Goal: Task Accomplishment & Management: Manage account settings

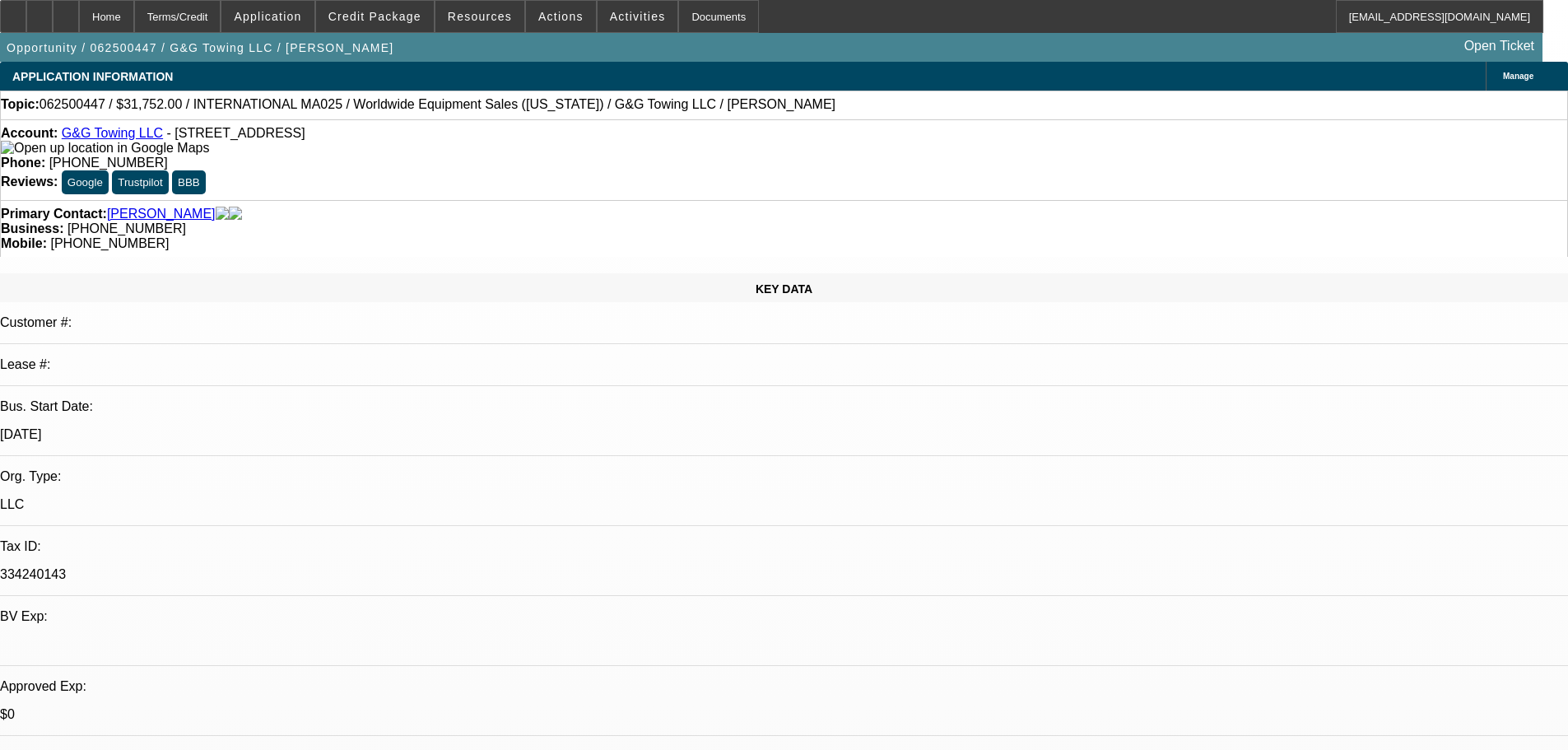
select select "0"
select select "0.1"
select select "4"
select select "0"
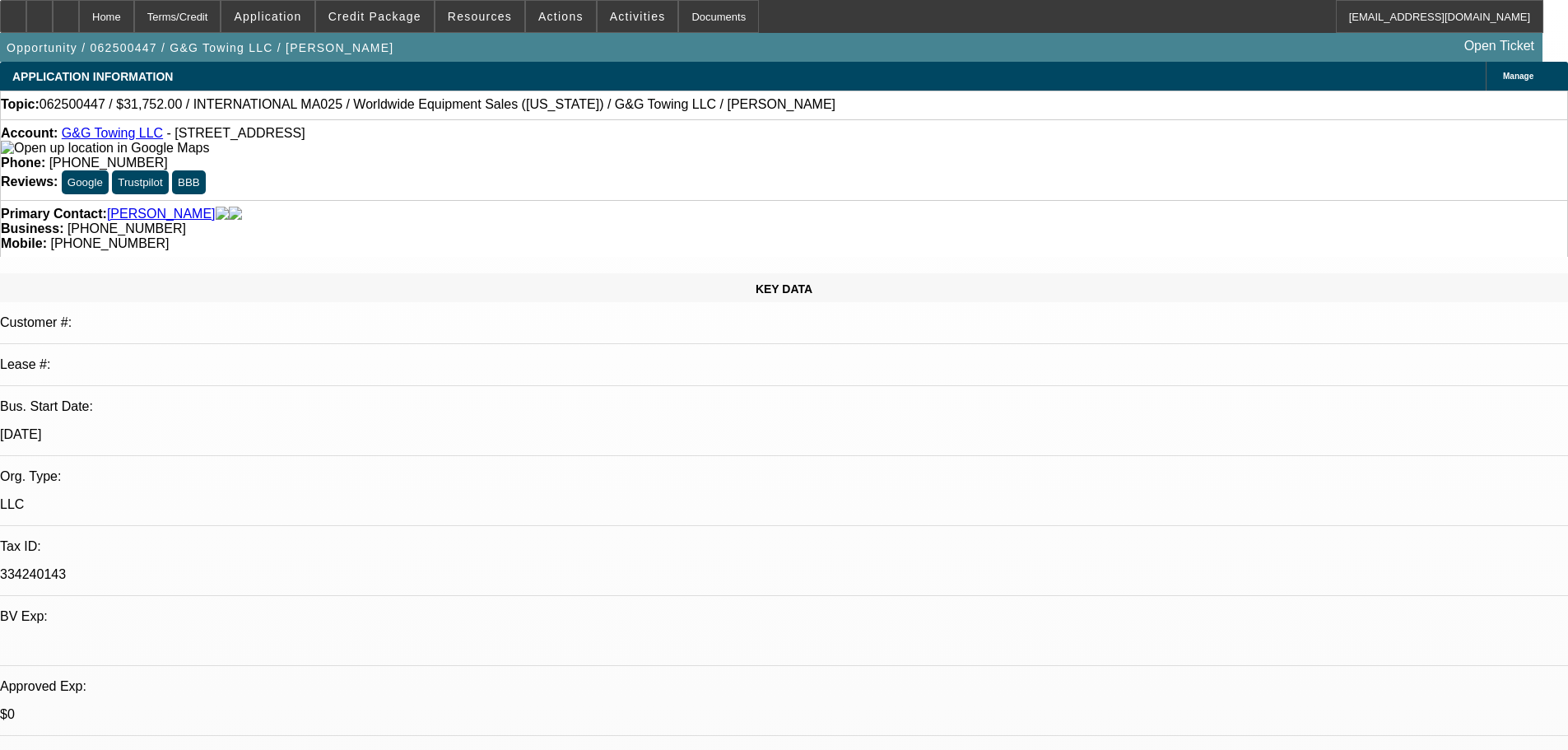
select select "2"
select select "0.1"
select select "4"
select select "0"
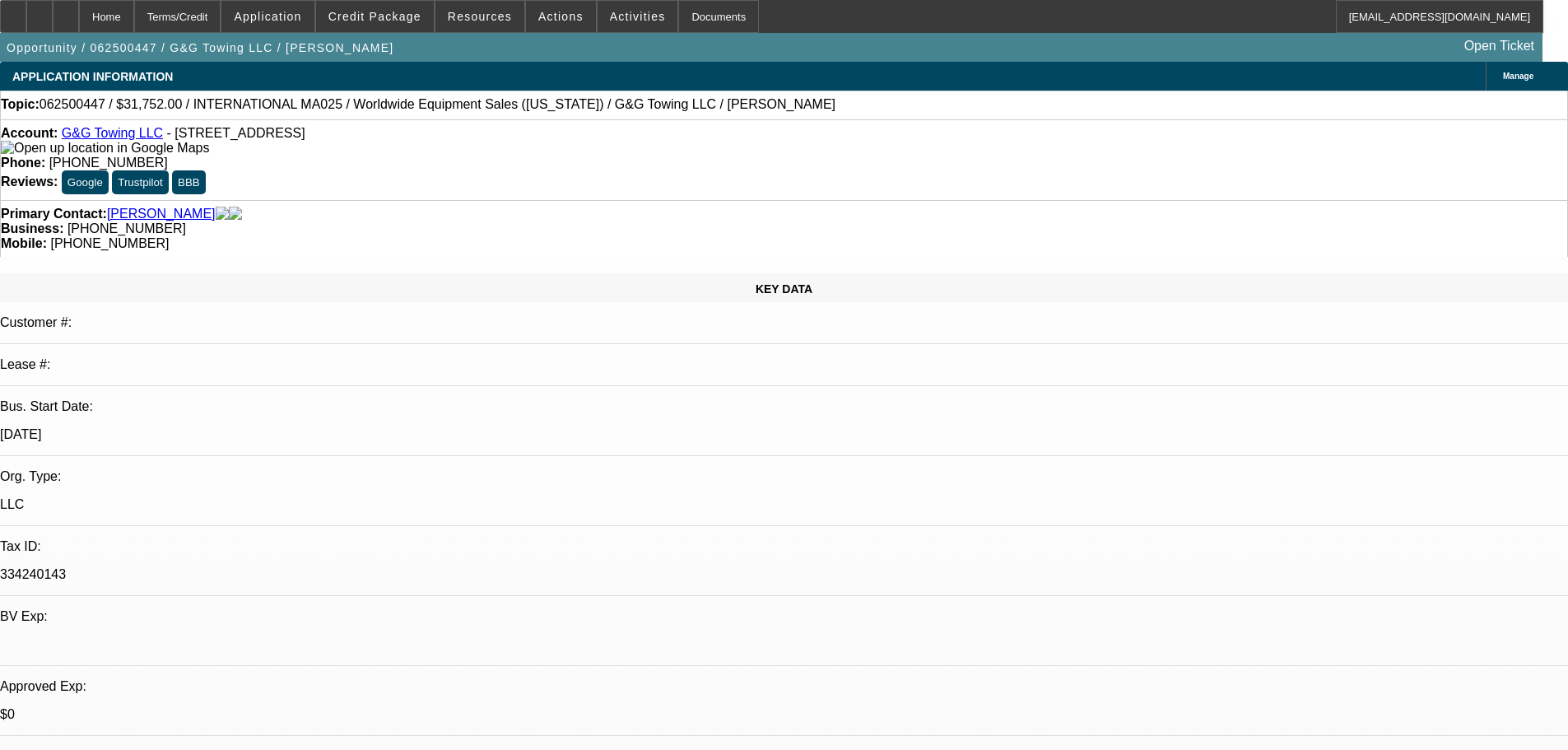
select select "2"
select select "0.1"
select select "4"
select select "0"
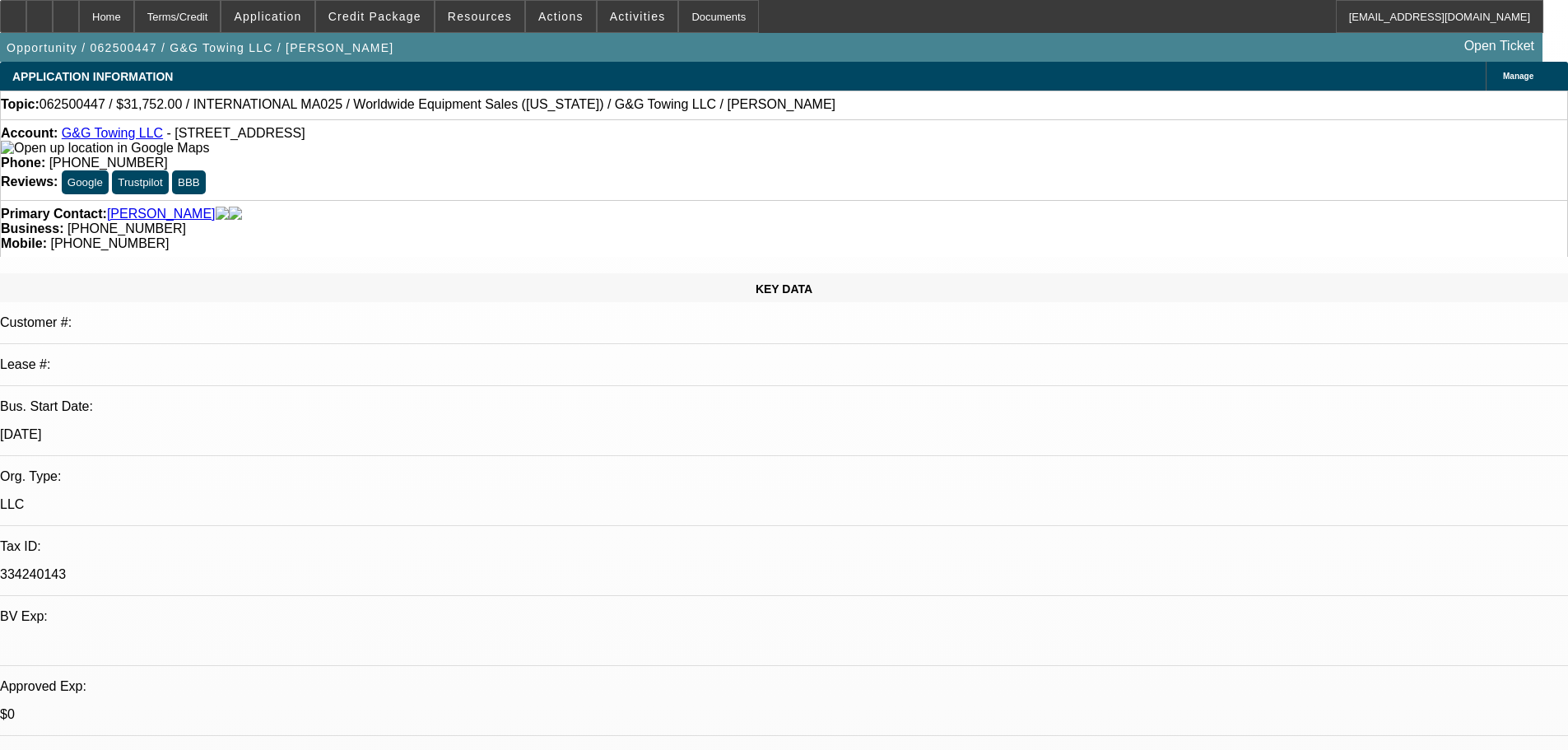
select select "2"
select select "0.1"
select select "4"
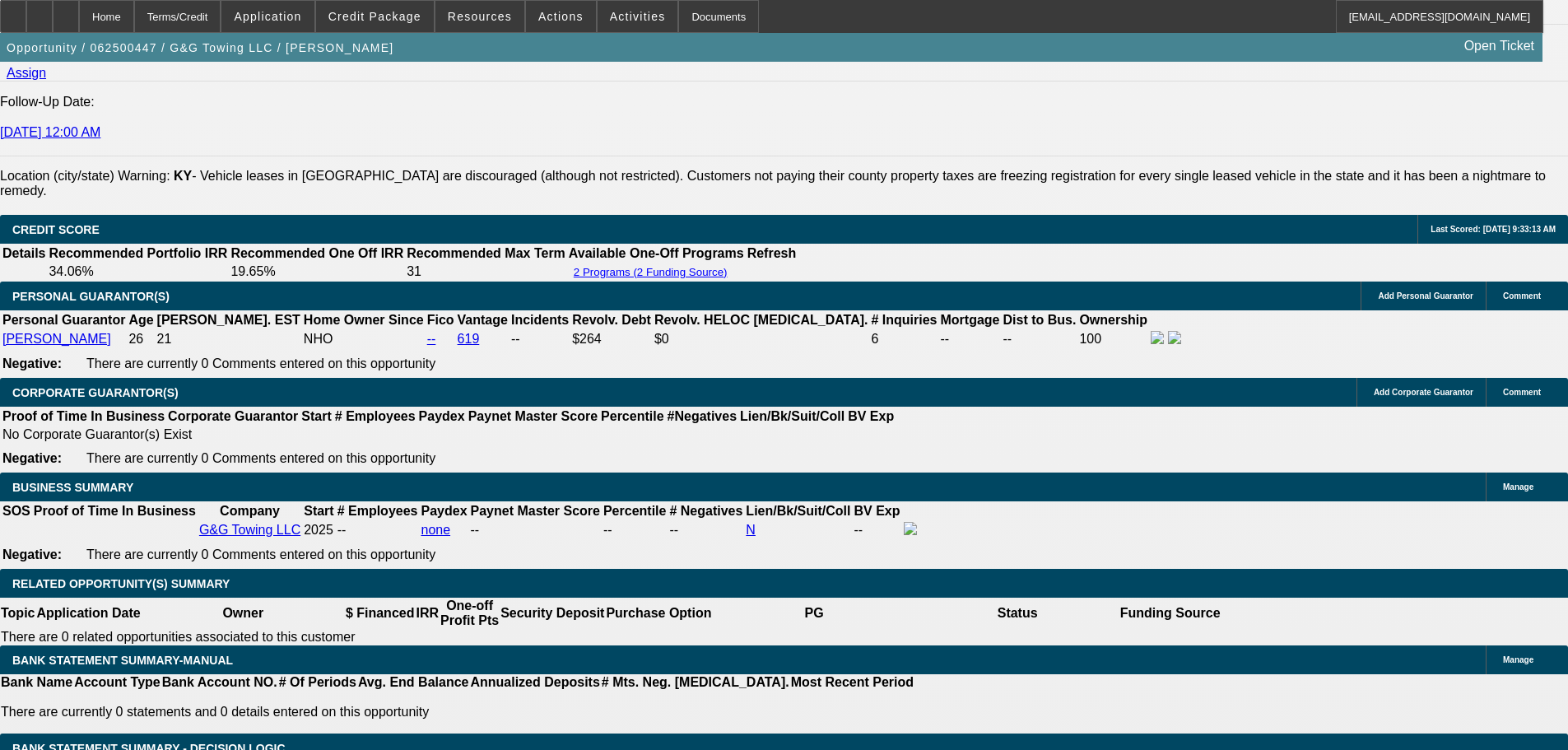
scroll to position [2386, 0]
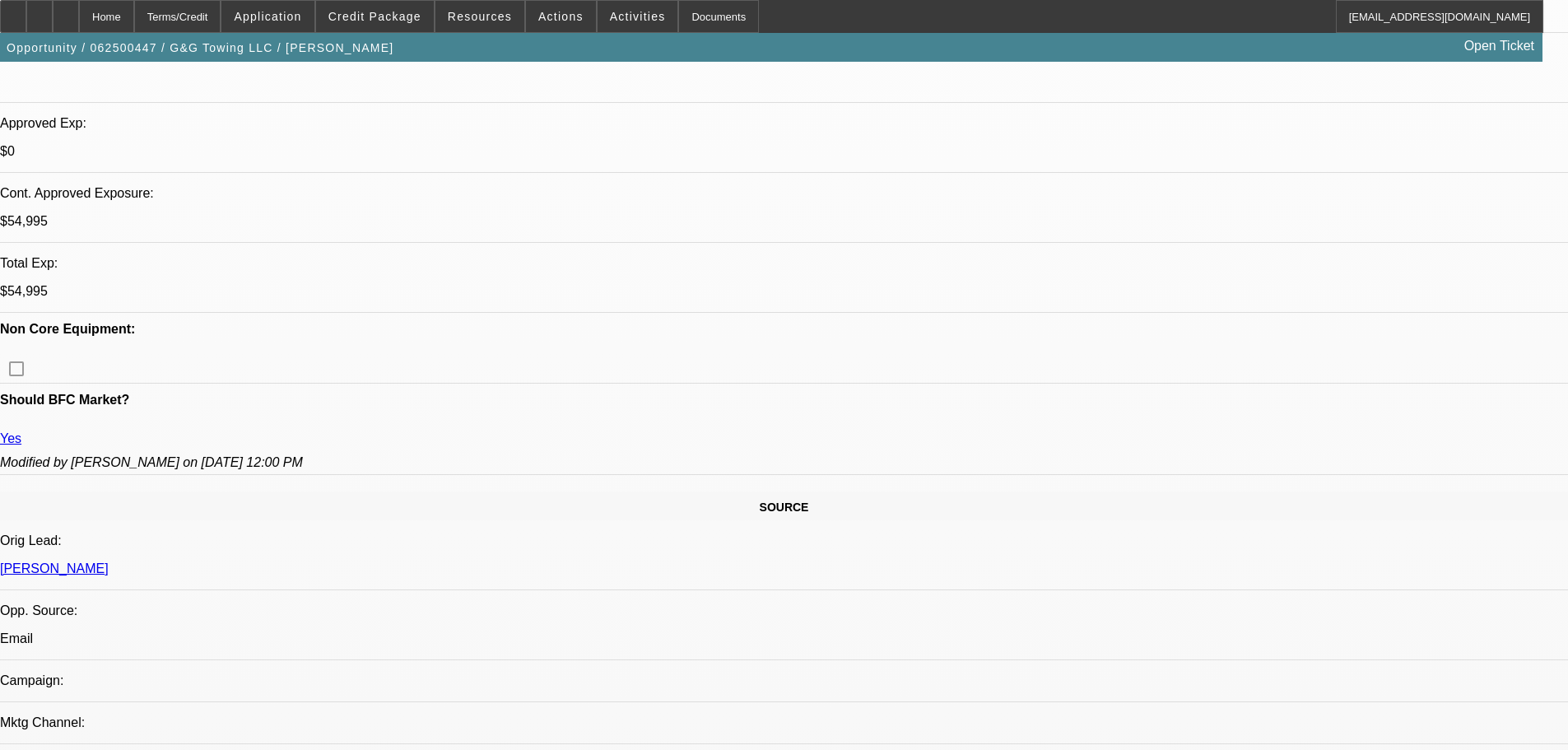
drag, startPoint x: 927, startPoint y: 411, endPoint x: 854, endPoint y: 145, distance: 275.8
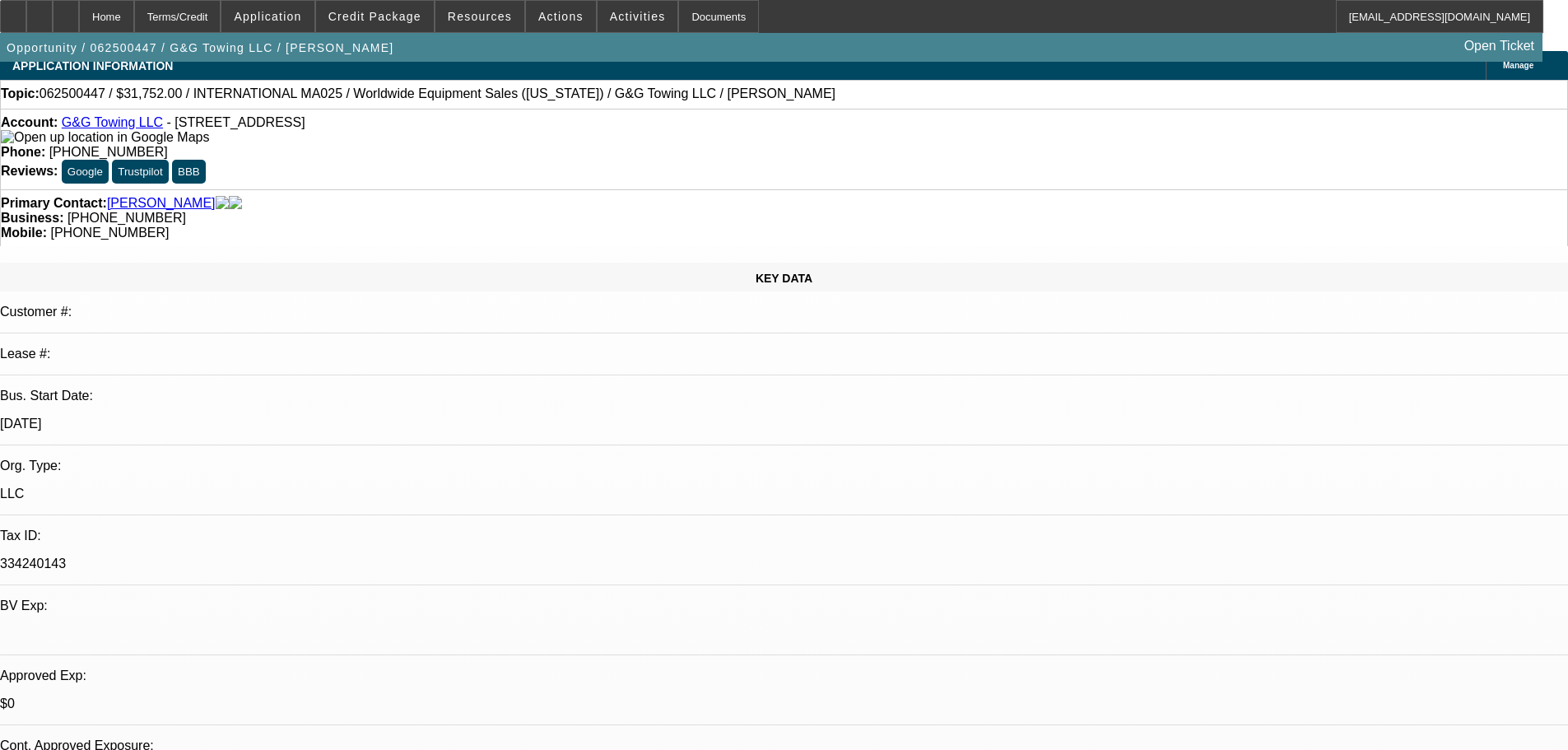
scroll to position [0, 0]
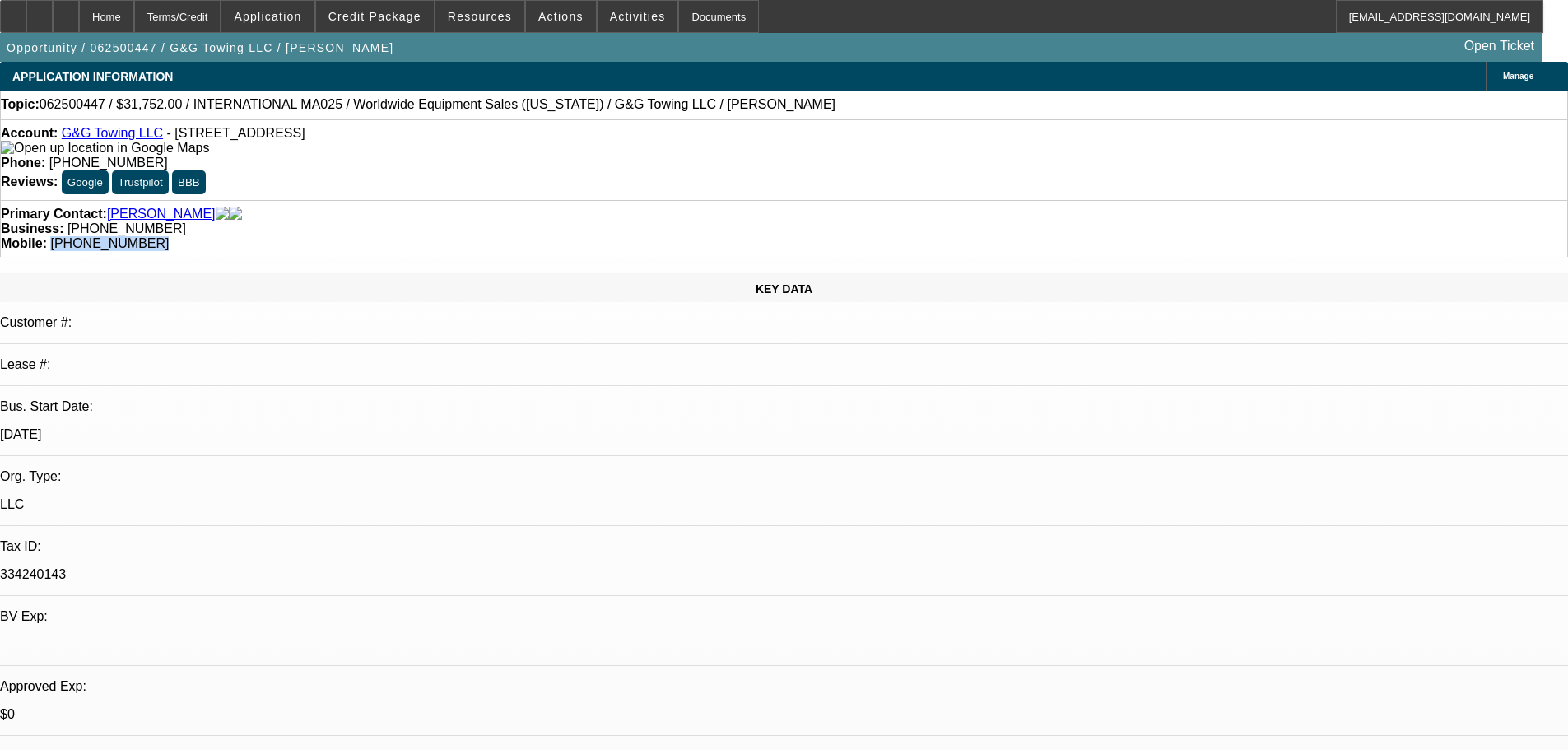
drag, startPoint x: 906, startPoint y: 180, endPoint x: 829, endPoint y: 188, distance: 77.4
click at [829, 236] on div "Mobile: (859) 620-6803" at bounding box center [784, 243] width 1566 height 15
copy span "(859) 620-6803"
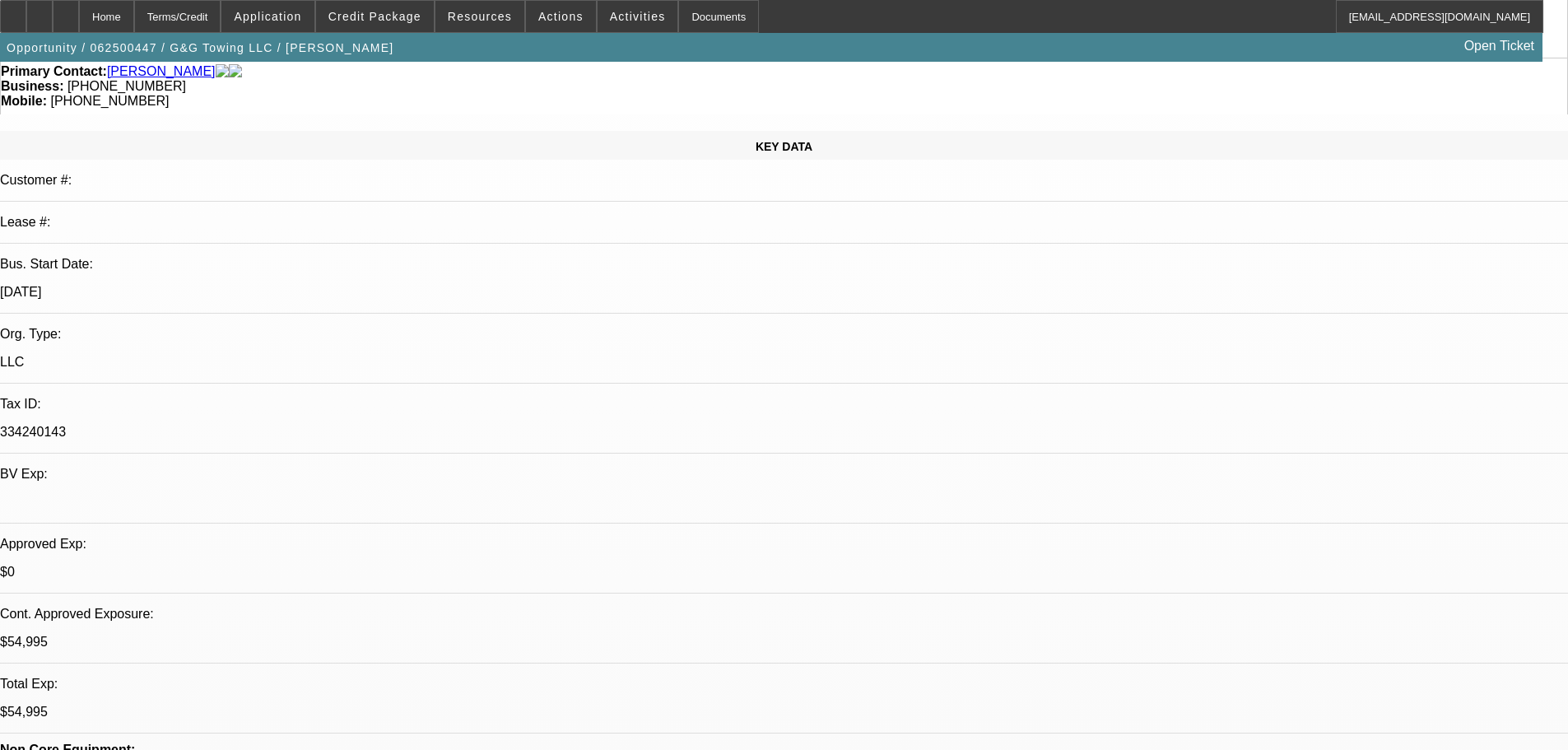
scroll to position [330, 0]
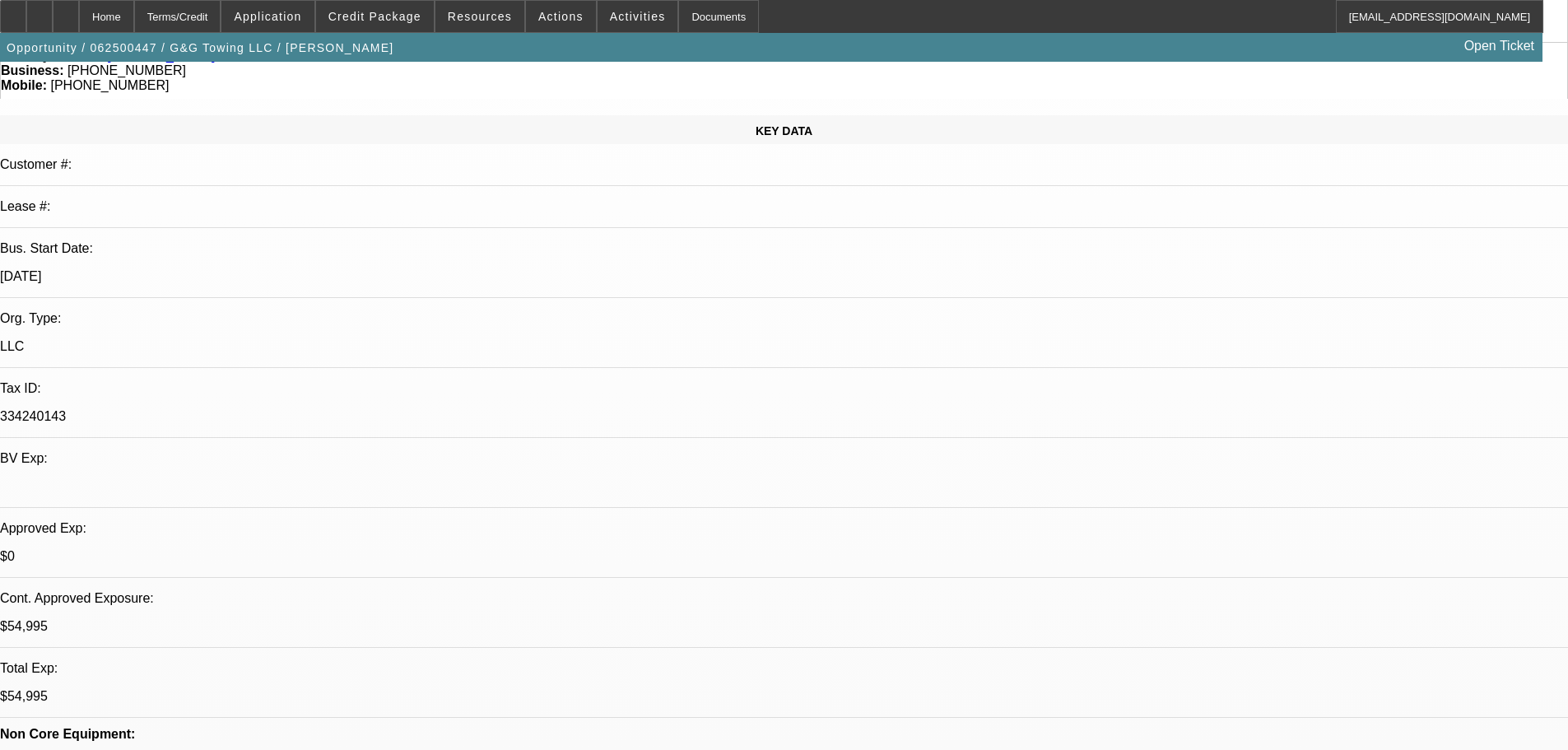
scroll to position [411, 0]
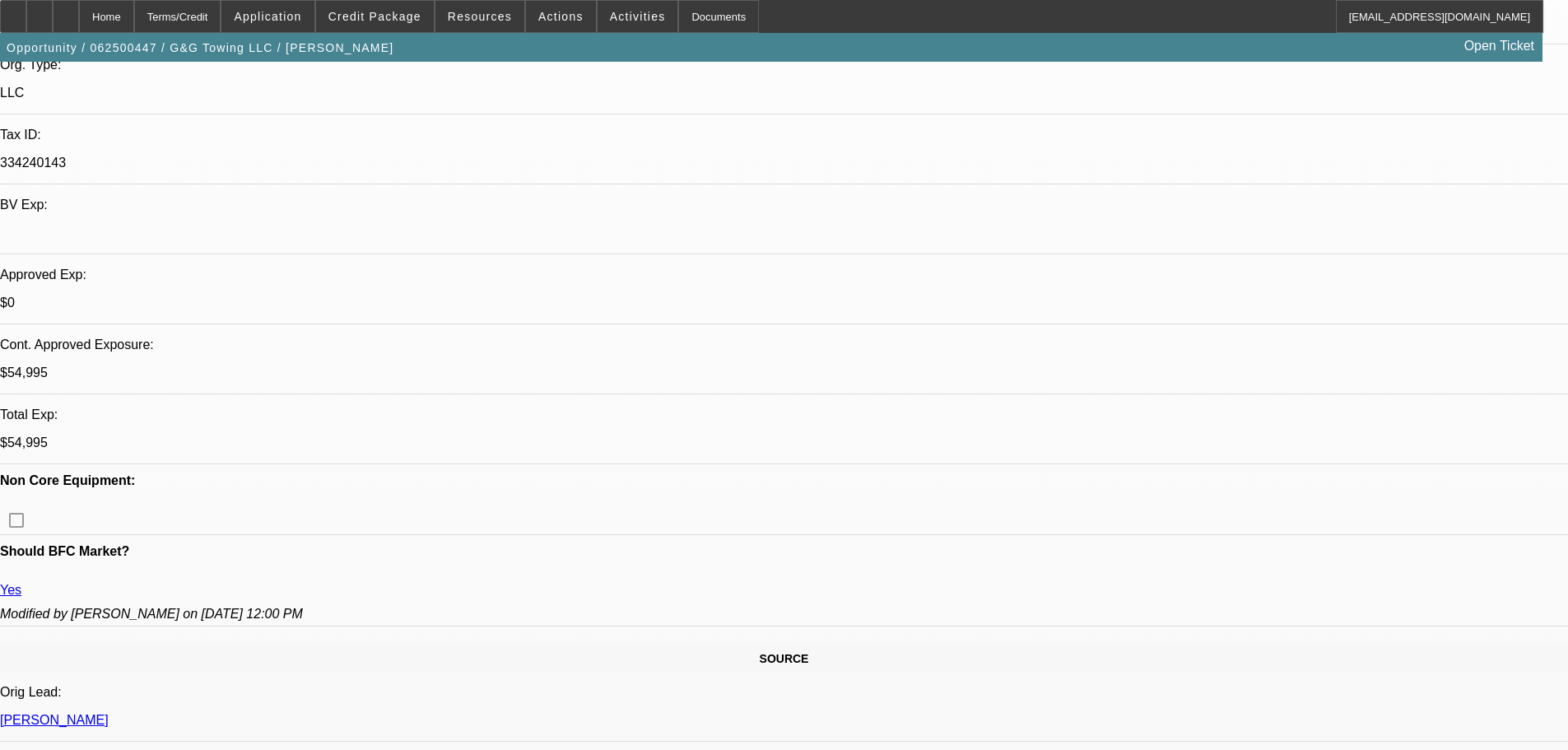
drag, startPoint x: 407, startPoint y: 369, endPoint x: 402, endPoint y: 377, distance: 9.4
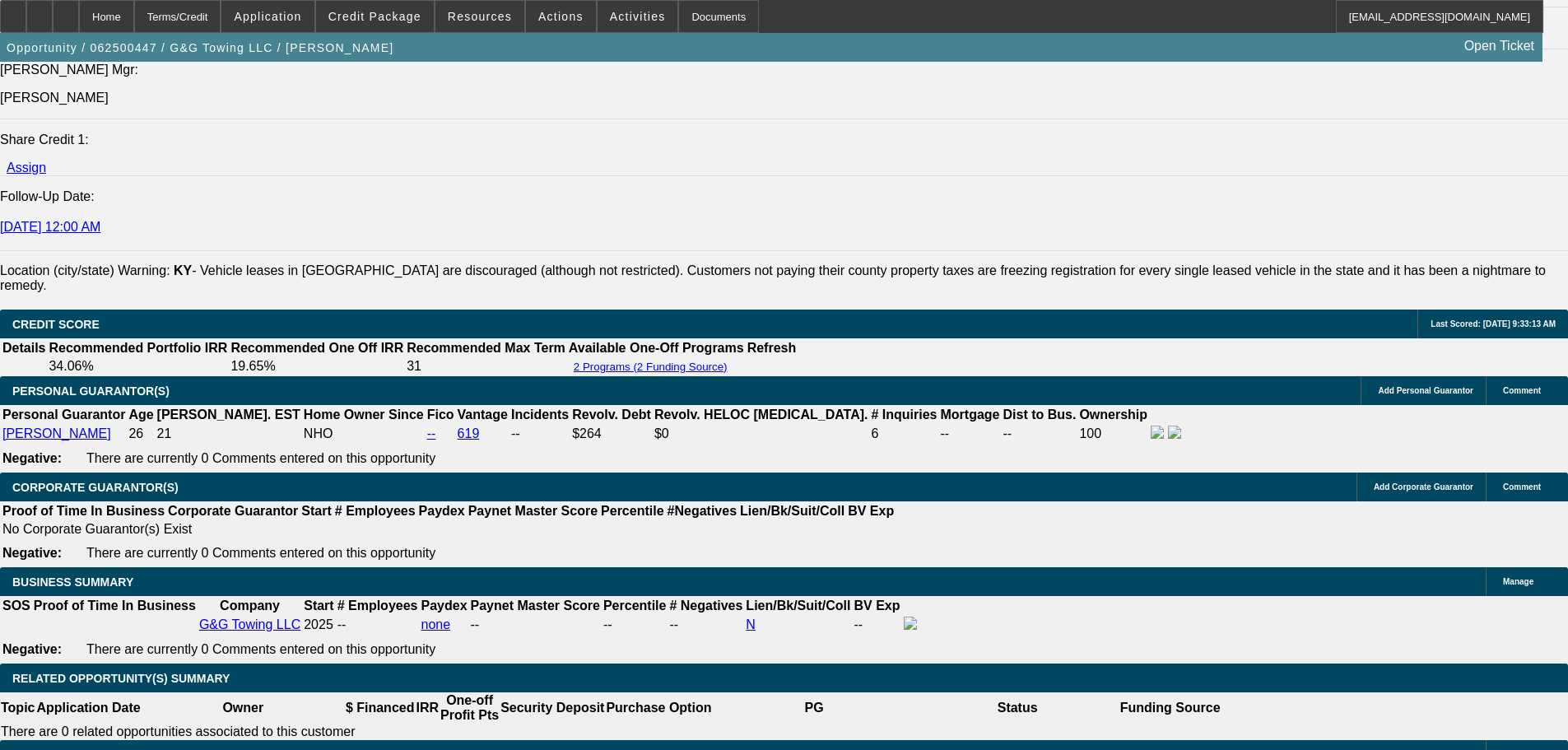
scroll to position [0, 0]
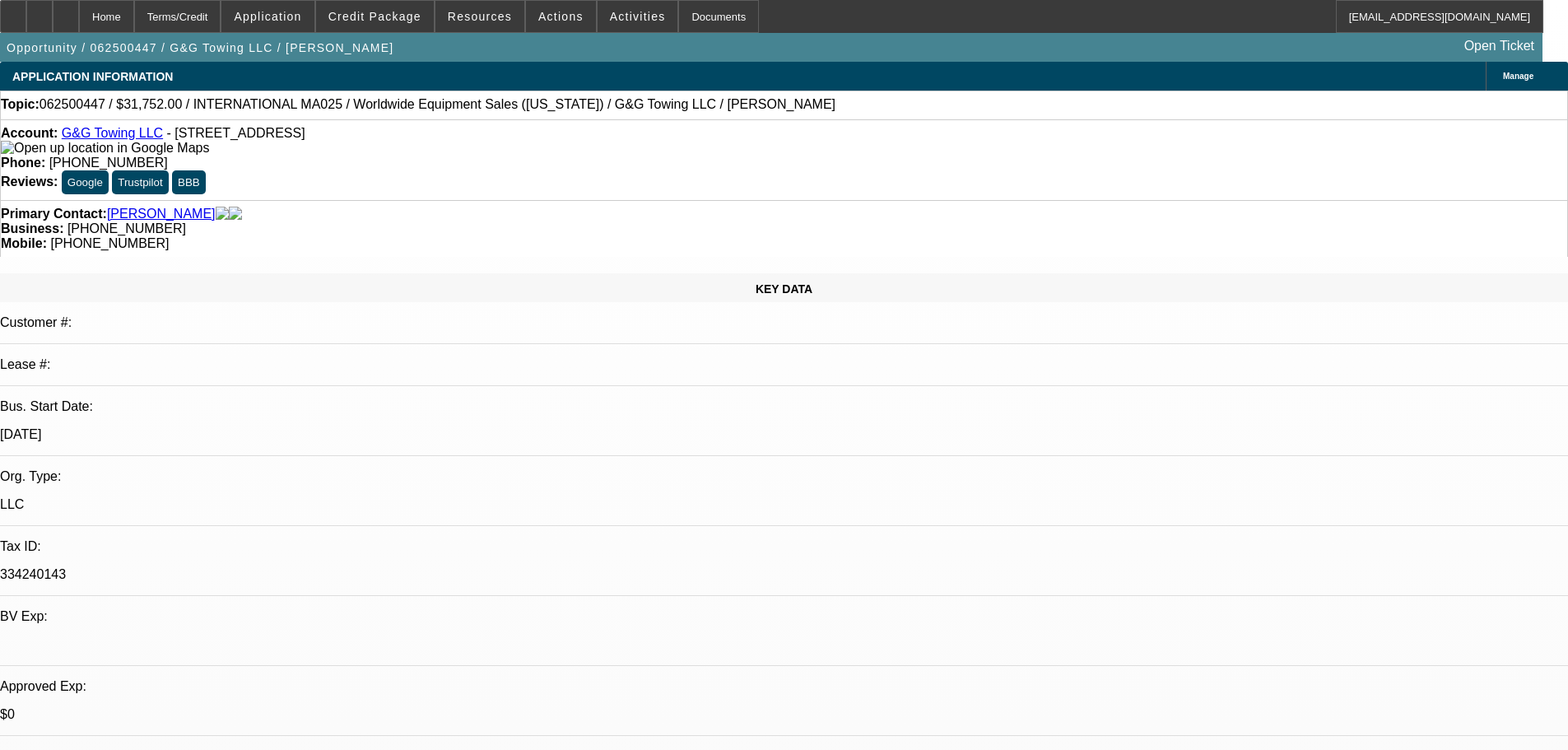
drag, startPoint x: 820, startPoint y: 613, endPoint x: 885, endPoint y: 245, distance: 373.7
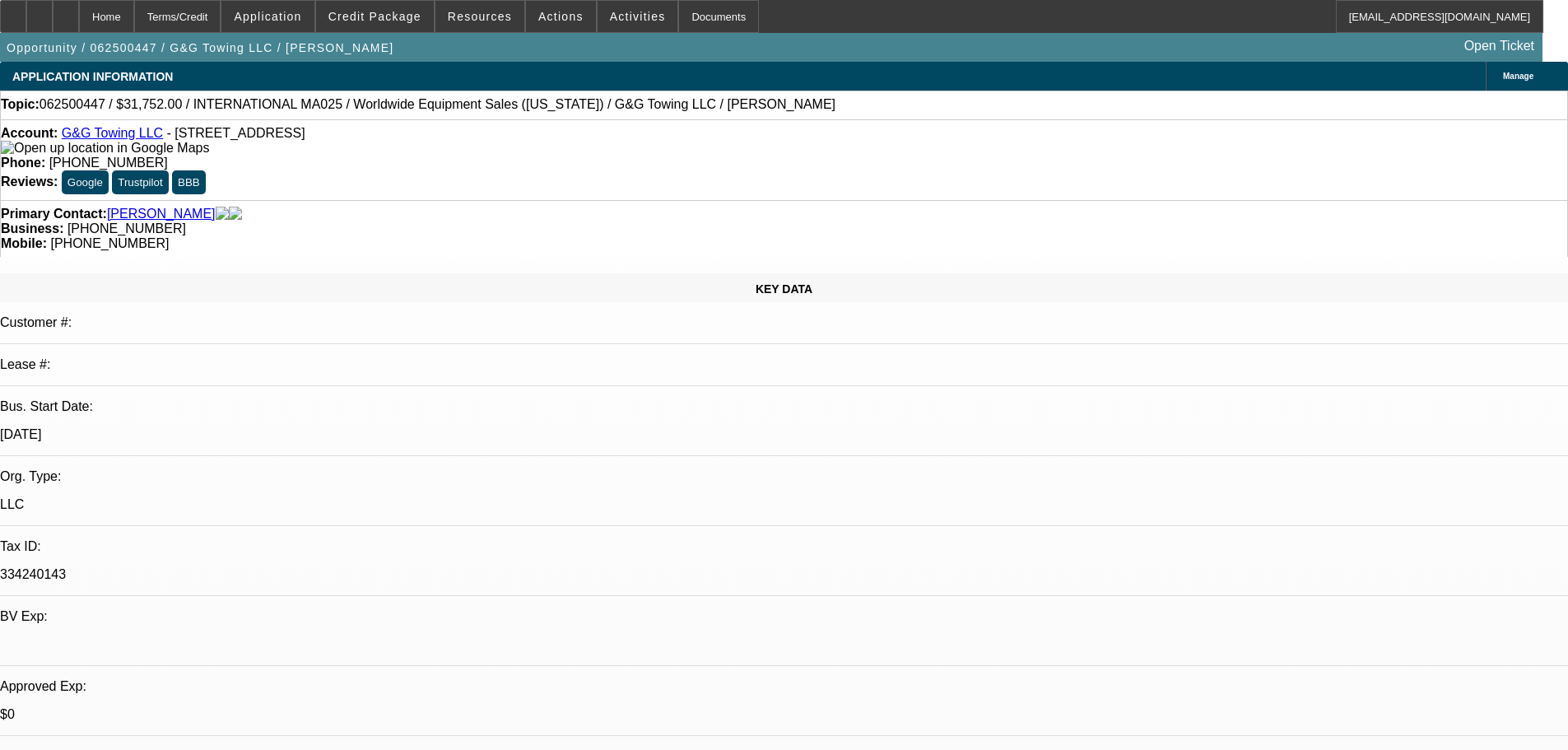
drag, startPoint x: 1291, startPoint y: 537, endPoint x: 1042, endPoint y: 536, distance: 249.0
drag, startPoint x: 1082, startPoint y: 533, endPoint x: 1063, endPoint y: 536, distance: 19.2
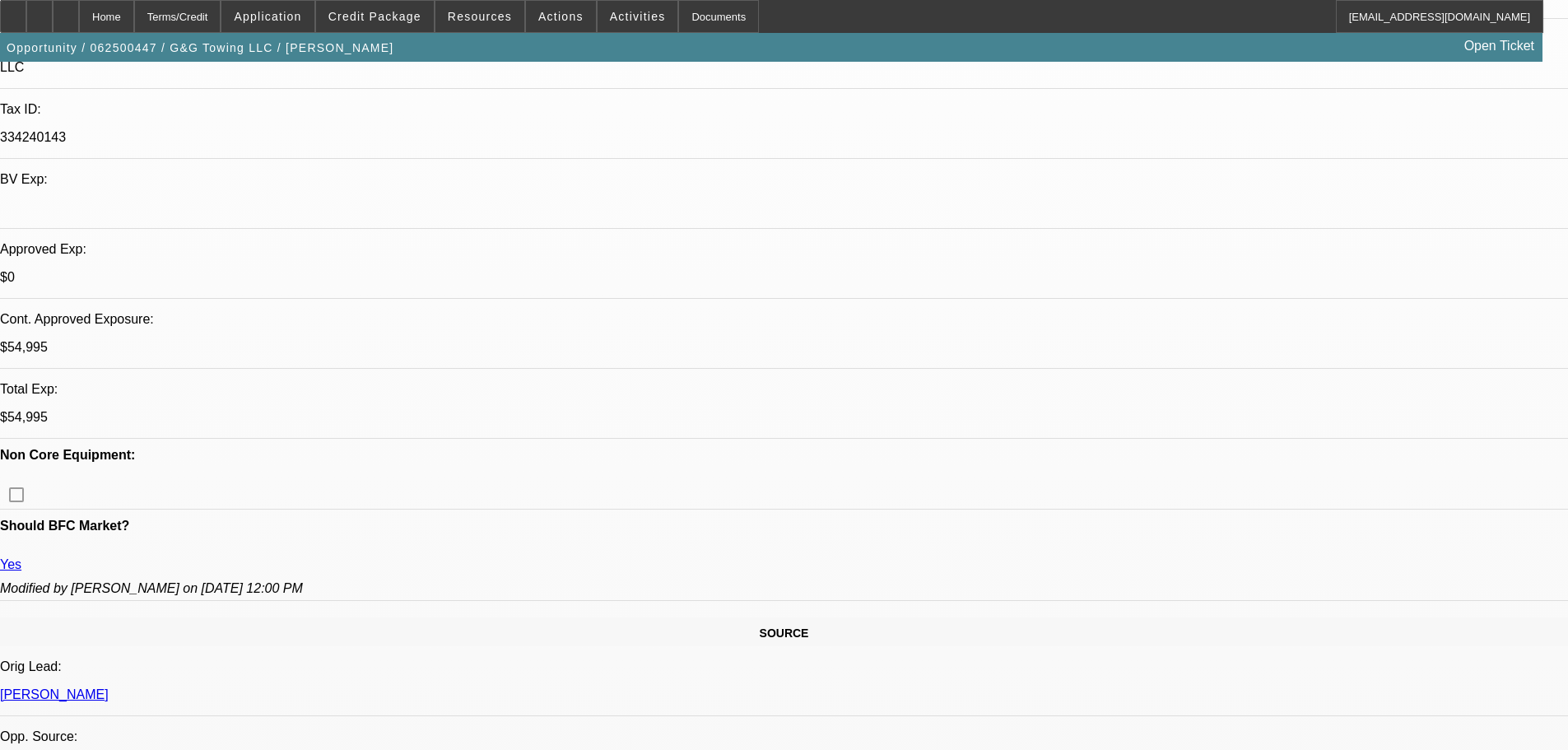
drag, startPoint x: 452, startPoint y: 403, endPoint x: 434, endPoint y: 689, distance: 286.6
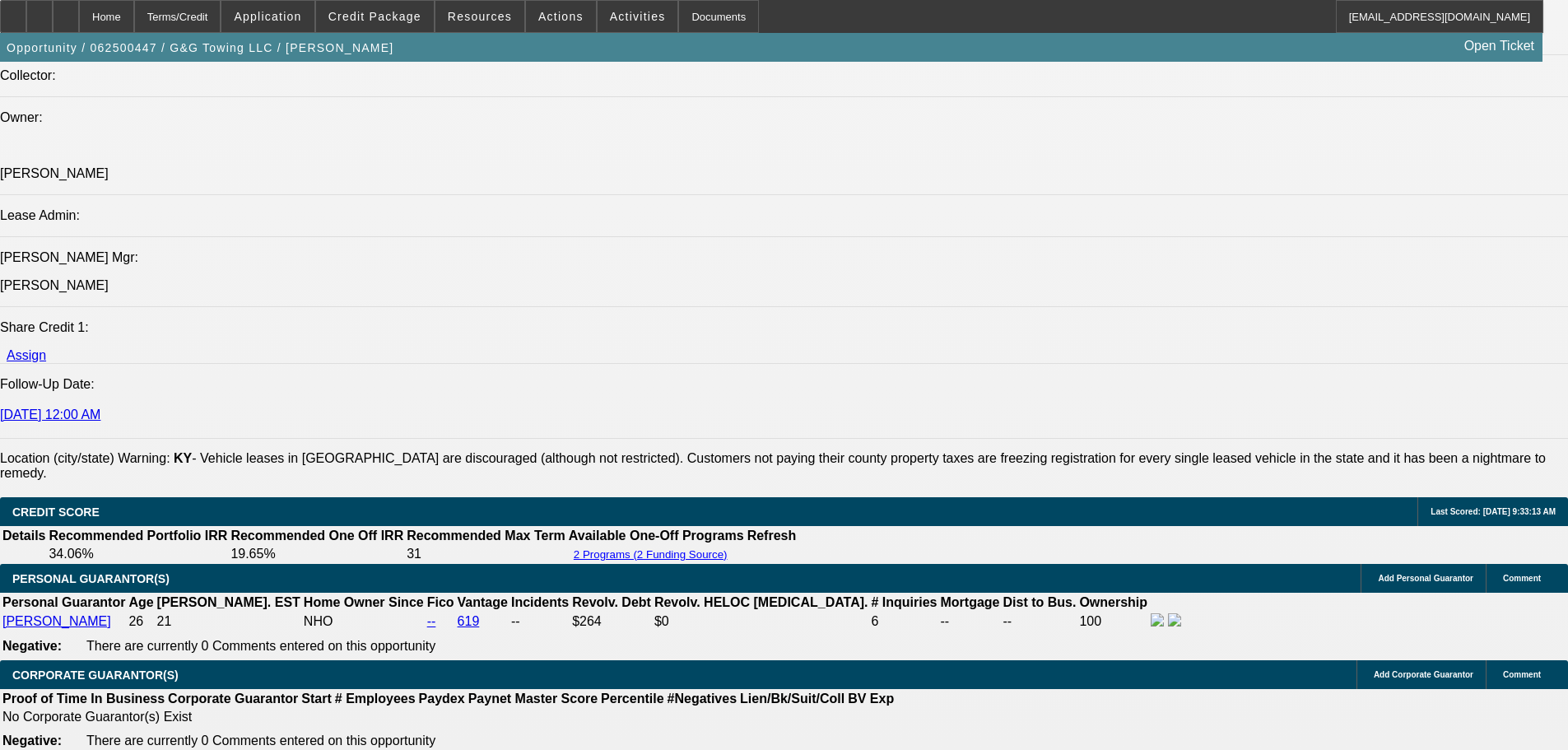
scroll to position [1780, 0]
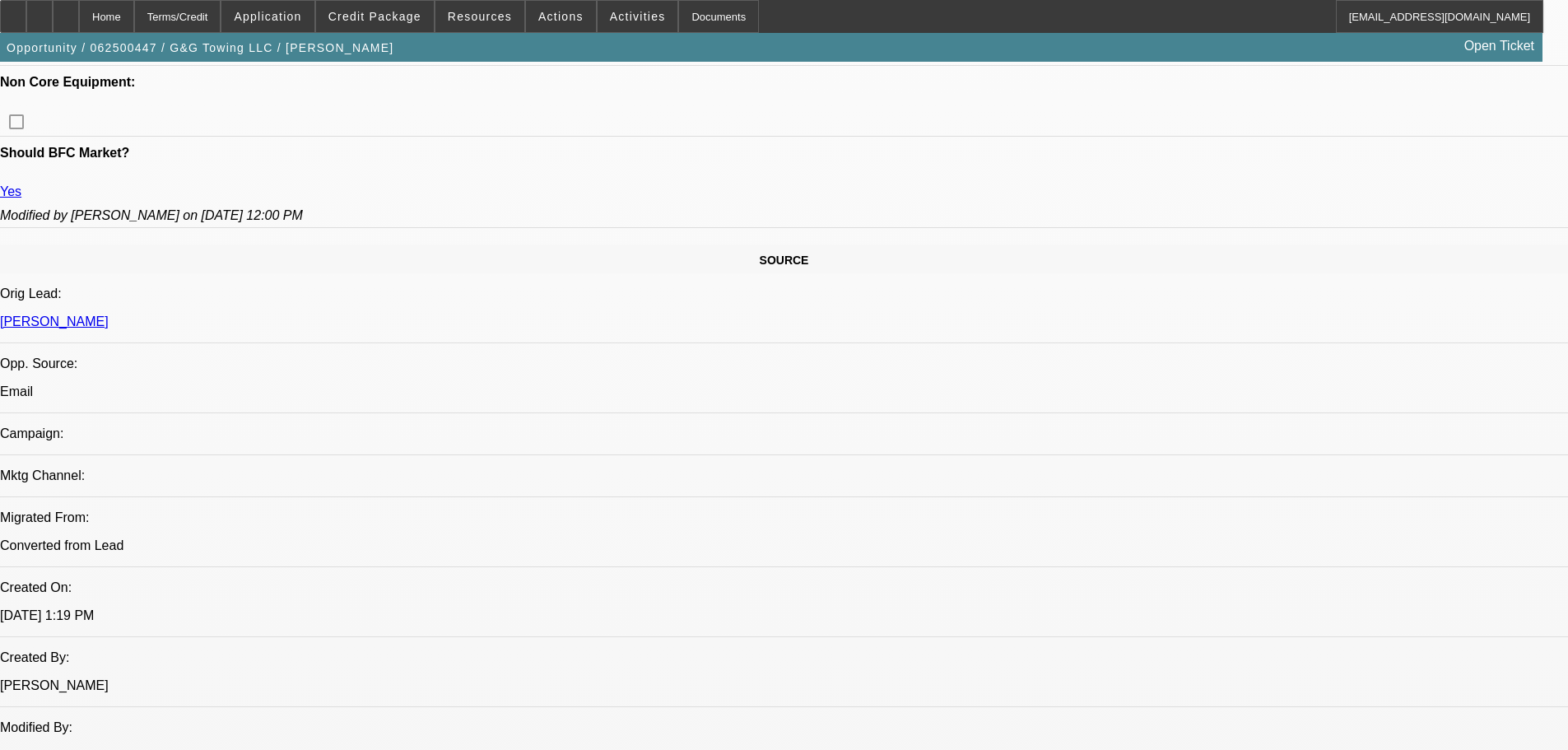
scroll to position [0, 0]
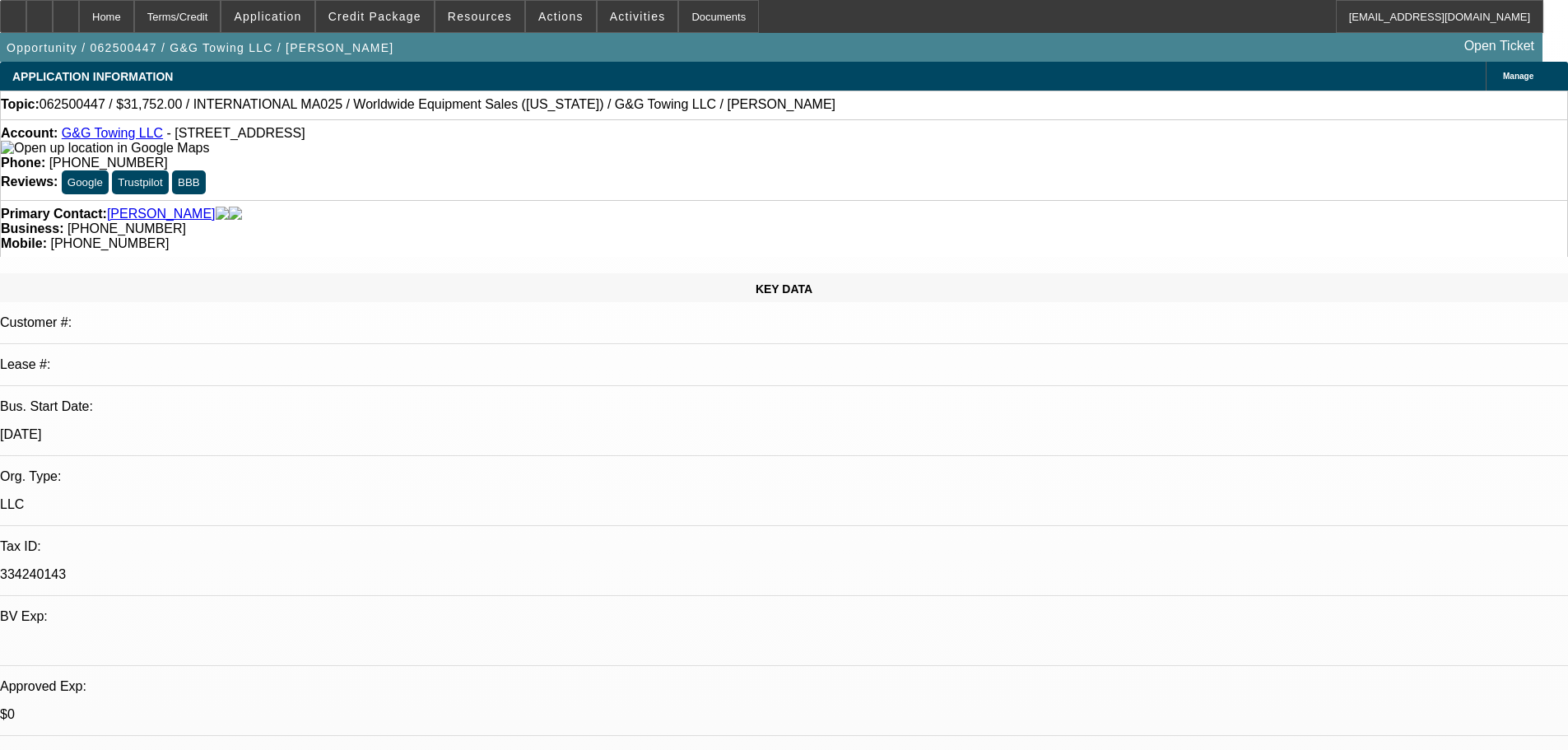
drag, startPoint x: 766, startPoint y: 373, endPoint x: 766, endPoint y: 93, distance: 280.0
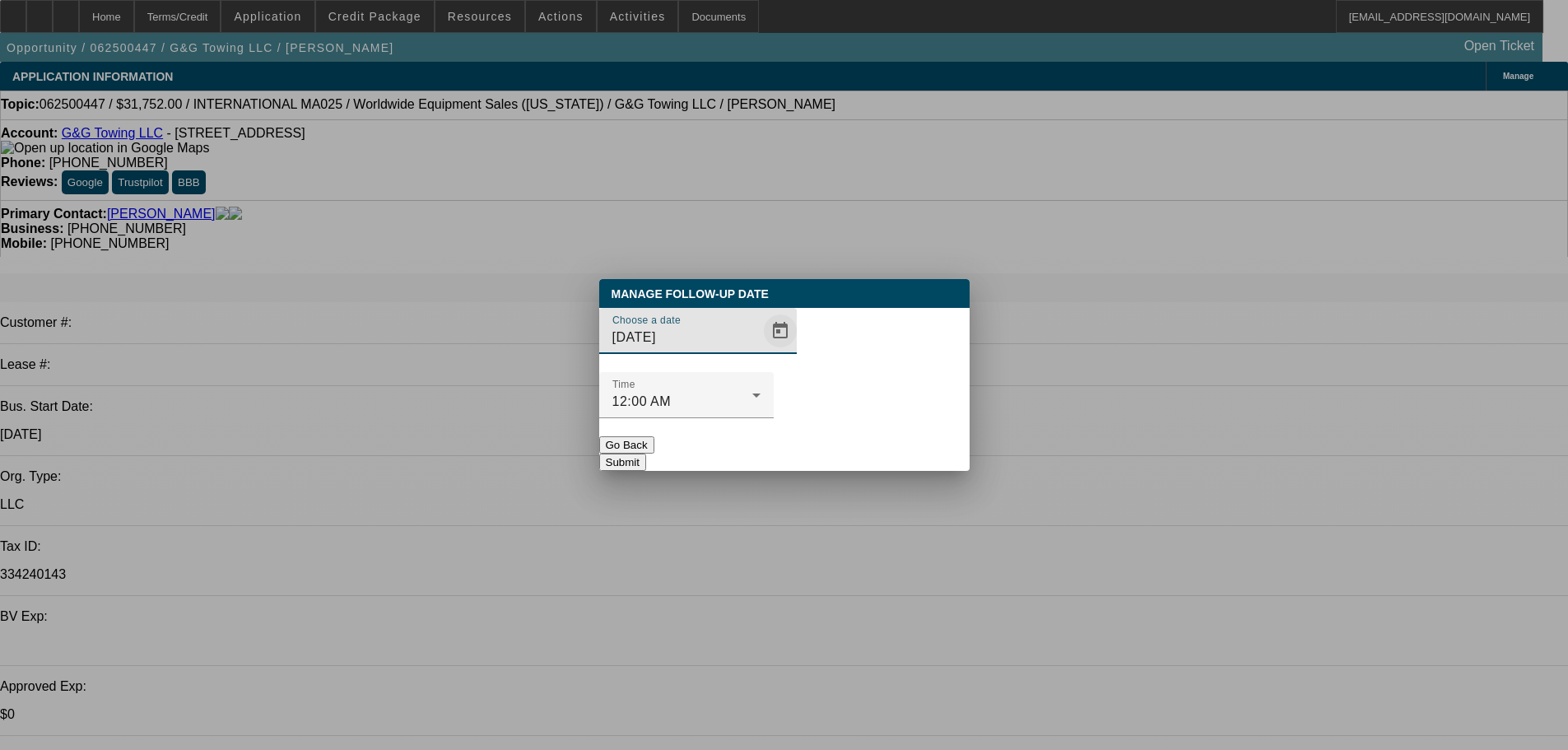
click at [760, 351] on span "Open calendar" at bounding box center [780, 330] width 40 height 40
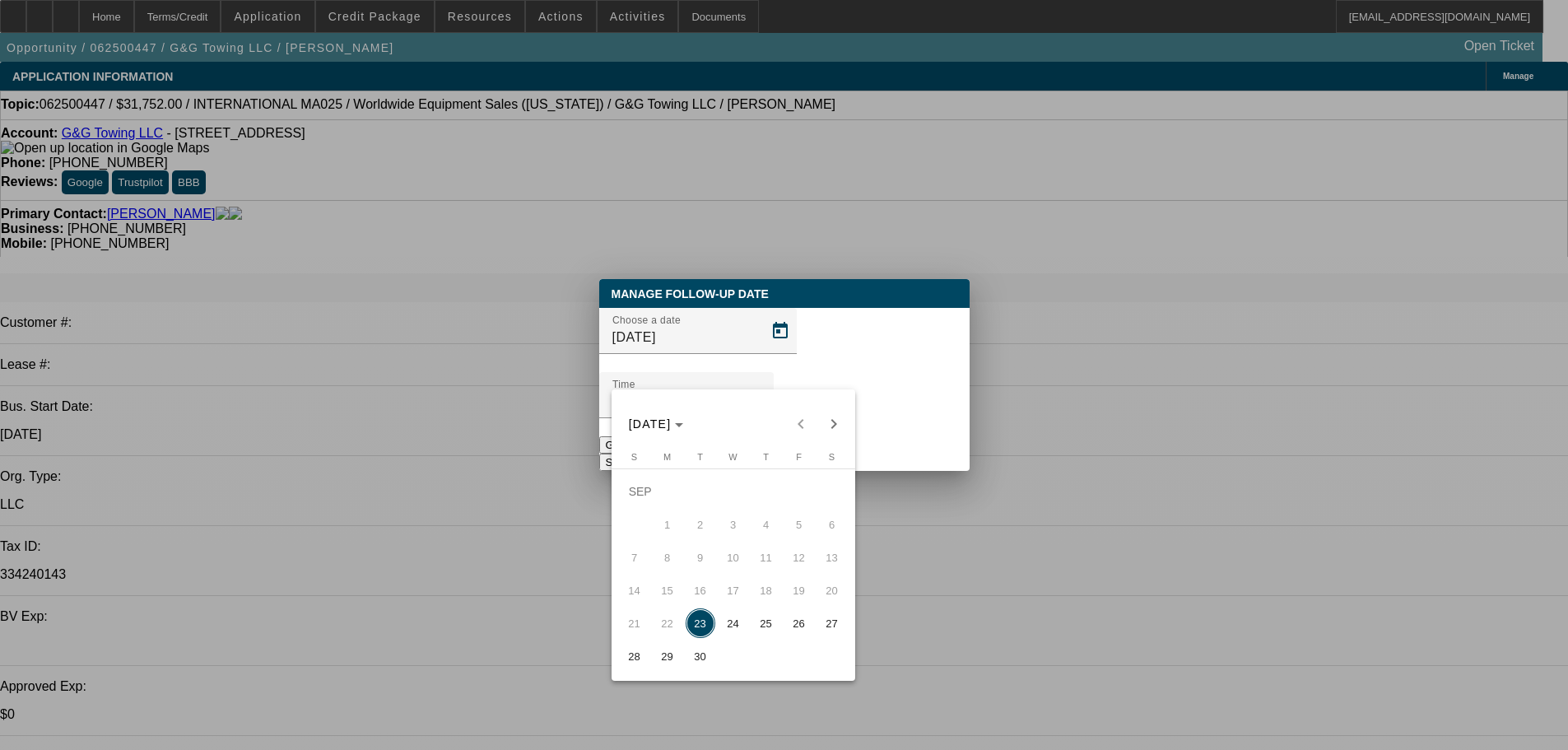
drag, startPoint x: 695, startPoint y: 654, endPoint x: 826, endPoint y: 441, distance: 250.1
click at [695, 655] on span "30" at bounding box center [700, 656] width 30 height 30
type input "9/30/2025"
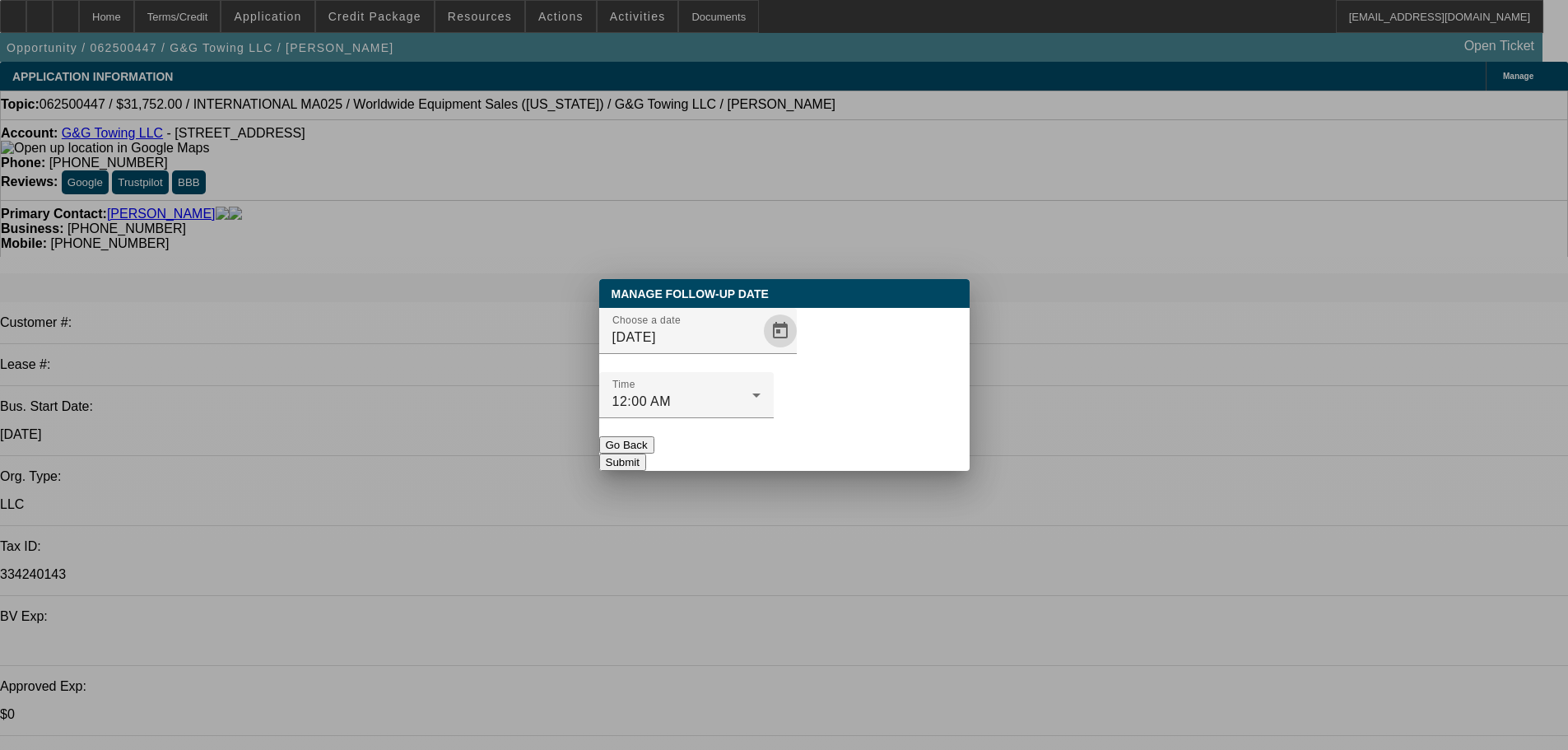
click at [773, 418] on div at bounding box center [686, 427] width 175 height 19
click at [646, 453] on button "Submit" at bounding box center [622, 461] width 47 height 18
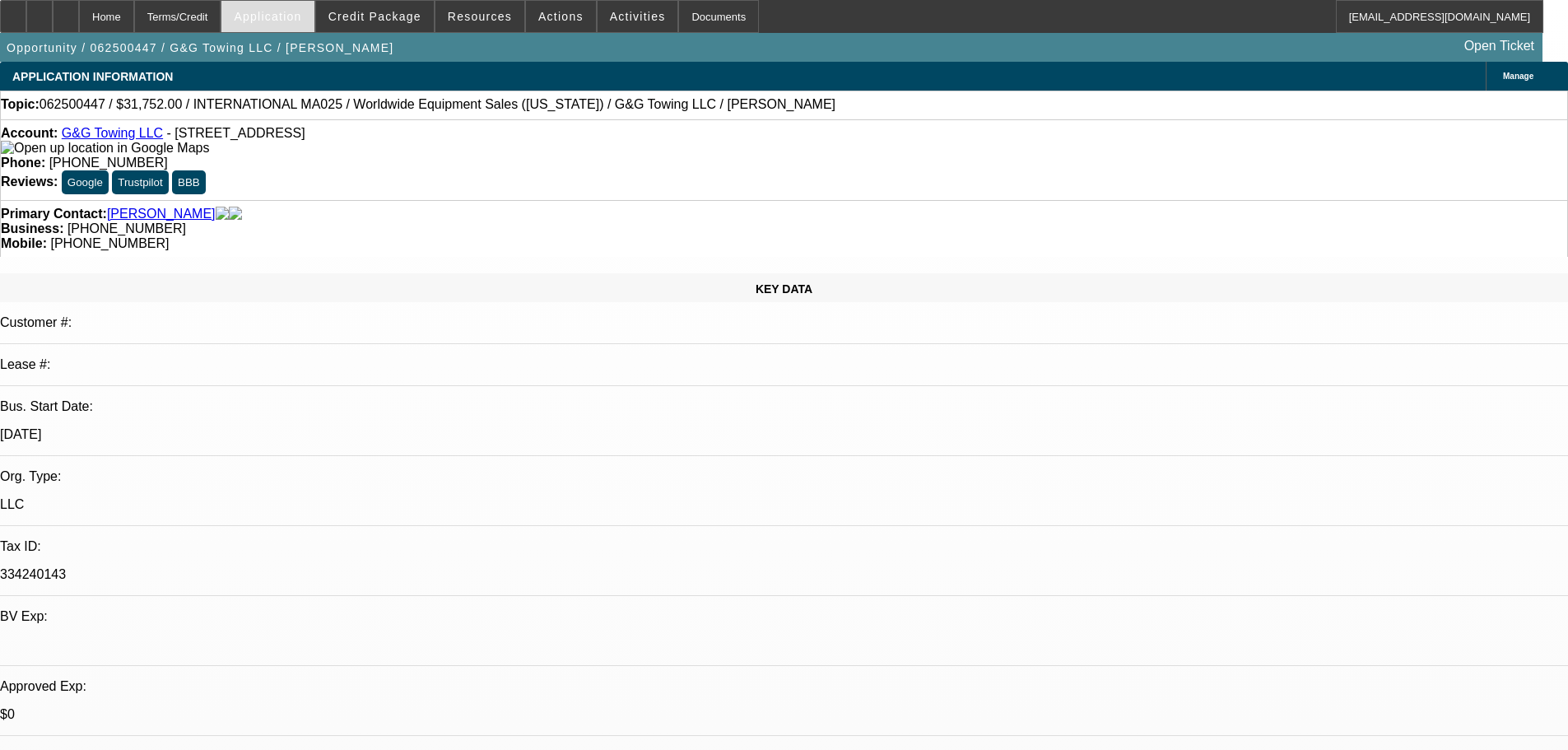
drag, startPoint x: 823, startPoint y: 498, endPoint x: 279, endPoint y: 0, distance: 737.5
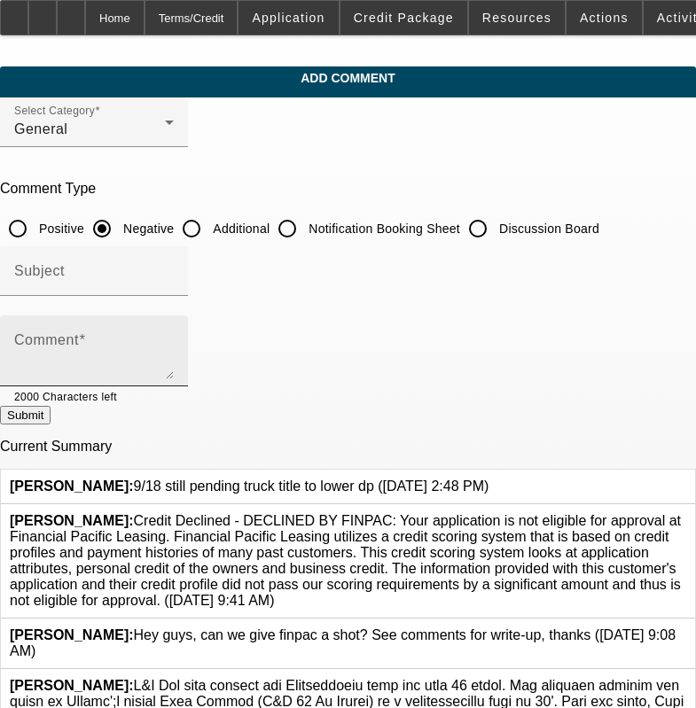
drag, startPoint x: 490, startPoint y: 237, endPoint x: 380, endPoint y: 340, distance: 151.1
click at [490, 237] on input "Discussion Board" at bounding box center [477, 228] width 35 height 35
radio input "true"
click at [174, 353] on textarea "Comment" at bounding box center [94, 358] width 160 height 43
paste textarea "9/18 still pending truck title to lower dp"
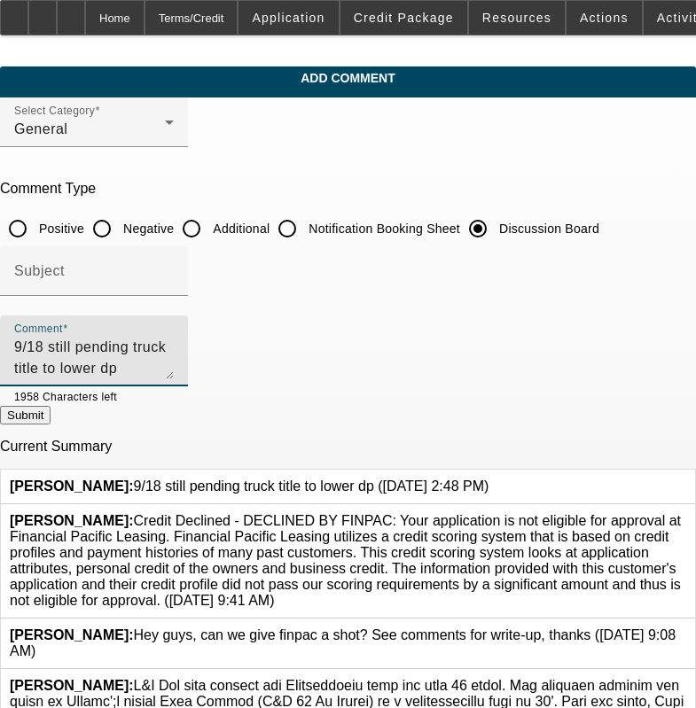
click at [488, 479] on icon at bounding box center [488, 479] width 0 height 0
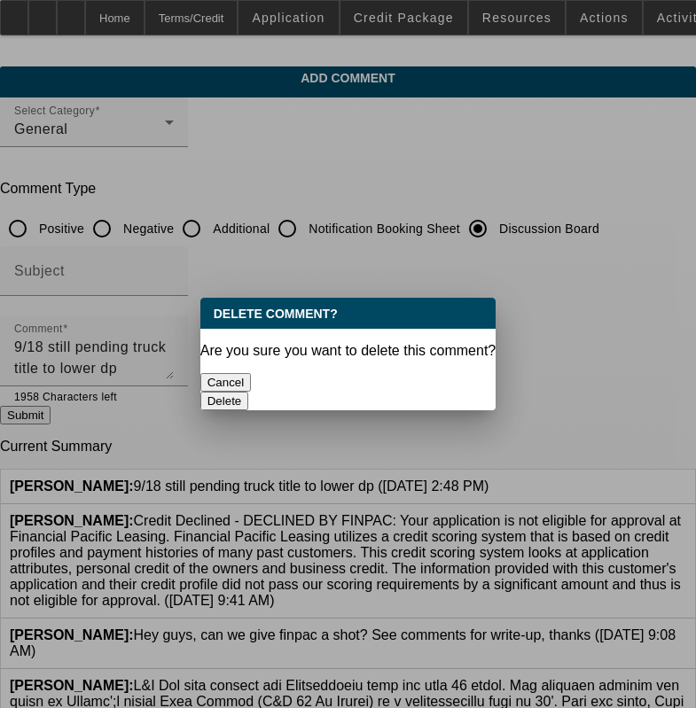
click at [249, 392] on button "Delete" at bounding box center [224, 401] width 49 height 19
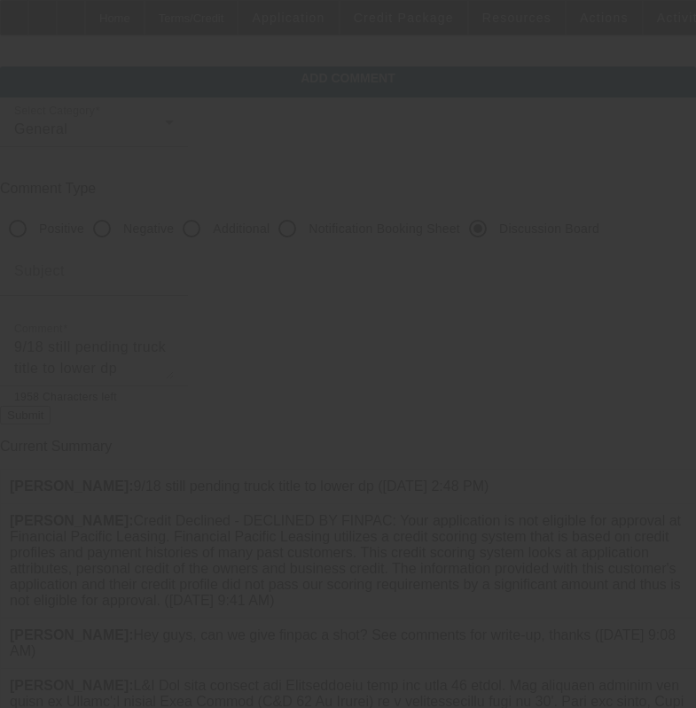
click at [348, 355] on div at bounding box center [348, 355] width 0 height 0
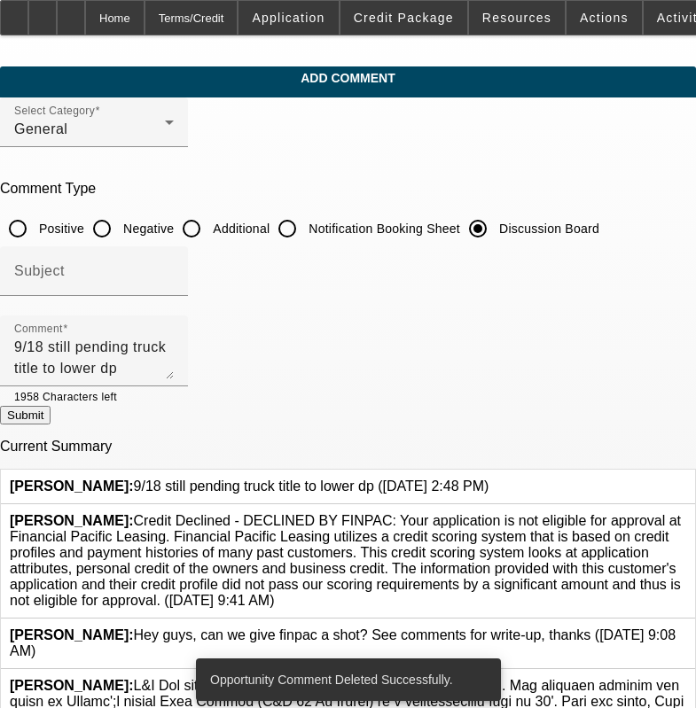
click at [174, 349] on textarea "9/18 still pending truck title to lower dp" at bounding box center [94, 358] width 160 height 43
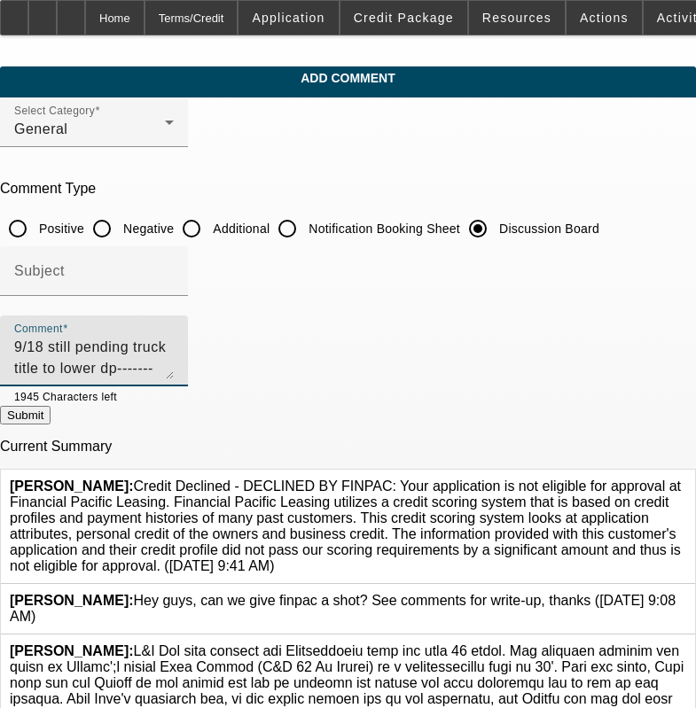
click at [174, 347] on textarea "9/18 still pending truck title to lower dp--------9/23" at bounding box center [94, 358] width 160 height 43
type textarea "9/18 still pending truck title to lower dp--------9/23 had to order duplicate t…"
click at [51, 418] on button "Submit" at bounding box center [25, 415] width 51 height 19
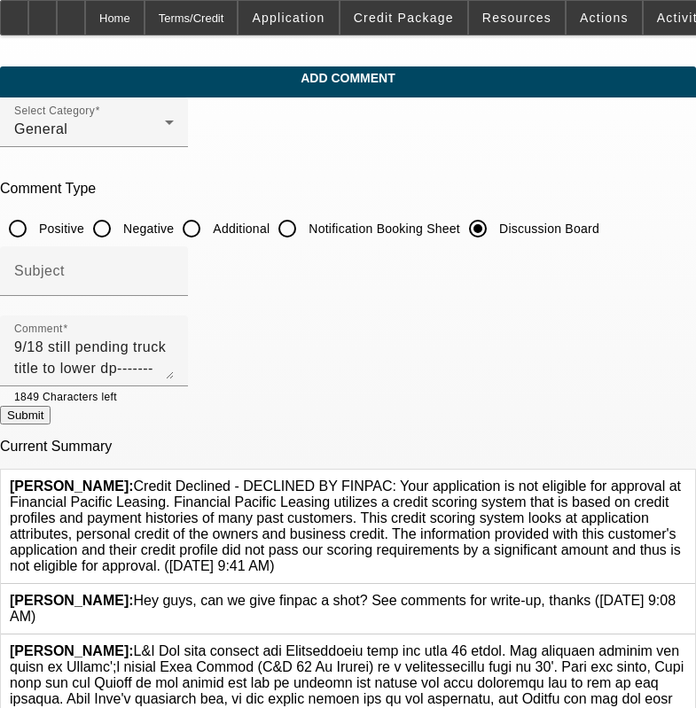
radio input "true"
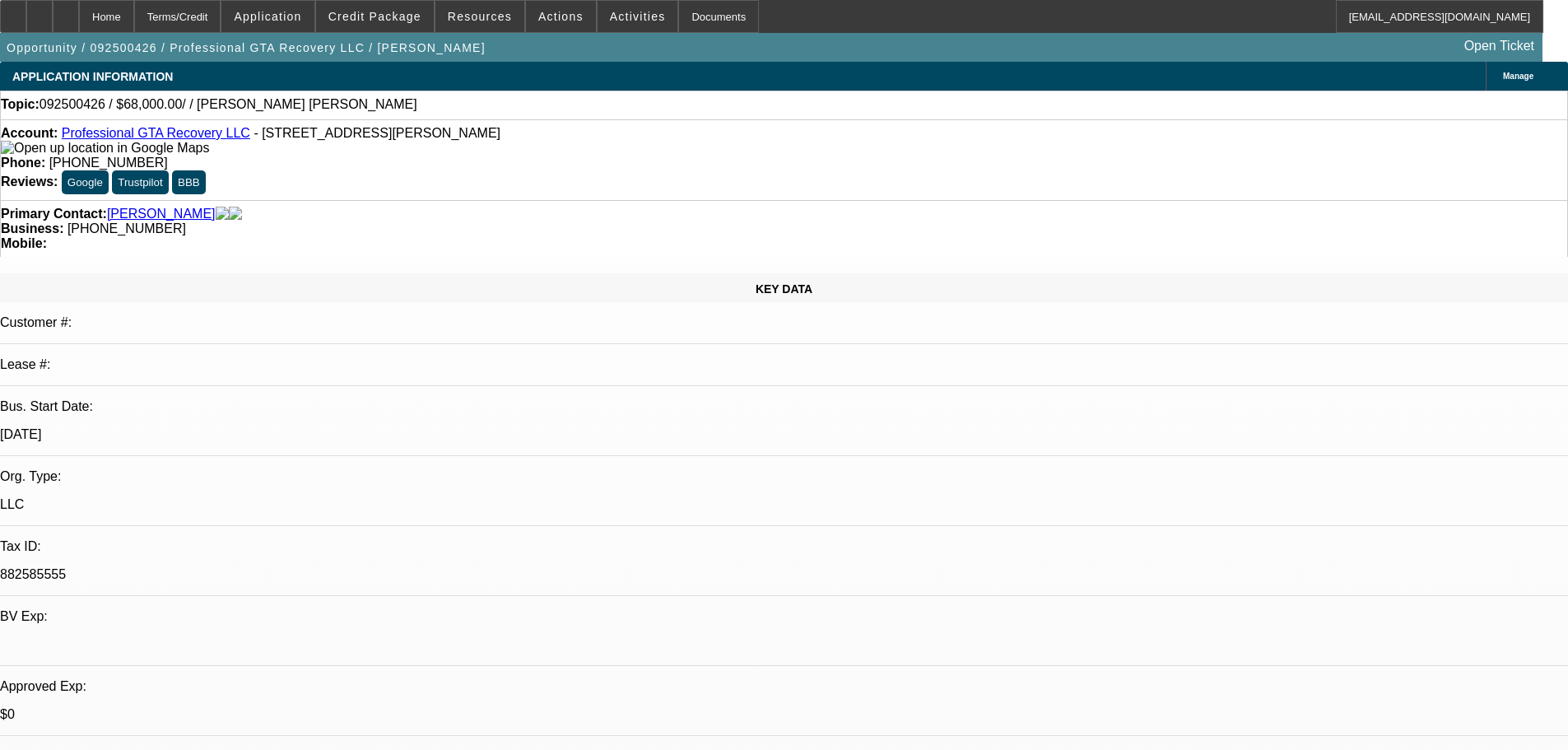
select select "0"
select select "2"
select select "0.1"
select select "4"
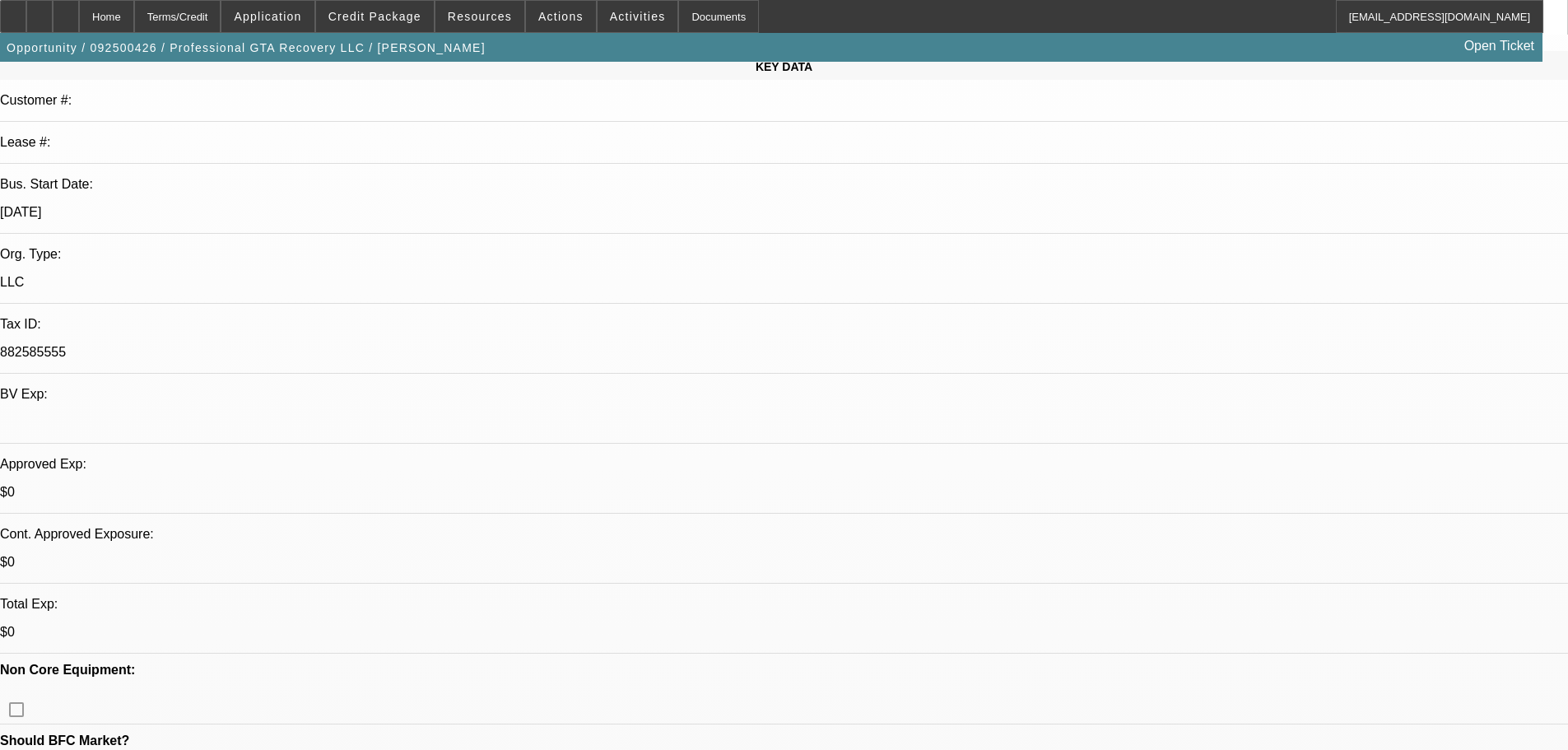
scroll to position [411, 0]
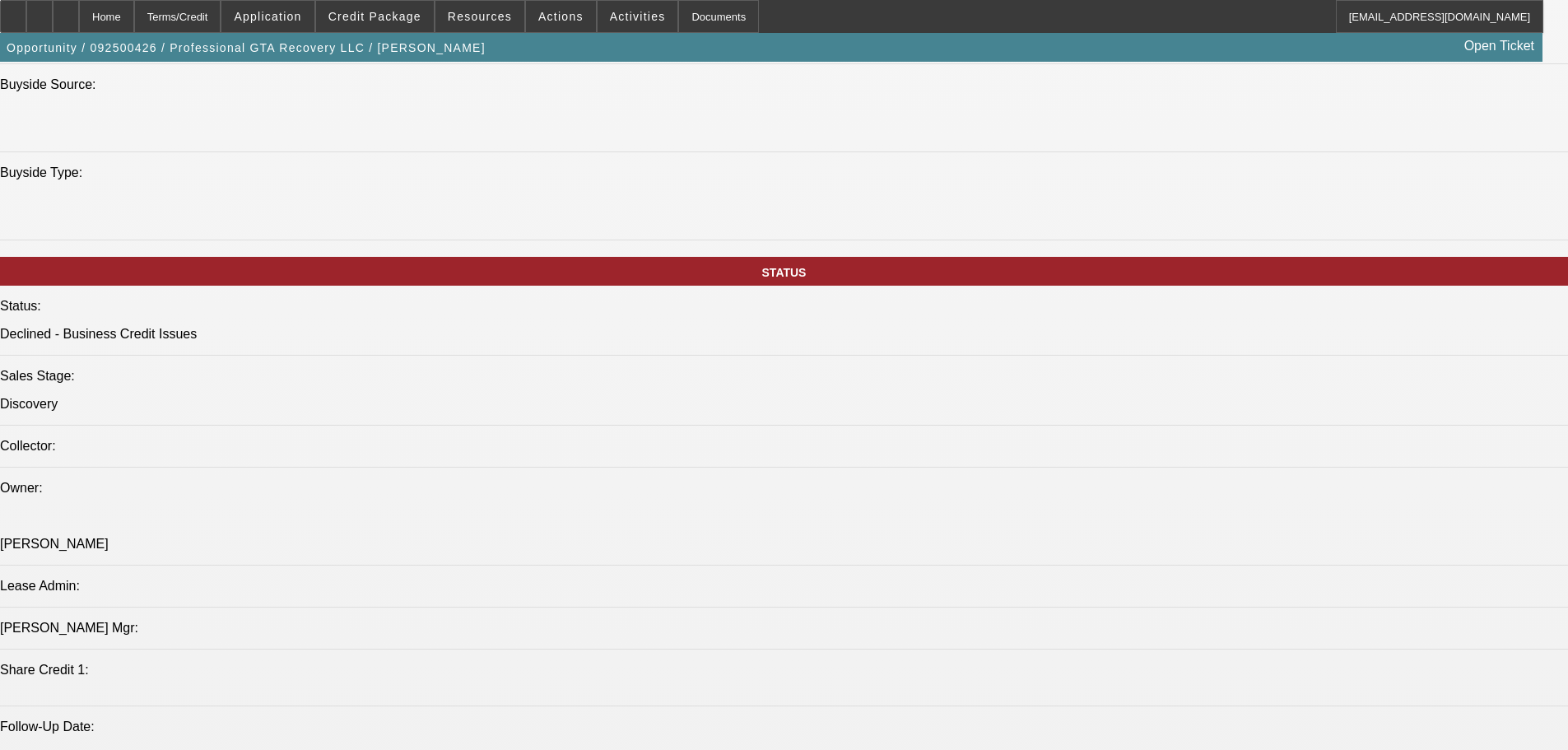
scroll to position [1399, 0]
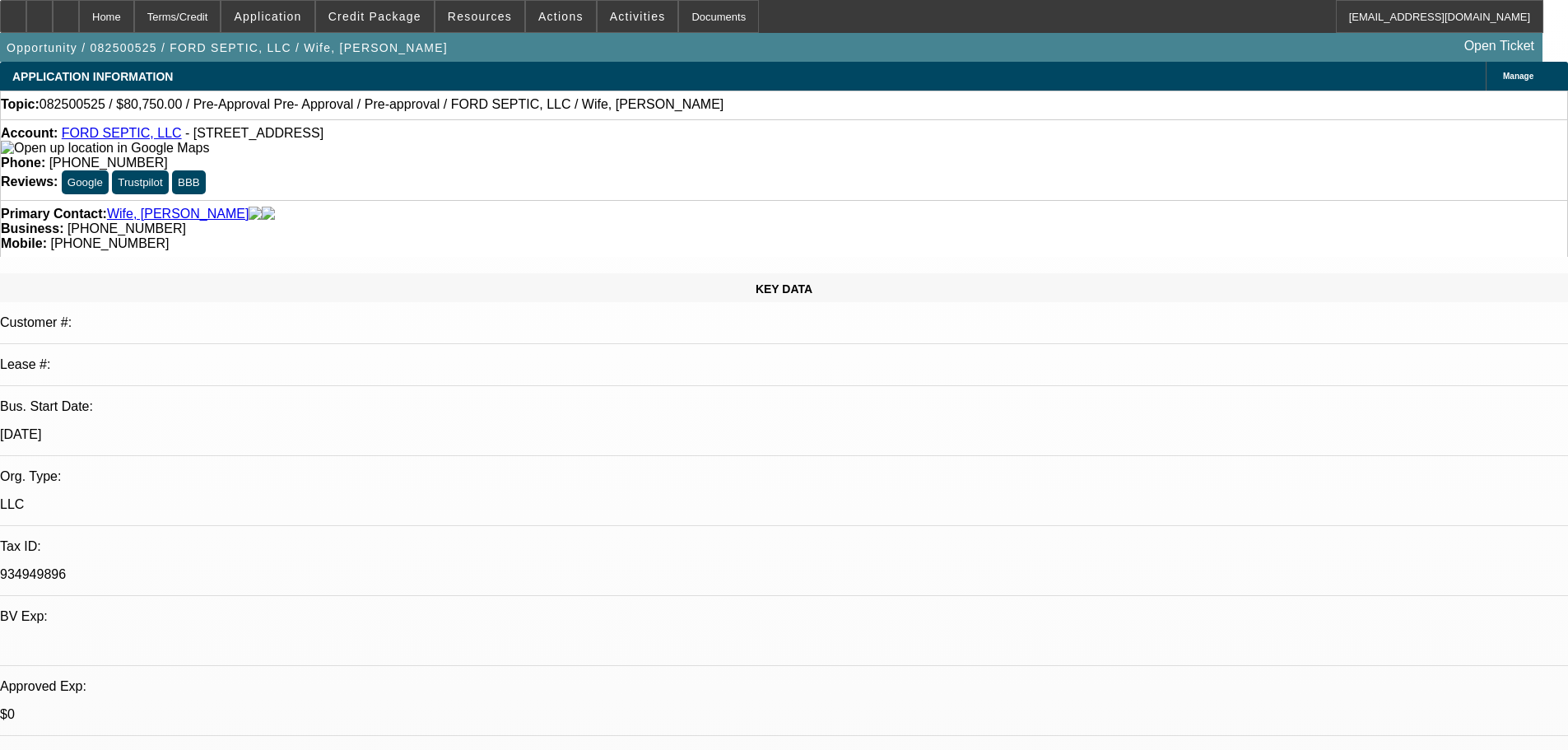
select select "0.15"
select select "2"
select select "0"
select select "0.15"
select select "2"
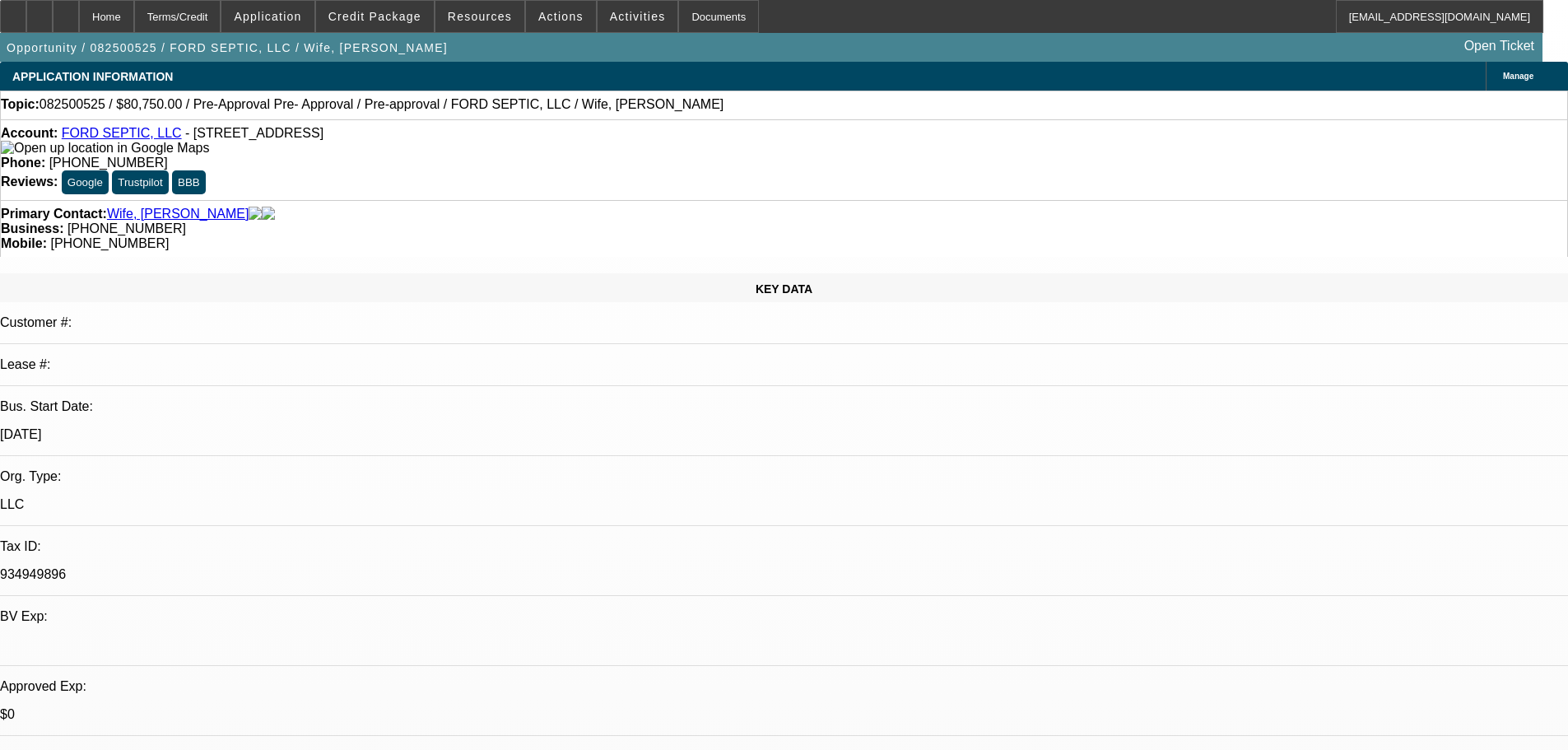
select select "0.1"
select select "0.15"
select select "2"
select select "0.1"
select select "0.15"
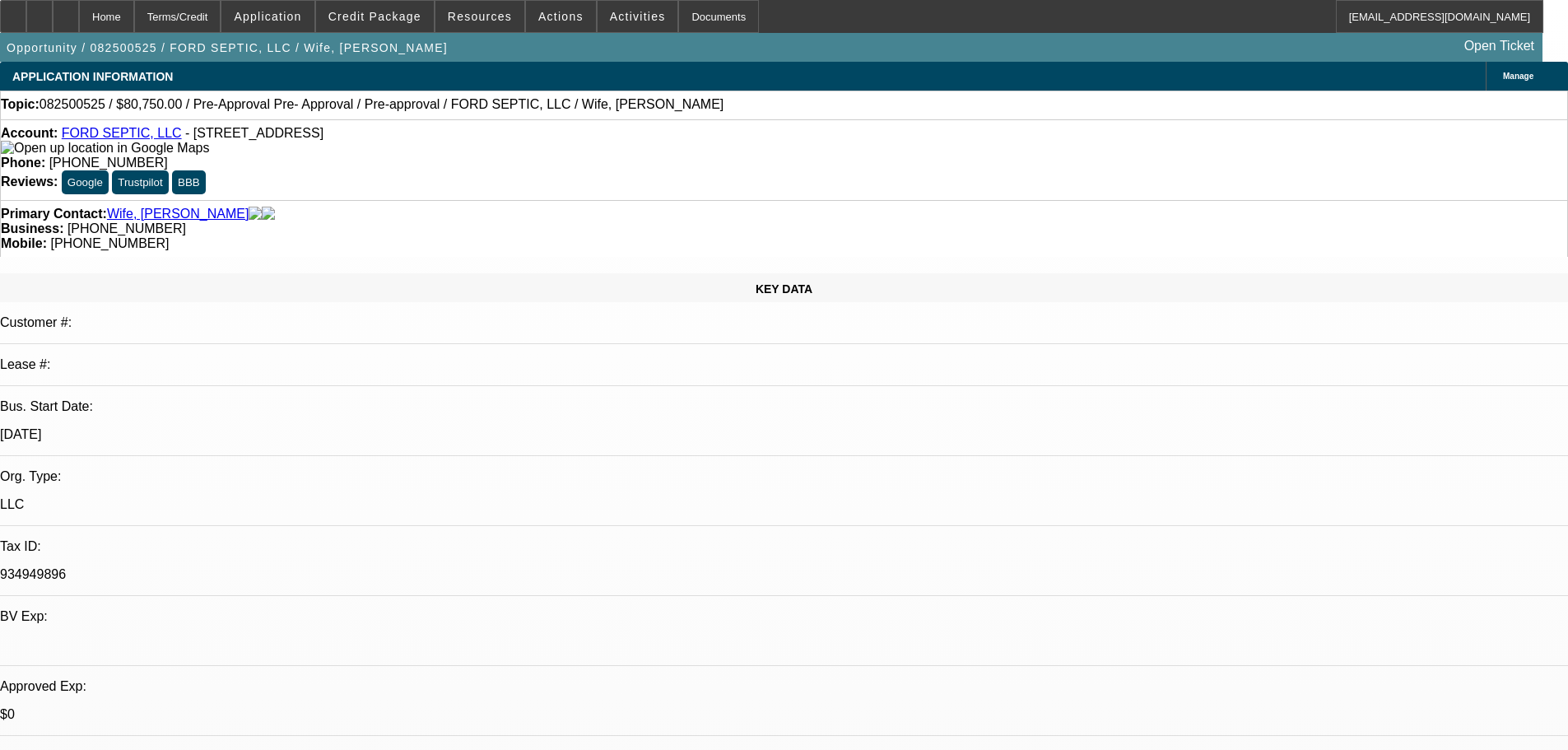
select select "2"
select select "0.1"
select select "1"
select select "2"
select select "6"
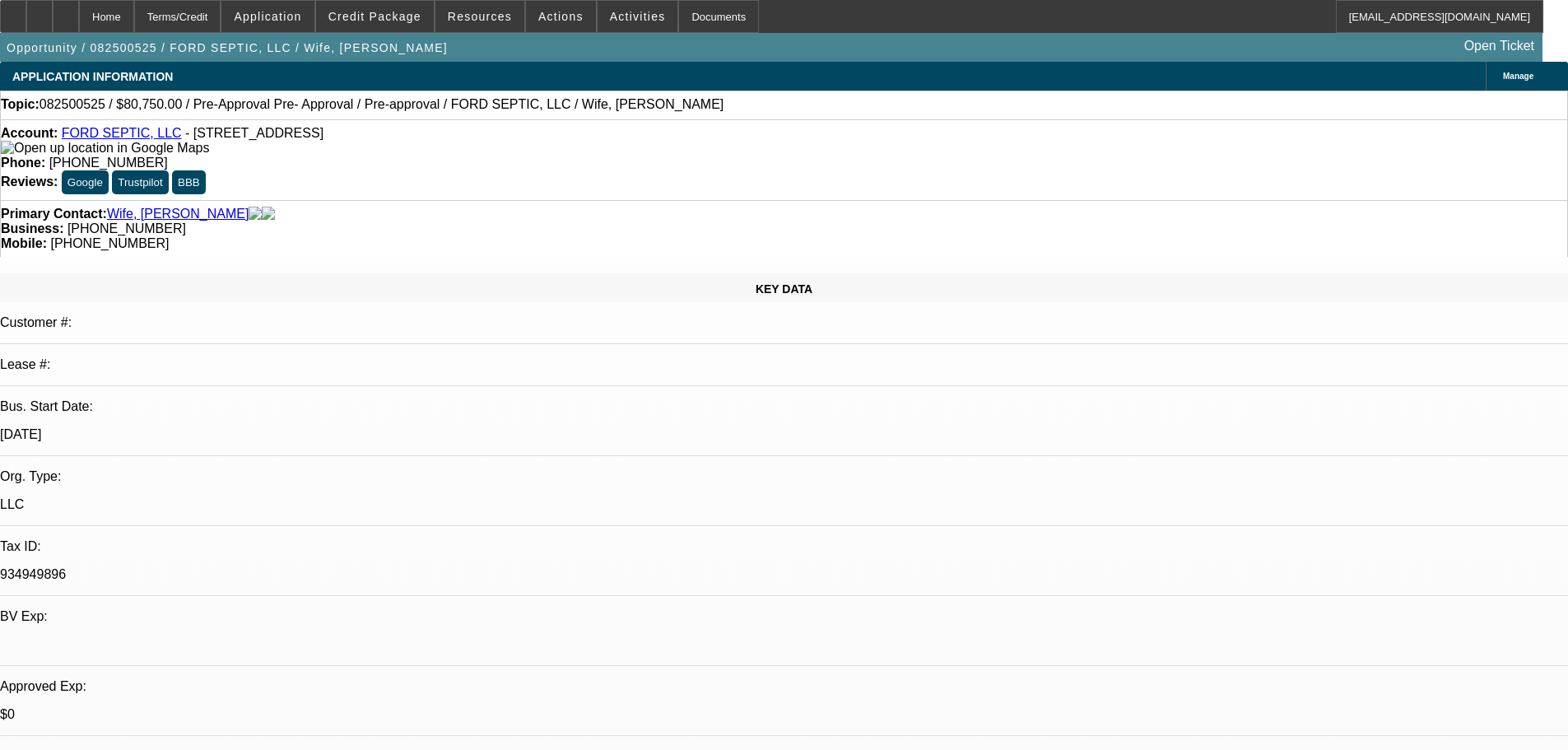
select select "1"
select select "2"
select select "4"
select select "1"
select select "2"
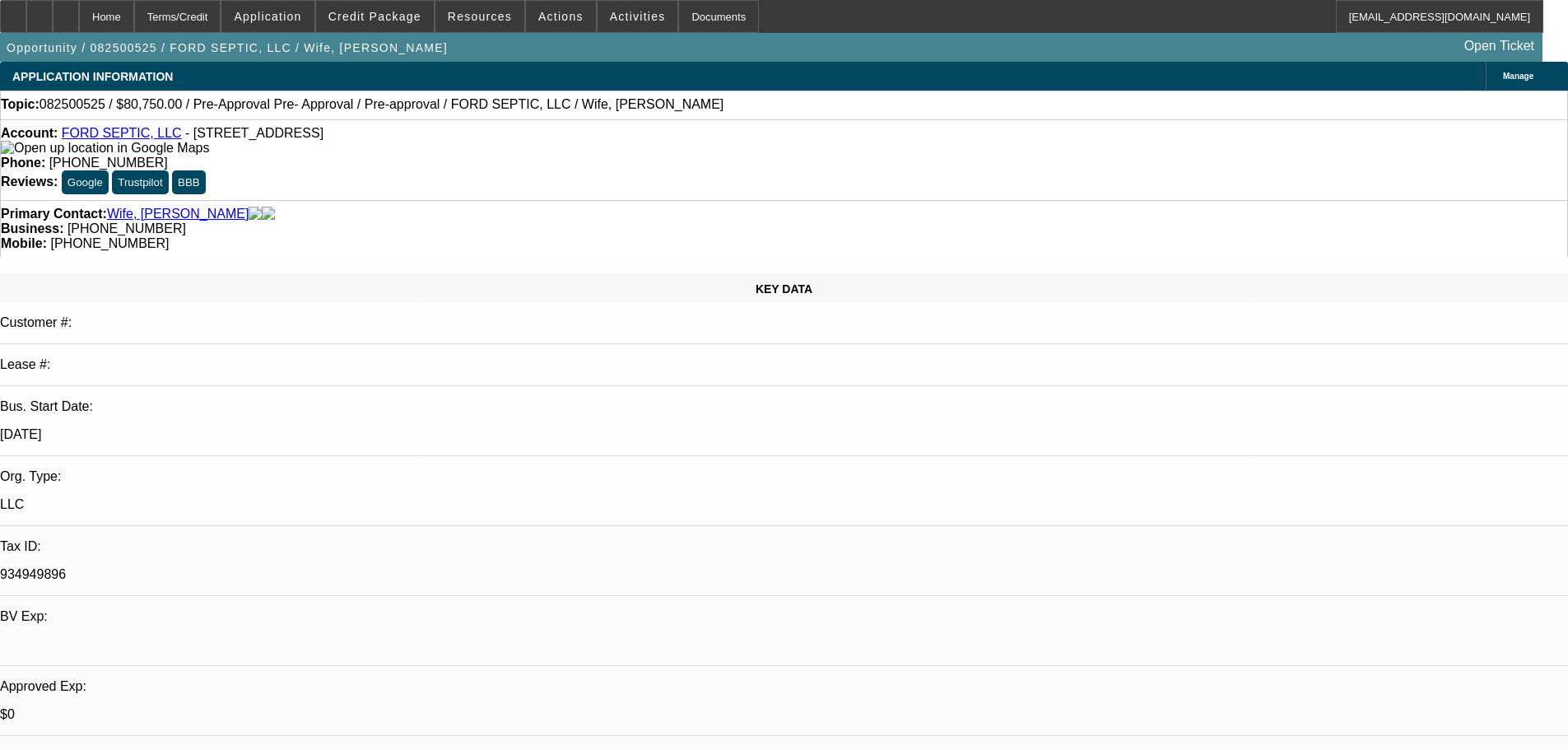
select select "4"
select select "1"
select select "2"
select select "4"
drag, startPoint x: 982, startPoint y: 315, endPoint x: 1019, endPoint y: 356, distance: 55.2
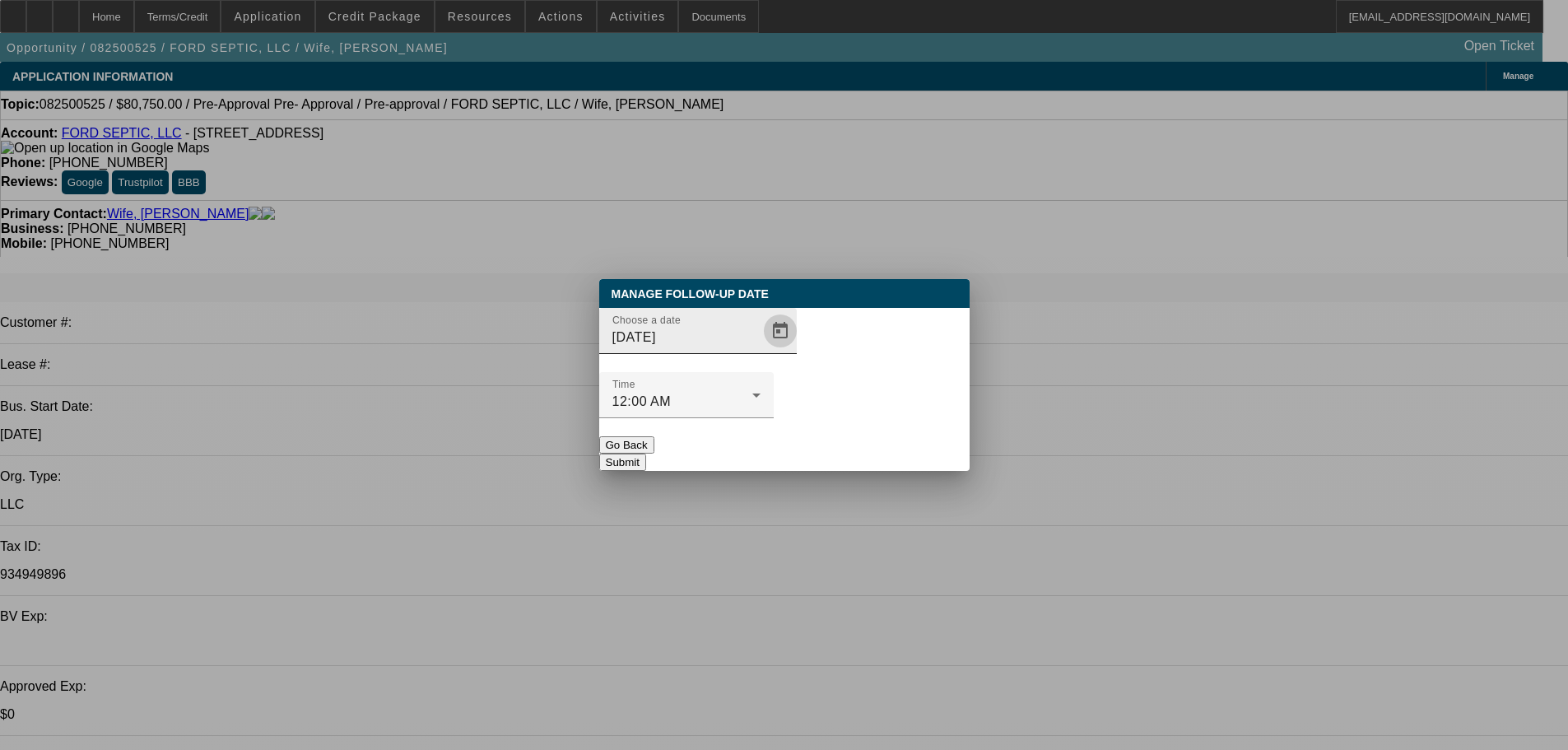
click at [761, 351] on span "Open calendar" at bounding box center [780, 330] width 40 height 40
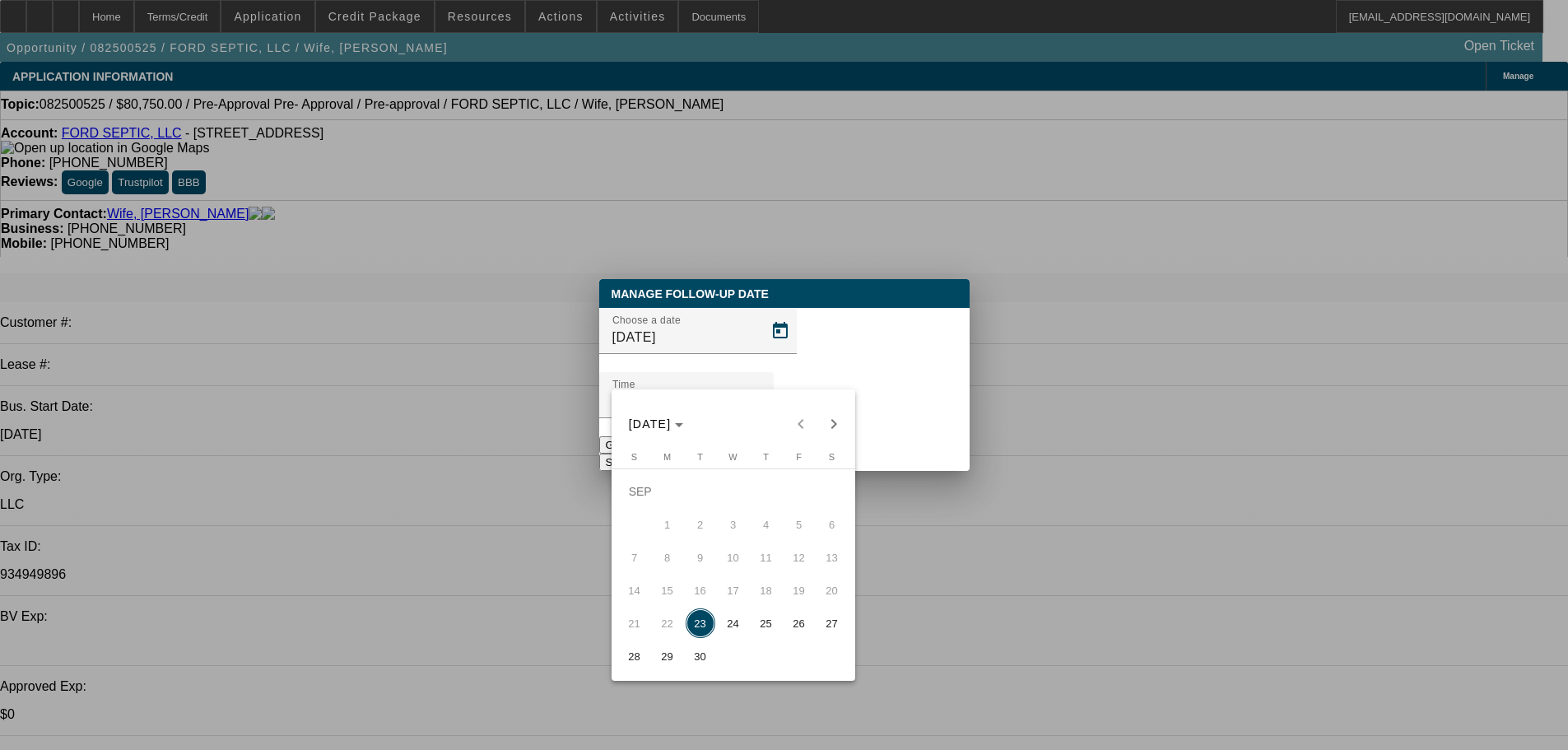
click at [777, 635] on span "25" at bounding box center [766, 623] width 30 height 30
type input "9/25/2025"
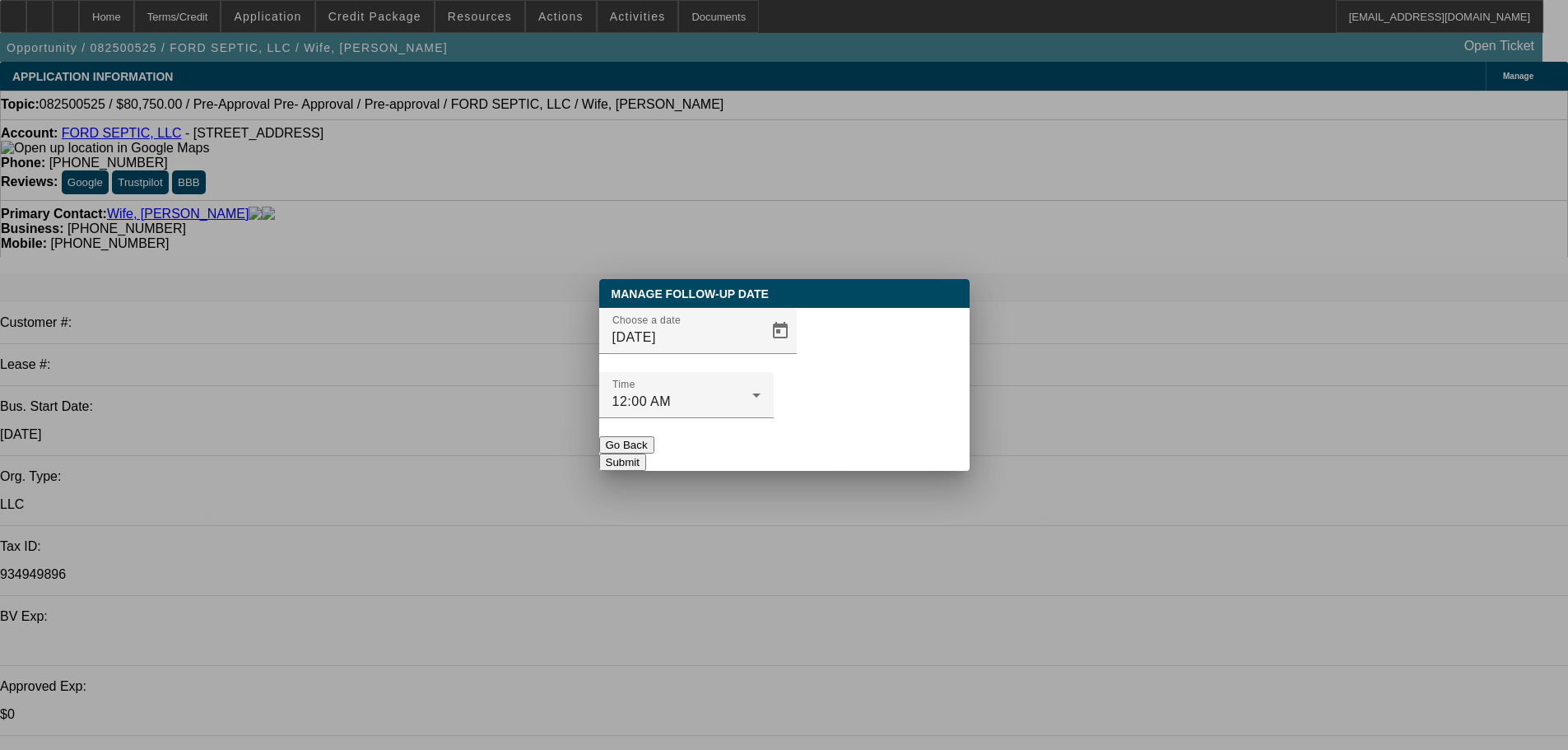
click at [646, 453] on button "Submit" at bounding box center [622, 461] width 47 height 18
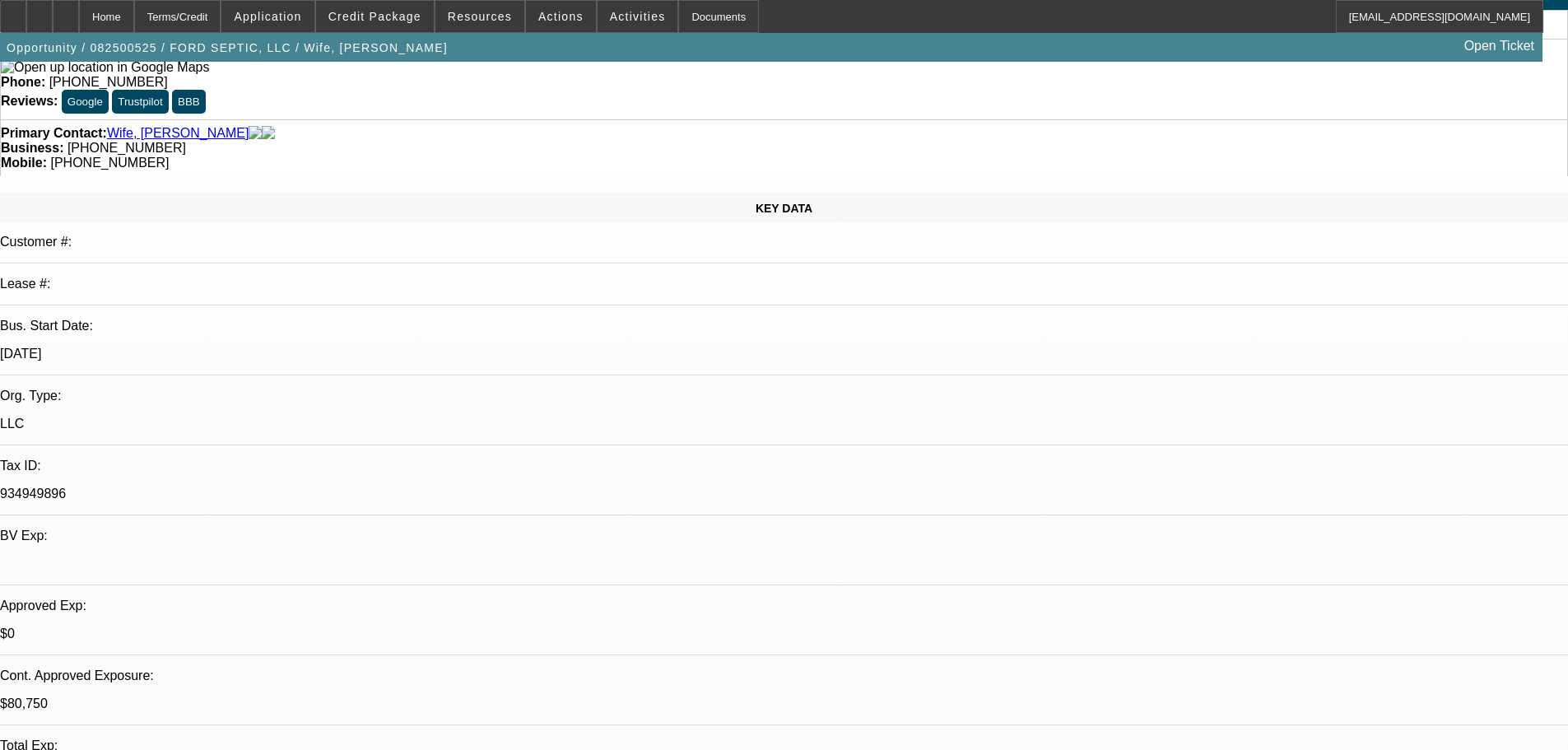
scroll to position [247, 0]
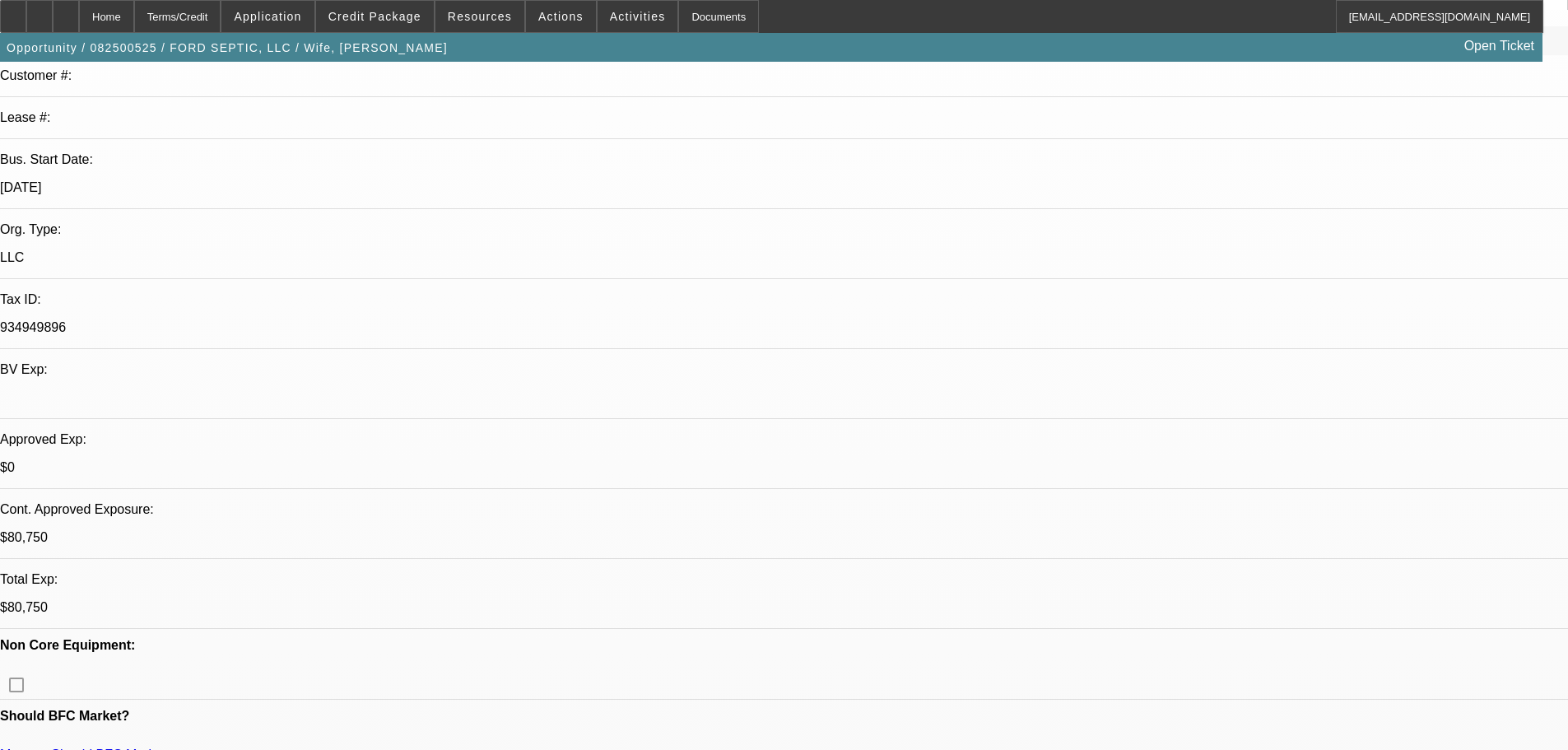
drag, startPoint x: 1475, startPoint y: 707, endPoint x: 1060, endPoint y: 549, distance: 444.1
copy div "8/20 sent terms fu for obj------ 8/22 se to see if add collat option needed, fu…"
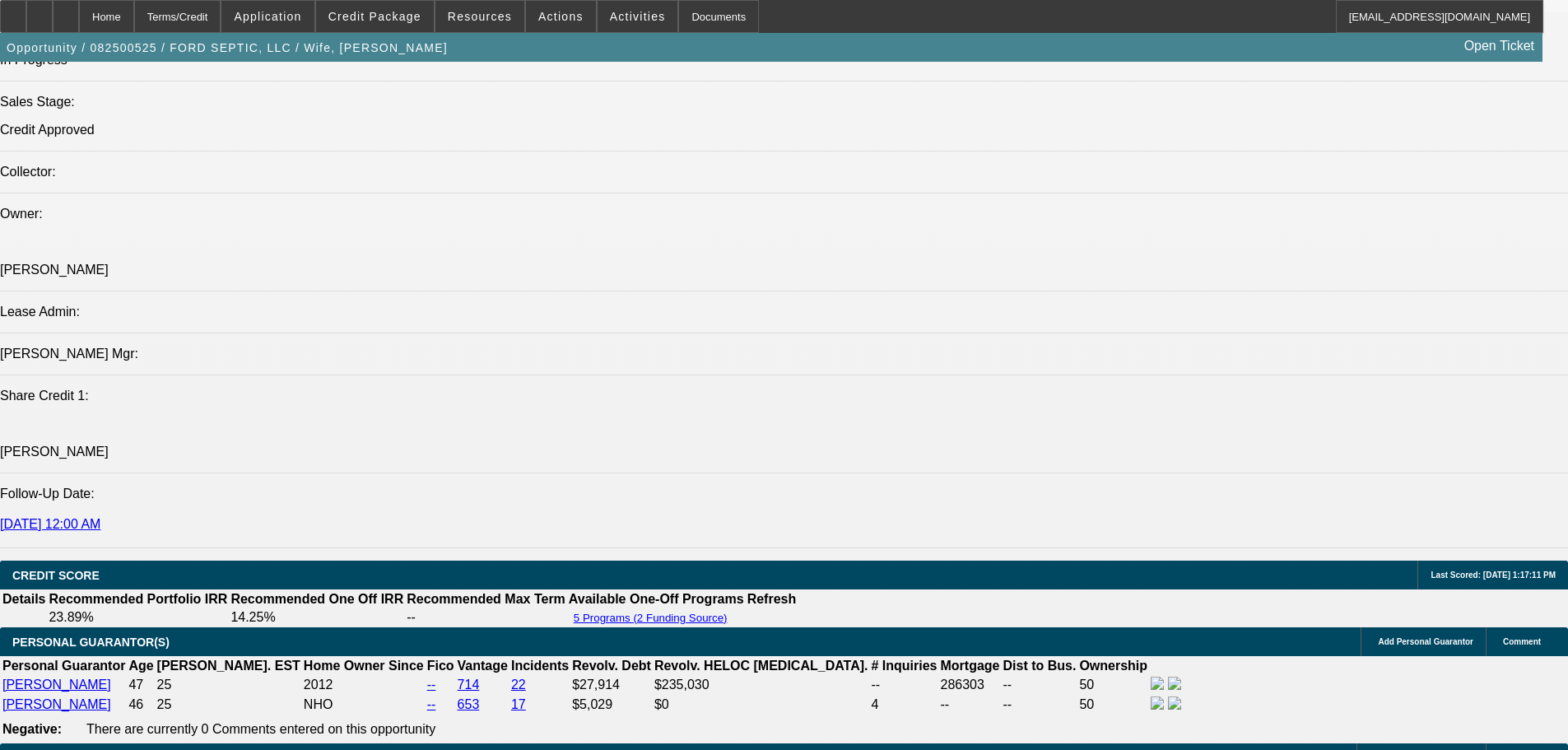
scroll to position [1843, 0]
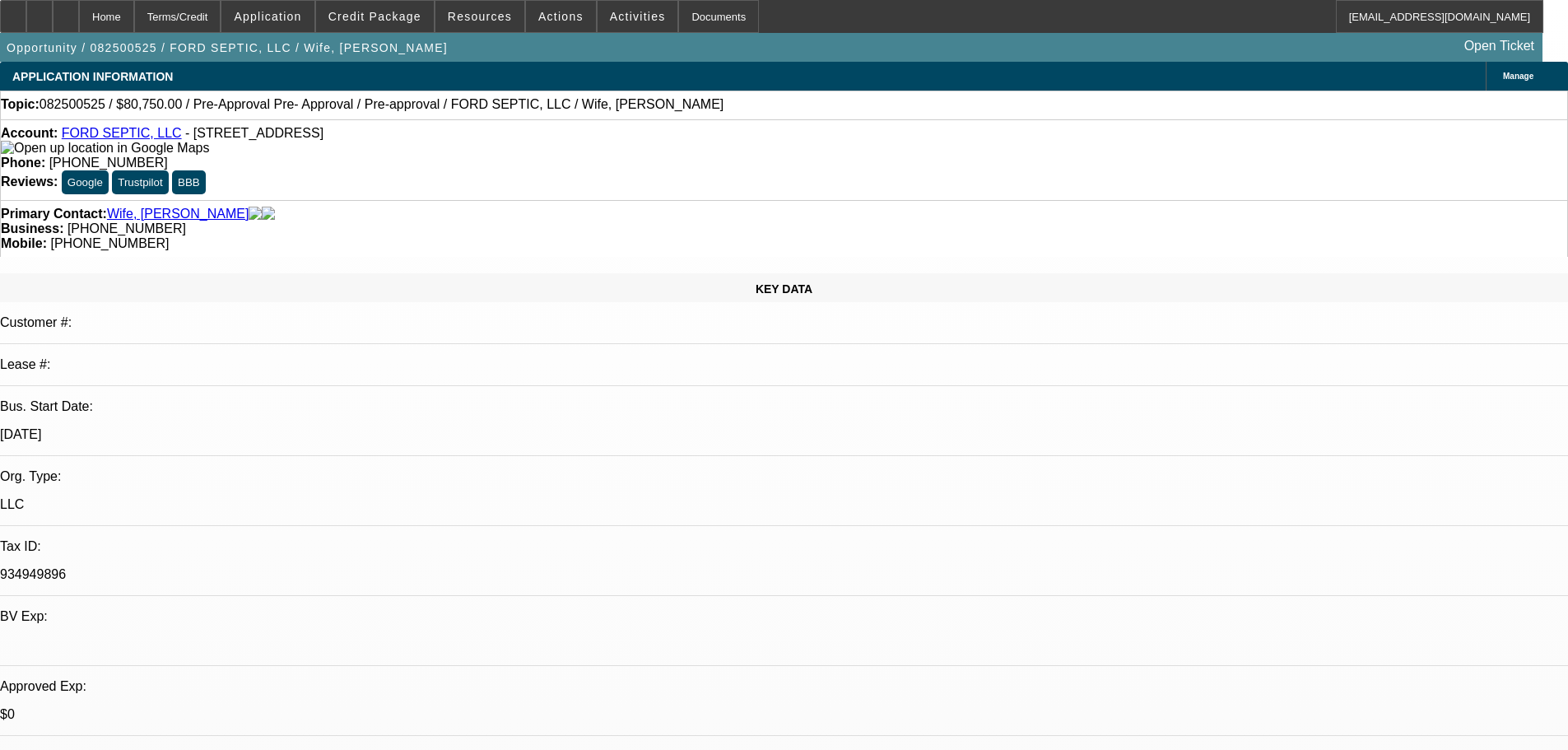
drag, startPoint x: 896, startPoint y: 297, endPoint x: 890, endPoint y: 4, distance: 293.1
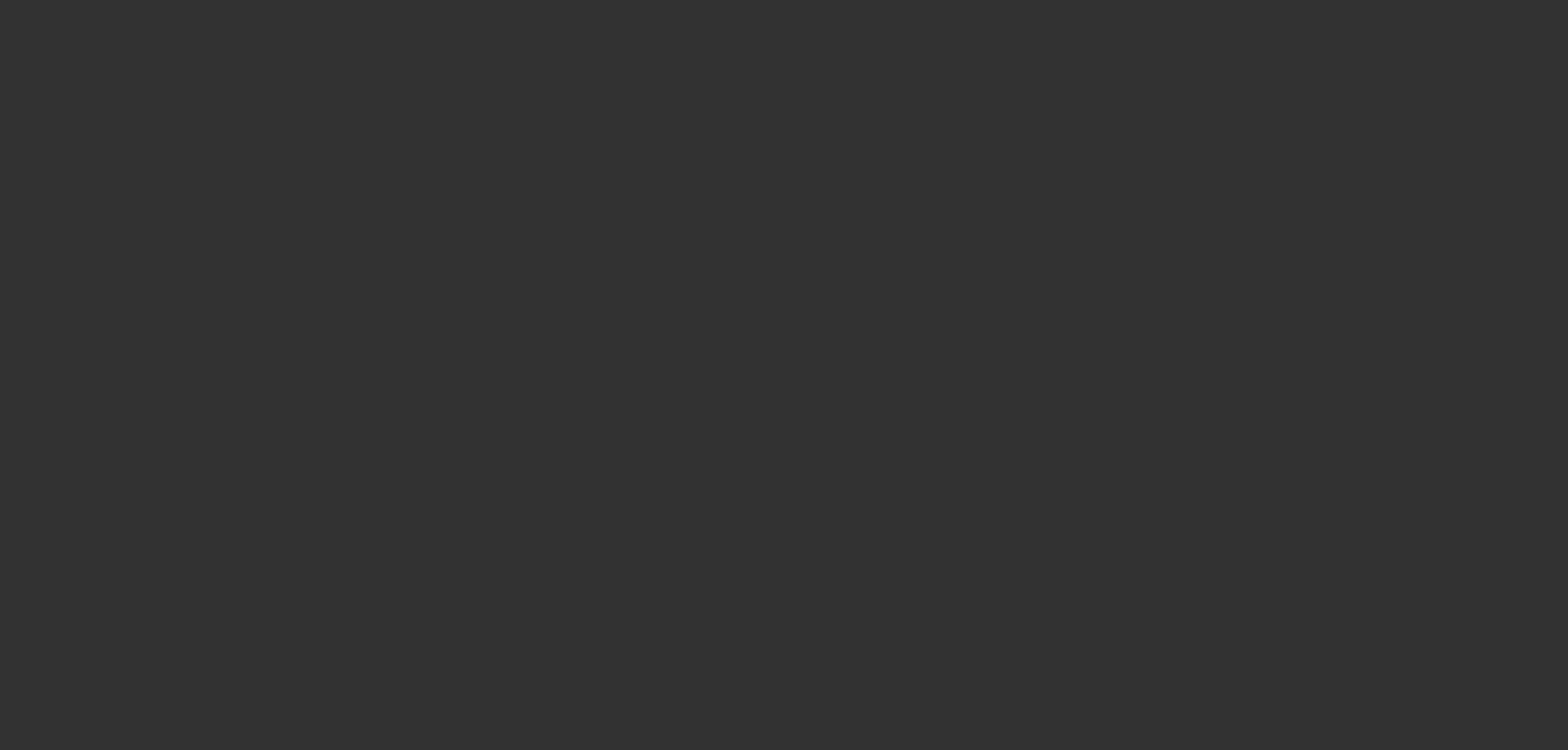
click at [741, 368] on div at bounding box center [784, 375] width 1568 height 750
click at [760, 351] on span "Open calendar" at bounding box center [780, 330] width 40 height 40
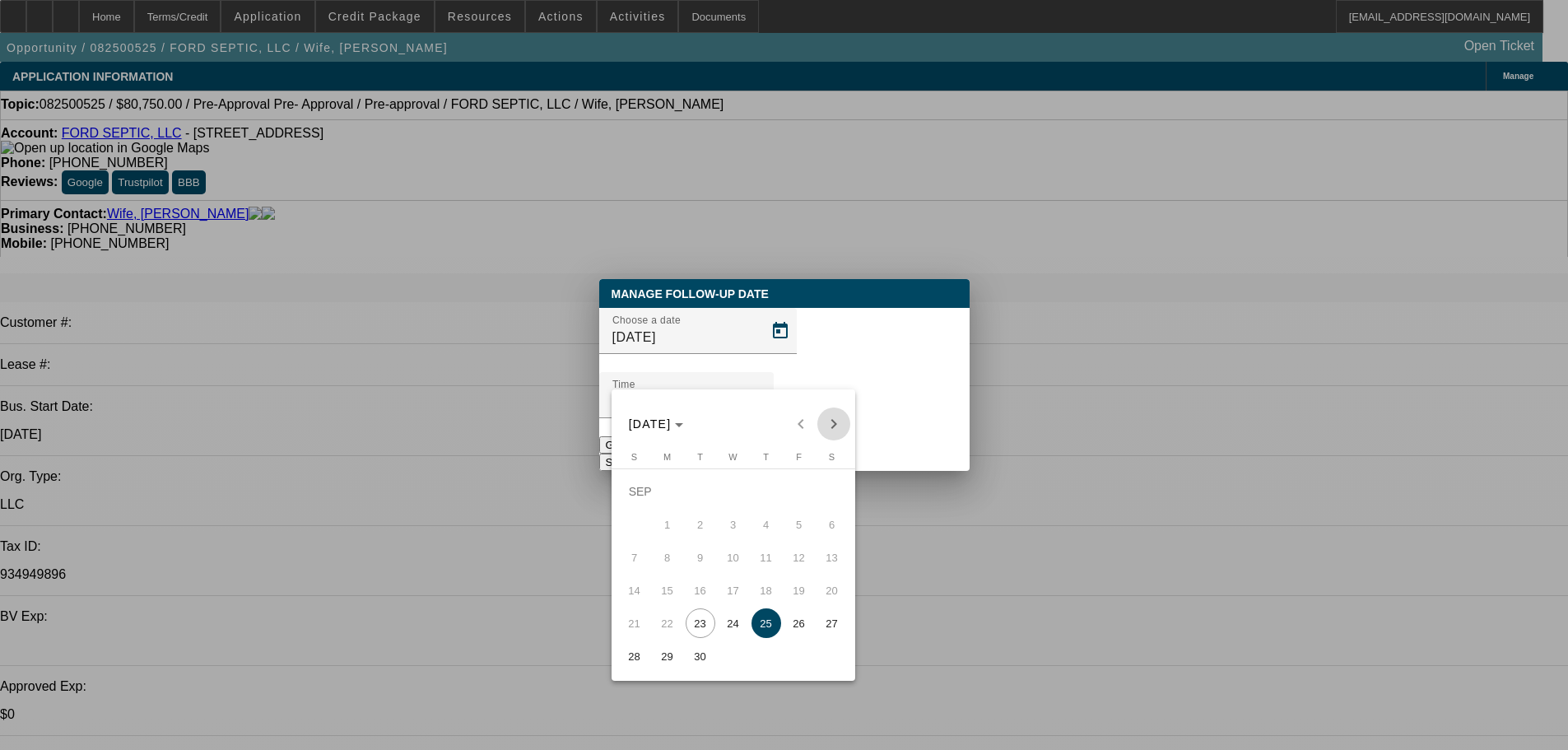
click at [837, 418] on span "Next month" at bounding box center [833, 423] width 32 height 32
click at [745, 490] on span "1" at bounding box center [733, 491] width 30 height 30
type input "10/1/2025"
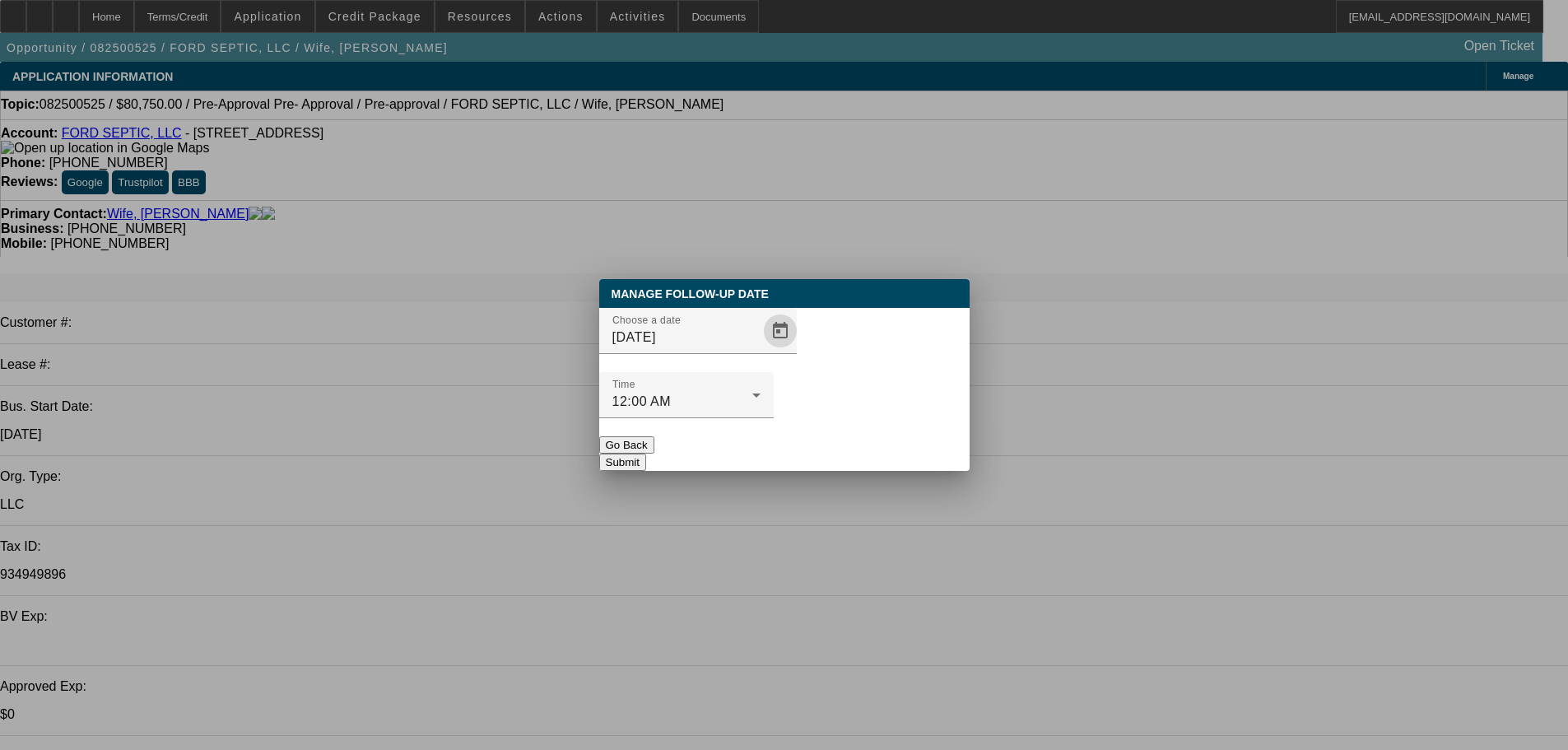
click at [773, 418] on div at bounding box center [686, 427] width 175 height 19
click at [646, 453] on button "Submit" at bounding box center [622, 461] width 47 height 18
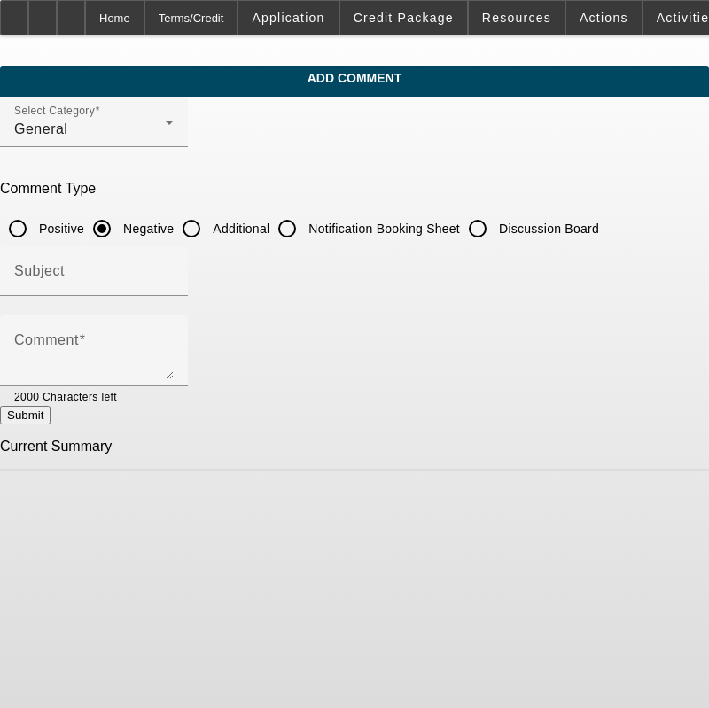
drag, startPoint x: 464, startPoint y: 230, endPoint x: 517, endPoint y: 227, distance: 53.3
click at [517, 227] on div at bounding box center [354, 354] width 709 height 708
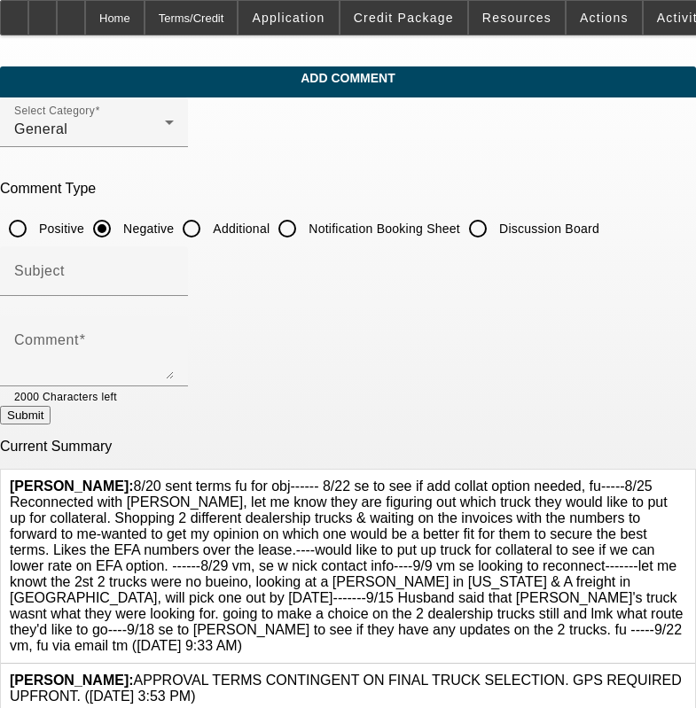
click at [496, 227] on input "Discussion Board" at bounding box center [477, 228] width 35 height 35
radio input "true"
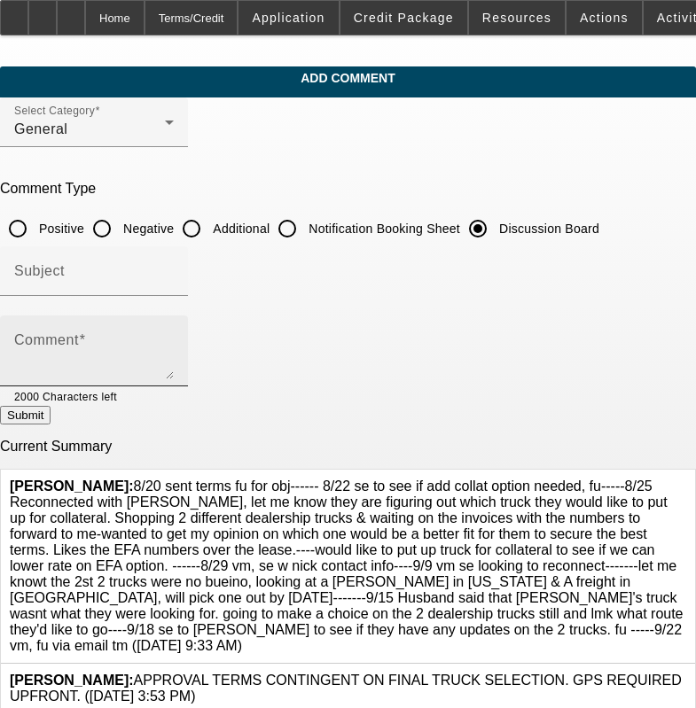
click at [174, 333] on div "Comment" at bounding box center [94, 351] width 160 height 71
paste textarea "8/20 sent terms fu for obj------ 8/22 se to see if add collat option needed, fu…"
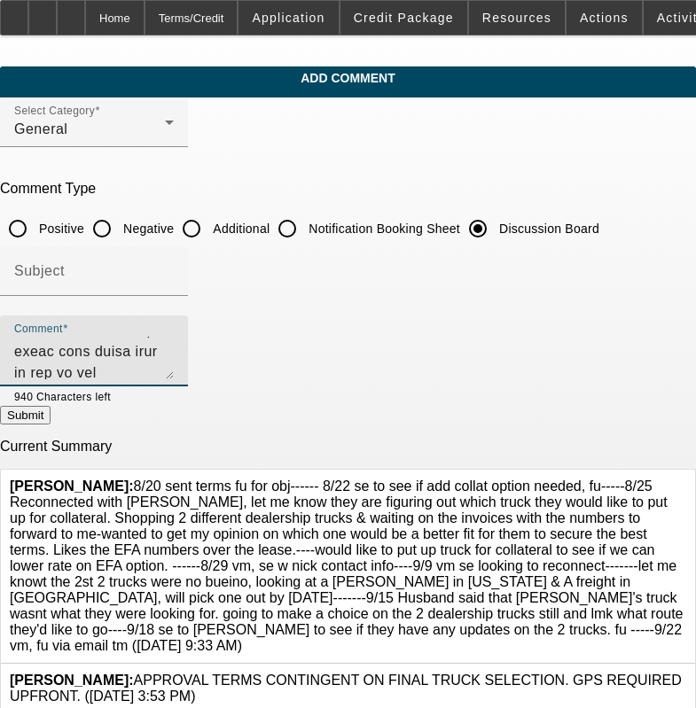
scroll to position [166, 0]
type textarea "8/20 sent terms fu for obj------ 8/22 se to see if add collat option needed, fu…"
click at [686, 479] on icon at bounding box center [686, 479] width 0 height 0
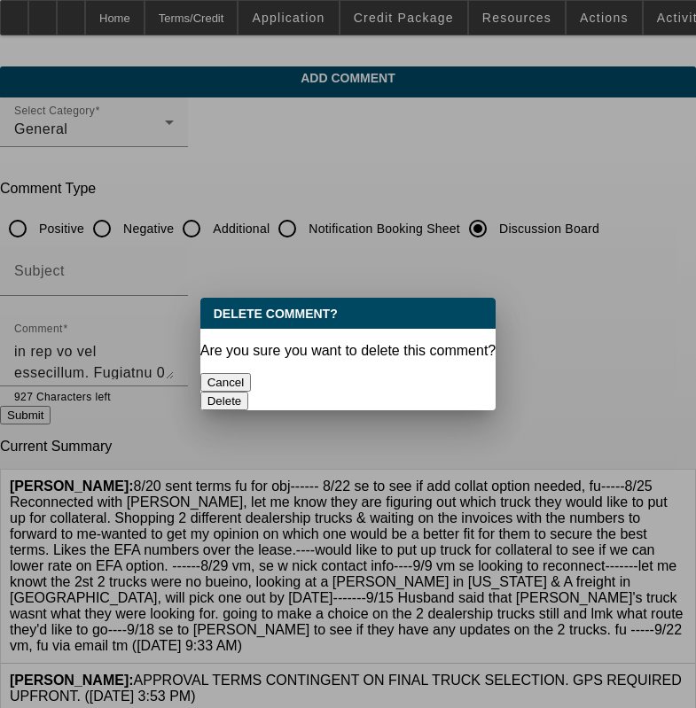
click at [464, 392] on div "Delete" at bounding box center [348, 401] width 296 height 19
click at [249, 392] on button "Delete" at bounding box center [224, 401] width 49 height 19
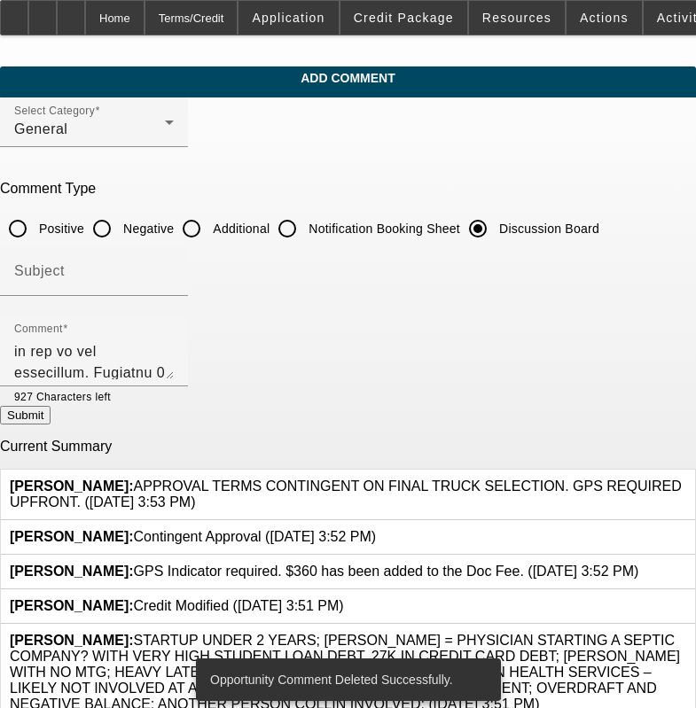
click at [51, 418] on button "Submit" at bounding box center [25, 415] width 51 height 19
radio input "true"
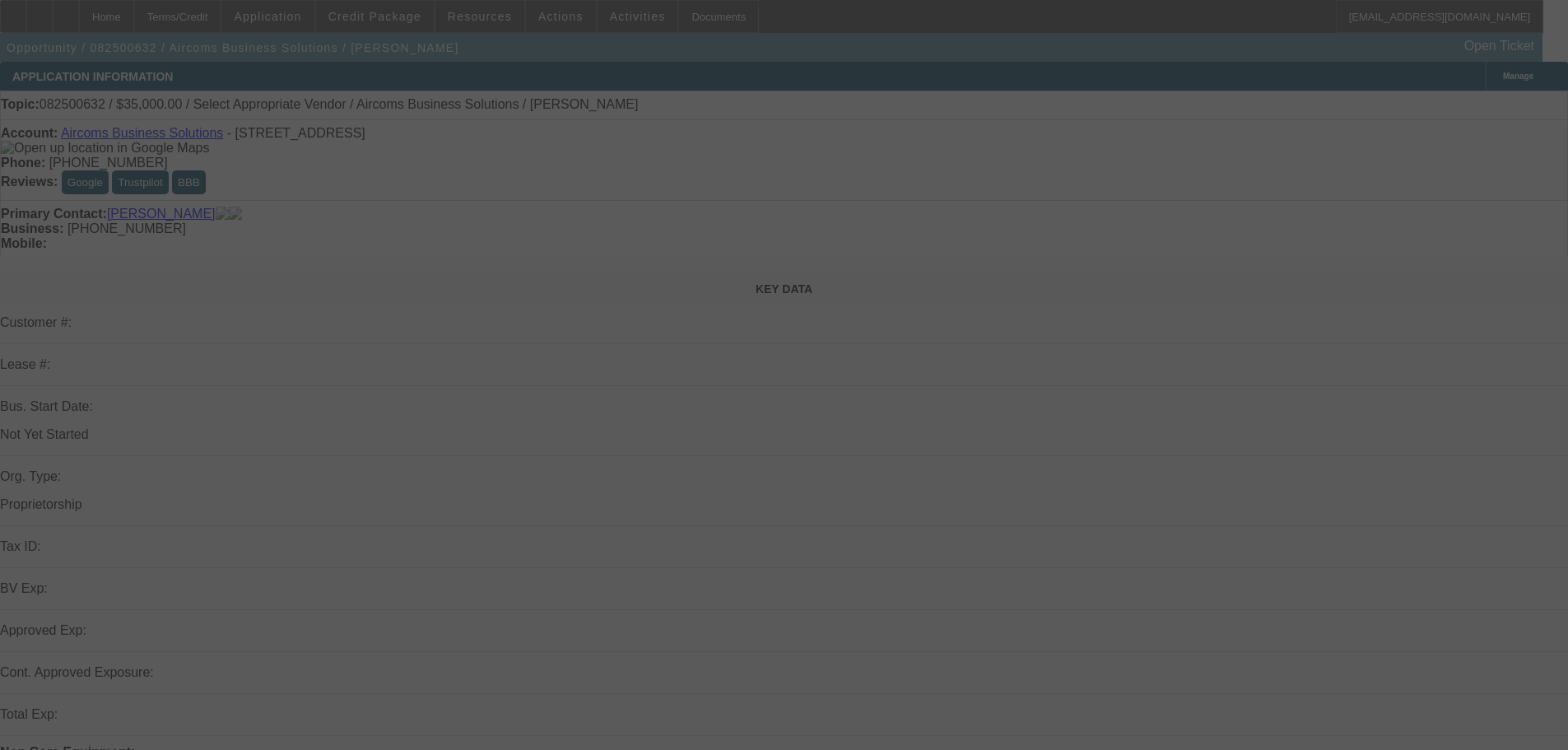
select select "0"
select select "2"
select select "0.1"
select select "4"
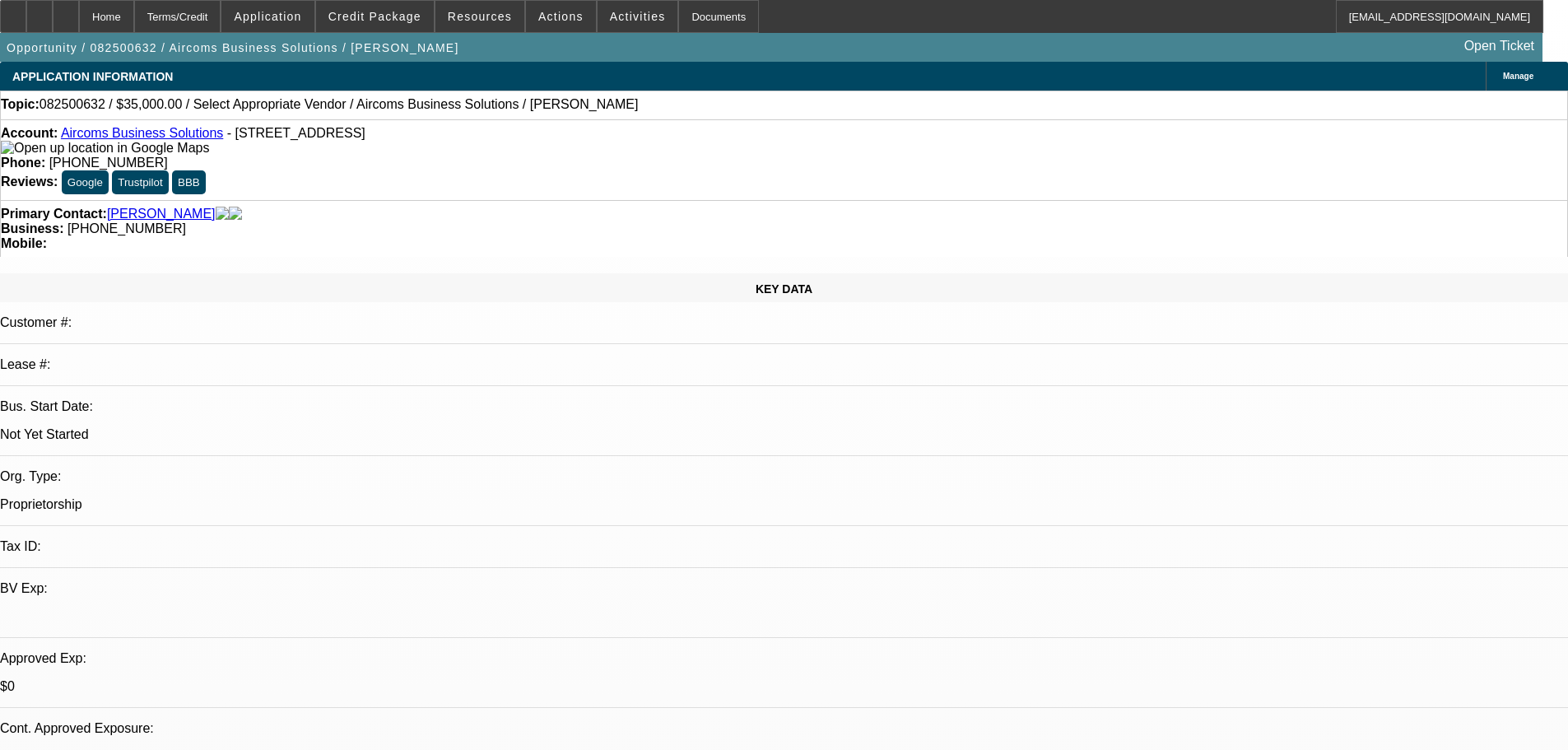
click at [402, 12] on span "Credit Package" at bounding box center [375, 17] width 93 height 13
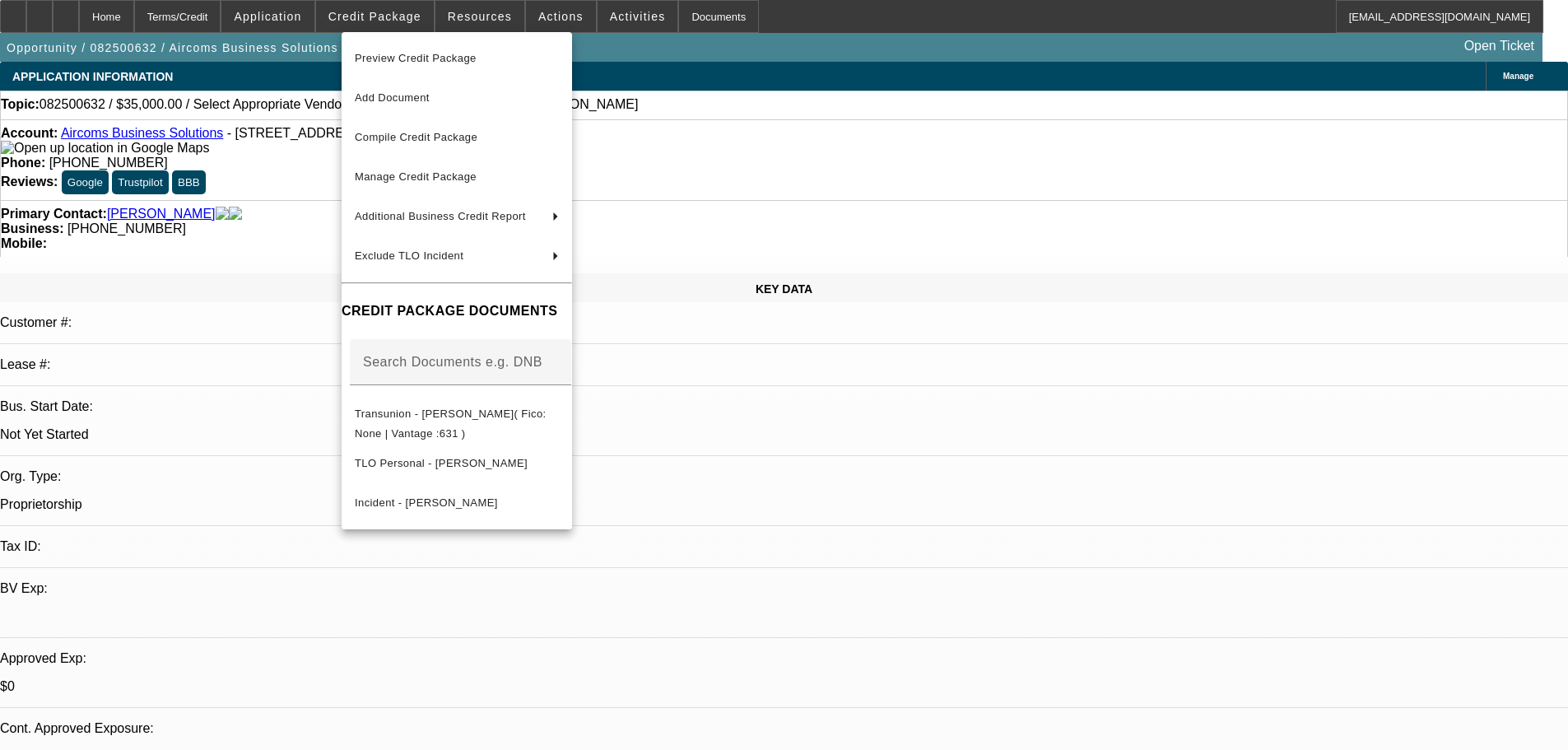
click at [844, 497] on div at bounding box center [784, 375] width 1568 height 750
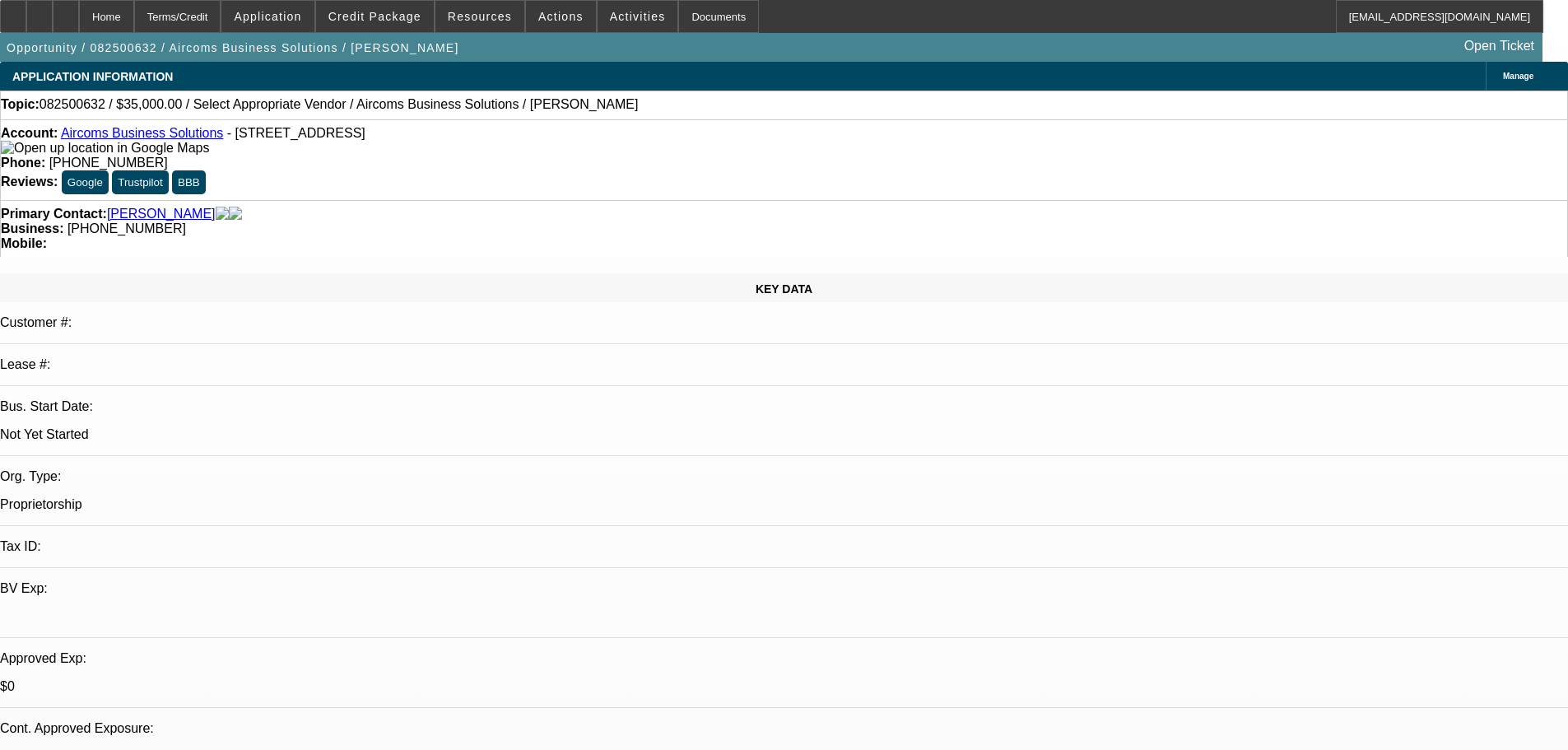
drag, startPoint x: 665, startPoint y: 184, endPoint x: 590, endPoint y: 189, distance: 75.2
click at [590, 200] on div "Primary Contact: [PERSON_NAME] Business: [PHONE_NUMBER] Mobile:" at bounding box center [784, 227] width 1568 height 57
copy span "[PHONE_NUMBER]"
click at [523, 221] on div "Business: [PHONE_NUMBER]" at bounding box center [784, 228] width 1566 height 15
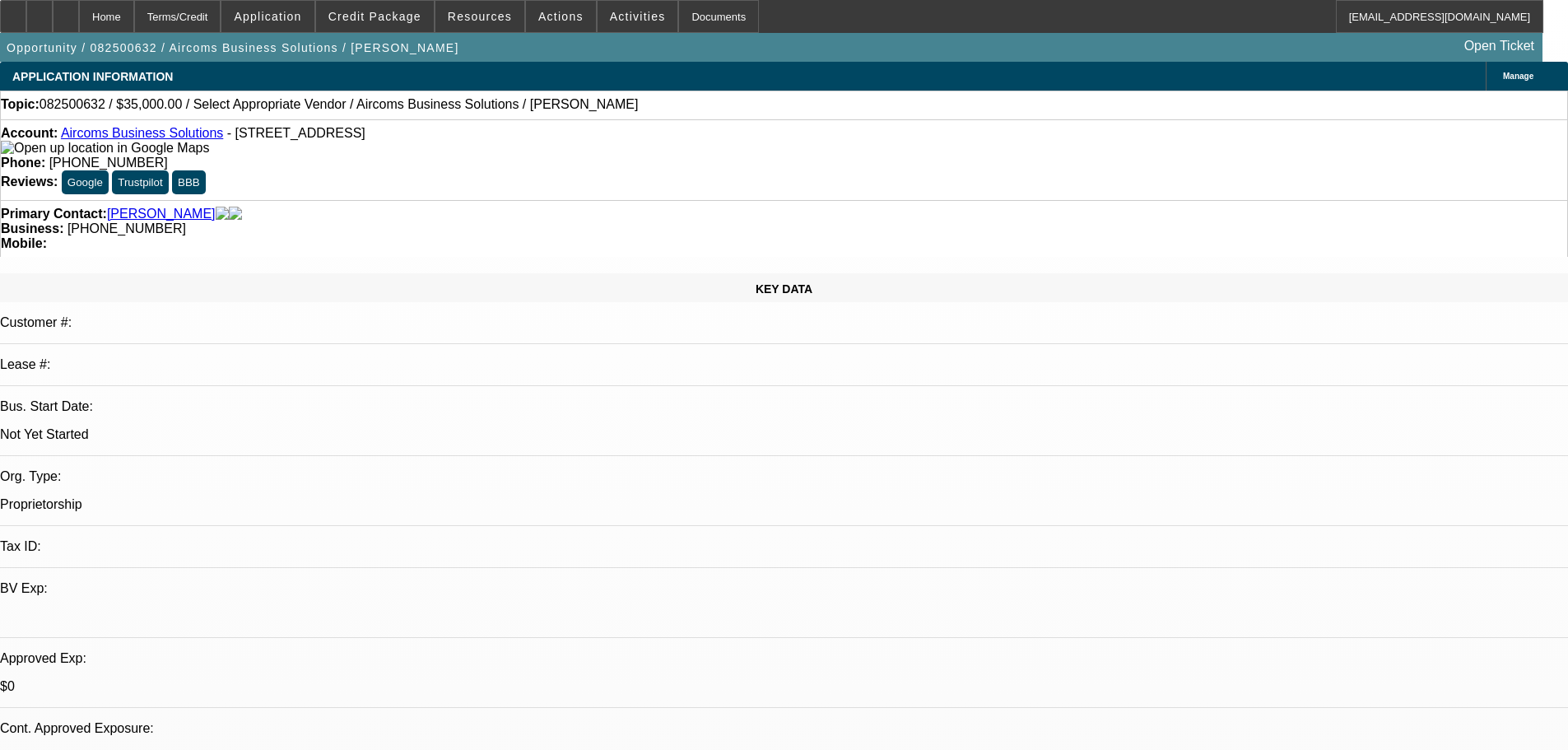
drag, startPoint x: 1144, startPoint y: 528, endPoint x: 1050, endPoint y: 519, distance: 94.4
copy div "8/22 pending app signed out of sole prop, perosnal banks + biz license-----9/15…"
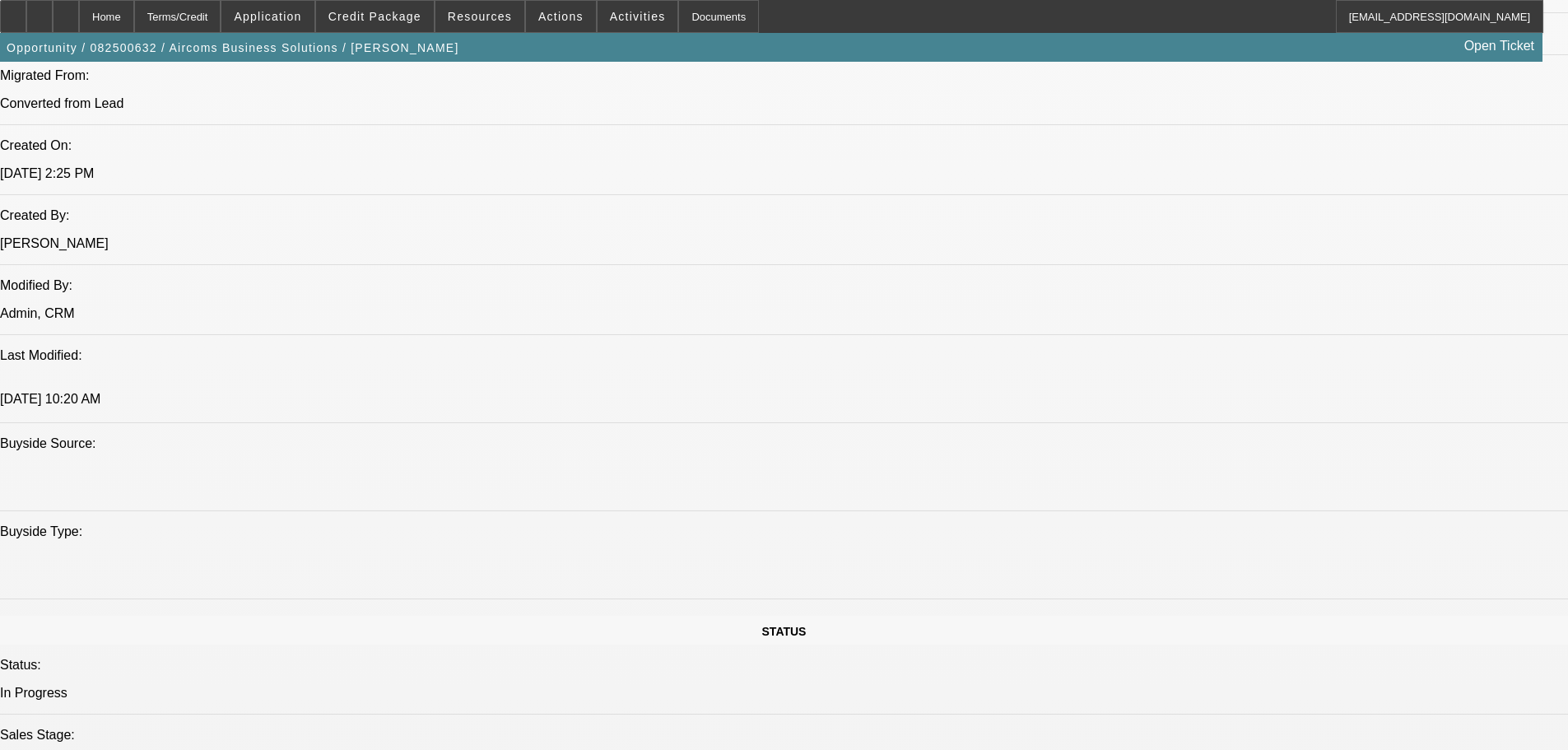
drag, startPoint x: 575, startPoint y: 330, endPoint x: 669, endPoint y: 658, distance: 341.2
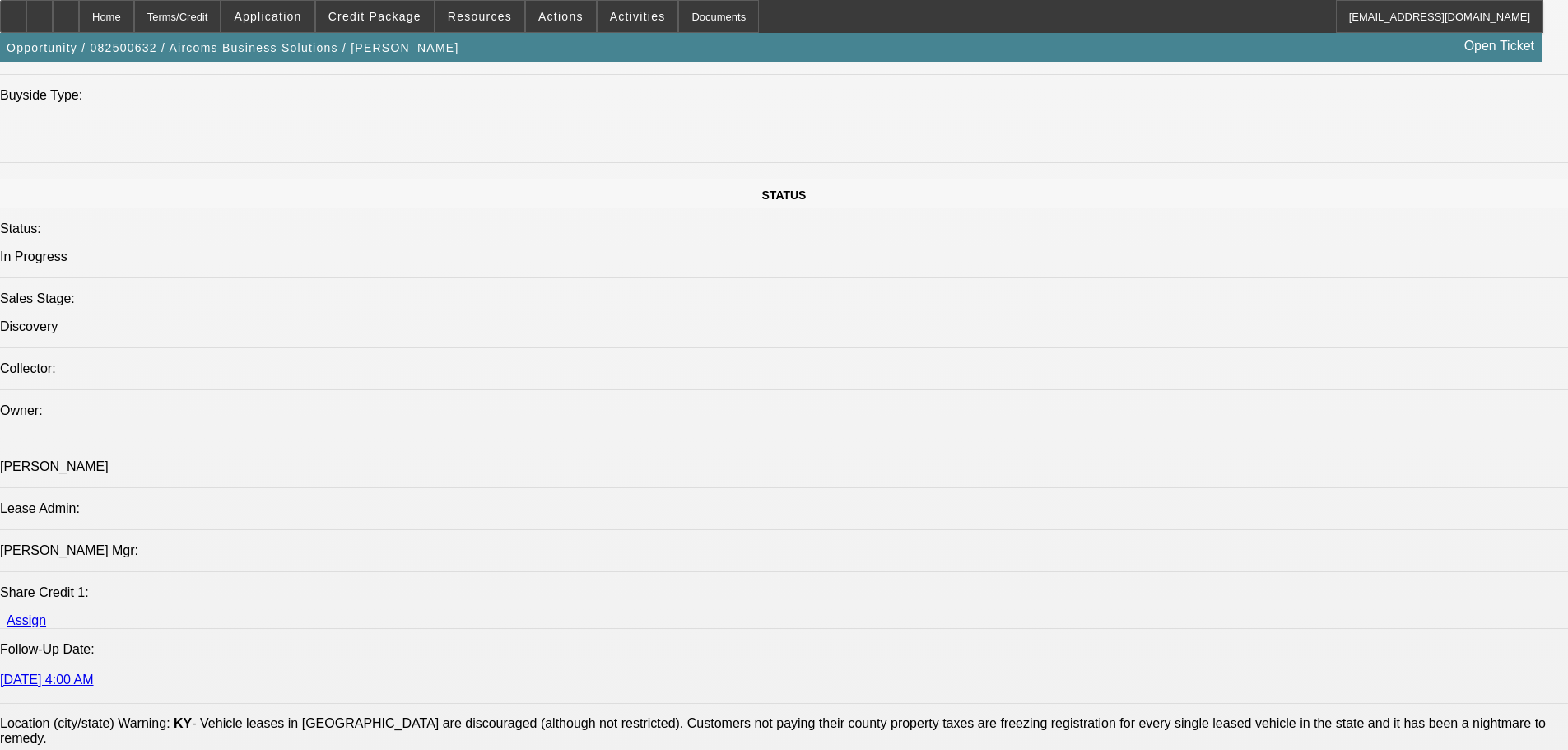
scroll to position [1634, 0]
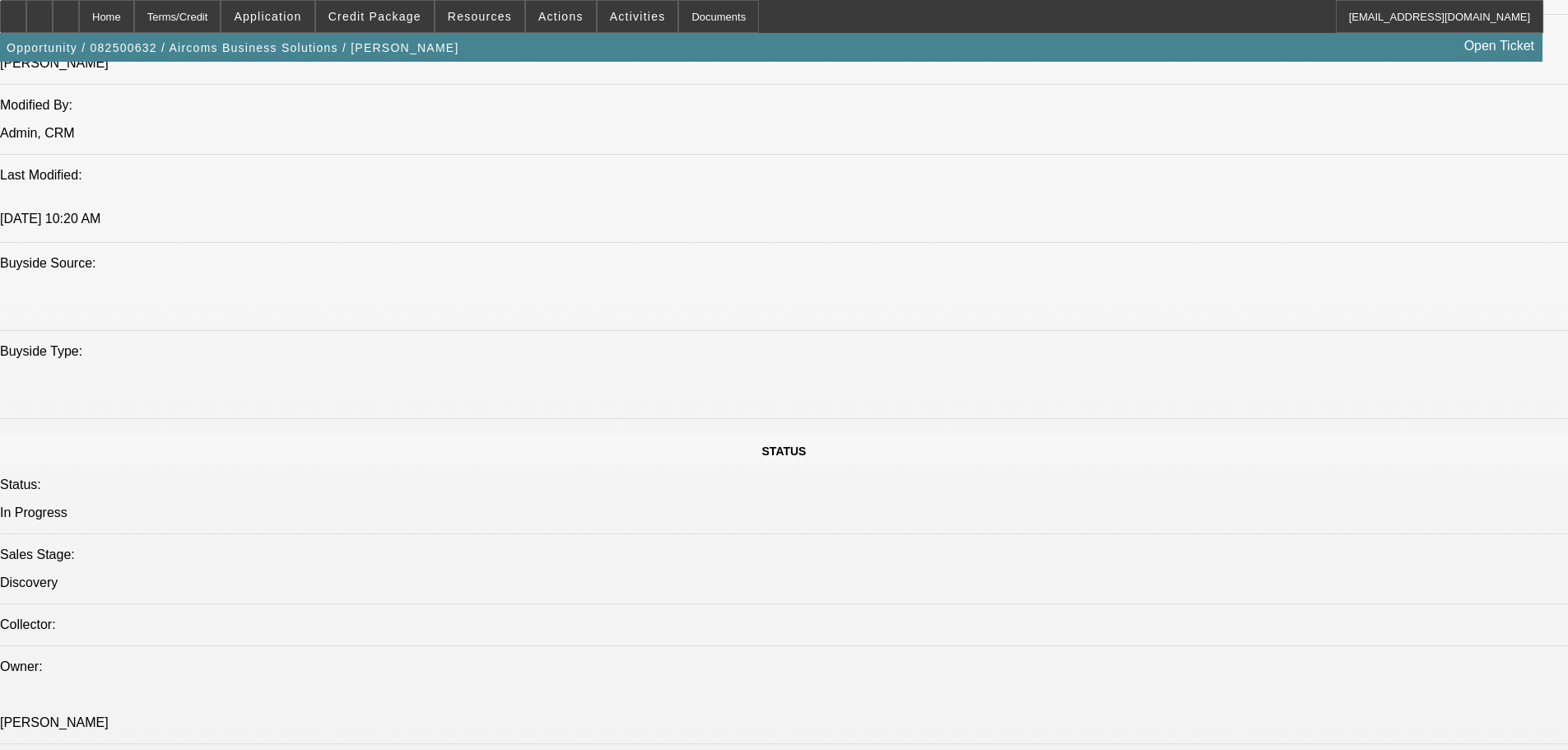
drag, startPoint x: 831, startPoint y: 569, endPoint x: 1339, endPoint y: 56, distance: 722.0
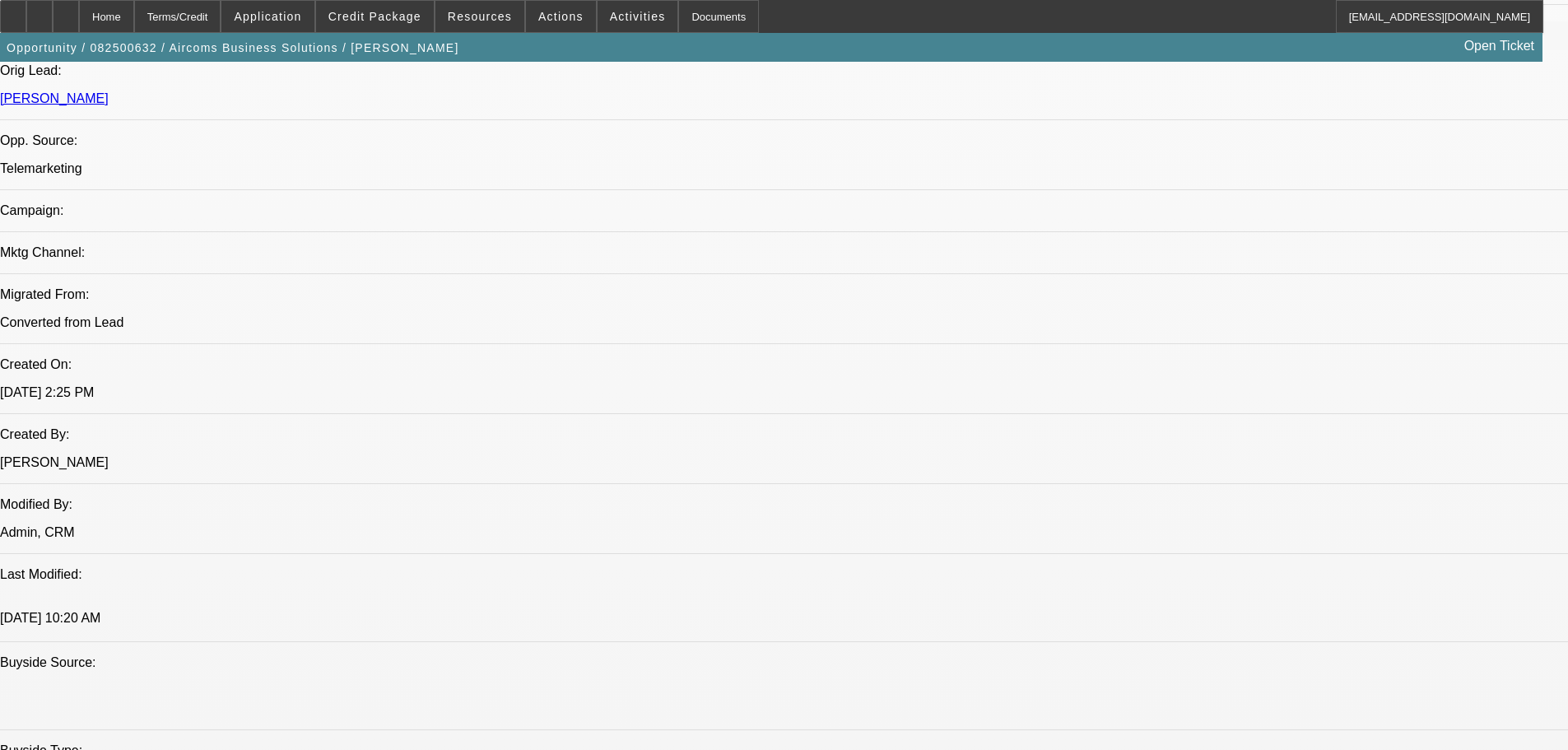
drag, startPoint x: 1315, startPoint y: 666, endPoint x: 1078, endPoint y: 528, distance: 274.2
copy td "Hi [PERSON_NAME], Thank you for applying for financing through Beacon Funding C…"
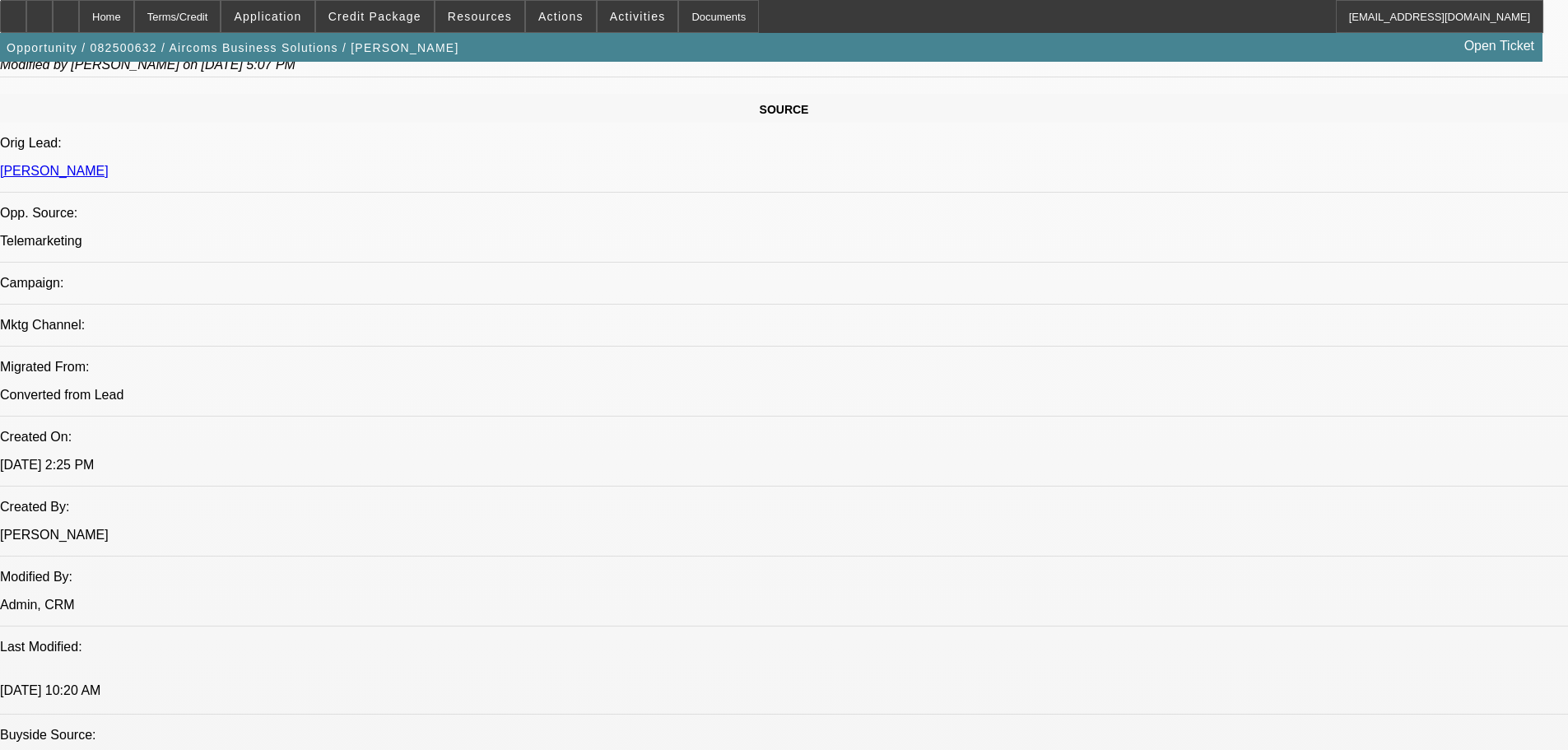
scroll to position [0, 0]
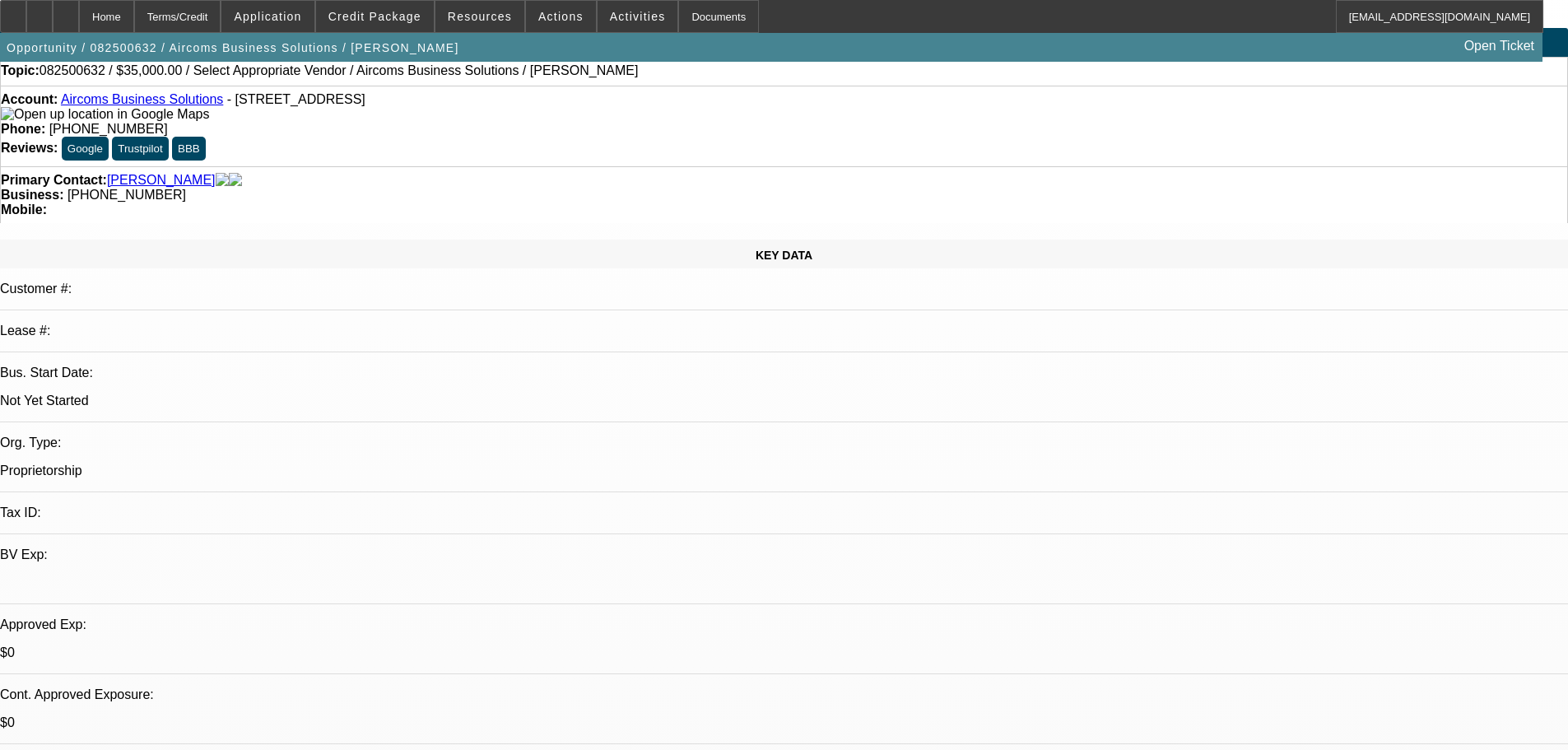
drag, startPoint x: 706, startPoint y: 579, endPoint x: 653, endPoint y: 138, distance: 444.2
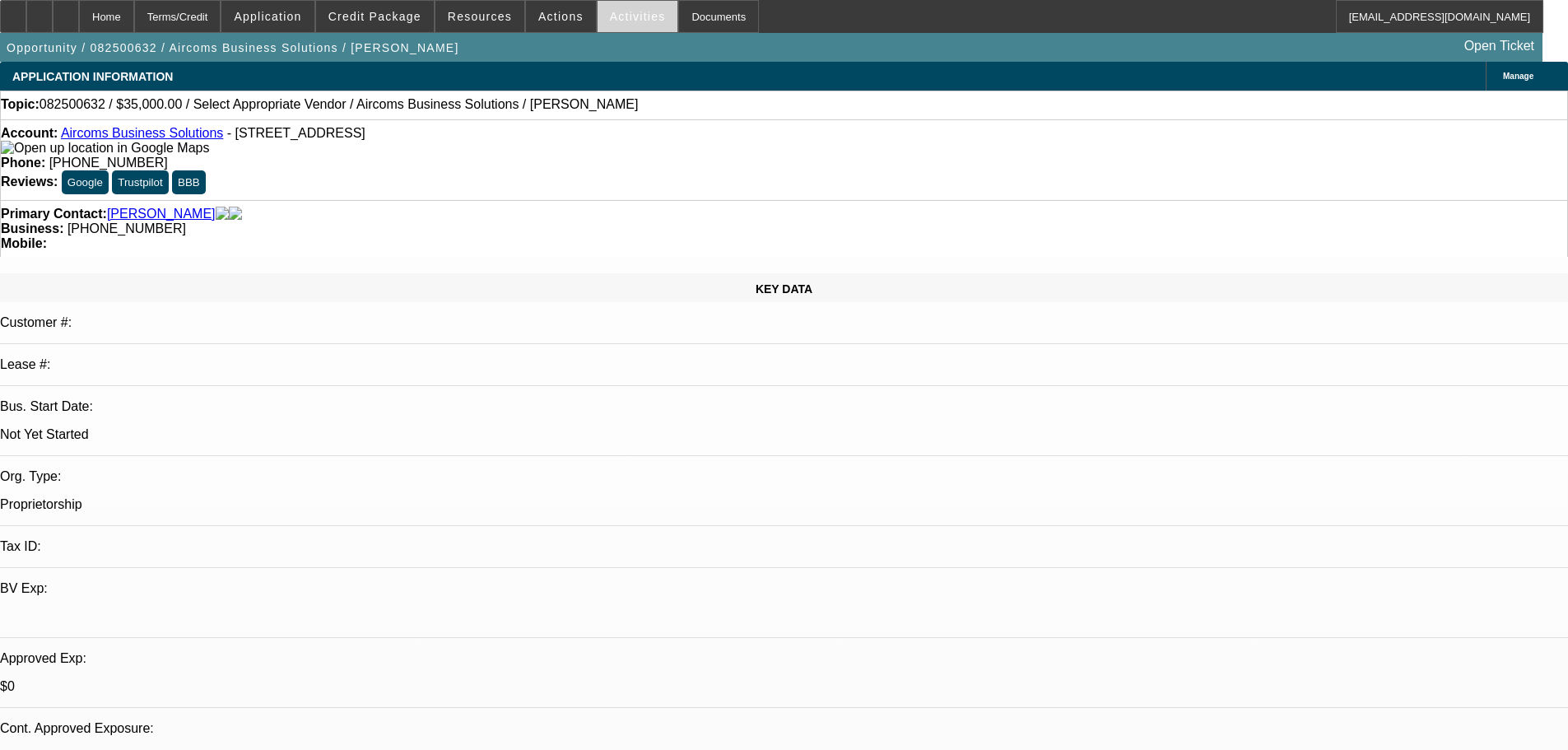
click at [610, 17] on span "Activities" at bounding box center [638, 17] width 56 height 13
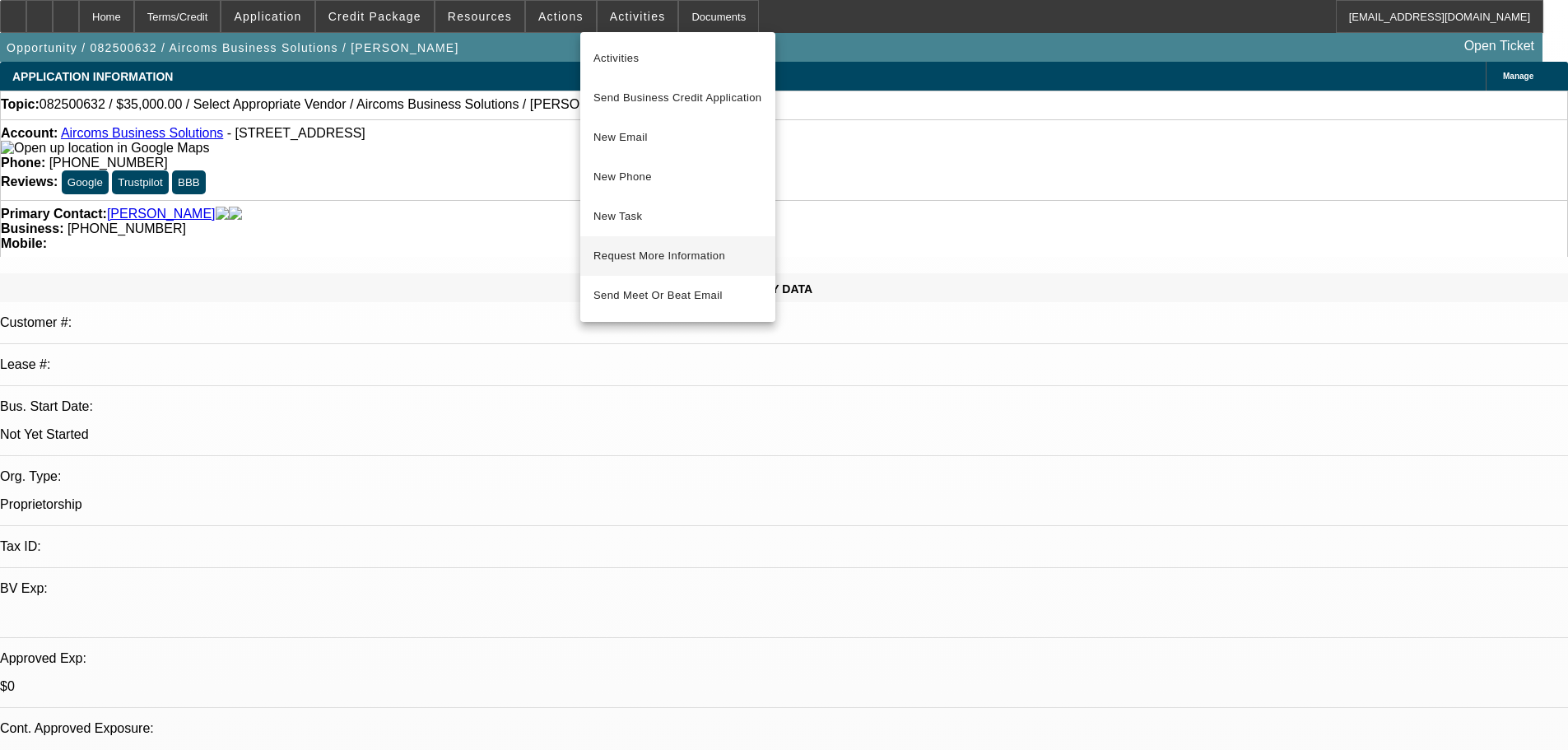
click at [676, 265] on span "Request More Information" at bounding box center [678, 255] width 169 height 19
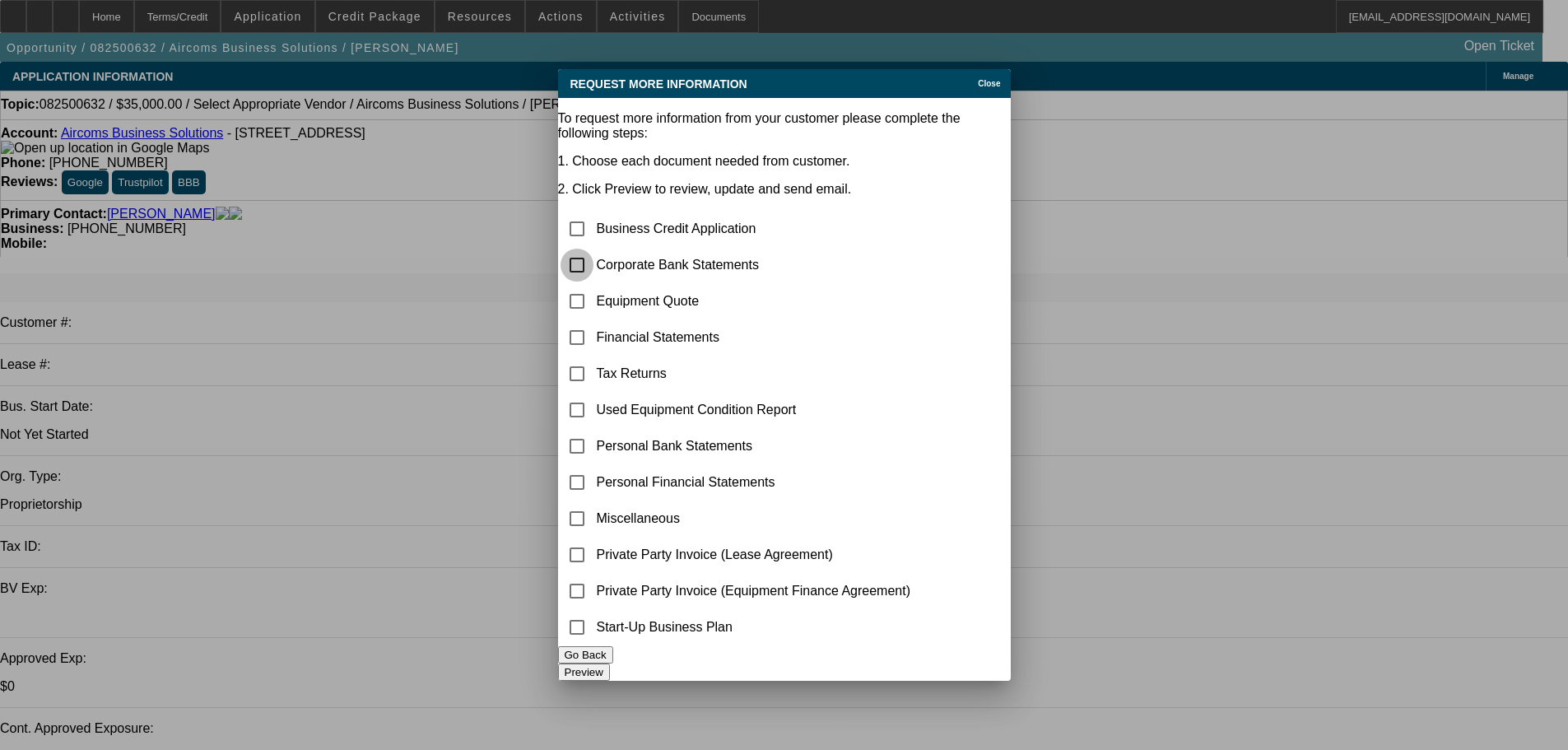
click at [593, 249] on input "checkbox" at bounding box center [577, 265] width 32 height 32
checkbox input "true"
click at [610, 663] on button "Preview" at bounding box center [584, 671] width 52 height 18
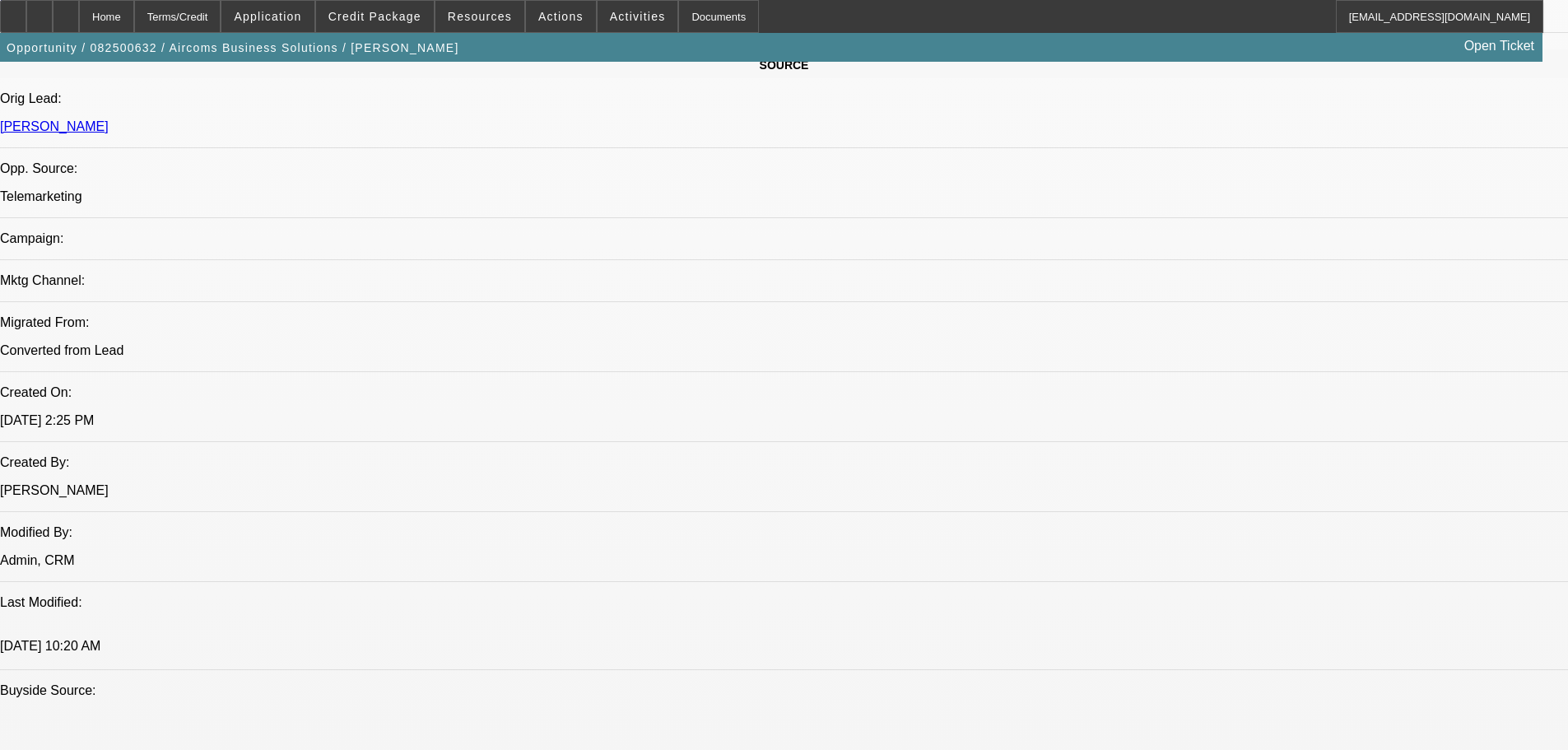
scroll to position [1069, 0]
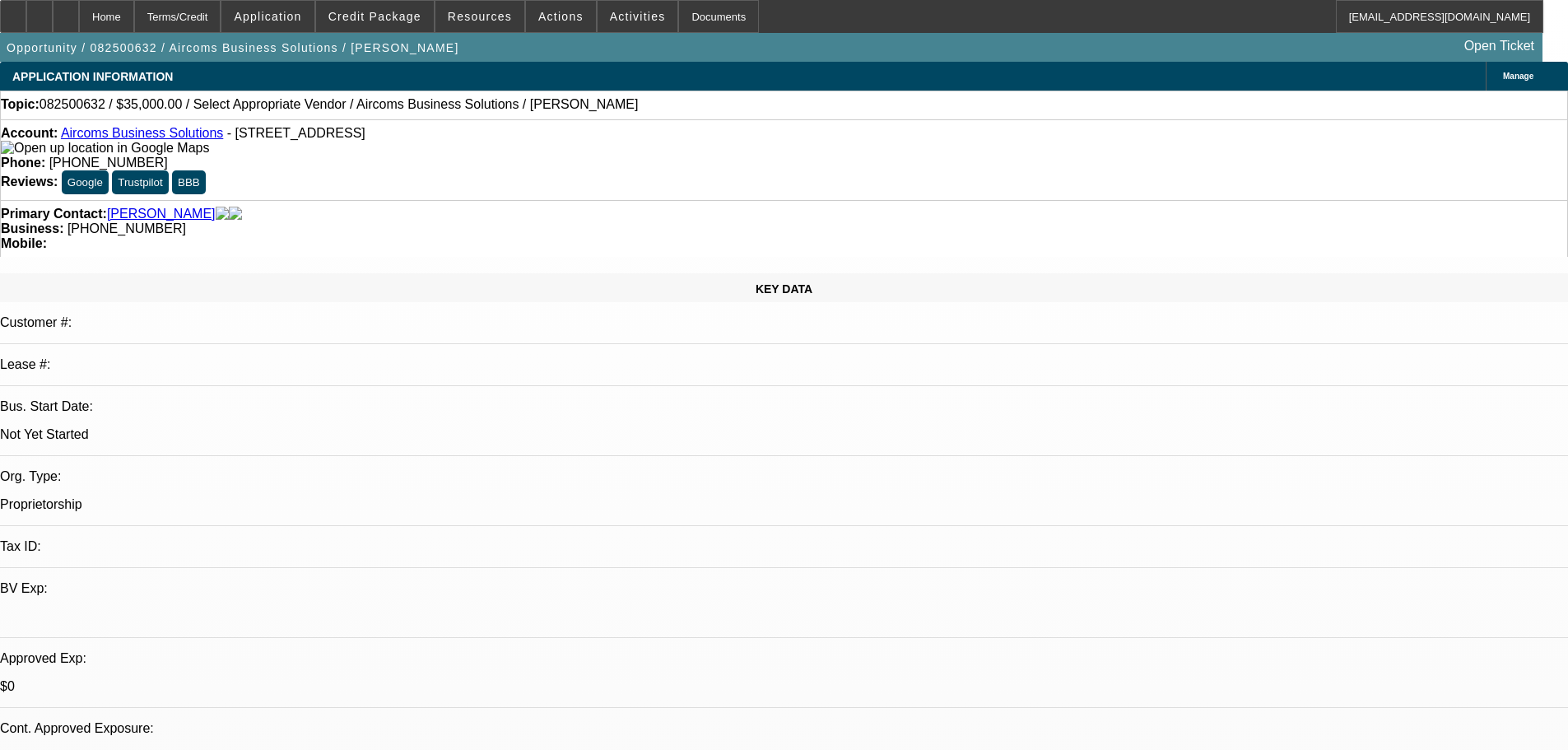
drag, startPoint x: 499, startPoint y: 562, endPoint x: 562, endPoint y: 344, distance: 226.9
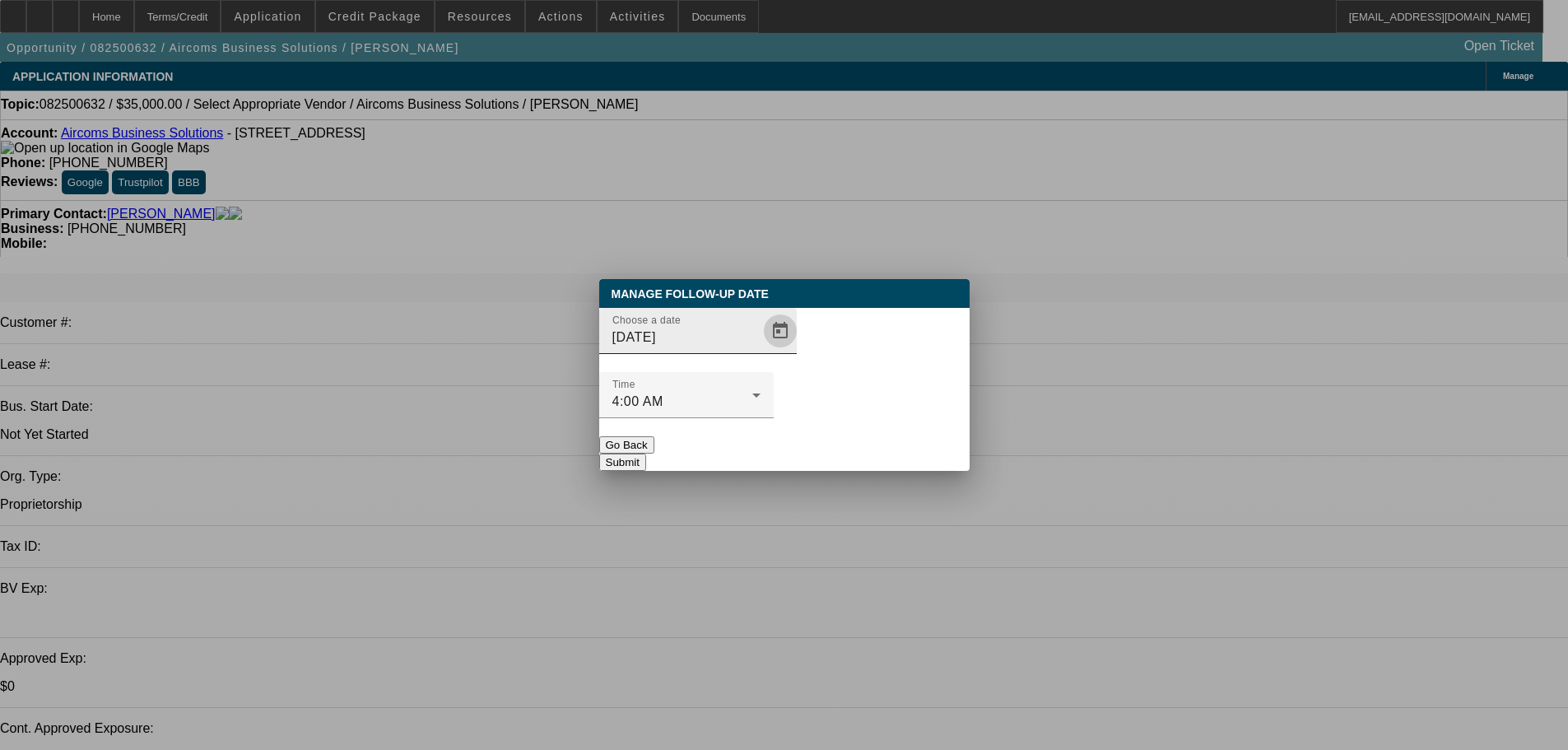
click at [760, 351] on span "Open calendar" at bounding box center [780, 330] width 40 height 40
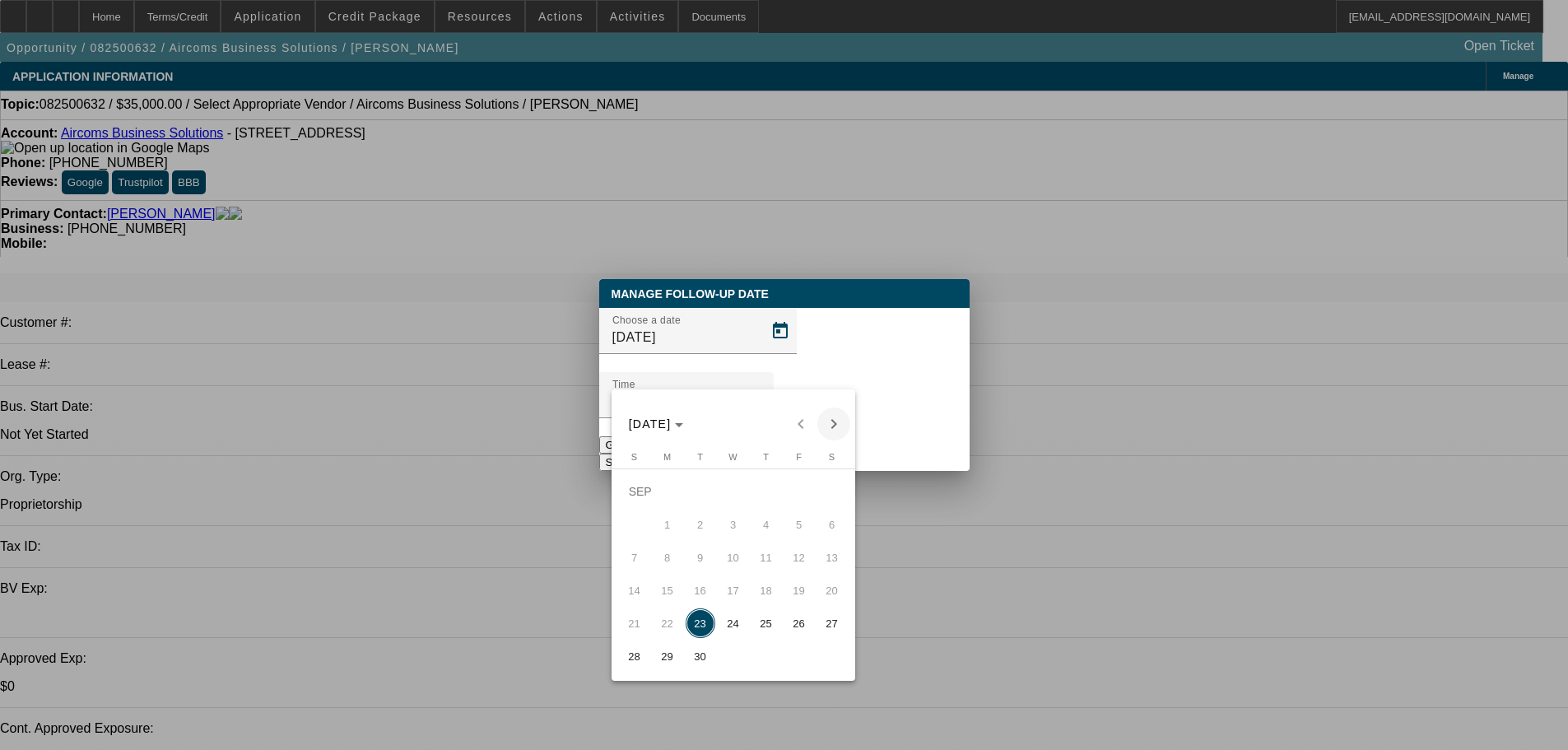
click at [839, 411] on span "Next month" at bounding box center [833, 423] width 32 height 32
click at [708, 531] on span "7" at bounding box center [700, 524] width 30 height 30
type input "10/7/2025"
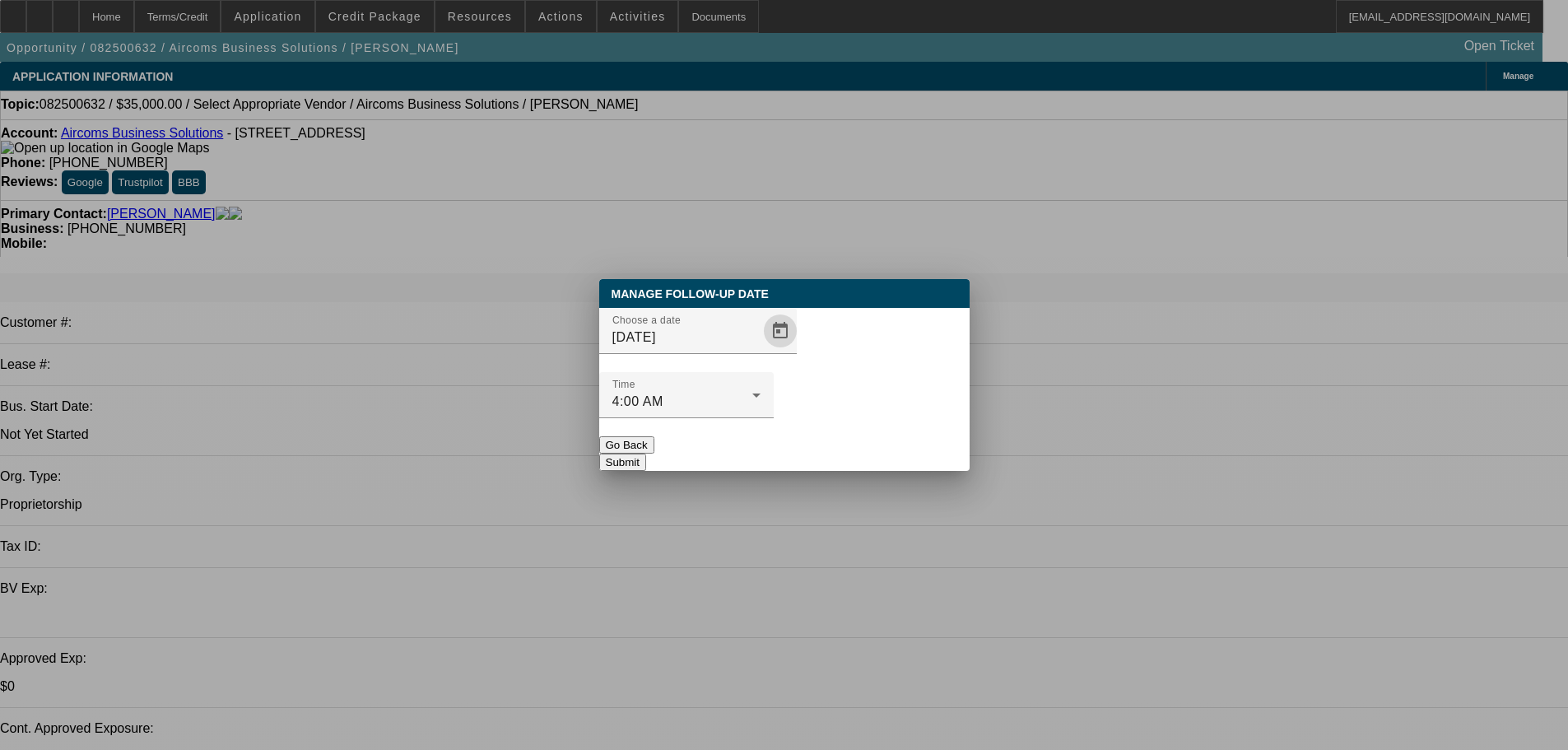
click at [646, 453] on button "Submit" at bounding box center [622, 461] width 47 height 18
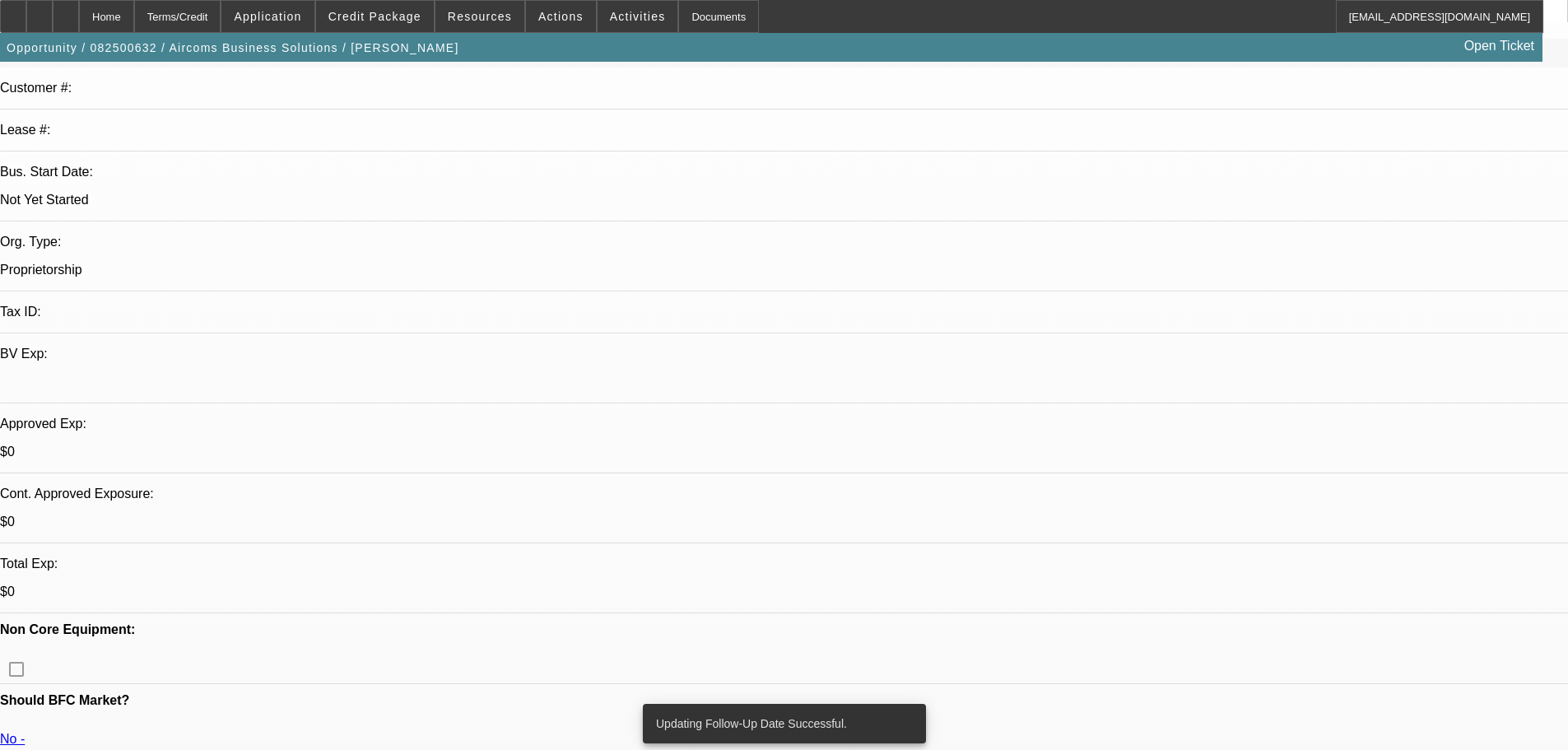
drag, startPoint x: 681, startPoint y: 444, endPoint x: 658, endPoint y: 525, distance: 84.2
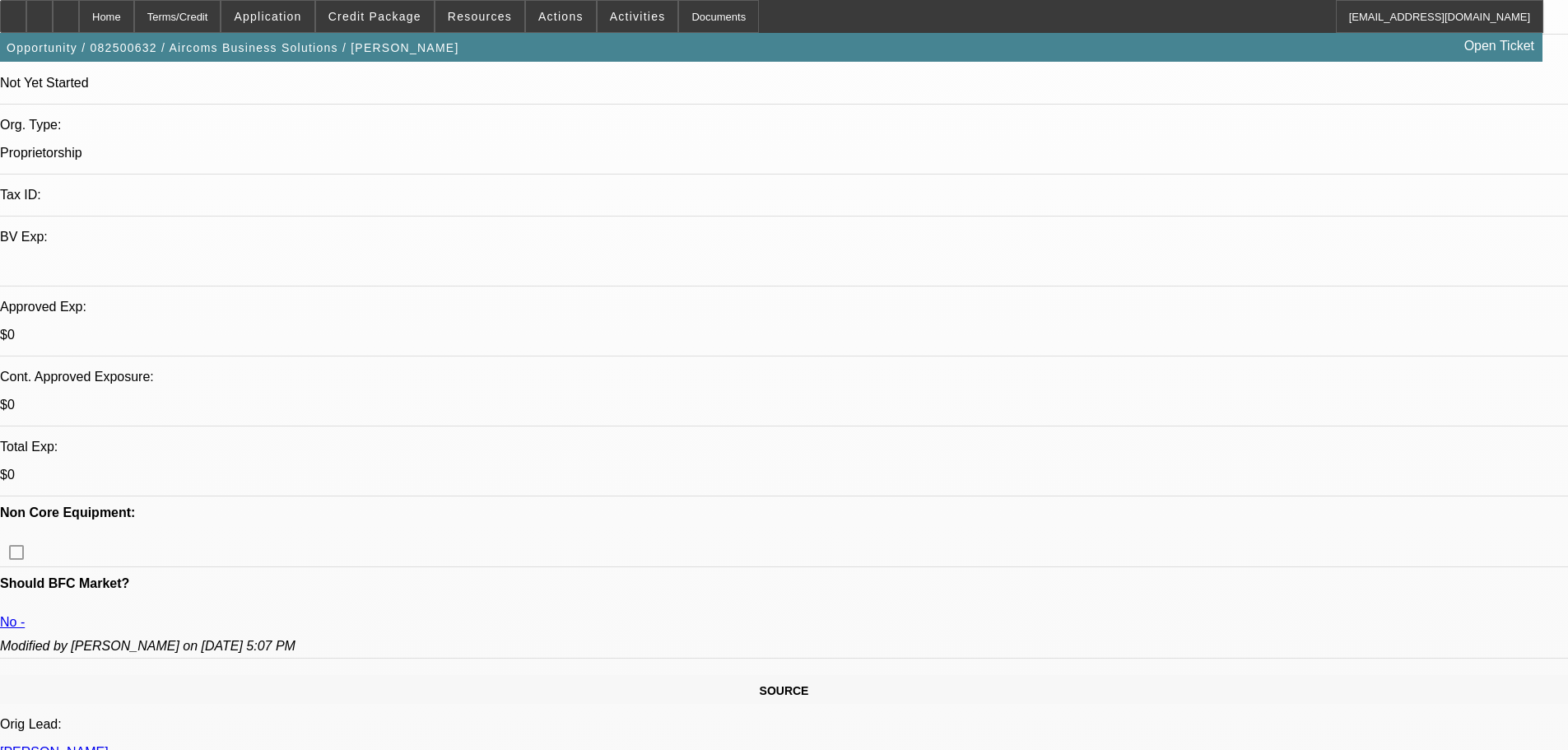
scroll to position [421, 0]
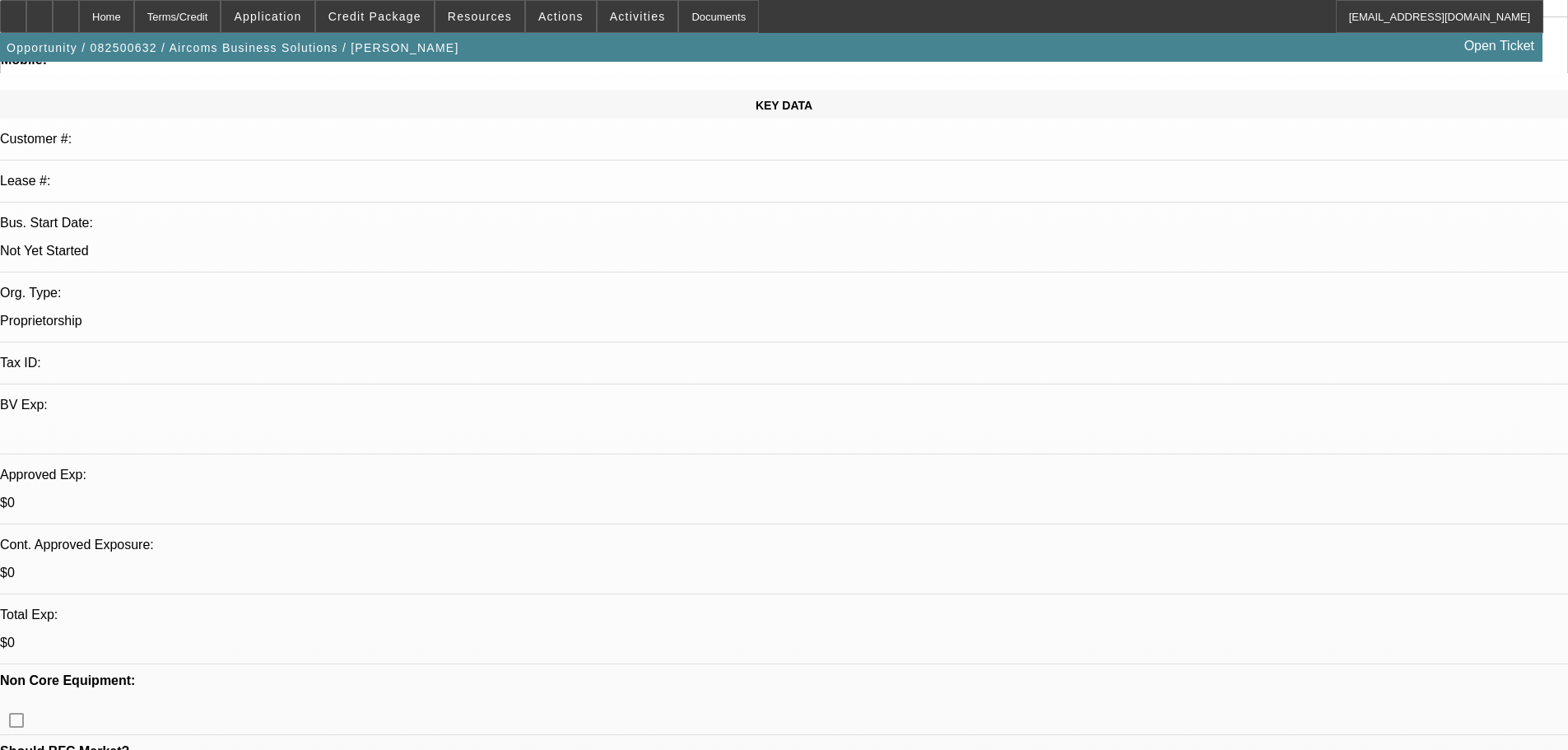
scroll to position [0, 0]
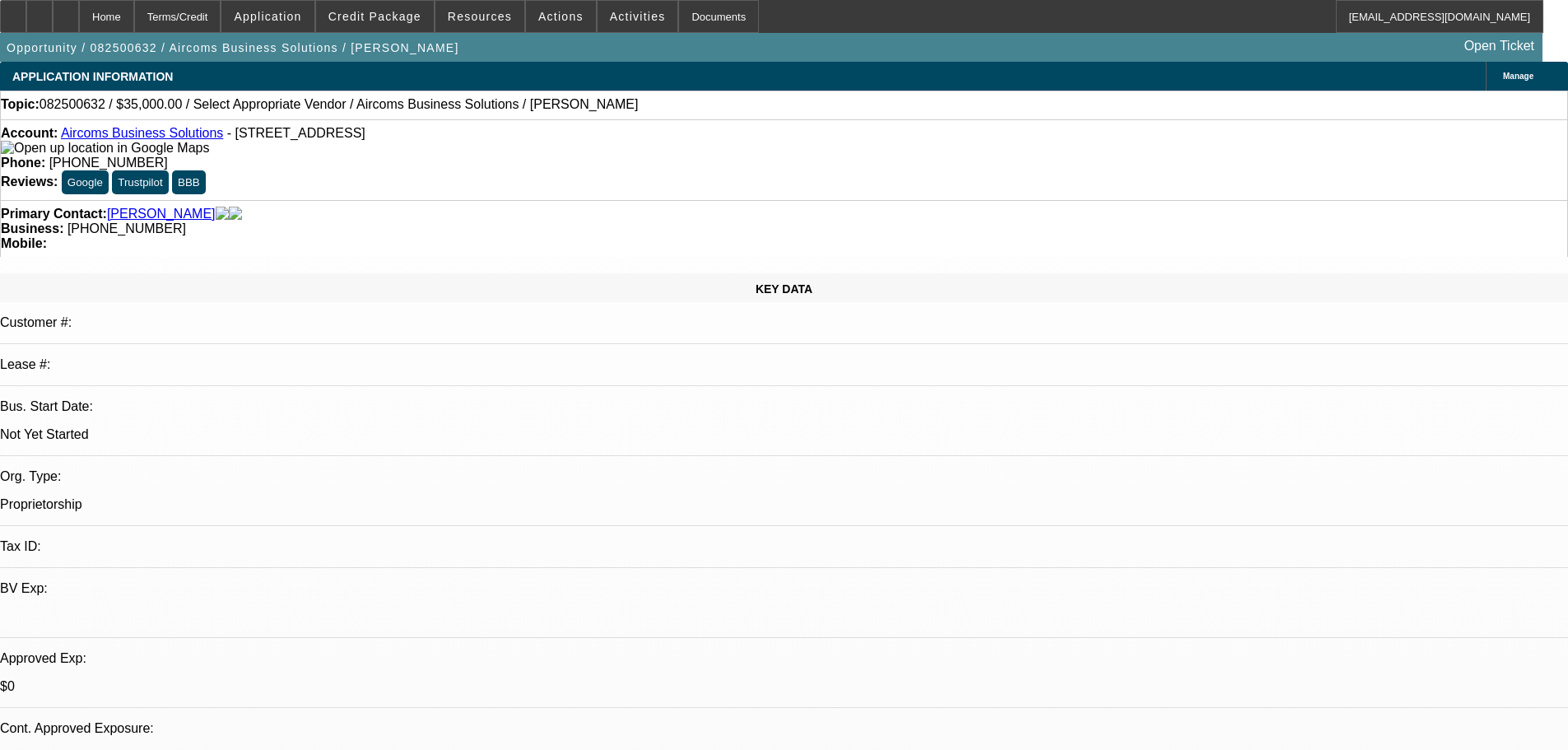
drag, startPoint x: 580, startPoint y: 618, endPoint x: 586, endPoint y: 333, distance: 285.1
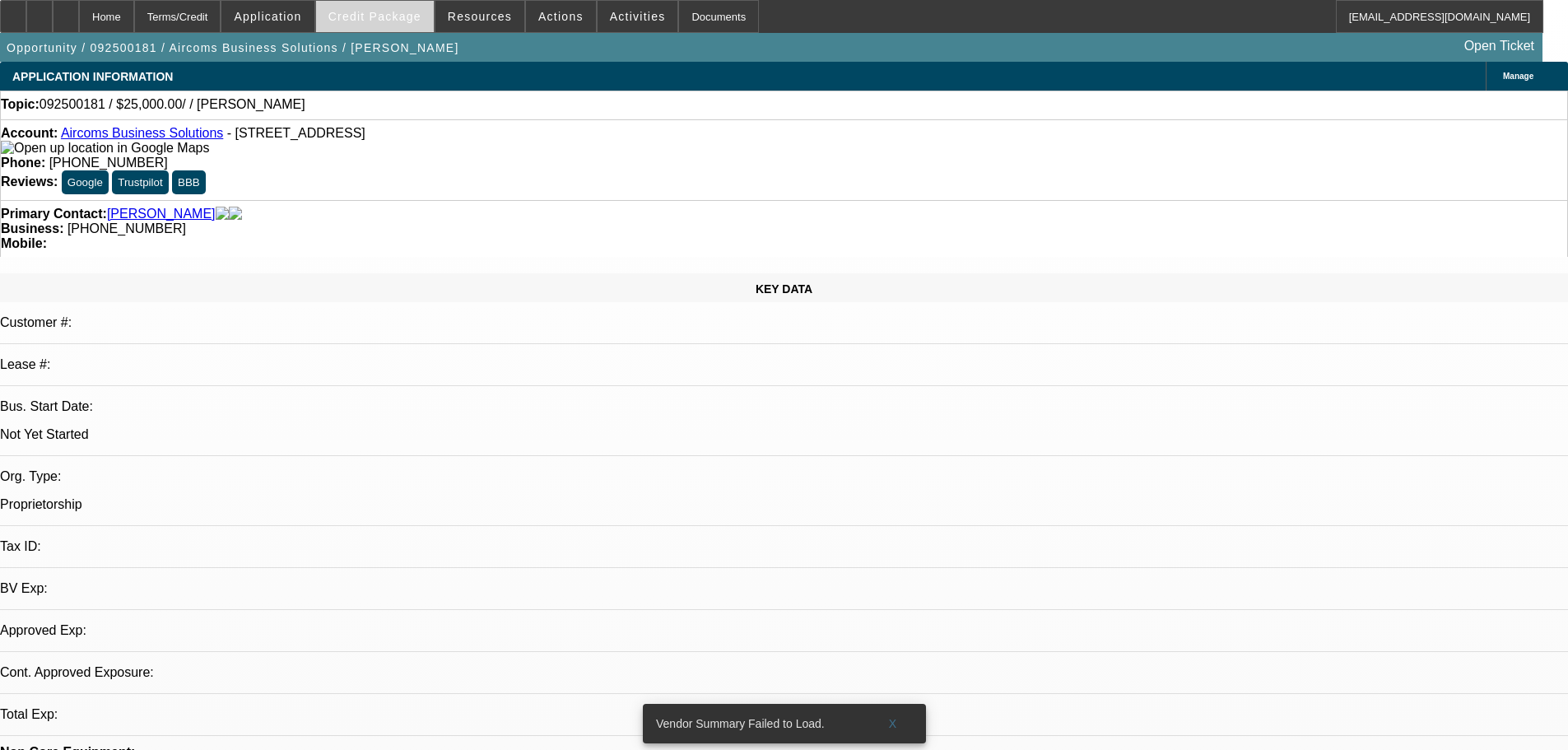
select select "0"
select select "2"
select select "0.1"
select select "4"
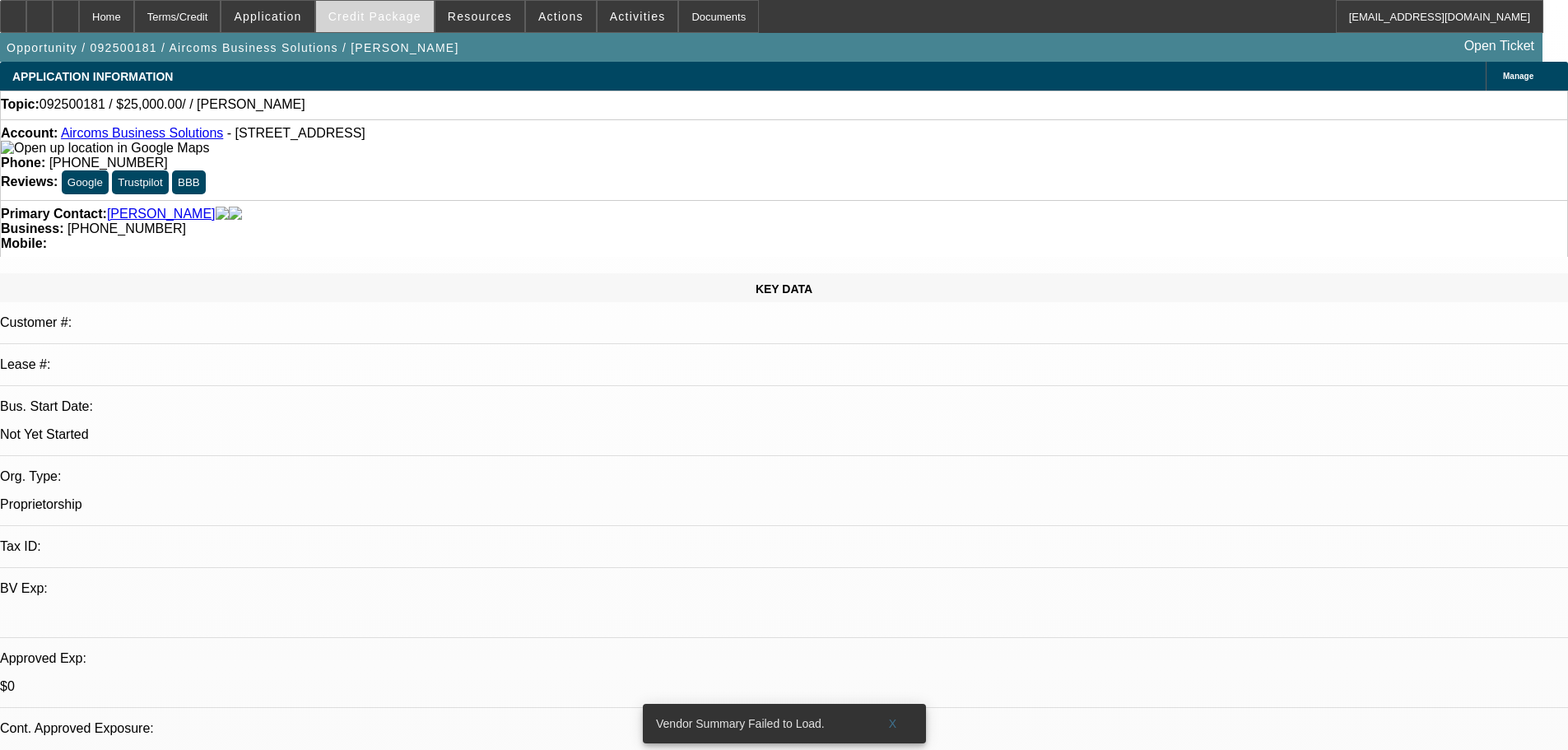
click at [392, 12] on span "Credit Package" at bounding box center [375, 17] width 93 height 13
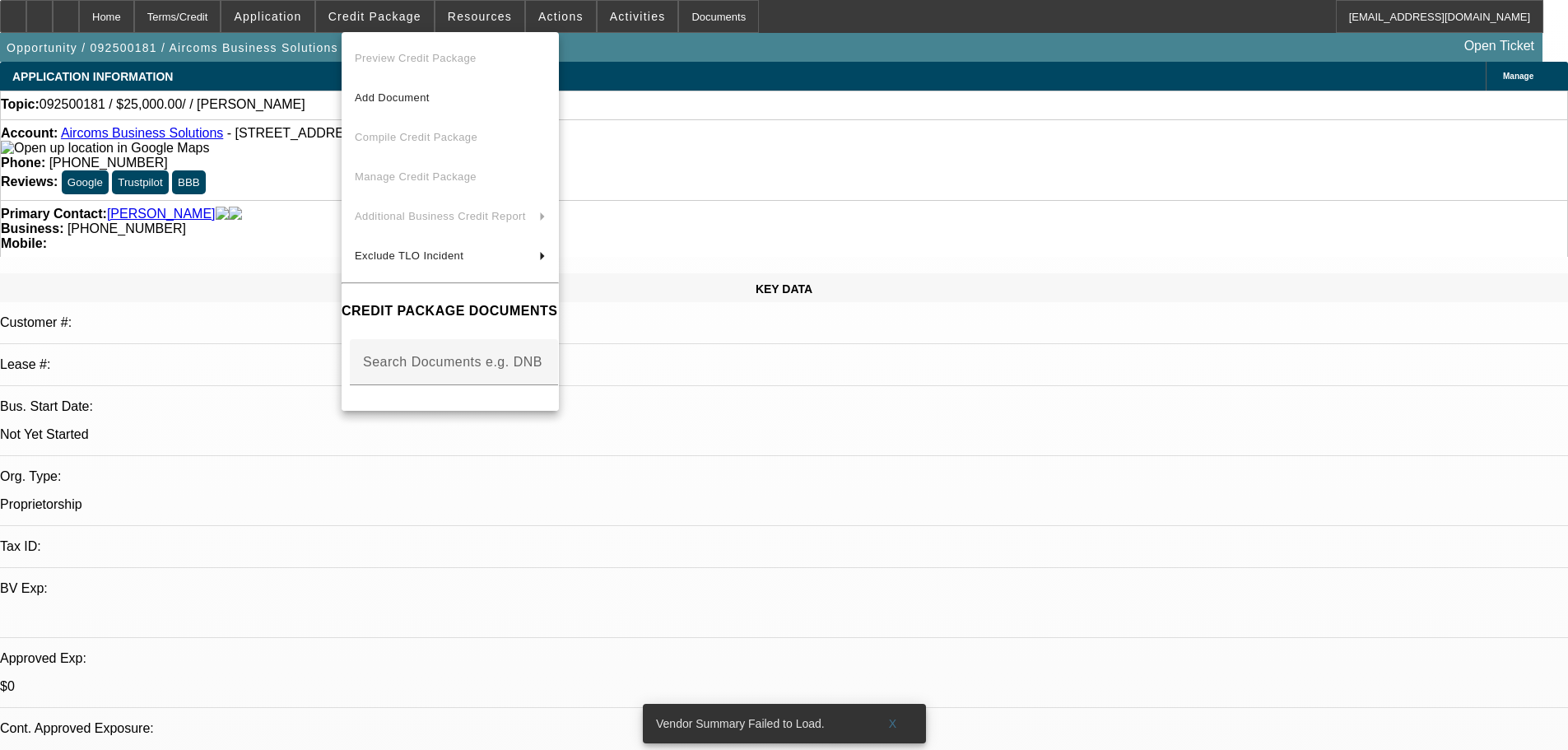
click at [1023, 437] on div at bounding box center [784, 375] width 1568 height 750
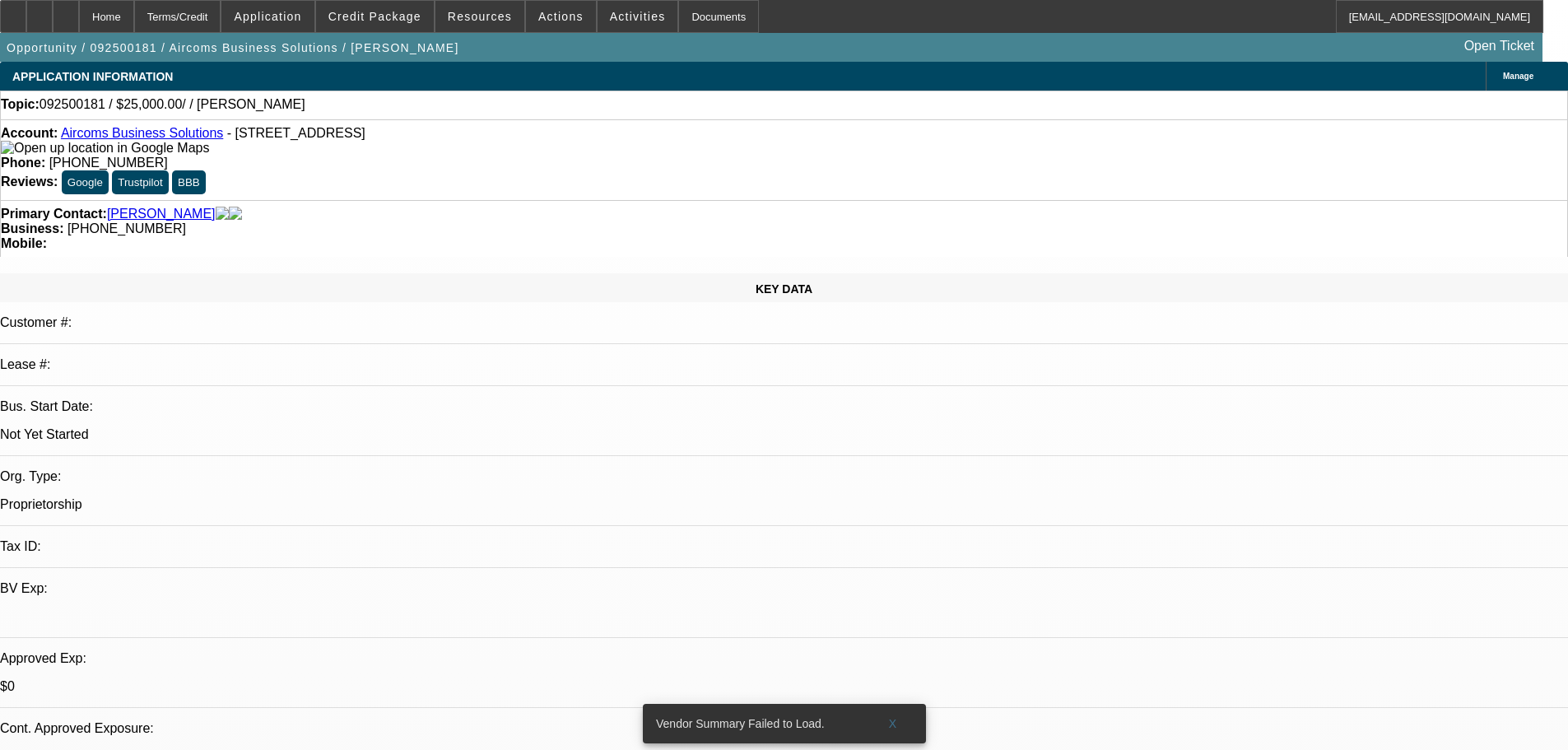
click at [299, 29] on span at bounding box center [266, 16] width 92 height 40
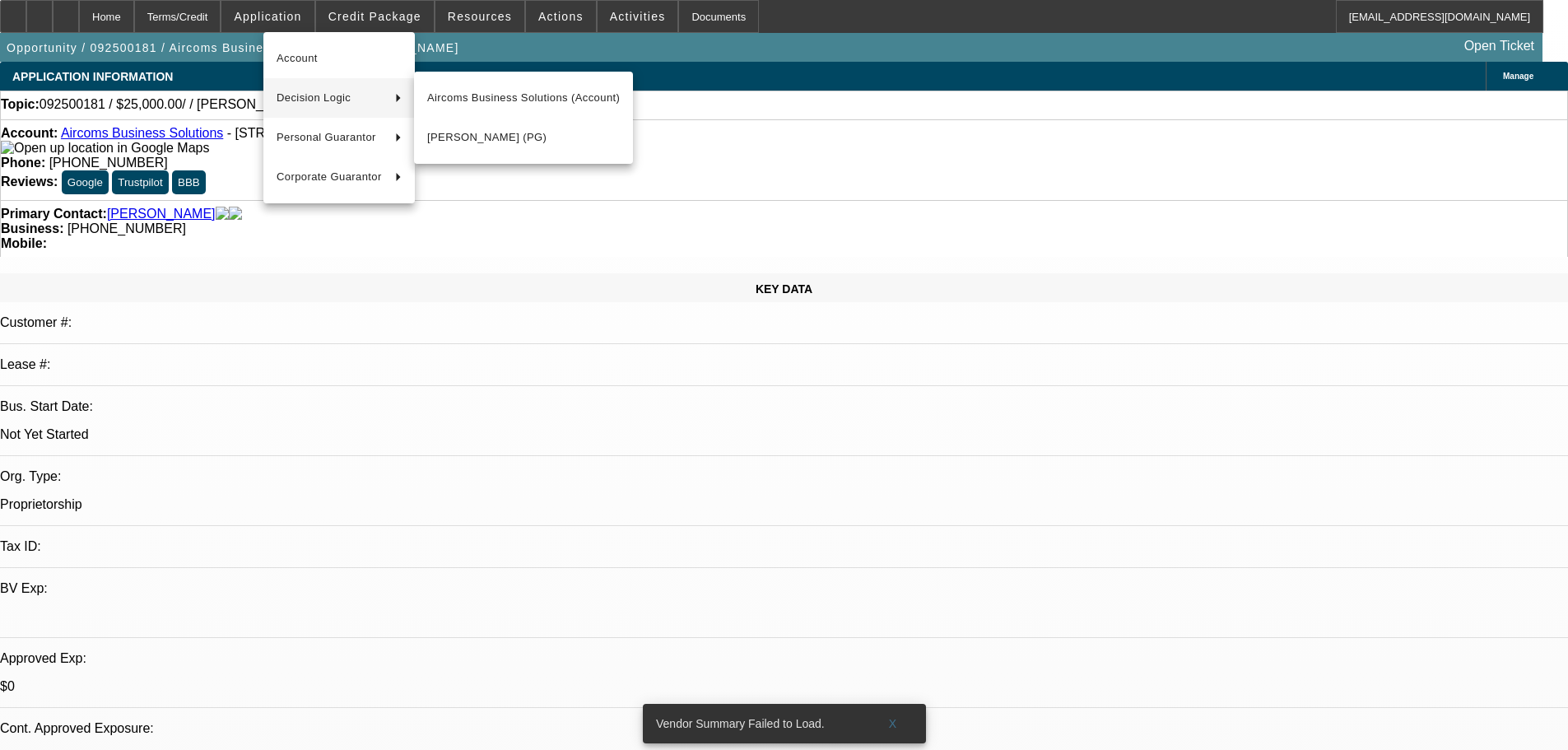
click at [749, 81] on div at bounding box center [784, 375] width 1568 height 750
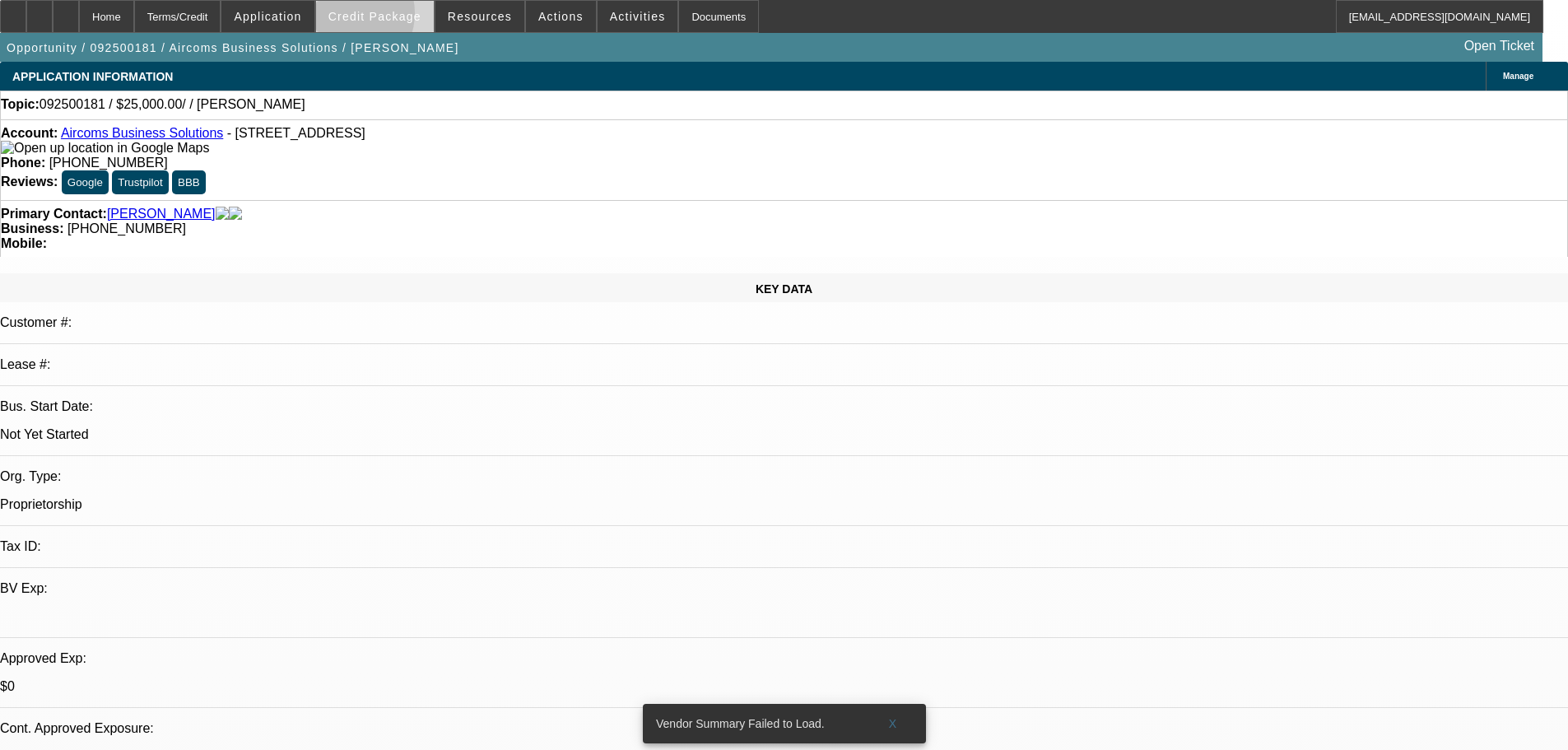
click at [373, 18] on span "Credit Package" at bounding box center [375, 17] width 93 height 13
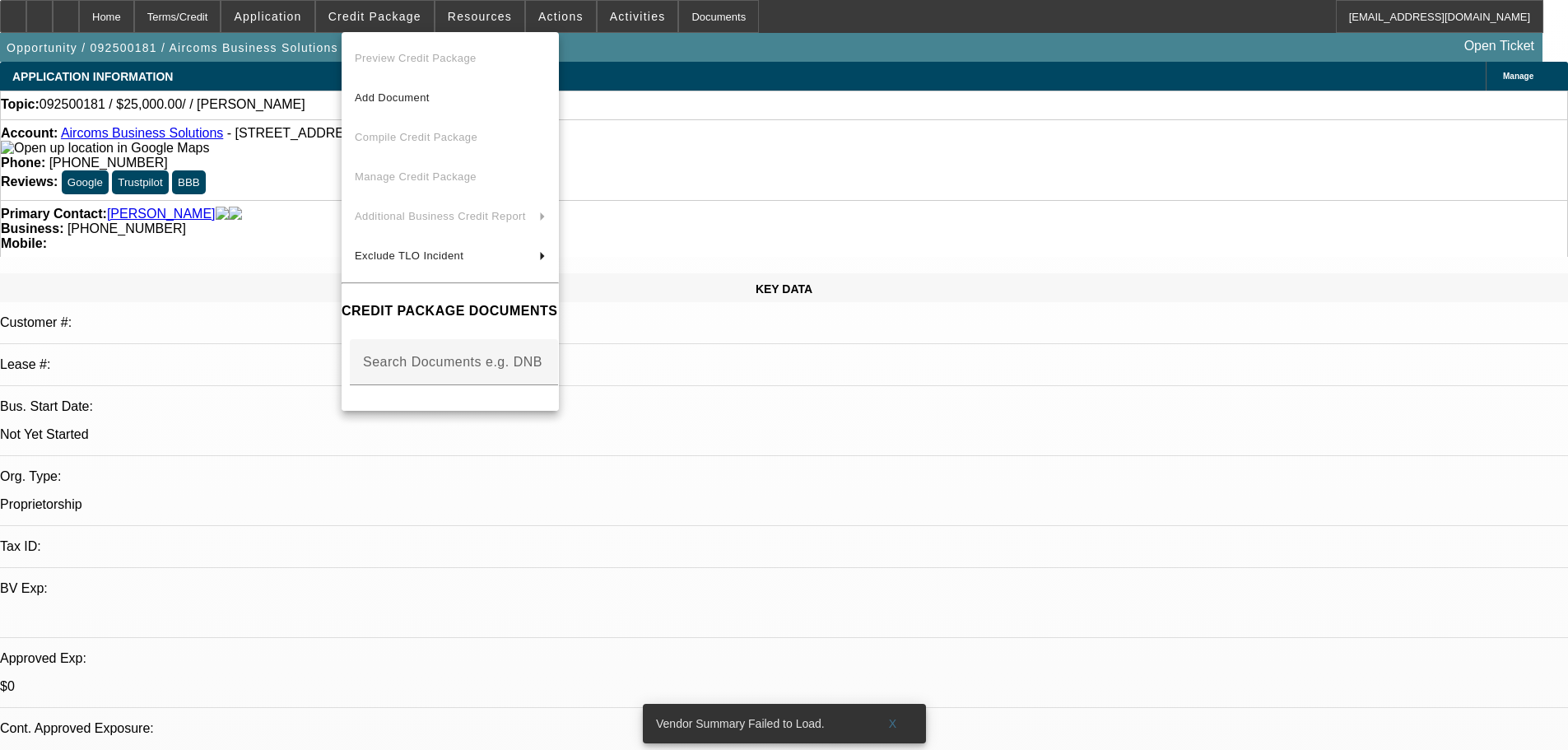
click at [992, 91] on div at bounding box center [784, 375] width 1568 height 750
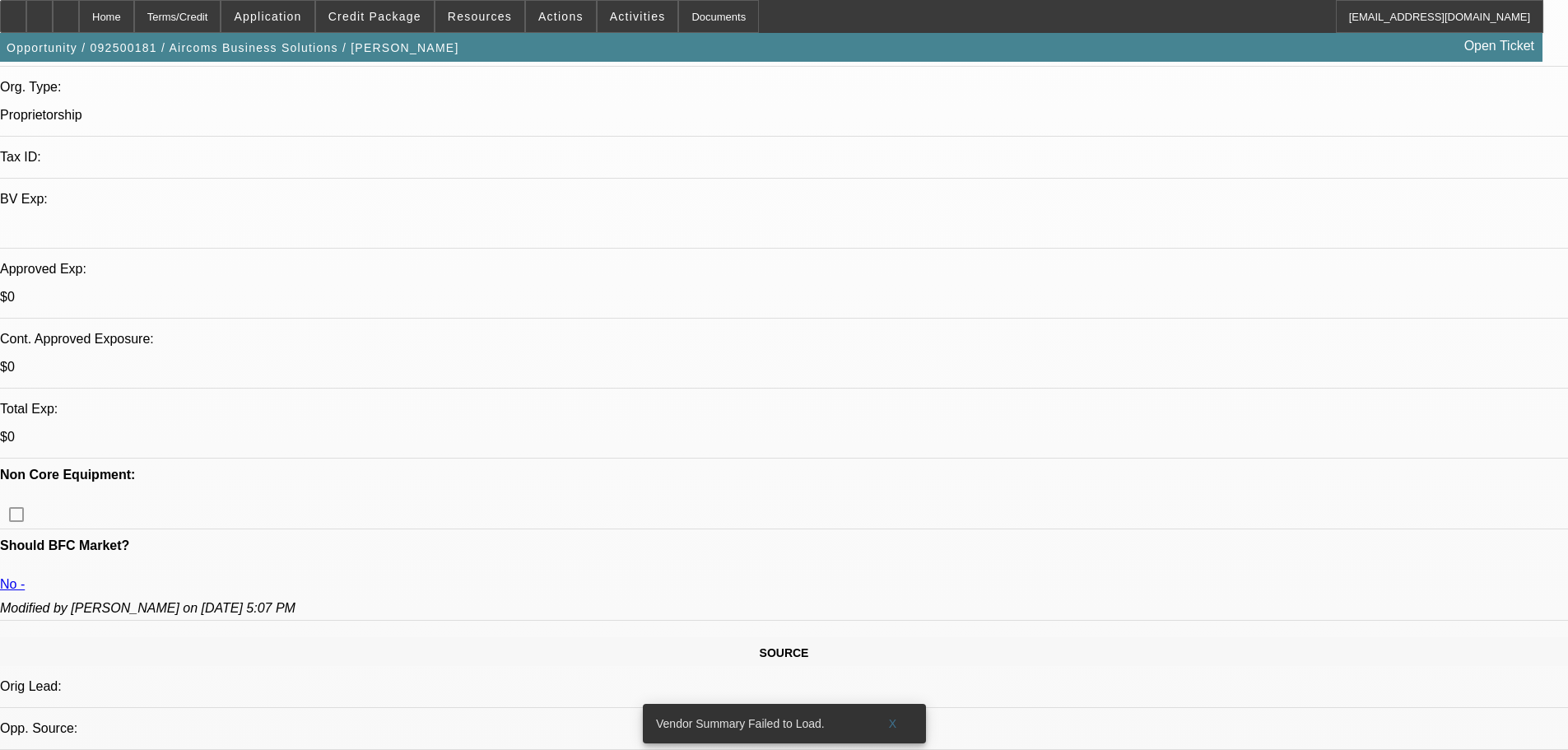
scroll to position [411, 0]
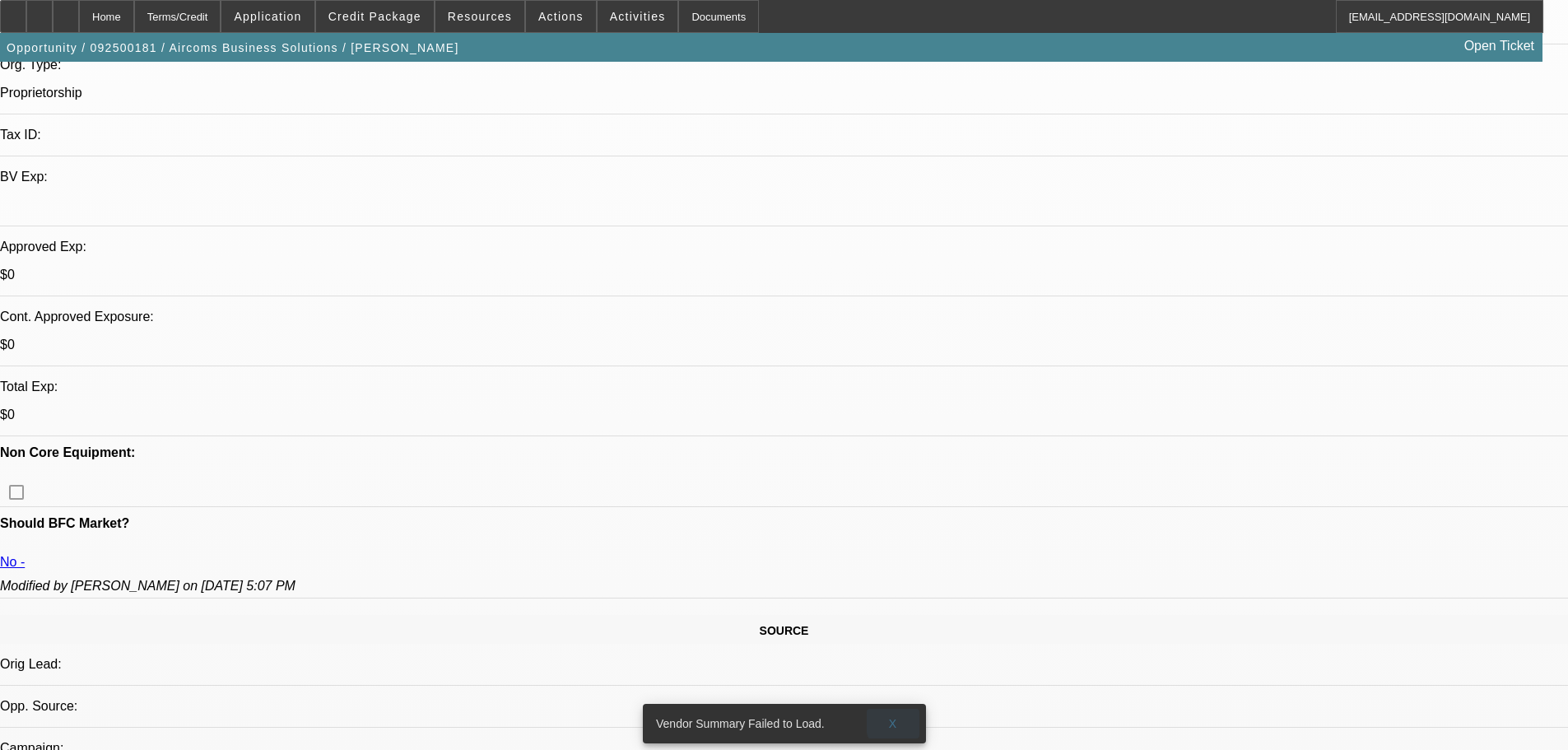
click at [910, 709] on span at bounding box center [892, 723] width 53 height 40
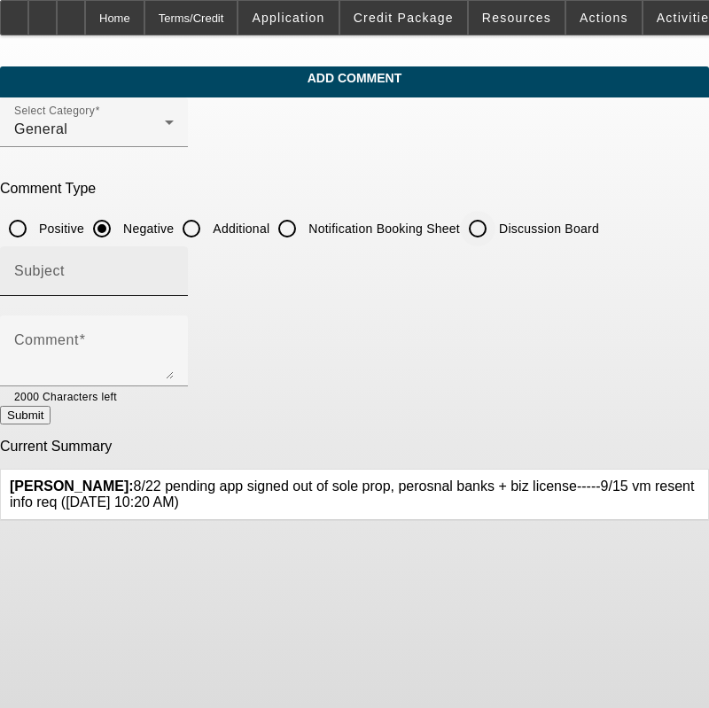
drag, startPoint x: 527, startPoint y: 226, endPoint x: 528, endPoint y: 261, distance: 34.6
click at [496, 225] on input "Discussion Board" at bounding box center [477, 228] width 35 height 35
radio input "true"
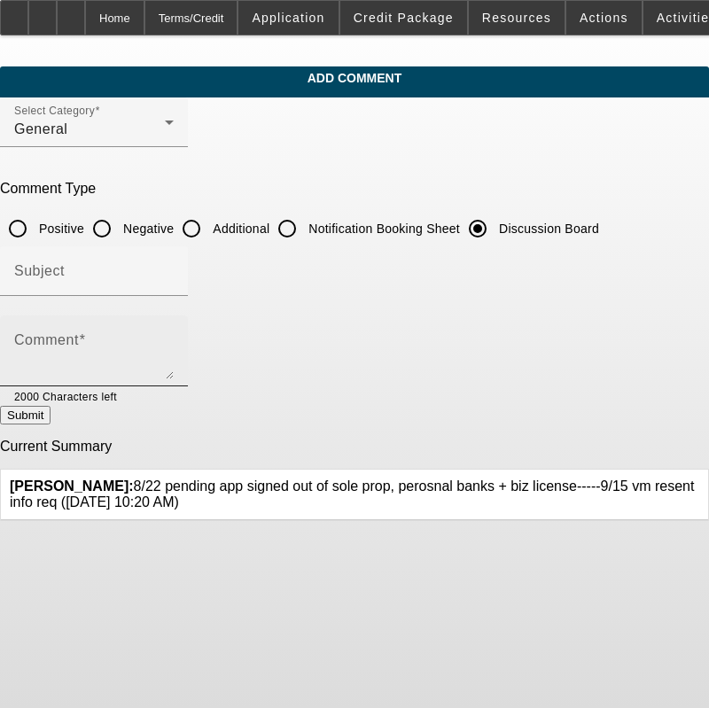
click at [174, 338] on textarea "Comment" at bounding box center [94, 358] width 160 height 43
paste textarea "8/22 pending app signed out of sole prop, perosnal banks + biz license-----9/15…"
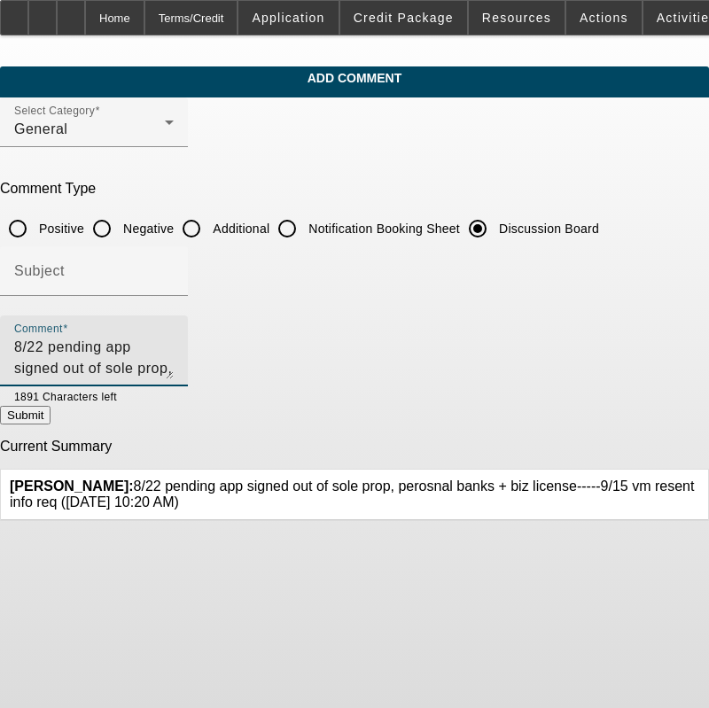
type textarea "8/22 pending app signed out of sole prop, perosnal banks + biz license-----9/15…"
click at [699, 479] on icon at bounding box center [699, 479] width 0 height 0
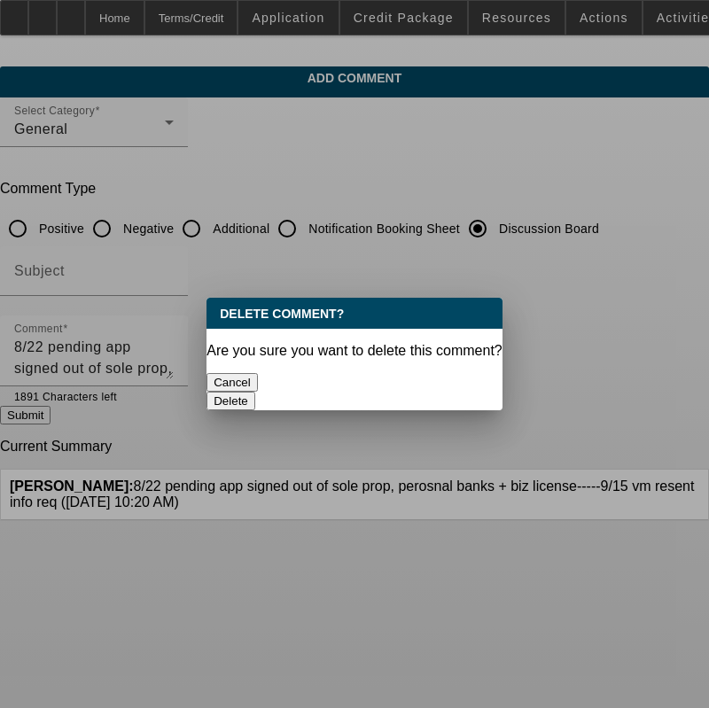
click at [255, 392] on button "Delete" at bounding box center [231, 401] width 49 height 19
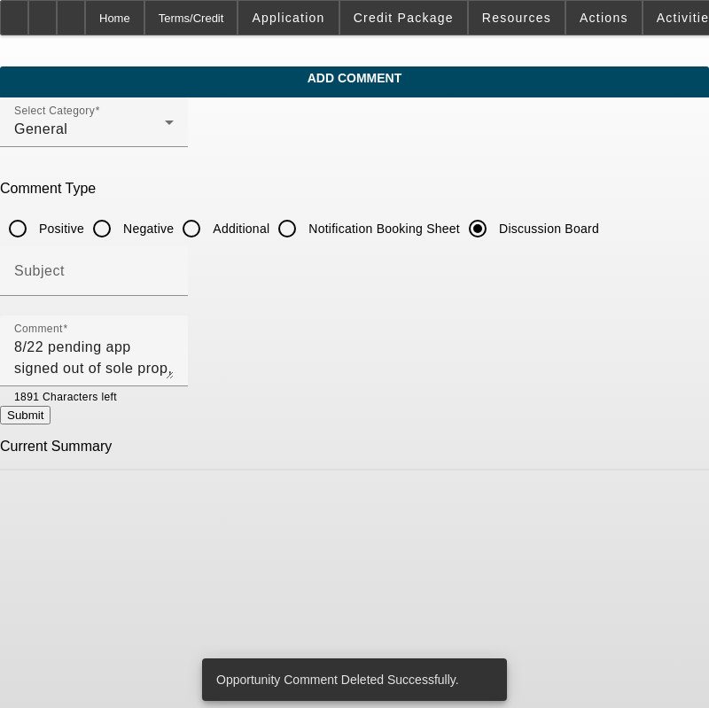
click at [51, 409] on button "Submit" at bounding box center [25, 415] width 51 height 19
radio input "true"
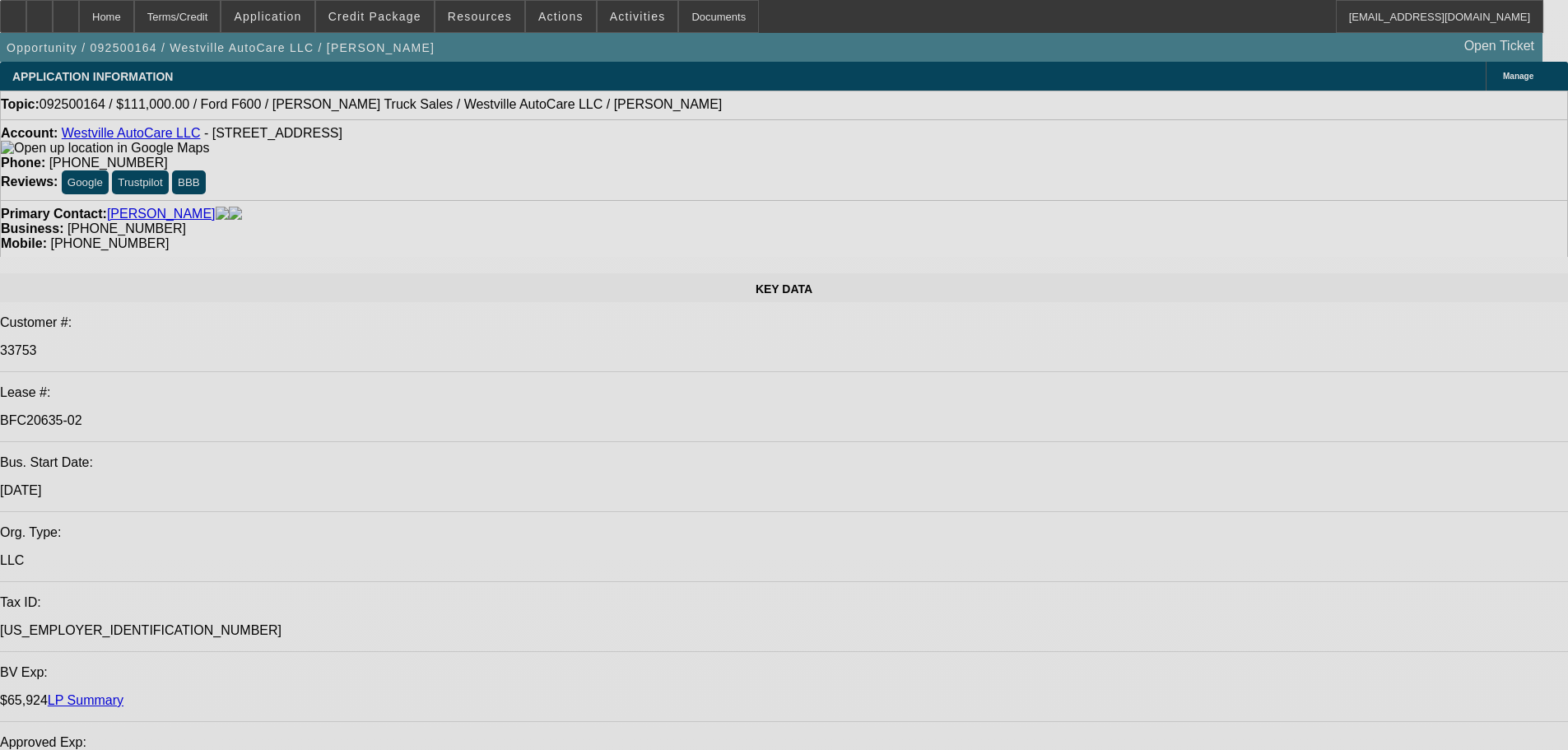
select select "0"
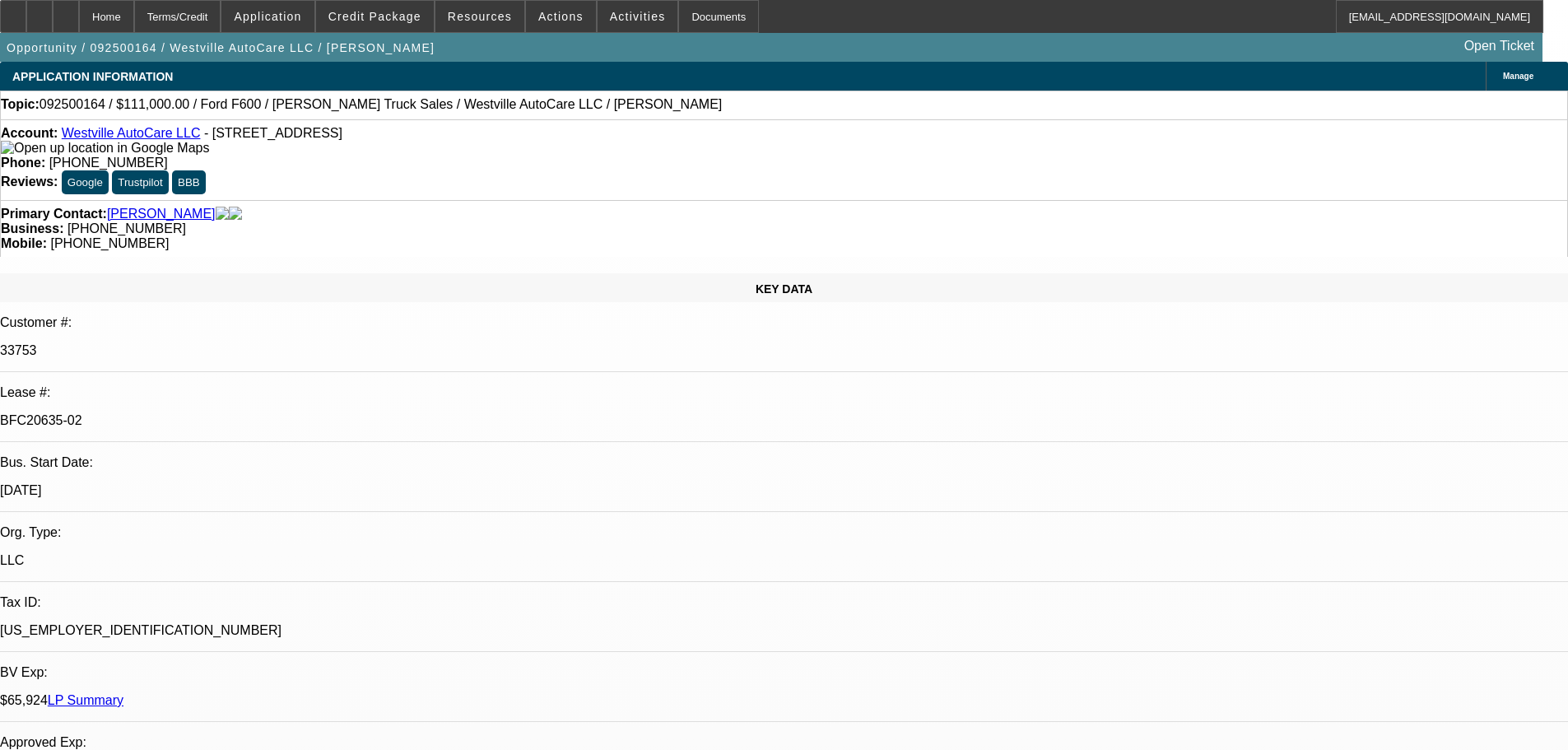
select select "2"
select select "0"
select select "6"
select select "0"
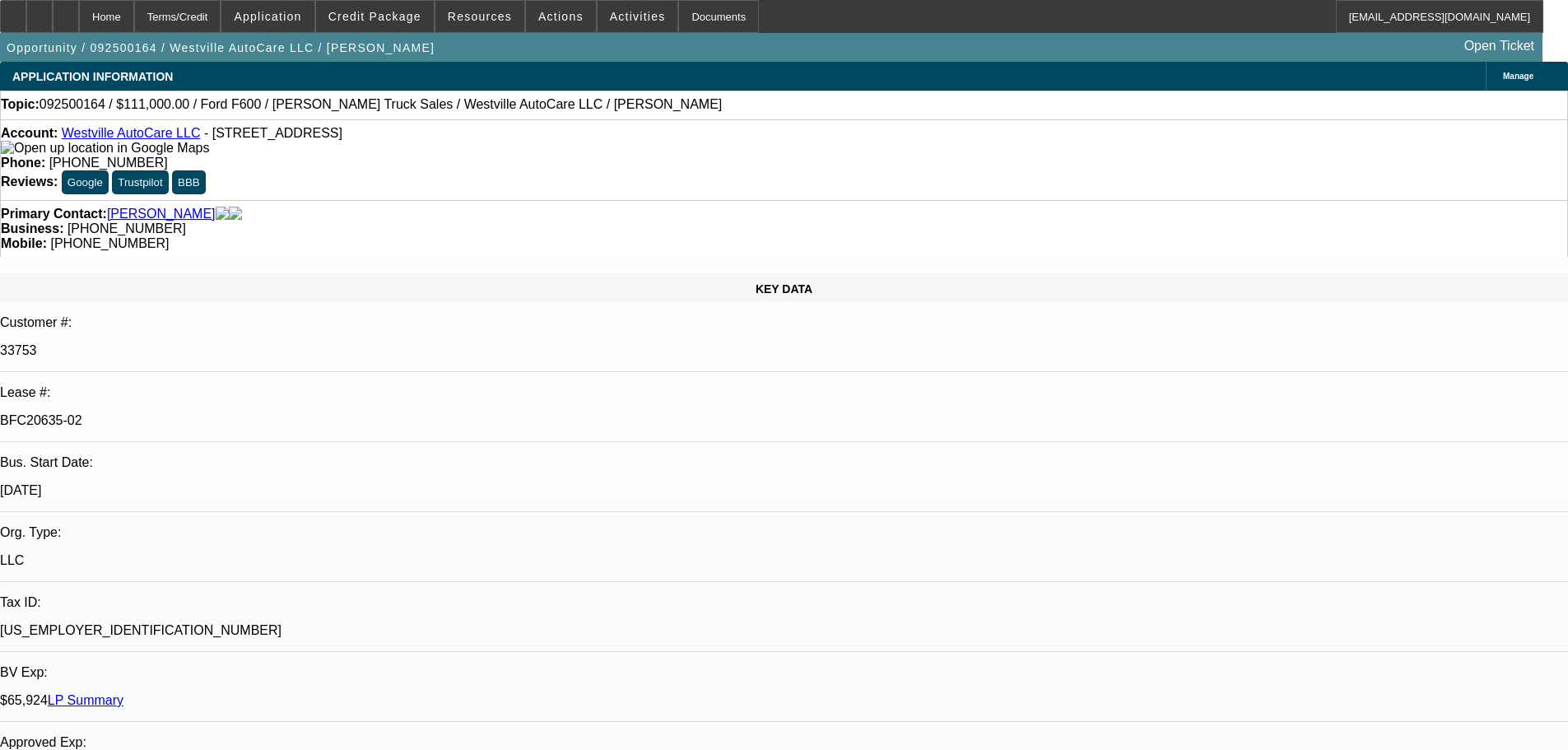
select select "2"
select select "0"
select select "6"
select select "0"
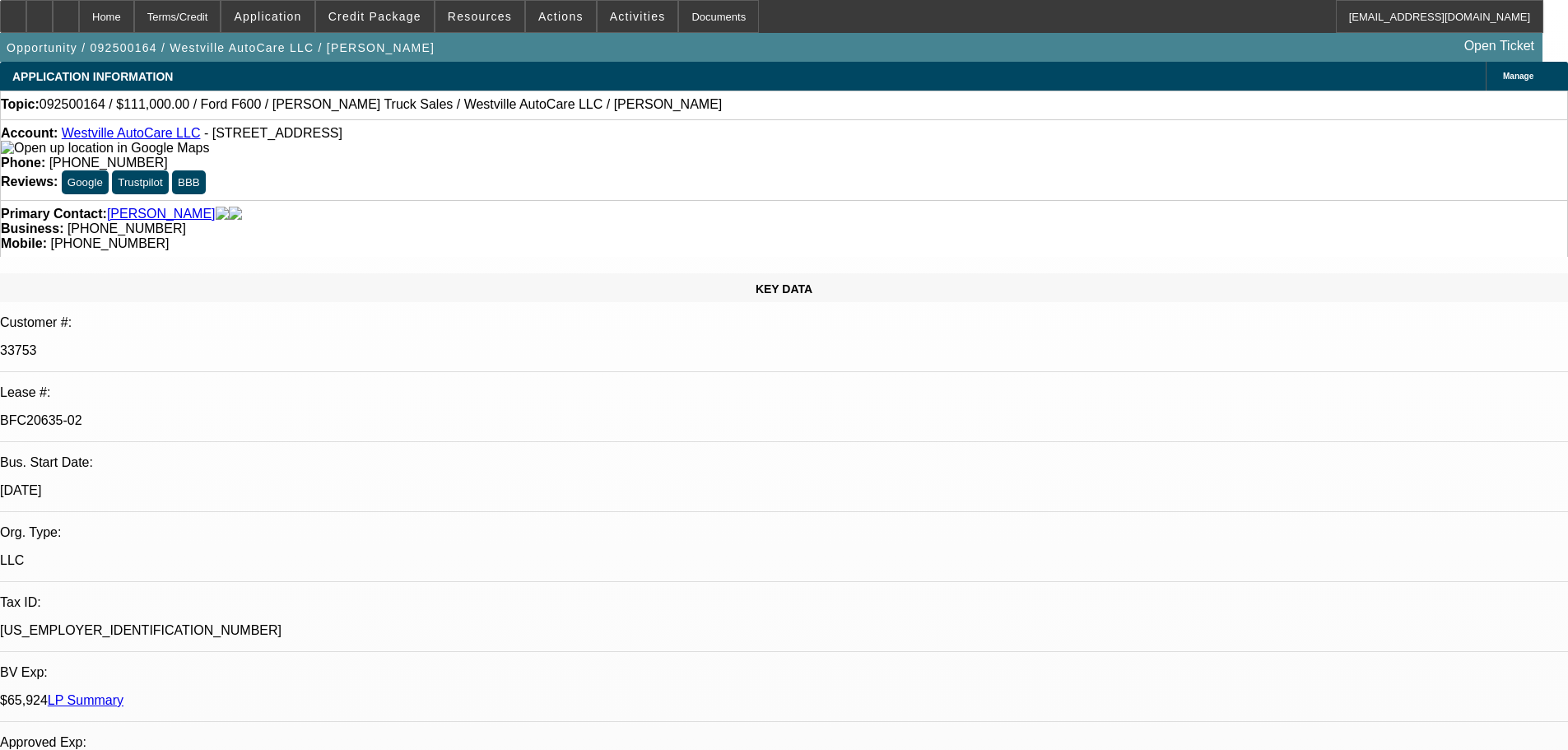
select select "2"
select select "0"
select select "6"
select select "0"
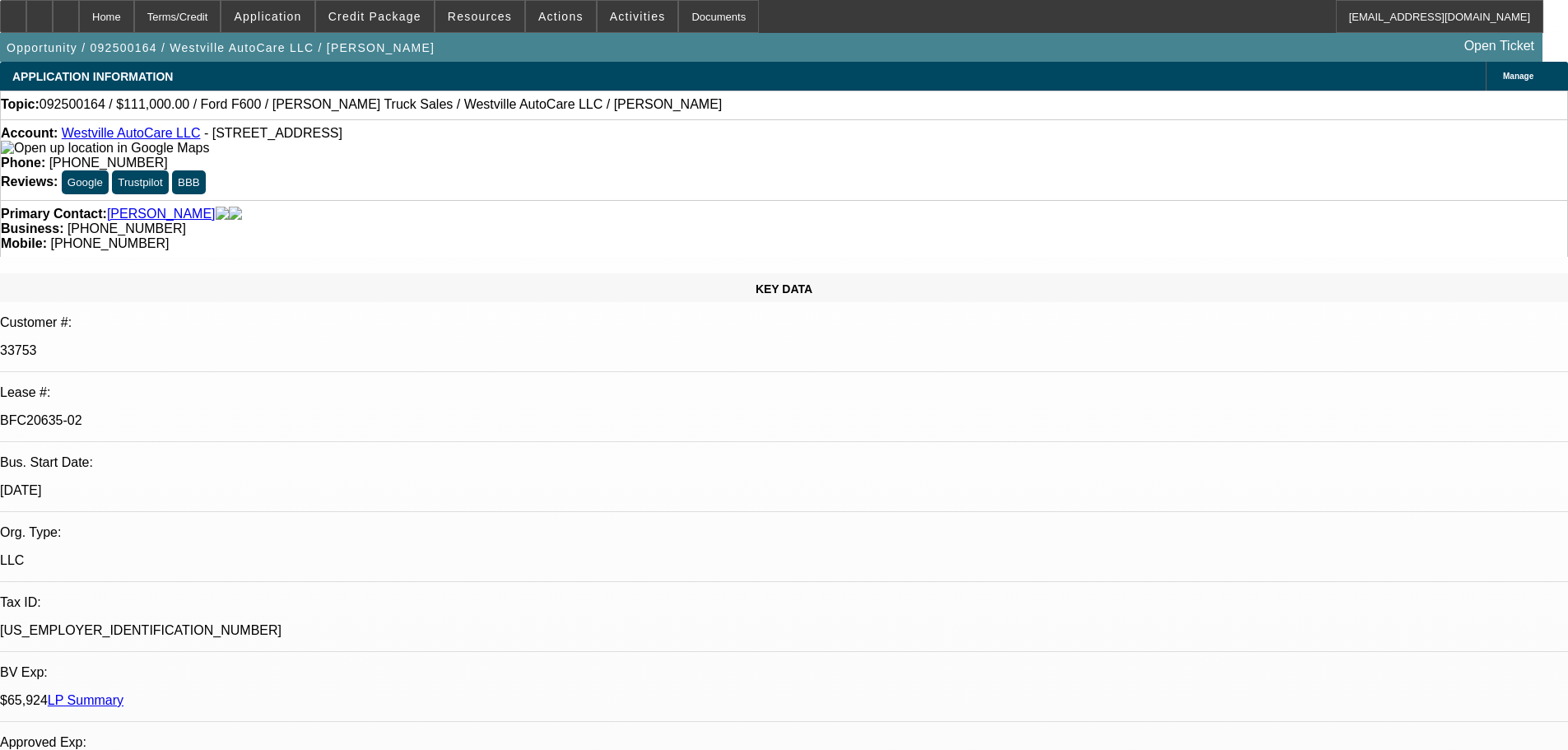
select select "2"
select select "0"
select select "6"
drag, startPoint x: 1438, startPoint y: 191, endPoint x: 1442, endPoint y: 160, distance: 31.3
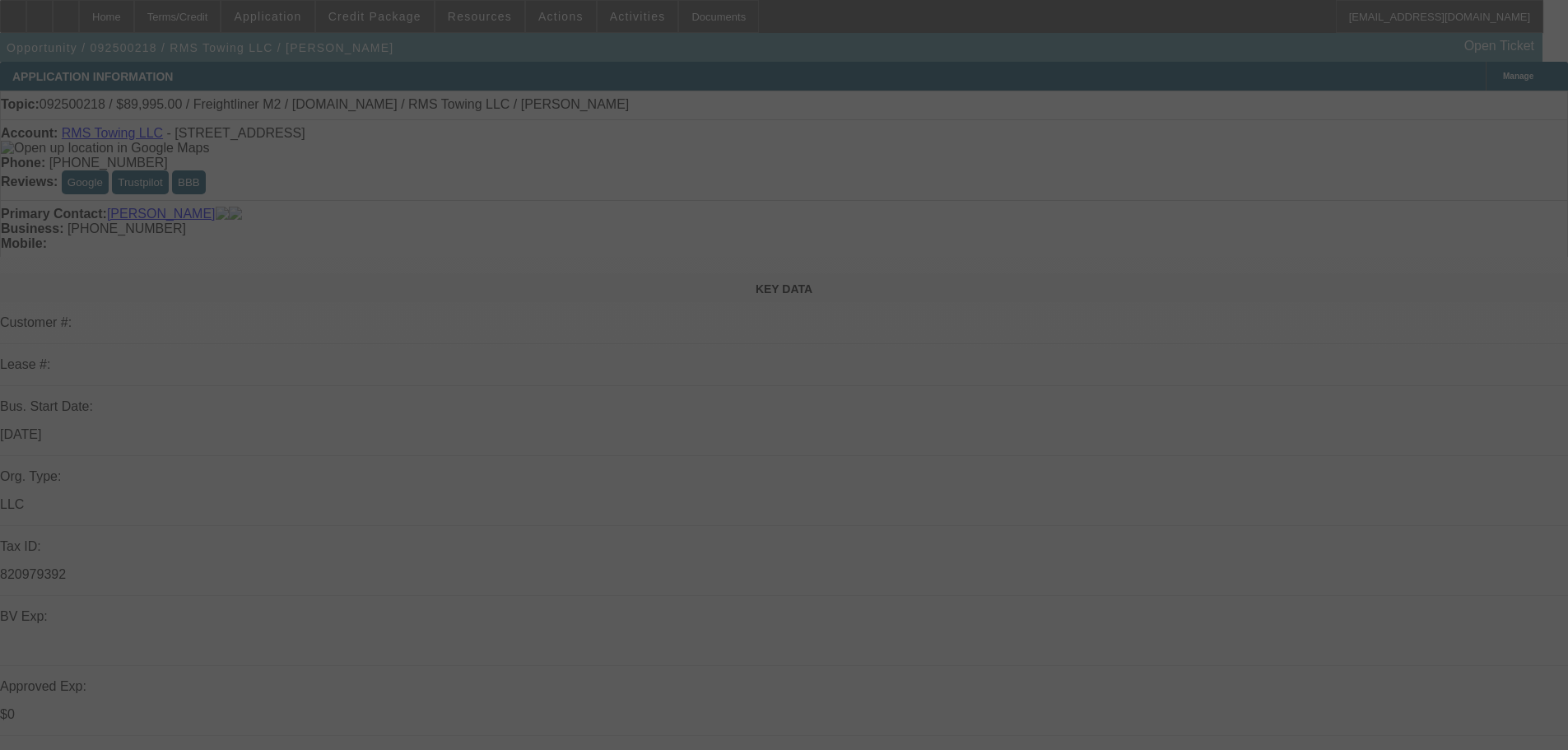
select select "0"
select select "3"
select select "0"
select select "6"
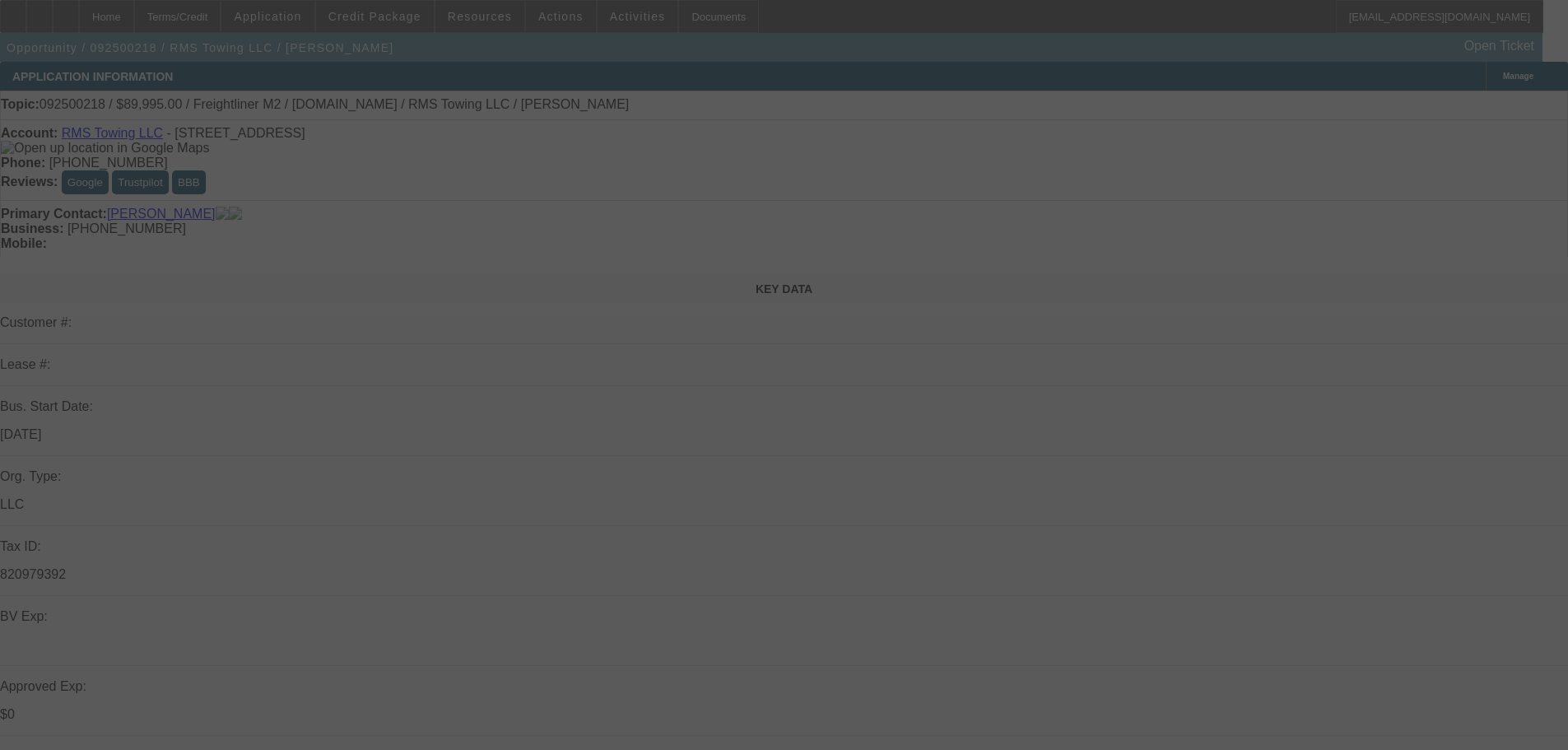
select select "0"
select select "3"
select select "0"
select select "6"
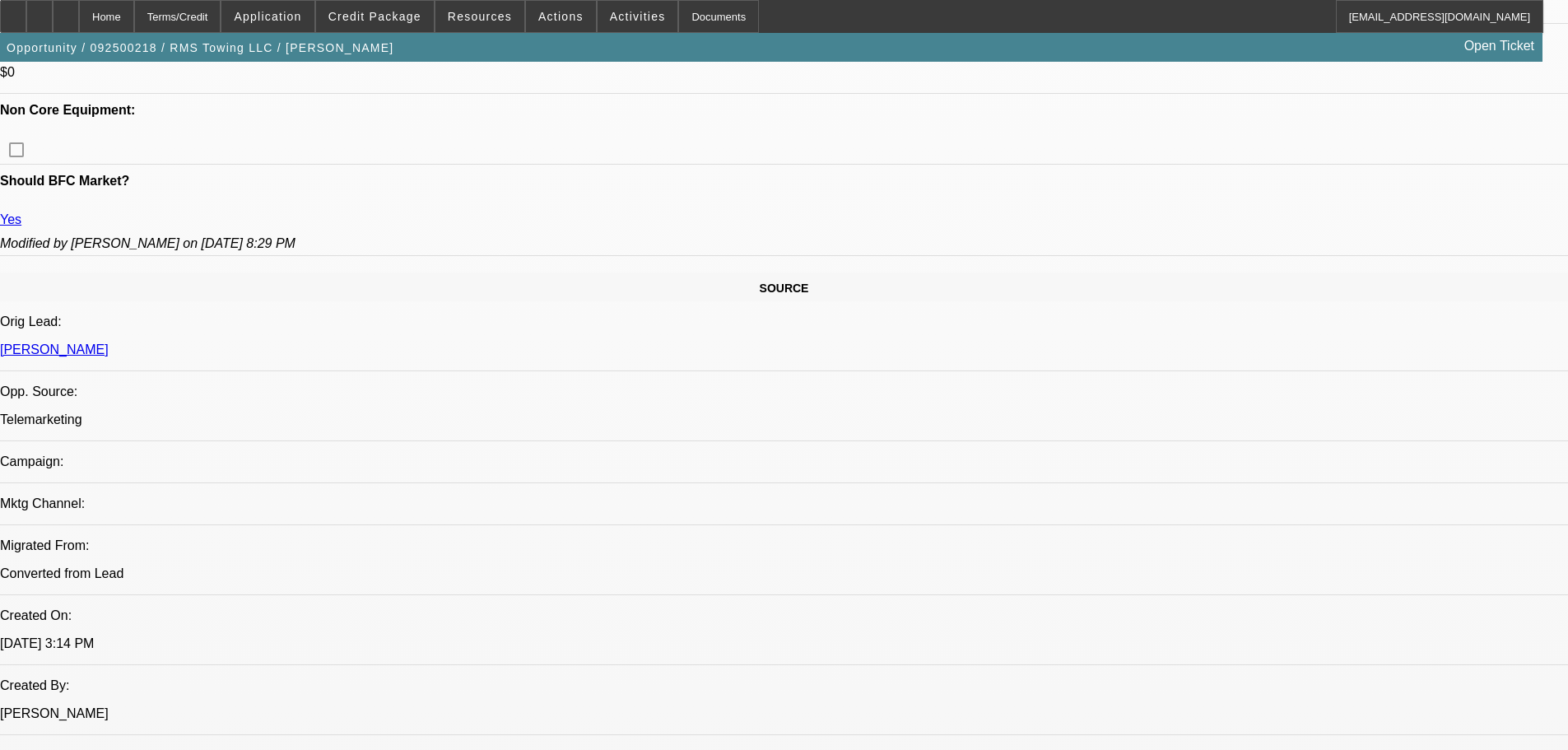
drag, startPoint x: 735, startPoint y: 423, endPoint x: 761, endPoint y: 787, distance: 364.9
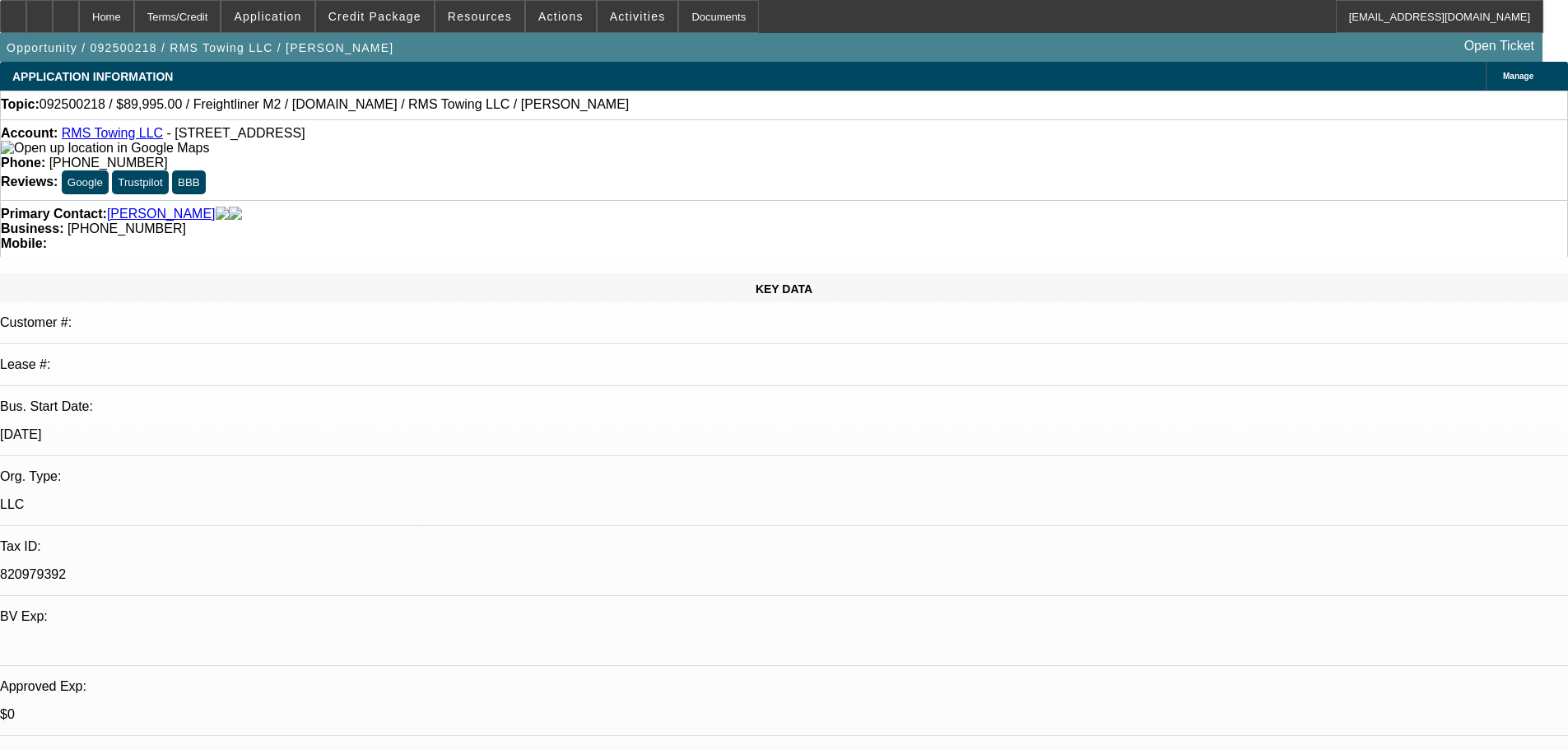
drag, startPoint x: 526, startPoint y: 384, endPoint x: 603, endPoint y: 123, distance: 272.1
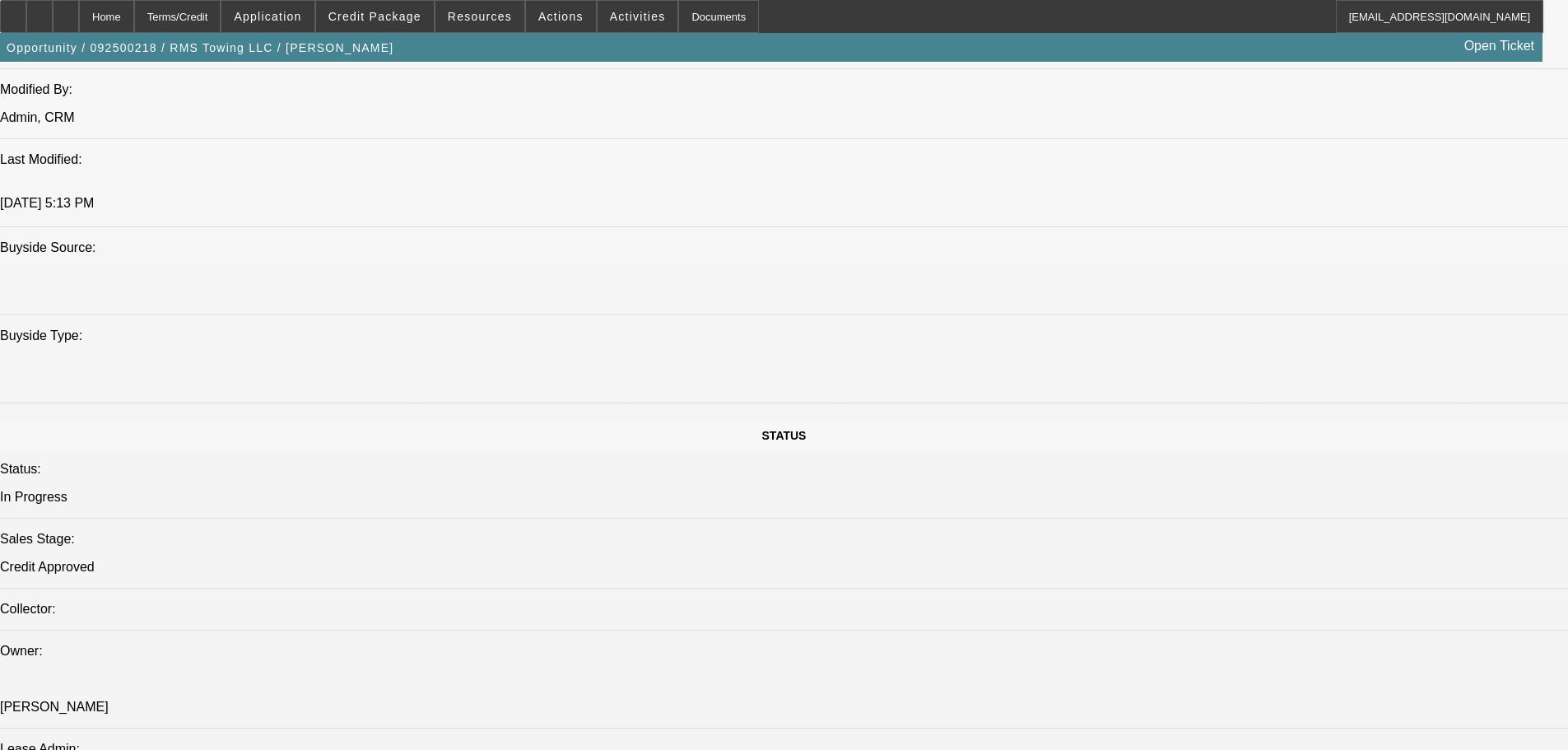
drag, startPoint x: 551, startPoint y: 549, endPoint x: 549, endPoint y: 540, distance: 9.2
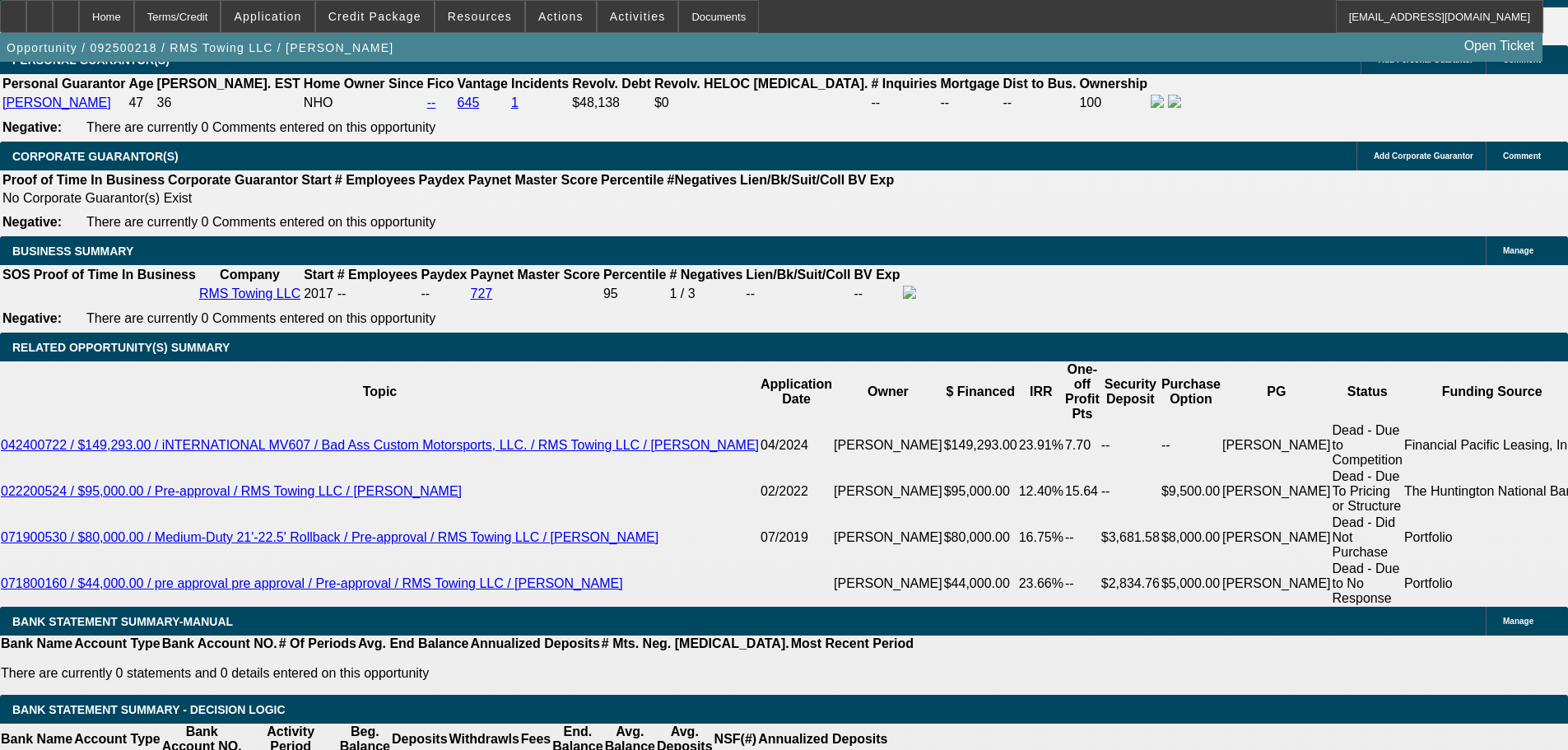
scroll to position [2181, 0]
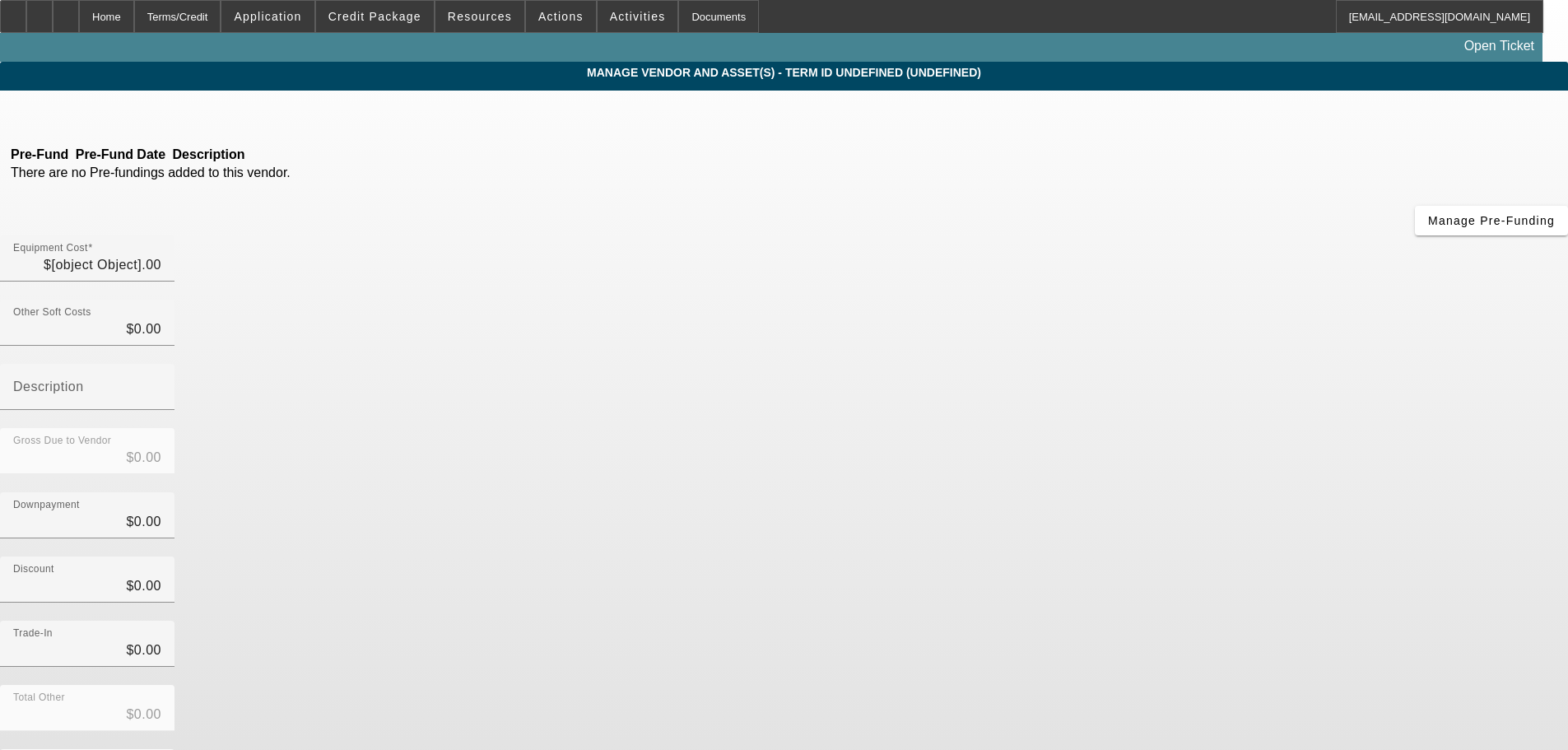
type input "$75,000.00"
type input "75000"
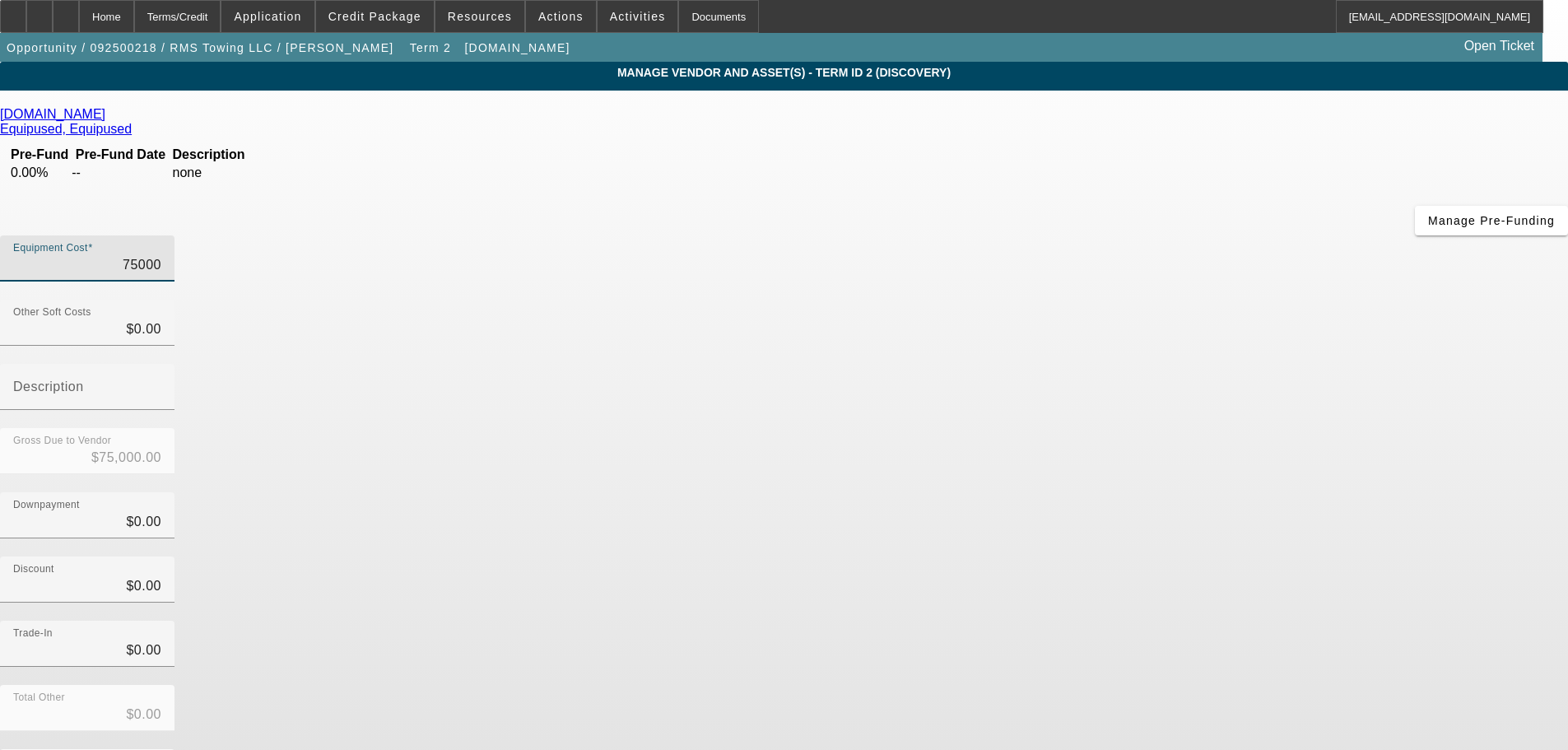
click at [162, 255] on input "75000" at bounding box center [87, 265] width 149 height 19
type input "$0.00"
type input "7"
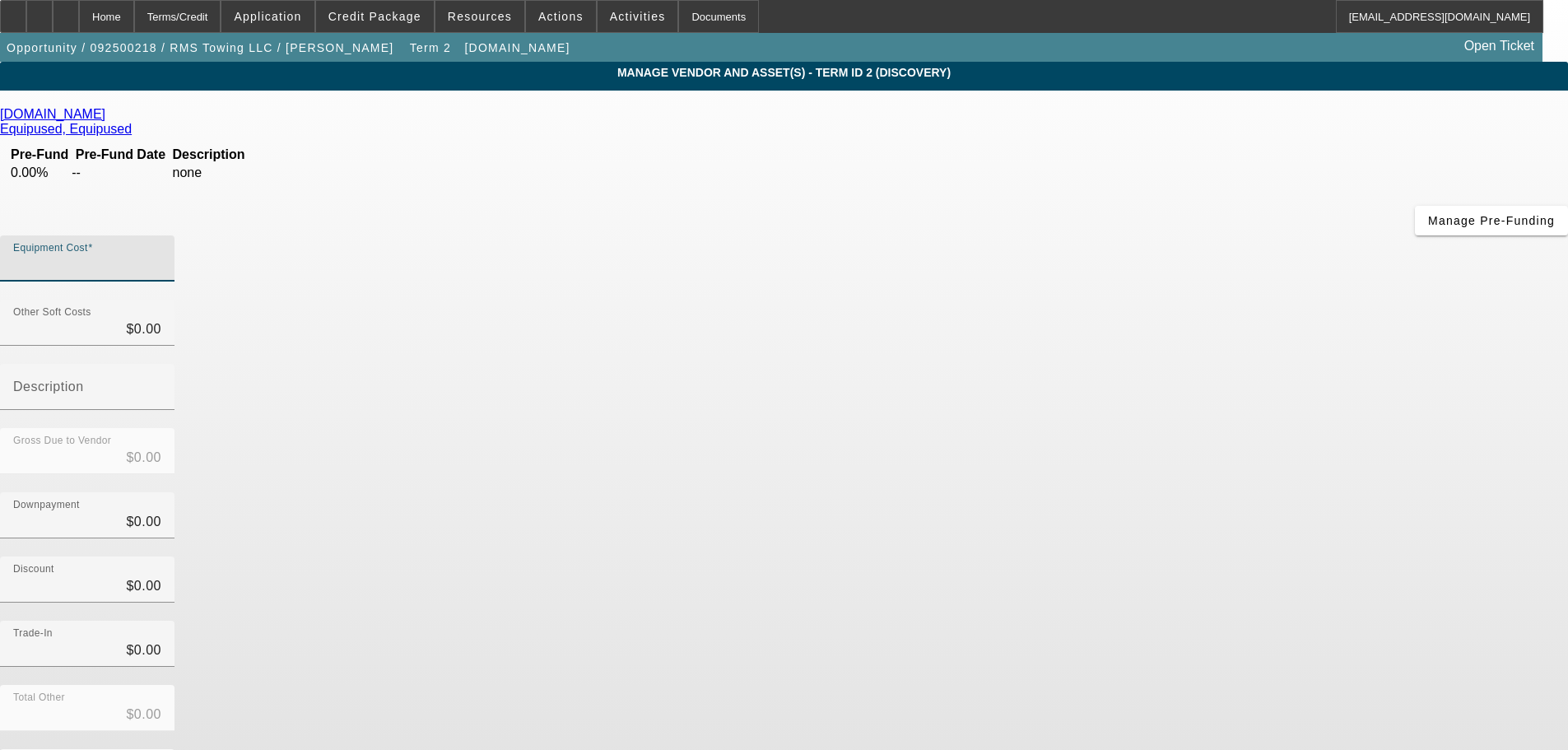
type input "$7.00"
type input "$0.00"
type input "8"
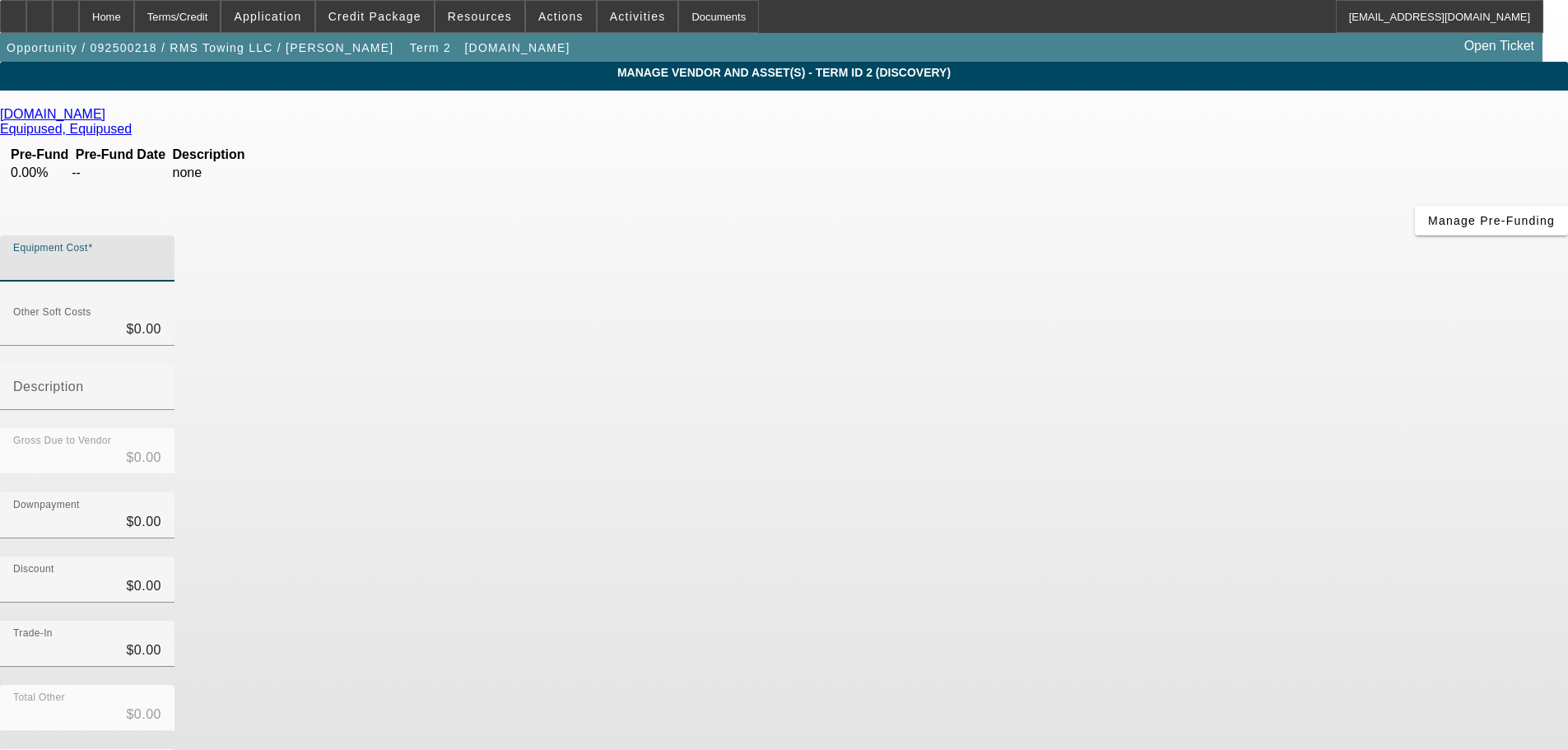
type input "$8.00"
type input "85"
type input "$85.00"
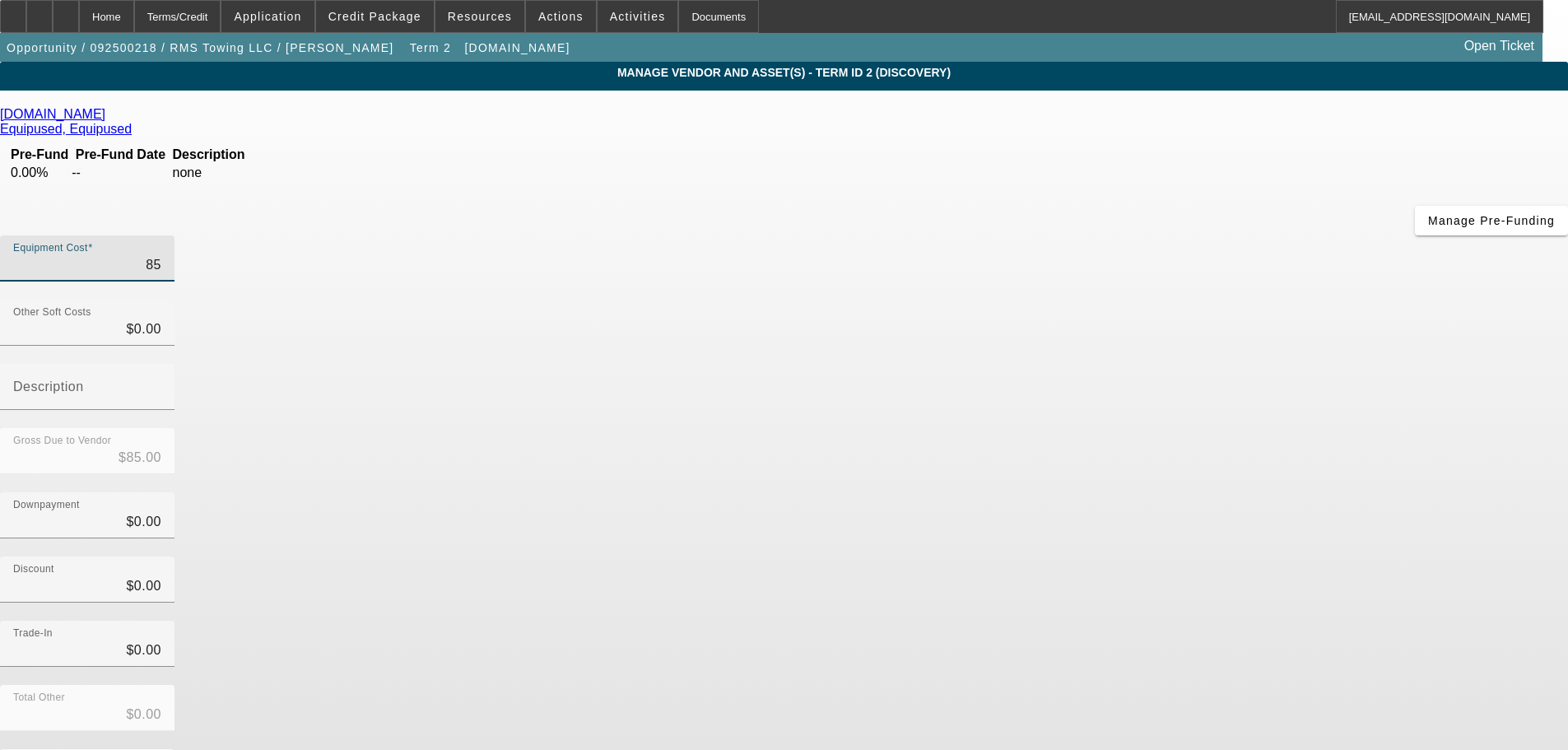
type input "859"
type input "$859.00"
type input "8599"
type input "$8,599.00"
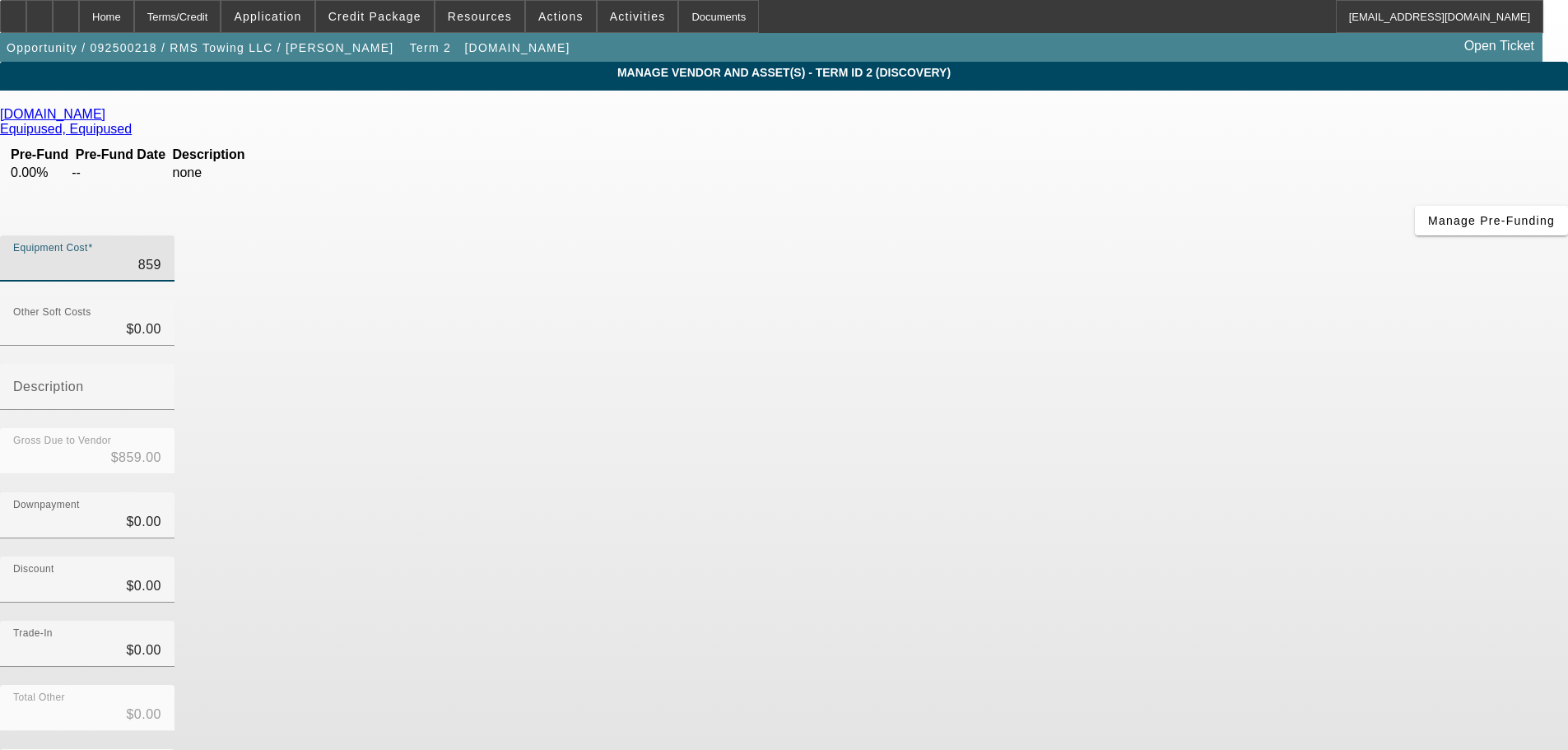
type input "$8,599.00"
type input "85999"
type input "$85,999.00"
type input "8599"
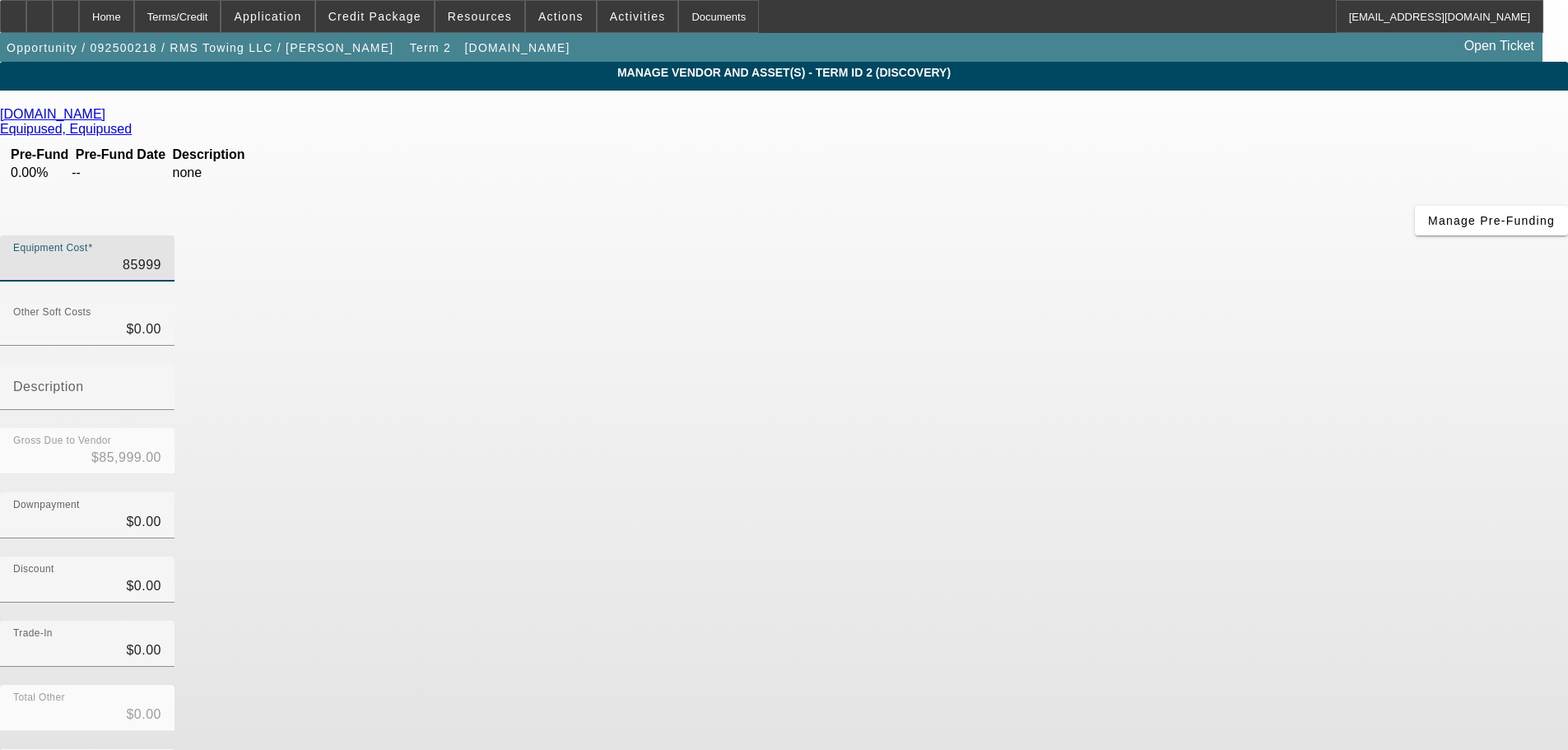
type input "$8,599.00"
type input "859"
type input "$859.00"
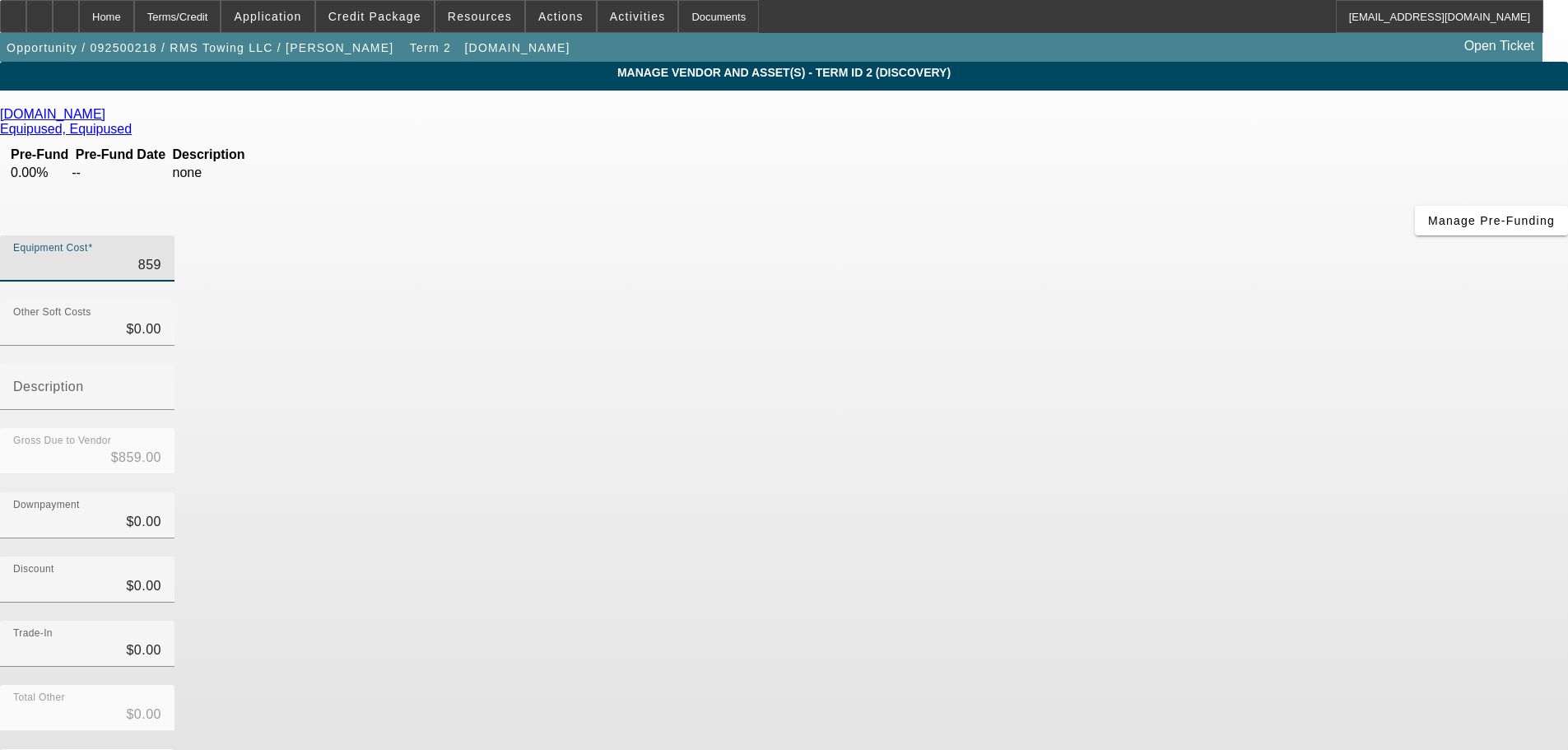
type input "85"
type input "$85.00"
type input "8"
type input "$8.00"
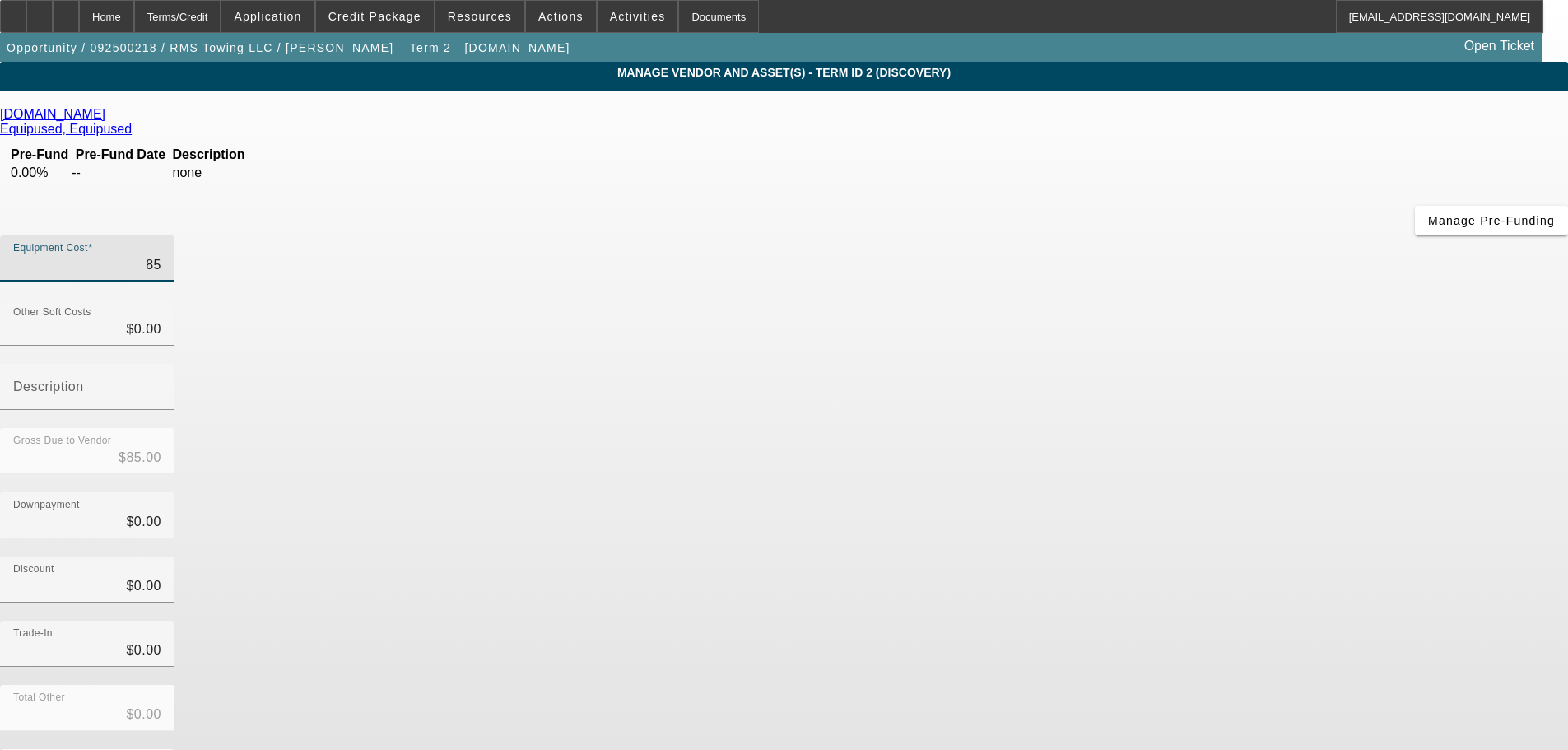
type input "$8.00"
type input "85"
type input "$85.00"
type input "850"
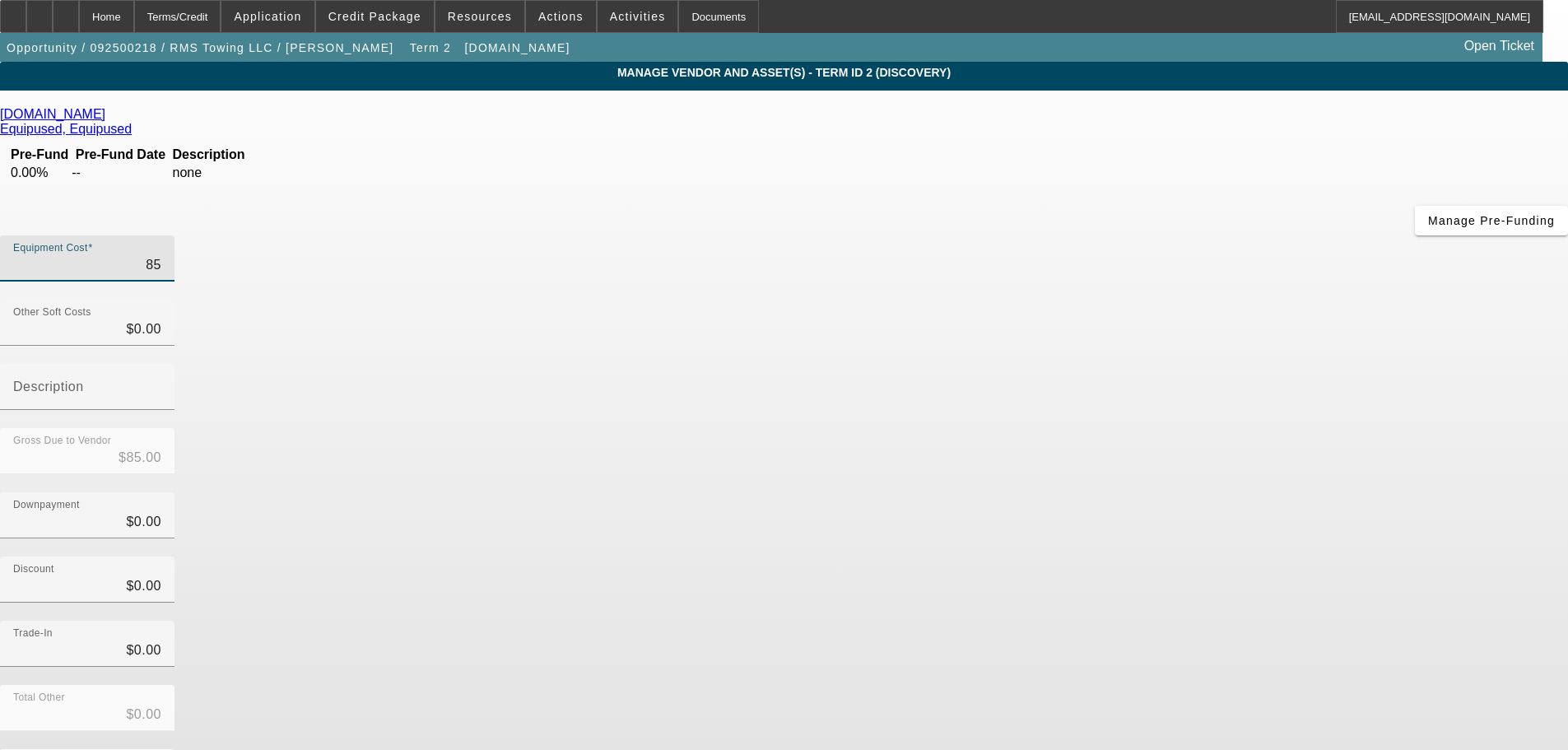
type input "$850.00"
type input "8500"
type input "$8,500.00"
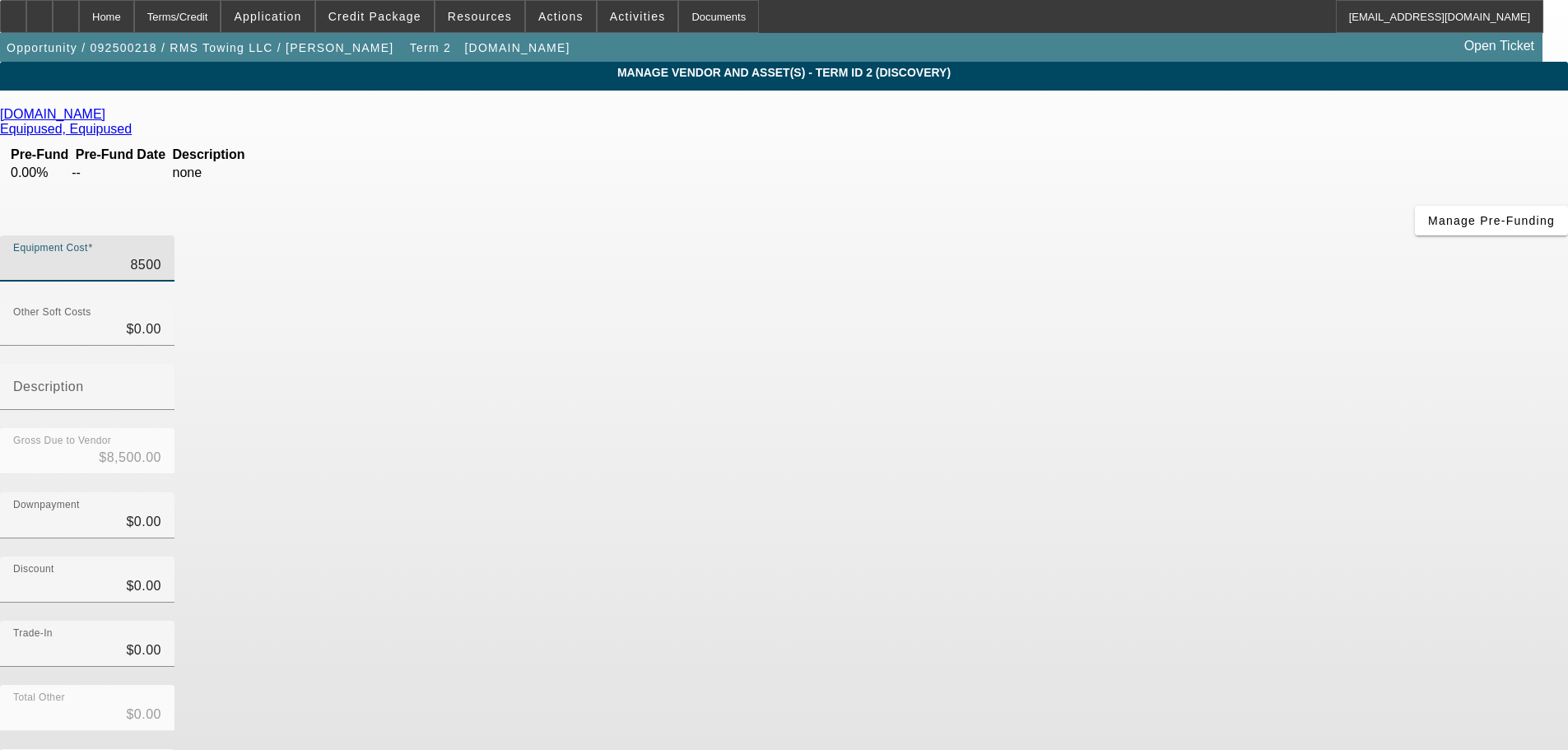
type input "85000"
type input "$85,000.00"
click at [1095, 492] on div "Downpayment $0.00" at bounding box center [784, 524] width 1568 height 64
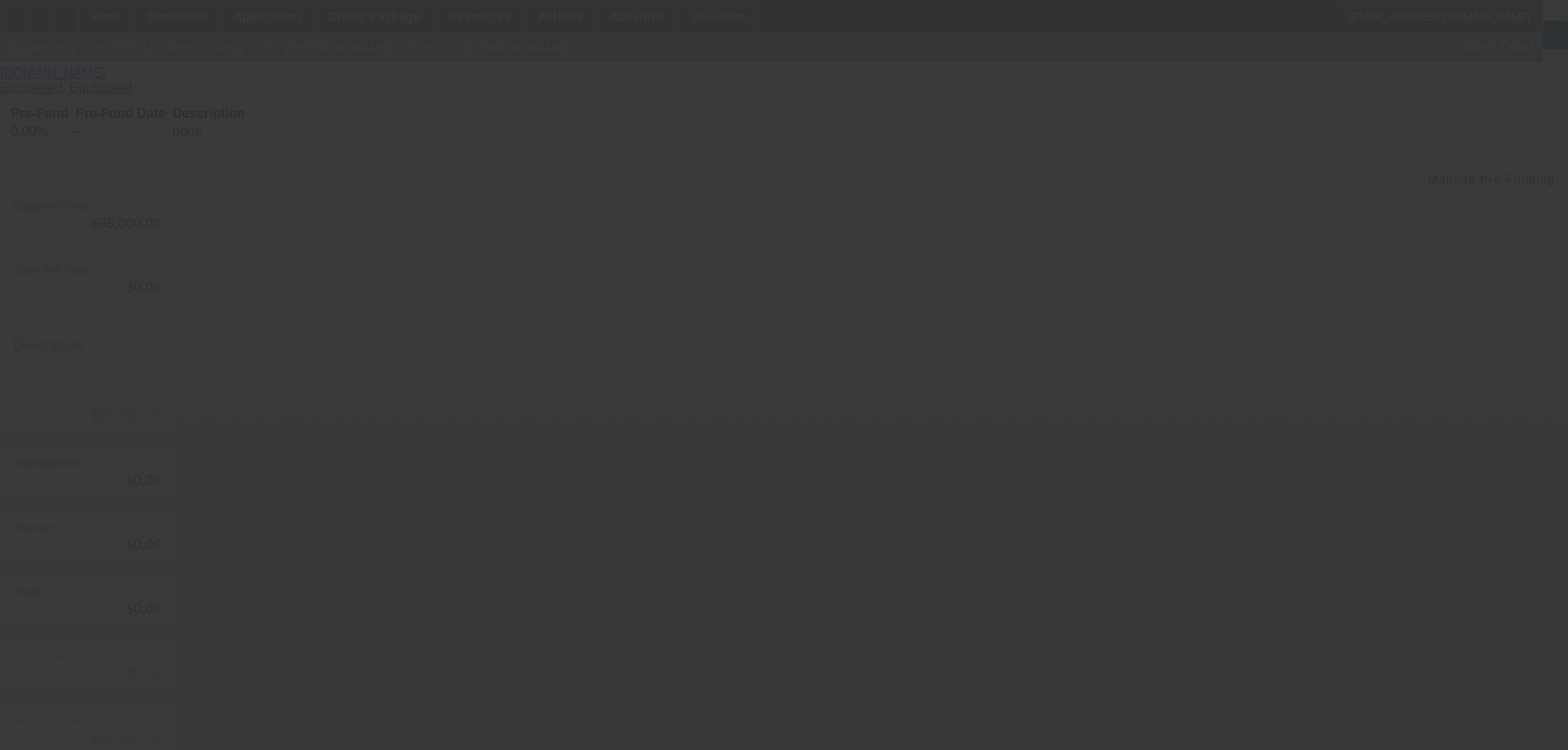
scroll to position [47, 0]
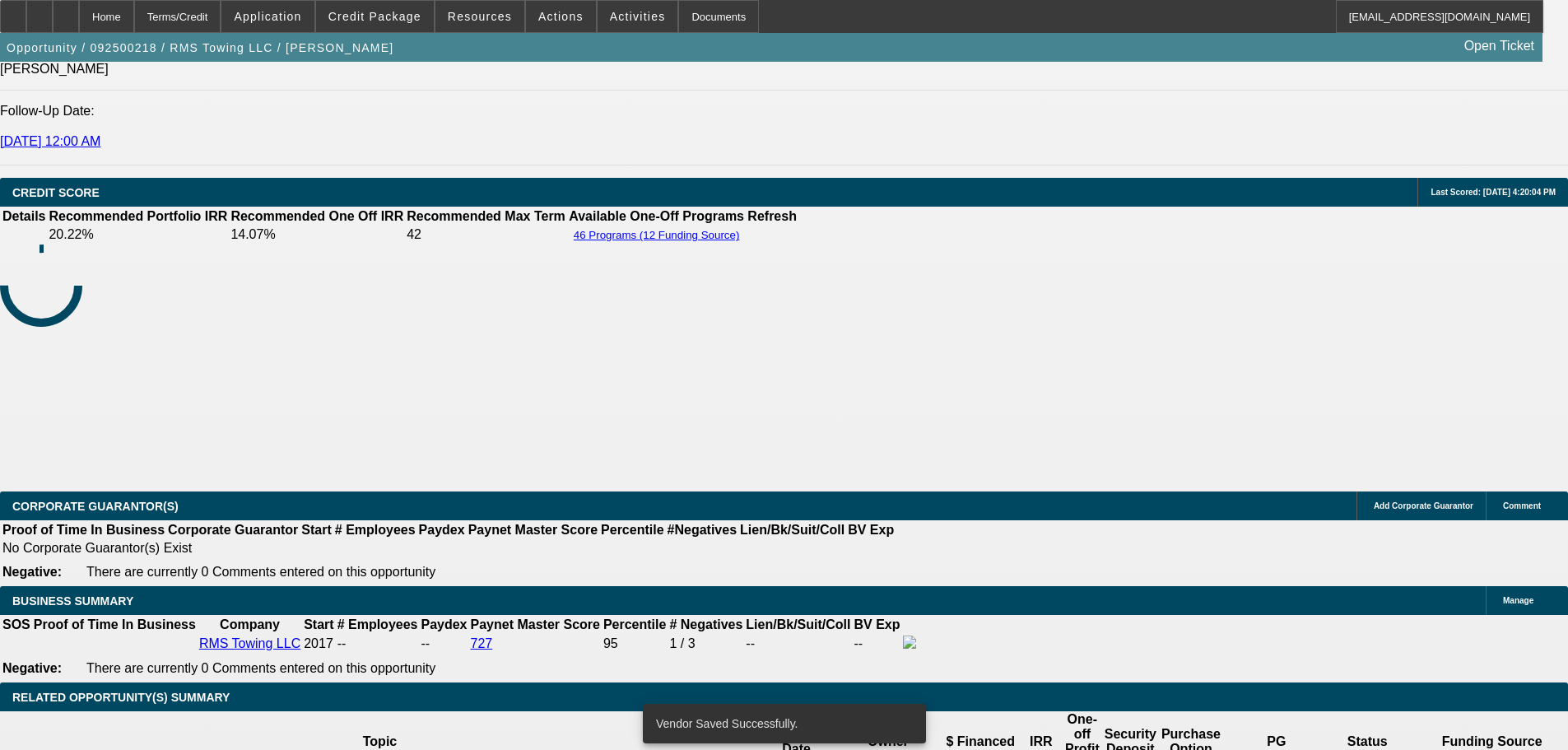
select select "0"
select select "3"
select select "0"
select select "6"
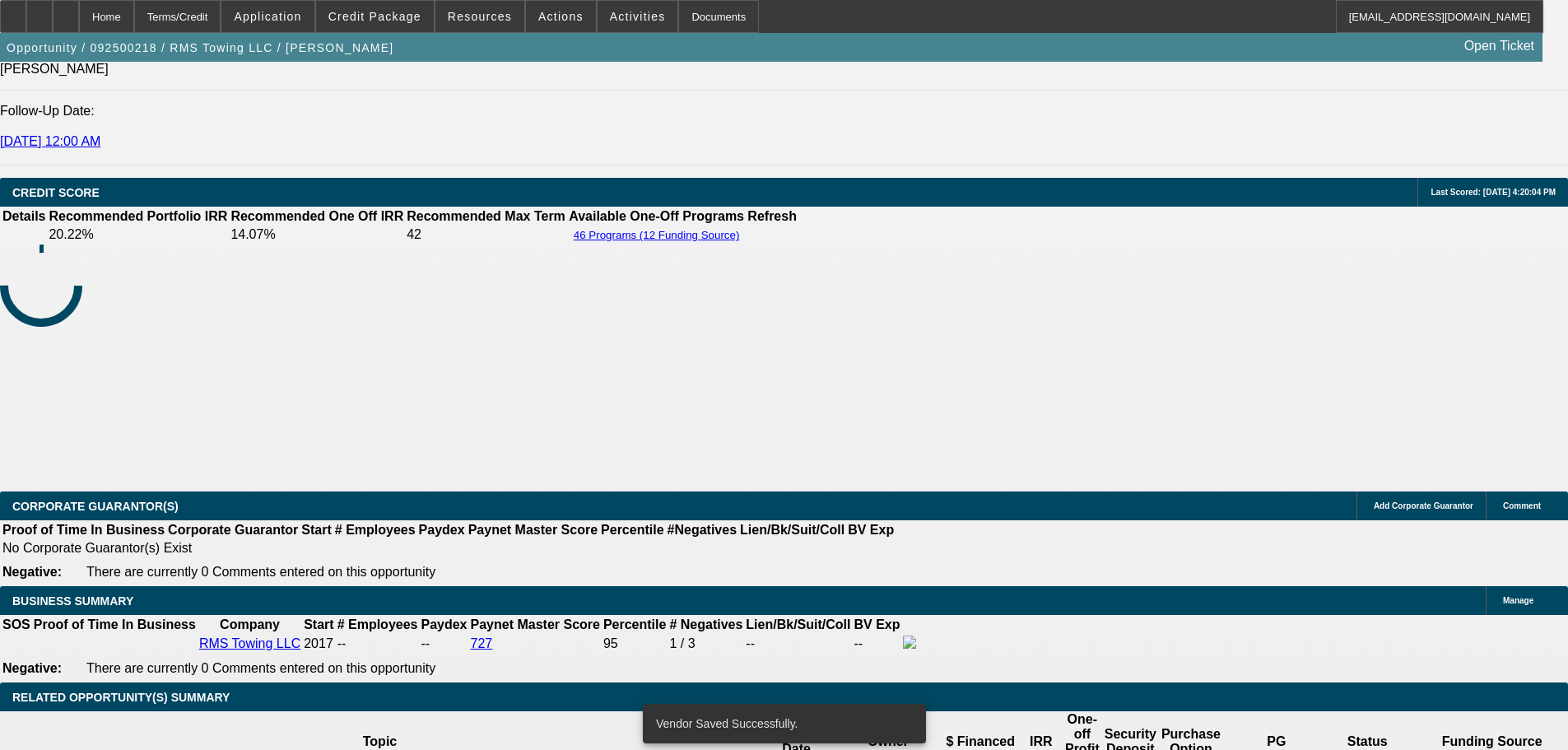
select select "0"
select select "3"
select select "0"
select select "6"
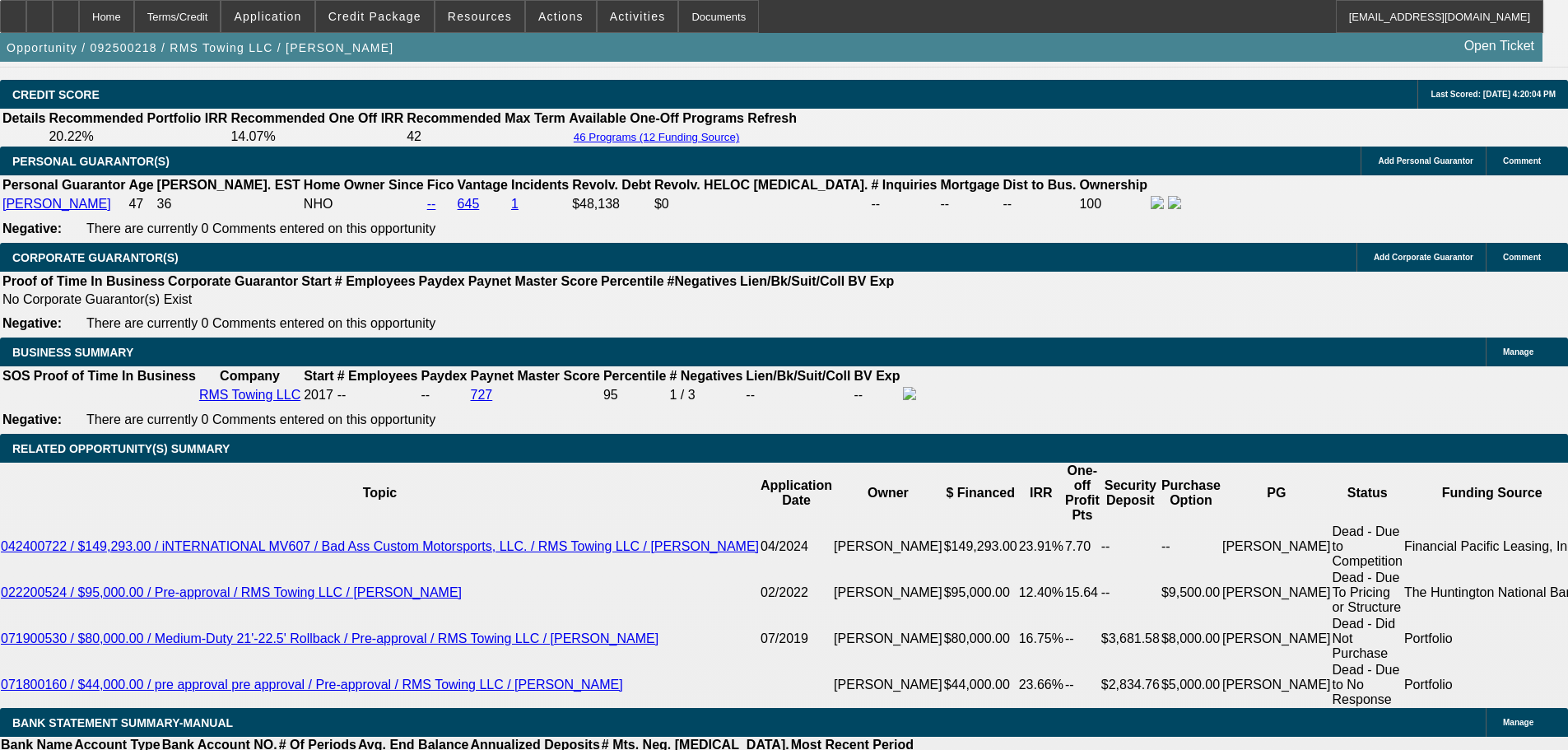
scroll to position [2488, 0]
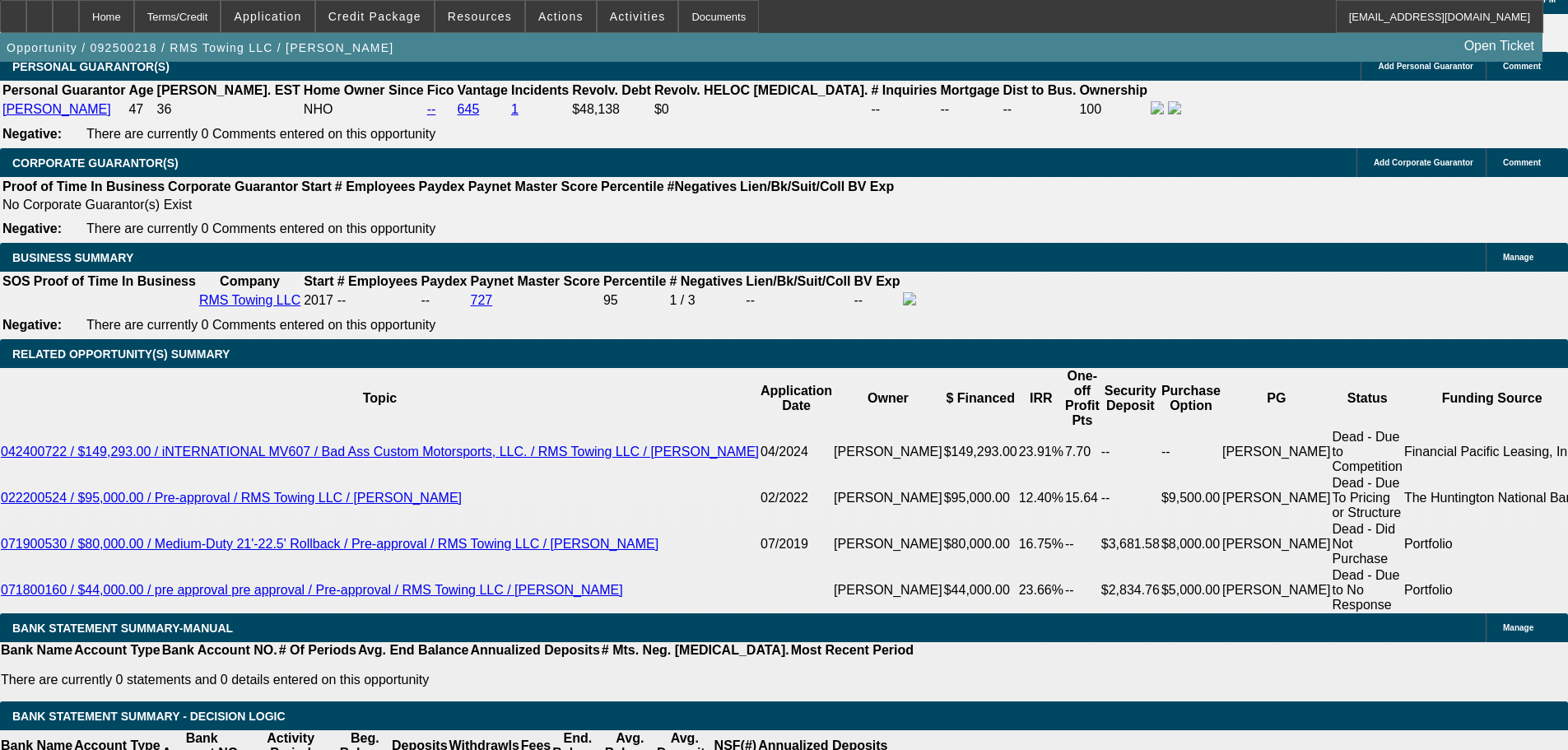
type input "5"
type input "UNKNOWN"
type input "$17,859.37"
type input "55"
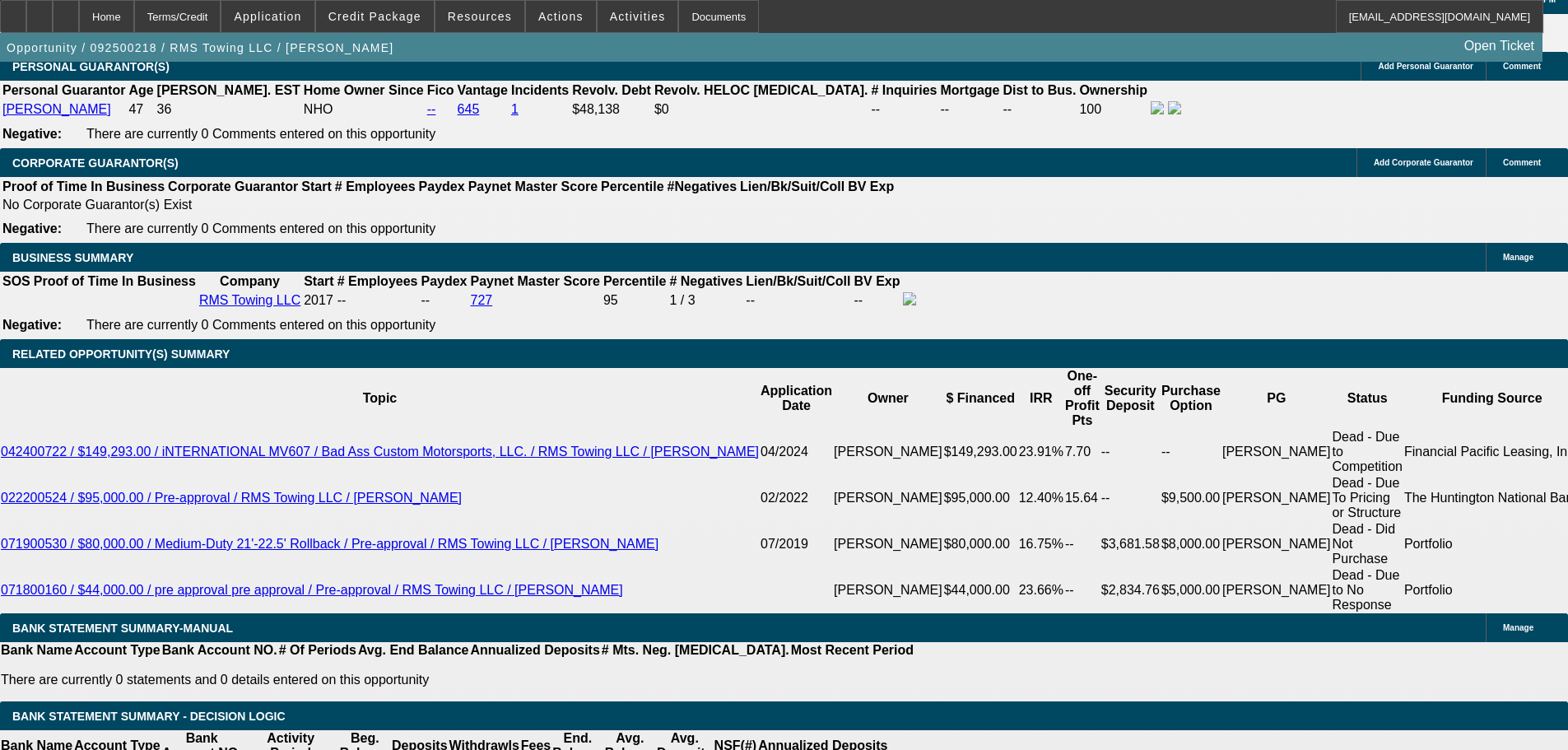
type input "$2,372.51"
type input "5"
type input "$17,859.37"
type input "60"
type input "$15,004.44"
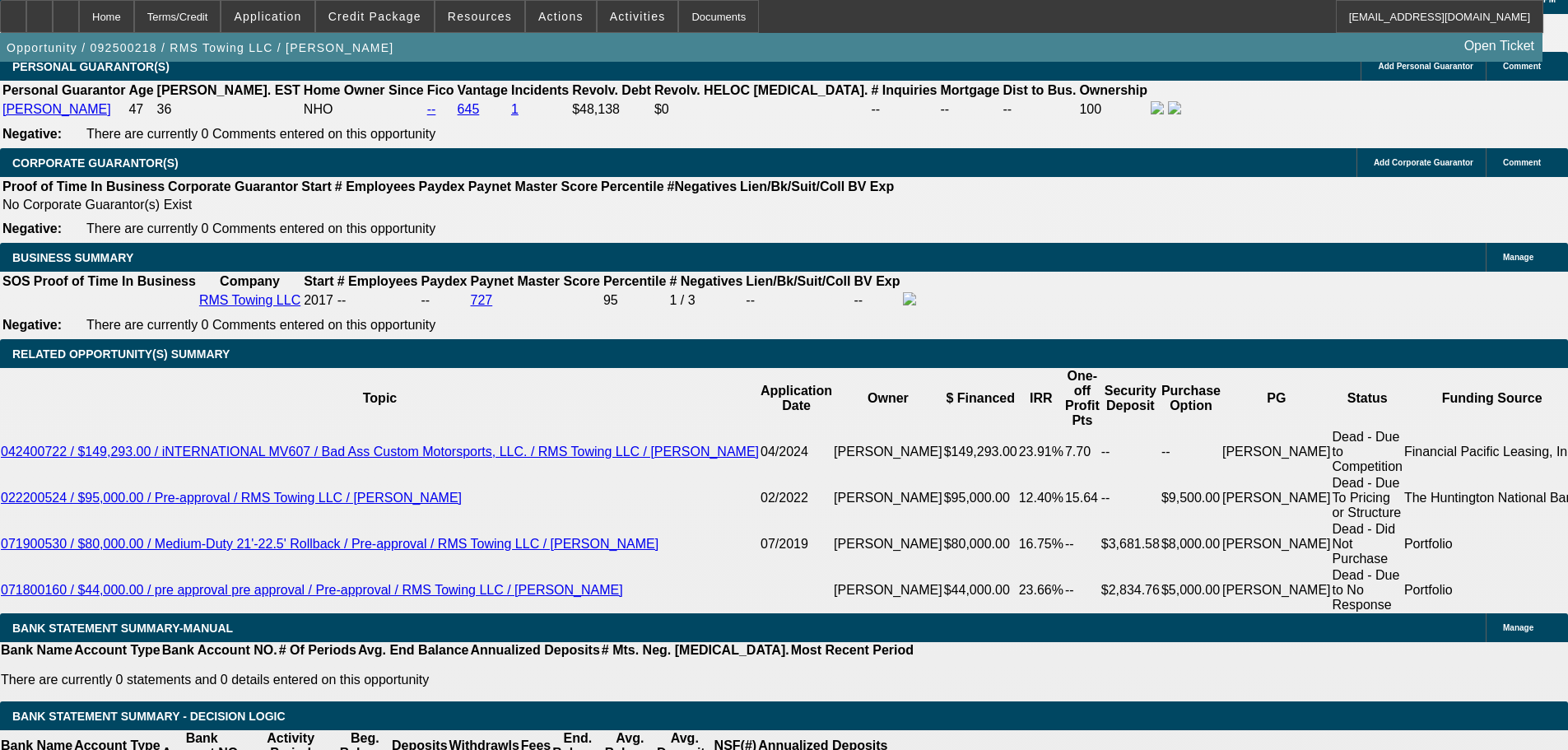
type input "60"
type input "2"
type input "$1,489.86"
type input "20"
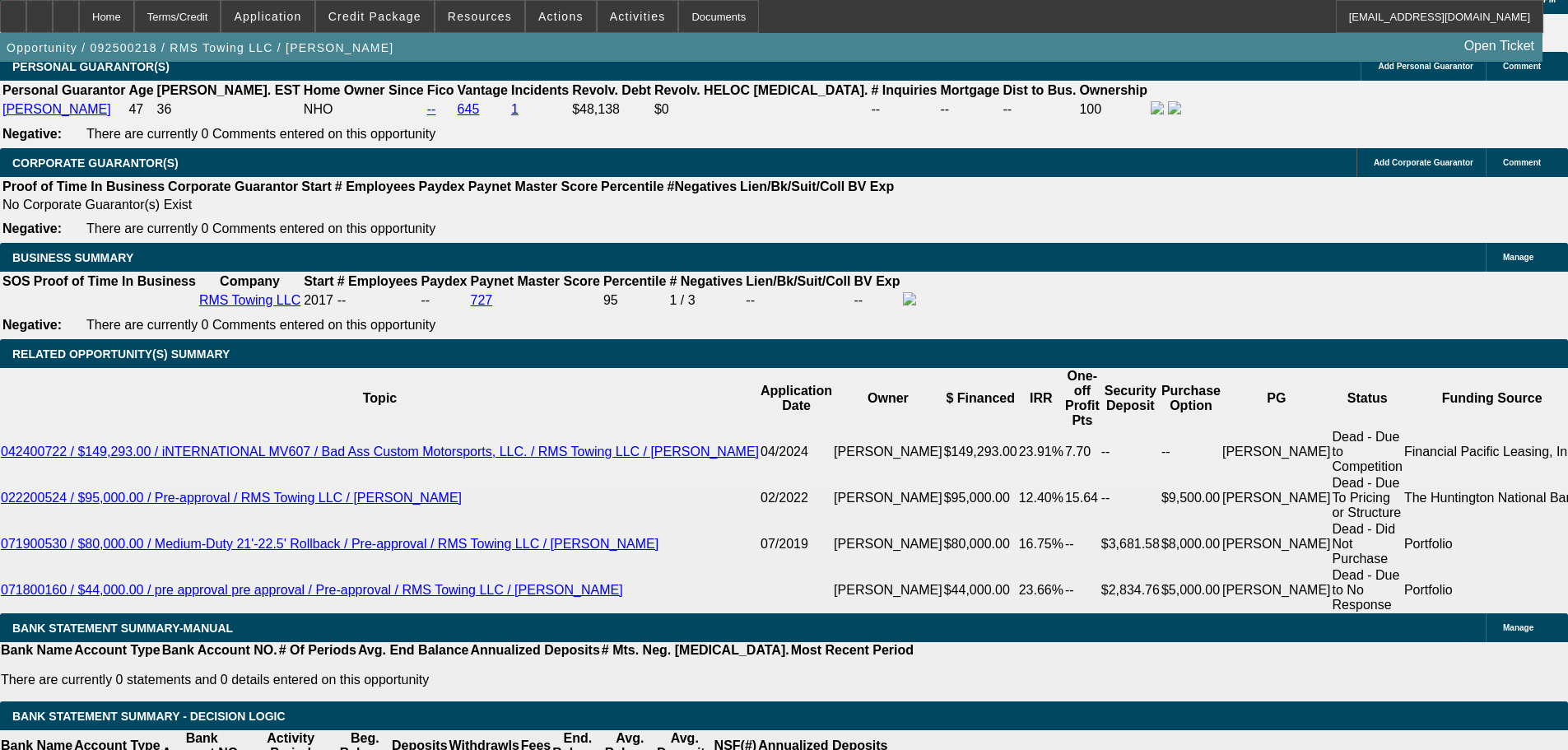
type input "$2,251.98"
type input "20"
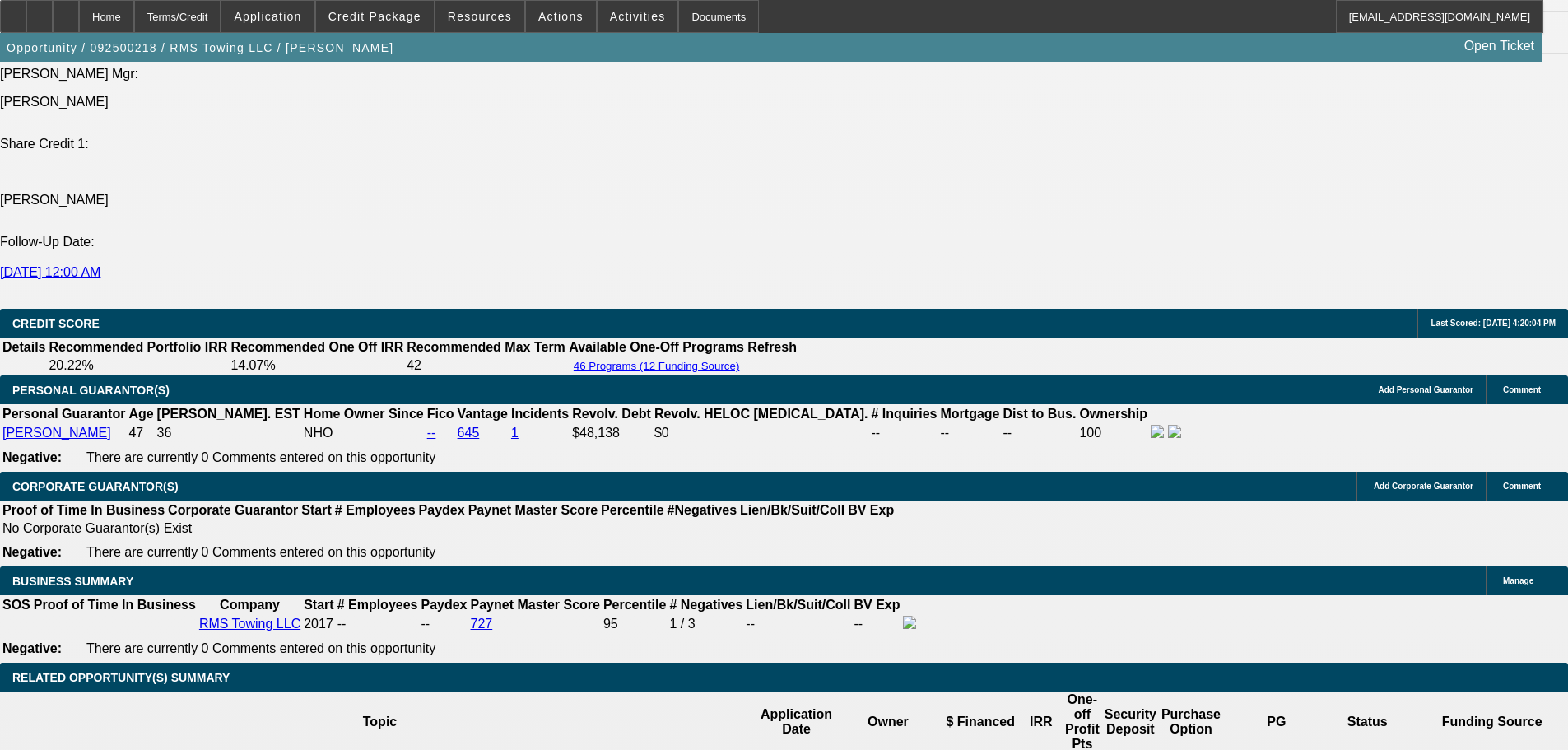
scroll to position [2158, 0]
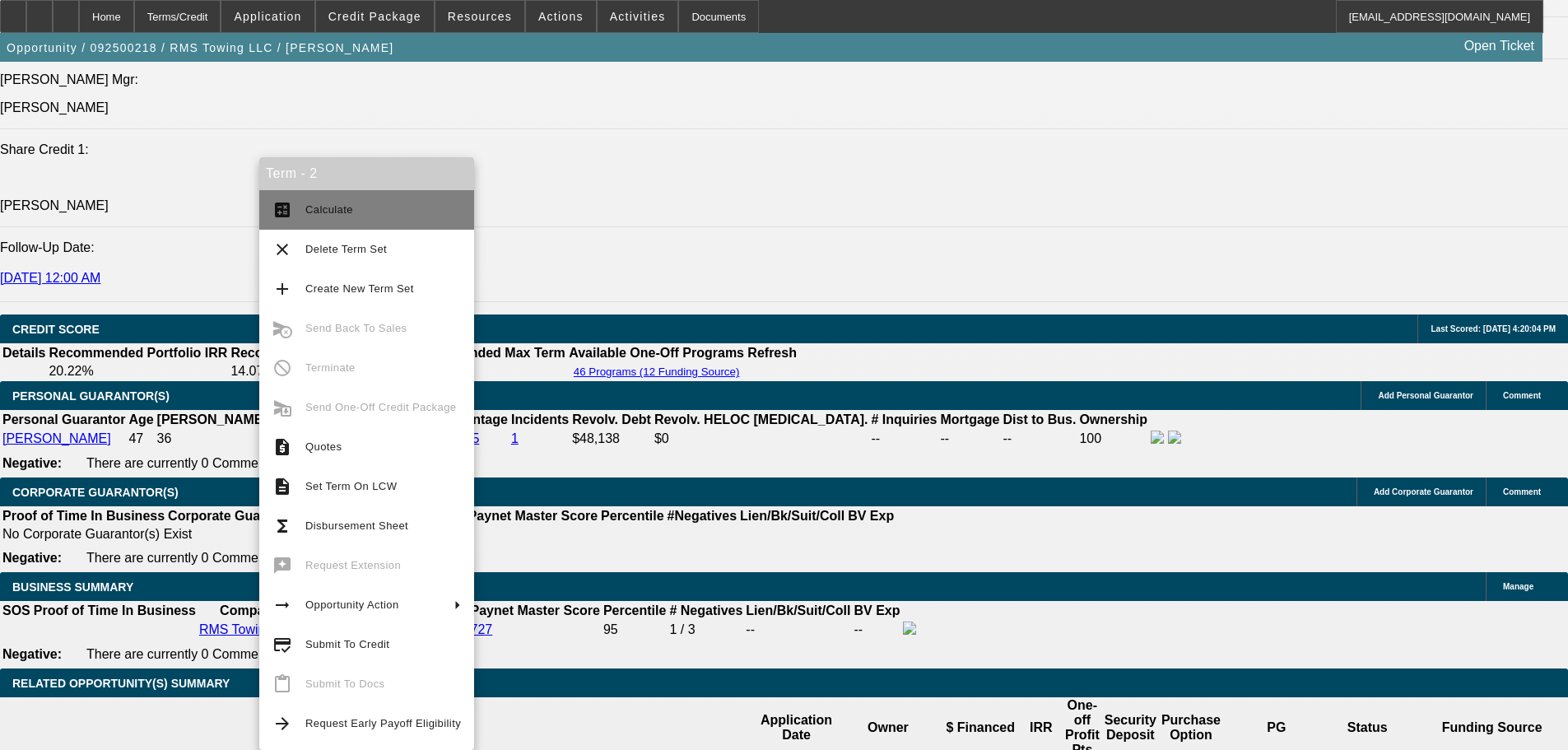
click at [314, 198] on button "calculate Calculate" at bounding box center [366, 210] width 214 height 40
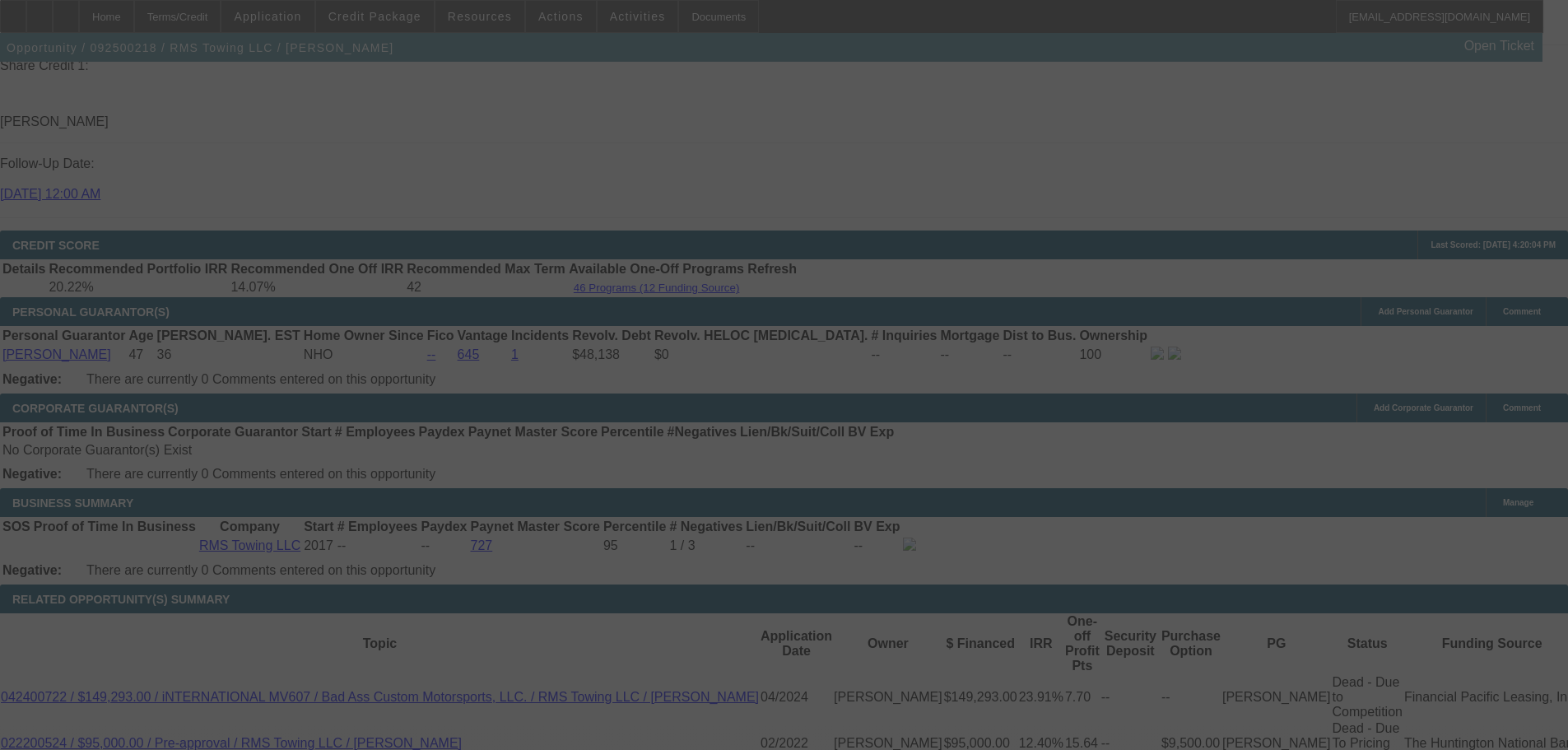
scroll to position [2322, 0]
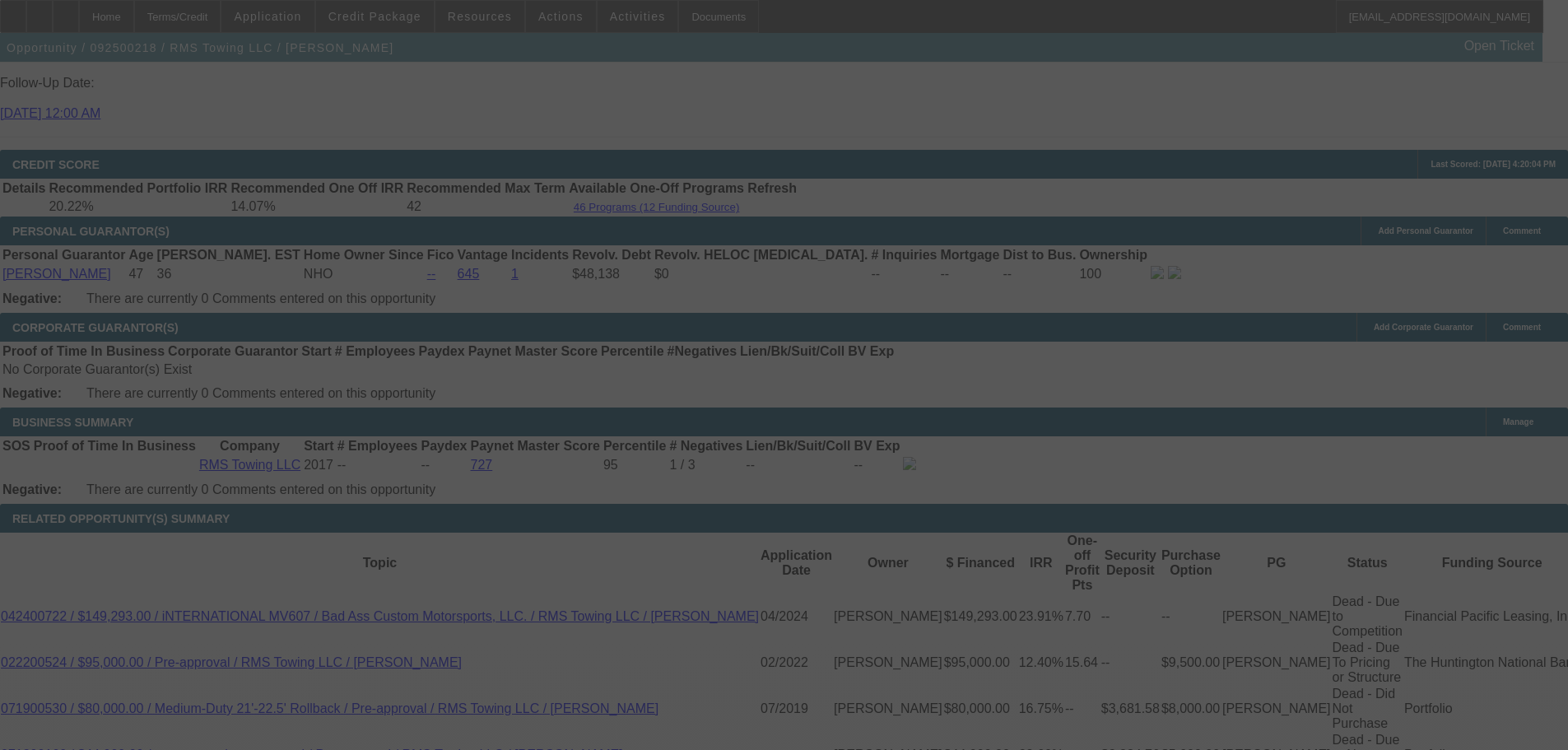
select select "0"
select select "3"
select select "0"
select select "6"
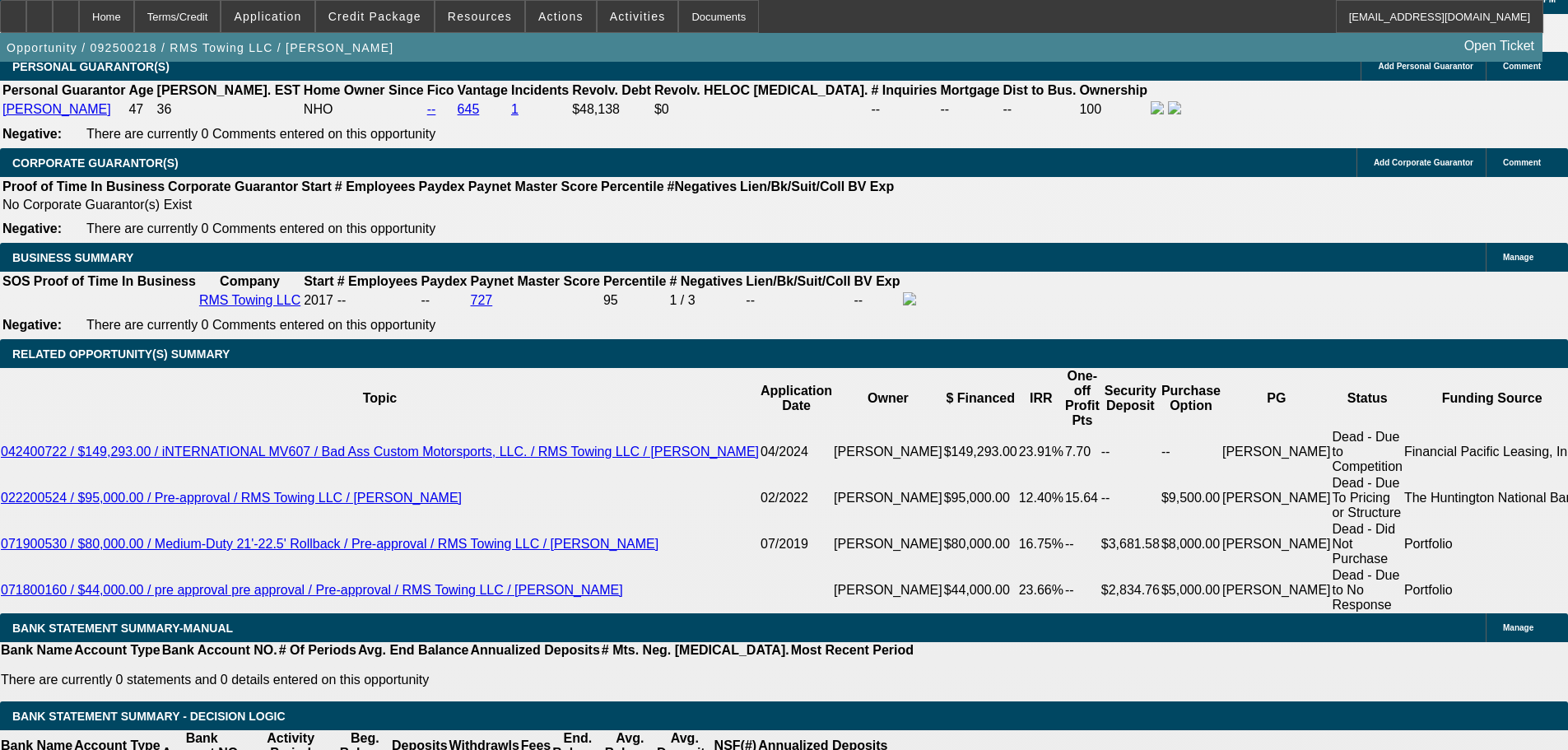
scroll to position [2215, 0]
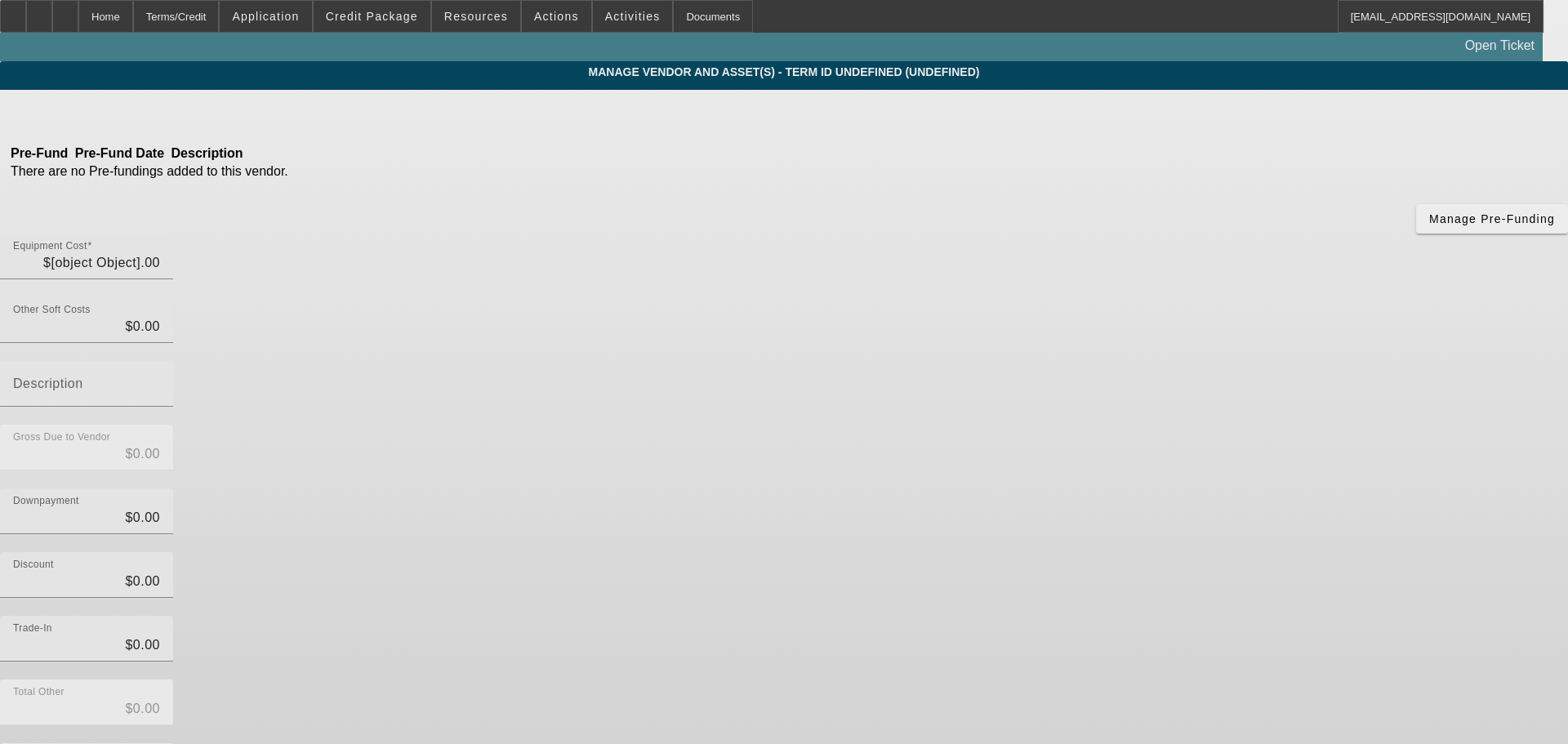
type input "$85,000.00"
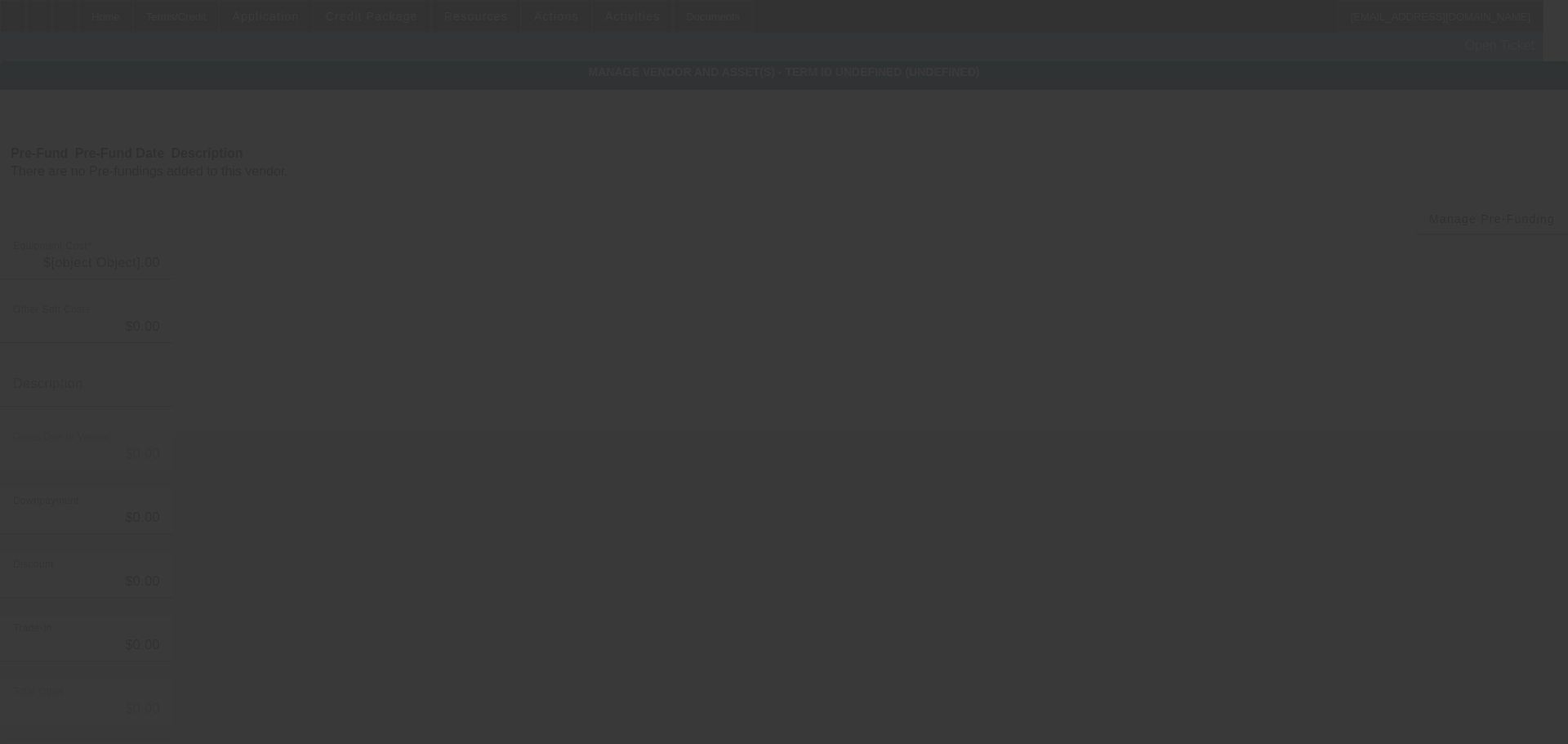
type input "$85,000.00"
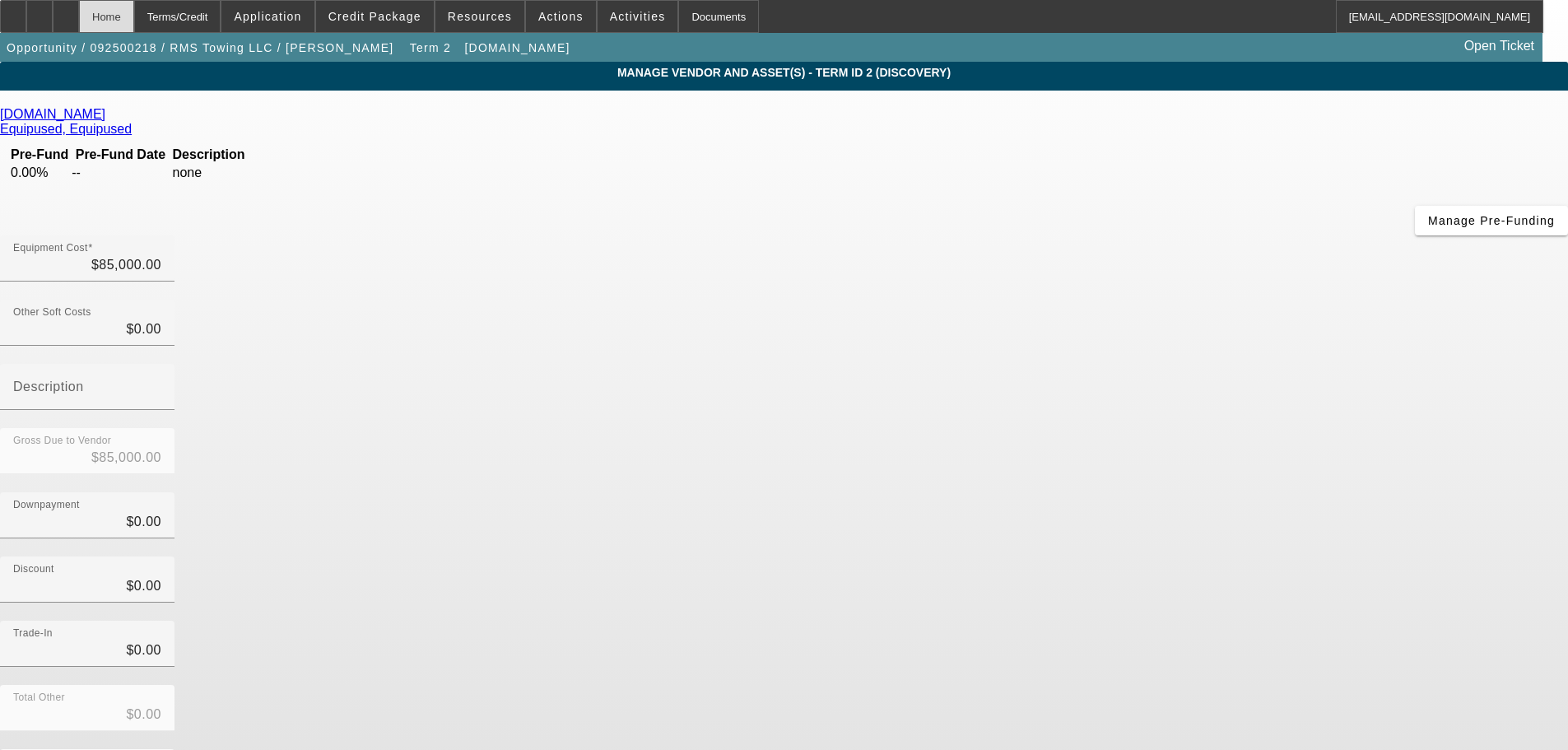
click at [134, 17] on div "Home" at bounding box center [106, 16] width 55 height 32
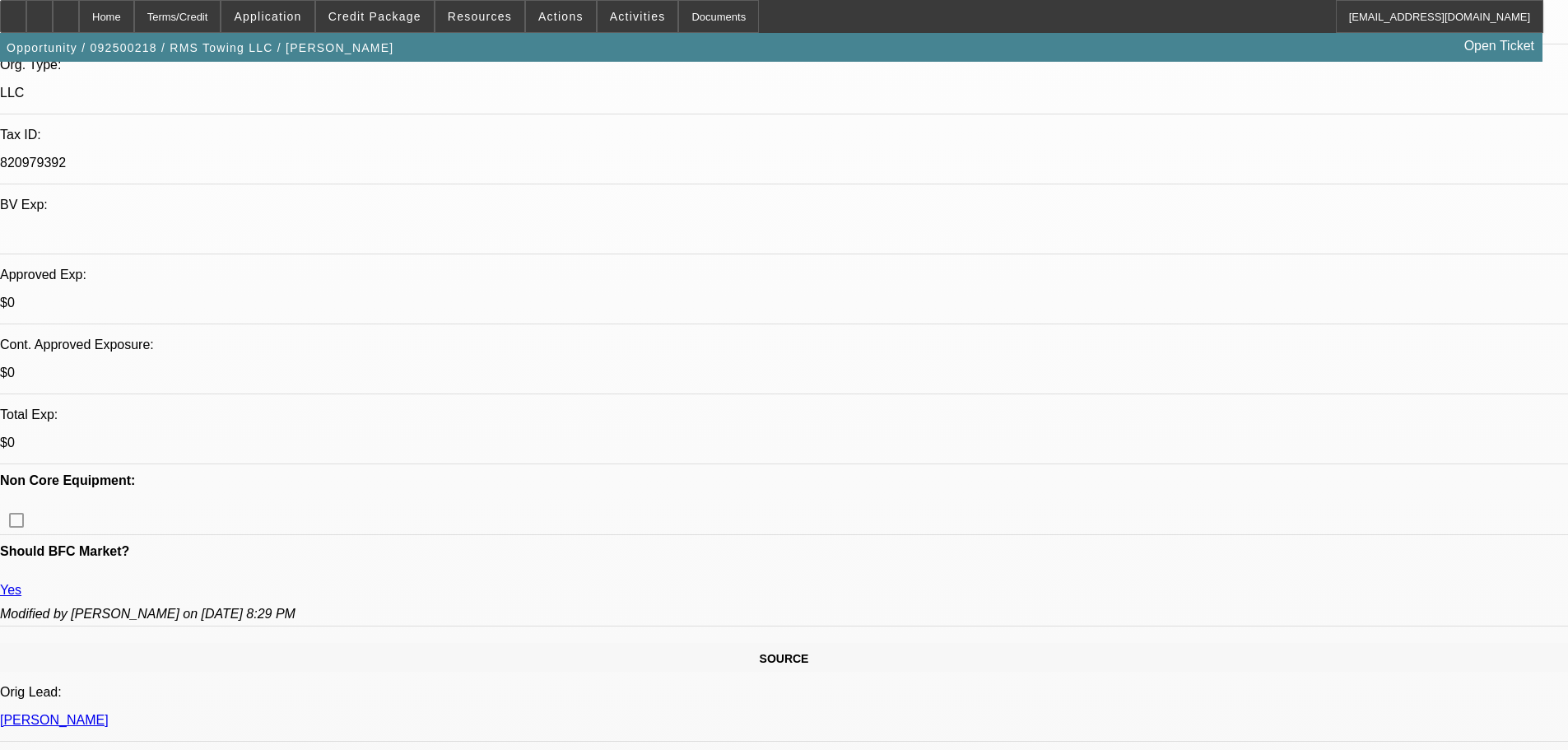
select select "0"
select select "3"
select select "0"
select select "6"
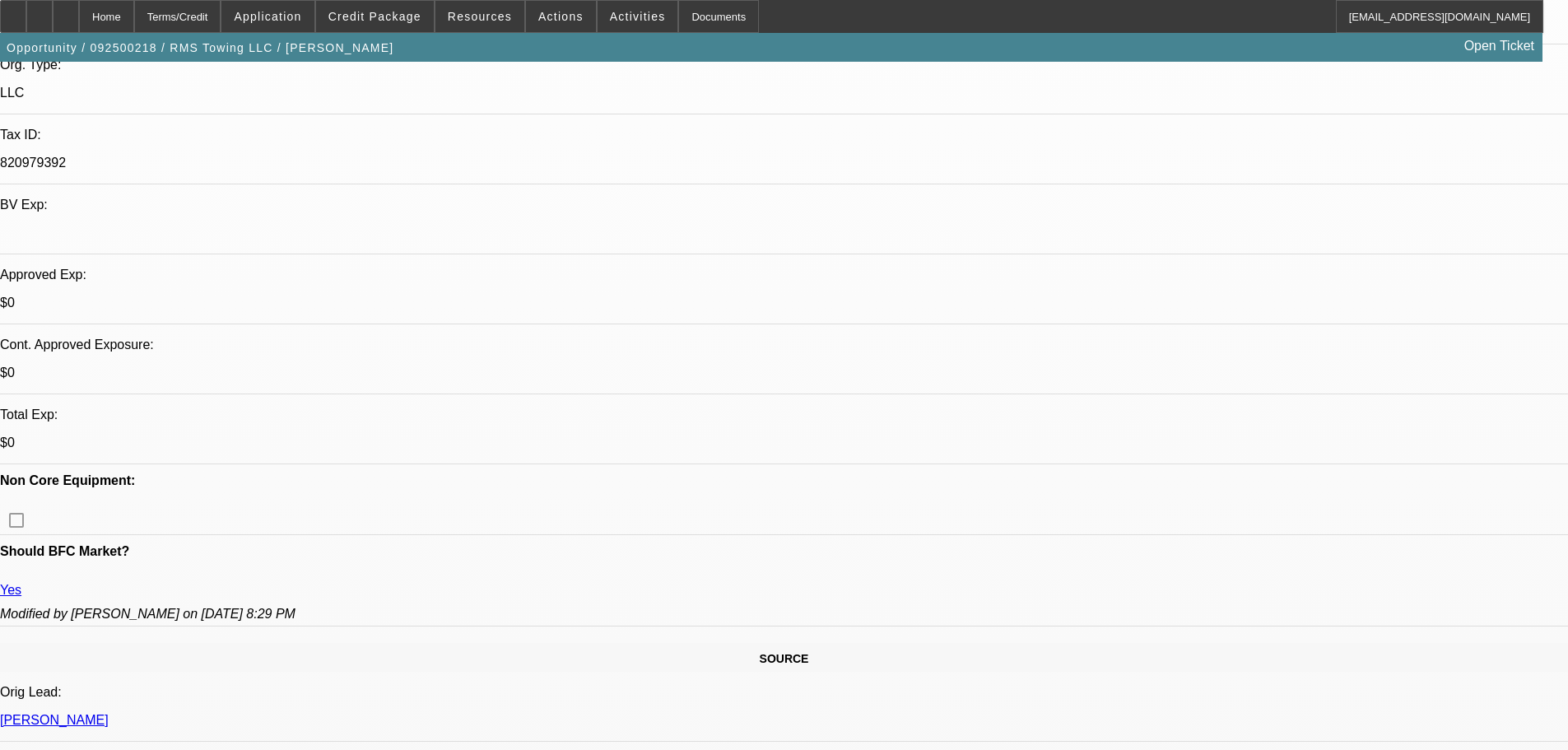
select select "0"
select select "3"
select select "0"
select select "6"
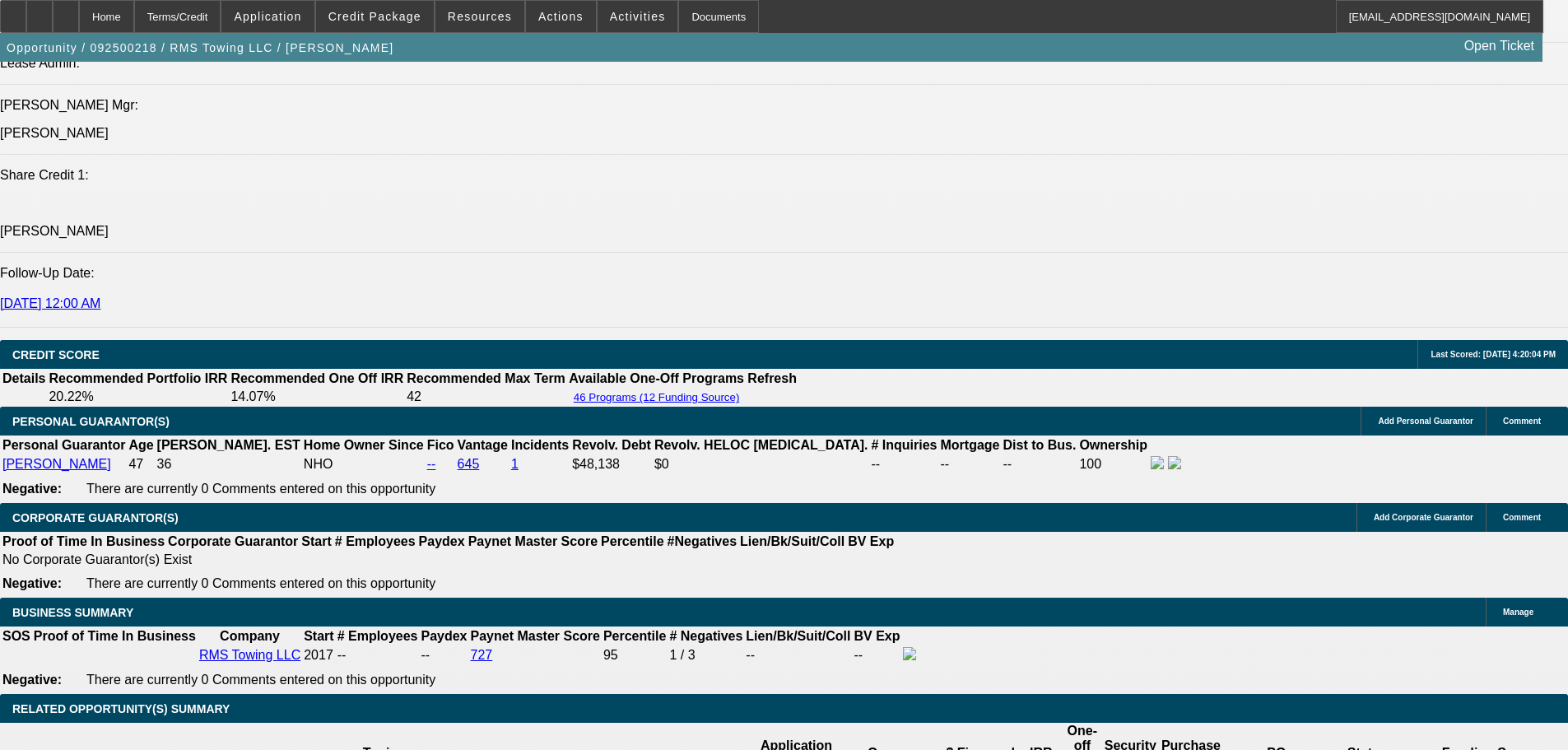
scroll to position [2228, 0]
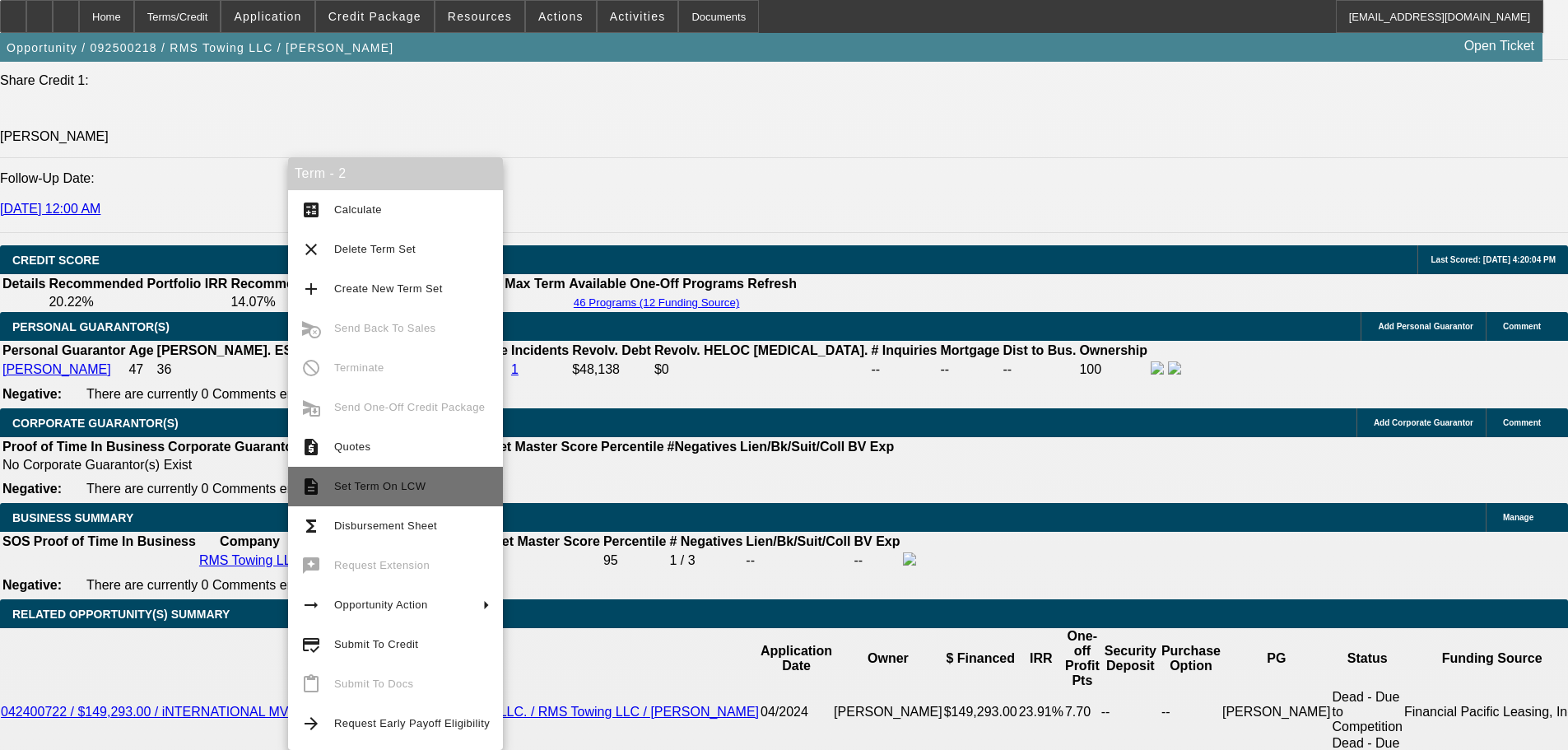
click at [449, 484] on span "Set Term On LCW" at bounding box center [412, 485] width 156 height 19
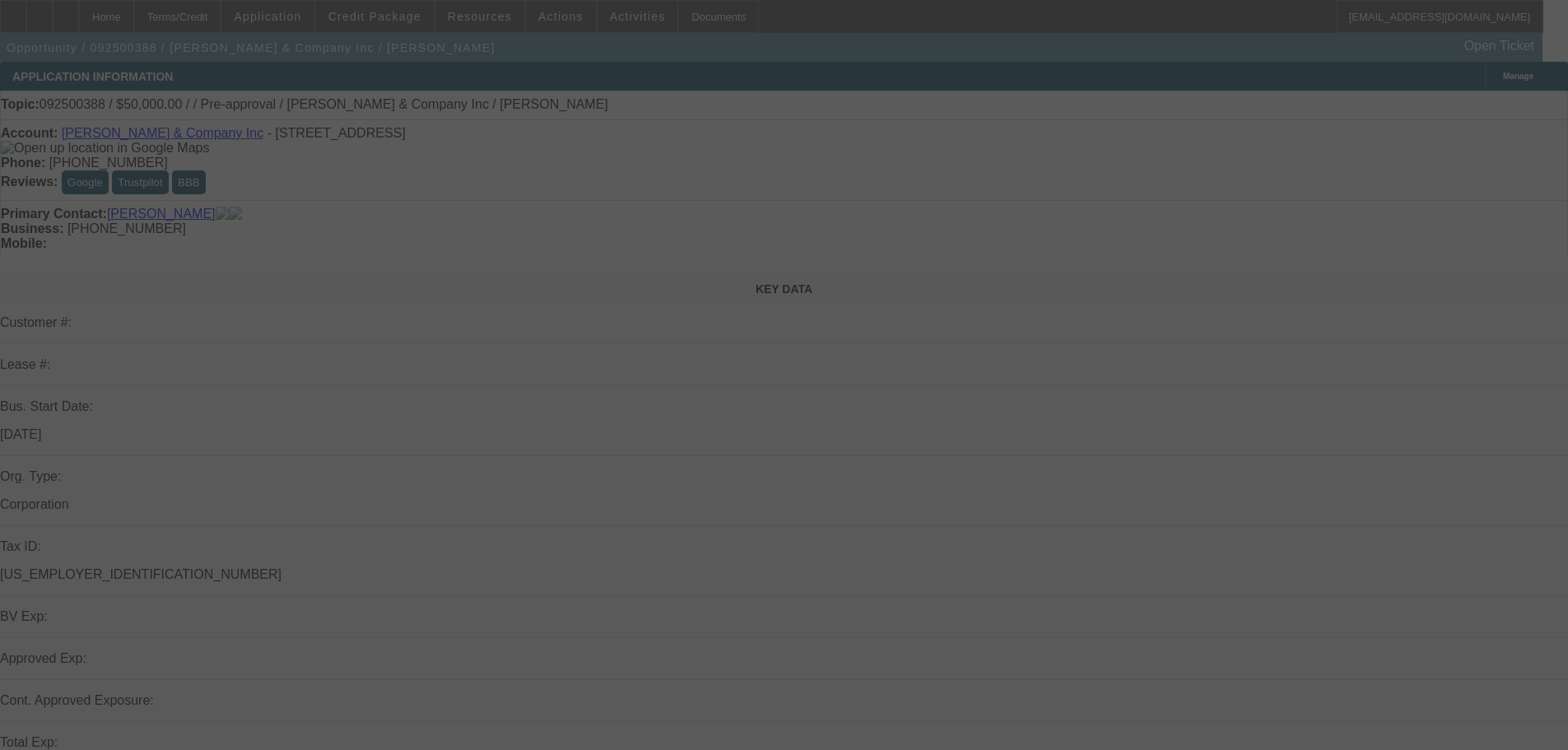
select select "0"
select select "2"
select select "0.1"
select select "4"
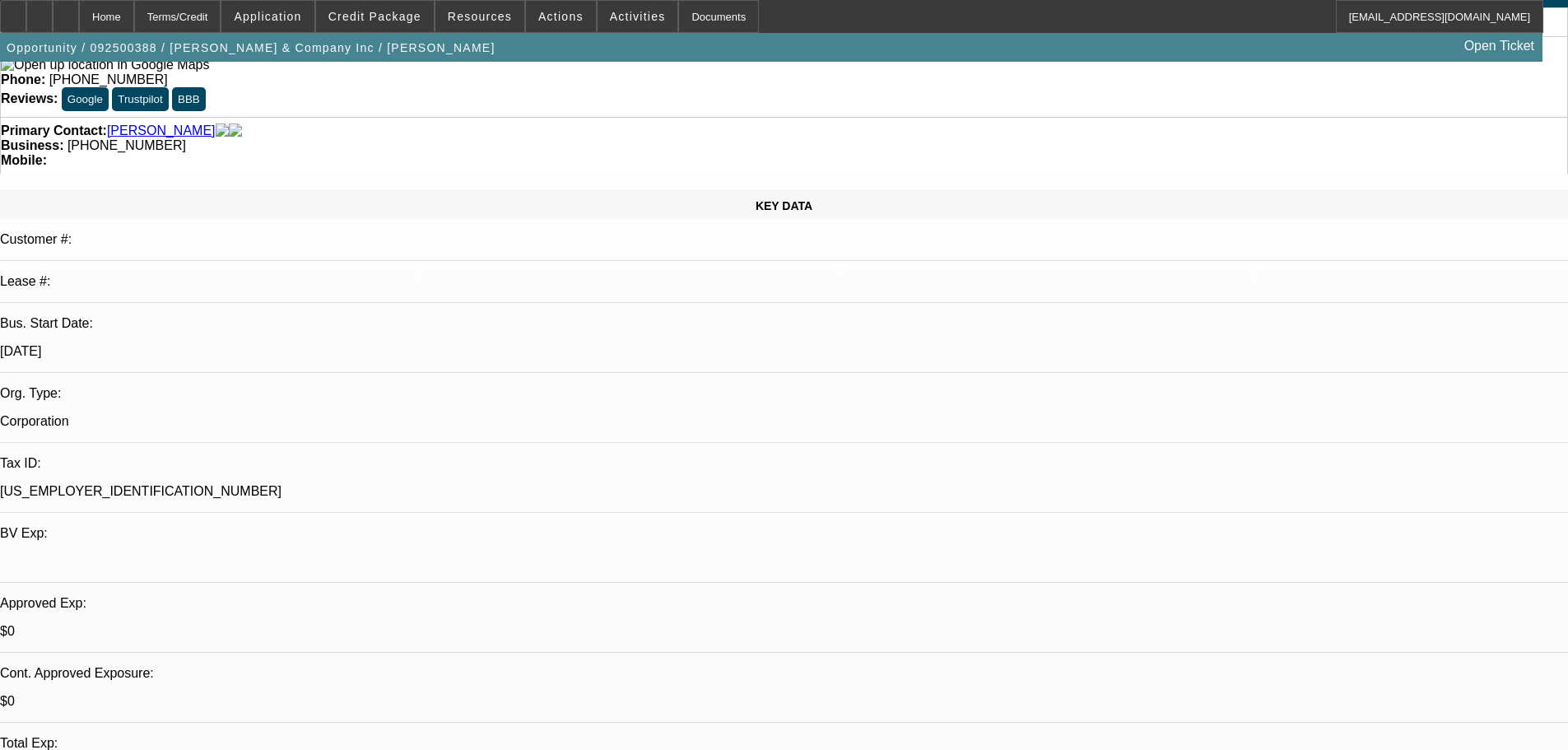
scroll to position [247, 0]
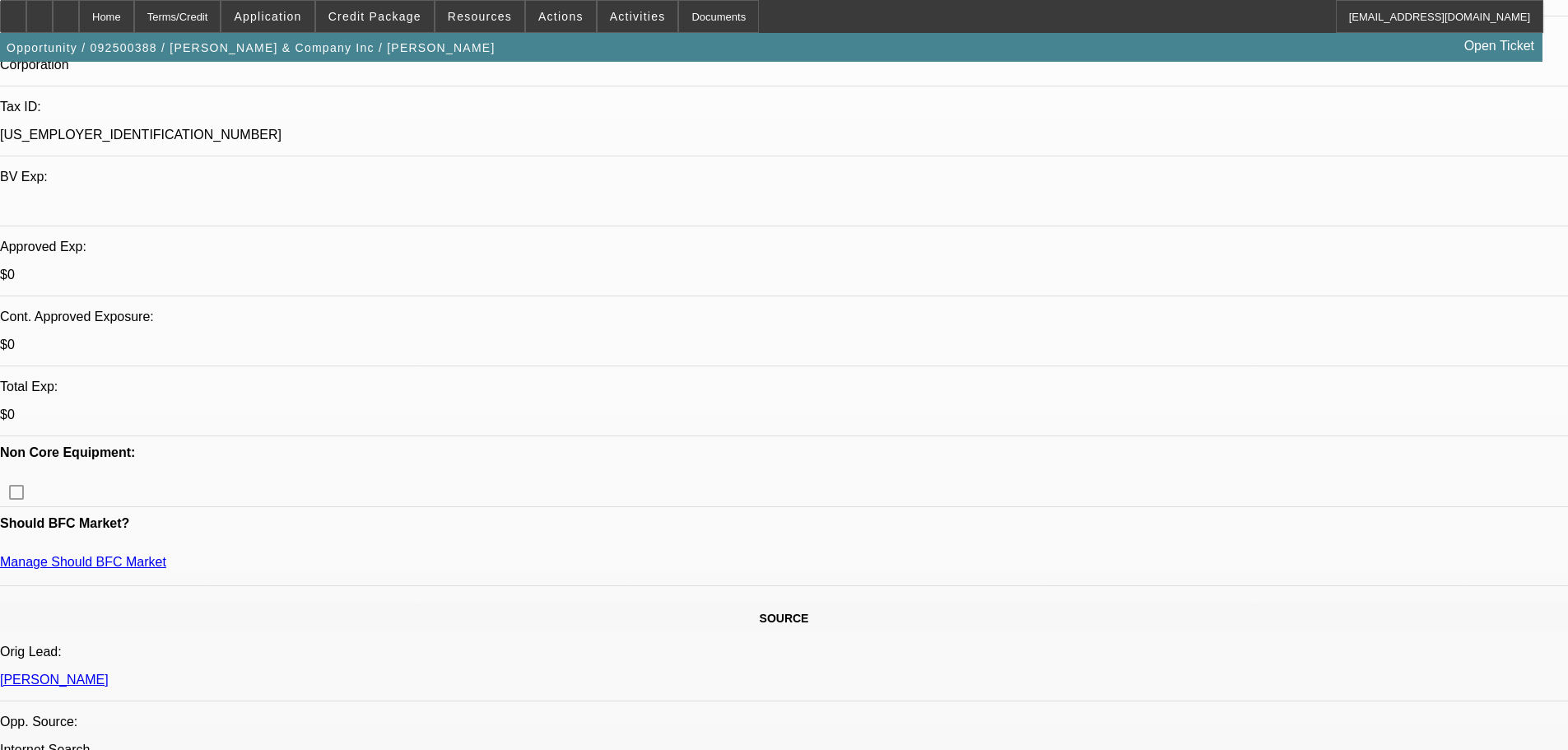
drag, startPoint x: 586, startPoint y: 452, endPoint x: 645, endPoint y: 617, distance: 175.2
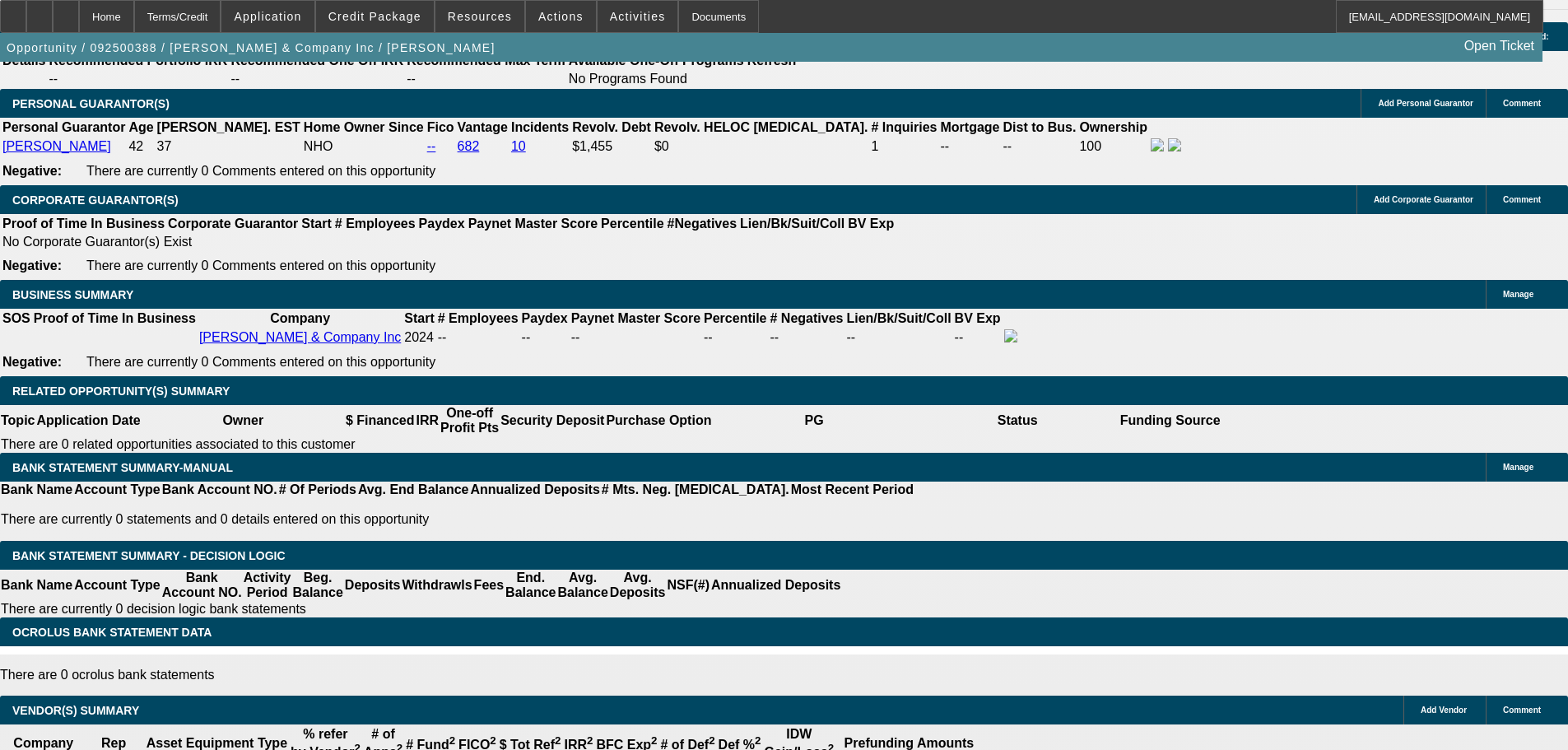
drag, startPoint x: 681, startPoint y: 366, endPoint x: 739, endPoint y: 563, distance: 205.4
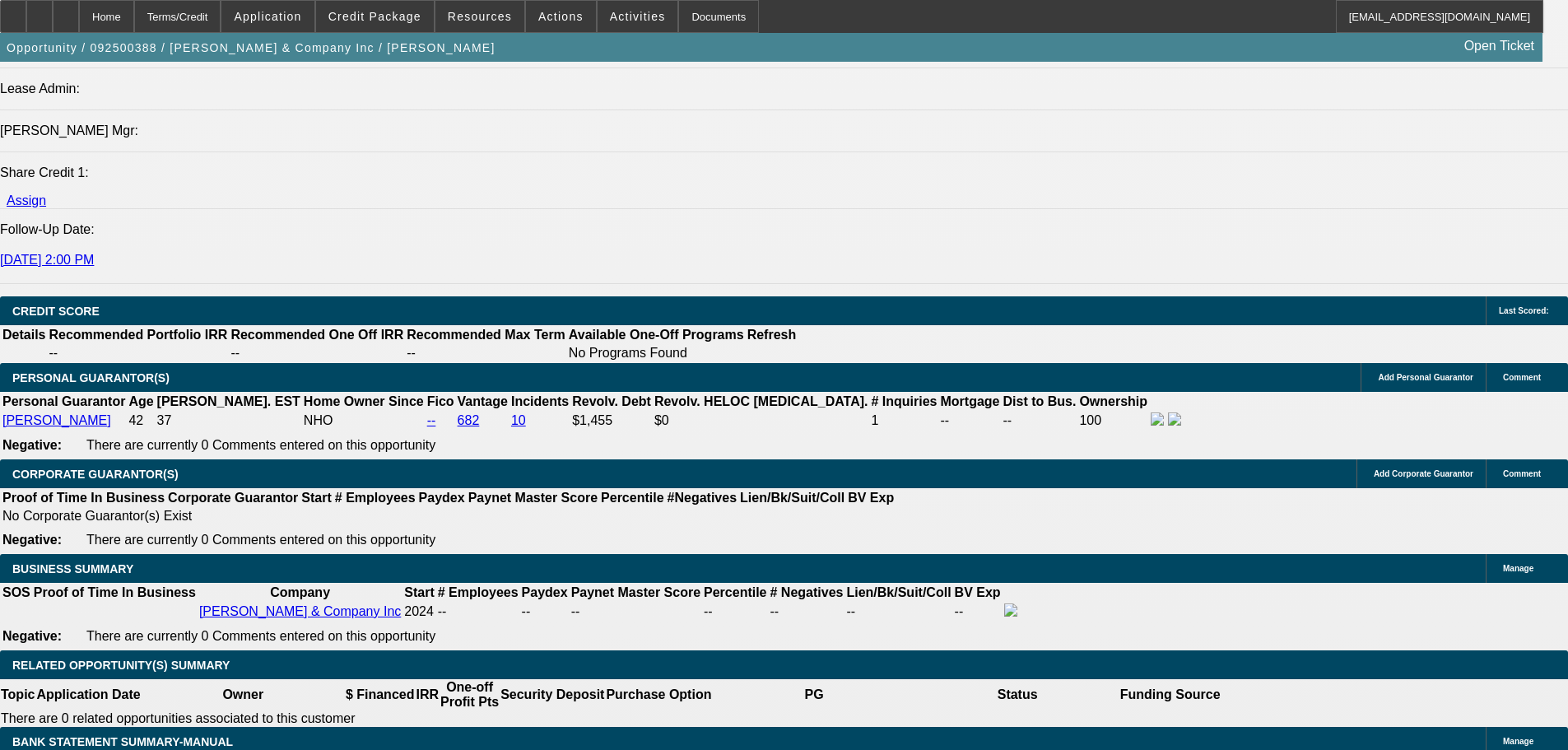
drag, startPoint x: 749, startPoint y: 552, endPoint x: 684, endPoint y: 313, distance: 247.7
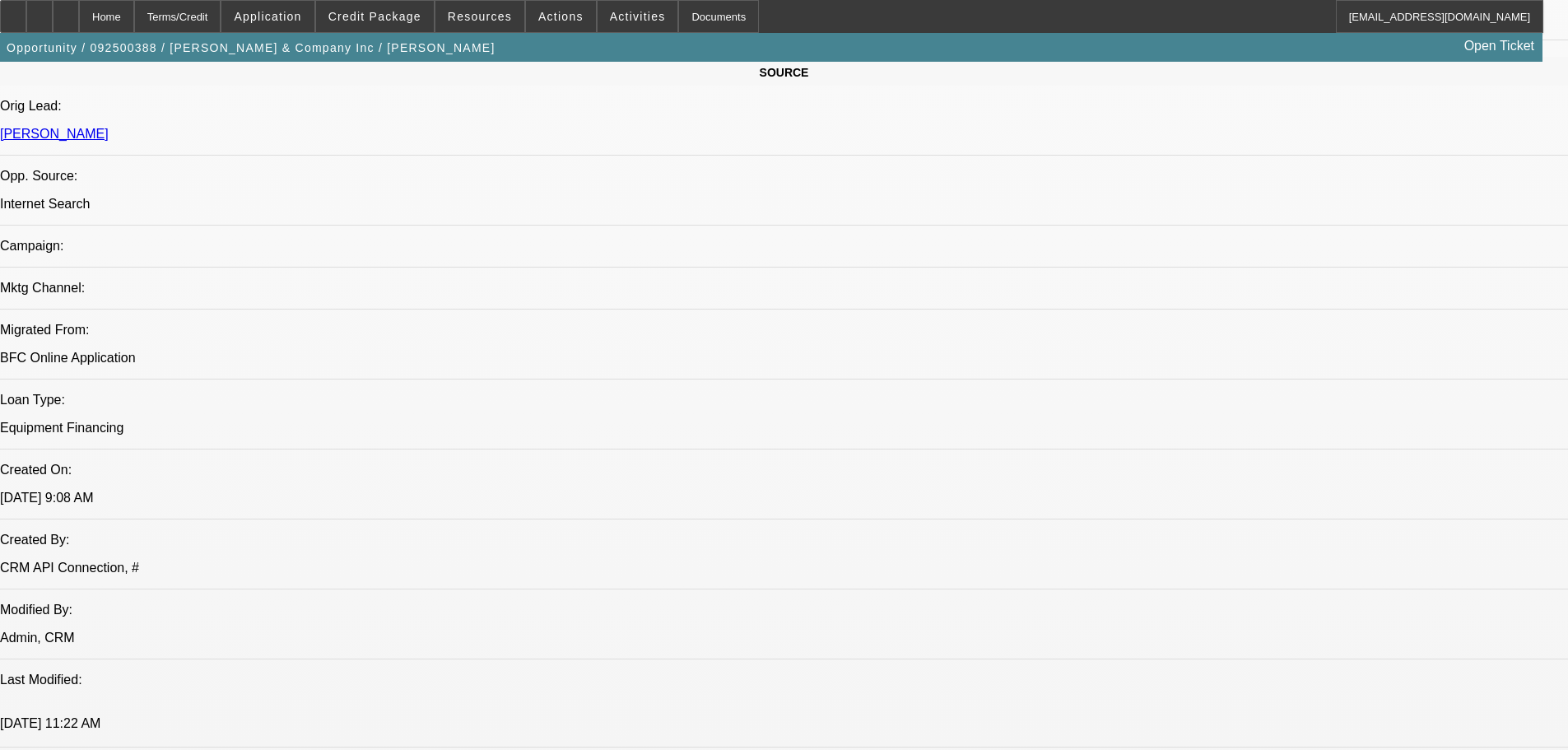
scroll to position [0, 0]
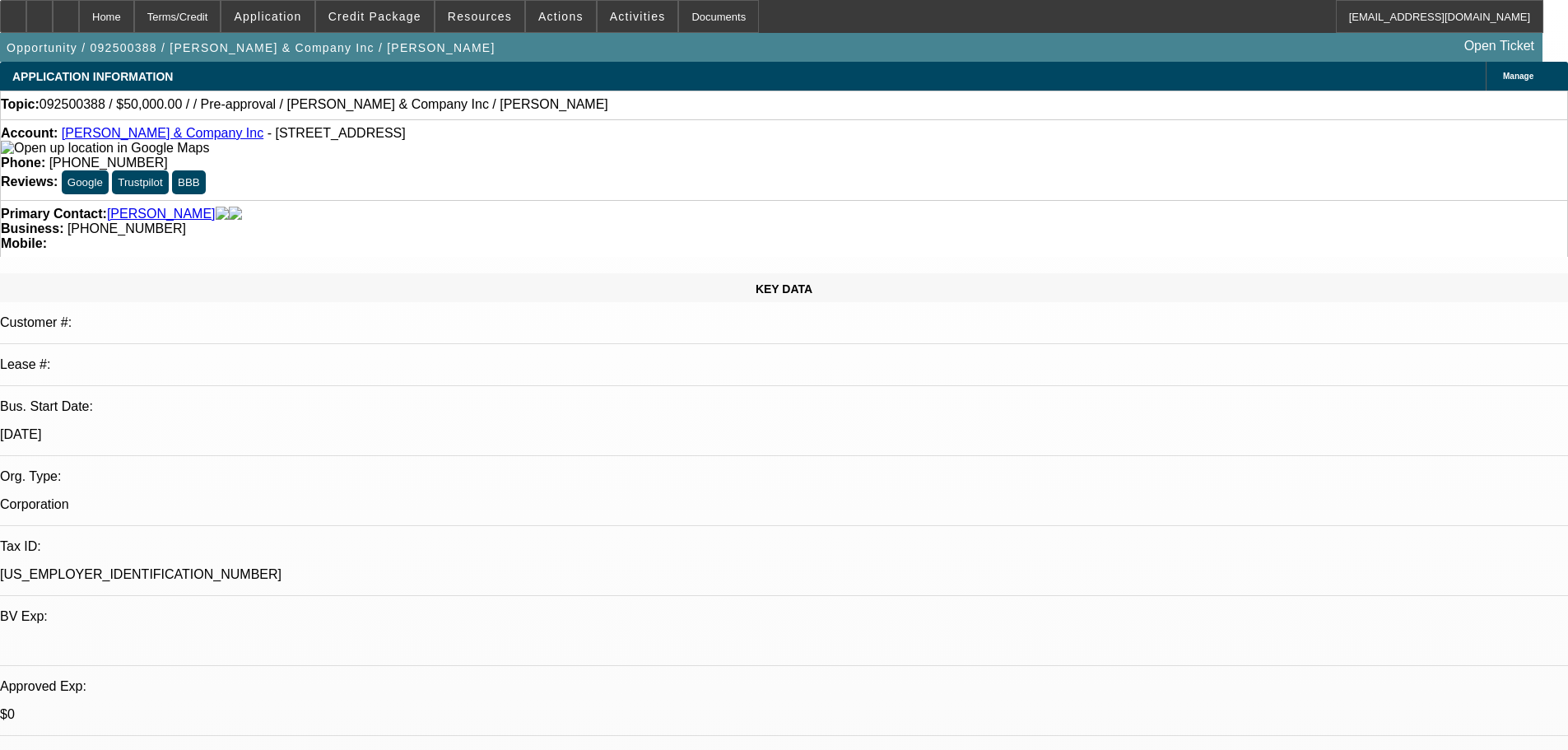
drag, startPoint x: 709, startPoint y: 515, endPoint x: 624, endPoint y: 200, distance: 326.3
drag, startPoint x: 663, startPoint y: 182, endPoint x: 589, endPoint y: 184, distance: 74.0
click at [589, 221] on div "Business: (845) 645-2155" at bounding box center [784, 228] width 1566 height 15
click at [186, 221] on span "(845) 645-2155" at bounding box center [127, 227] width 119 height 14
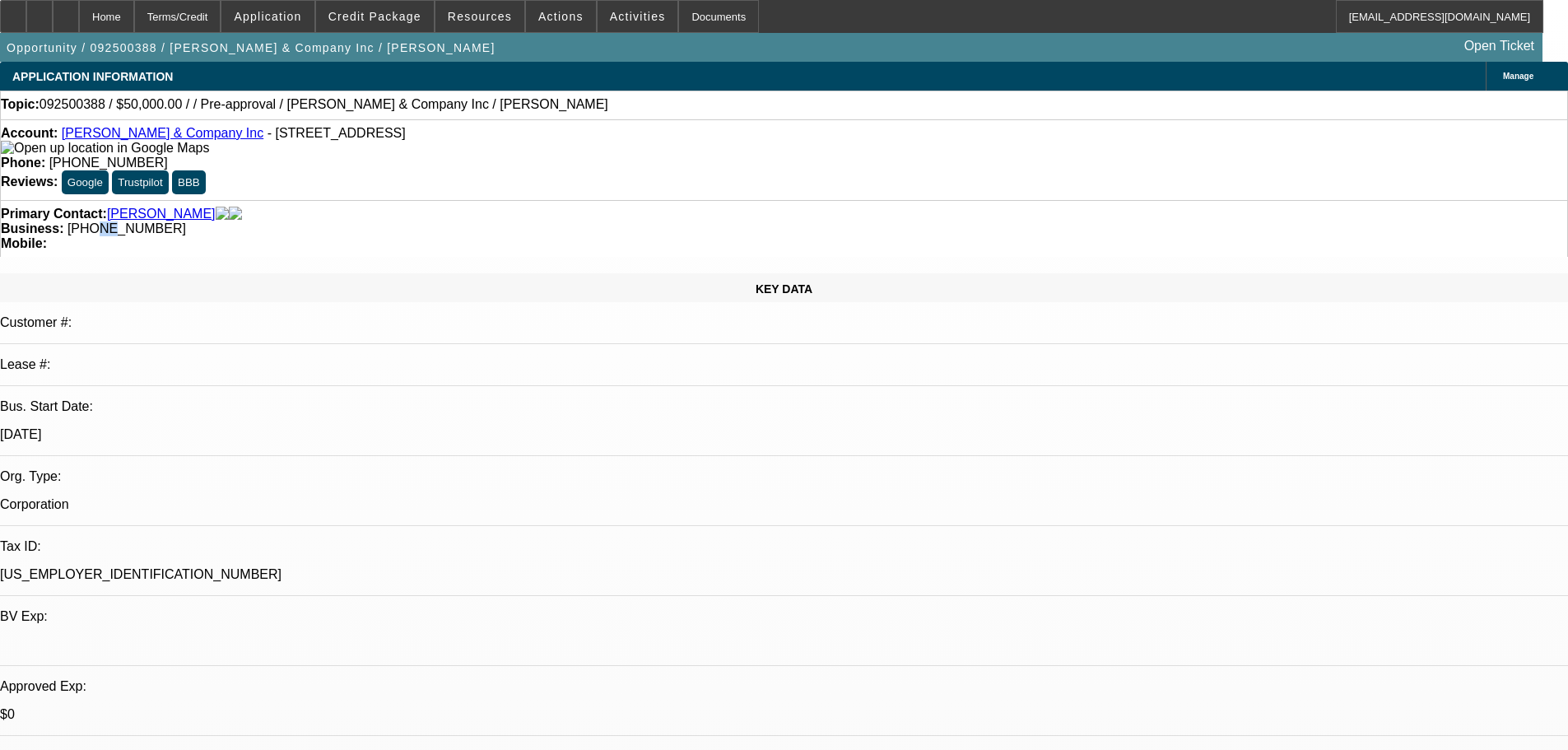
click at [186, 221] on span "(845) 645-2155" at bounding box center [127, 227] width 119 height 14
click at [707, 221] on div "Business: (845) 645-2155" at bounding box center [784, 228] width 1566 height 15
drag, startPoint x: 659, startPoint y: 180, endPoint x: 593, endPoint y: 185, distance: 66.2
click at [186, 221] on span "(845) 645-2155" at bounding box center [127, 227] width 119 height 14
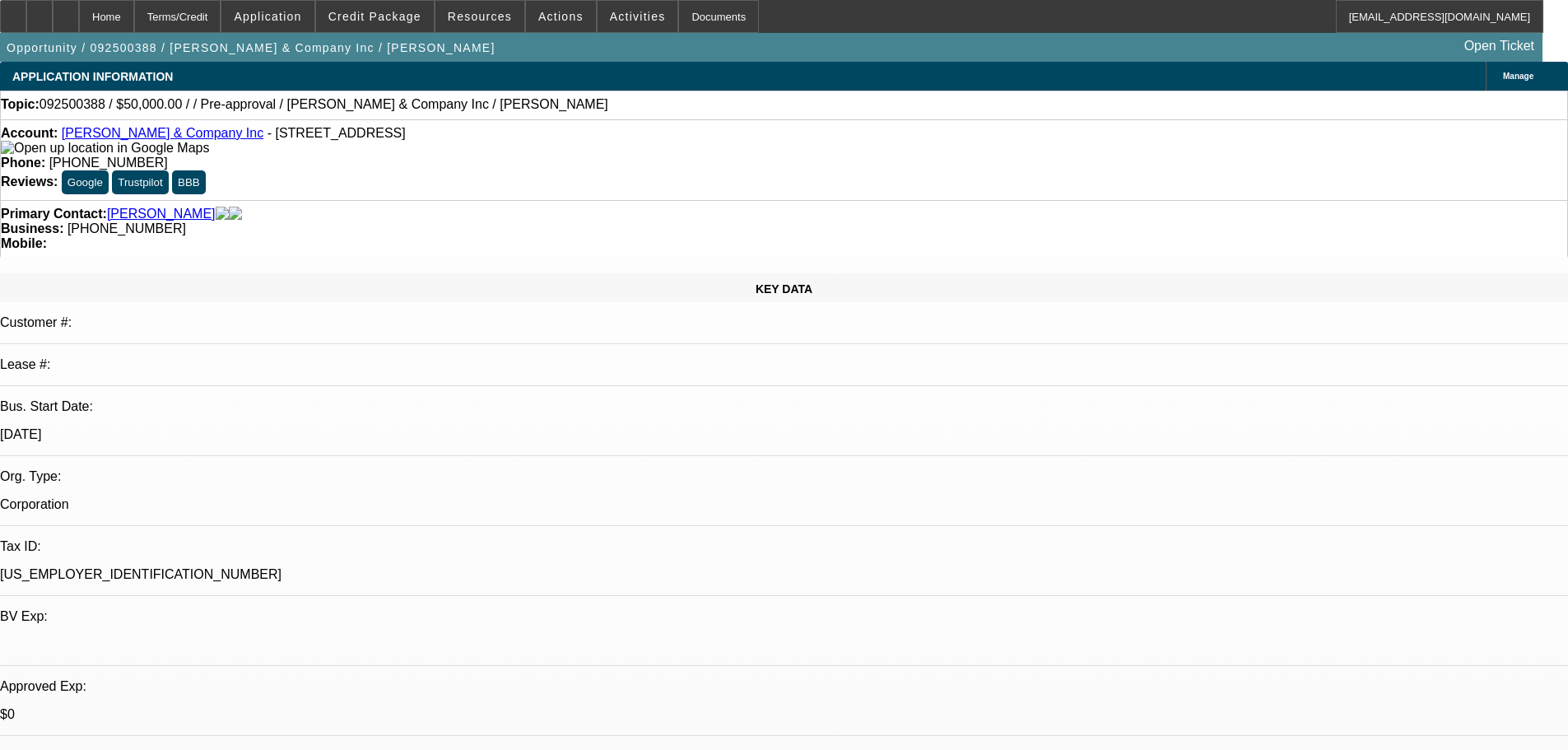
click at [664, 221] on div "Business: (845) 645-2155" at bounding box center [784, 228] width 1566 height 15
drag, startPoint x: 663, startPoint y: 183, endPoint x: 589, endPoint y: 188, distance: 74.2
click at [589, 221] on div "Business: (845) 645-2155" at bounding box center [784, 228] width 1566 height 15
copy div "(845) 645-2155"
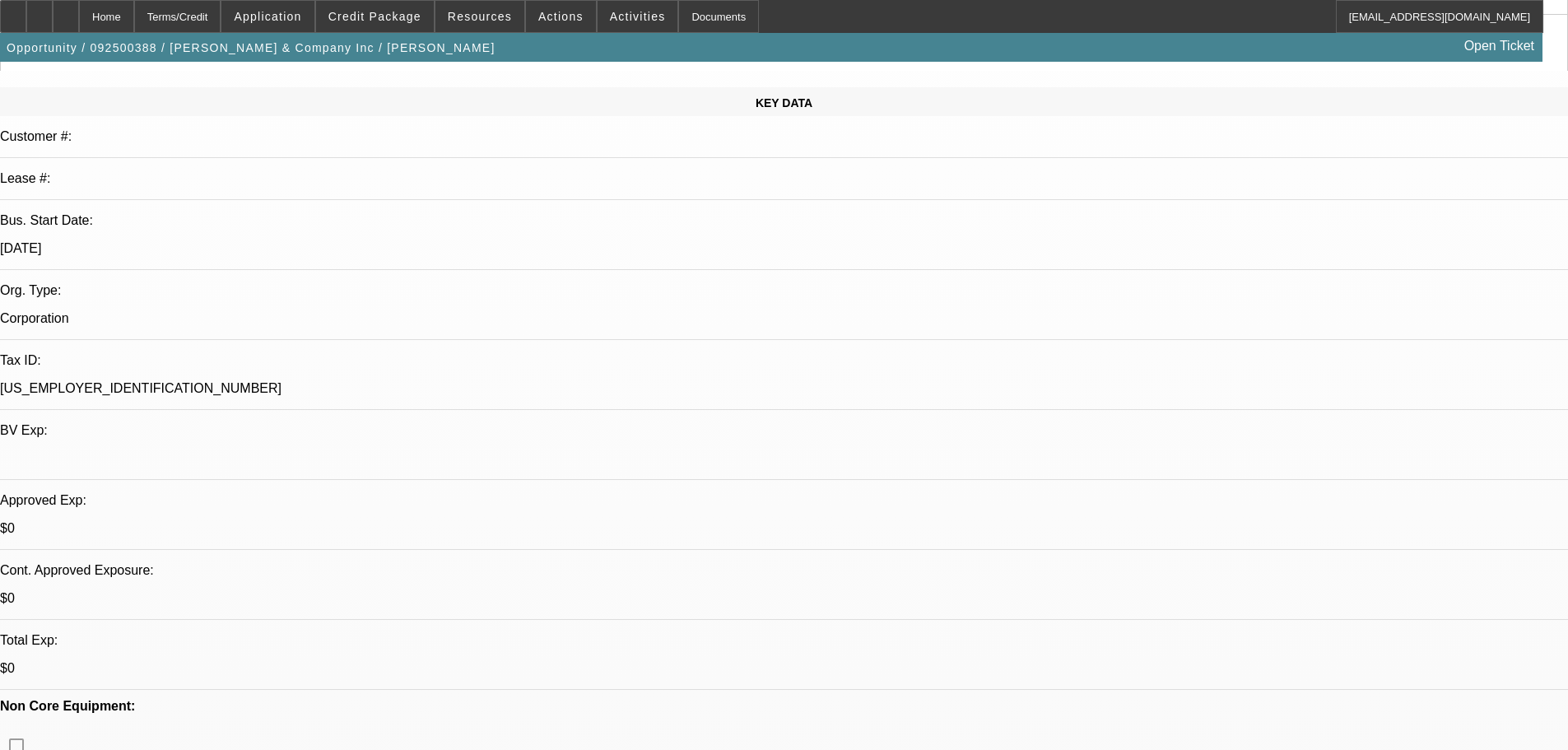
scroll to position [330, 0]
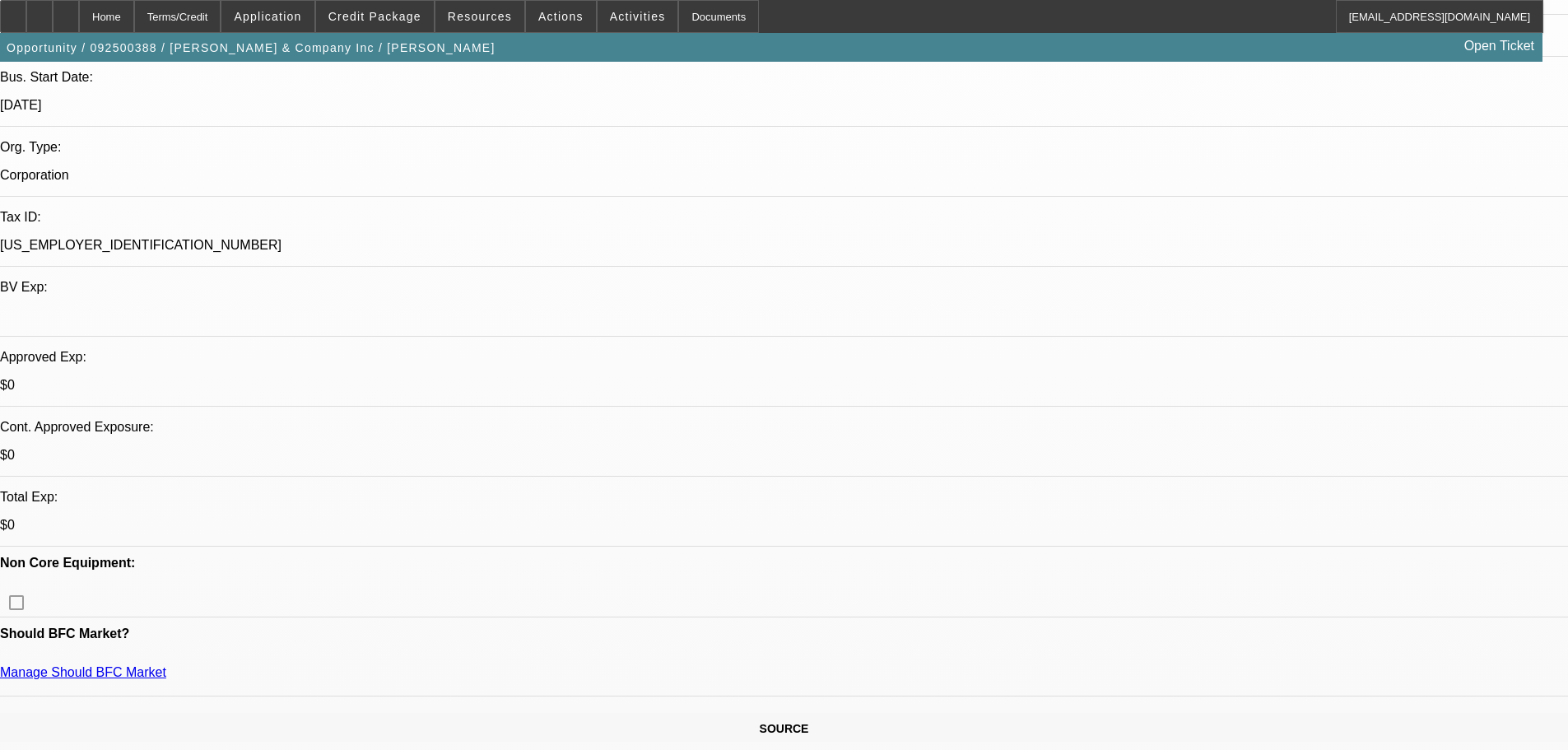
drag, startPoint x: 1200, startPoint y: 579, endPoint x: 1062, endPoint y: 548, distance: 141.4
copy div "9/18 wants 1+1, finpac or bust. PENDING write-up, su plan, truck ex------9/19 t…"
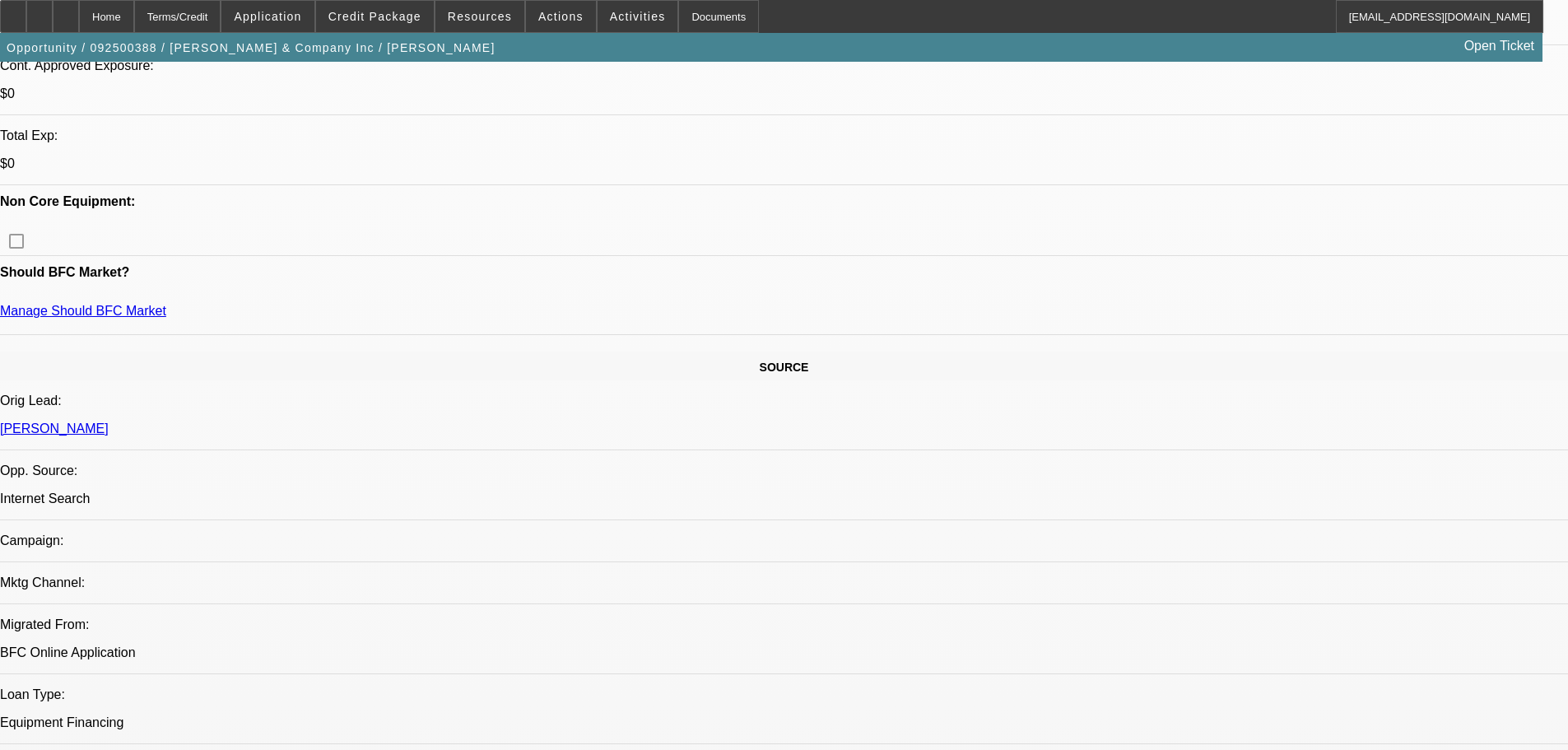
drag, startPoint x: 977, startPoint y: 744, endPoint x: 989, endPoint y: 788, distance: 45.6
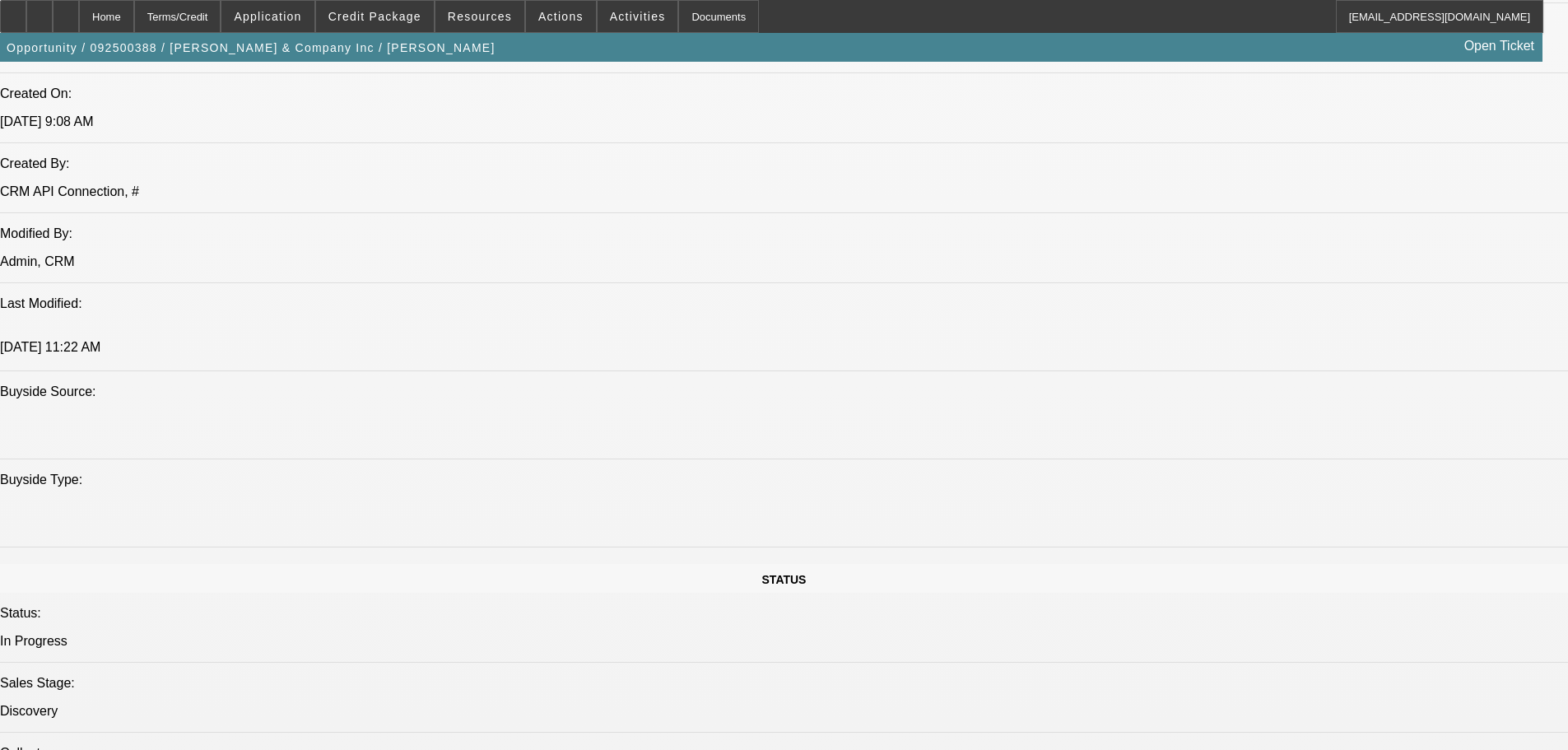
scroll to position [0, 0]
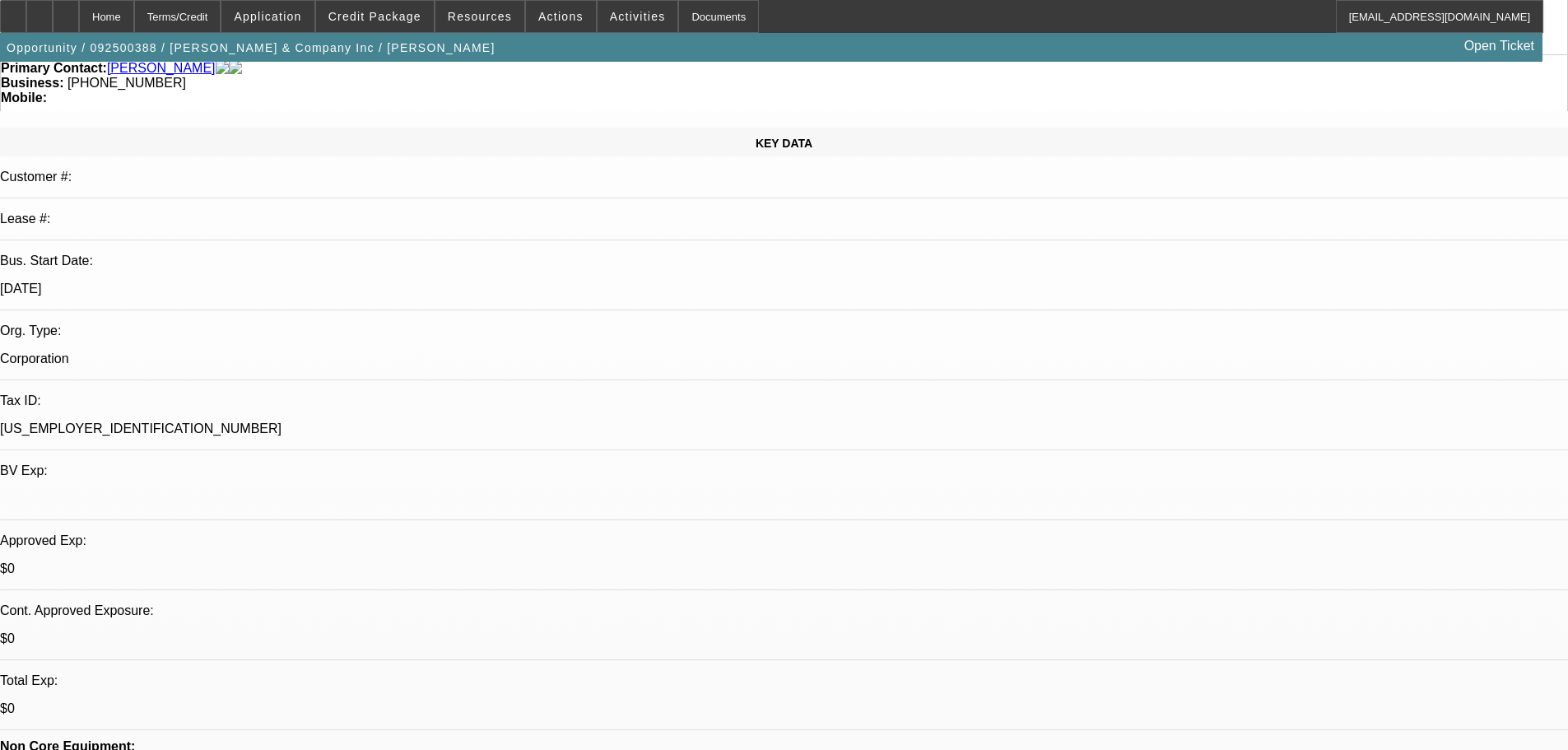
drag, startPoint x: 959, startPoint y: 491, endPoint x: 1194, endPoint y: 102, distance: 454.5
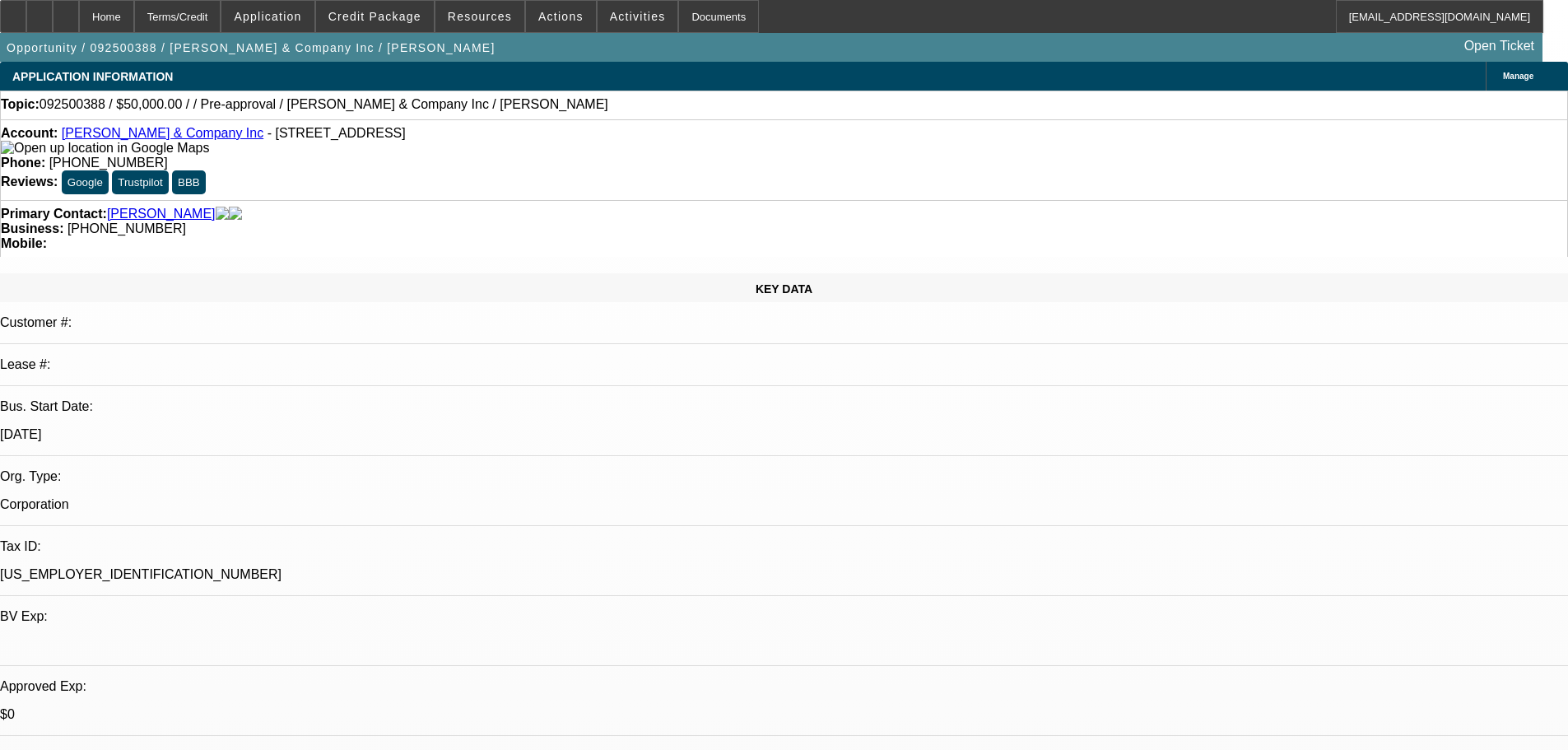
drag, startPoint x: 1313, startPoint y: 578, endPoint x: 1075, endPoint y: 658, distance: 251.1
copy td "Hi Alvin, Thank you for applying for financing through Beacon Funding Corporati…"
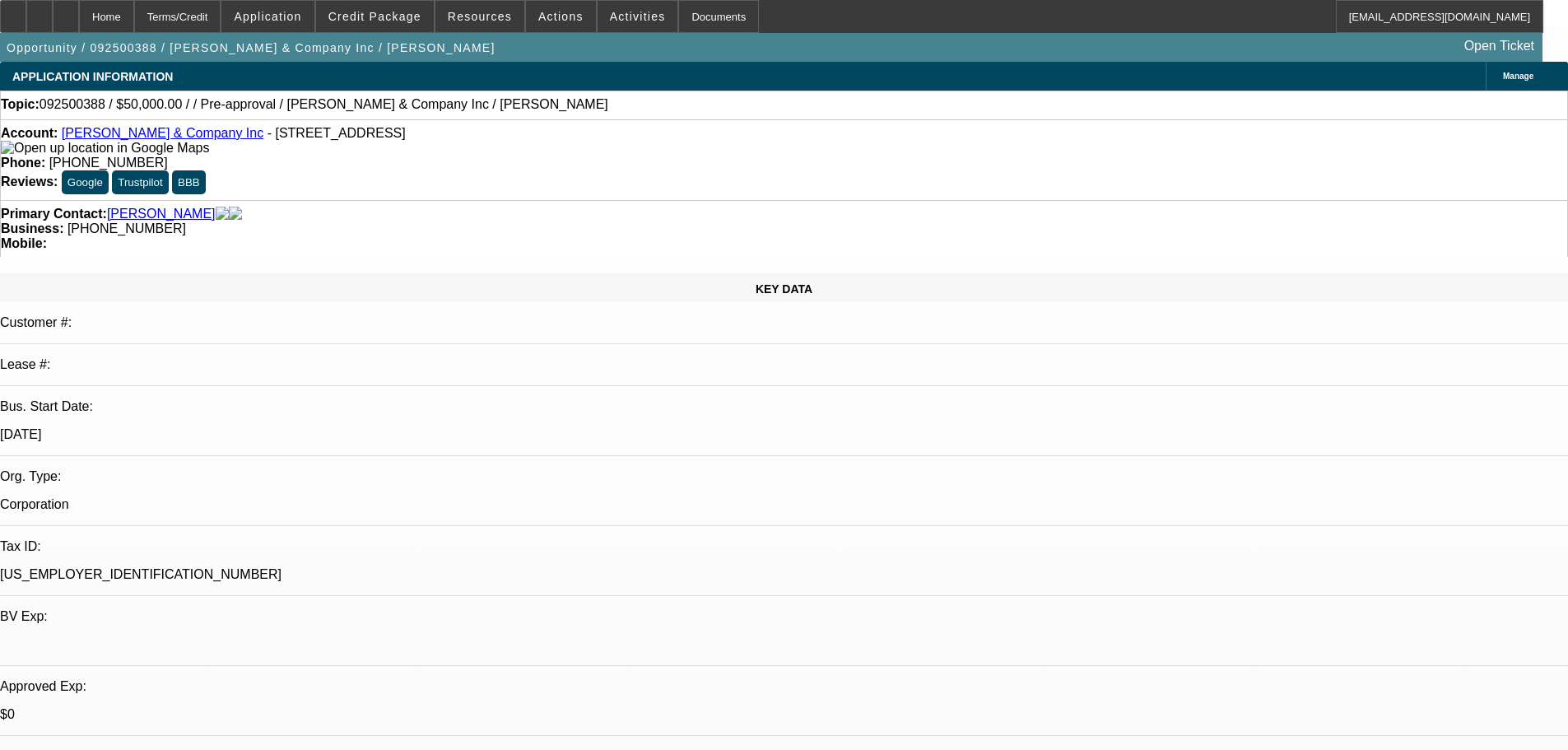
click at [622, 21] on span "Activities" at bounding box center [638, 17] width 56 height 13
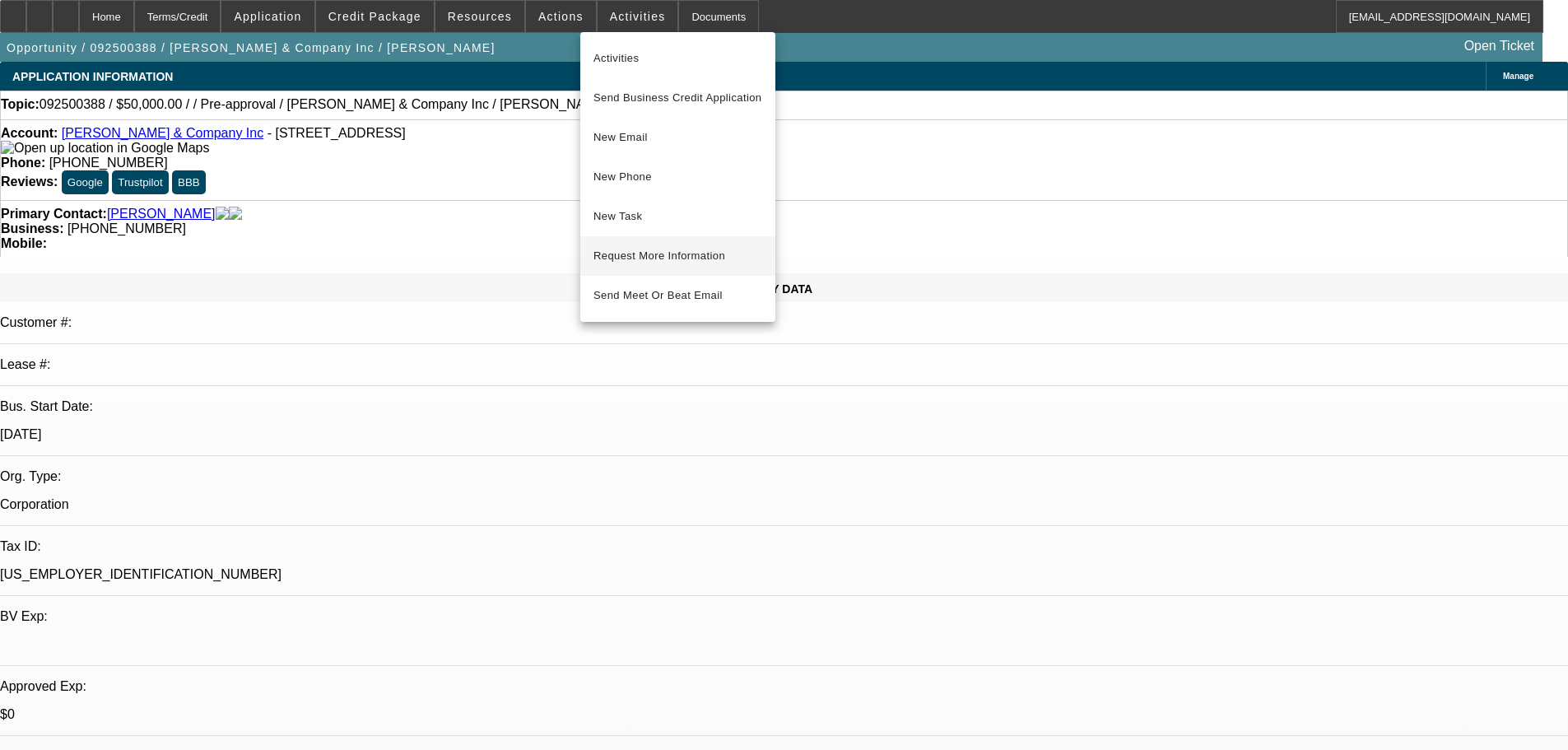
click at [728, 250] on span "Request More Information" at bounding box center [678, 255] width 169 height 19
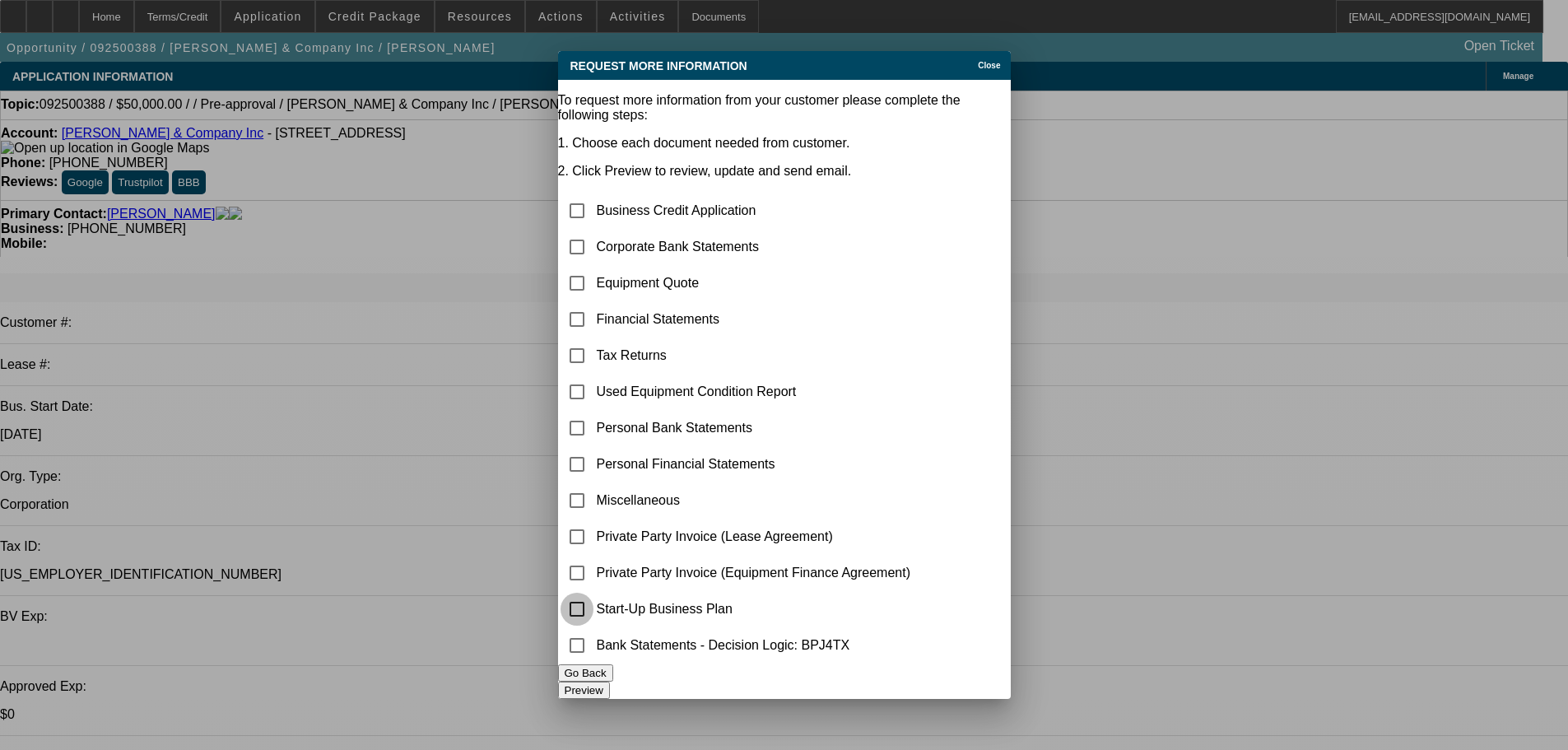
click at [593, 607] on input "checkbox" at bounding box center [577, 608] width 32 height 32
checkbox input "true"
click at [610, 699] on button "Preview" at bounding box center [584, 690] width 52 height 18
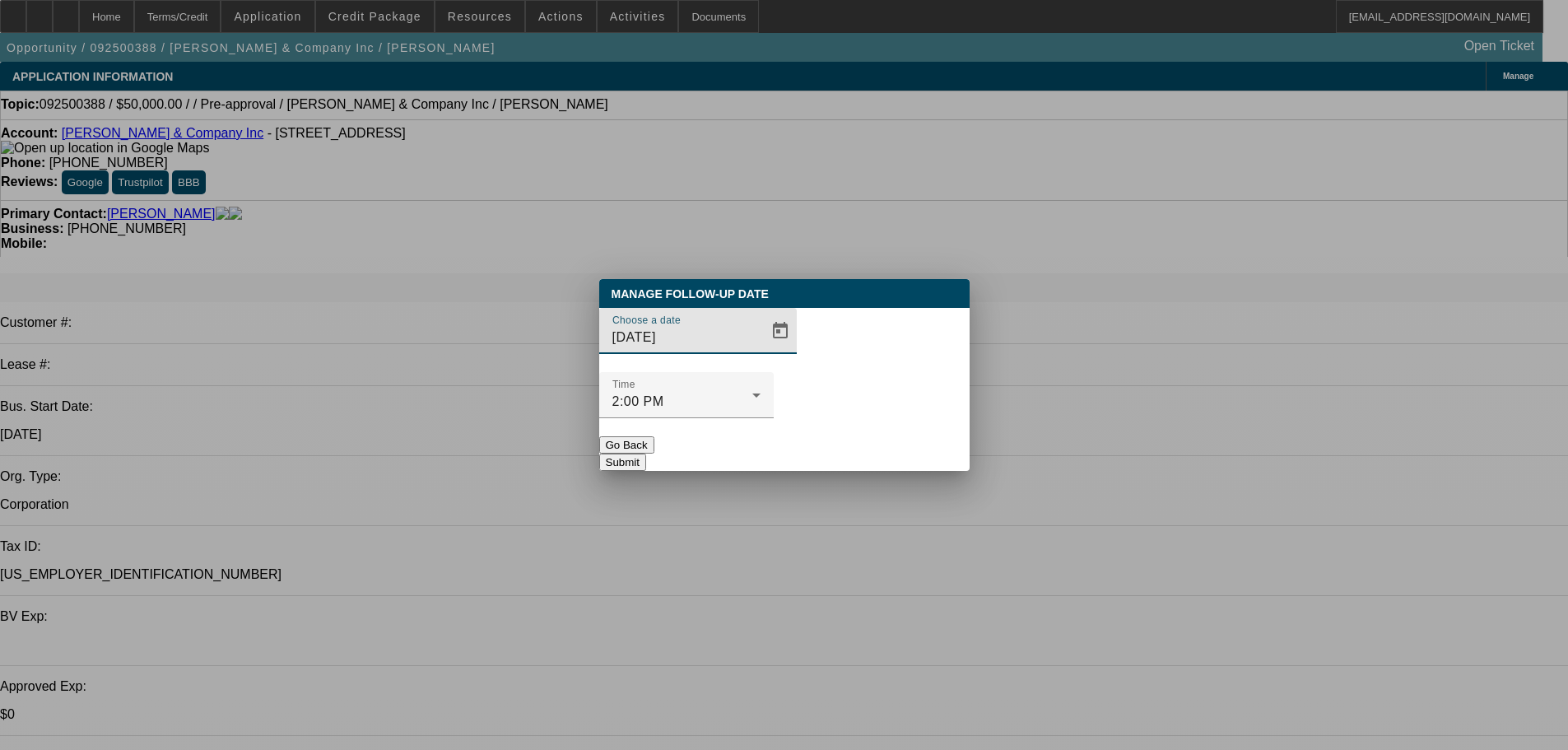
click at [721, 354] on div "Choose a date 9/23/2025" at bounding box center [687, 331] width 149 height 46
click at [760, 351] on span "Open calendar" at bounding box center [780, 330] width 40 height 40
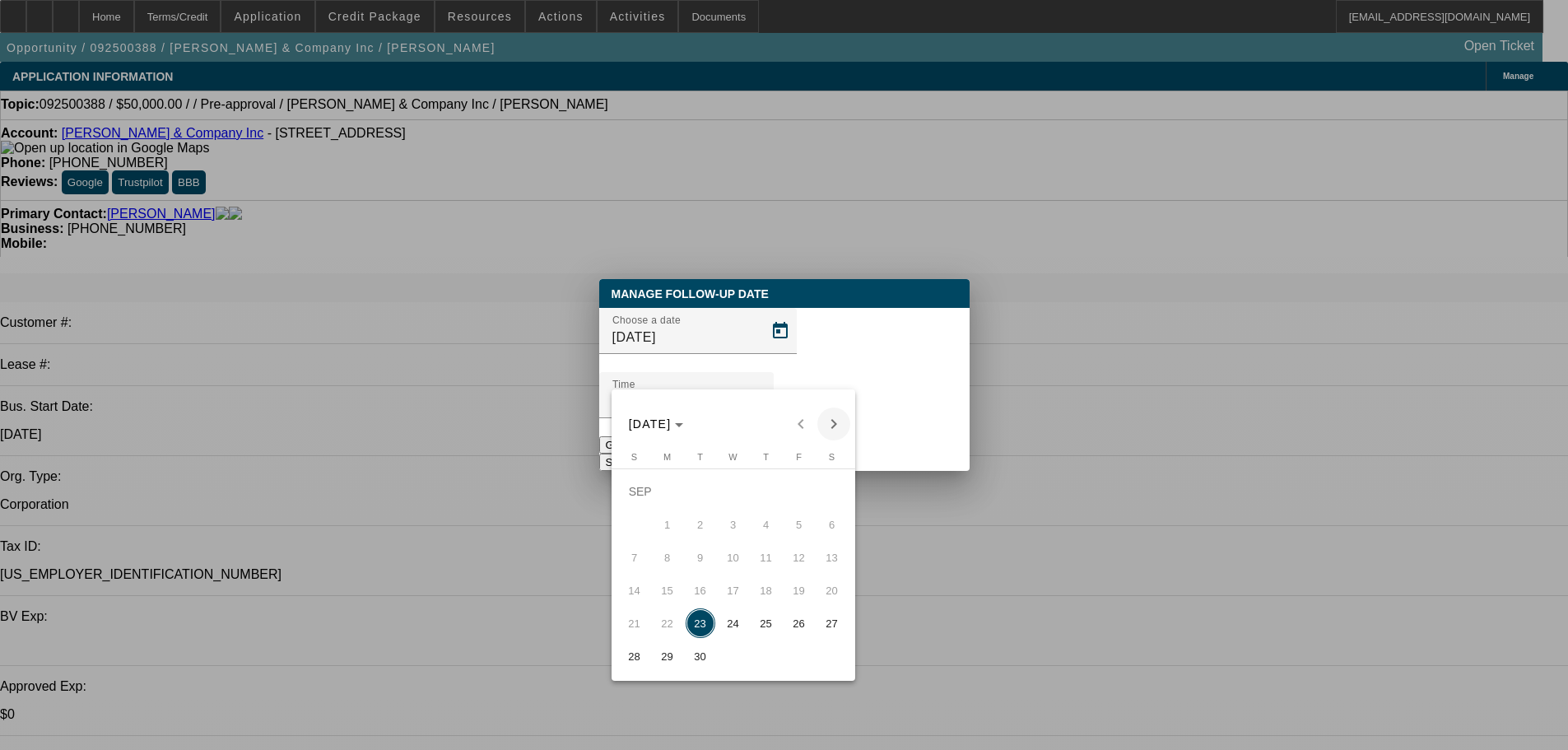
click at [828, 421] on span "Next month" at bounding box center [833, 423] width 32 height 32
click at [802, 424] on span "Previous month" at bounding box center [800, 423] width 32 height 32
click at [751, 621] on button "25" at bounding box center [766, 622] width 32 height 32
type input "9/25/2025"
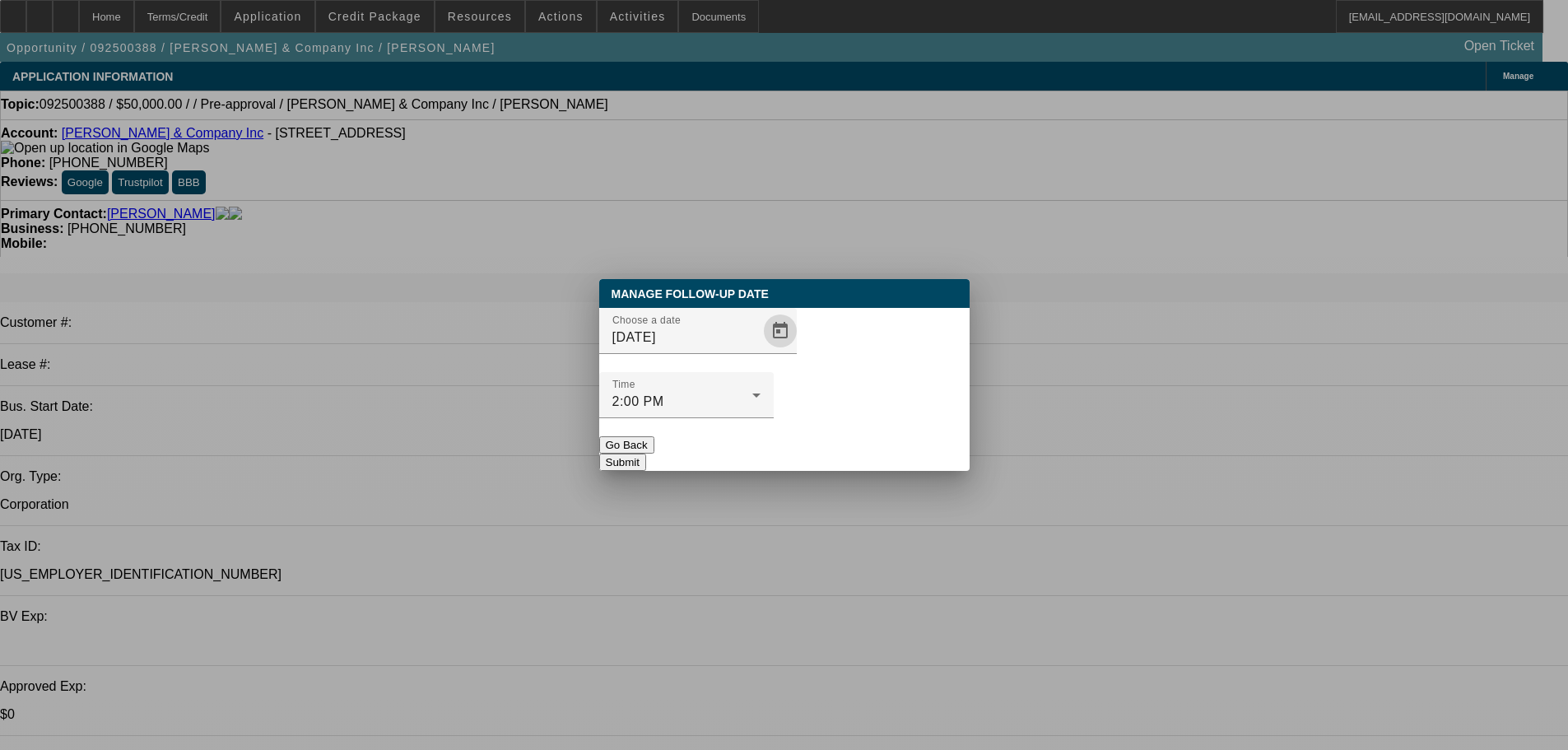
click at [646, 453] on button "Submit" at bounding box center [622, 461] width 47 height 18
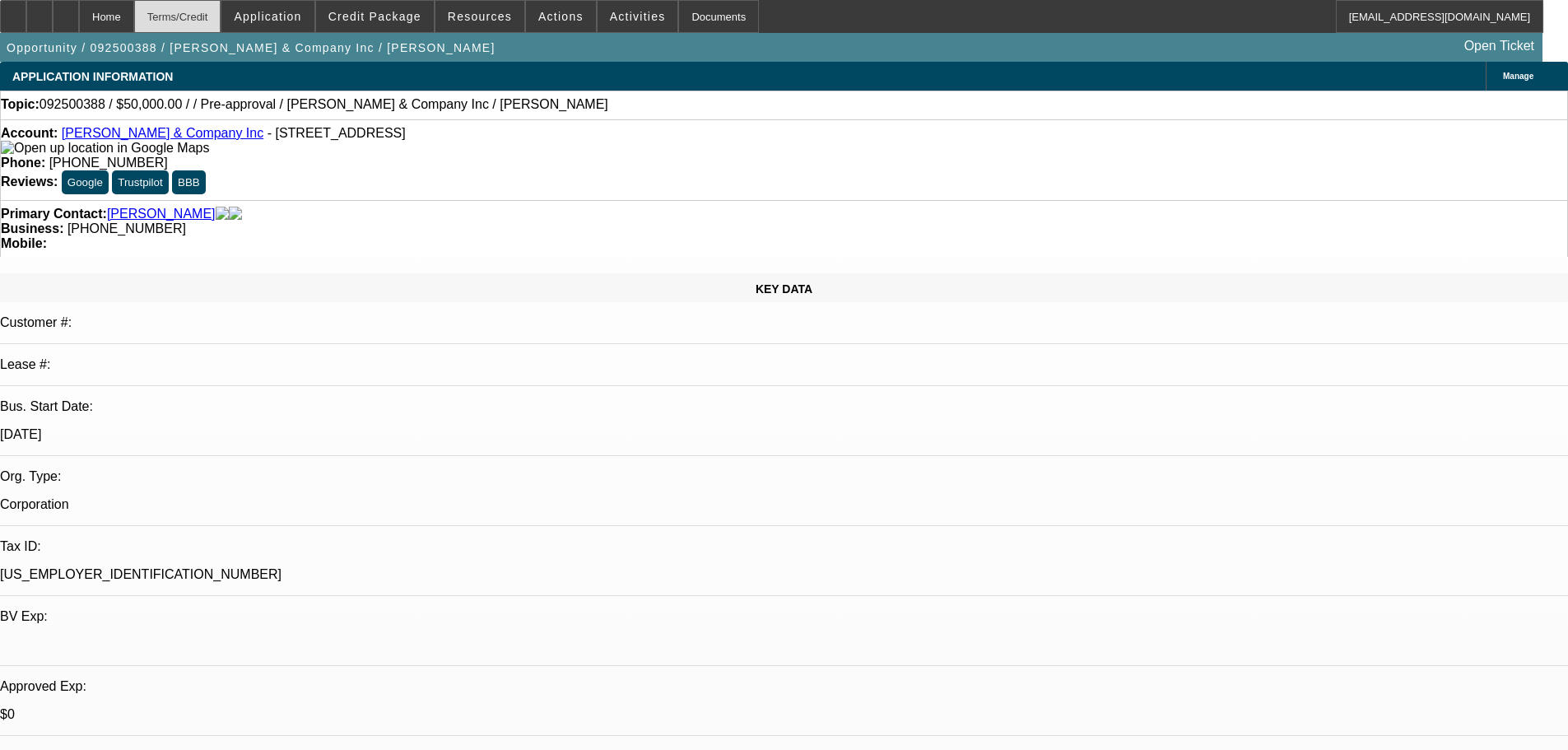
drag, startPoint x: 816, startPoint y: 528, endPoint x: 253, endPoint y: 4, distance: 769.1
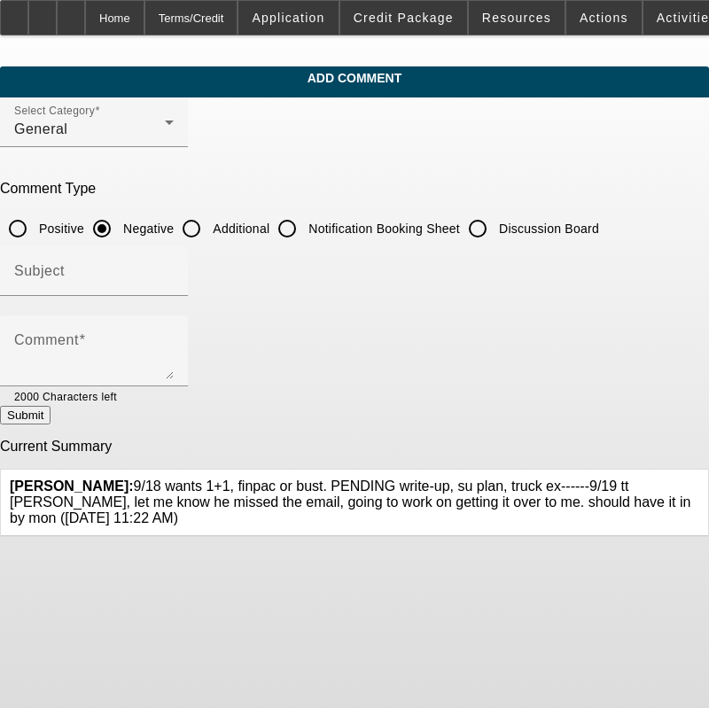
click at [496, 238] on input "Discussion Board" at bounding box center [477, 228] width 35 height 35
radio input "true"
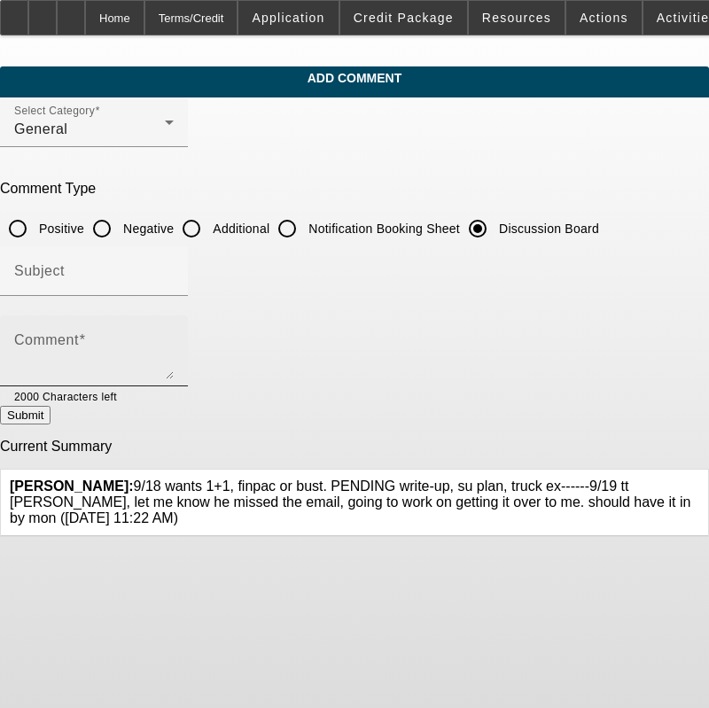
click at [174, 332] on div "Comment" at bounding box center [94, 351] width 160 height 71
click at [174, 343] on textarea "Comment" at bounding box center [94, 358] width 160 height 43
paste textarea "9/18 wants 1+1, finpac or bust. PENDING write-up, su plan, truck ex------9/19 t…"
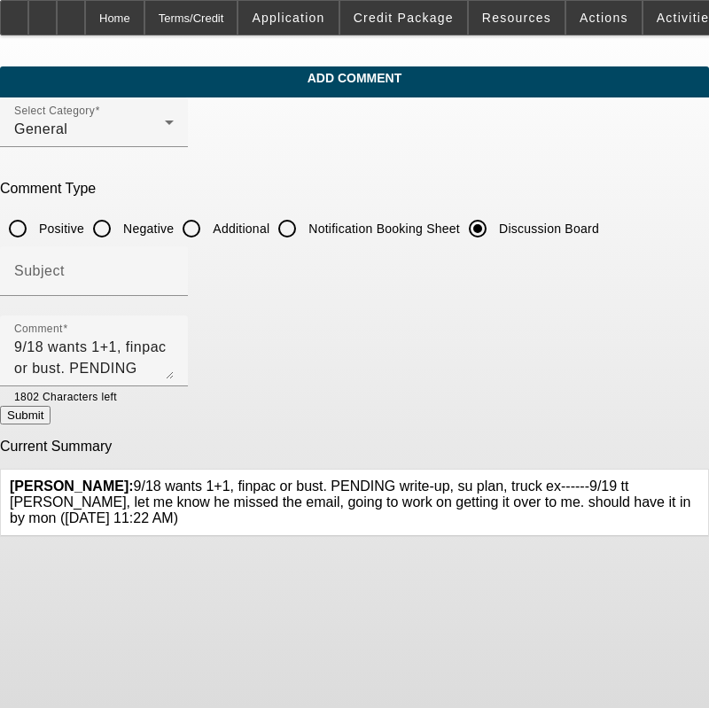
click at [699, 479] on icon at bounding box center [699, 479] width 0 height 0
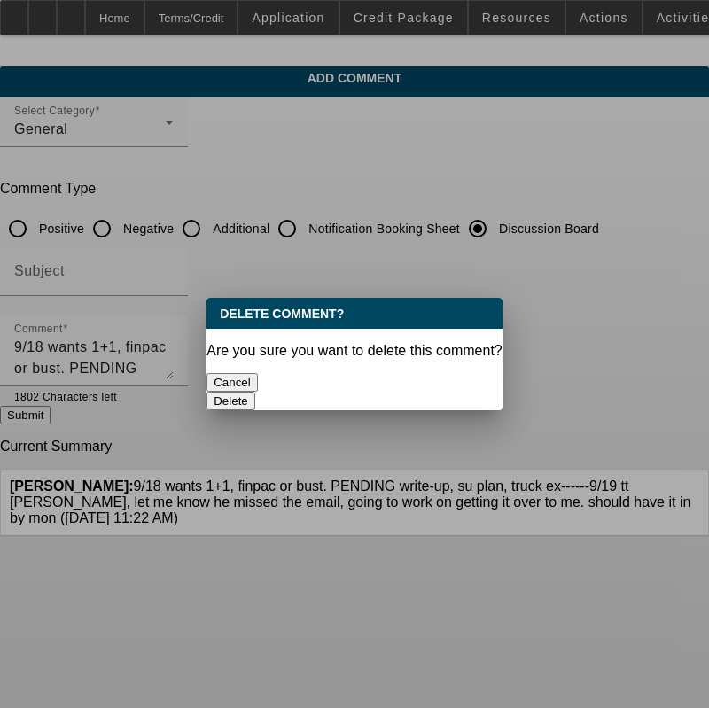
click at [255, 392] on button "Delete" at bounding box center [231, 401] width 49 height 19
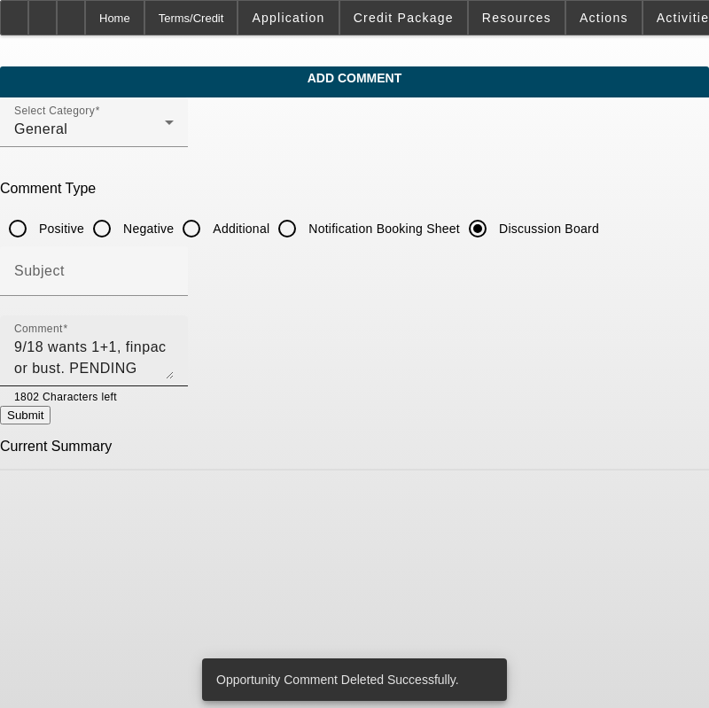
click at [174, 368] on textarea "9/18 wants 1+1, finpac or bust. PENDING write-up, su plan, truck ex------9/19 t…" at bounding box center [94, 358] width 160 height 43
type textarea "9/18 wants 1+1, finpac or bust. PENDING write-up, su plan, truck ex------9/19 t…"
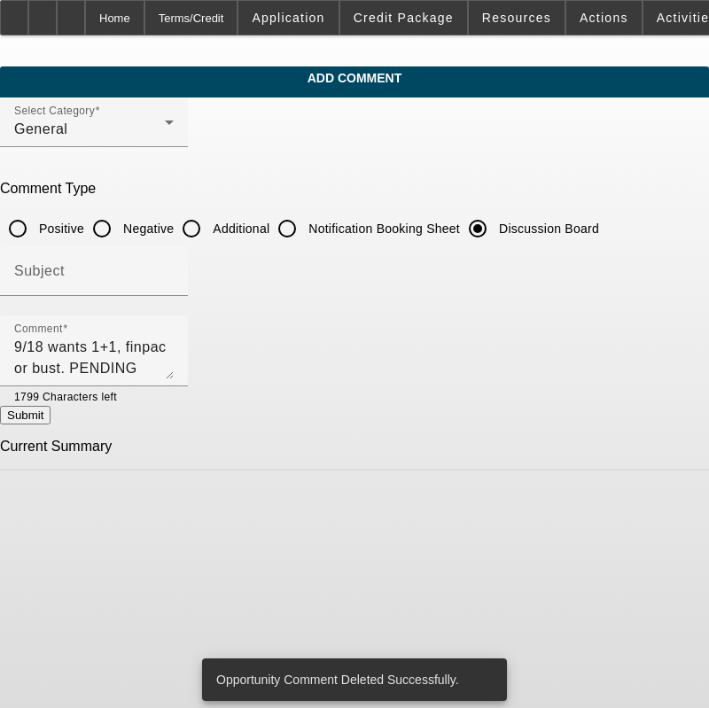
click at [51, 424] on button "Submit" at bounding box center [25, 415] width 51 height 19
radio input "true"
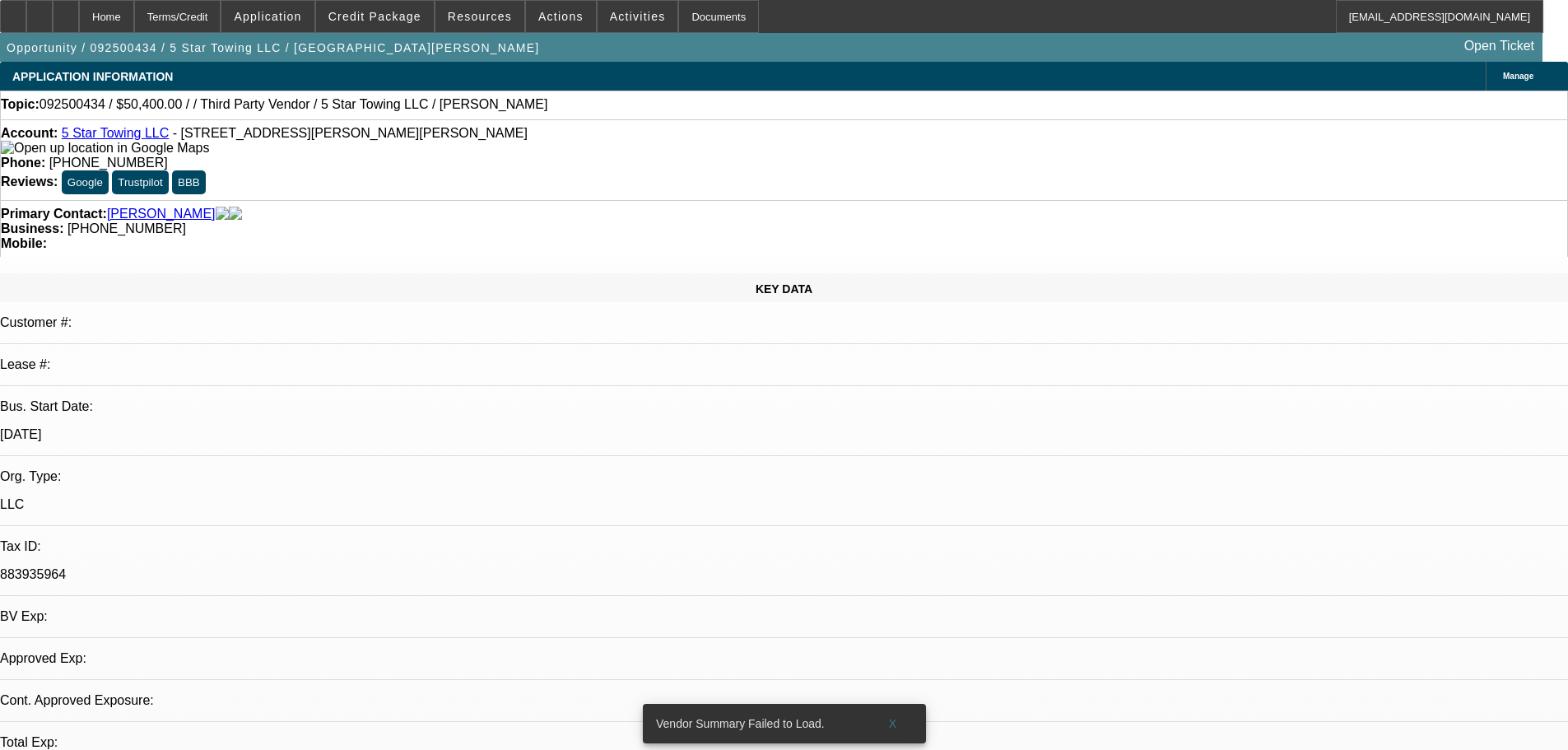
select select "0"
select select "2"
select select "0"
select select "6"
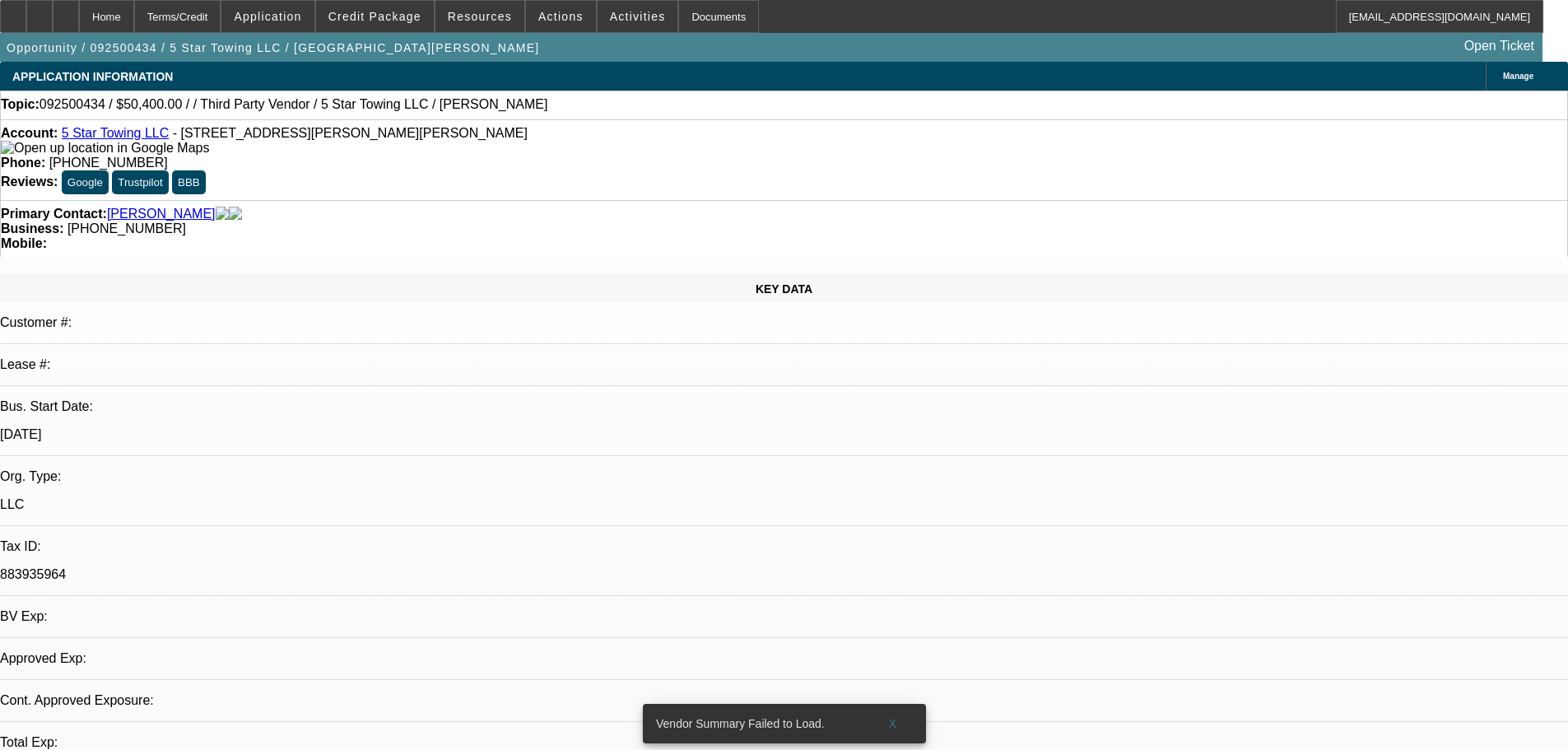
select select "0.1"
select select "2"
select select "0"
select select "6"
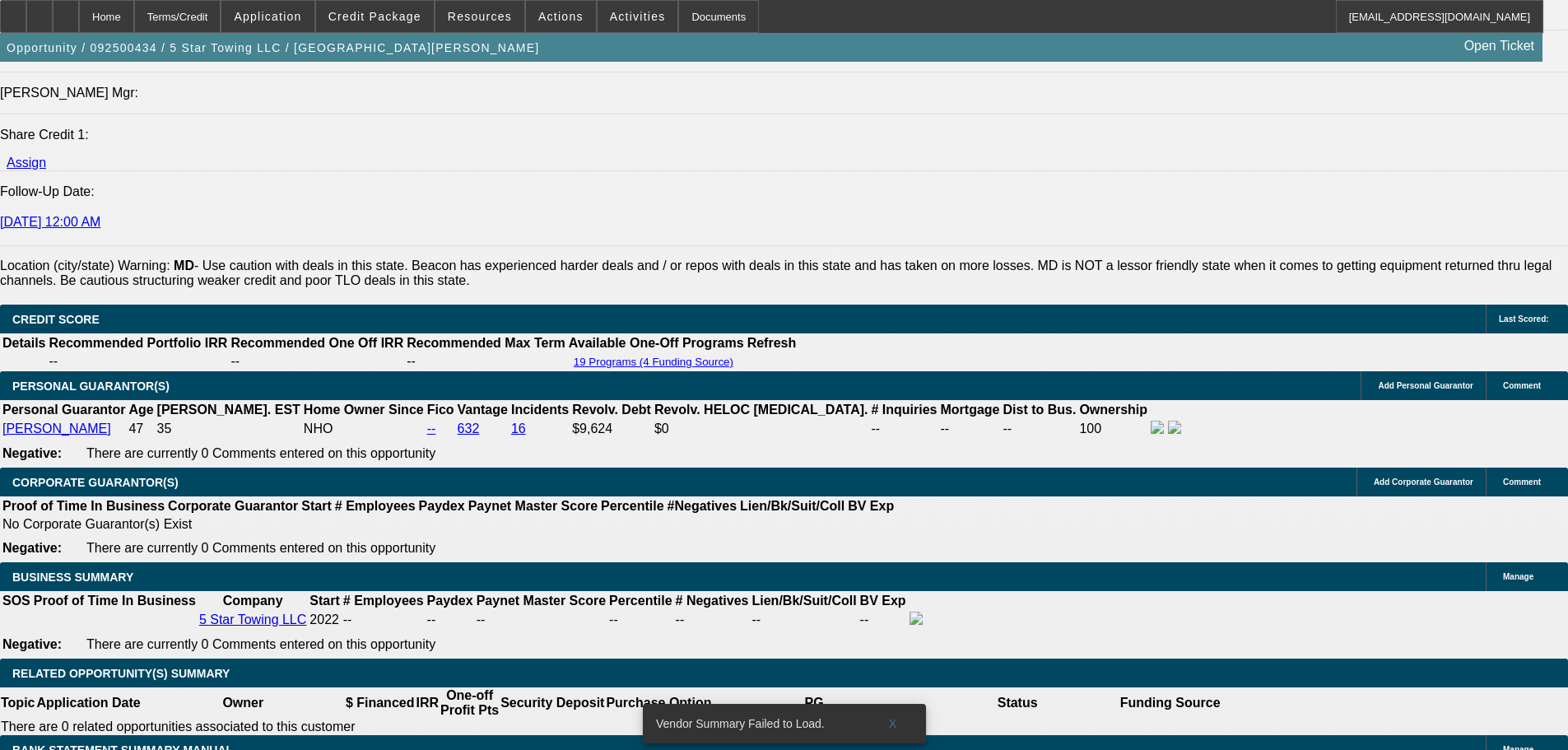
scroll to position [2221, 0]
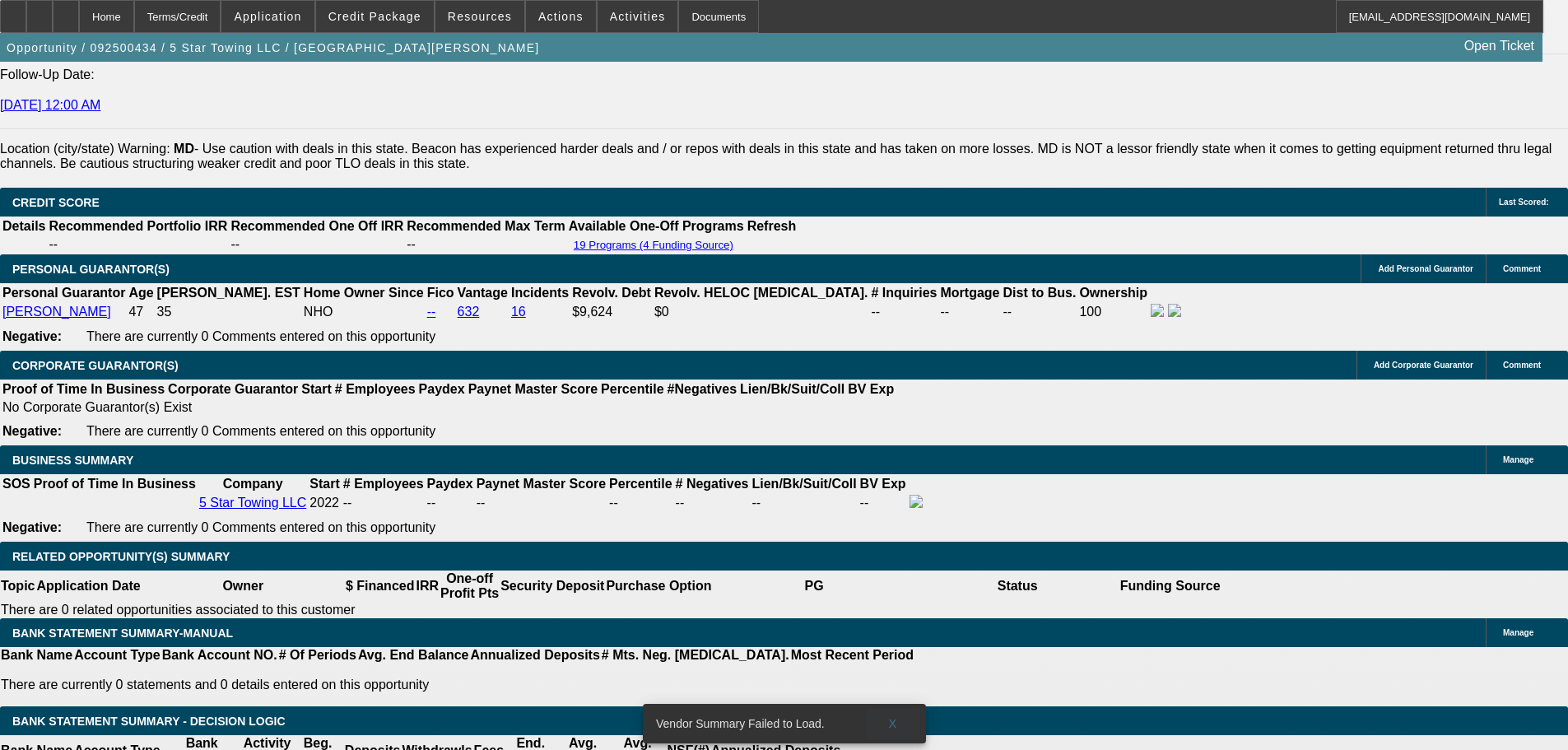
click at [895, 511] on span "X" at bounding box center [892, 723] width 9 height 13
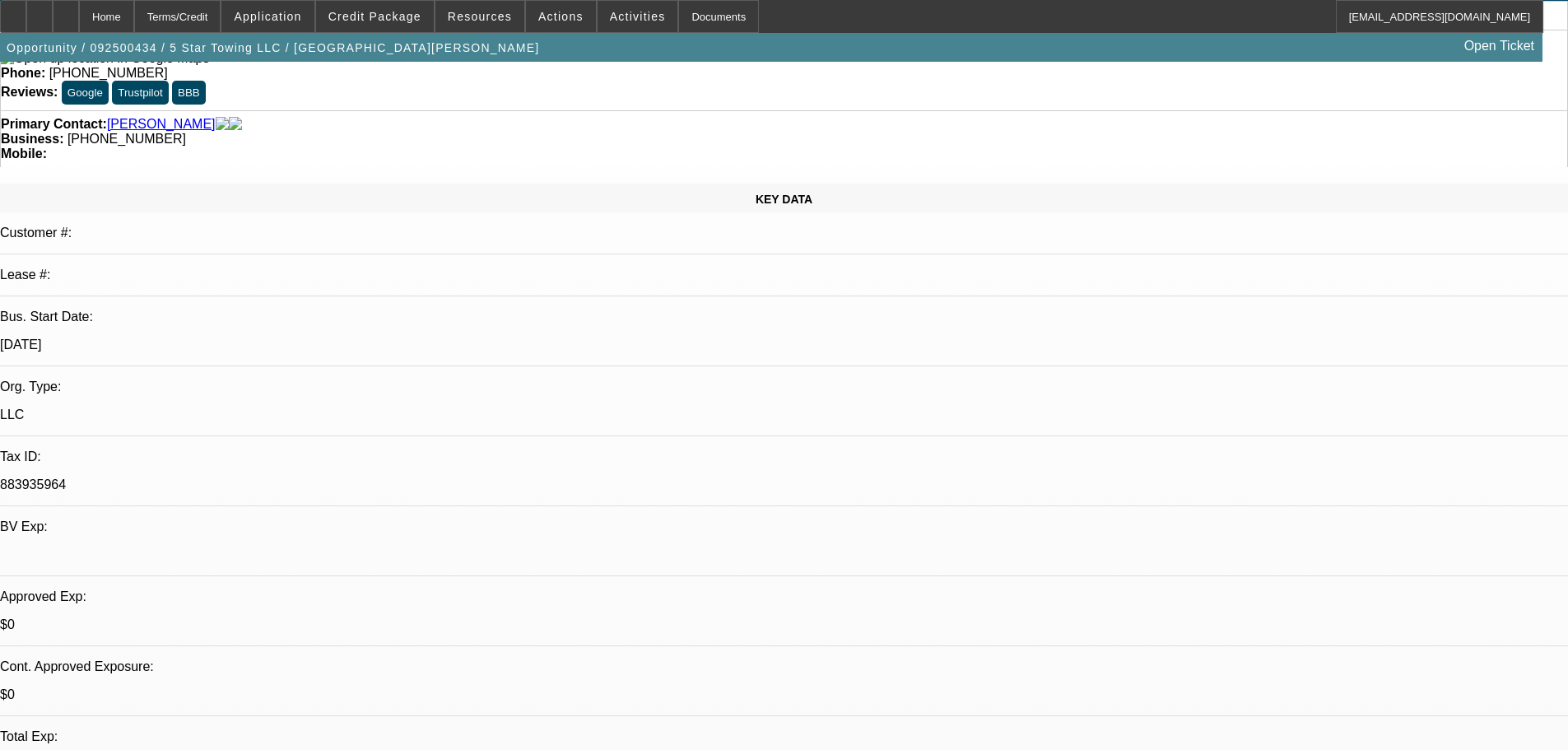
scroll to position [0, 0]
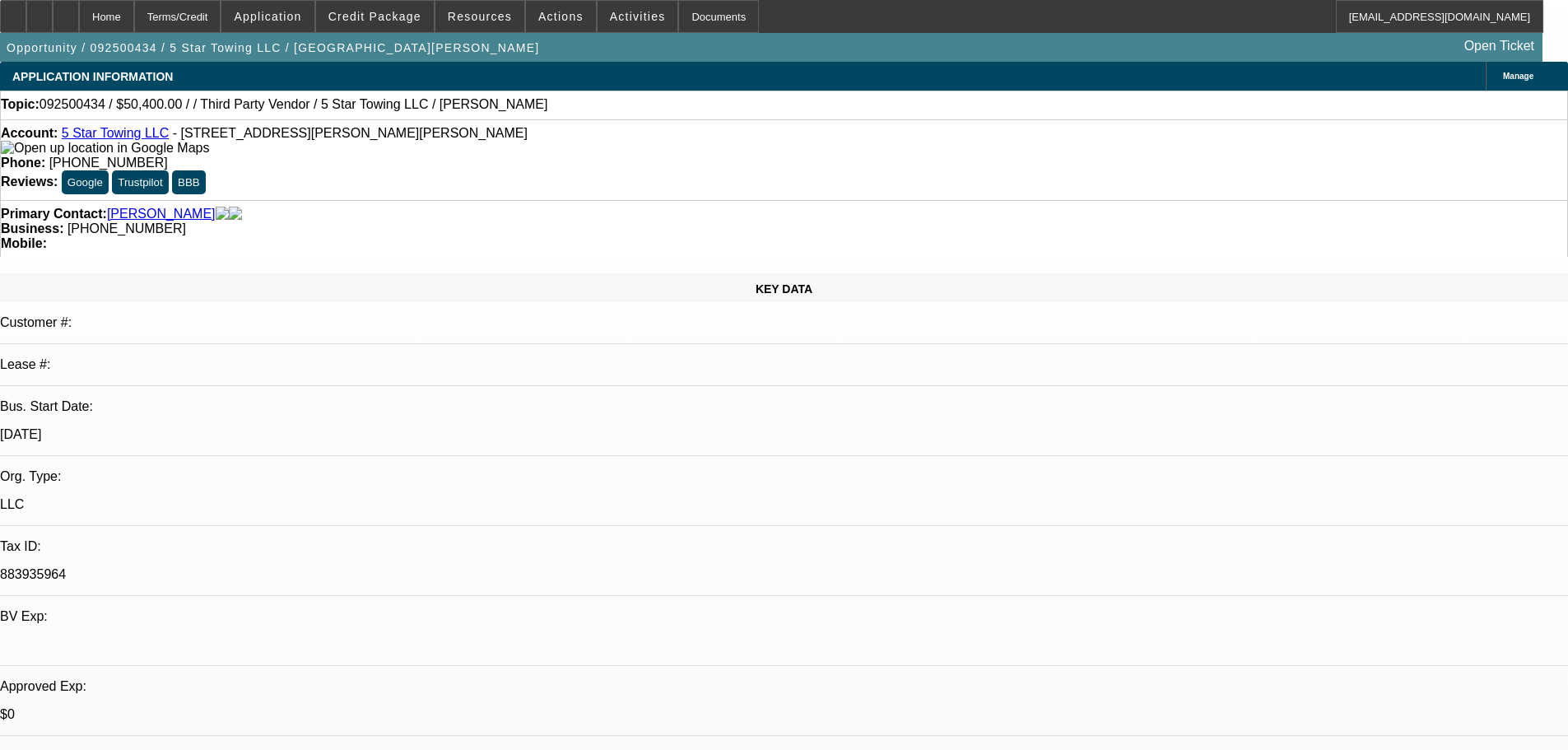
drag, startPoint x: 875, startPoint y: 356, endPoint x: 875, endPoint y: 262, distance: 94.0
drag, startPoint x: 665, startPoint y: 175, endPoint x: 590, endPoint y: 184, distance: 75.5
click at [589, 221] on div "Business: (410) 301-1285" at bounding box center [784, 228] width 1566 height 15
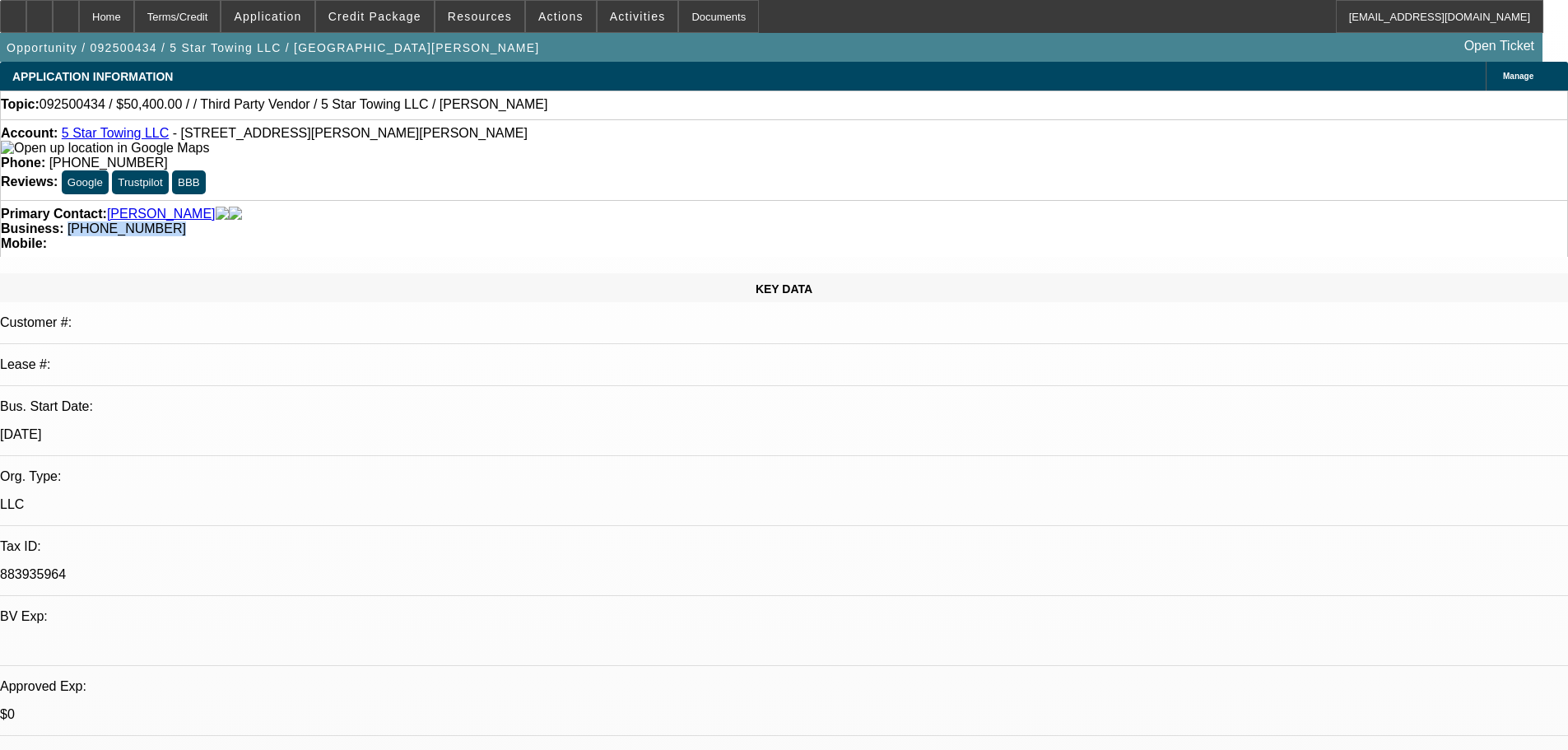
copy span "(410) 301-1285"
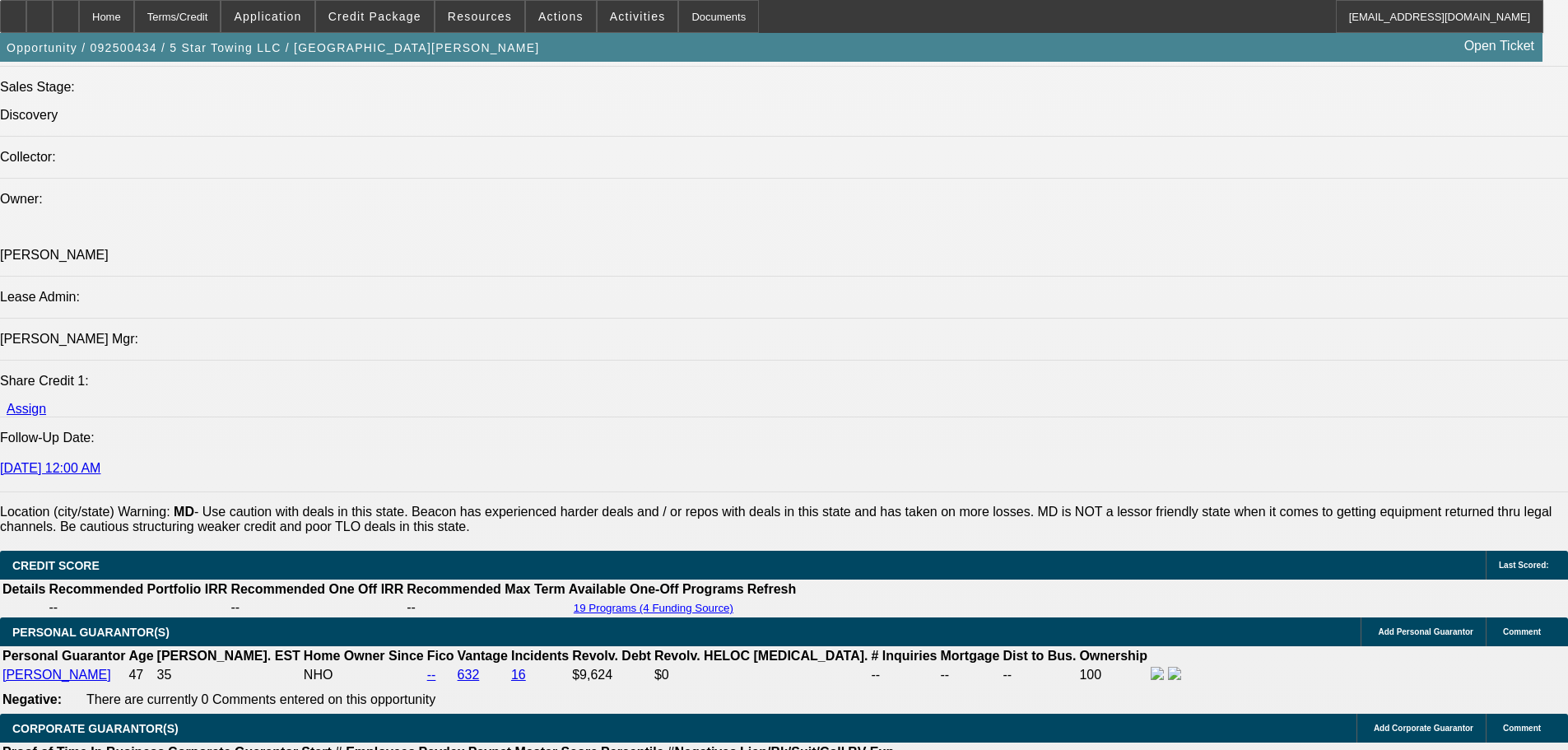
scroll to position [2057, 0]
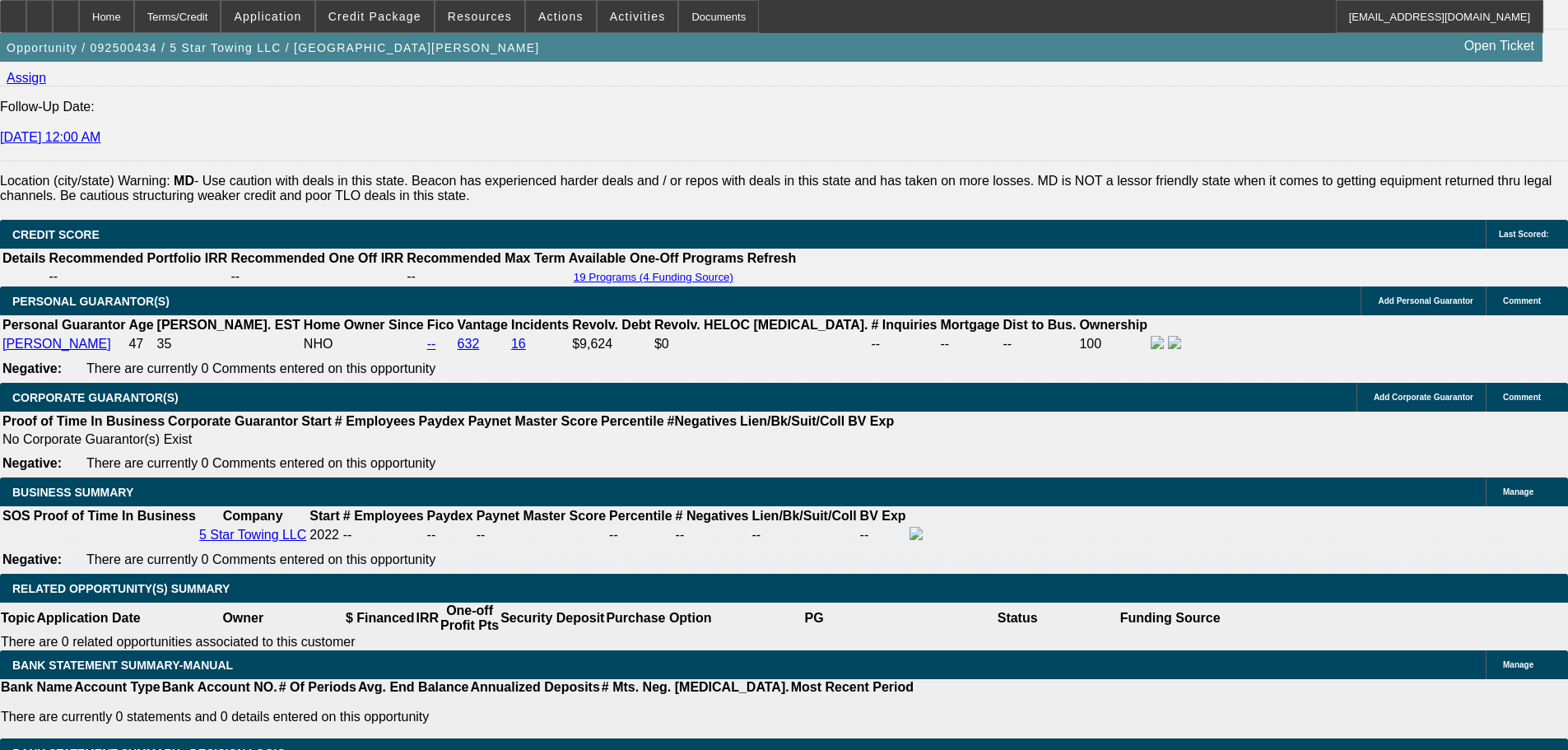
drag, startPoint x: 826, startPoint y: 439, endPoint x: 825, endPoint y: 481, distance: 42.0
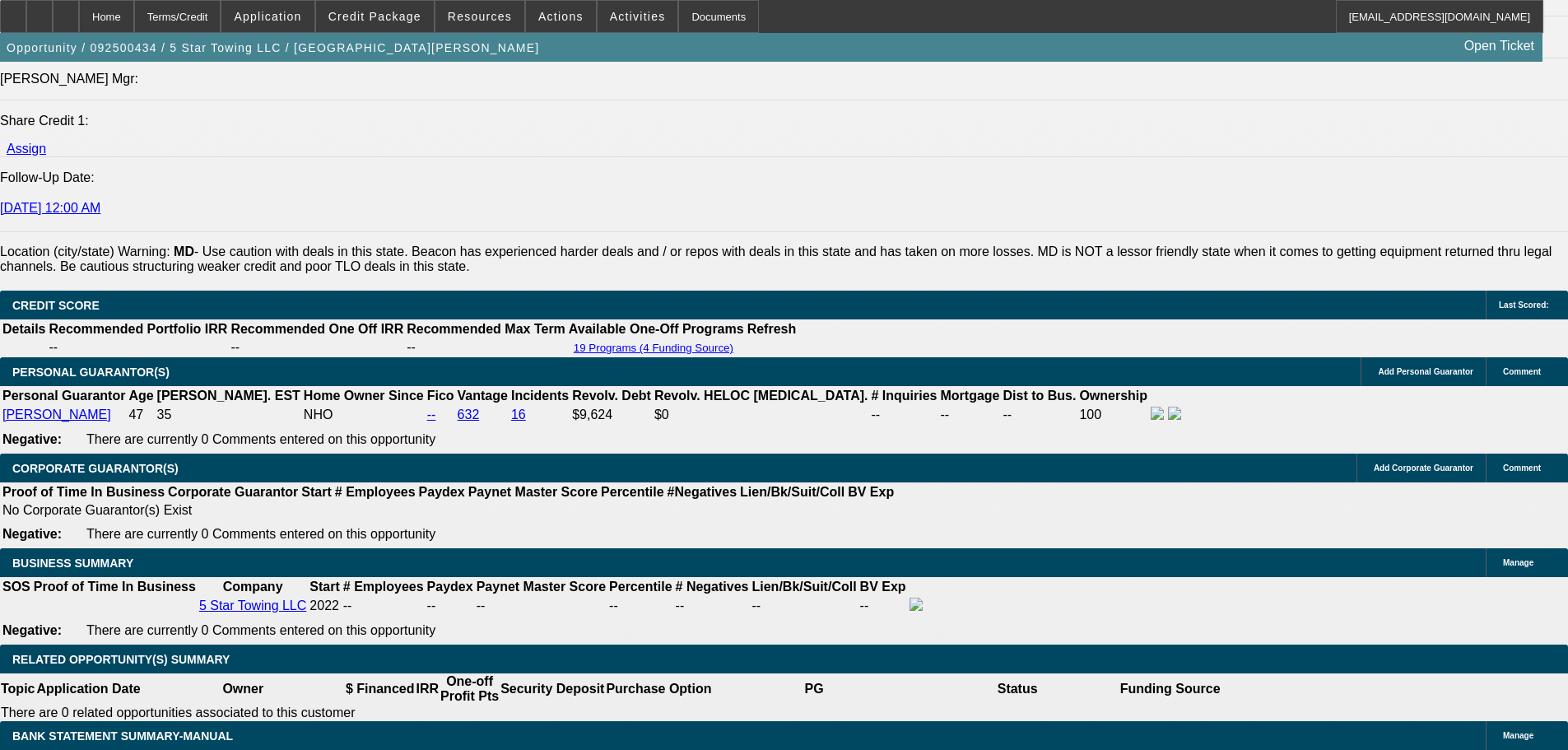
scroll to position [1879, 0]
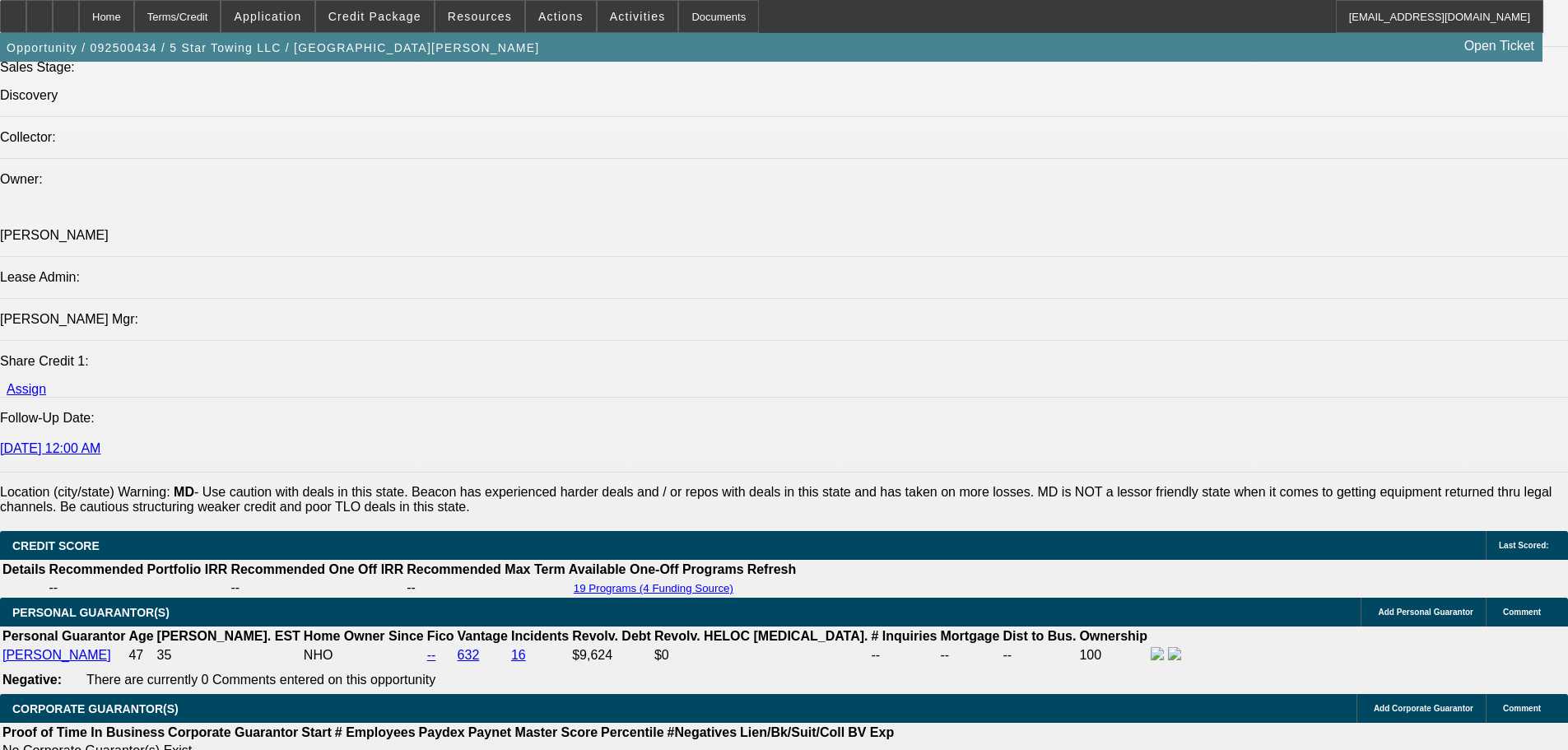
drag, startPoint x: 1394, startPoint y: 391, endPoint x: 1056, endPoint y: 315, distance: 346.4
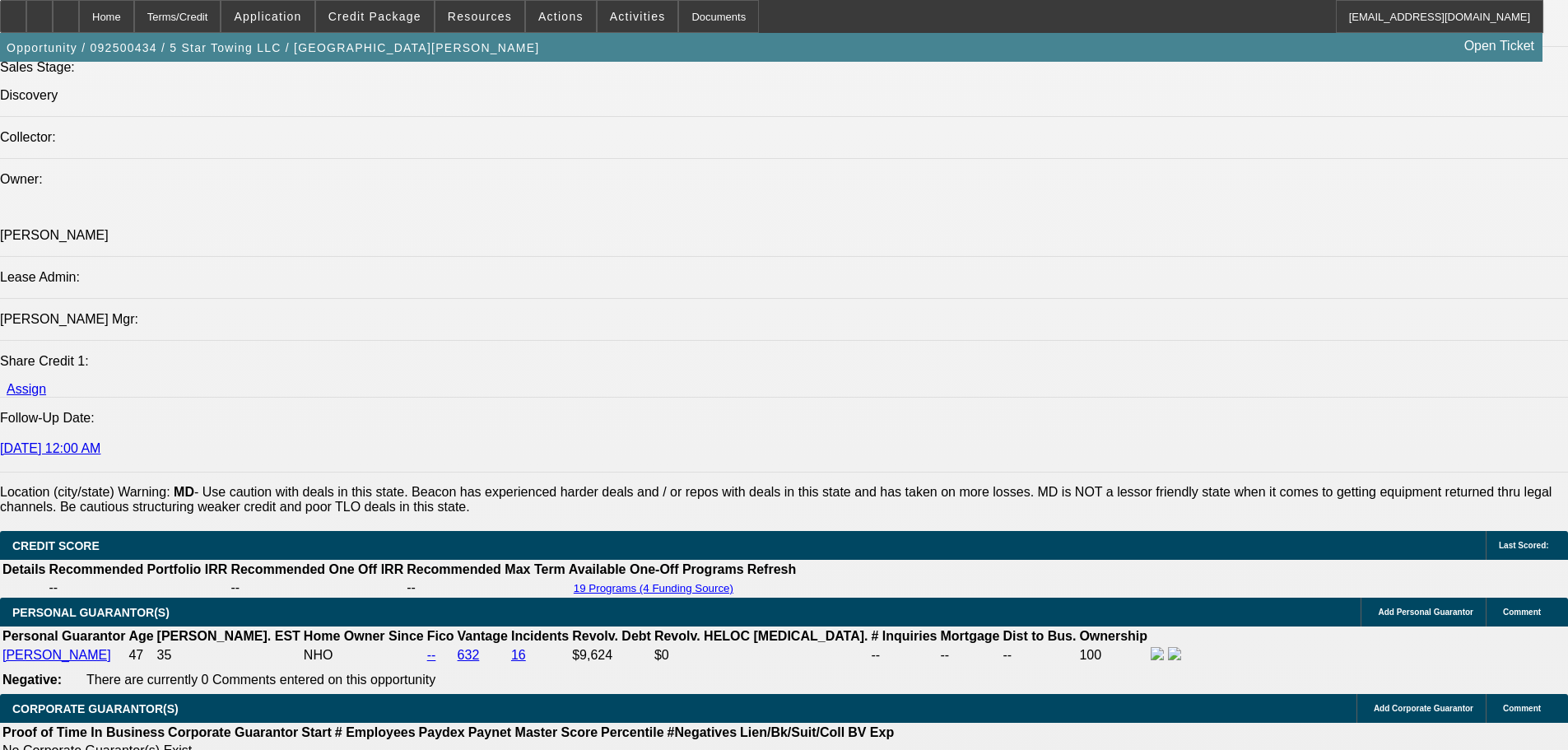
copy div "9/19 tt Najam, let him know if we beat it we'd be around 1750/mo assuming truck…"
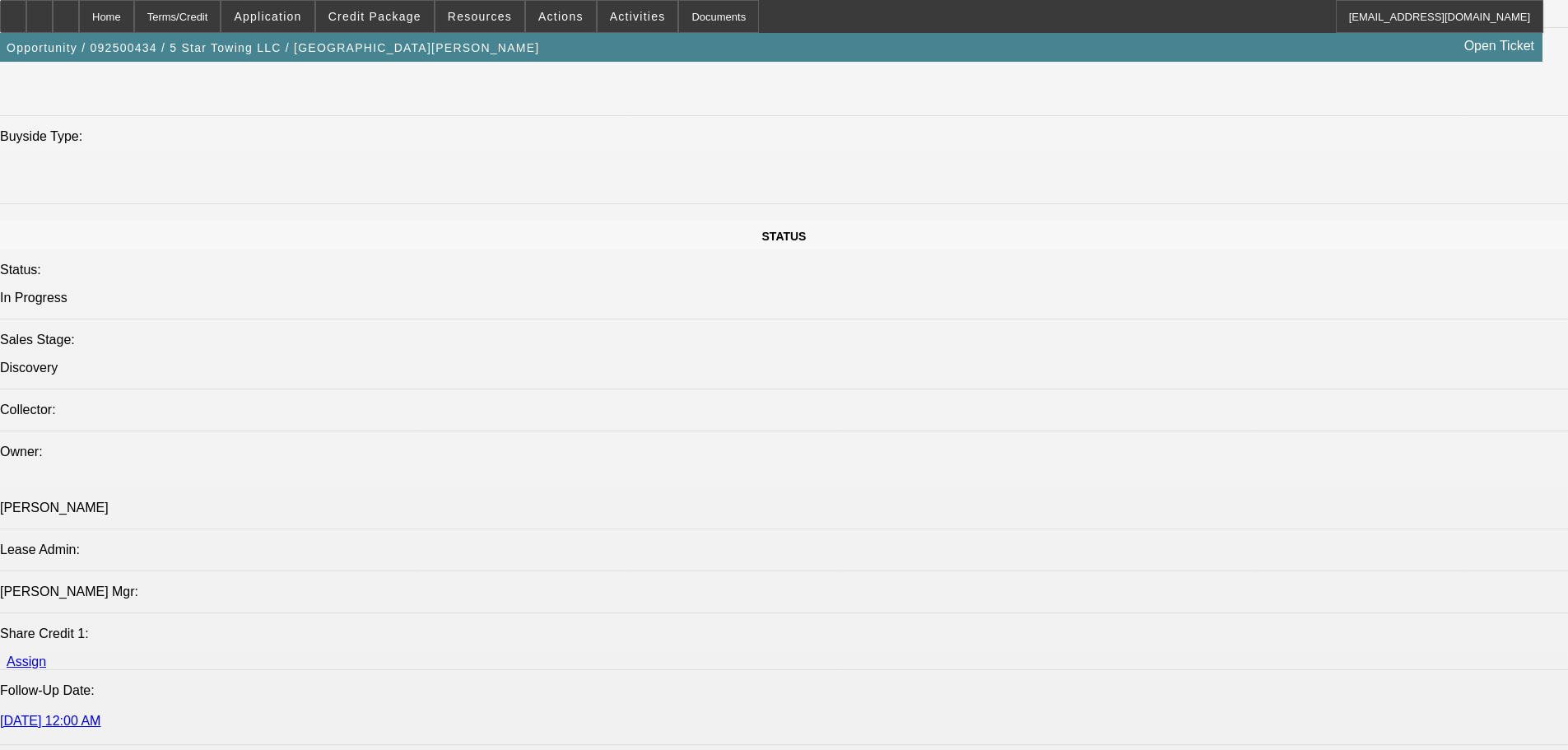
scroll to position [1549, 0]
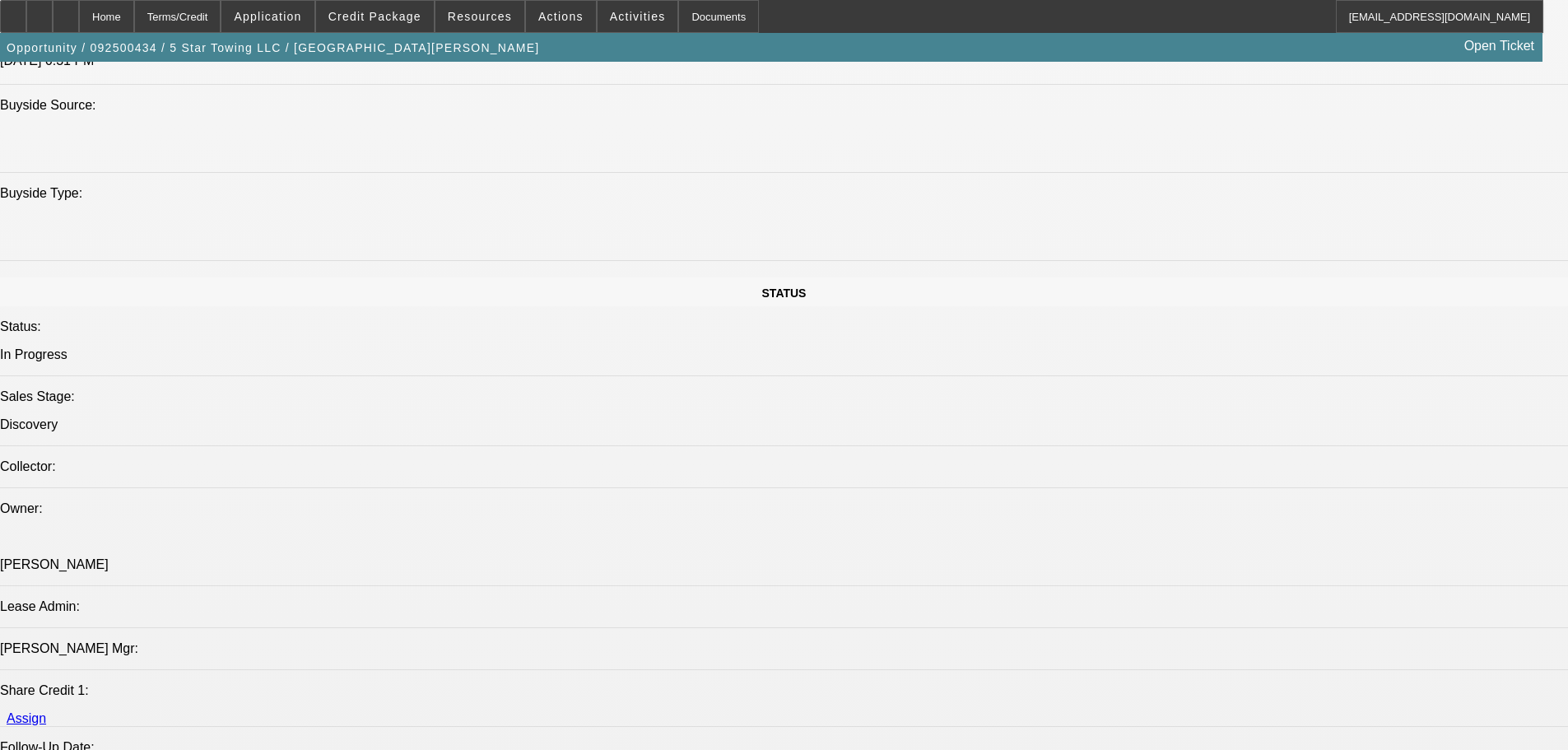
drag, startPoint x: 1323, startPoint y: 495, endPoint x: 1082, endPoint y: 321, distance: 297.2
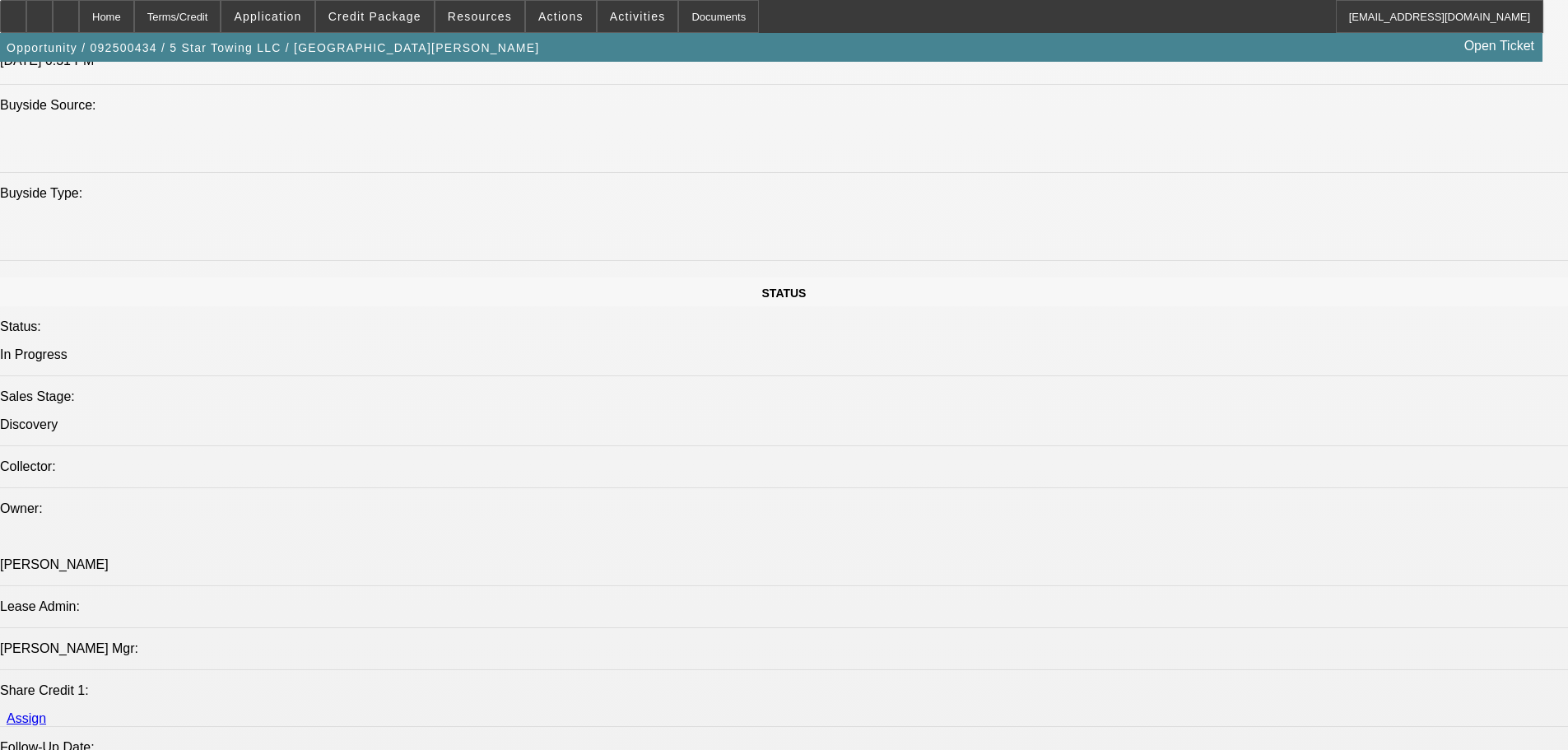
drag, startPoint x: 1079, startPoint y: 319, endPoint x: 1315, endPoint y: 498, distance: 296.2
copy td "Hi Najam, Thank you for applying for financing through Beacon Funding Corporati…"
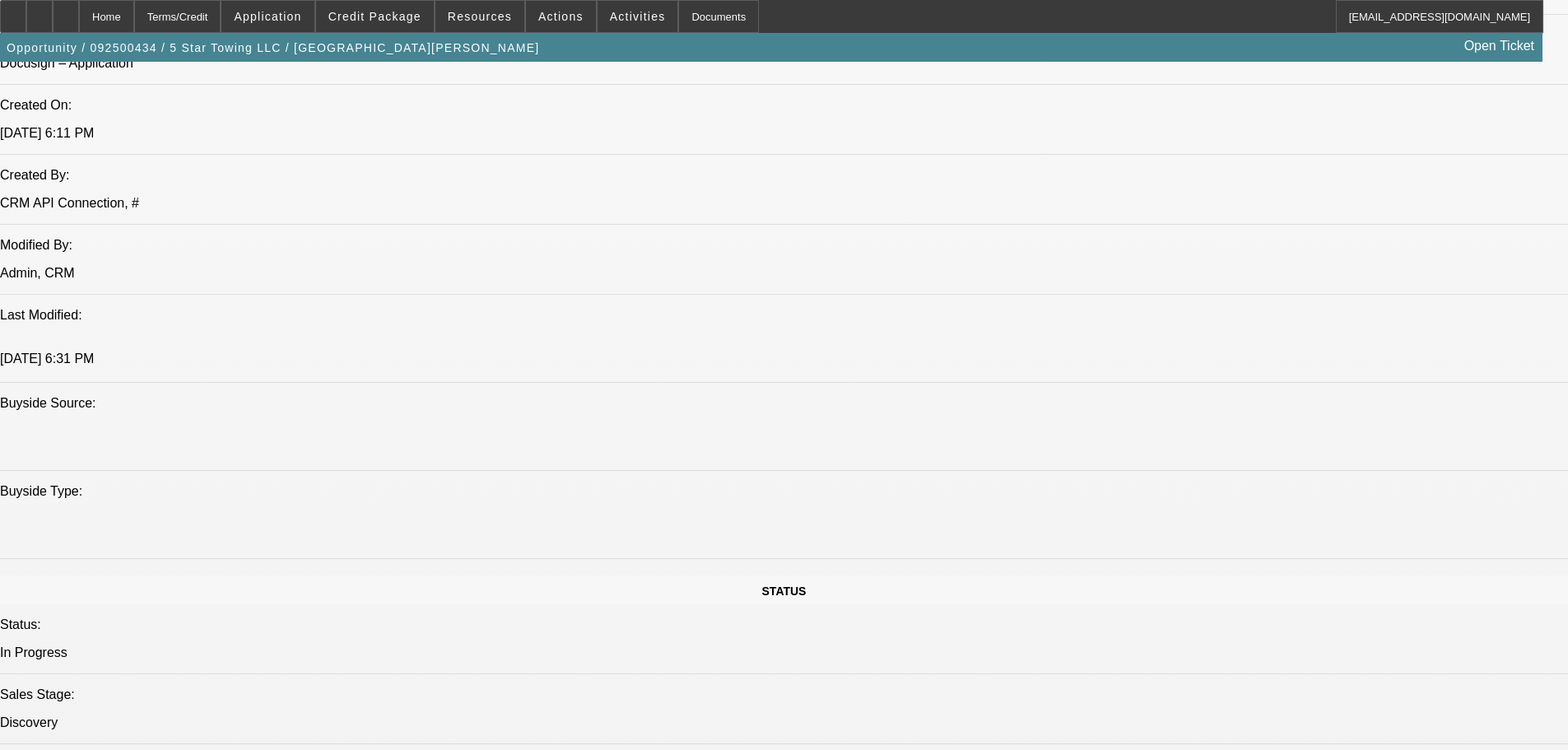
scroll to position [1221, 0]
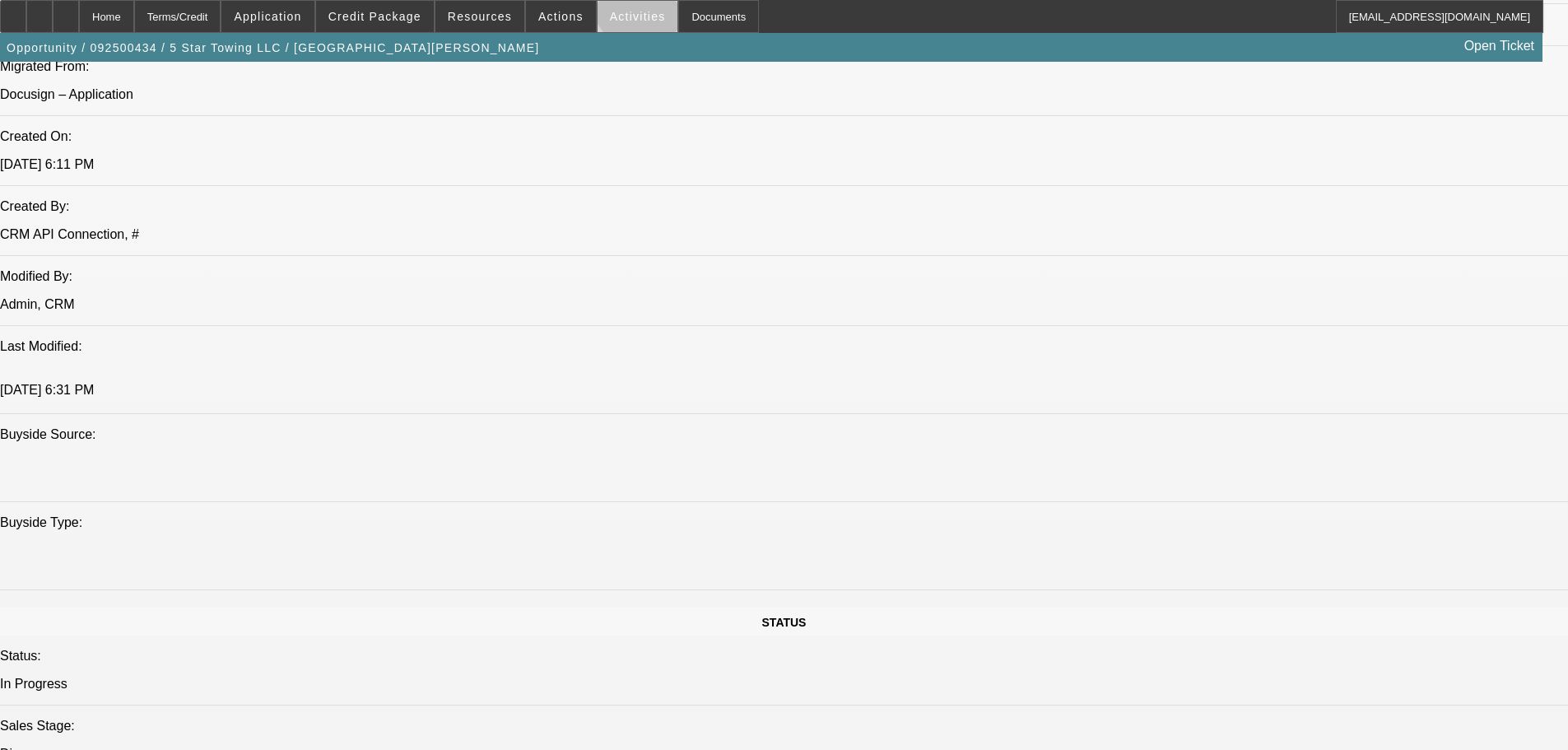
click at [626, 3] on span at bounding box center [638, 16] width 81 height 40
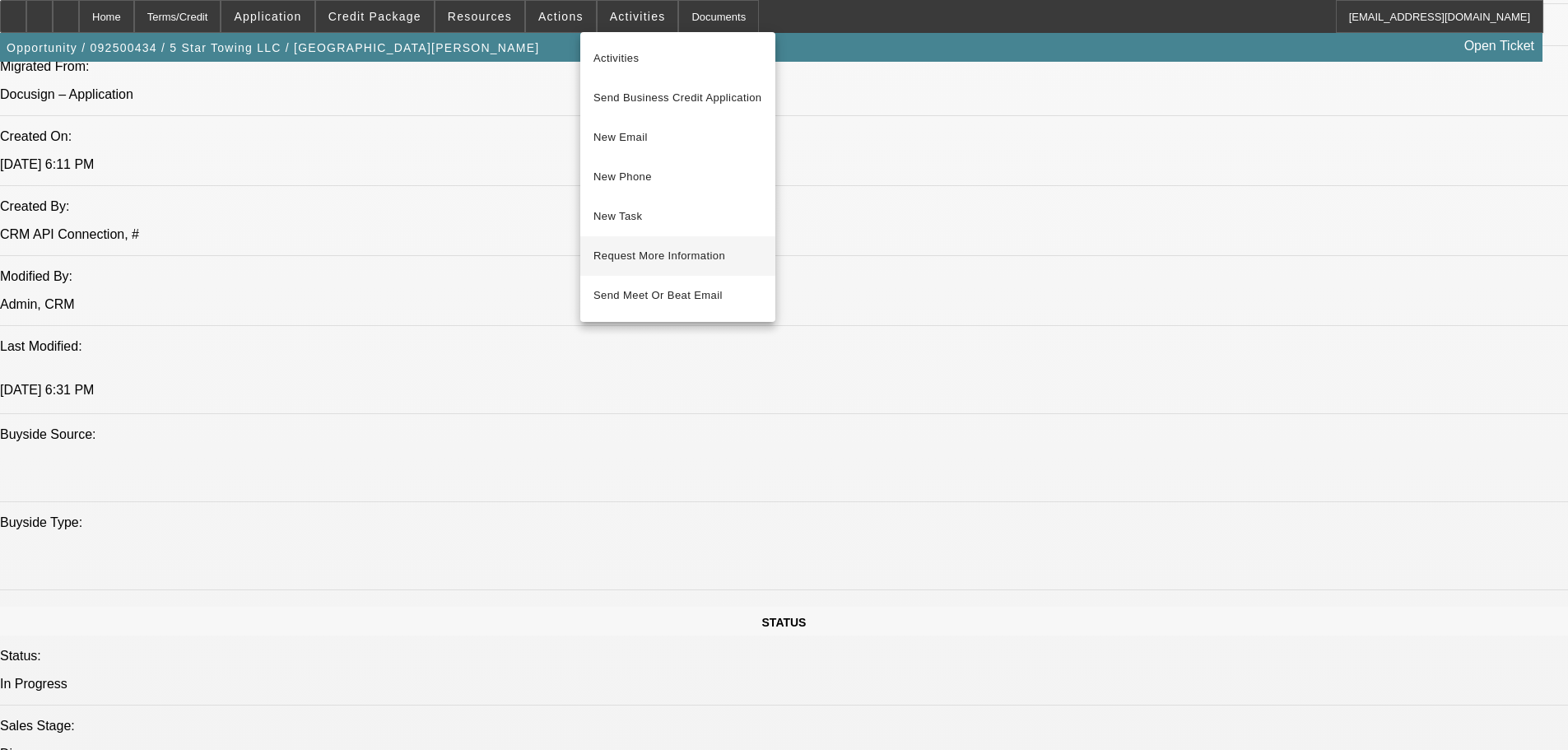
click at [731, 266] on button "Request More Information" at bounding box center [678, 255] width 195 height 40
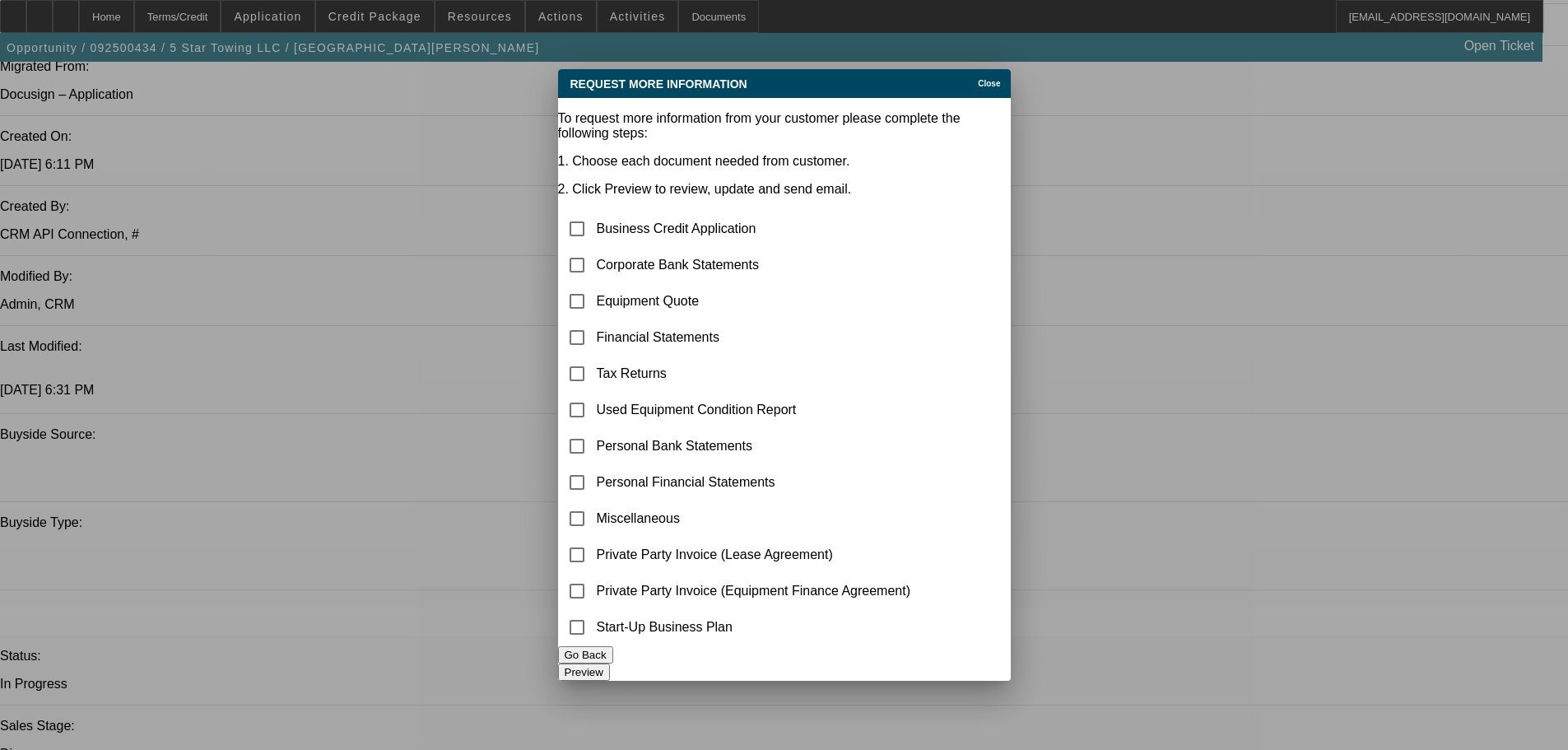
scroll to position [0, 0]
click at [593, 511] on input "checkbox" at bounding box center [577, 590] width 32 height 32
checkbox input "true"
click at [610, 511] on button "Preview" at bounding box center [584, 671] width 52 height 18
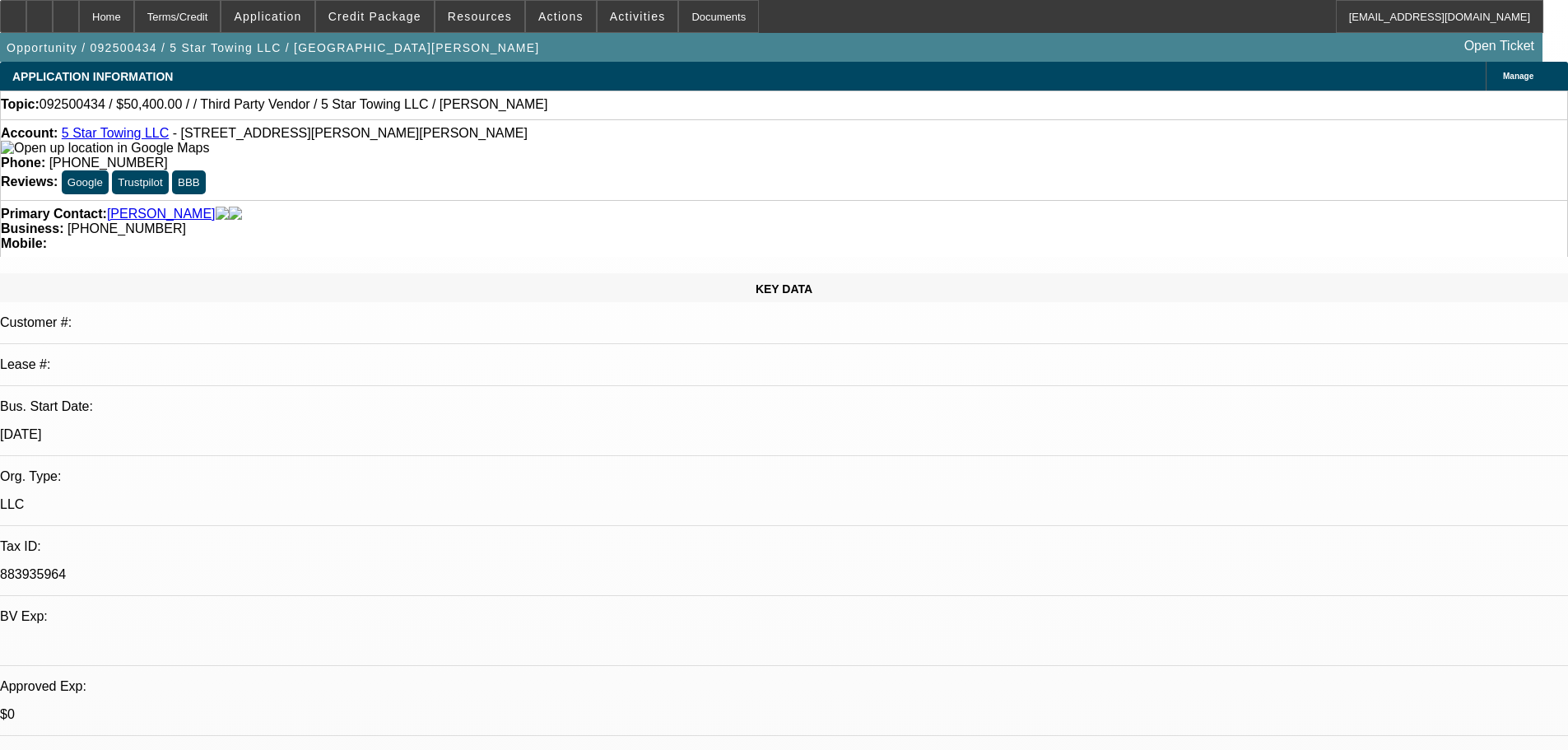
drag, startPoint x: 374, startPoint y: 314, endPoint x: 390, endPoint y: -65, distance: 379.3
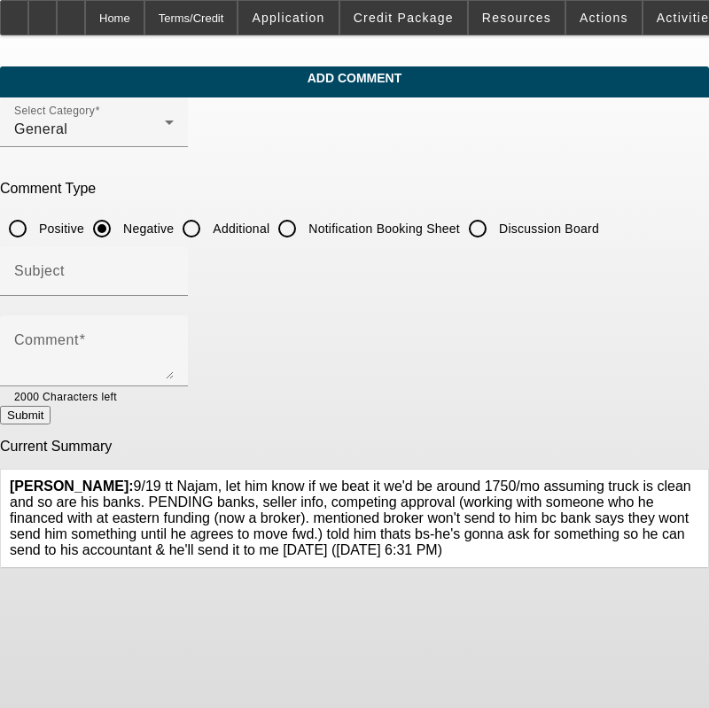
click at [496, 227] on input "Discussion Board" at bounding box center [477, 228] width 35 height 35
radio input "true"
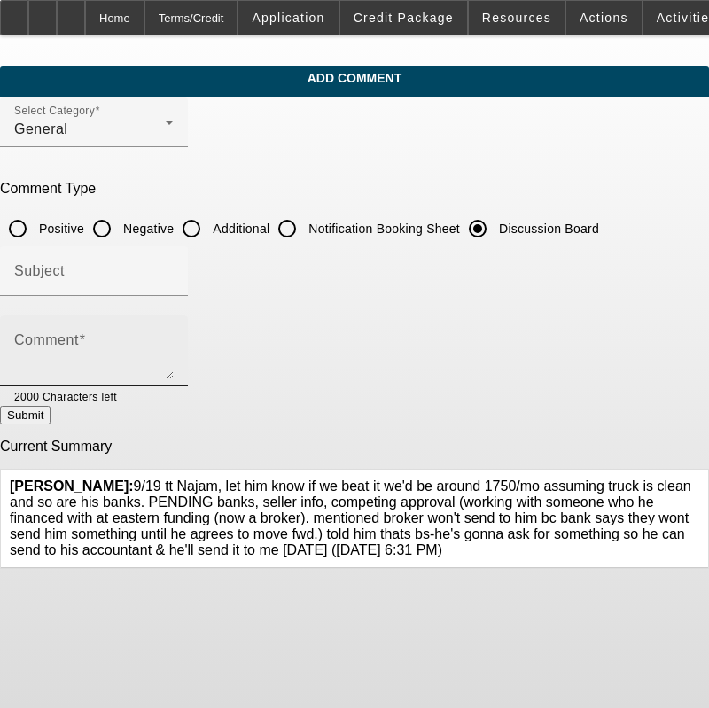
click at [174, 343] on textarea "Comment" at bounding box center [94, 358] width 160 height 43
paste textarea "9/19 tt Najam, let him know if we beat it we'd be around 1750/mo assuming truck…"
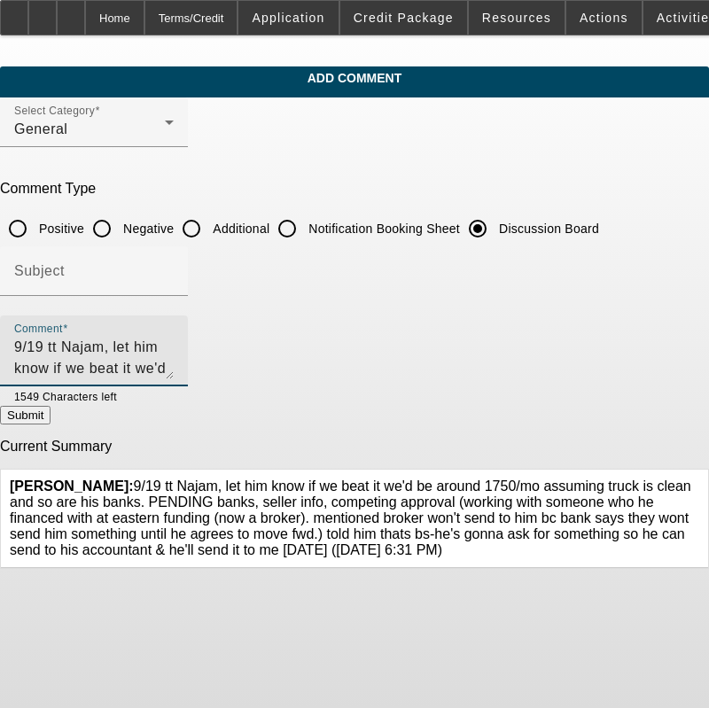
scroll to position [59, 0]
click at [699, 479] on icon at bounding box center [699, 479] width 0 height 0
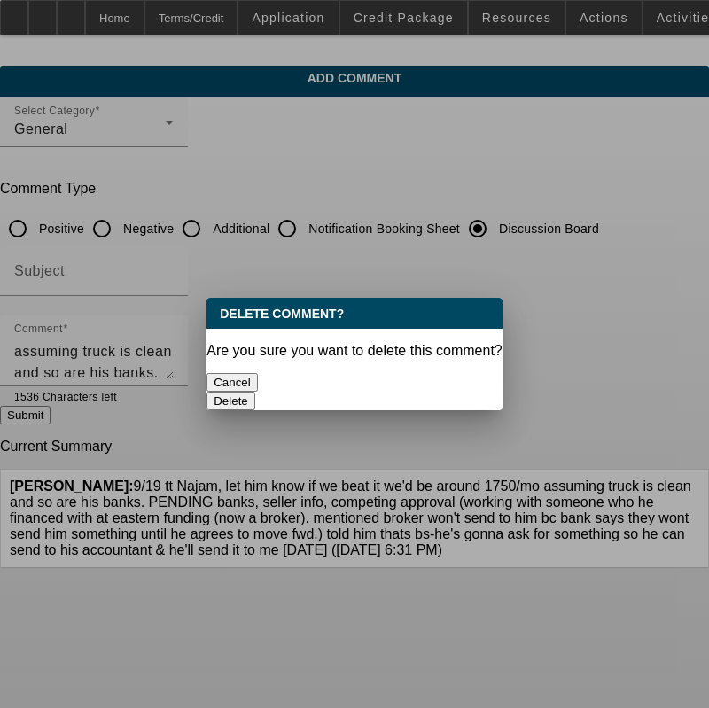
click at [255, 392] on button "Delete" at bounding box center [231, 401] width 49 height 19
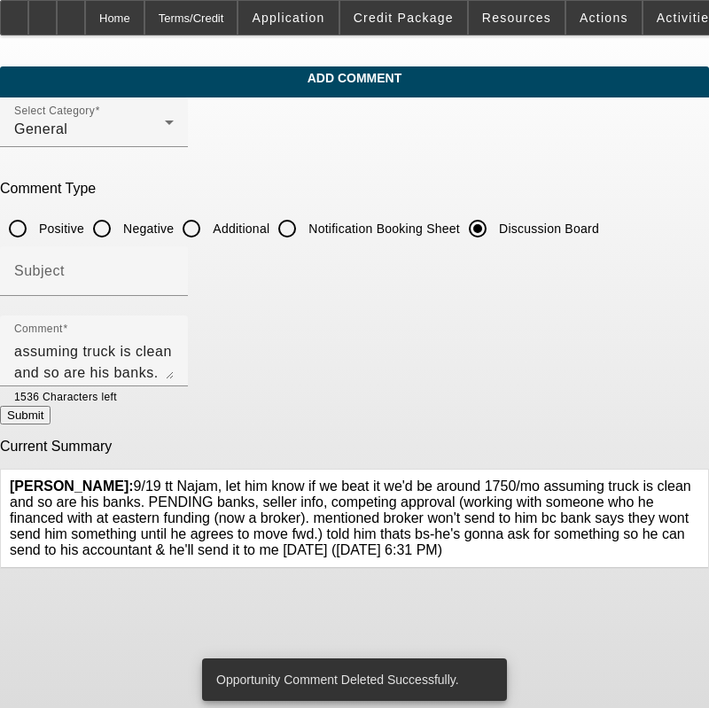
click at [174, 364] on textarea "9/19 tt Najam, let him know if we beat it we'd be around 1750/mo assuming truck…" at bounding box center [94, 358] width 160 height 43
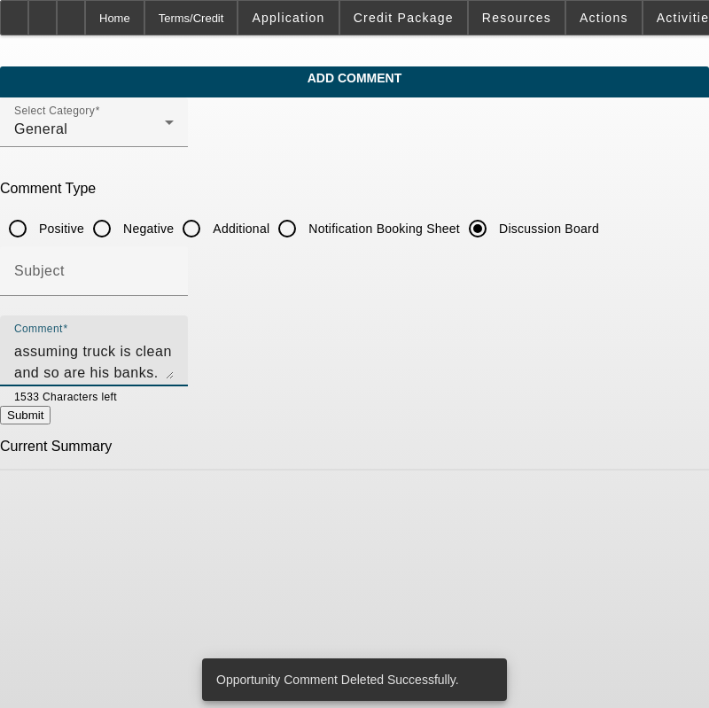
type textarea "9/19 tt Najam, let him know if we beat it we'd be around 1750/mo assuming truck…"
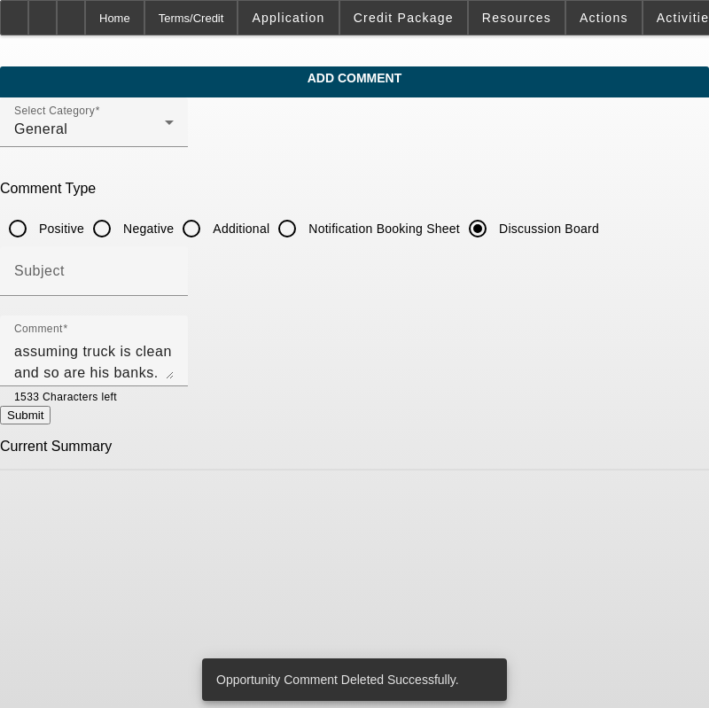
click at [51, 420] on button "Submit" at bounding box center [25, 415] width 51 height 19
radio input "true"
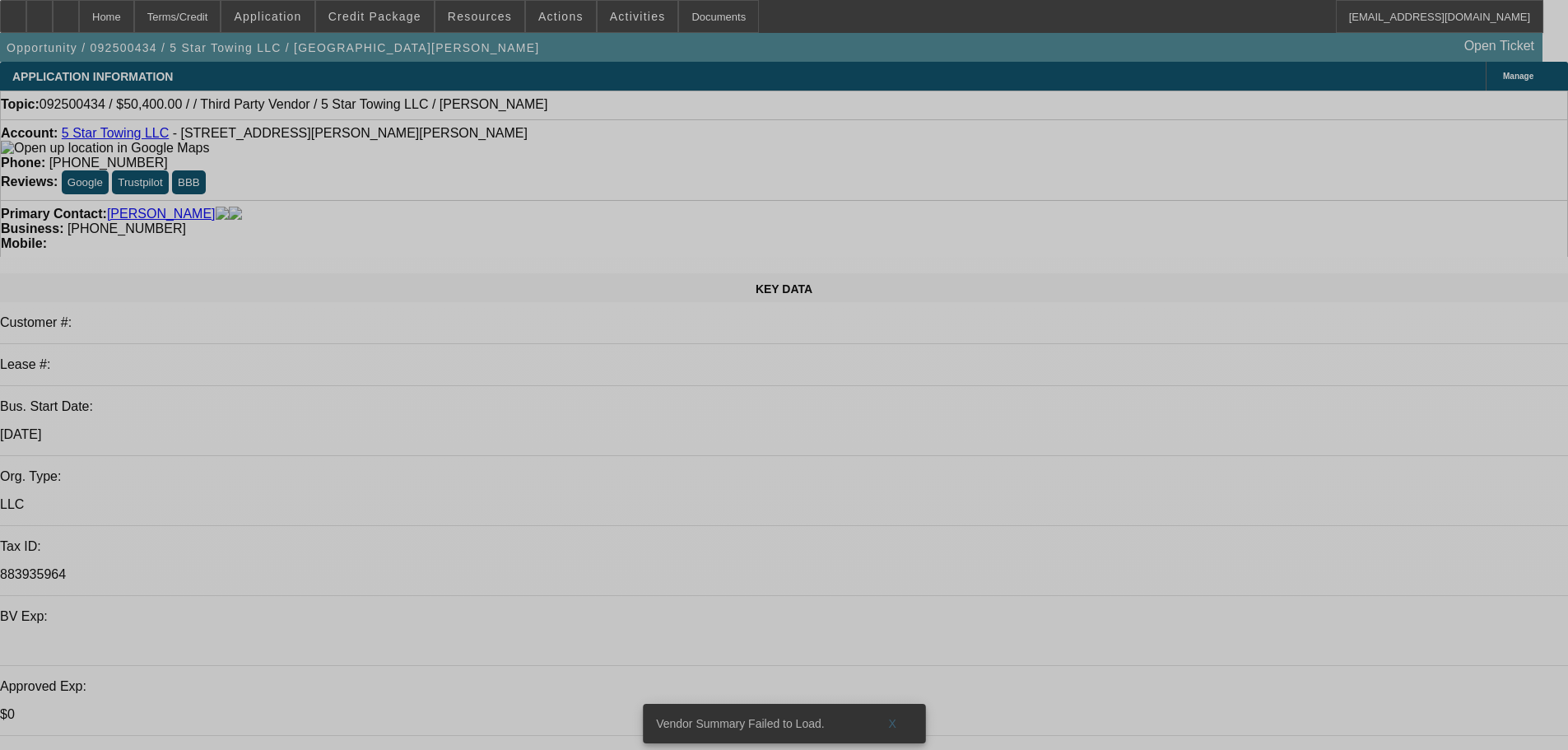
select select "0"
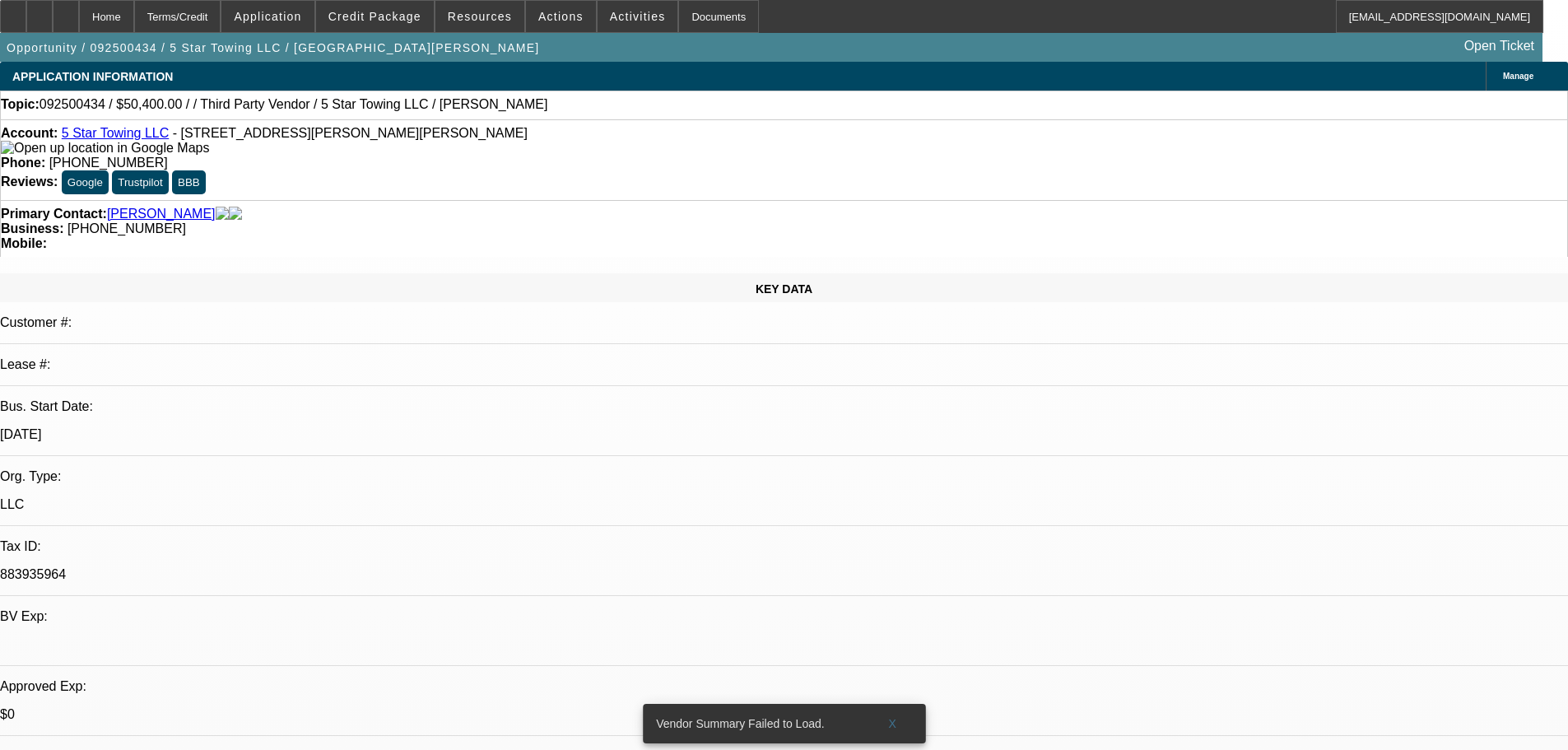
select select "2"
select select "0"
select select "6"
select select "0.1"
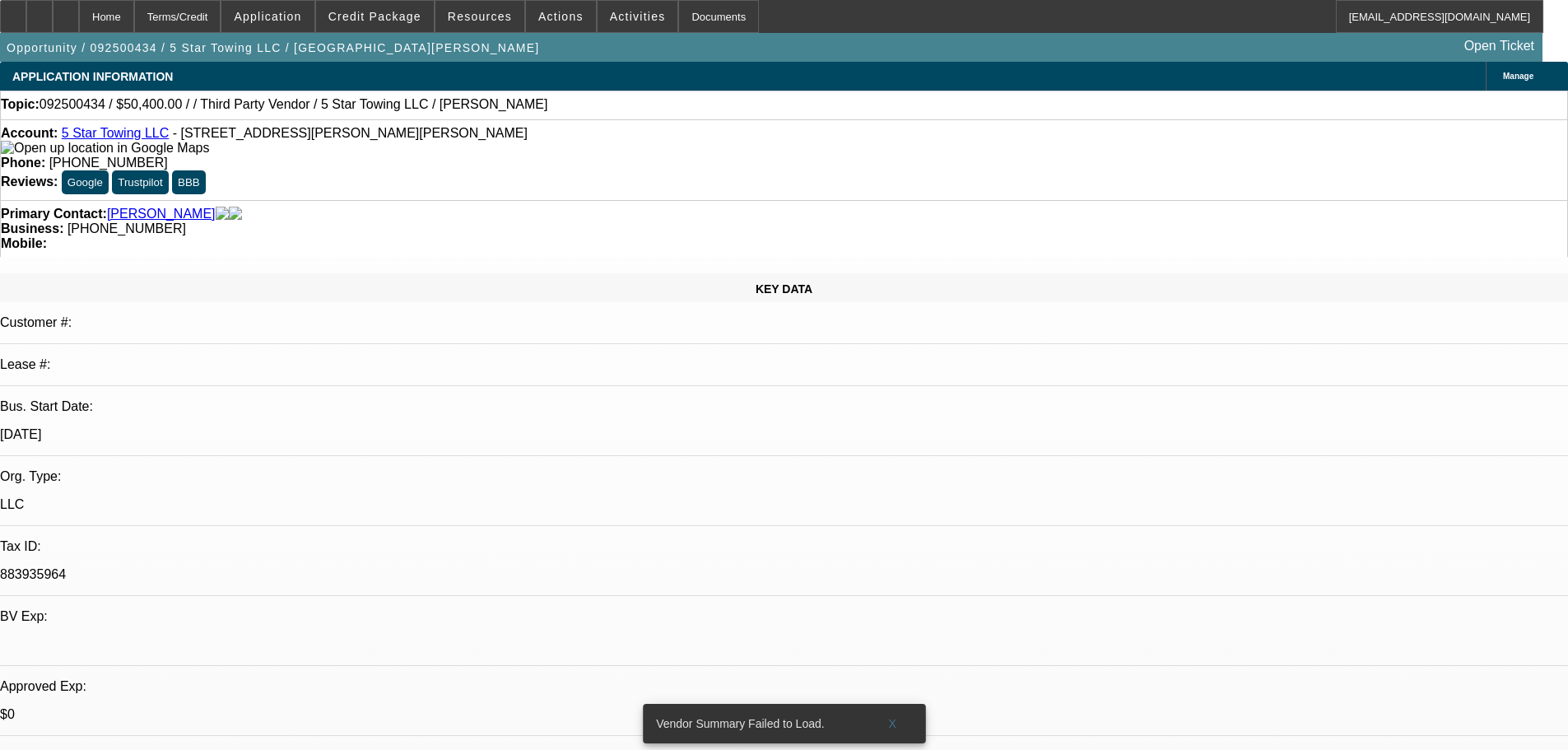
select select "2"
select select "0"
select select "6"
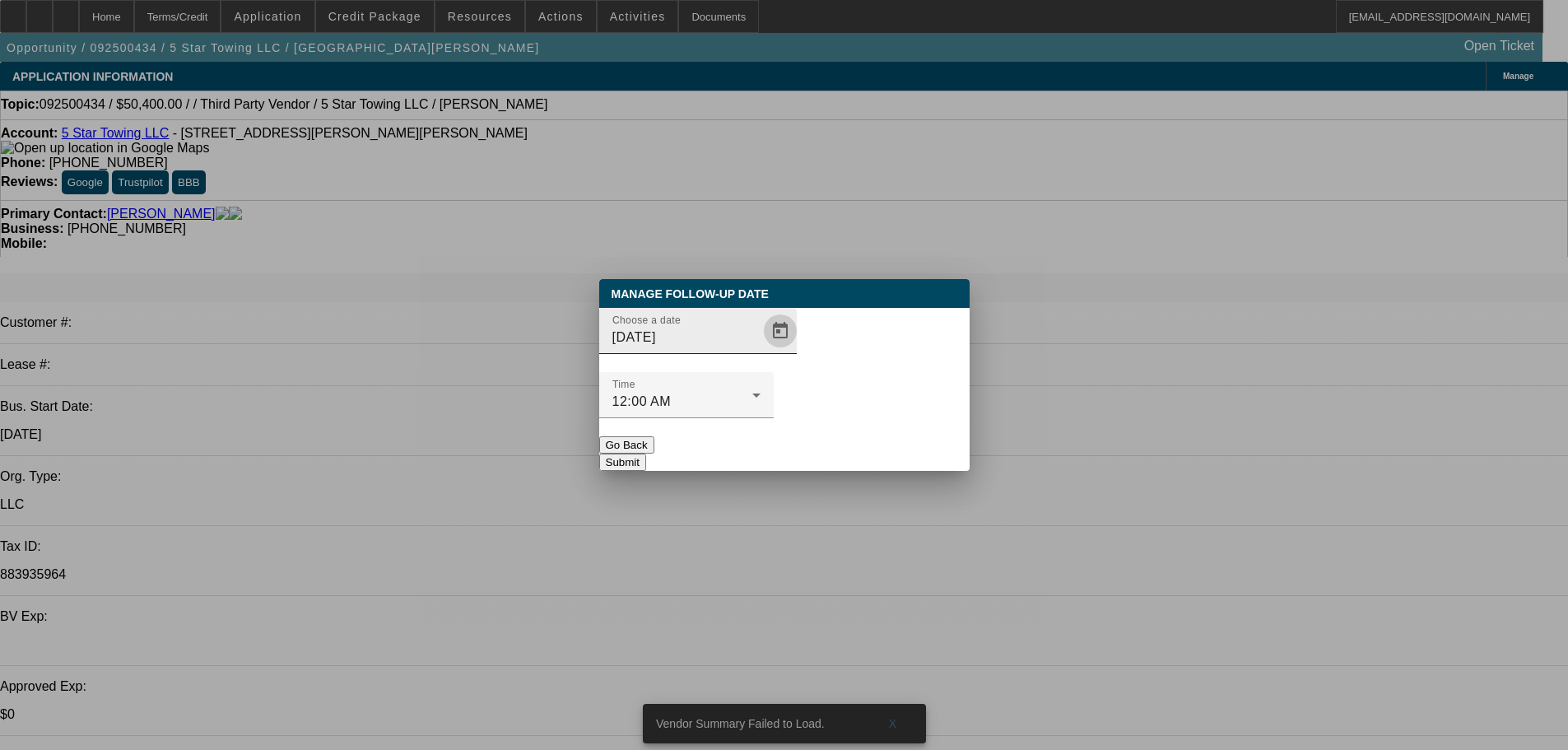
click at [760, 351] on span "Open calendar" at bounding box center [780, 330] width 40 height 40
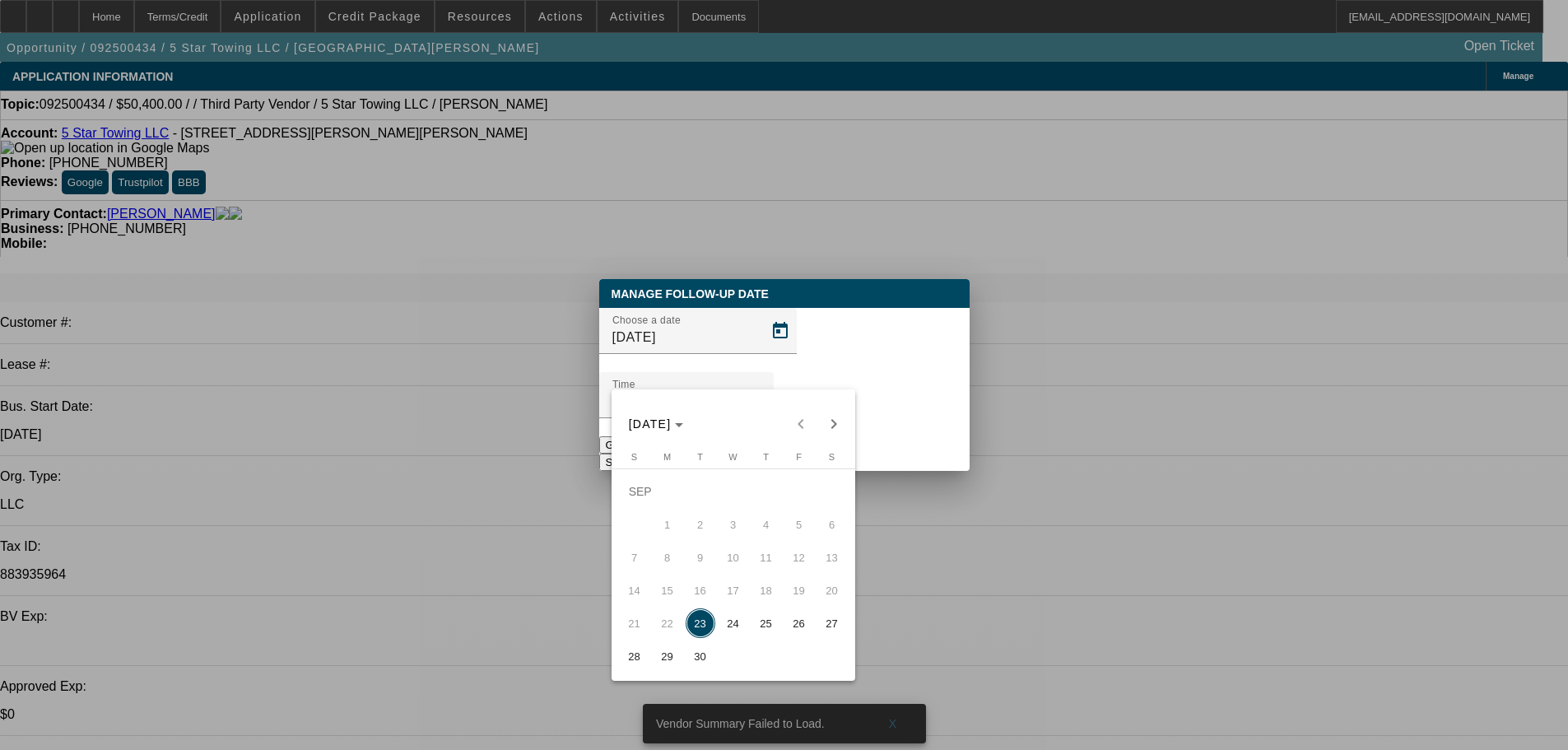
click at [800, 632] on span "26" at bounding box center [799, 623] width 30 height 30
type input "[DATE]"
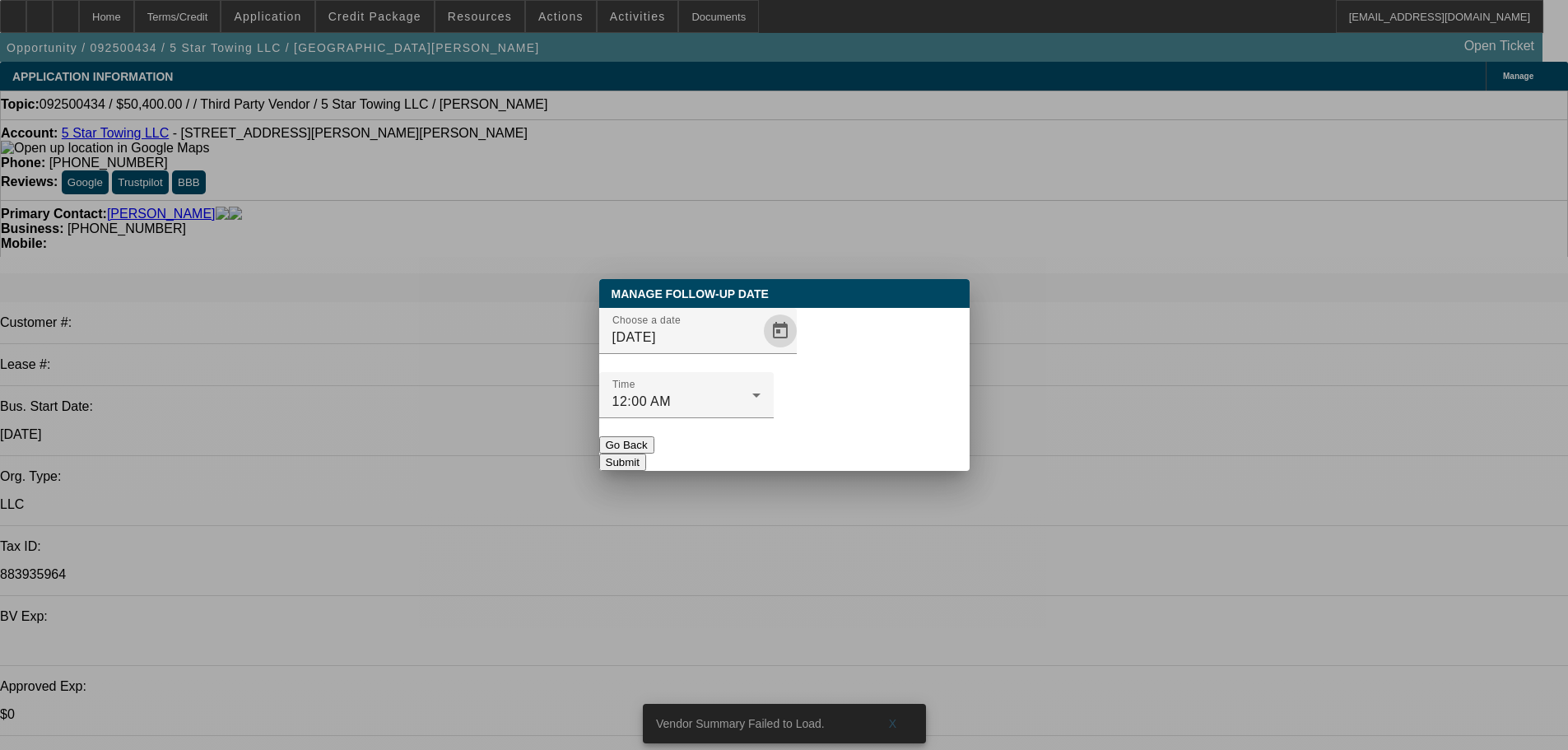
click at [646, 453] on button "Submit" at bounding box center [622, 461] width 47 height 18
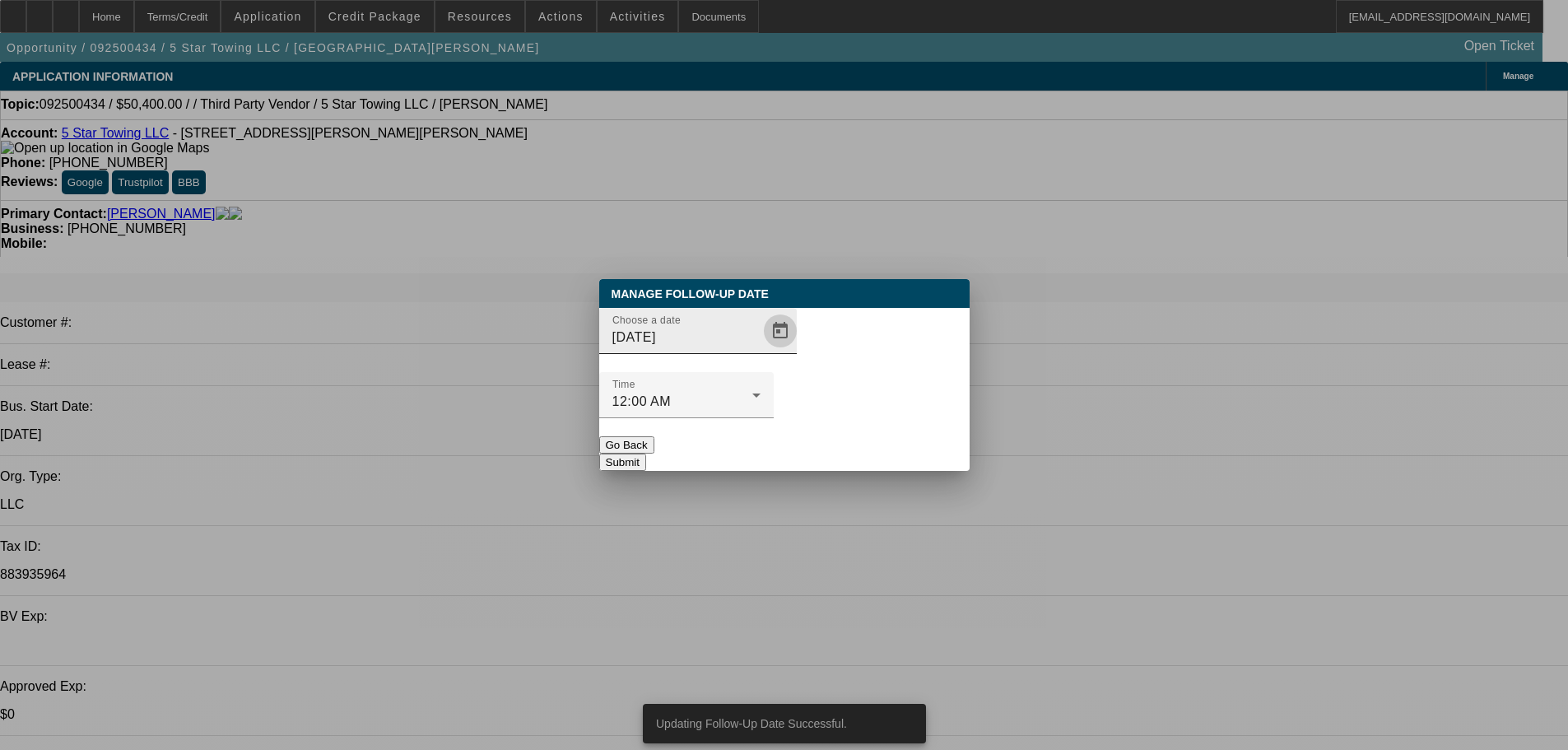
click at [768, 351] on span "Open calendar" at bounding box center [780, 330] width 40 height 40
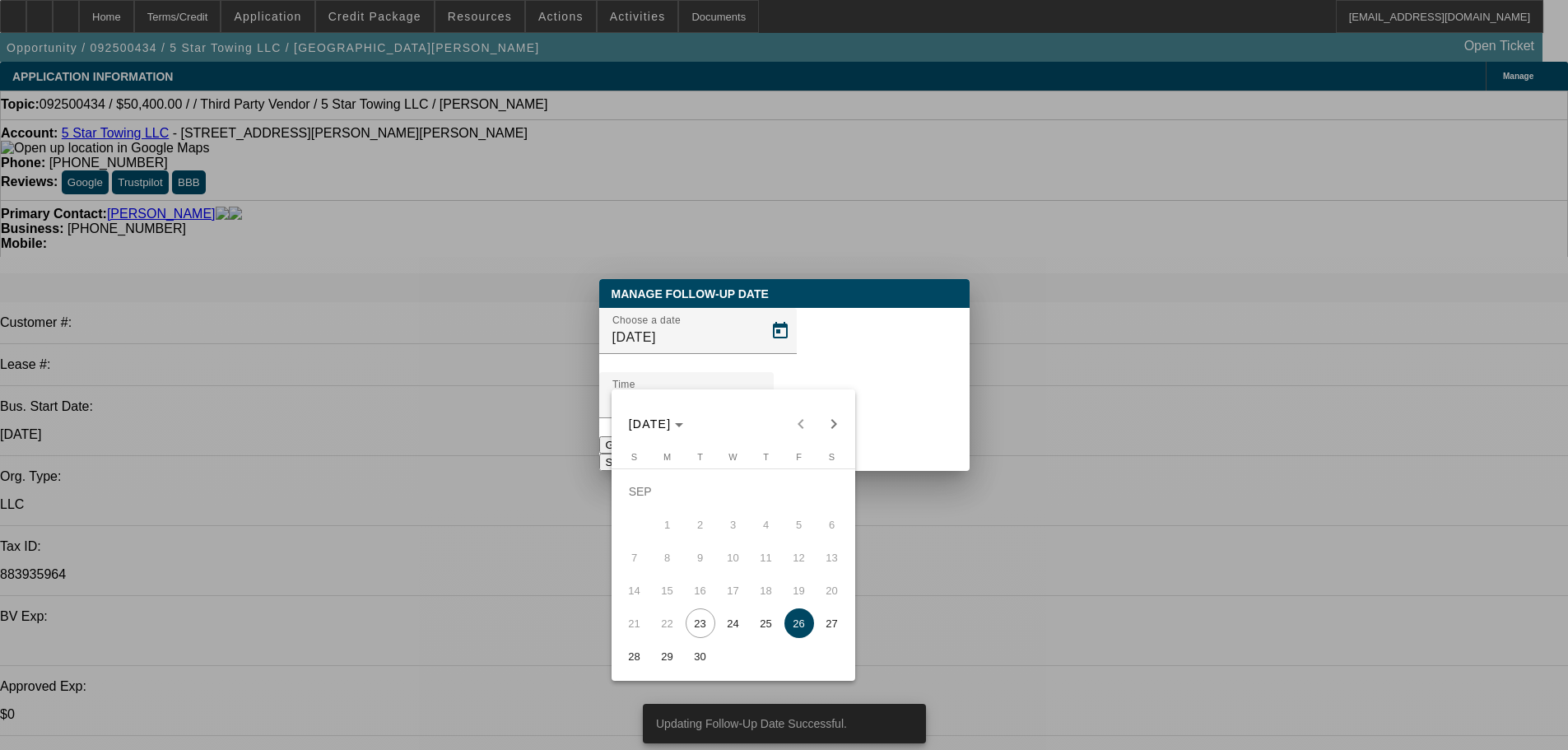
click at [738, 617] on span "24" at bounding box center [733, 623] width 30 height 30
type input "[DATE]"
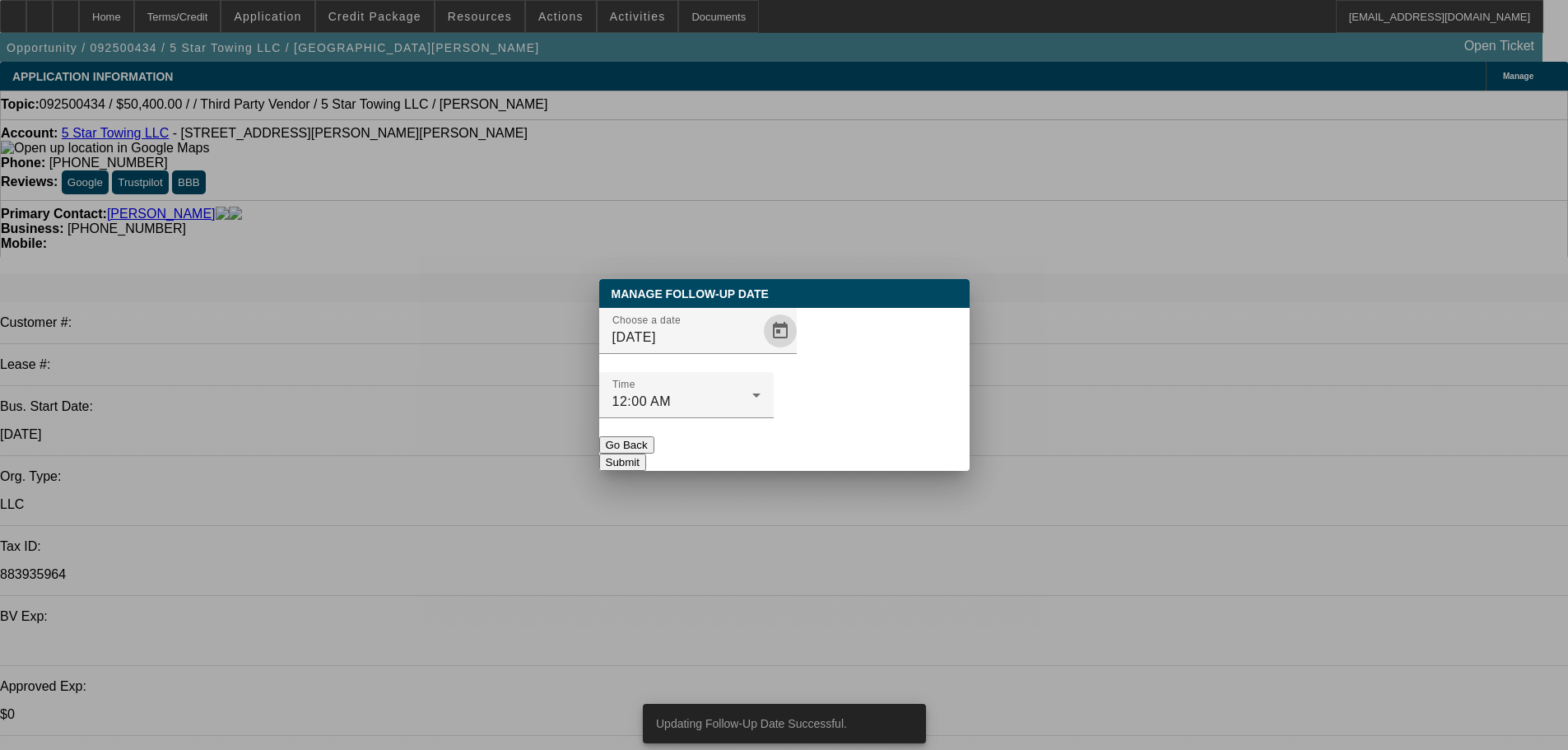
click at [646, 453] on button "Submit" at bounding box center [622, 461] width 47 height 18
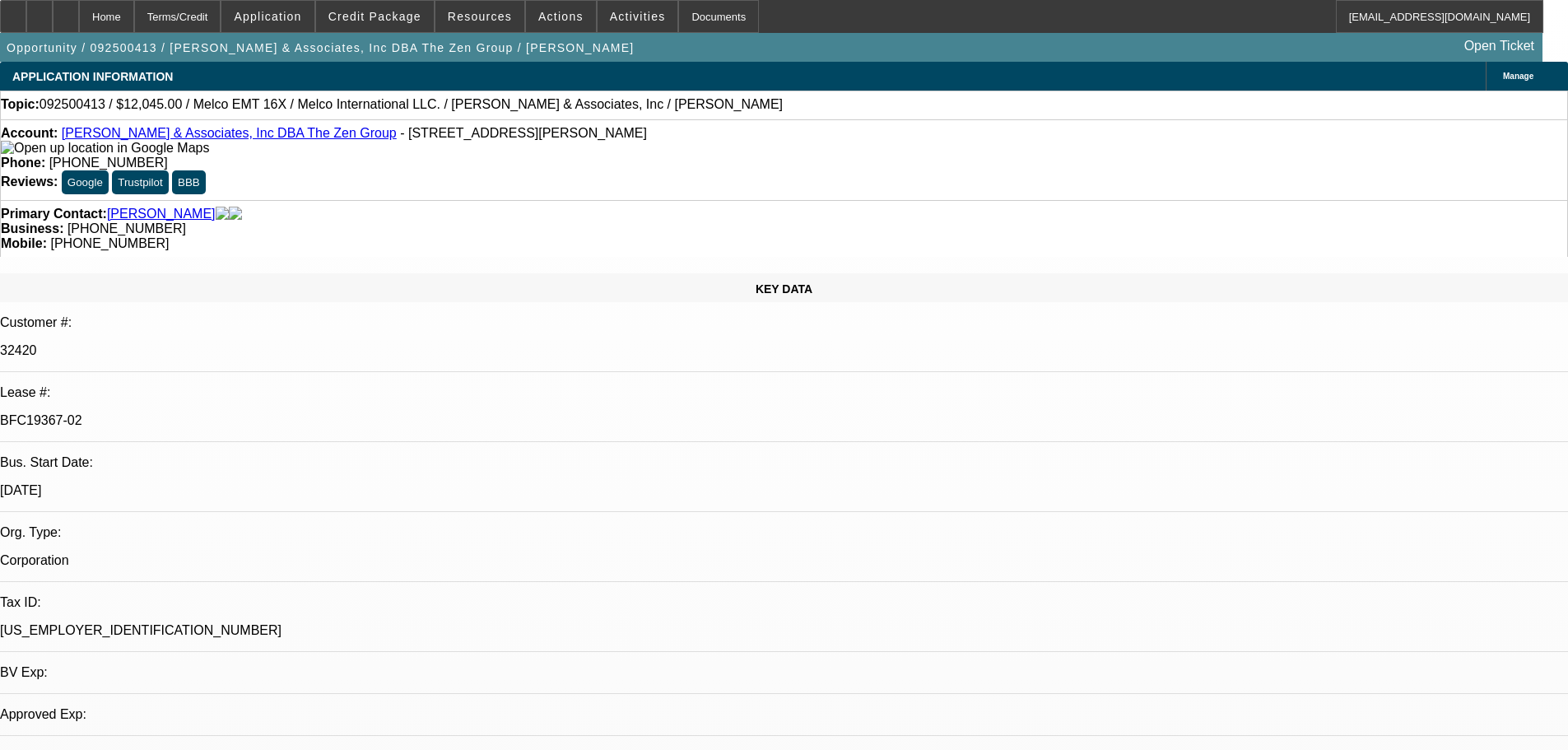
select select "0"
select select "2"
select select "0.1"
select select "4"
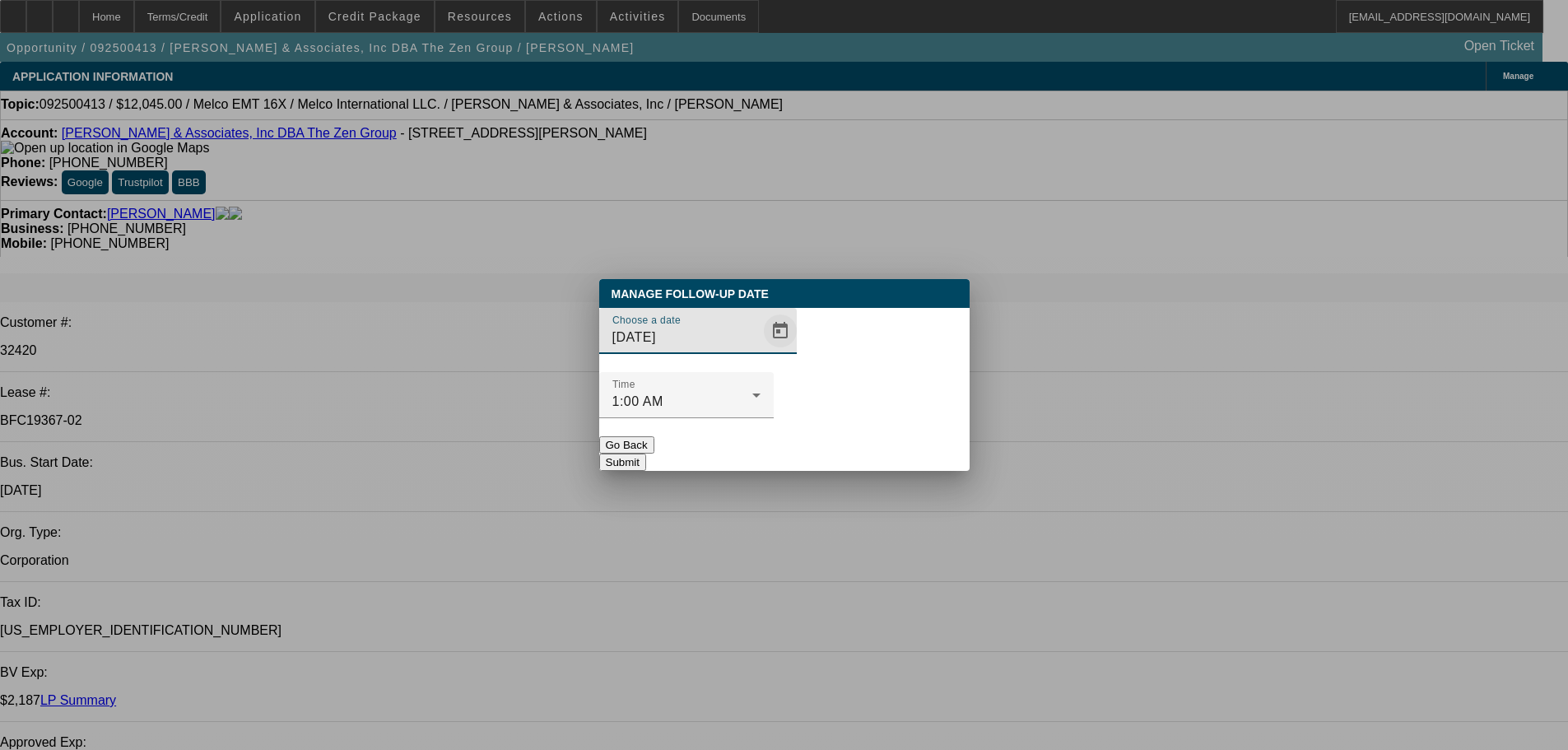
click at [760, 351] on span "Open calendar" at bounding box center [780, 330] width 40 height 40
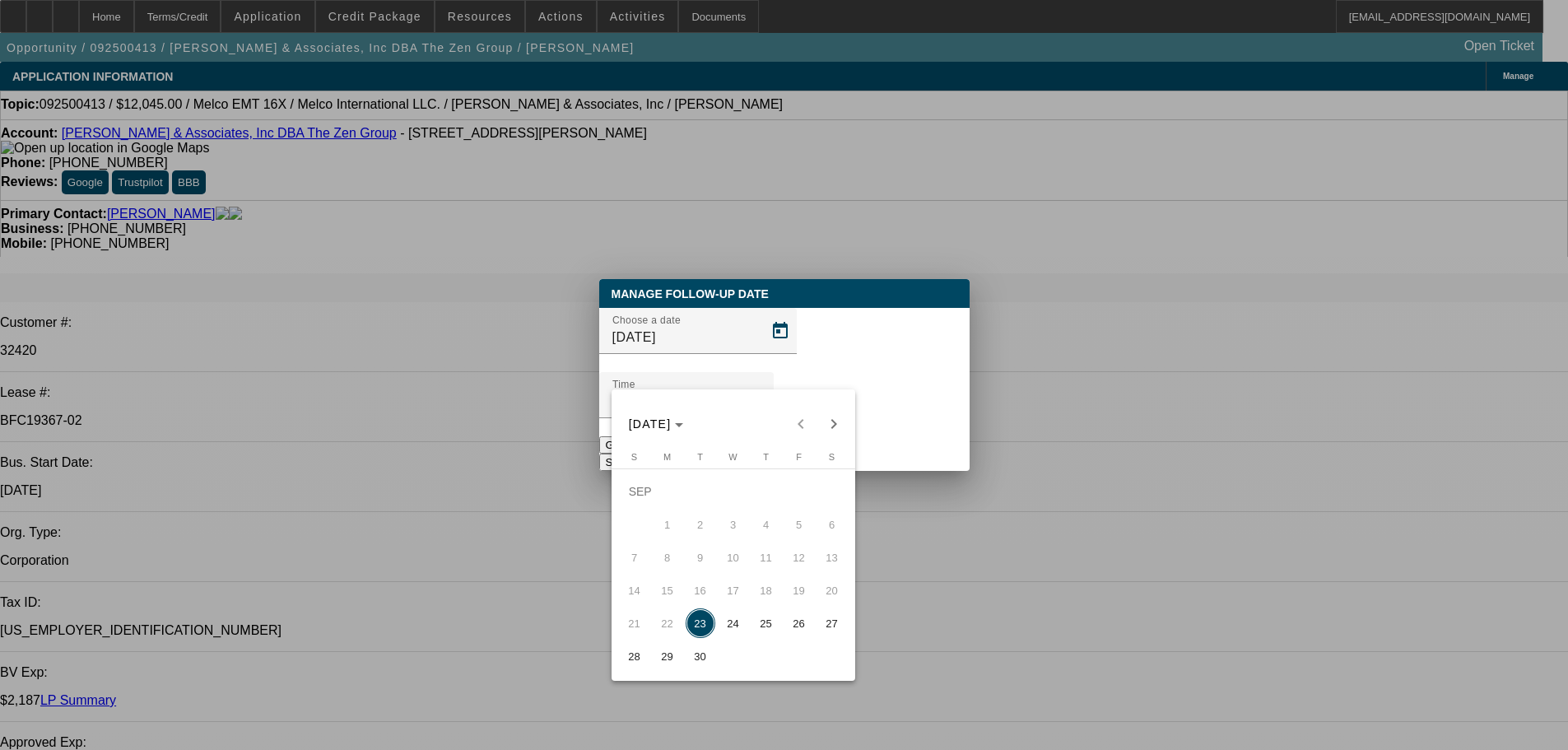
click at [767, 636] on span "25" at bounding box center [766, 623] width 30 height 30
type input "9/25/2025"
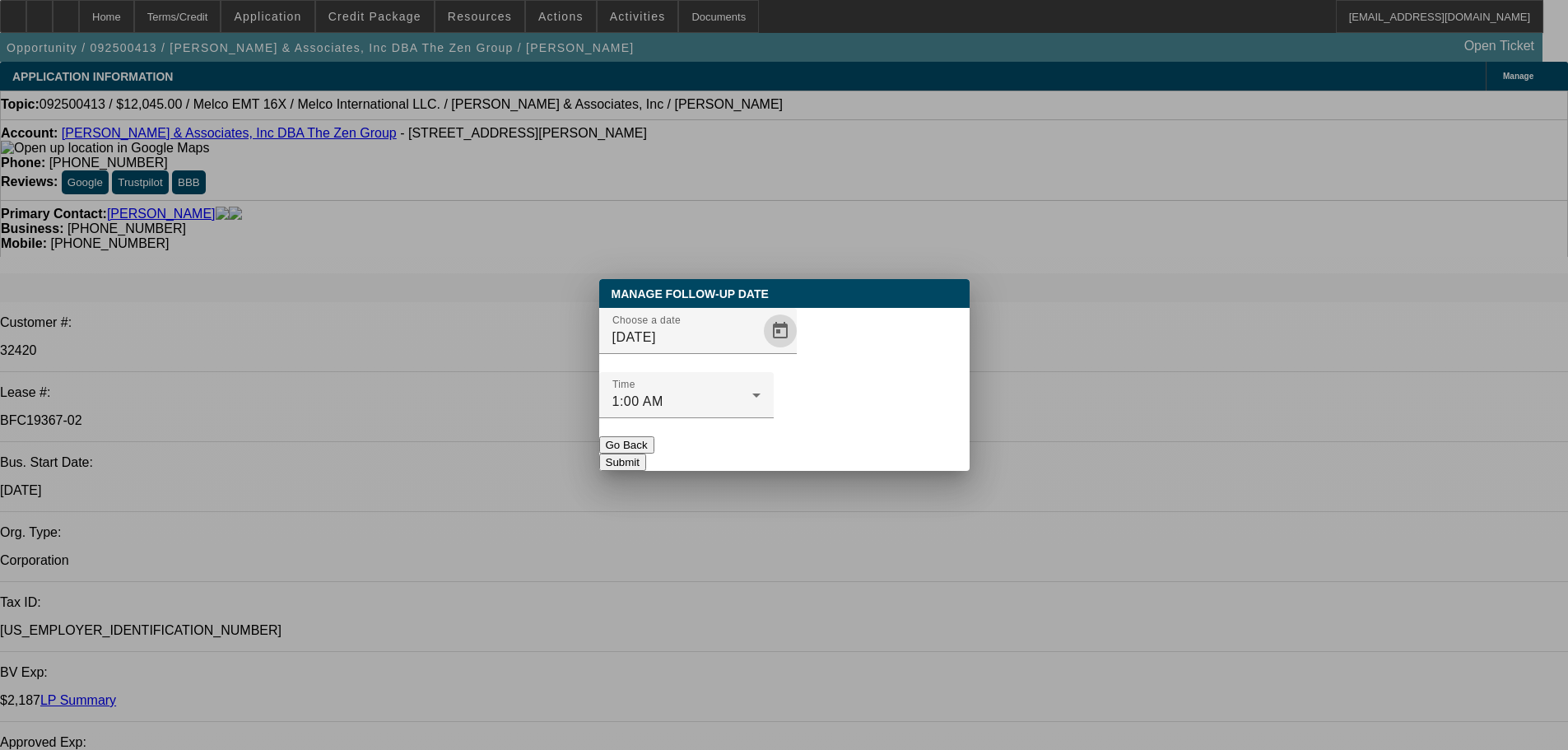
click at [646, 453] on button "Submit" at bounding box center [622, 461] width 47 height 18
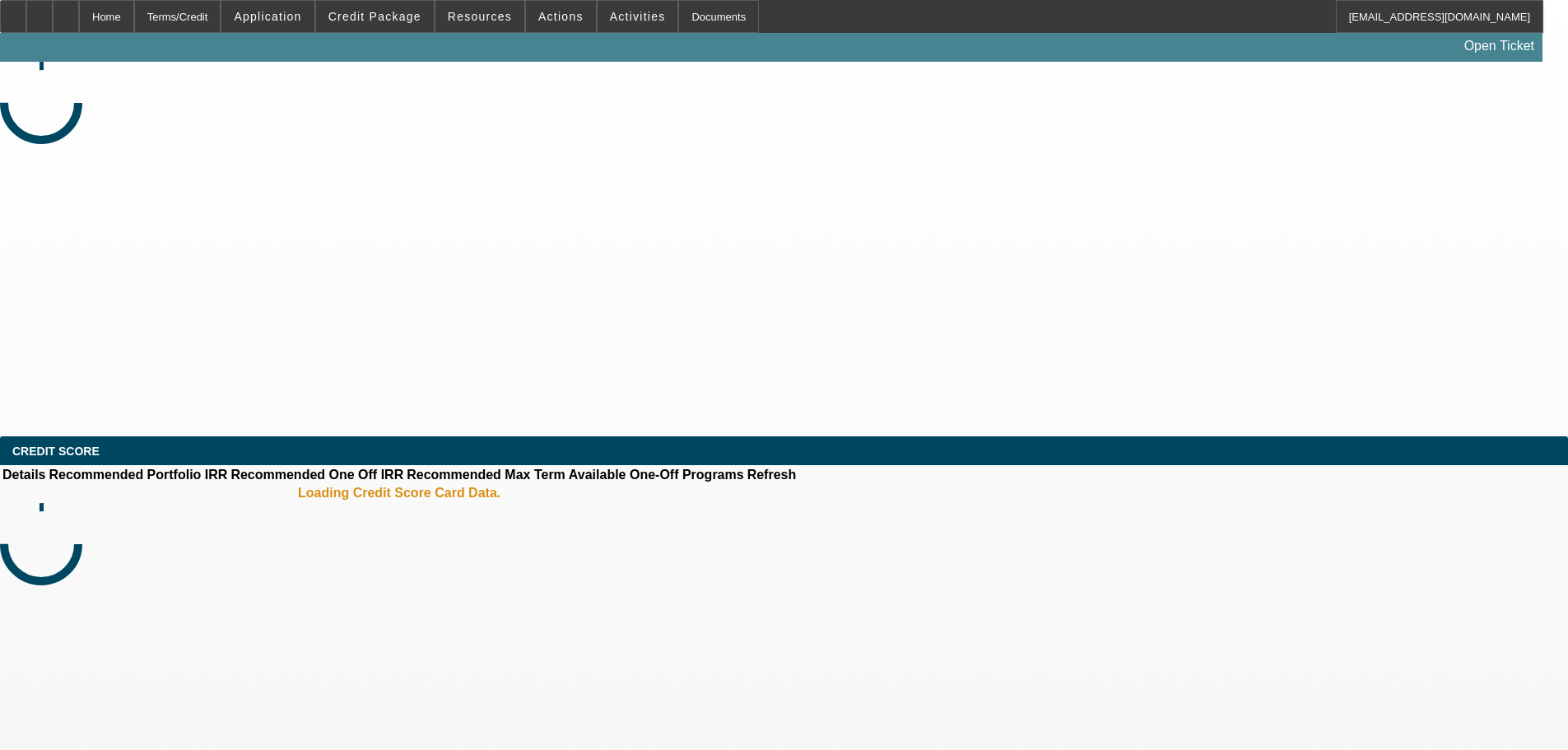
select select "0"
select select "2"
select select "0.1"
select select "4"
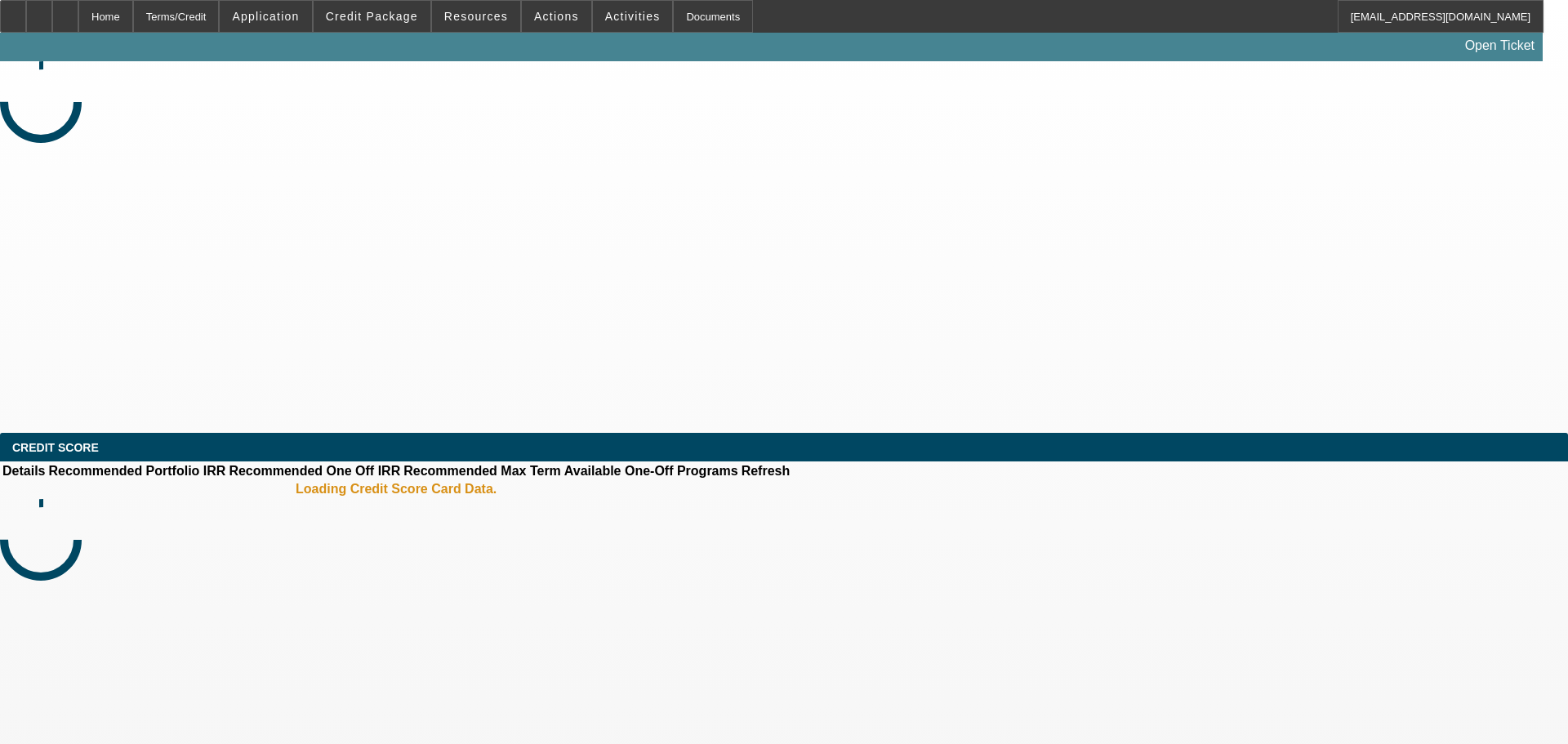
select select "0"
select select "2"
select select "0"
select select "6"
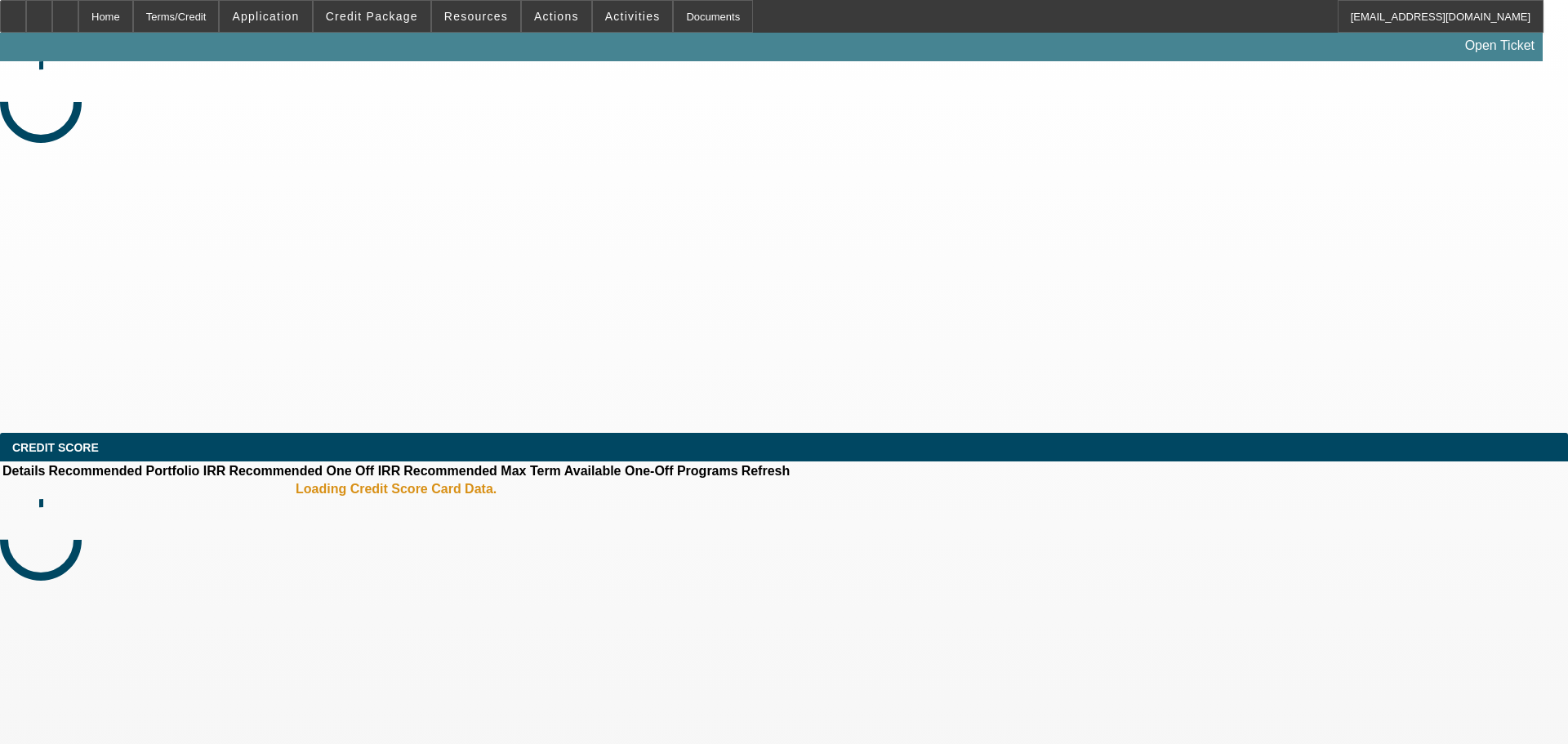
select select "0"
select select "2"
select select "0"
select select "6"
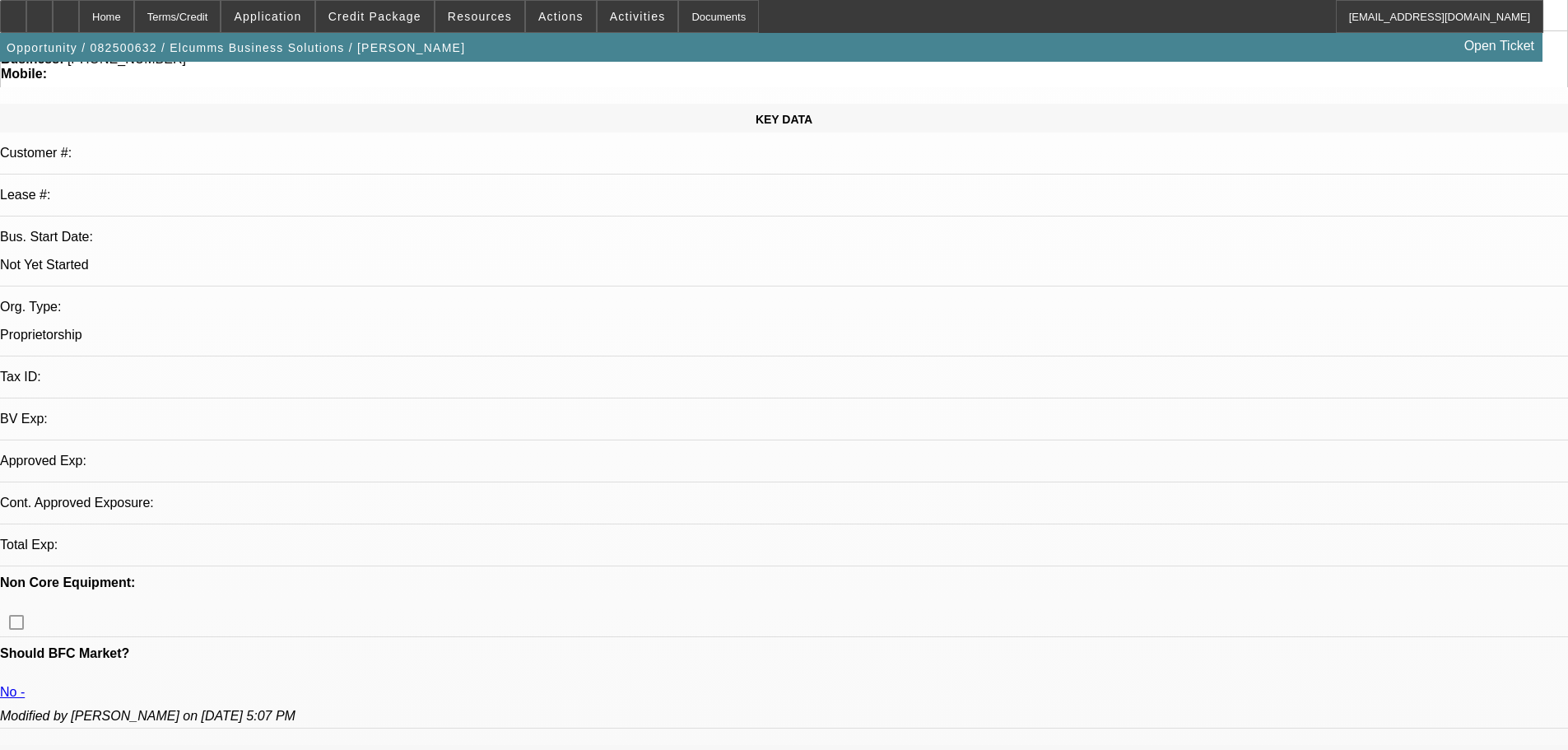
select select "0"
select select "2"
select select "0.1"
select select "4"
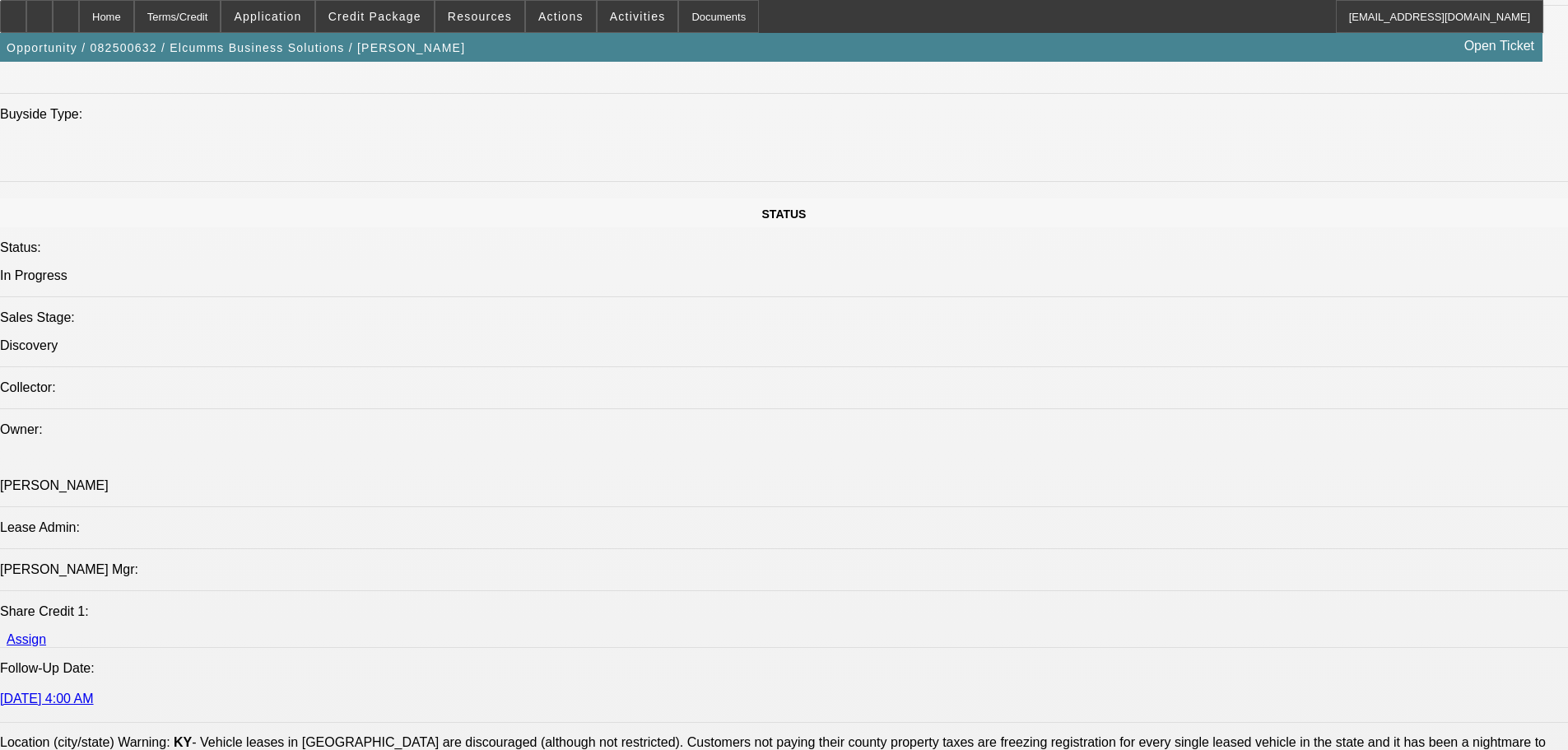
scroll to position [1646, 0]
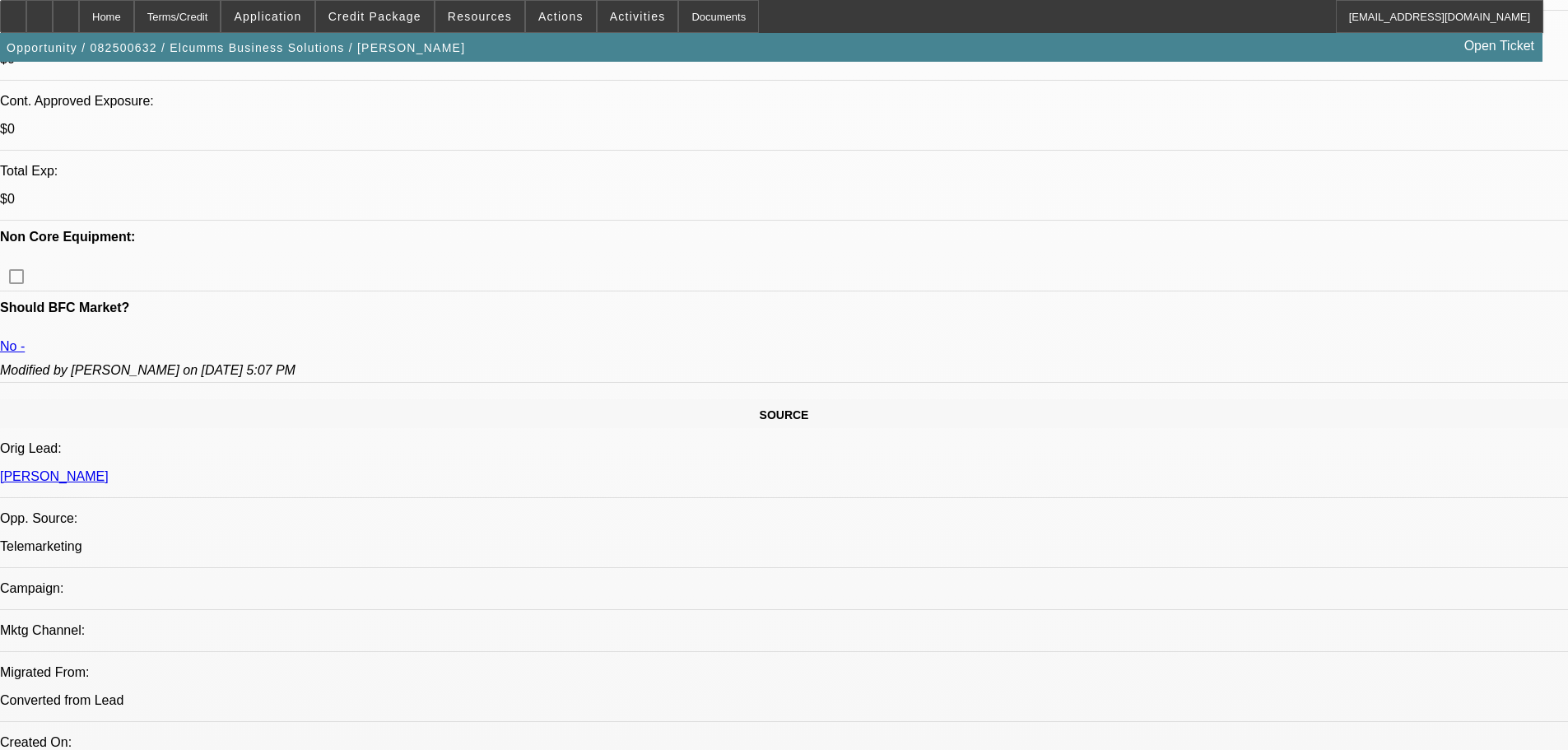
scroll to position [0, 0]
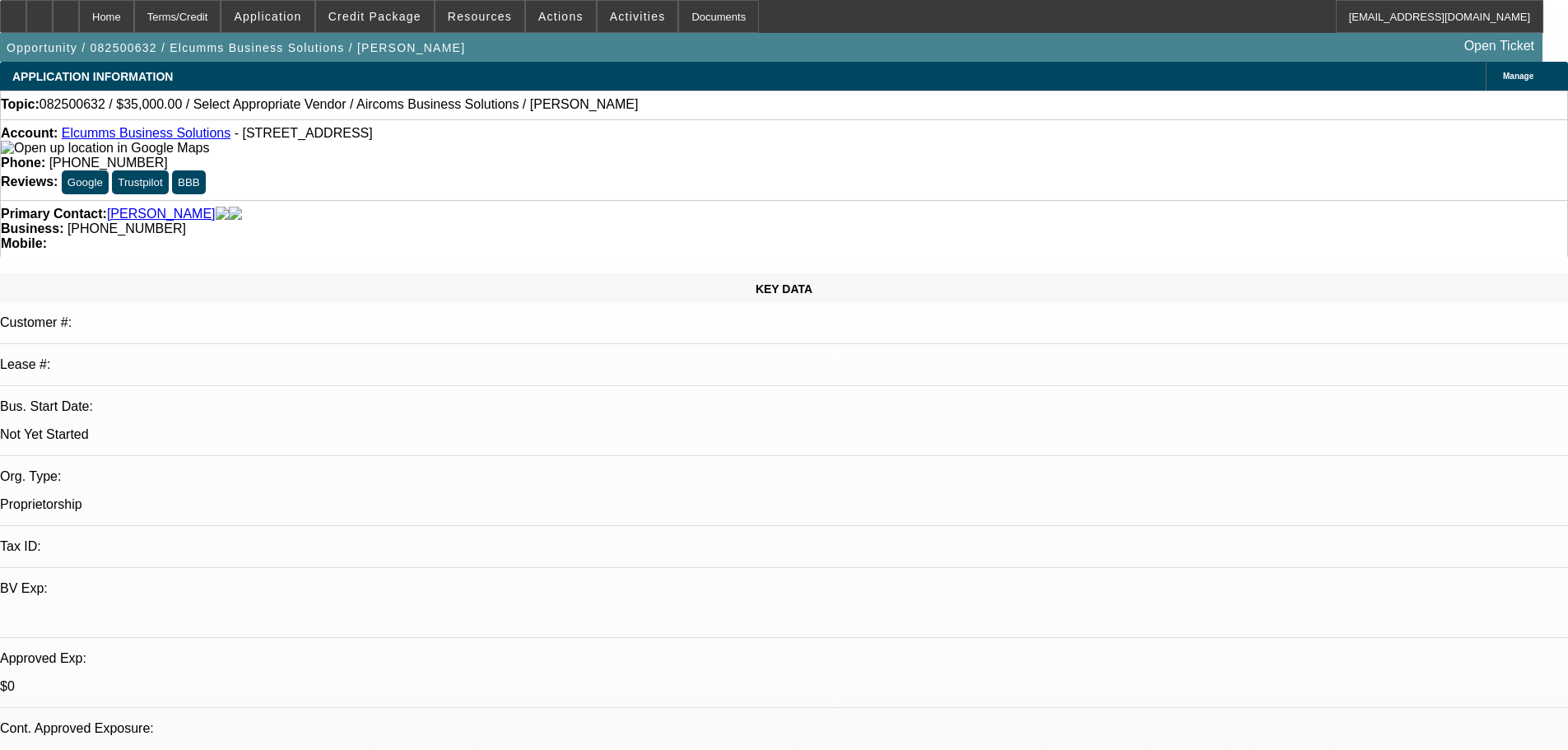
drag, startPoint x: 566, startPoint y: 492, endPoint x: 547, endPoint y: 273, distance: 219.8
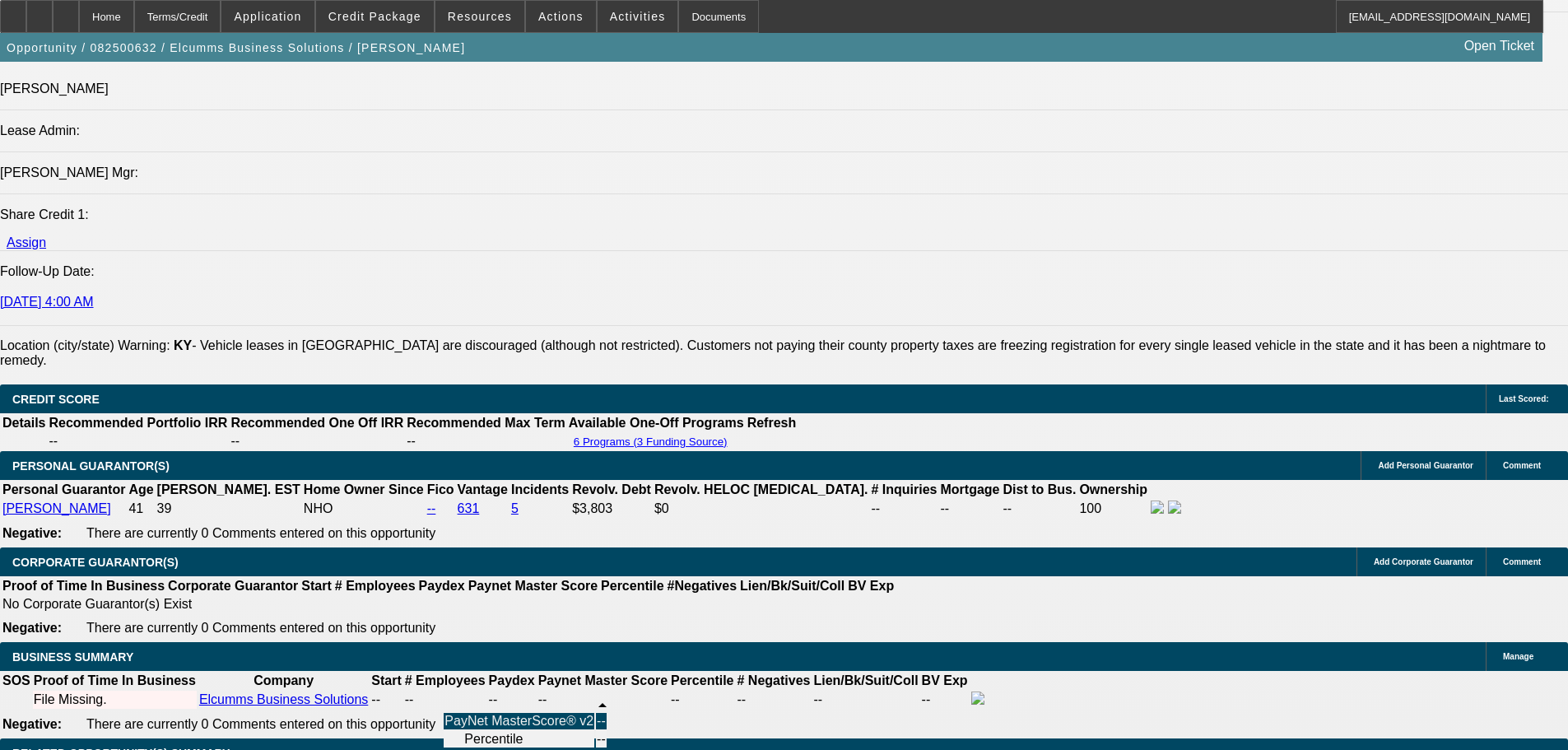
drag, startPoint x: 547, startPoint y: 305, endPoint x: 596, endPoint y: 542, distance: 242.0
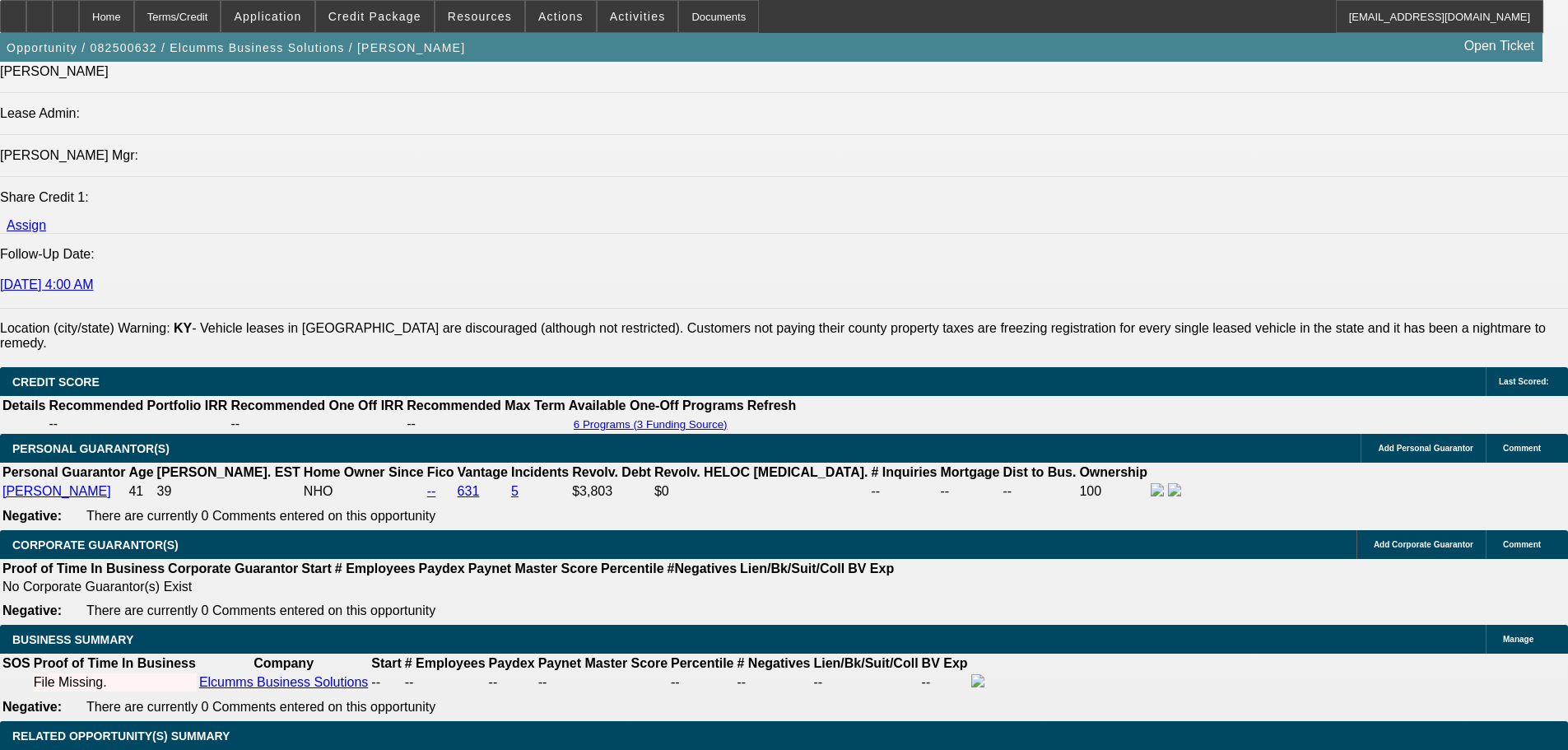
drag, startPoint x: 731, startPoint y: 294, endPoint x: 737, endPoint y: 127, distance: 167.1
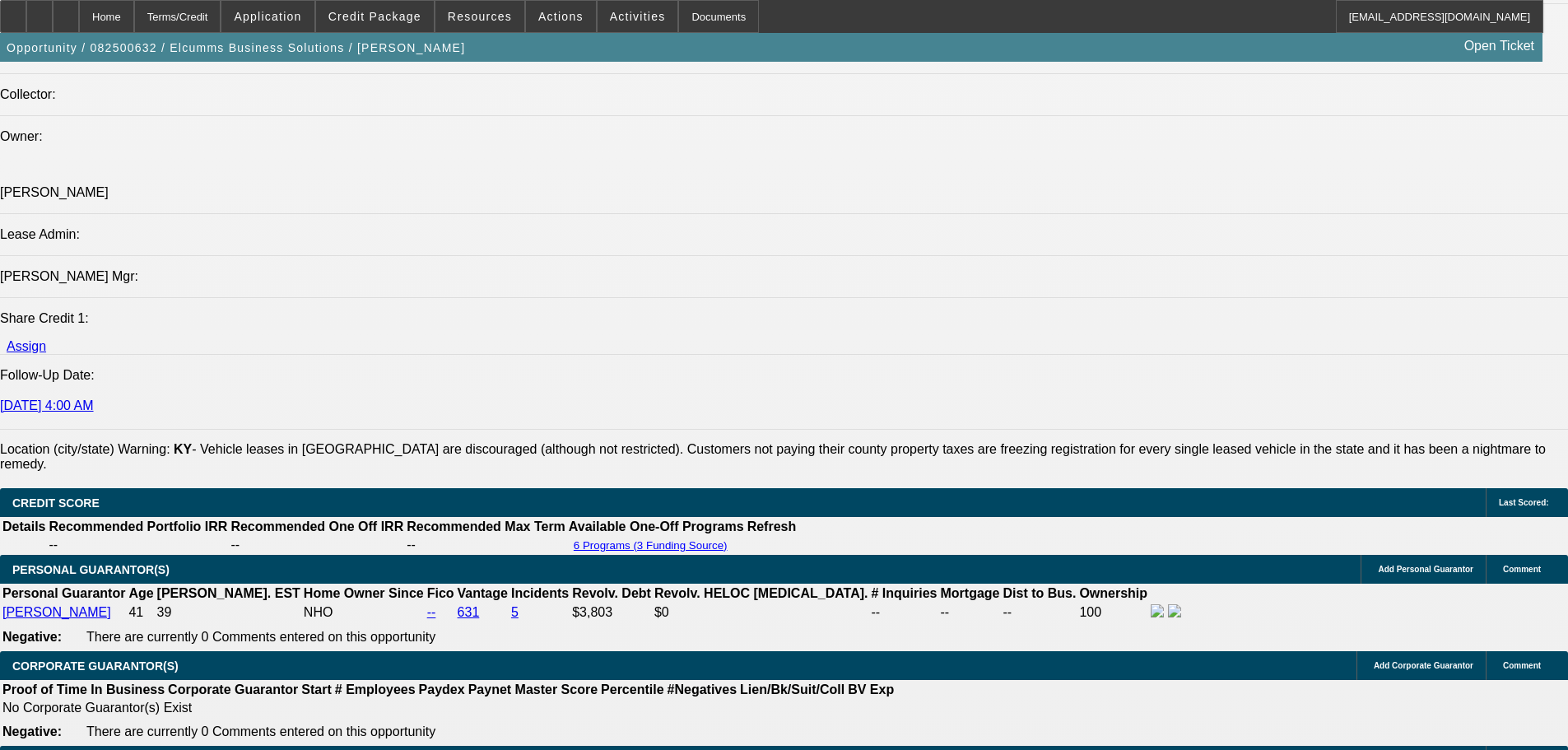
drag, startPoint x: 666, startPoint y: 467, endPoint x: 607, endPoint y: 431, distance: 69.1
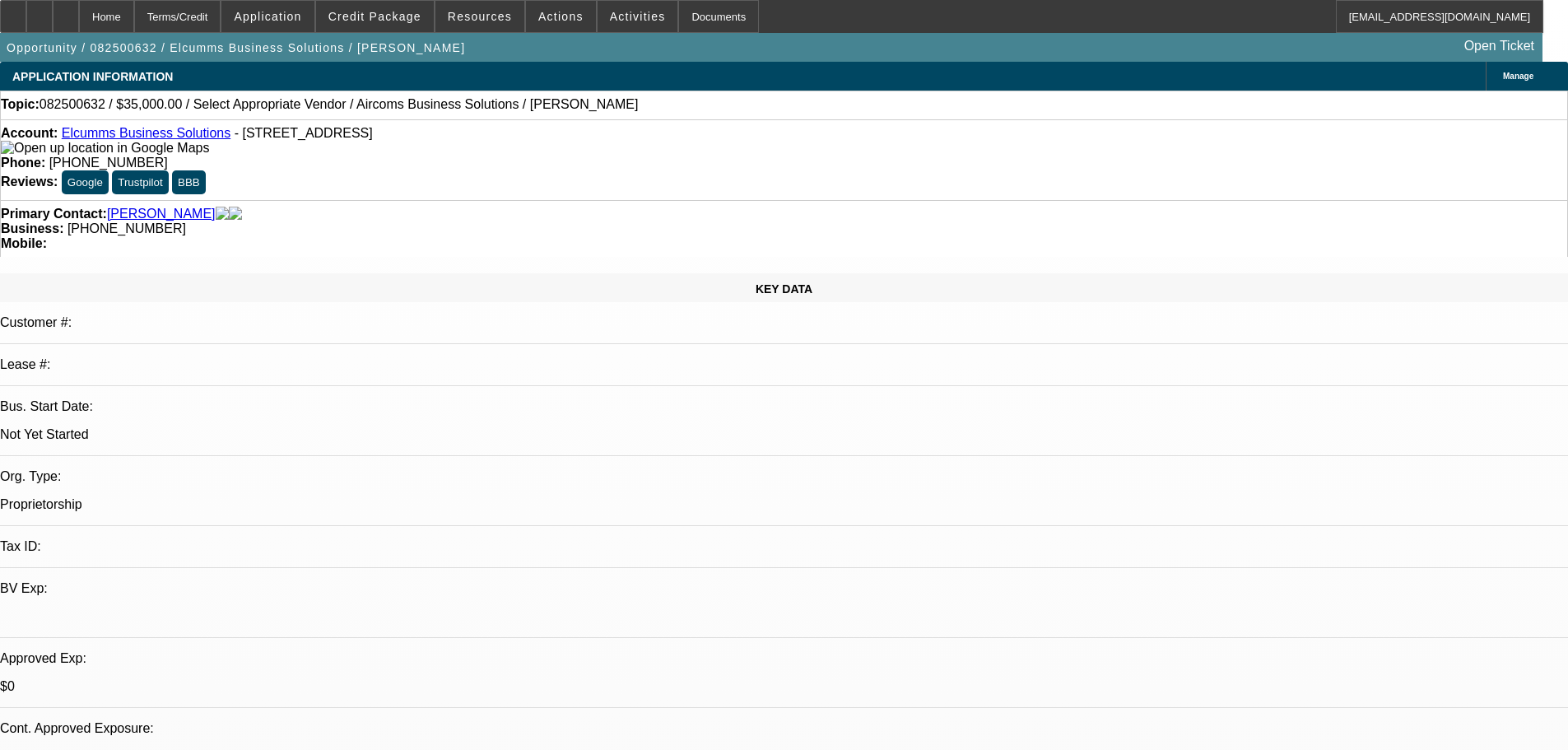
drag, startPoint x: 946, startPoint y: 168, endPoint x: 1082, endPoint y: 104, distance: 150.3
drag, startPoint x: 1212, startPoint y: 564, endPoint x: 1151, endPoint y: 580, distance: 63.1
drag, startPoint x: 1156, startPoint y: 582, endPoint x: 1121, endPoint y: 550, distance: 47.4
copy div "8/22 pending app signed out of sole prop, perosnal banks + biz license-----9/15…"
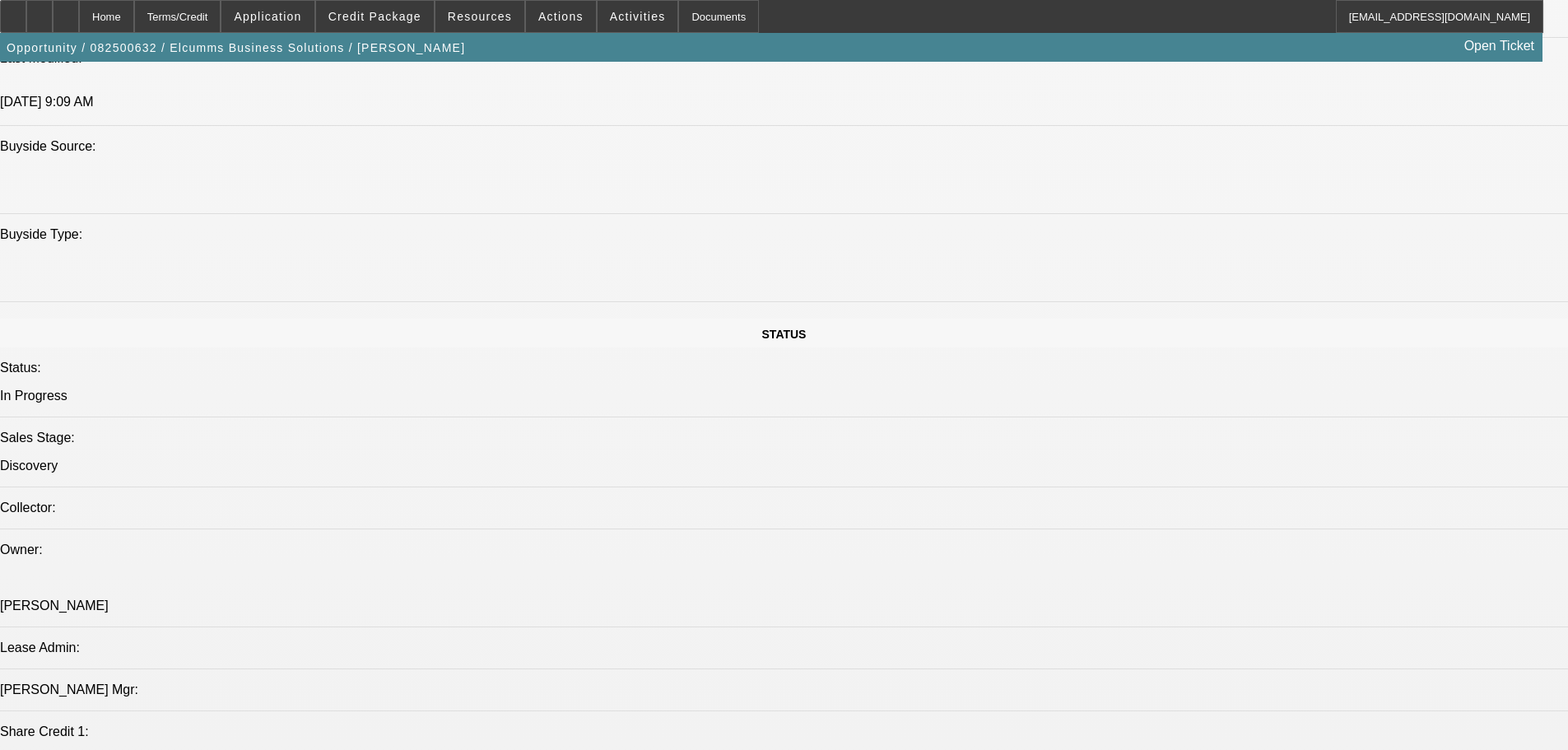
drag, startPoint x: 582, startPoint y: 456, endPoint x: 613, endPoint y: 606, distance: 153.2
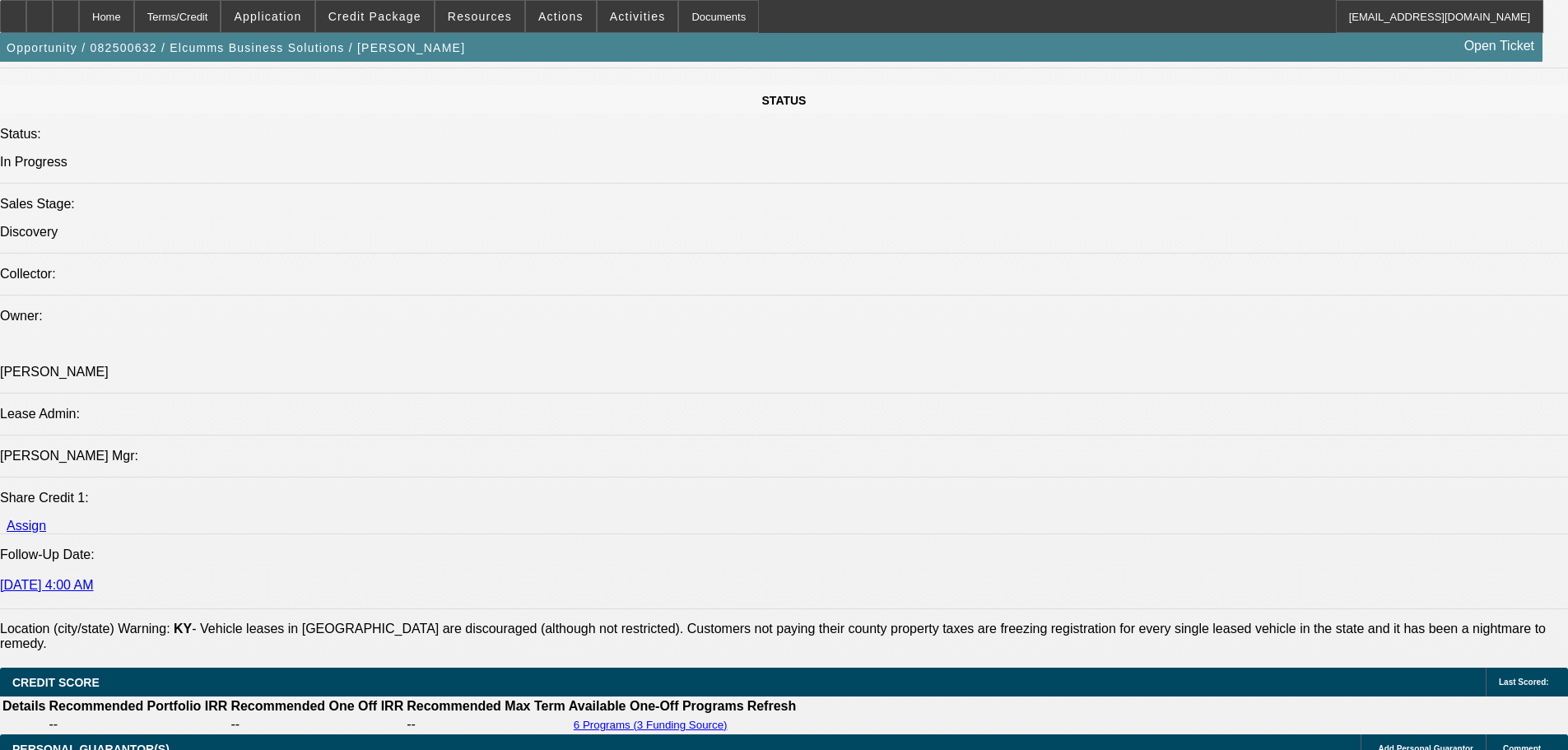
scroll to position [1608, 0]
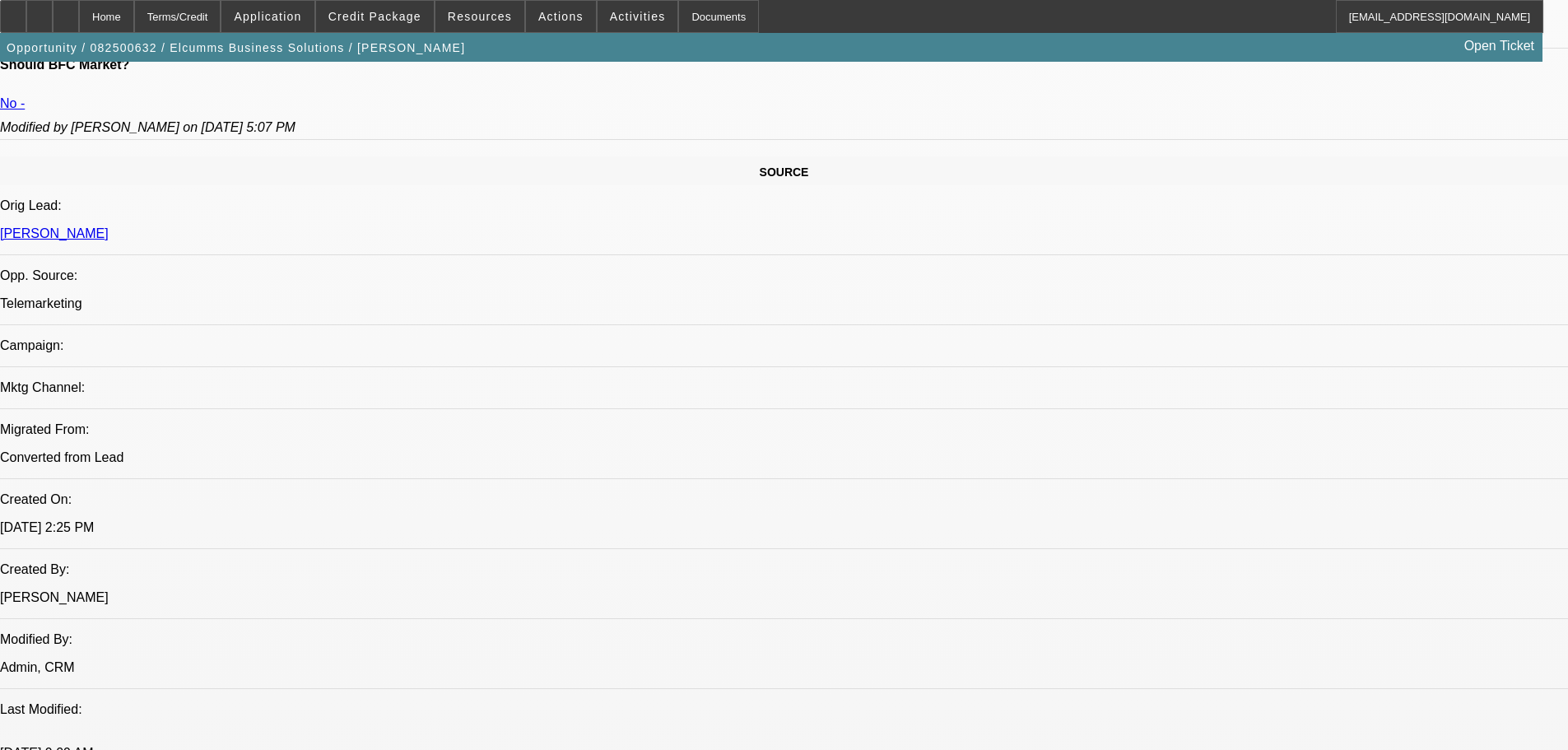
drag, startPoint x: 808, startPoint y: 317, endPoint x: 830, endPoint y: 323, distance: 22.8
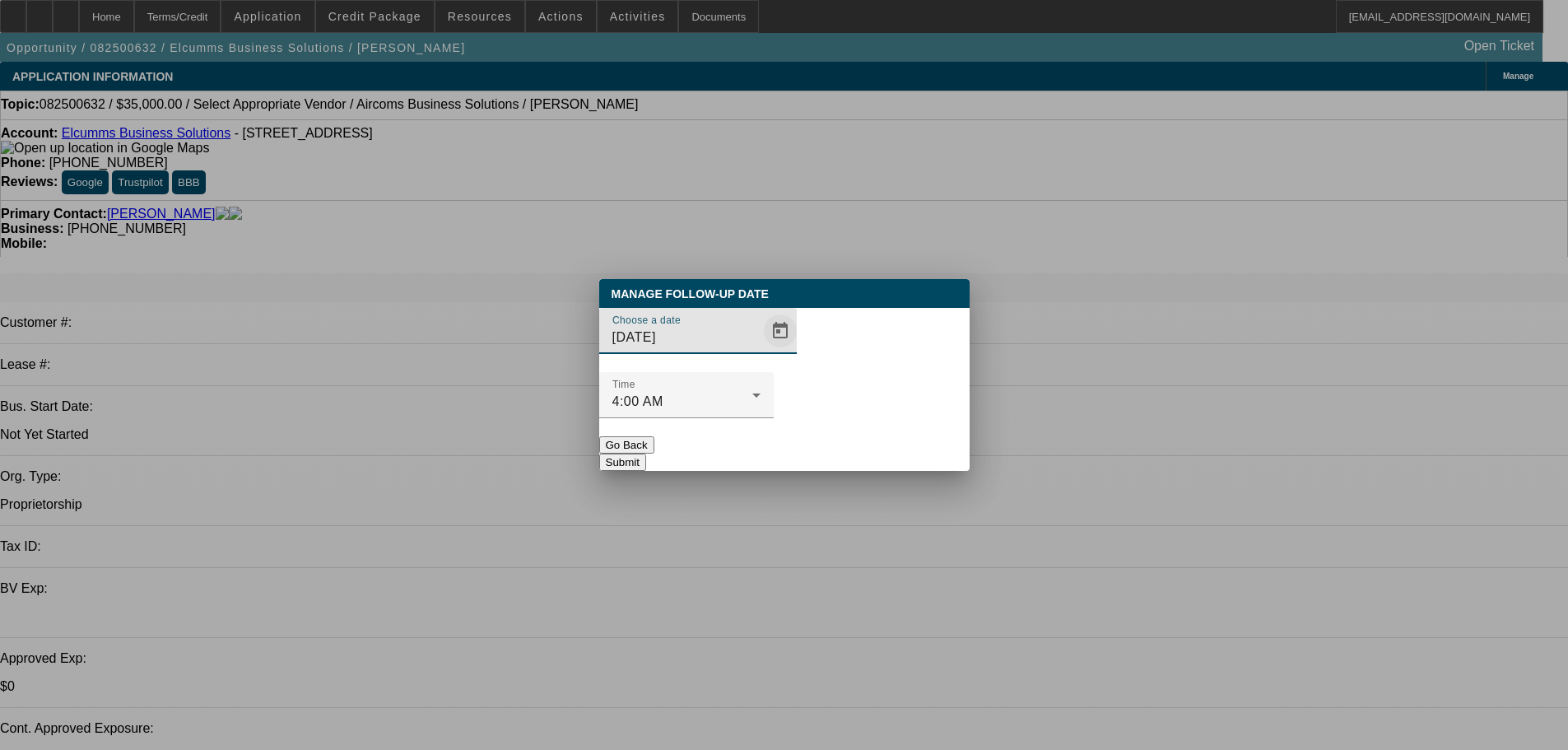
click at [760, 351] on span "Open calendar" at bounding box center [780, 330] width 40 height 40
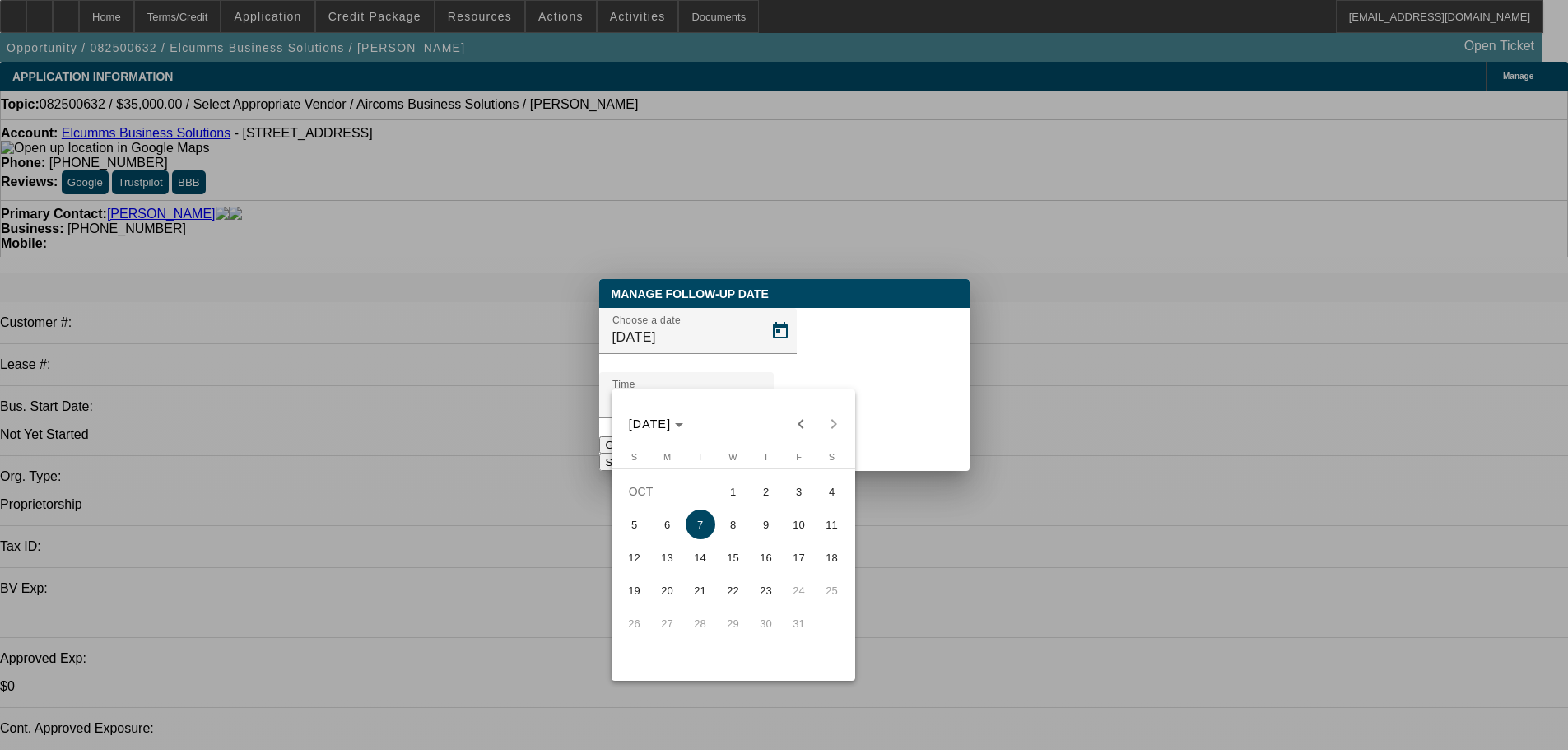
click at [706, 511] on span "21" at bounding box center [700, 590] width 30 height 30
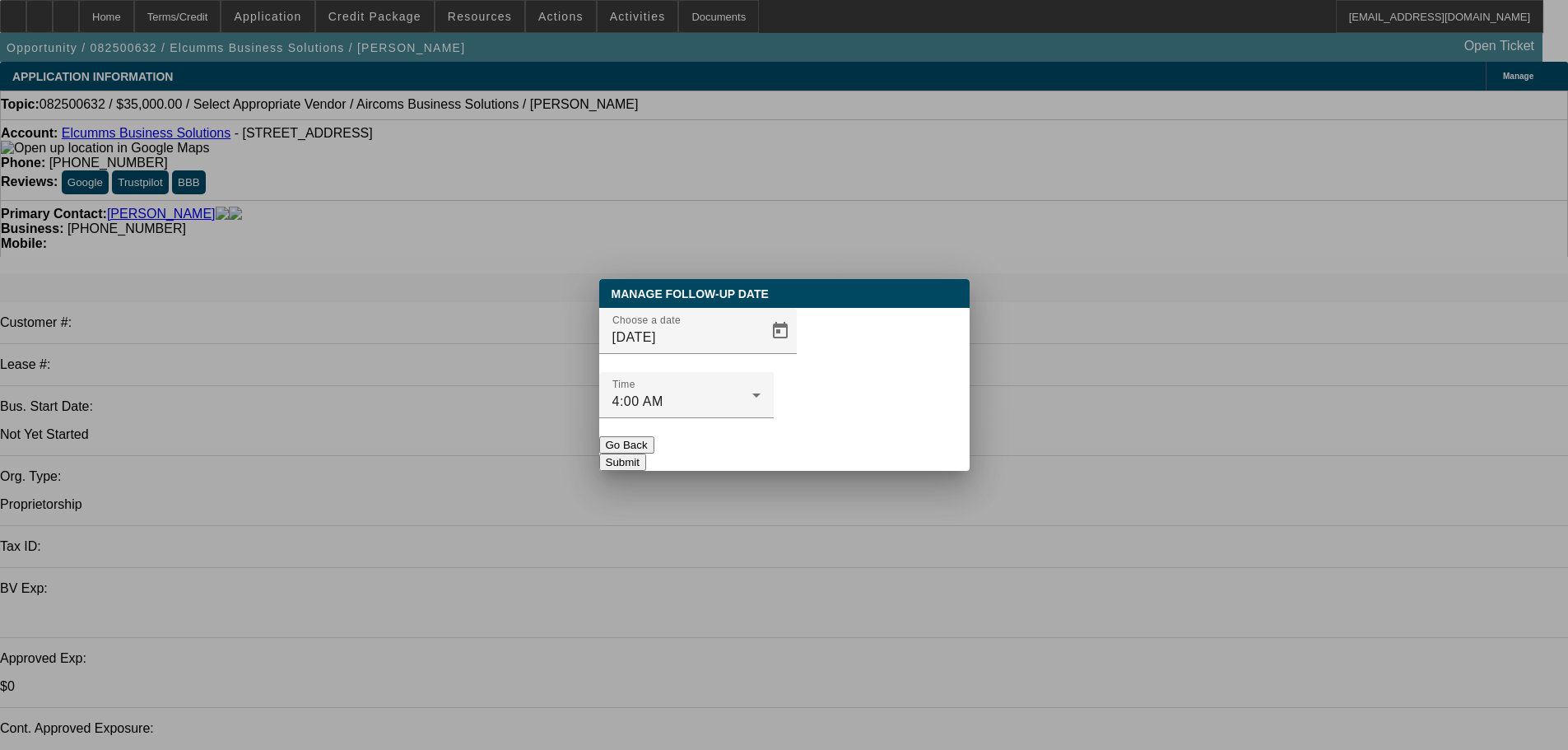
click at [868, 437] on div "Manage Follow-Up Date Choose a date 10/21/2025 Time 4:00 AM Go Back Submit" at bounding box center [784, 375] width 370 height 192
click at [773, 511] on div at bounding box center [784, 375] width 1568 height 750
click at [766, 351] on span "Open calendar" at bounding box center [780, 330] width 40 height 40
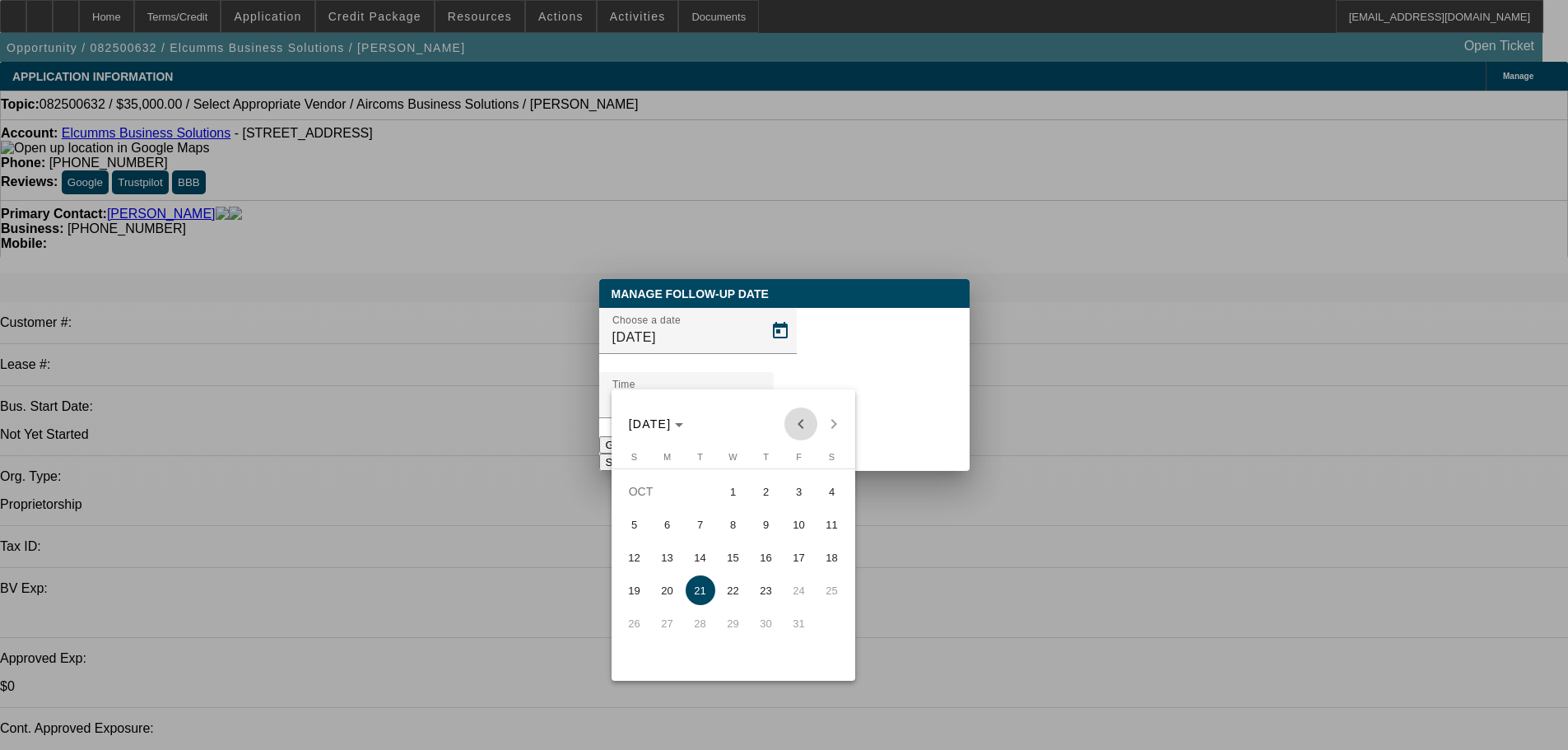
click at [800, 424] on span "Previous month" at bounding box center [800, 423] width 32 height 32
click at [831, 417] on span "Next month" at bounding box center [833, 423] width 32 height 32
click at [708, 511] on span "7" at bounding box center [700, 524] width 30 height 30
type input "10/7/2025"
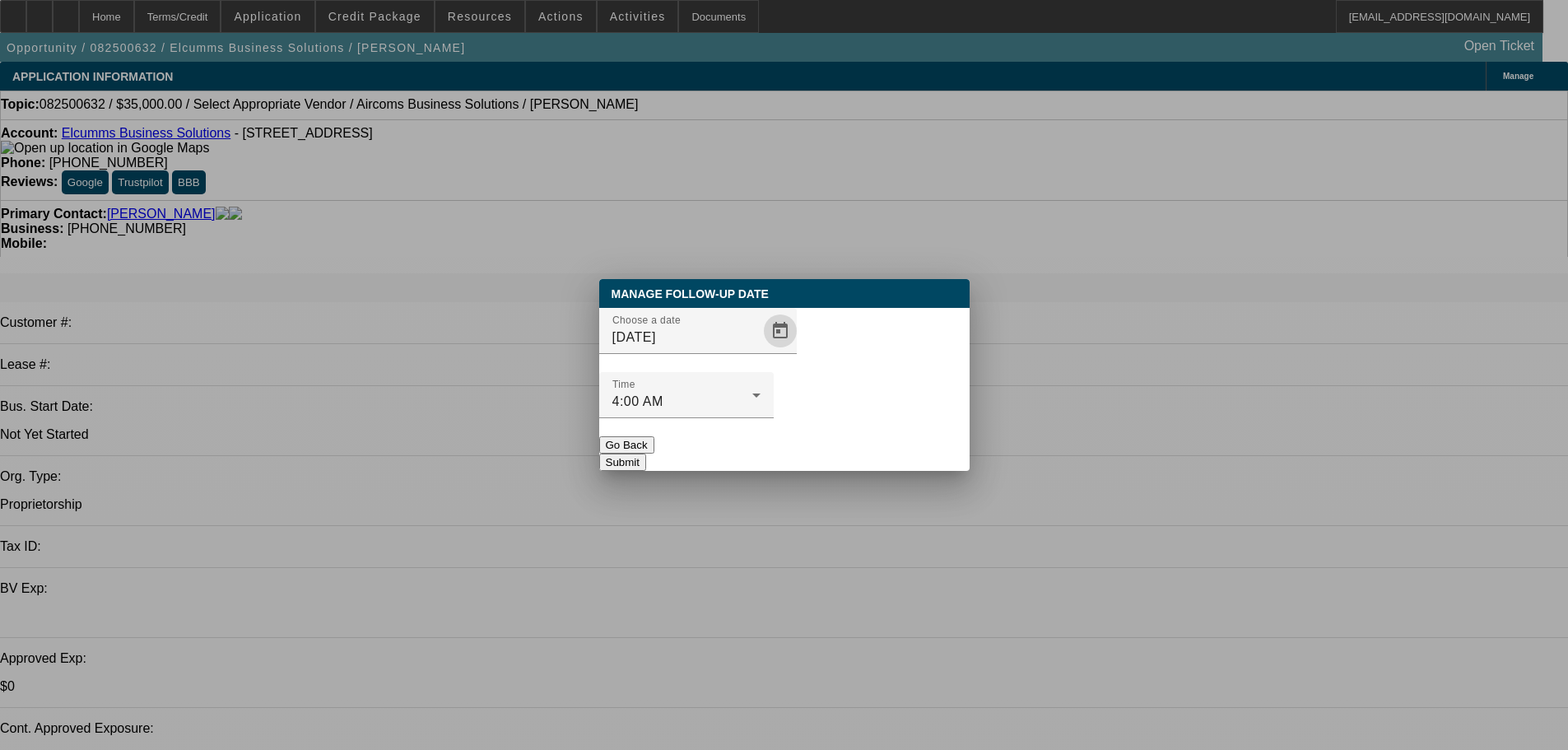
click at [646, 453] on button "Submit" at bounding box center [622, 461] width 47 height 18
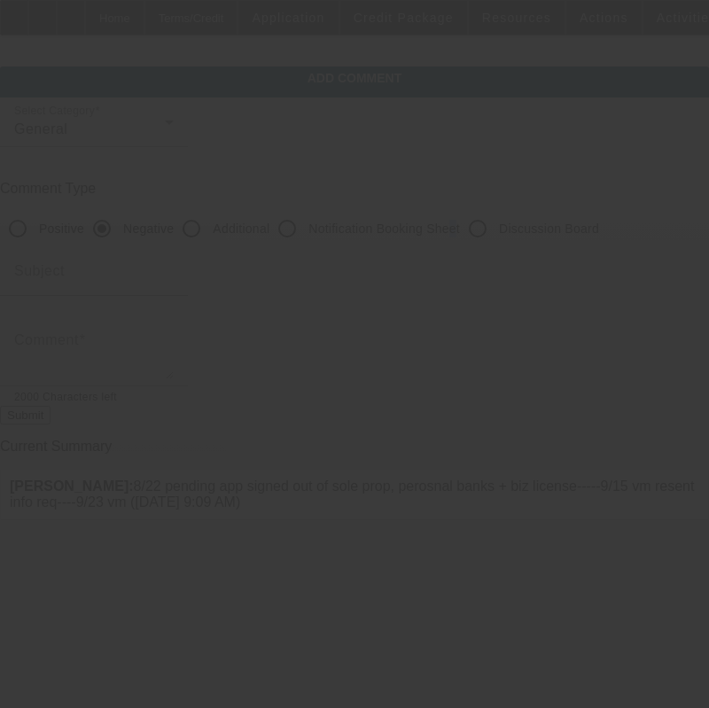
click at [493, 235] on mat-radio-group "Positive Negative Additional Notification Booking Sheet Discussion Board" at bounding box center [299, 227] width 599 height 15
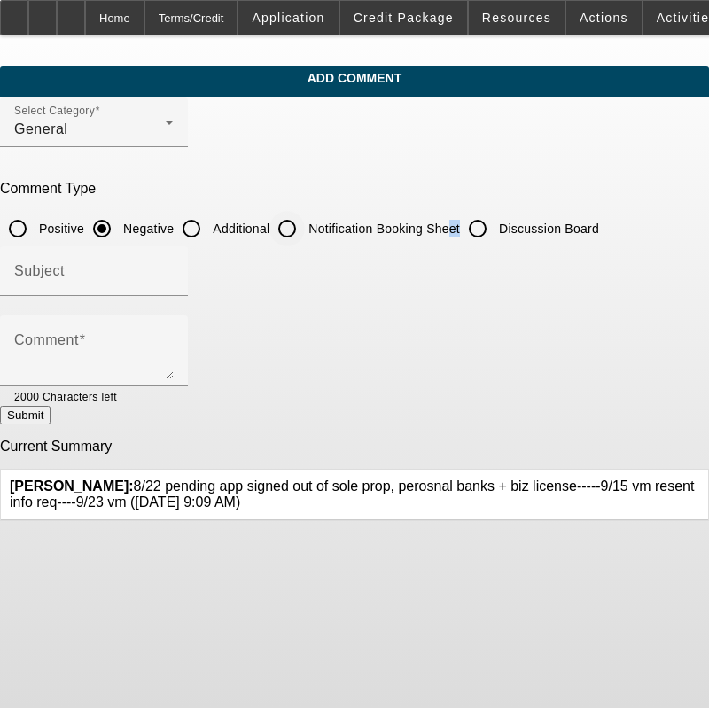
click at [496, 232] on input "Discussion Board" at bounding box center [477, 228] width 35 height 35
radio input "true"
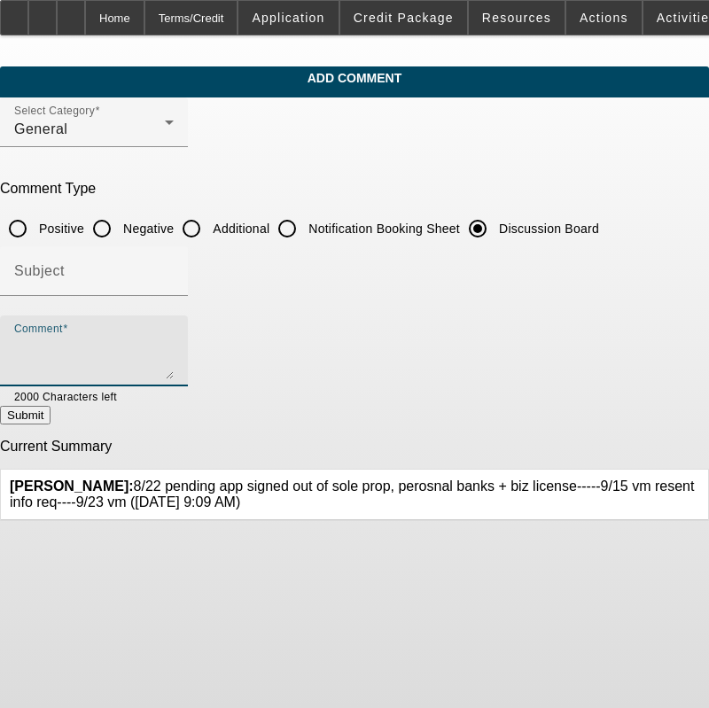
click at [174, 360] on textarea "Comment" at bounding box center [94, 358] width 160 height 43
paste textarea "8/22 pending app signed out of sole prop, perosnal banks + biz license-----9/15…"
type textarea "8/22 pending app signed out of sole prop, perosnal banks + biz license-----9/15…"
click at [597, 439] on div "Current Summary Flores, Brian: 8/22 pending app signed out of sole prop, perosn…" at bounding box center [354, 480] width 709 height 82
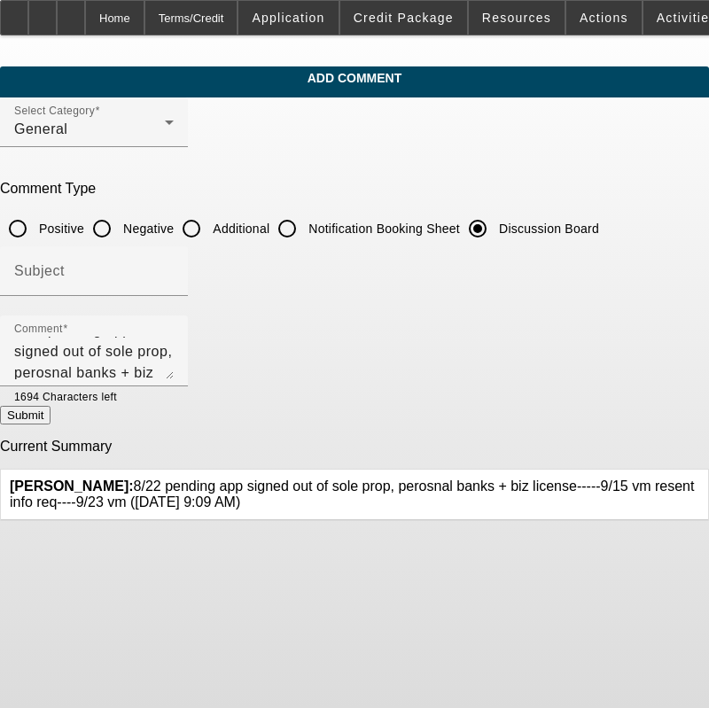
click at [51, 420] on button "Submit" at bounding box center [25, 415] width 51 height 19
radio input "true"
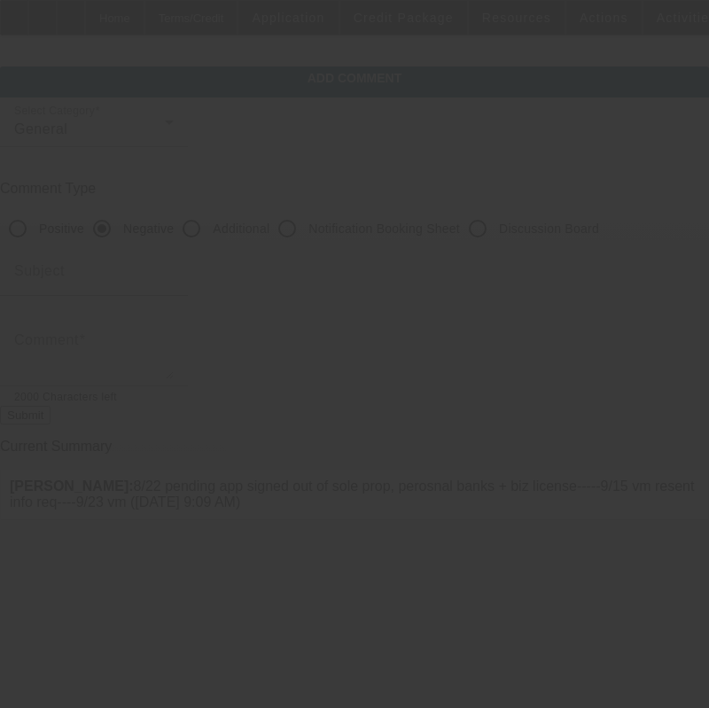
scroll to position [0, 0]
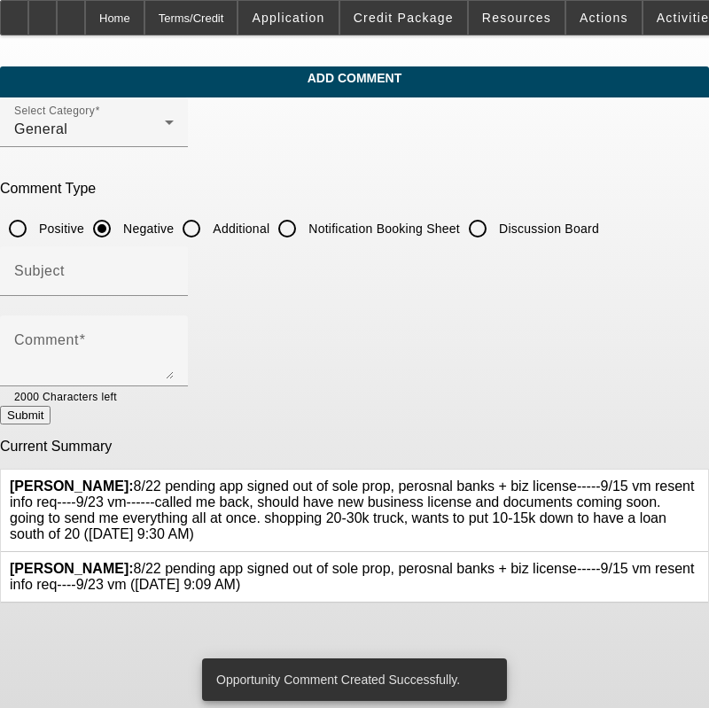
click at [699, 561] on icon at bounding box center [699, 561] width 0 height 0
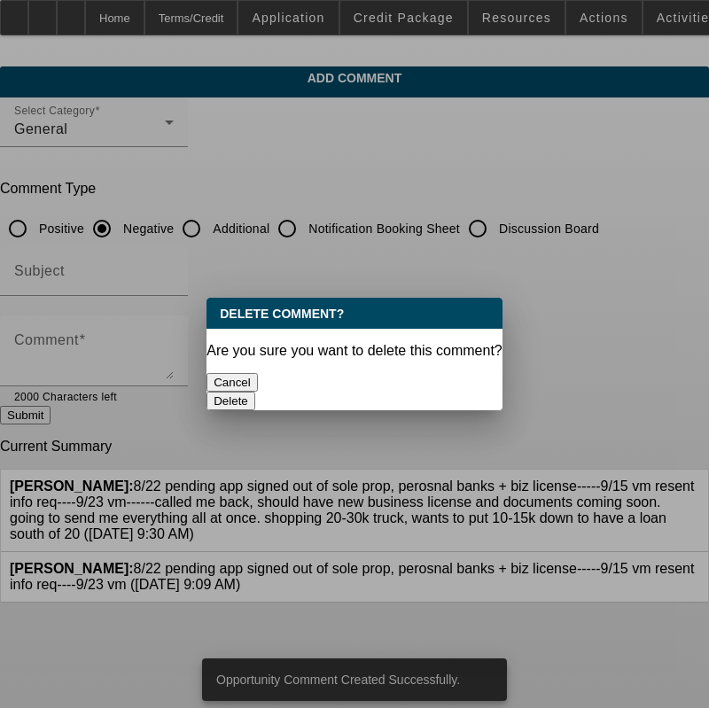
click at [255, 392] on button "Delete" at bounding box center [231, 401] width 49 height 19
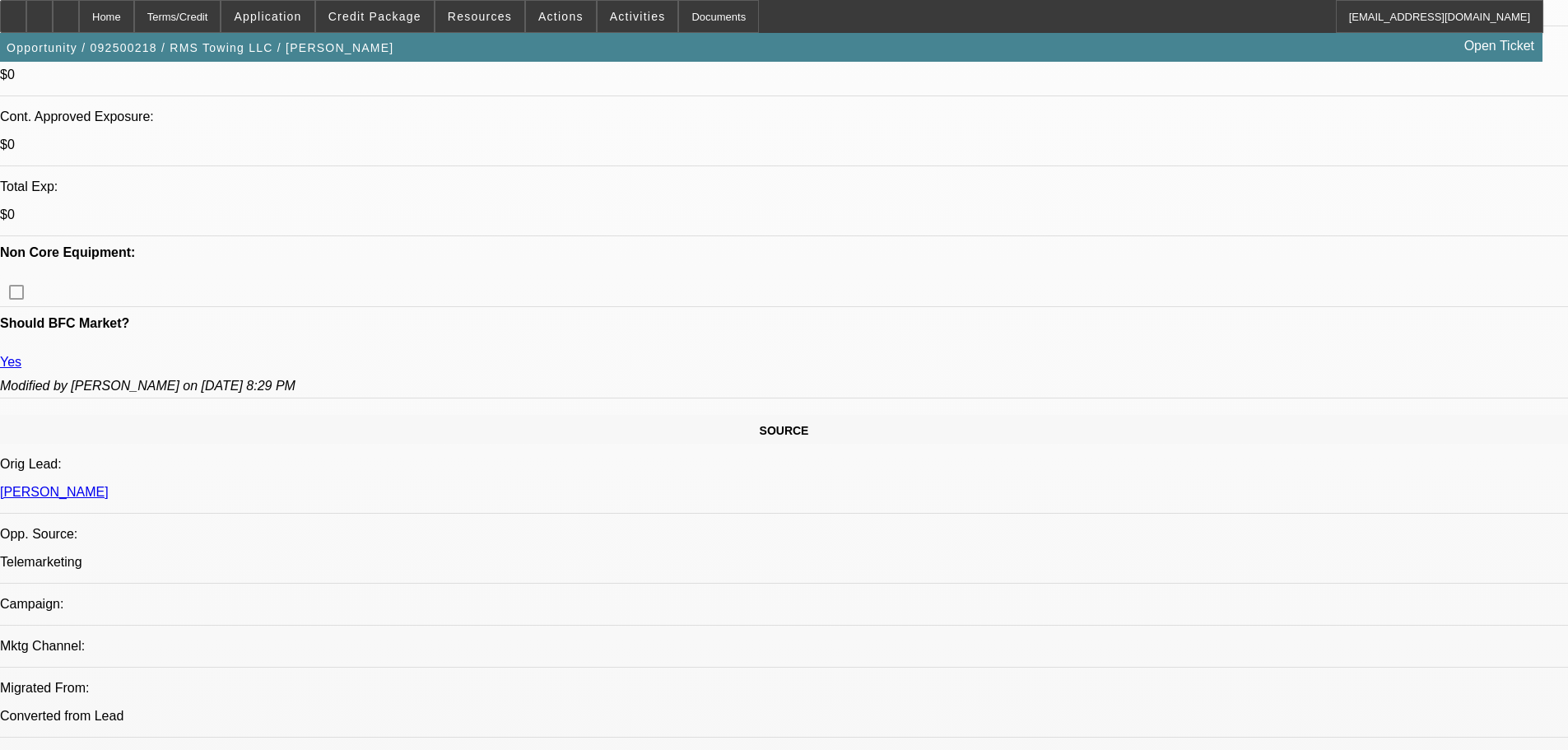
select select "0"
select select "3"
select select "0"
select select "6"
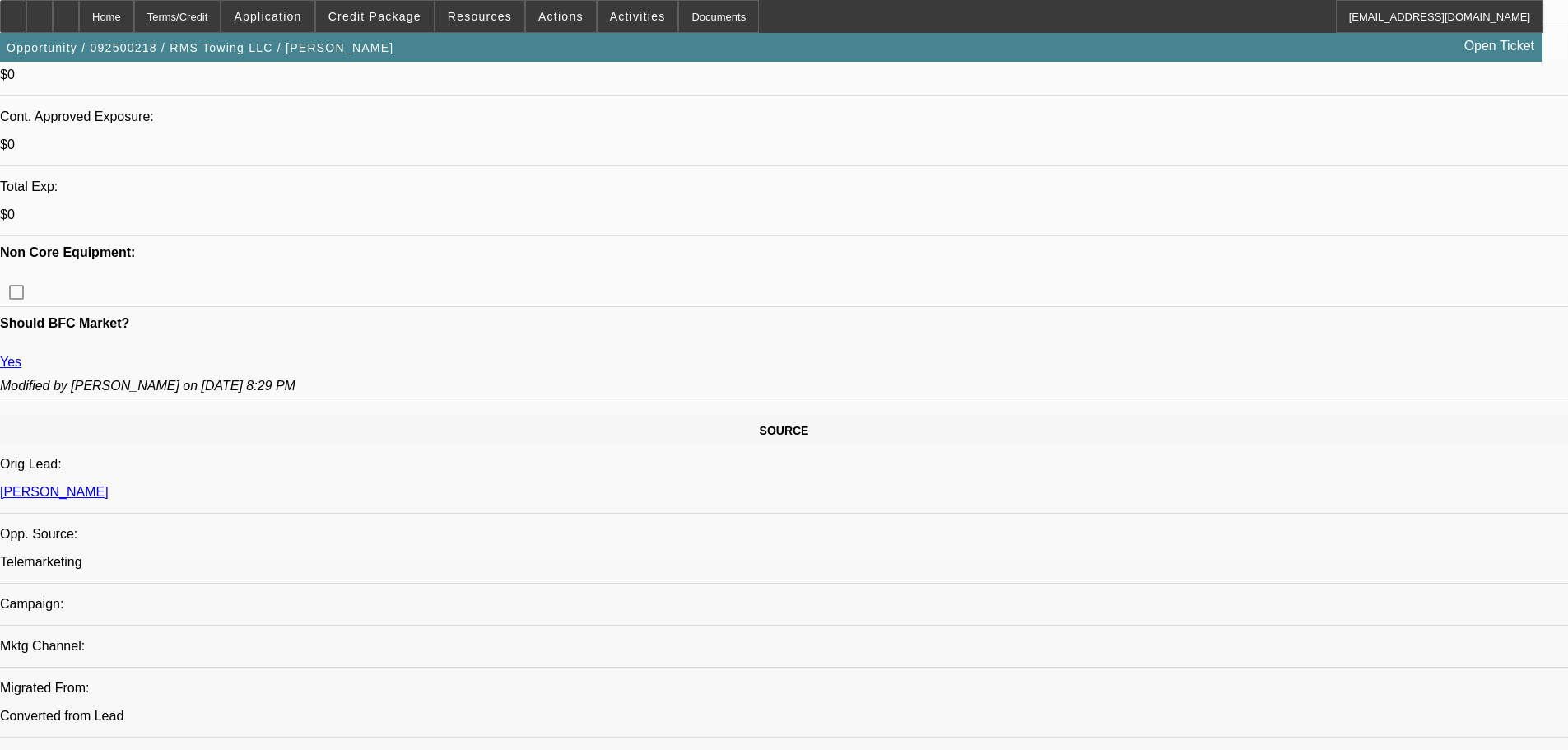
select select "0"
select select "3"
select select "0"
select select "6"
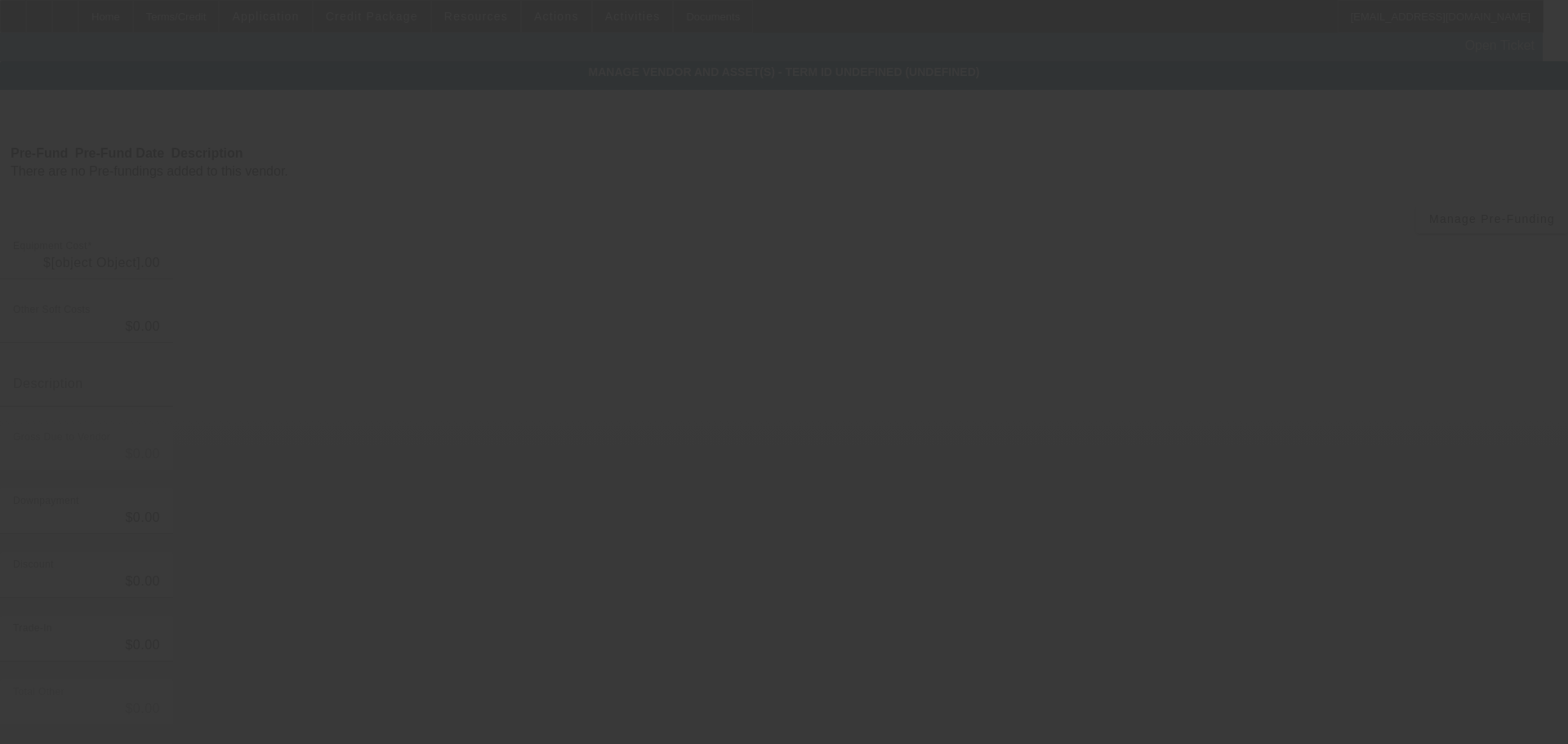
type input "$85,000.00"
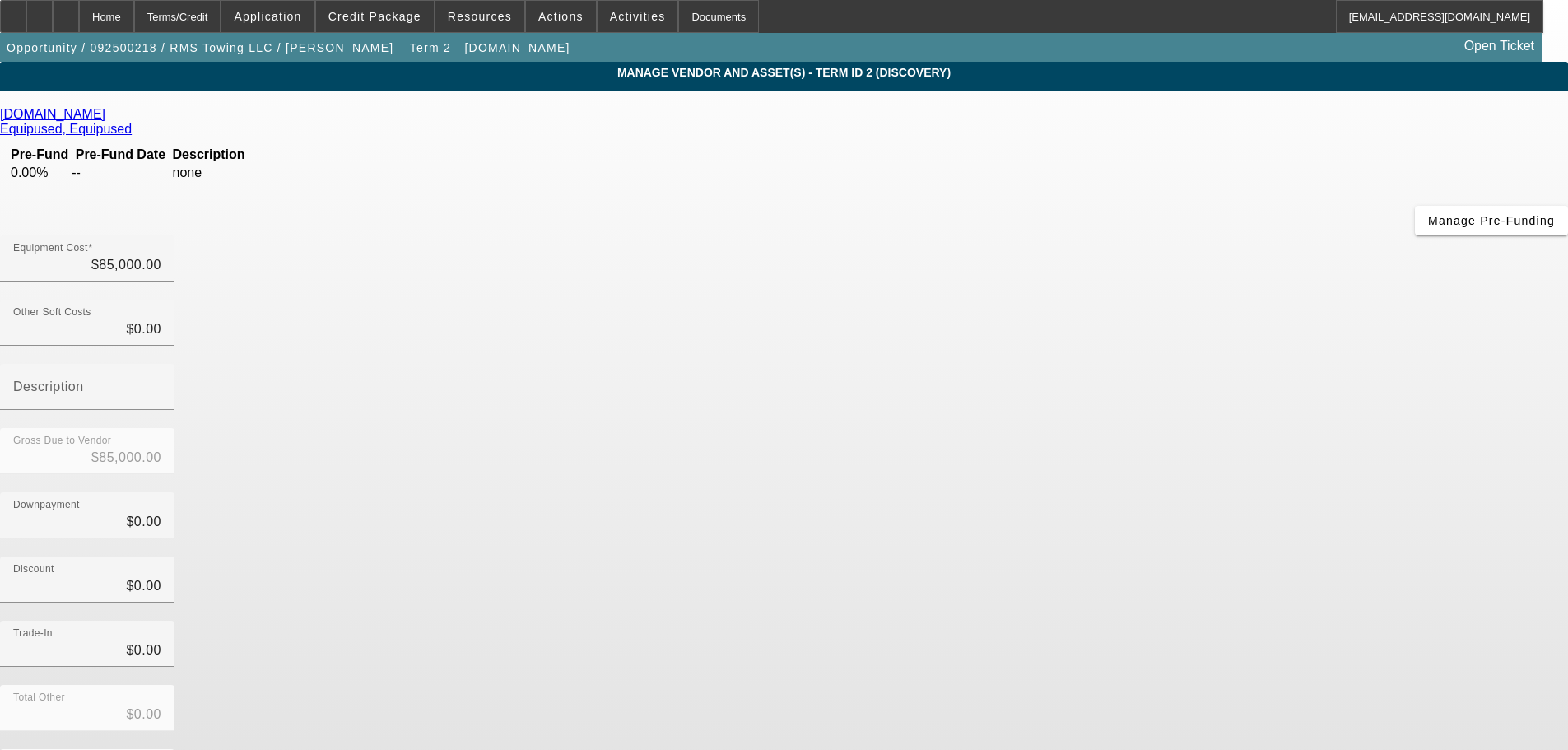
click at [110, 116] on icon at bounding box center [110, 113] width 0 height 14
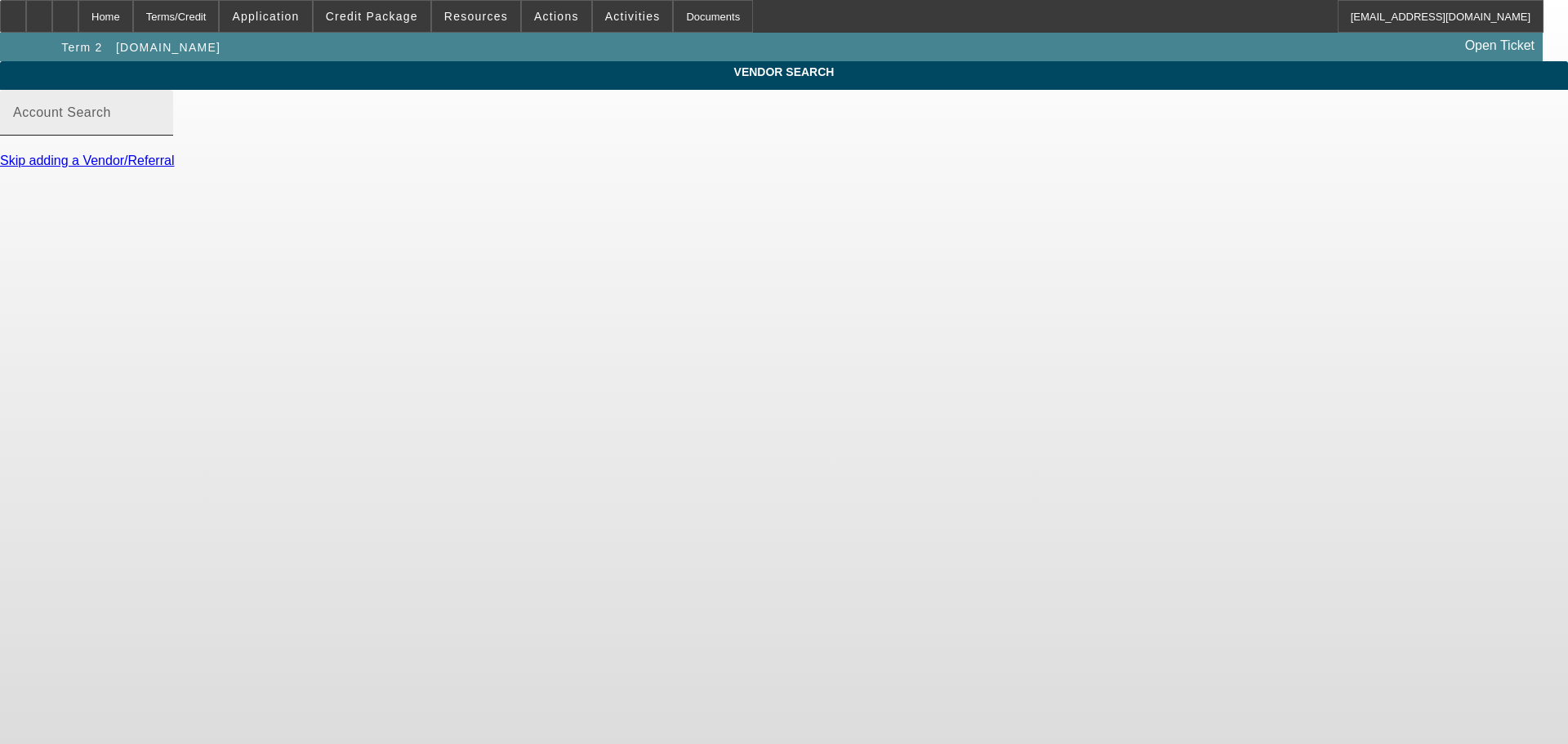
click at [160, 129] on input "Account Search" at bounding box center [87, 119] width 147 height 19
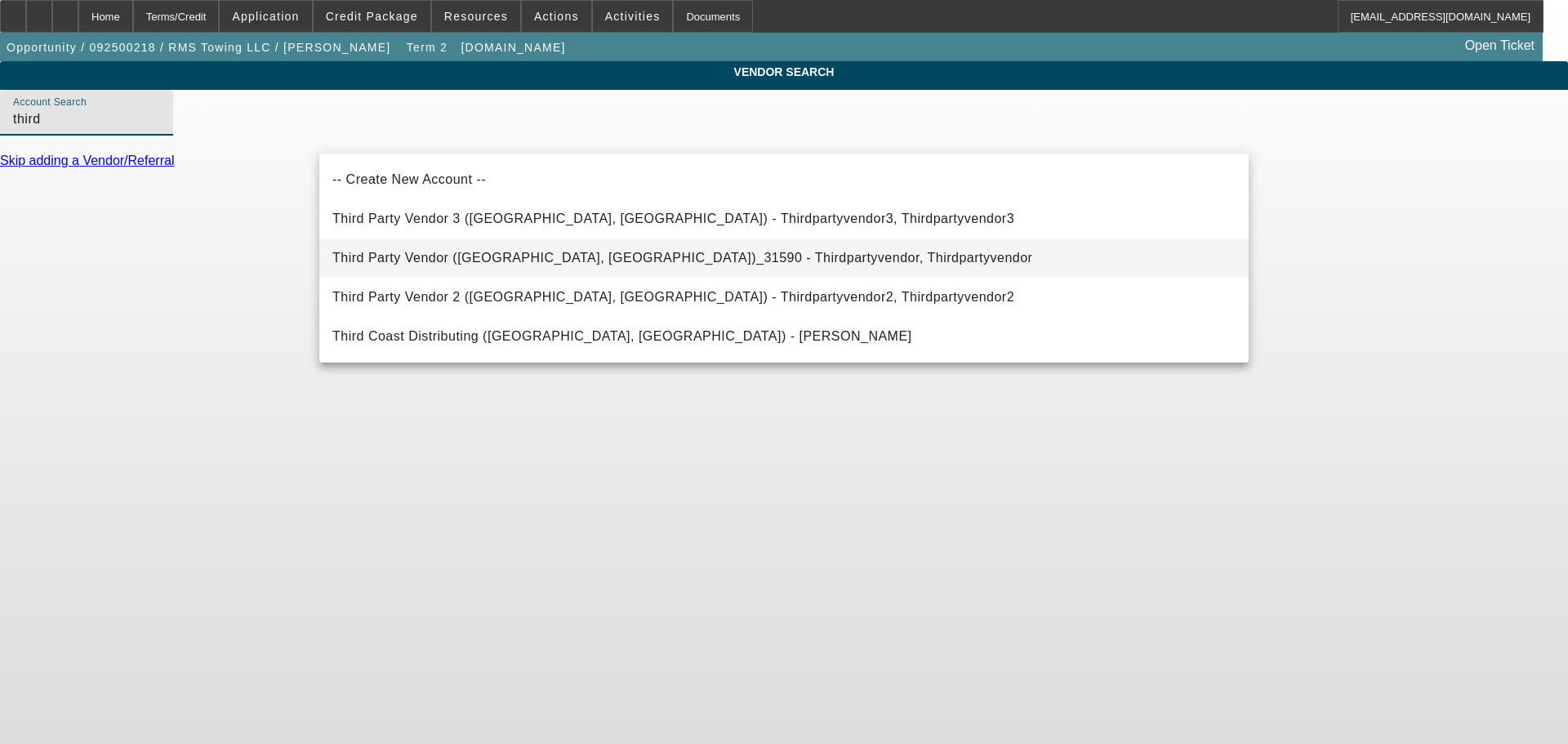
click at [620, 262] on span "Third Party Vendor (Northbrook, IL)_31590 - Thirdpartyvendor, Thirdpartyvendor" at bounding box center [683, 257] width 700 height 14
type input "Third Party Vendor (Northbrook, IL)_31590 - Thirdpartyvendor, Thirdpartyvendor"
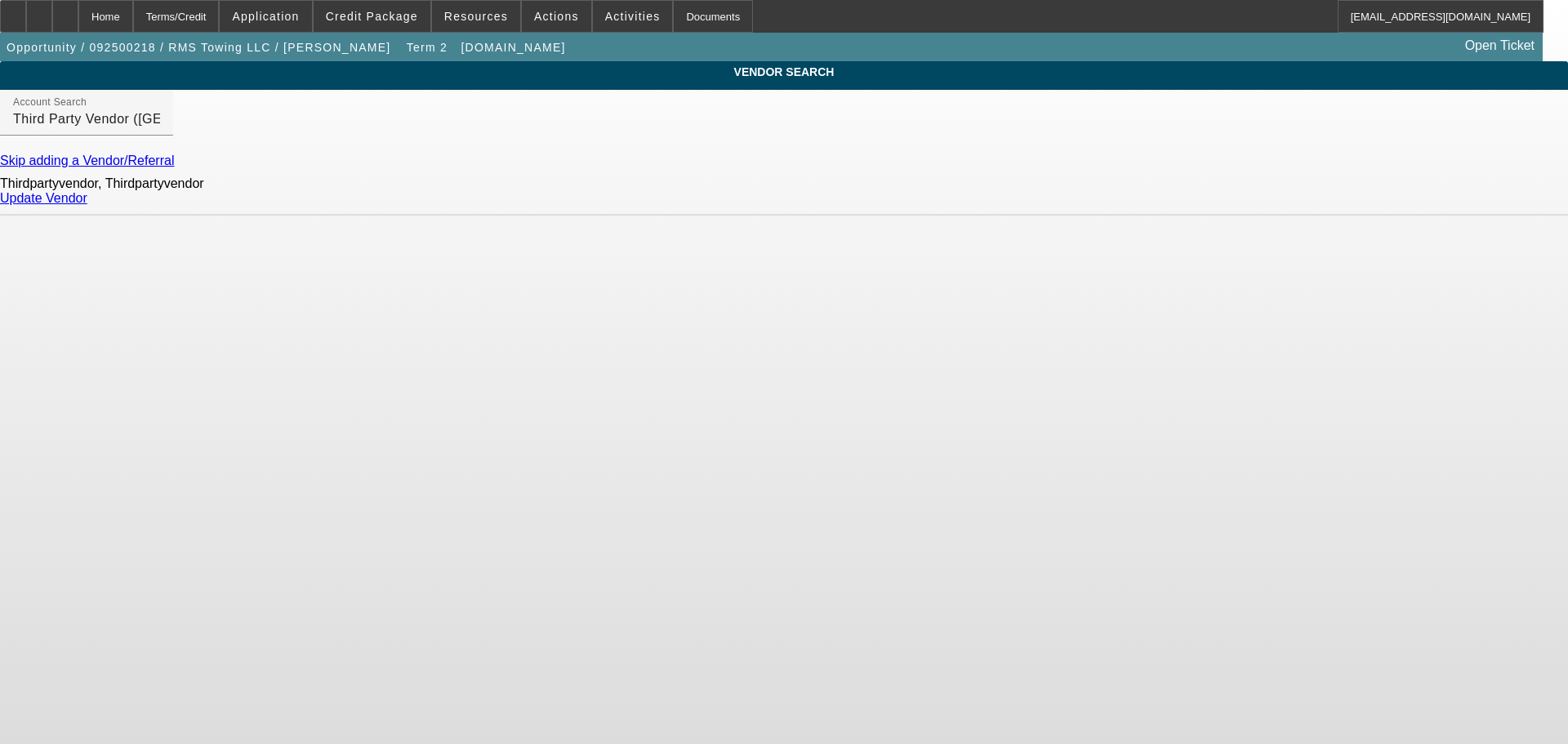
click at [88, 204] on link "Update Vendor" at bounding box center [43, 197] width 88 height 14
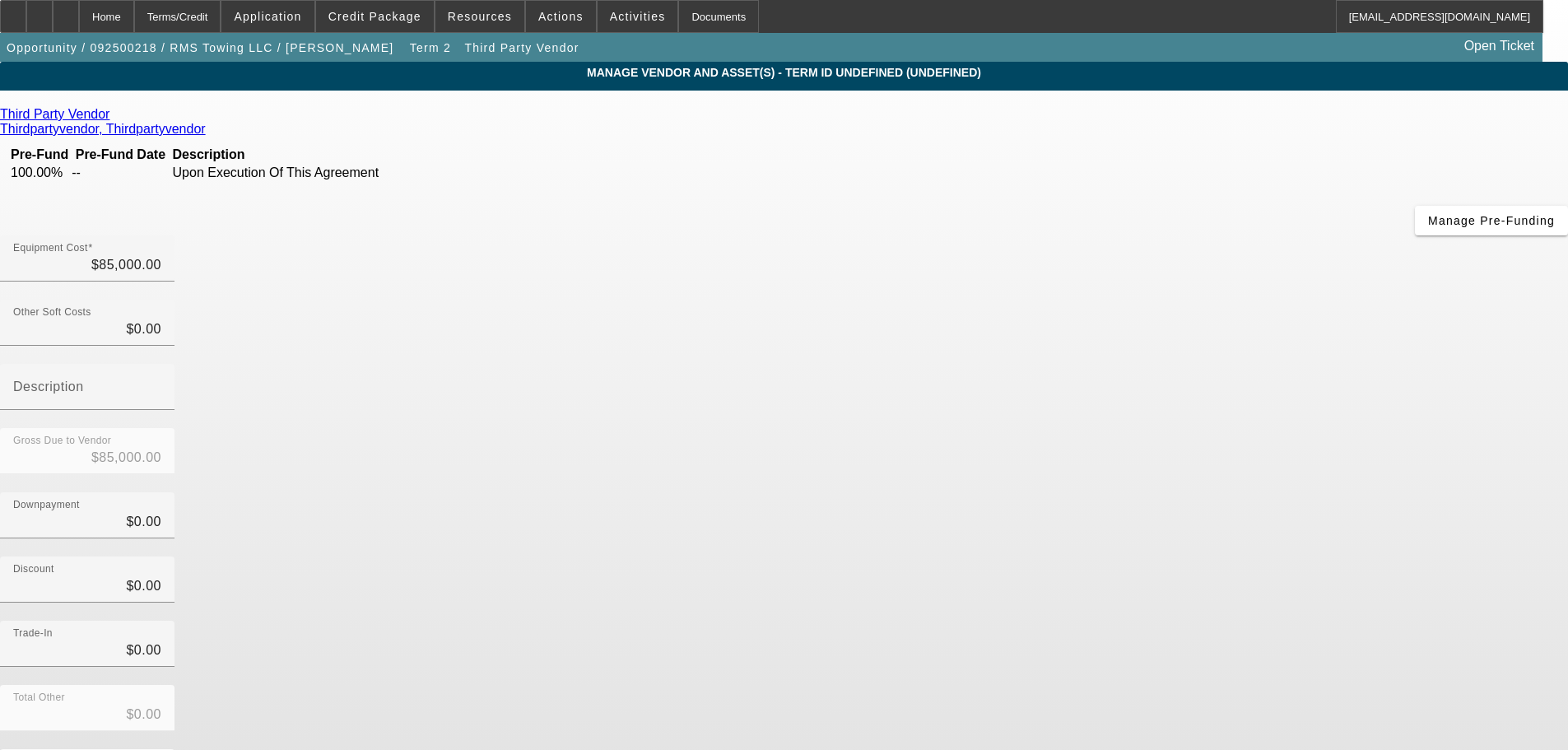
scroll to position [47, 0]
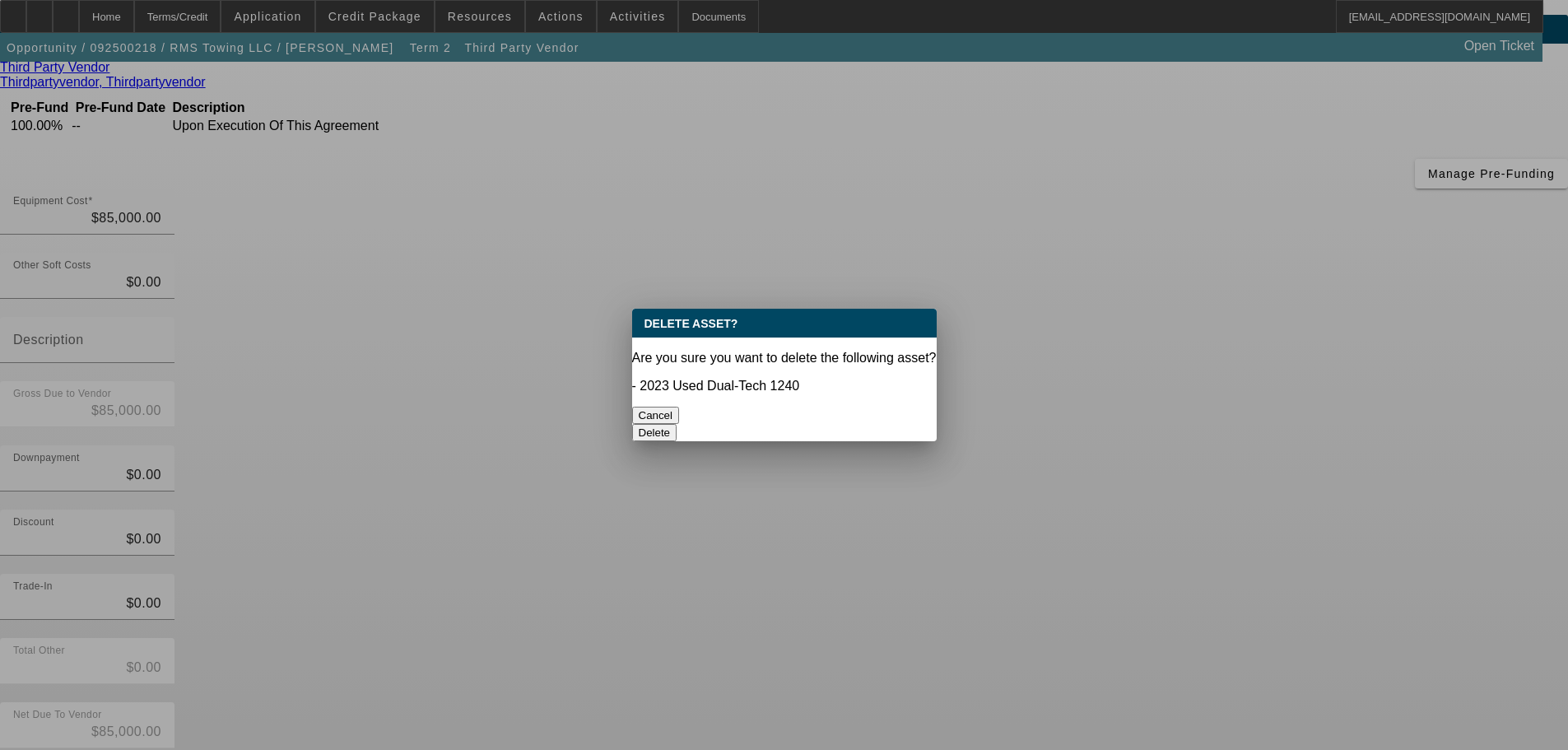
click at [678, 424] on button "Delete" at bounding box center [654, 433] width 45 height 18
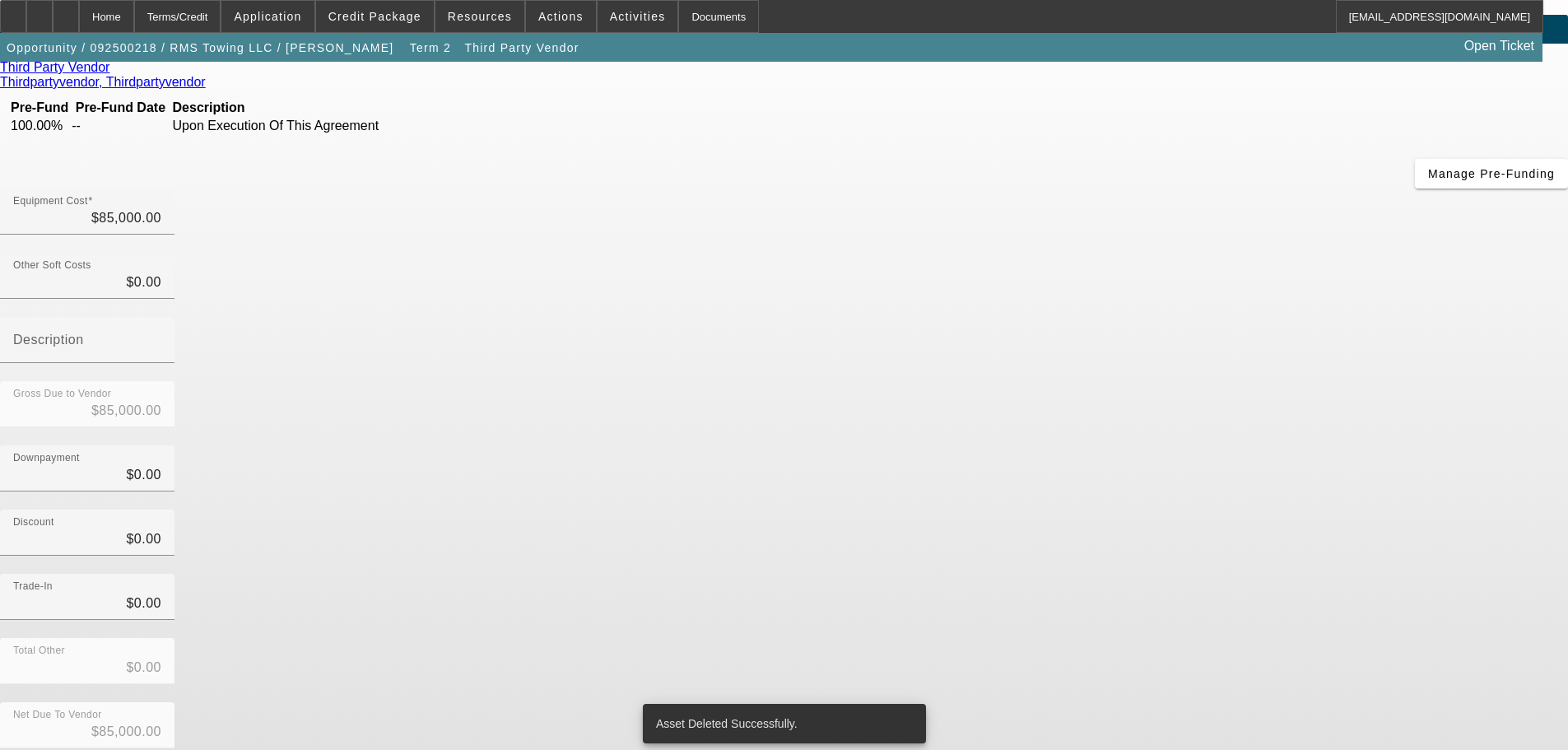
scroll to position [22, 0]
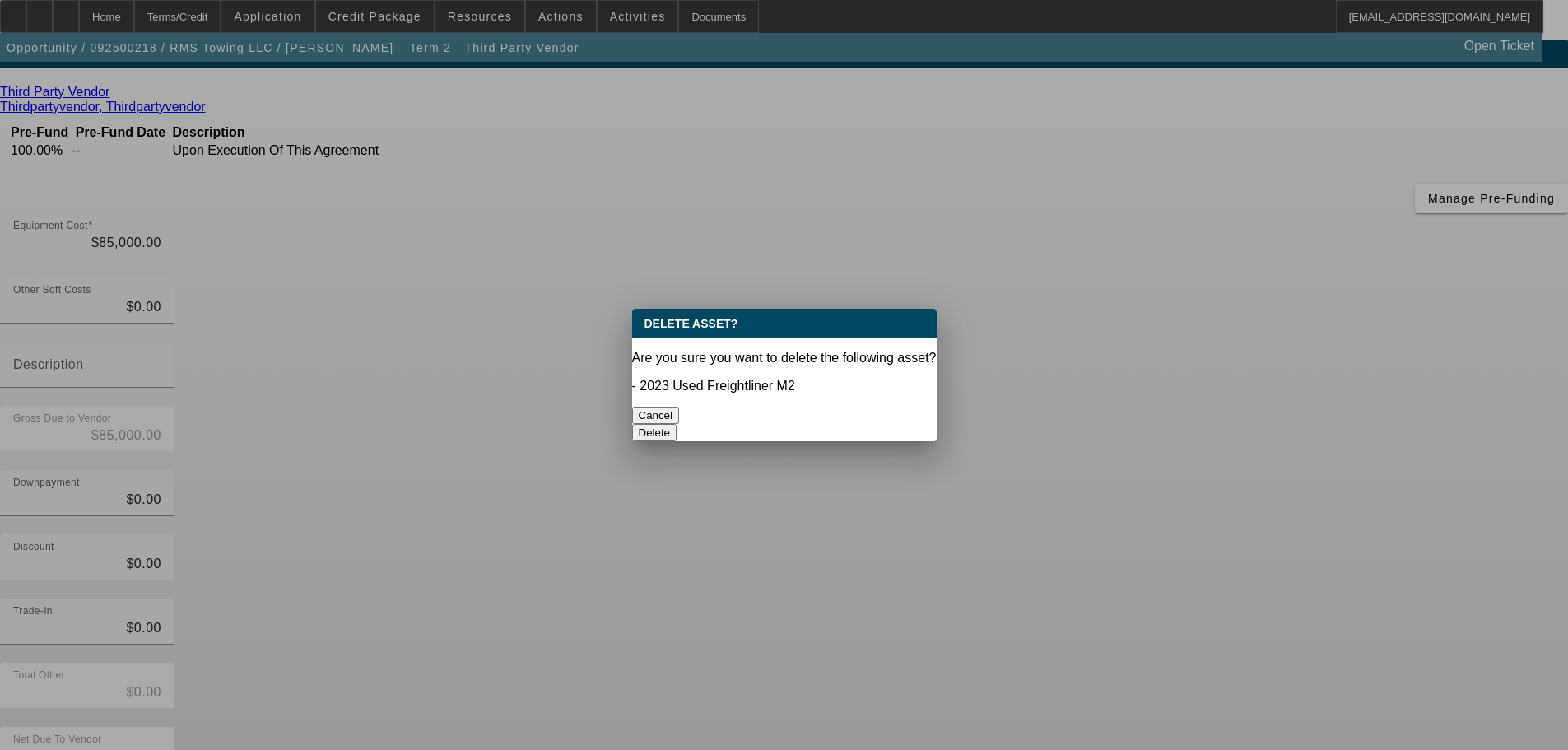
click at [678, 424] on button "Delete" at bounding box center [654, 433] width 45 height 18
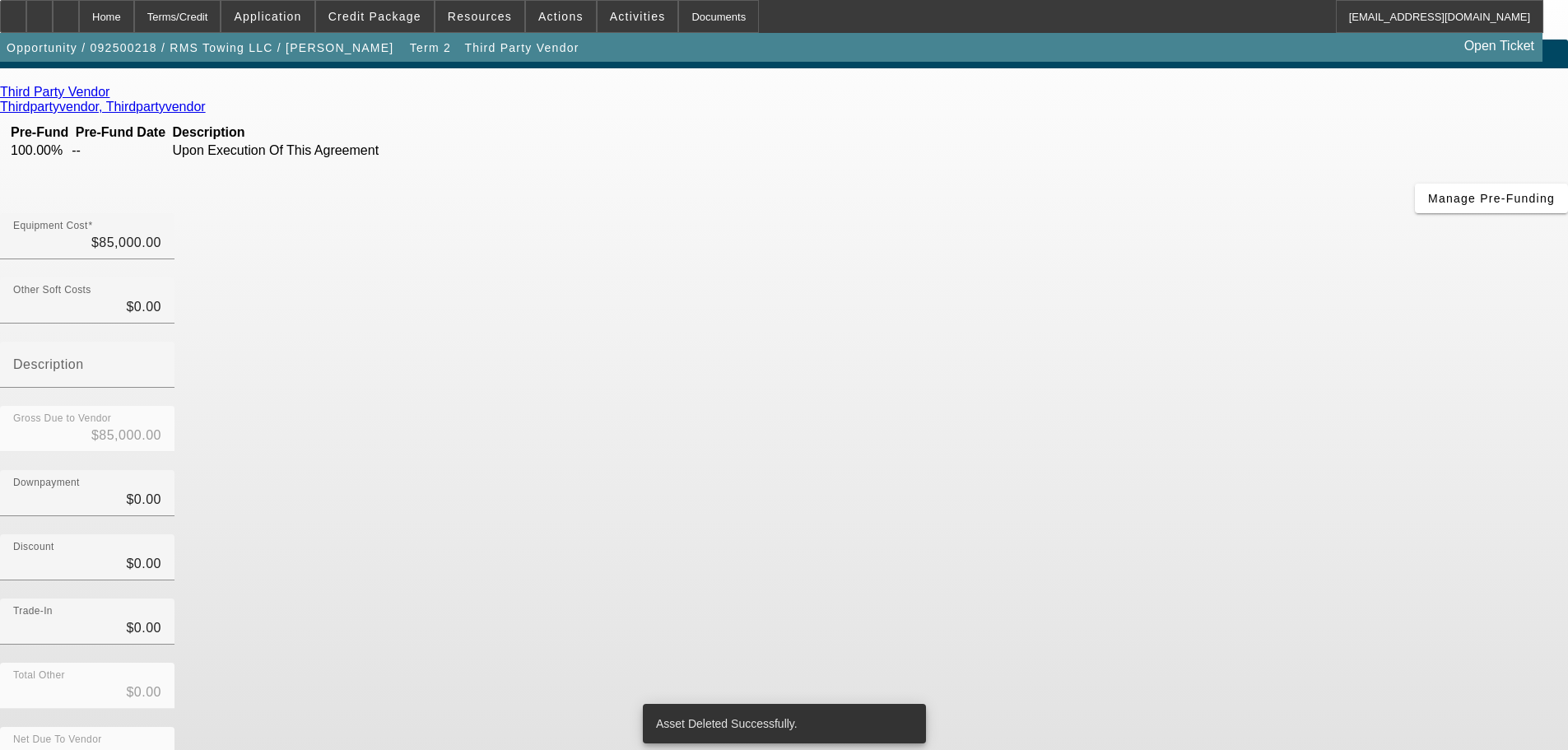
scroll to position [16, 0]
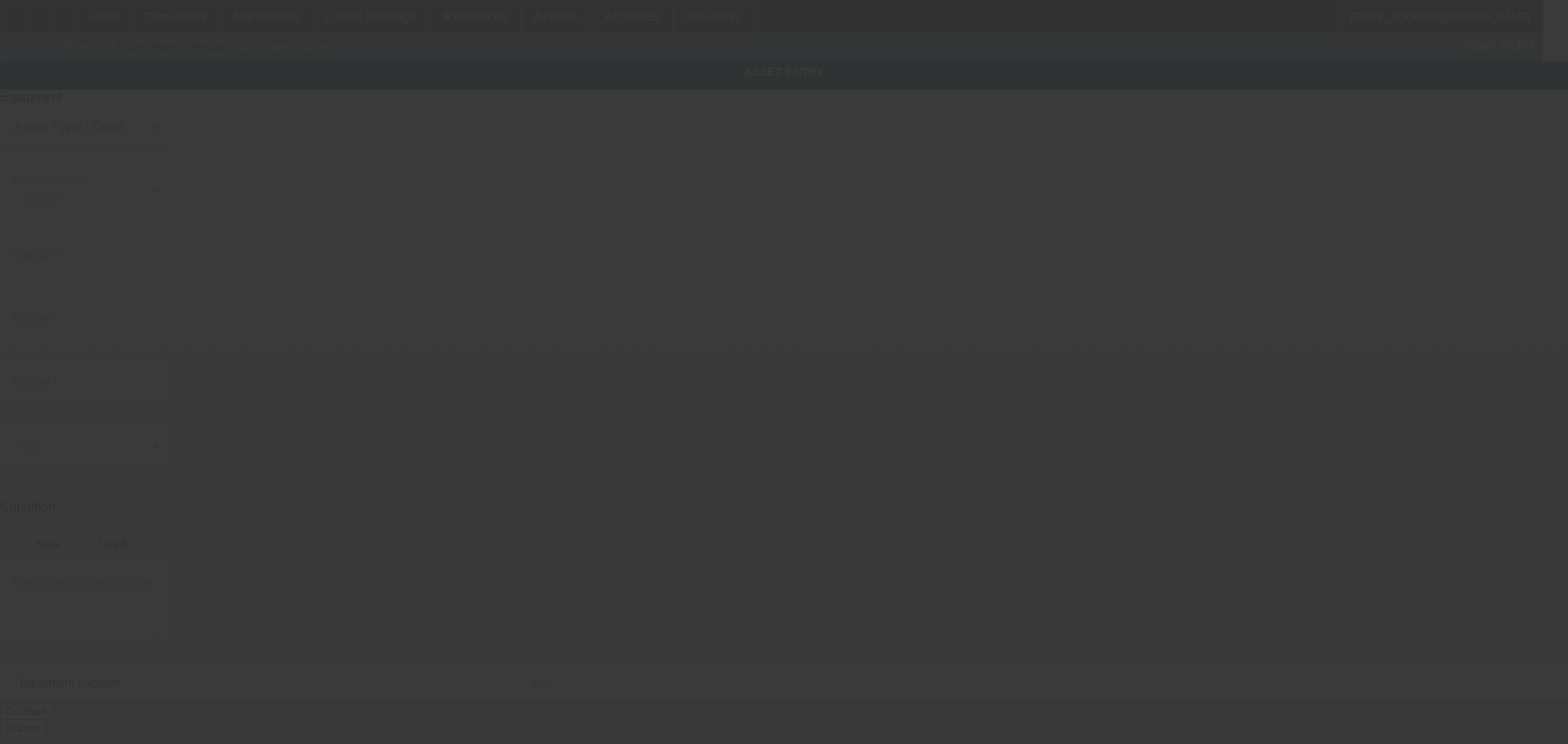
type input "1565 Reo Ave"
type input "Lincoln Park"
type input "48146"
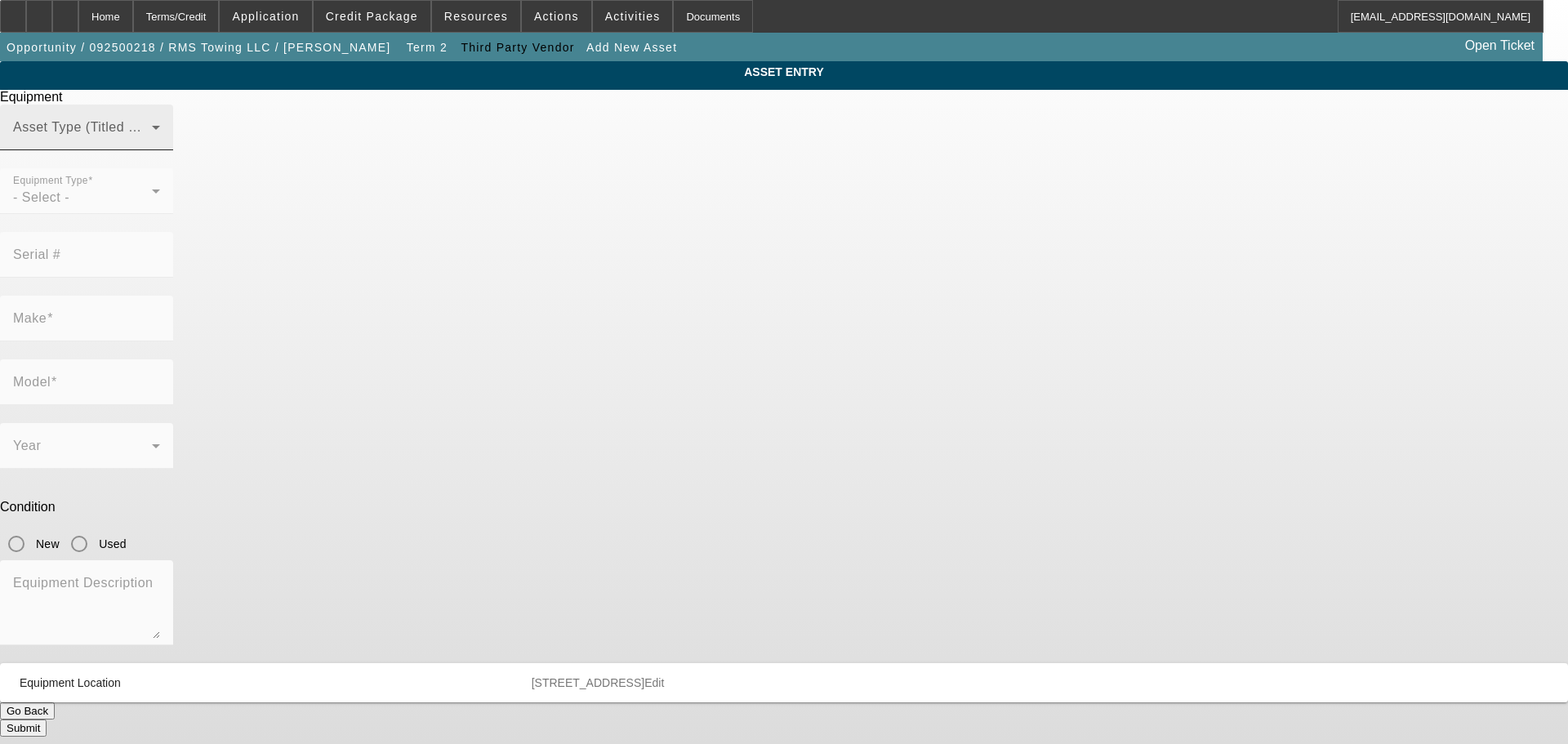
click at [213, 134] on mat-label "Asset Type (Titled or Non-Titled)" at bounding box center [112, 126] width 200 height 14
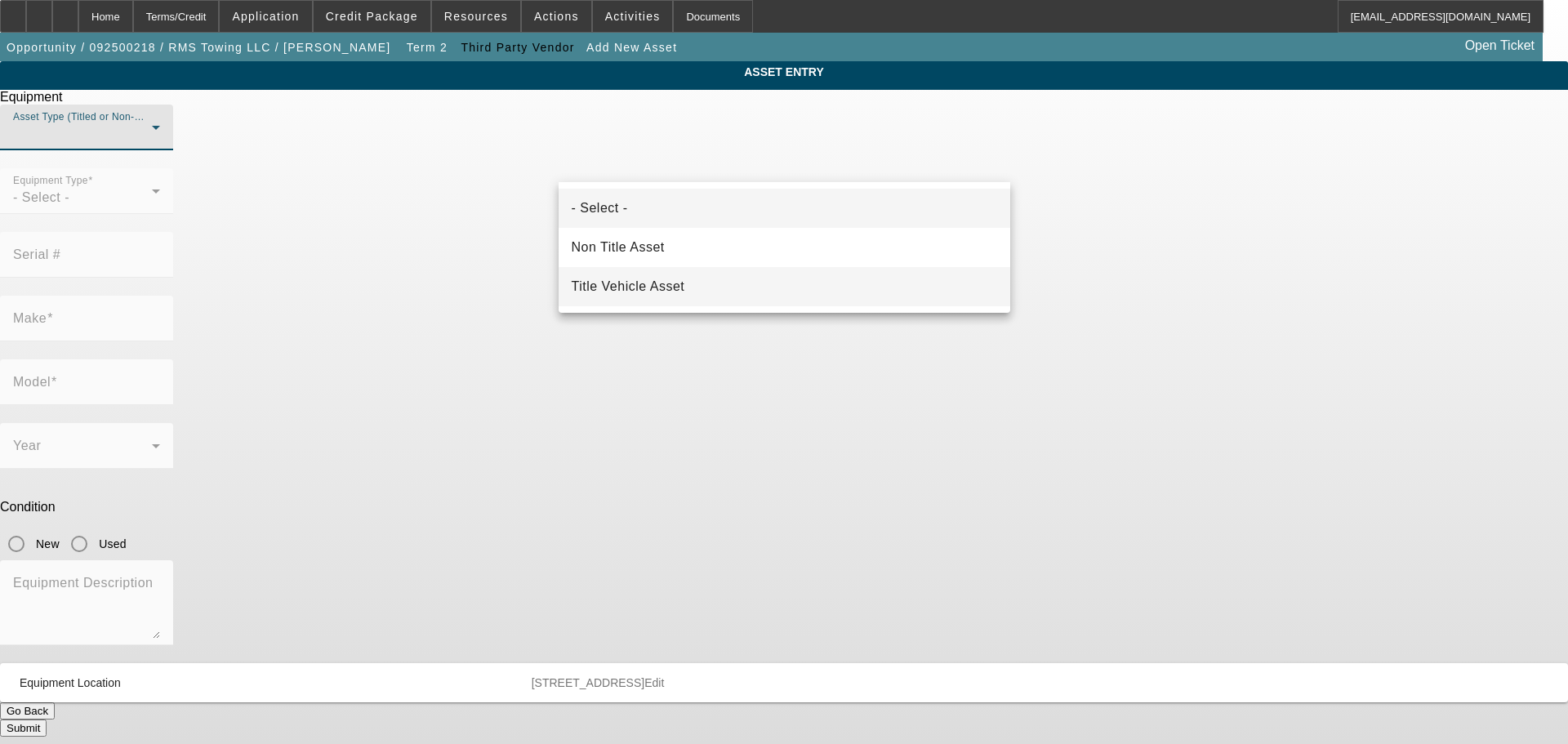
click at [661, 277] on span "Title Vehicle Asset" at bounding box center [628, 286] width 113 height 19
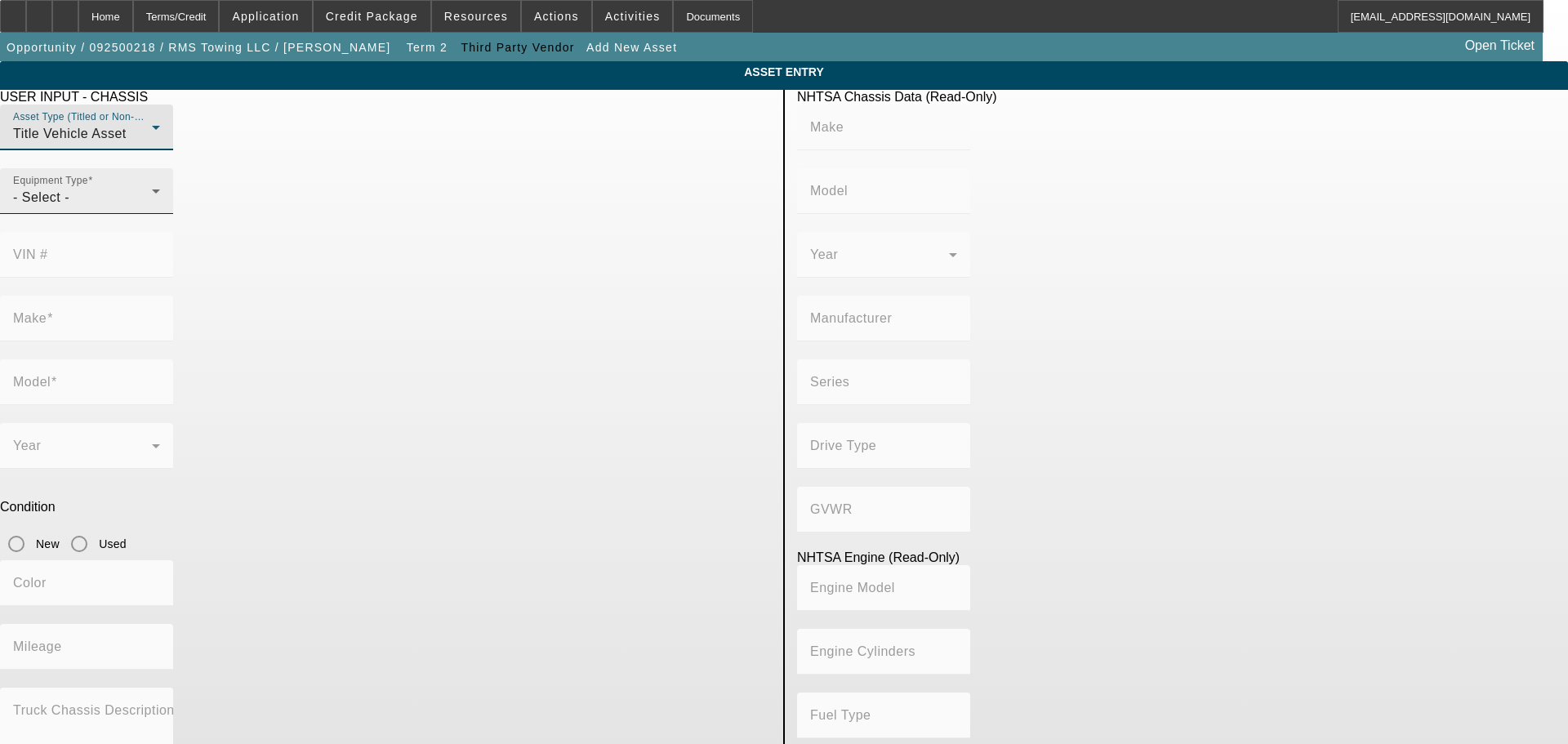
click at [152, 207] on div "- Select -" at bounding box center [82, 197] width 139 height 19
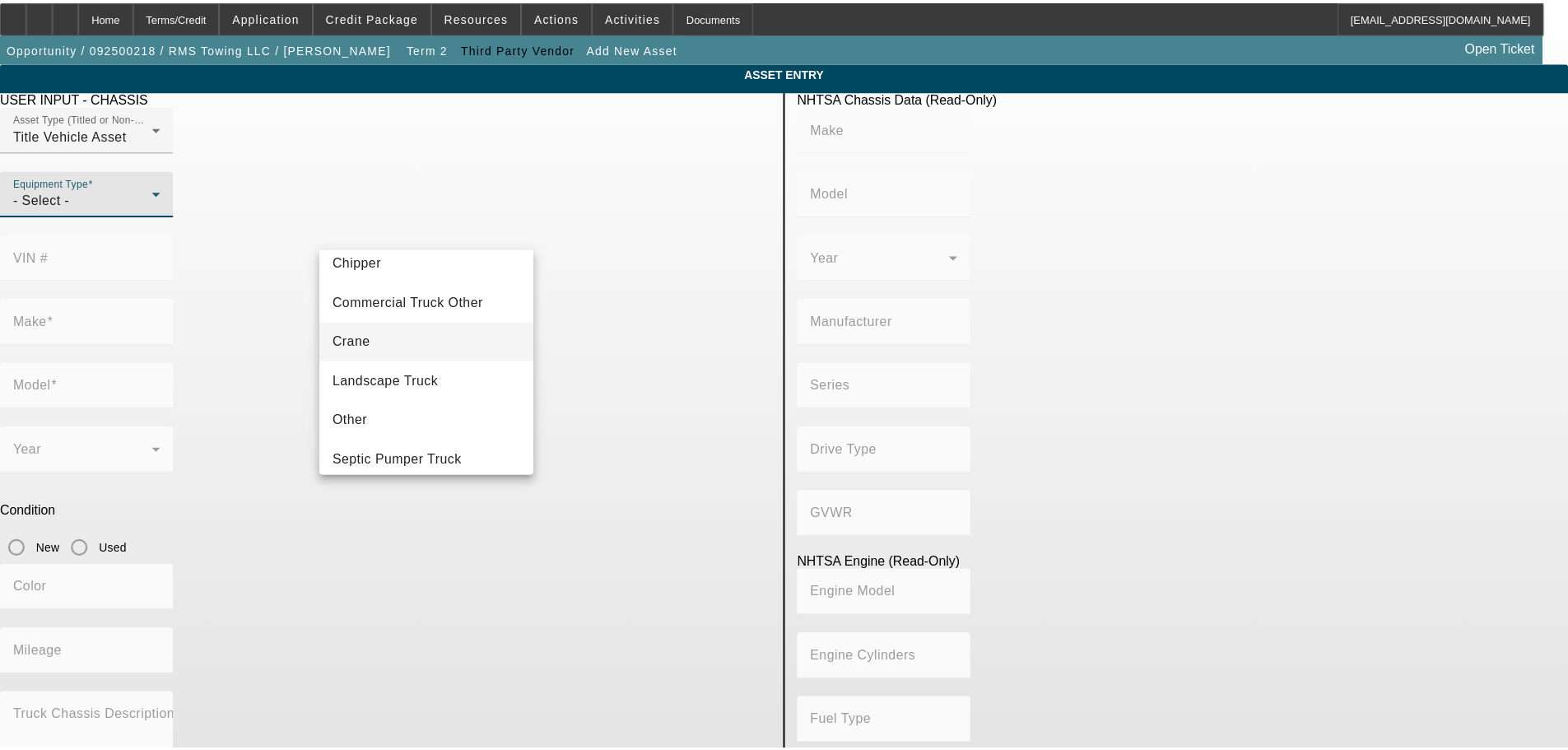
scroll to position [182, 0]
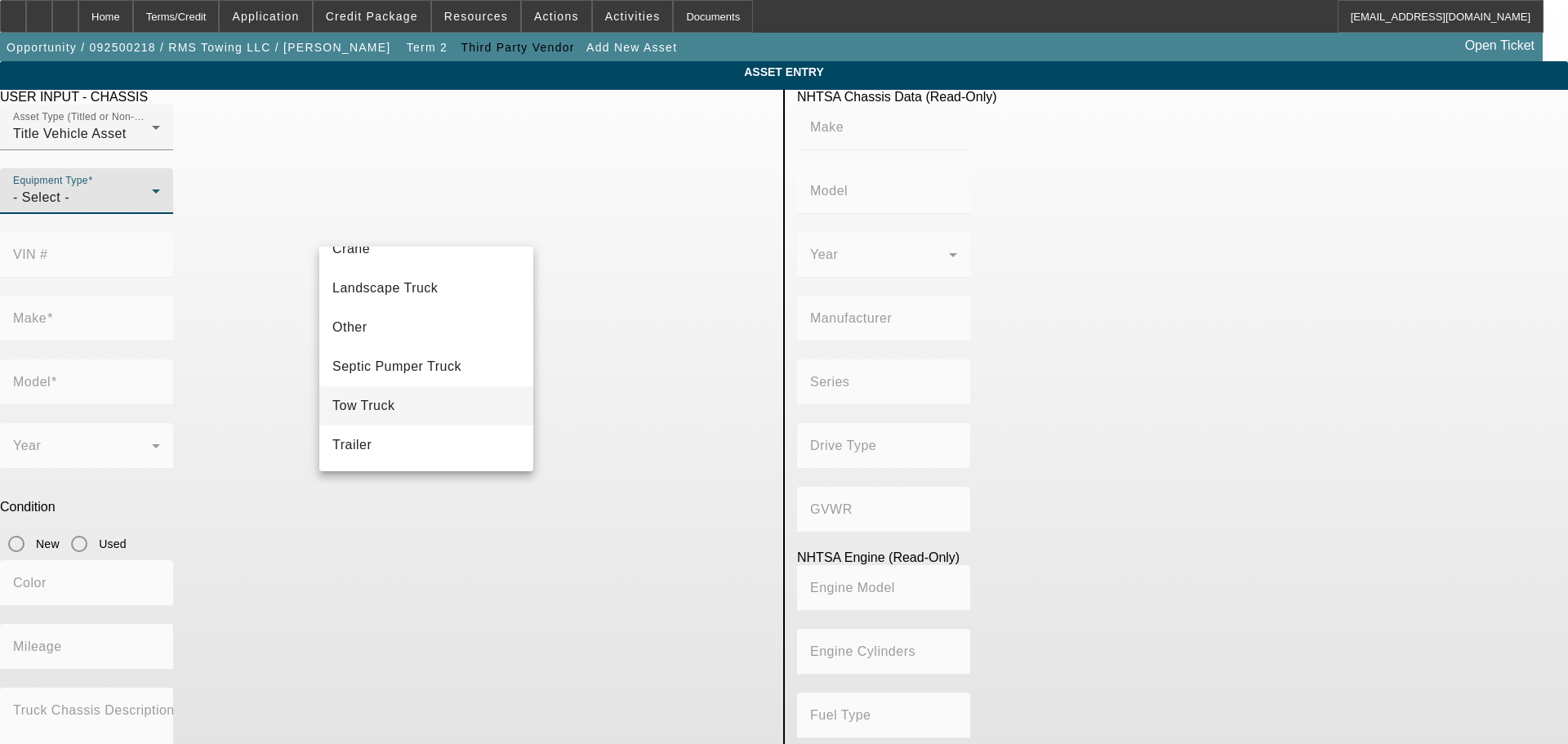
click at [433, 398] on mat-option "Tow Truck" at bounding box center [427, 405] width 214 height 40
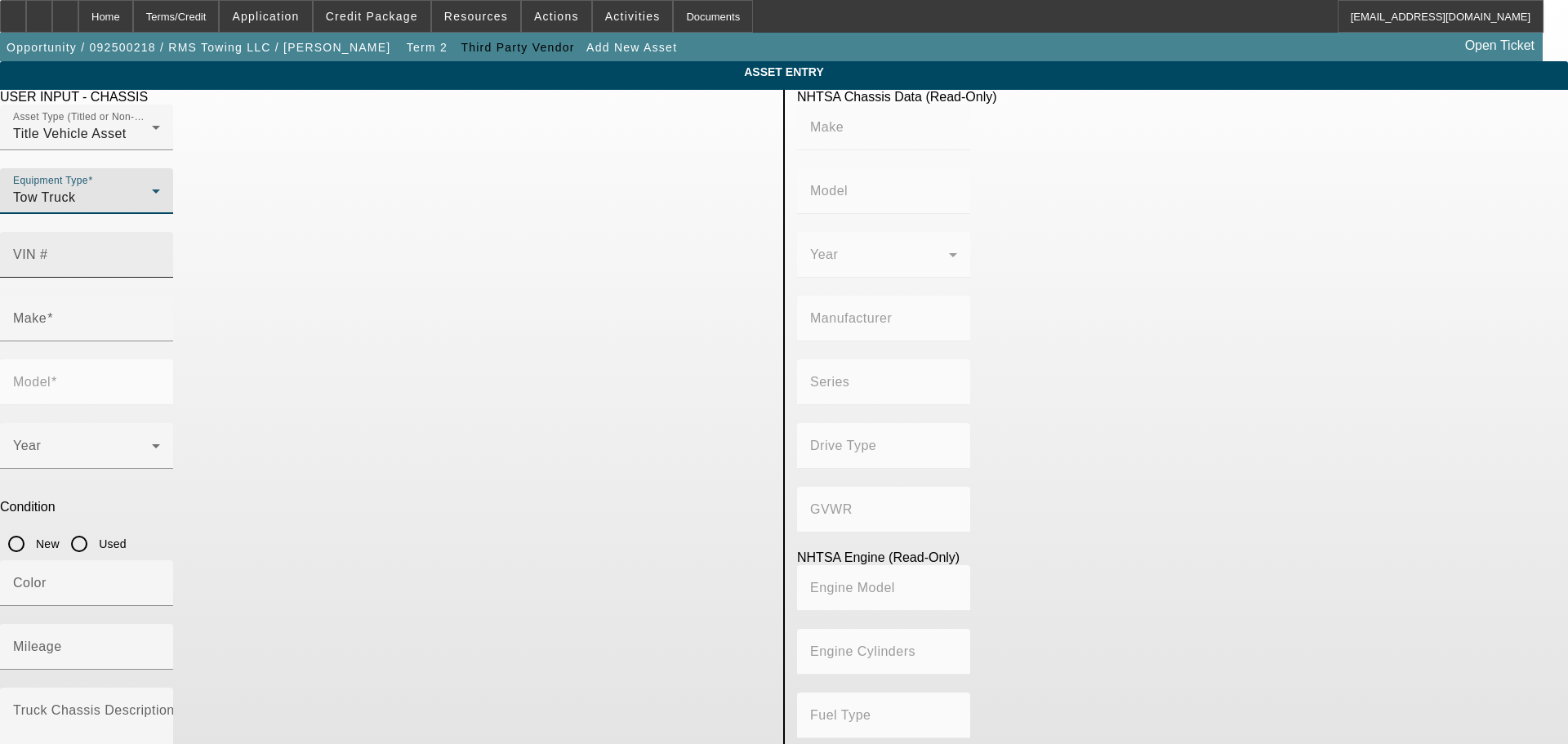
click at [160, 251] on input "VIN #" at bounding box center [87, 261] width 147 height 19
type input "3alacwfc6ldjy5557"
type input "FREIGHTLINER"
type input "M2"
type input "DAIMLER VEHÍCULOS COMERCIALES MÉXICO S. DE R.L. DE C.V."
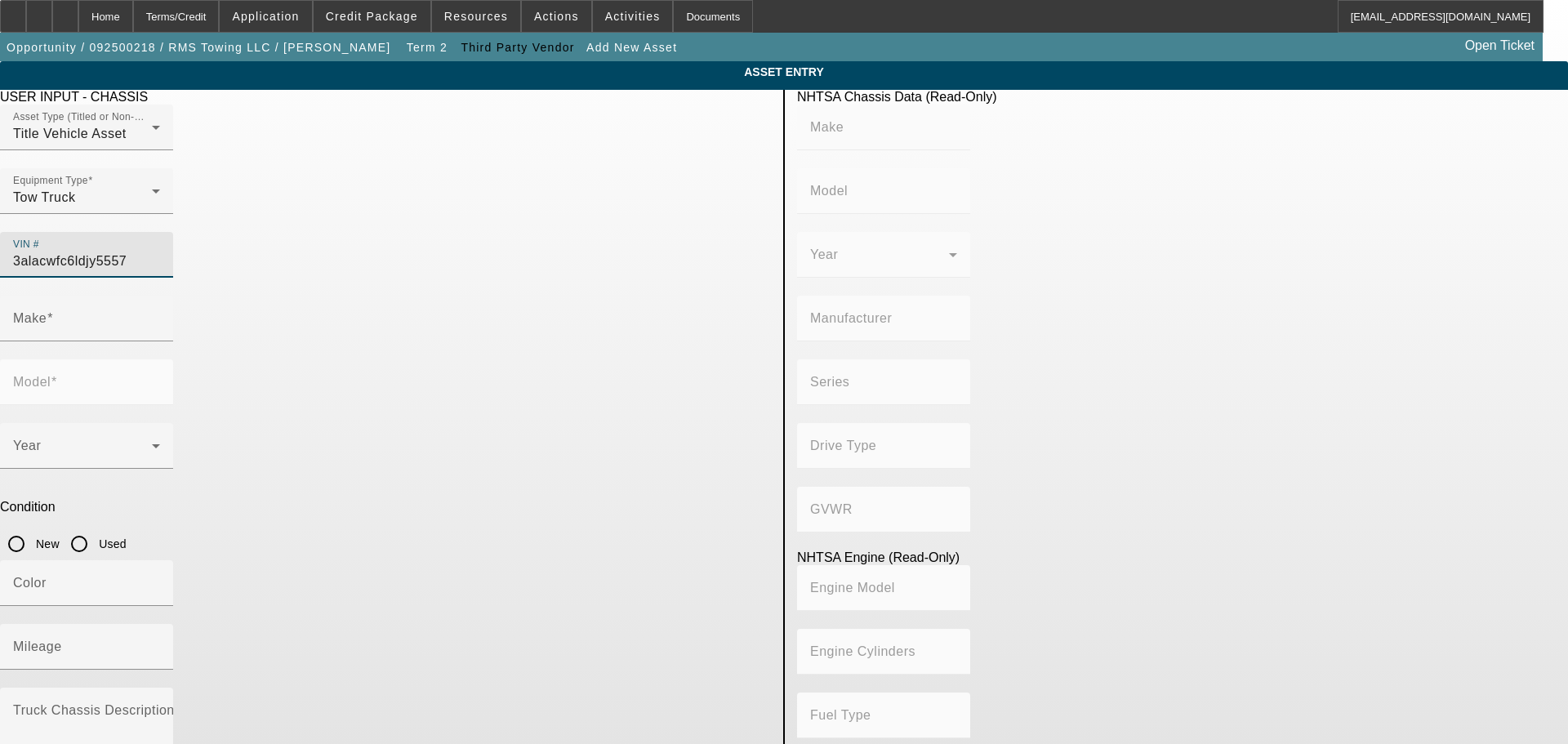
type input "106 Medium Duty"
type input "4x2"
type input "Class 6: 19,501 - 26,000 lb (8,845 - 11,794 kg)"
type input "Cummins B6.7"
type input "6"
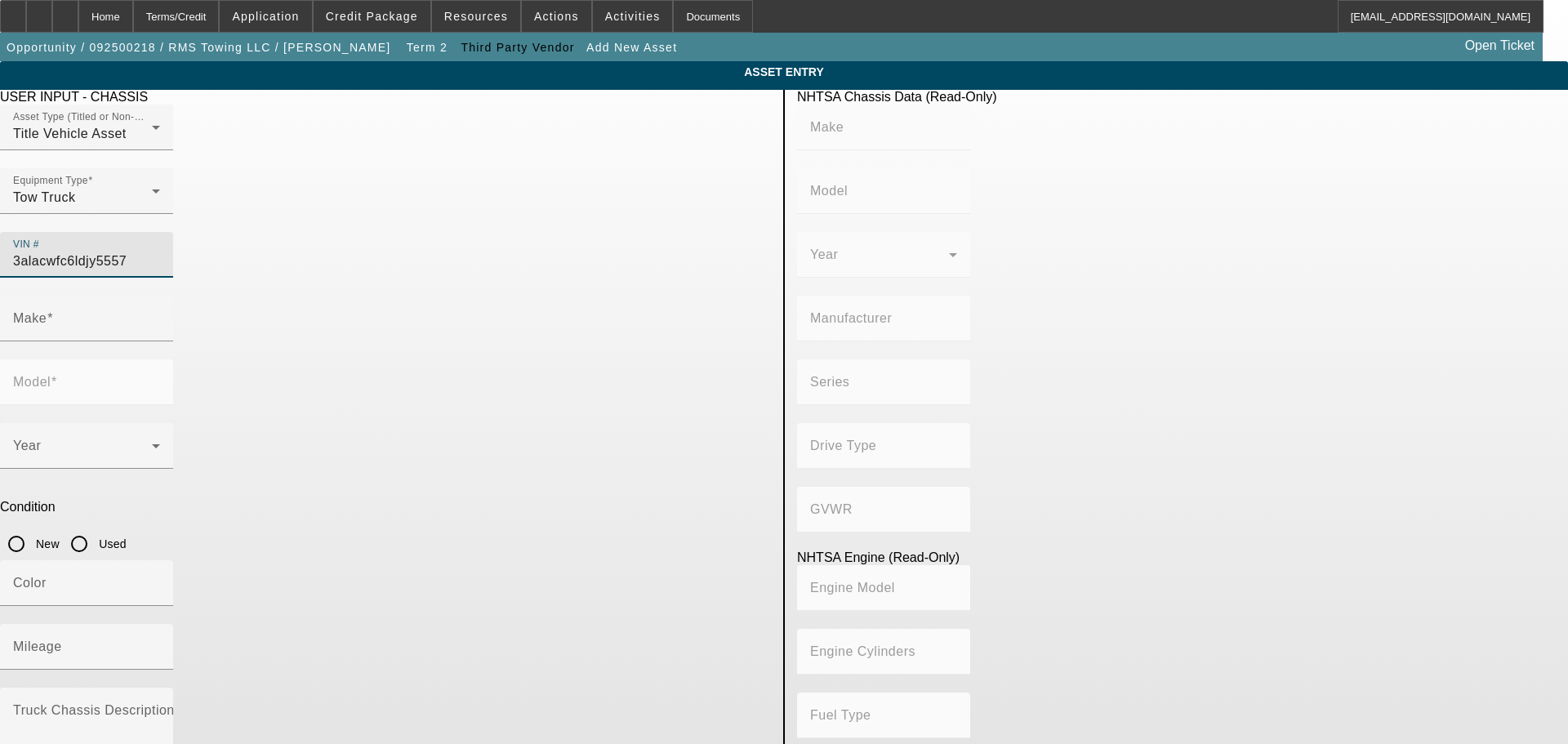
type input "Diesel"
type input "408.85908543470"
type input "6.7"
type input "3ALACWFC6LDJY5557"
type input "FREIGHTLINER"
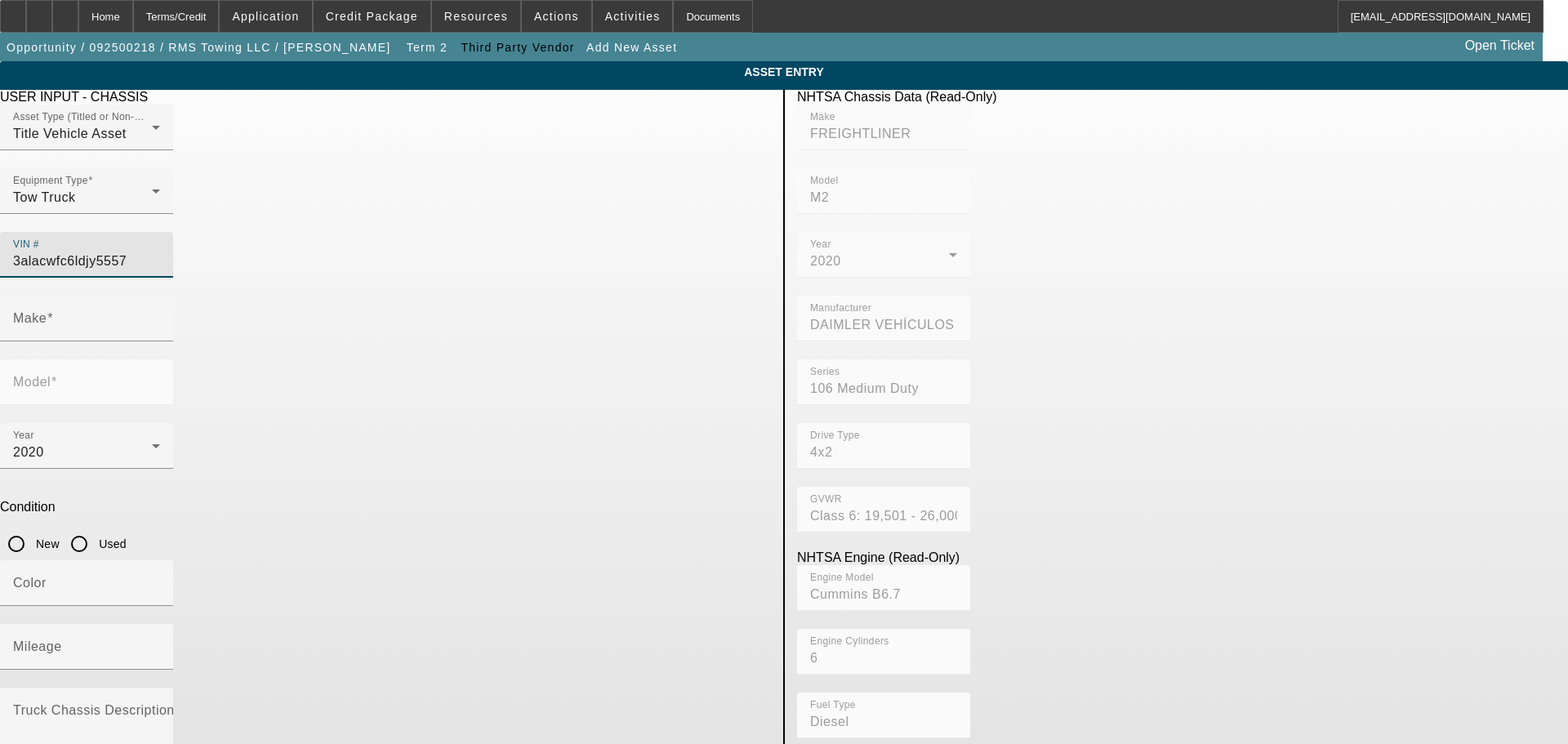
type input "M2"
click at [185, 321] on app-asset-collateral-manage "ASSET ENTRY USER INPUT - CHASSIS Asset Type (Titled or Non-Titled) Title Vehicl…" at bounding box center [784, 513] width 1568 height 905
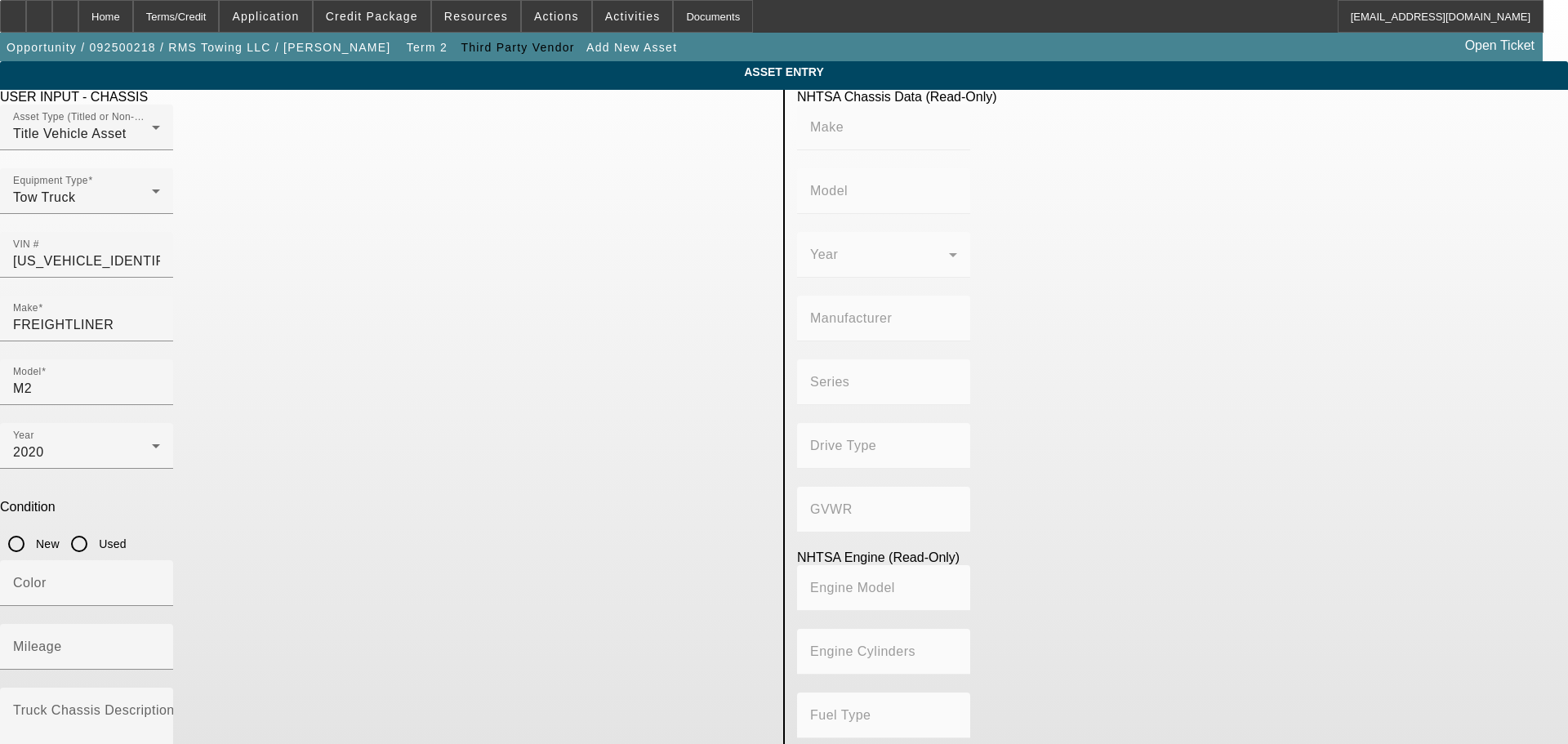
click at [96, 528] on input "Used" at bounding box center [78, 543] width 32 height 32
radio input "true"
type input "FREIGHTLINER"
type input "M2"
type input "DAIMLER VEHÍCULOS COMERCIALES MÉXICO S. DE R.L. DE C.V."
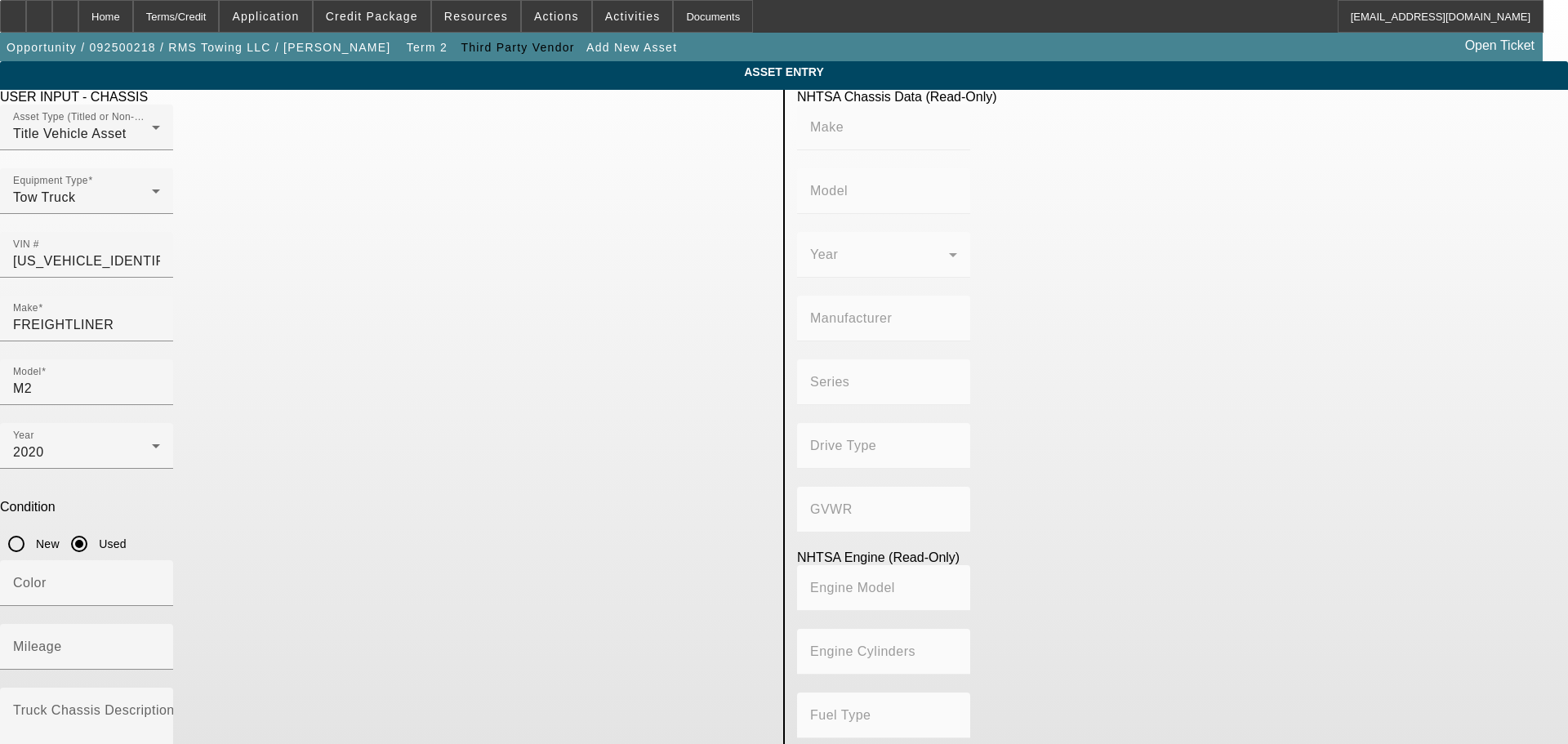
type input "106 Medium Duty"
type input "4x2"
type input "Class 6: 19,501 - 26,000 lb (8,845 - 11,794 kg)"
type input "Cummins B6.7"
type input "6"
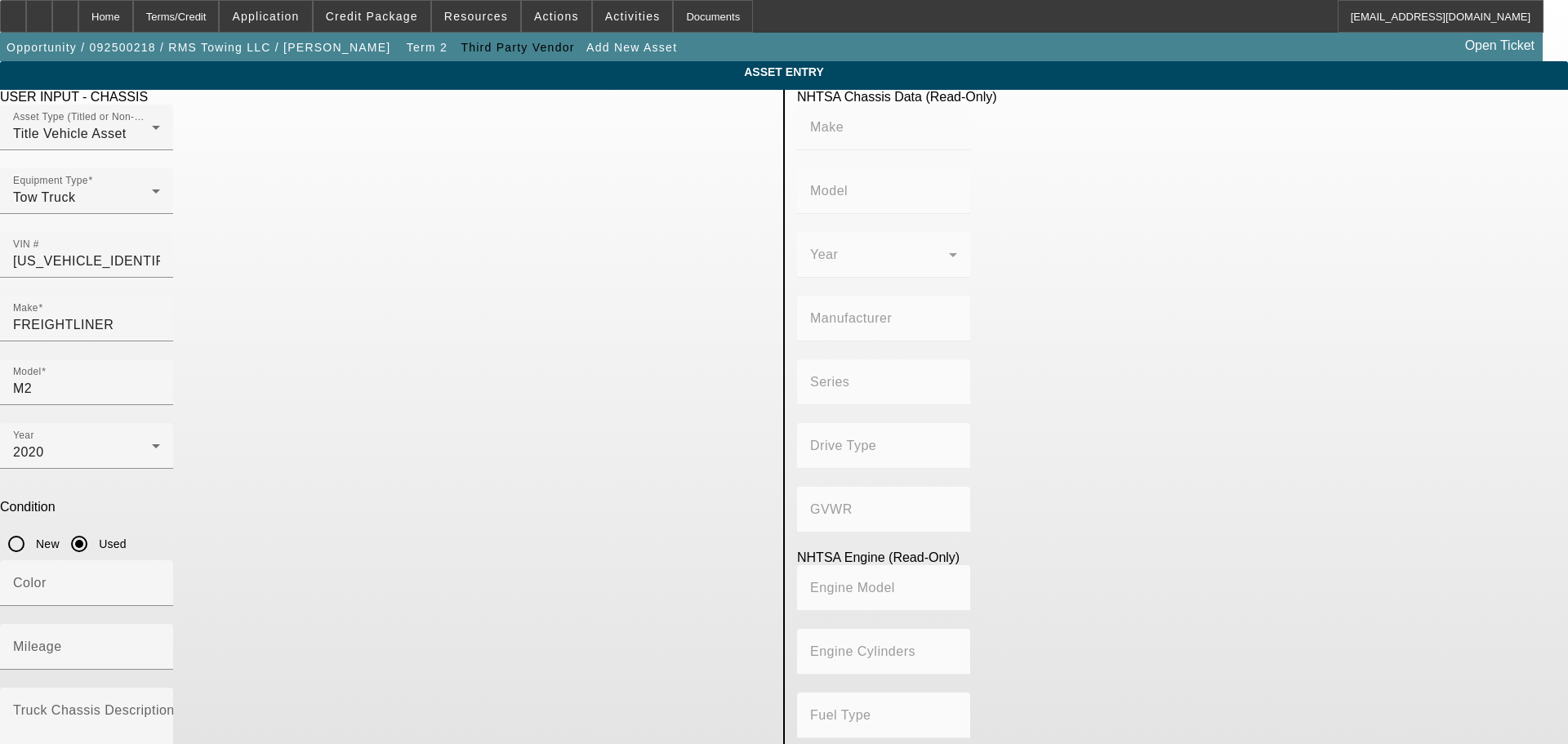
type input "Diesel"
type input "408.85908543470"
type input "6.7"
click at [173, 669] on div at bounding box center [87, 679] width 173 height 18
click at [160, 644] on input "Mileage" at bounding box center [87, 653] width 147 height 19
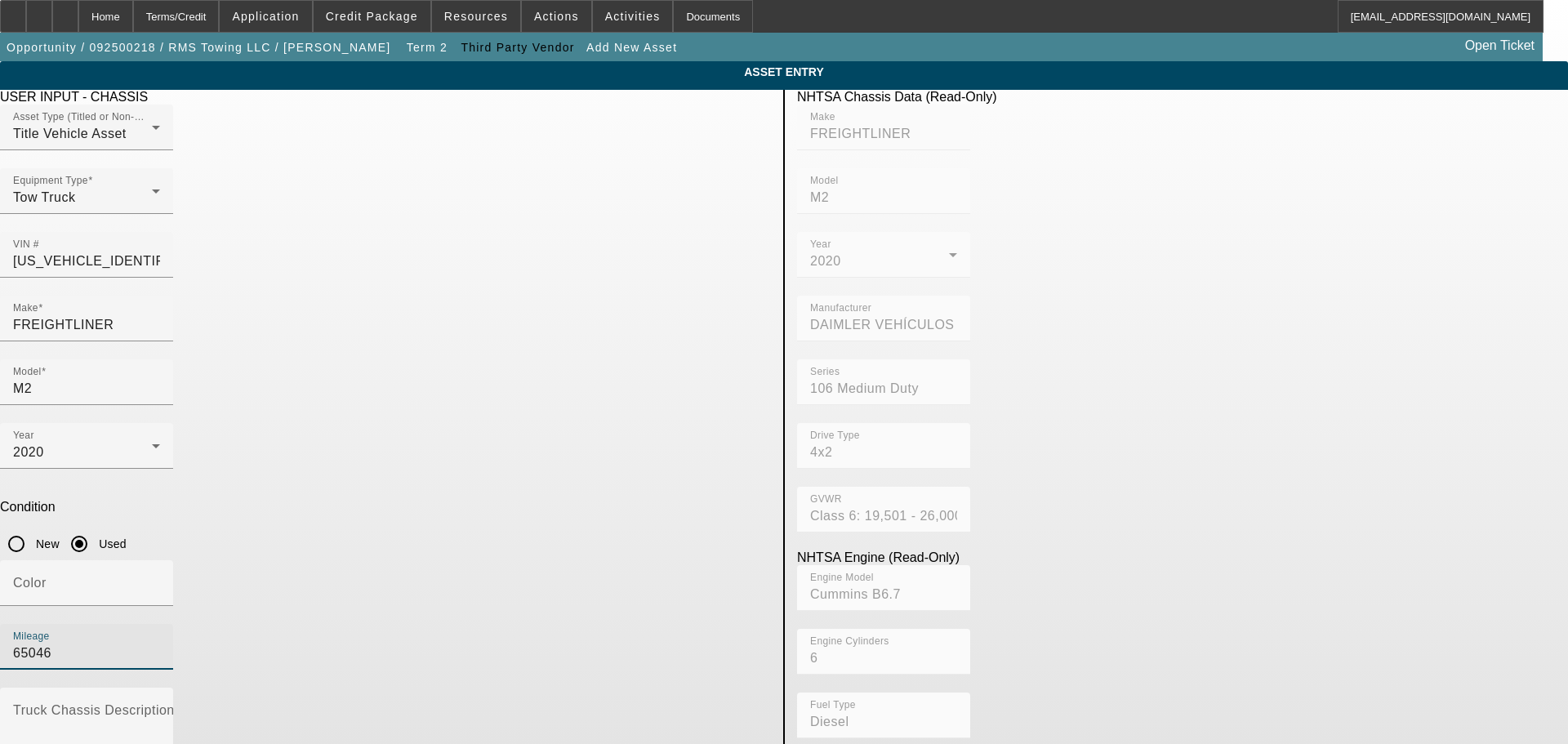
type input "65046"
click at [108, 520] on app-asset-collateral-manage "ASSET ENTRY USER INPUT - CHASSIS Asset Type (Titled or Non-Titled) Title Vehicl…" at bounding box center [784, 513] width 1568 height 905
click at [380, 703] on label "Truck Chassis Description (Describe the truck chassis only)" at bounding box center [196, 710] width 368 height 15
click at [160, 707] on textarea "Truck Chassis Description (Describe the truck chassis only)" at bounding box center [87, 737] width 147 height 59
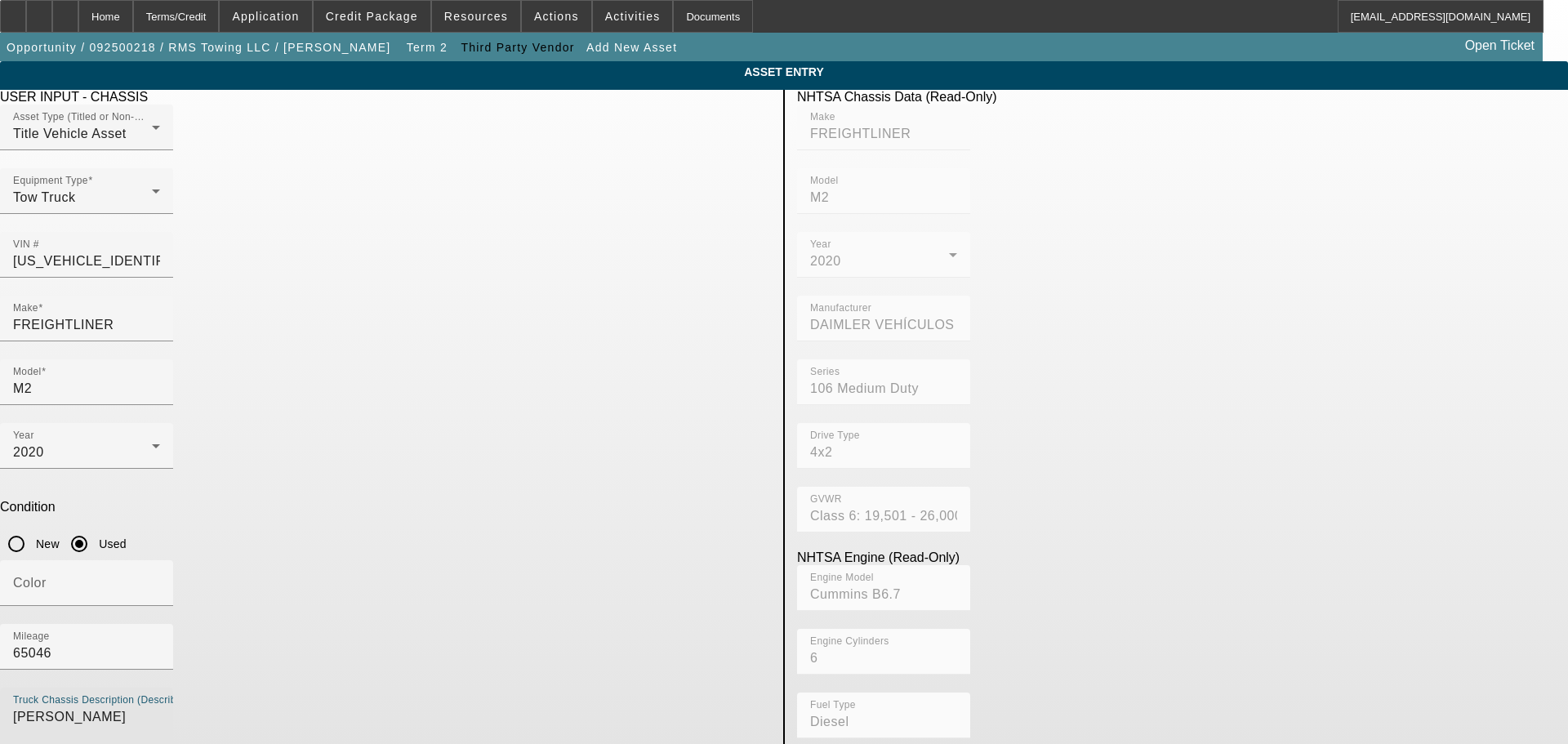
type textarea "jerrdan rollback"
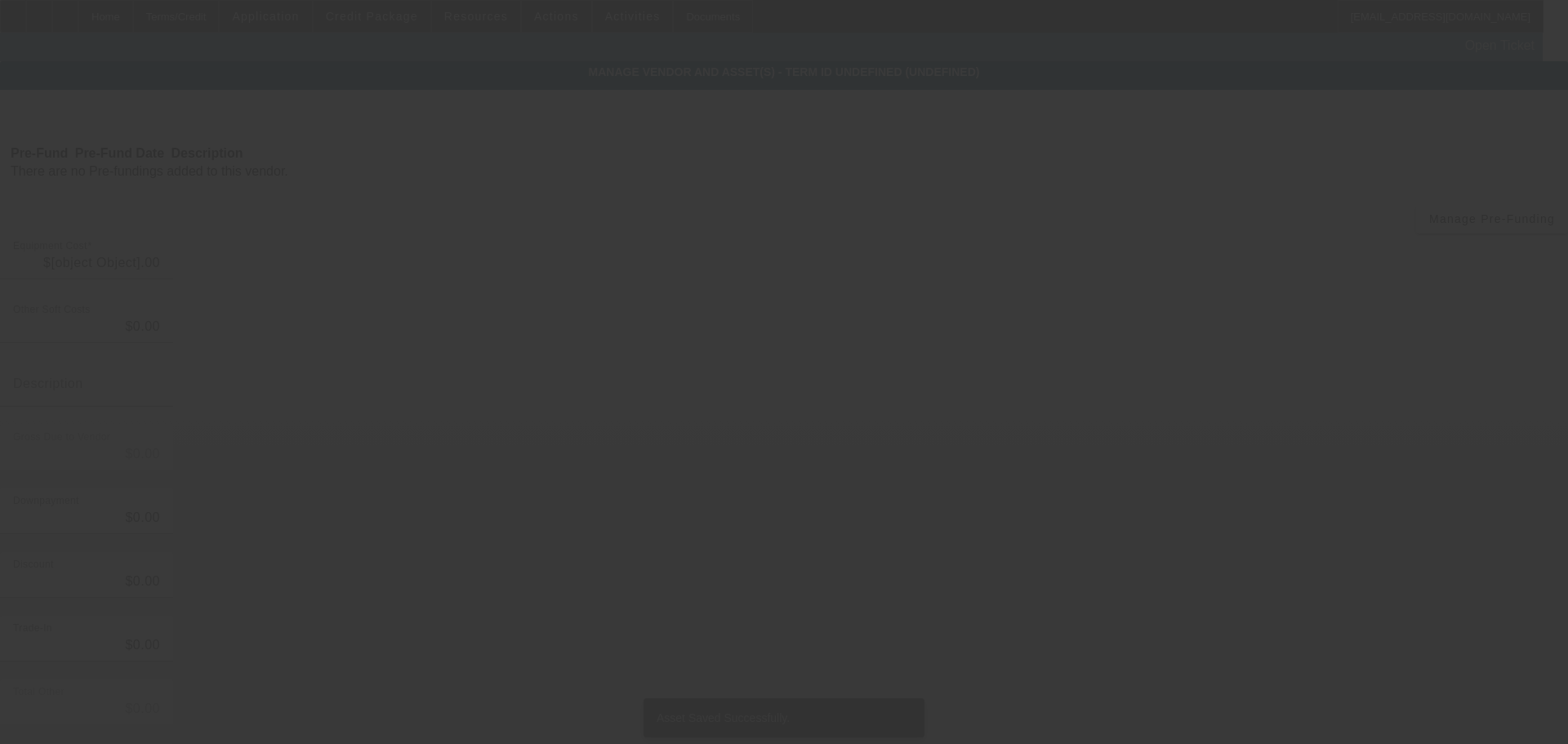
type input "$85,000.00"
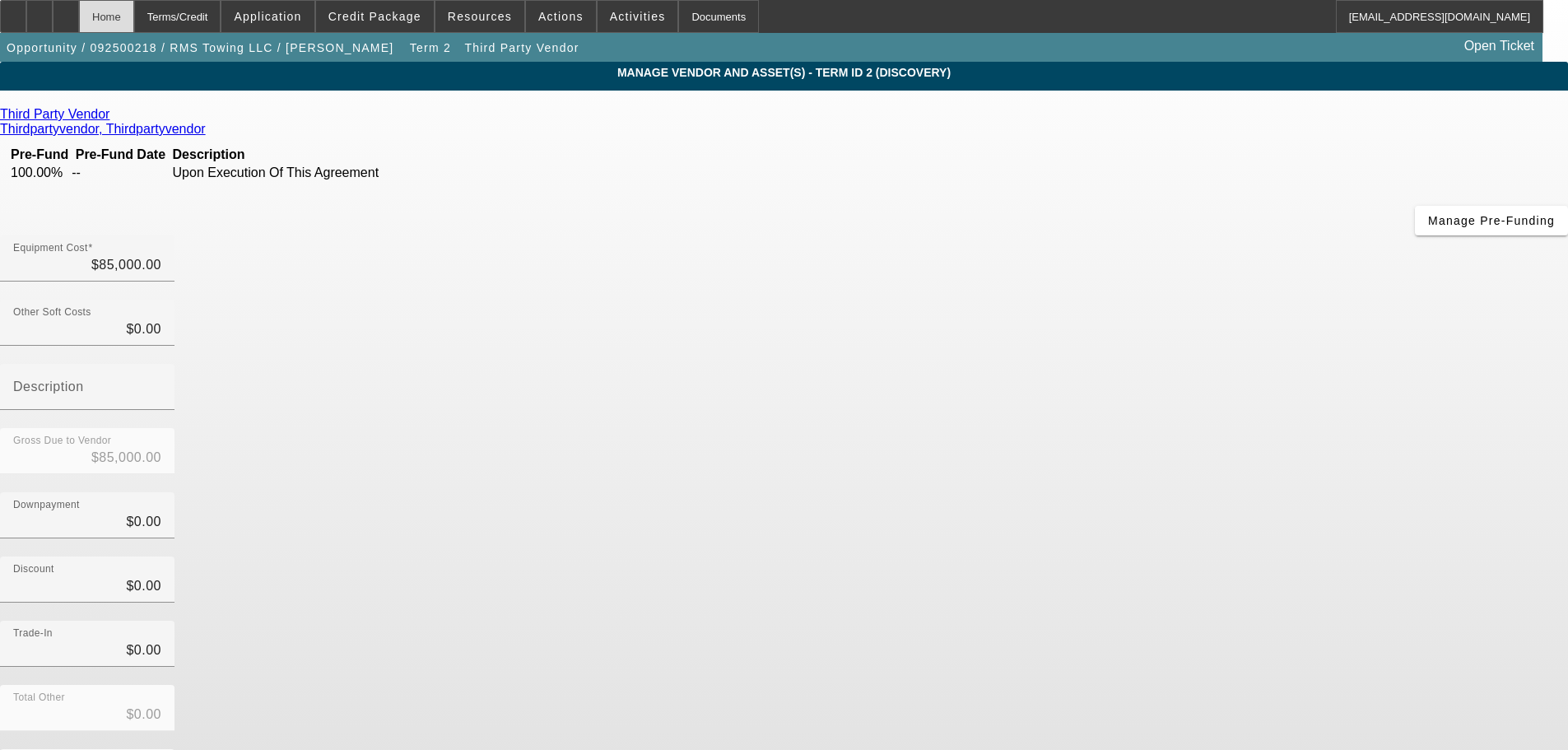
click at [134, 19] on div "Home" at bounding box center [106, 16] width 55 height 32
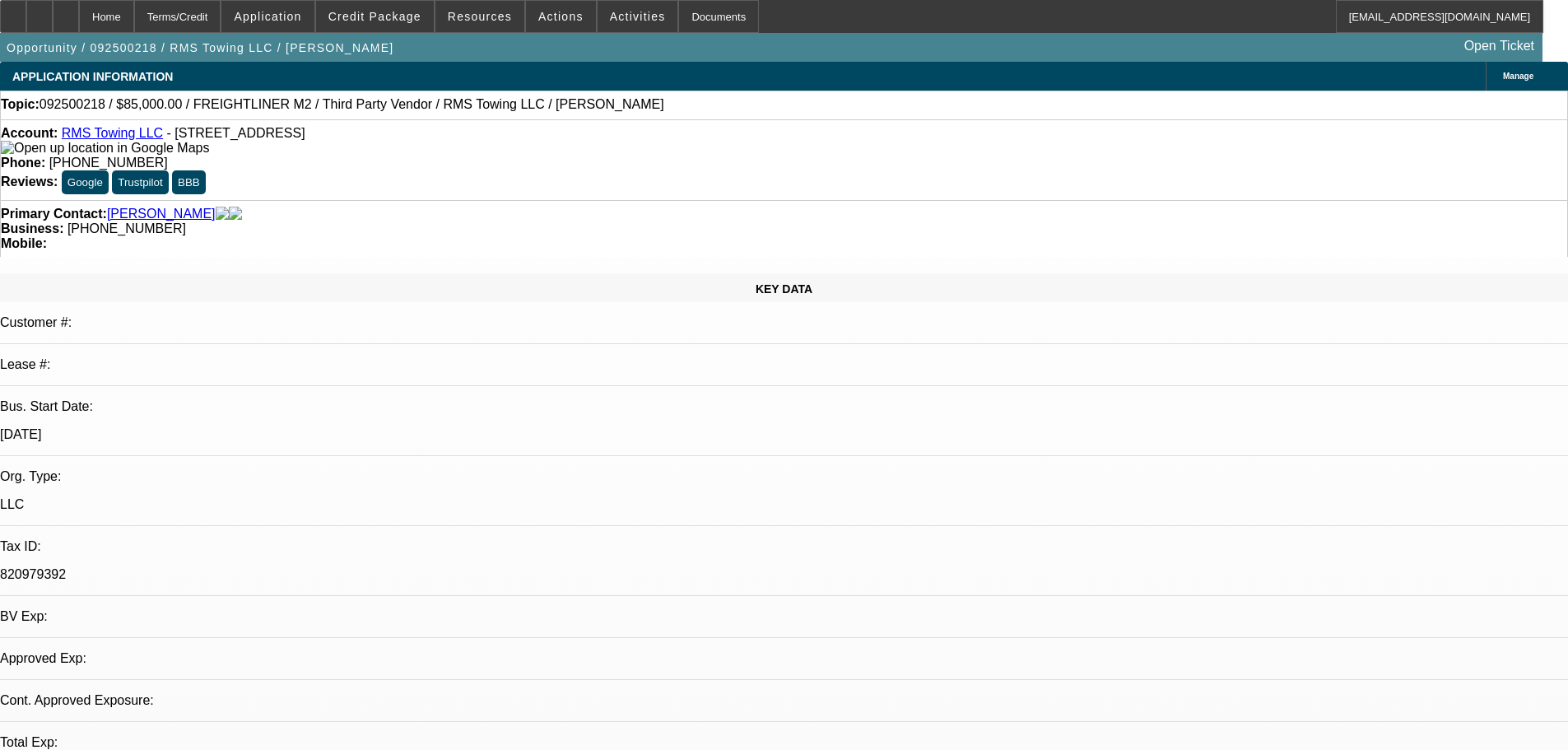
select select "0"
select select "3"
select select "0"
select select "6"
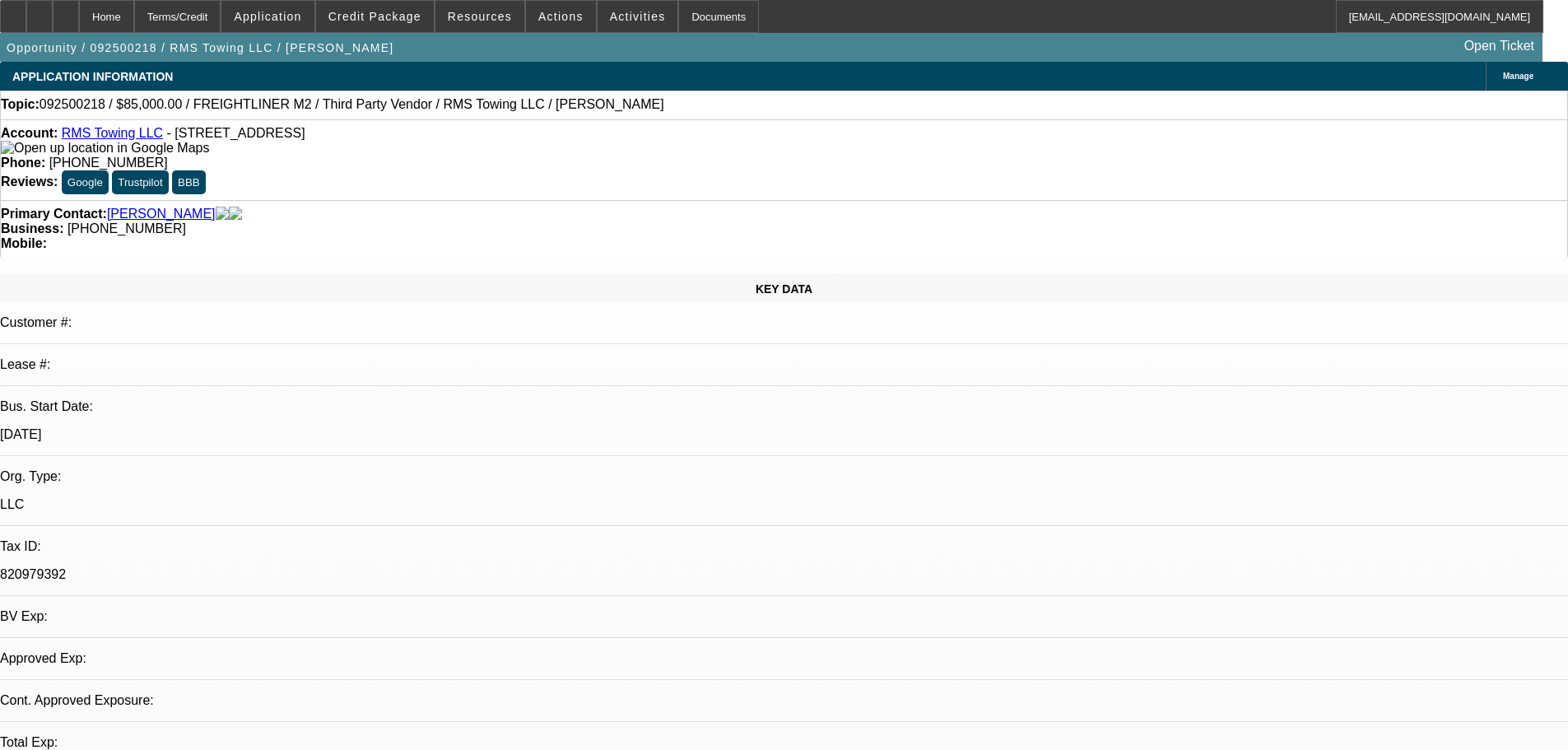
select select "0"
select select "3"
select select "0"
select select "6"
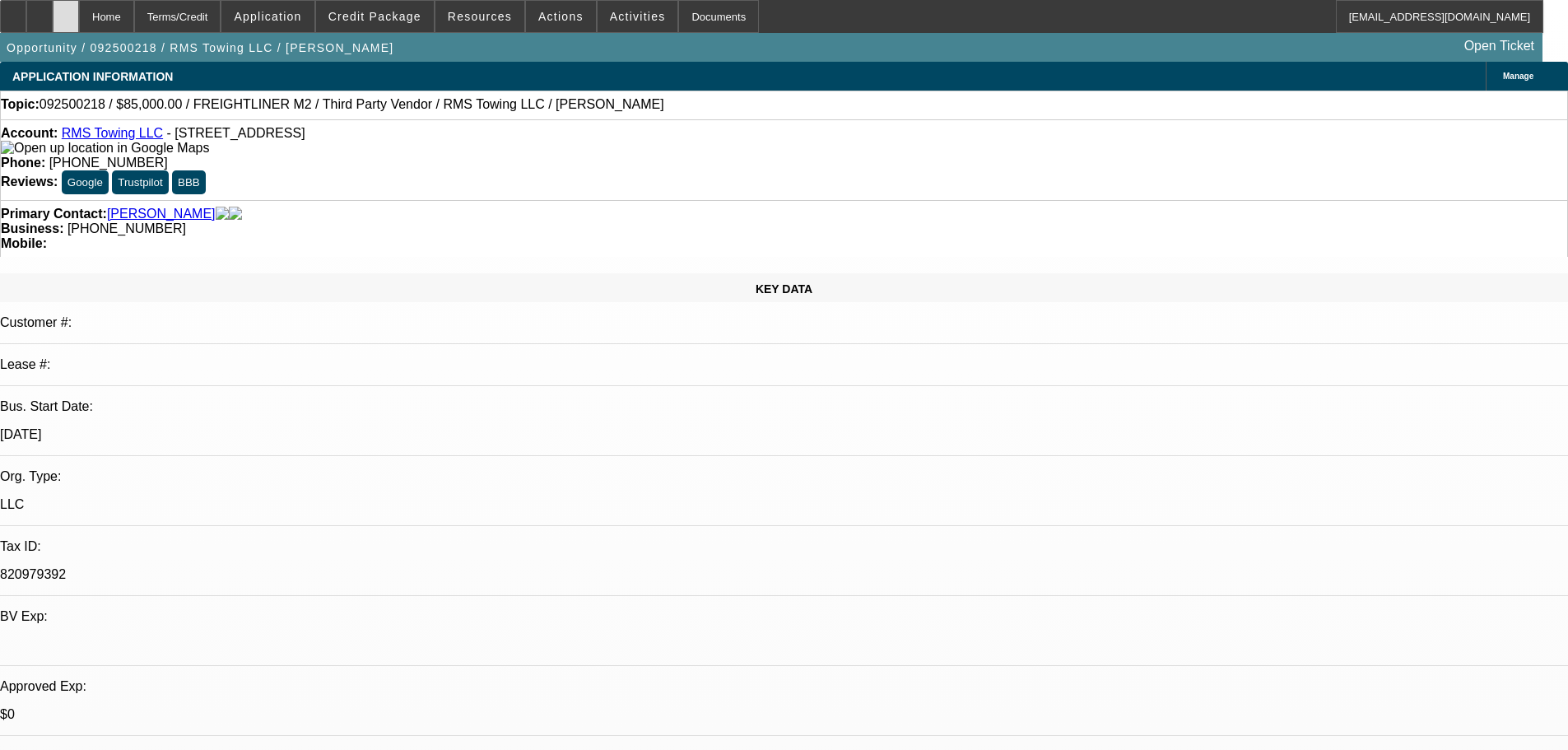
click at [79, 9] on div at bounding box center [66, 16] width 26 height 32
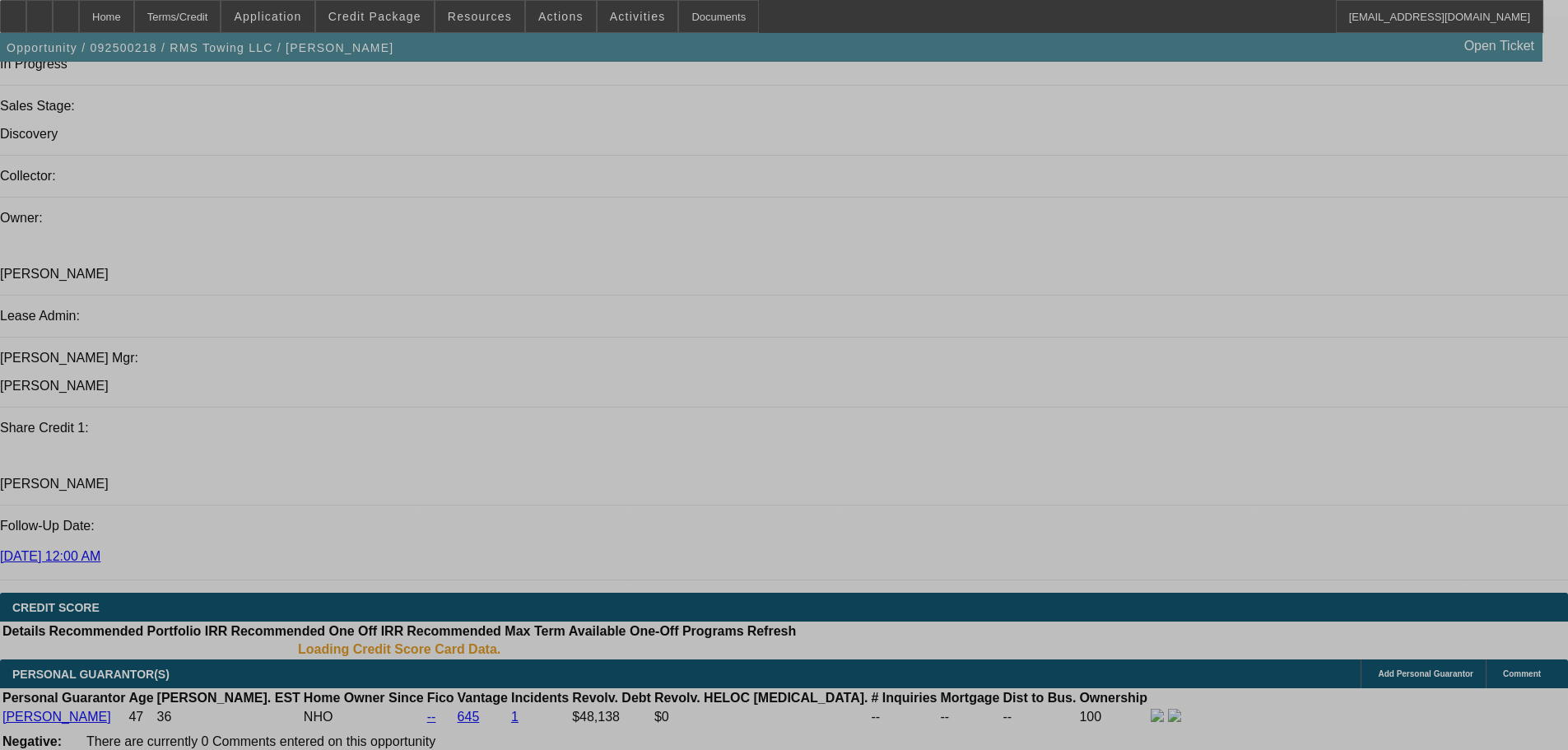
select select "0"
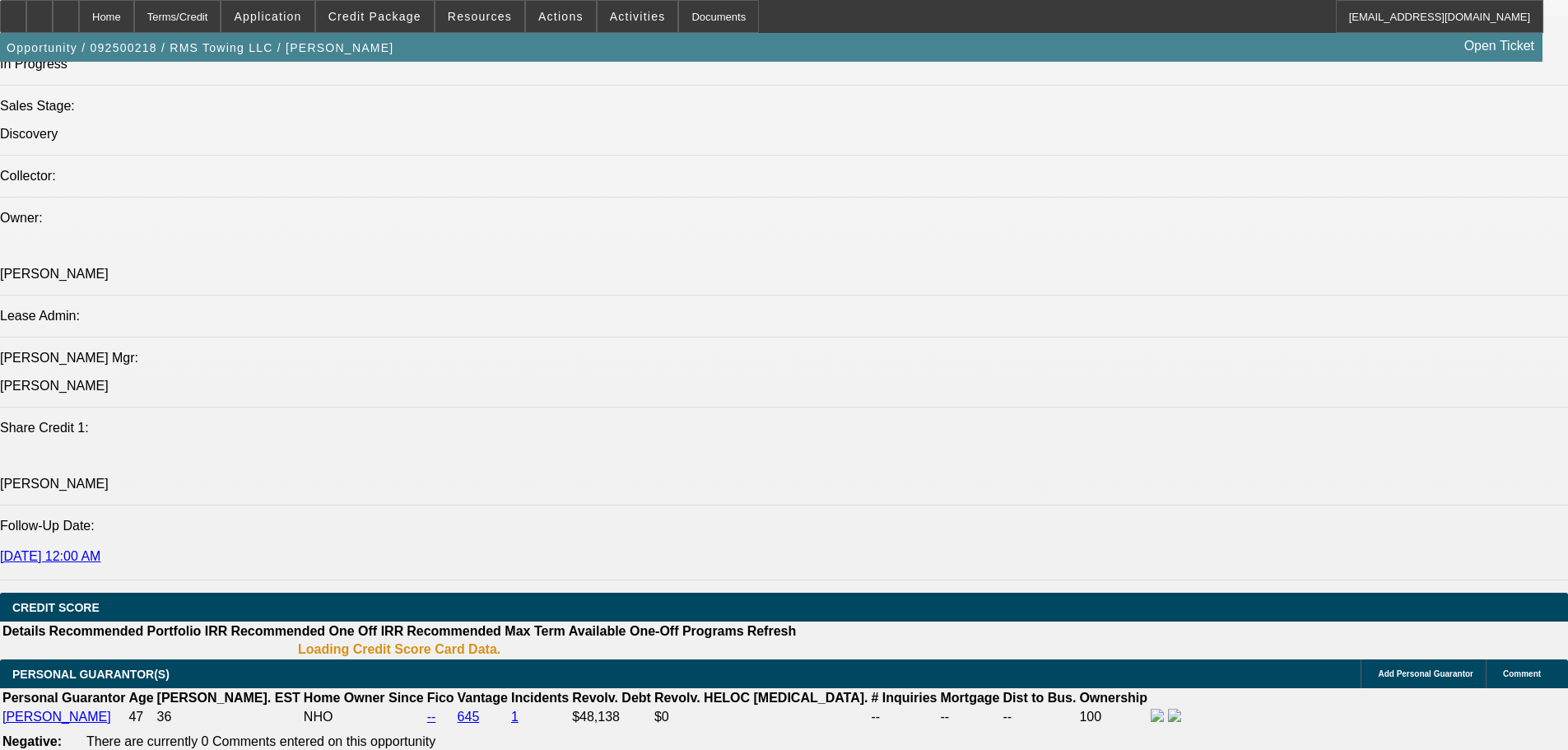
select select "0"
select select "3"
select select "0"
select select "6"
select select "0"
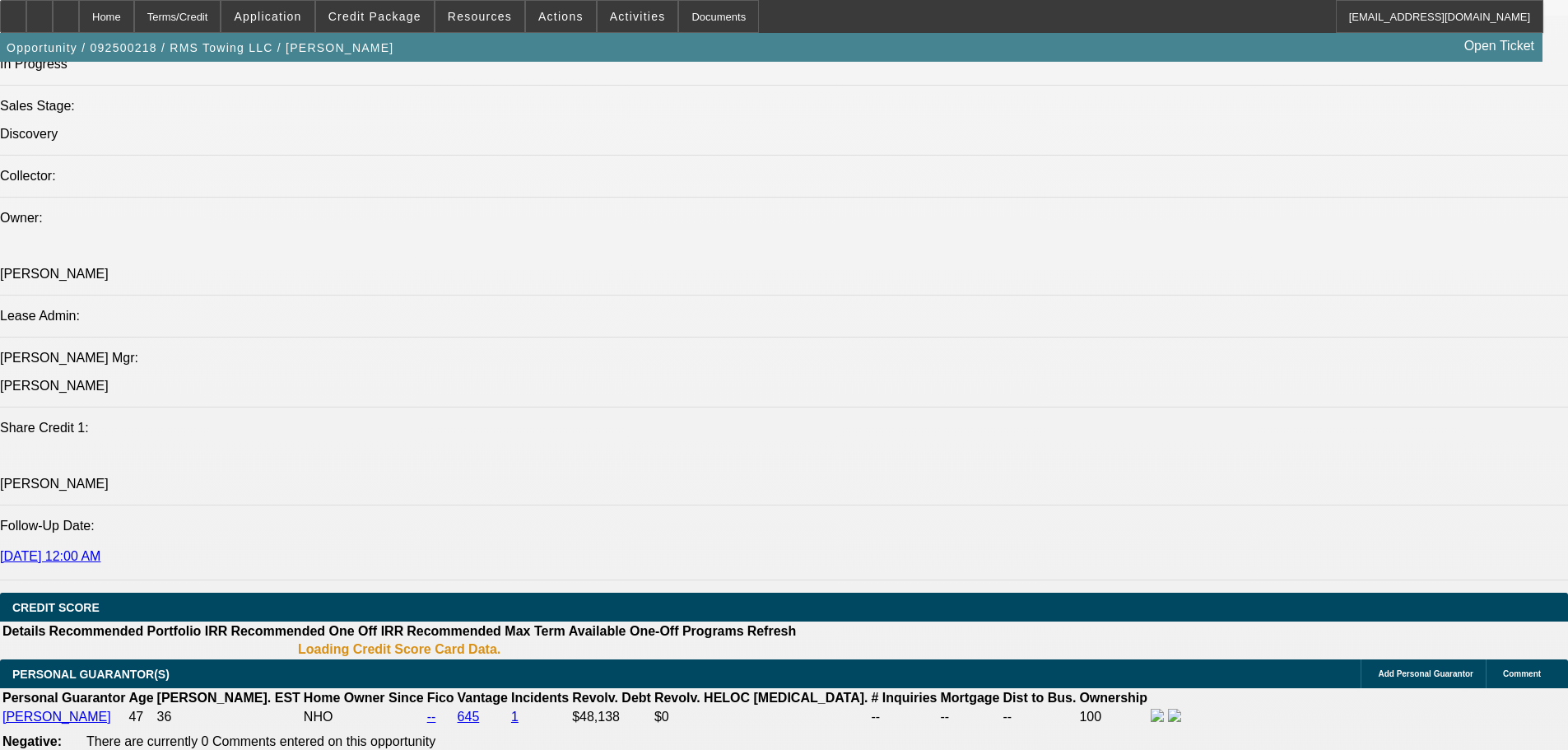
select select "0"
select select "3"
select select "0"
select select "6"
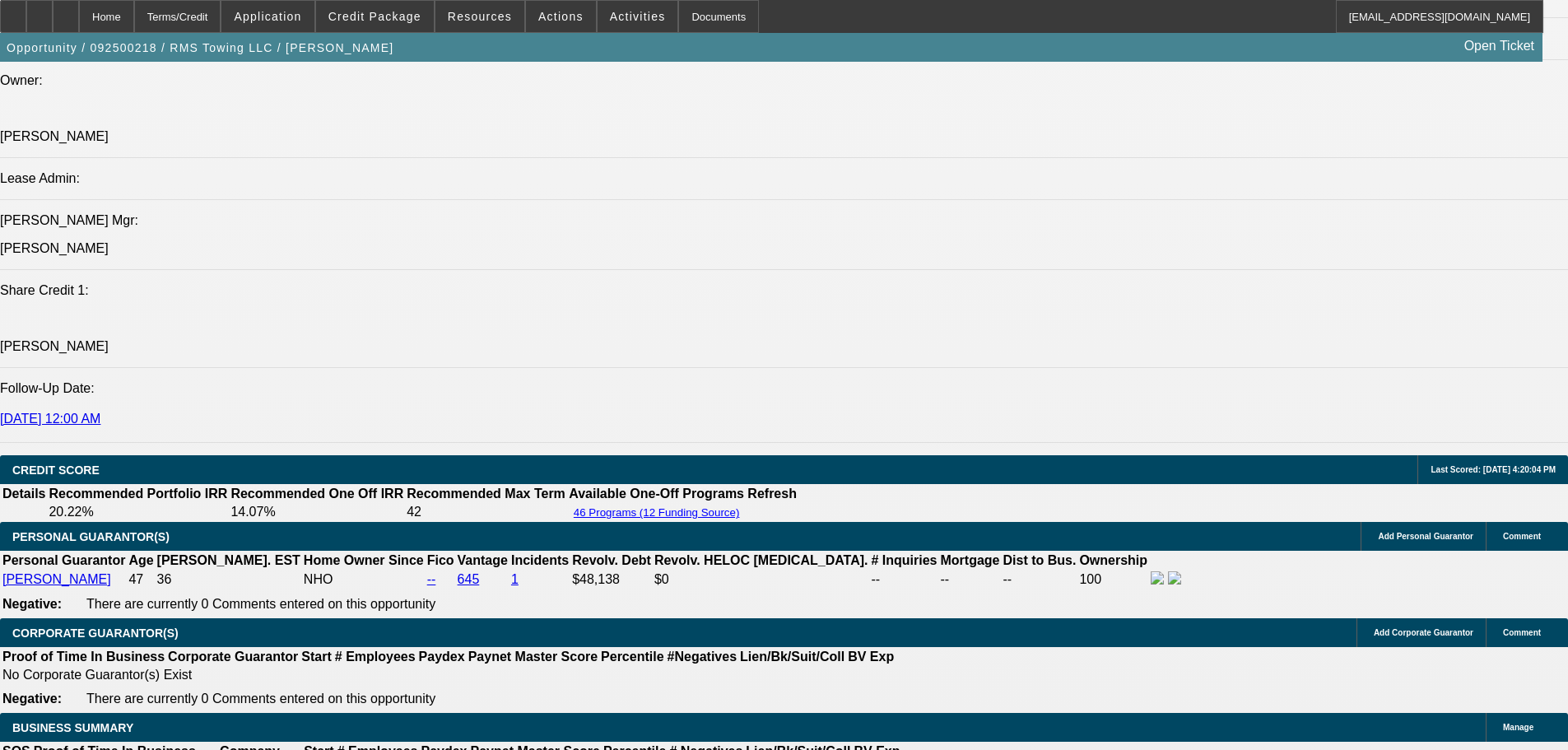
scroll to position [2011, 0]
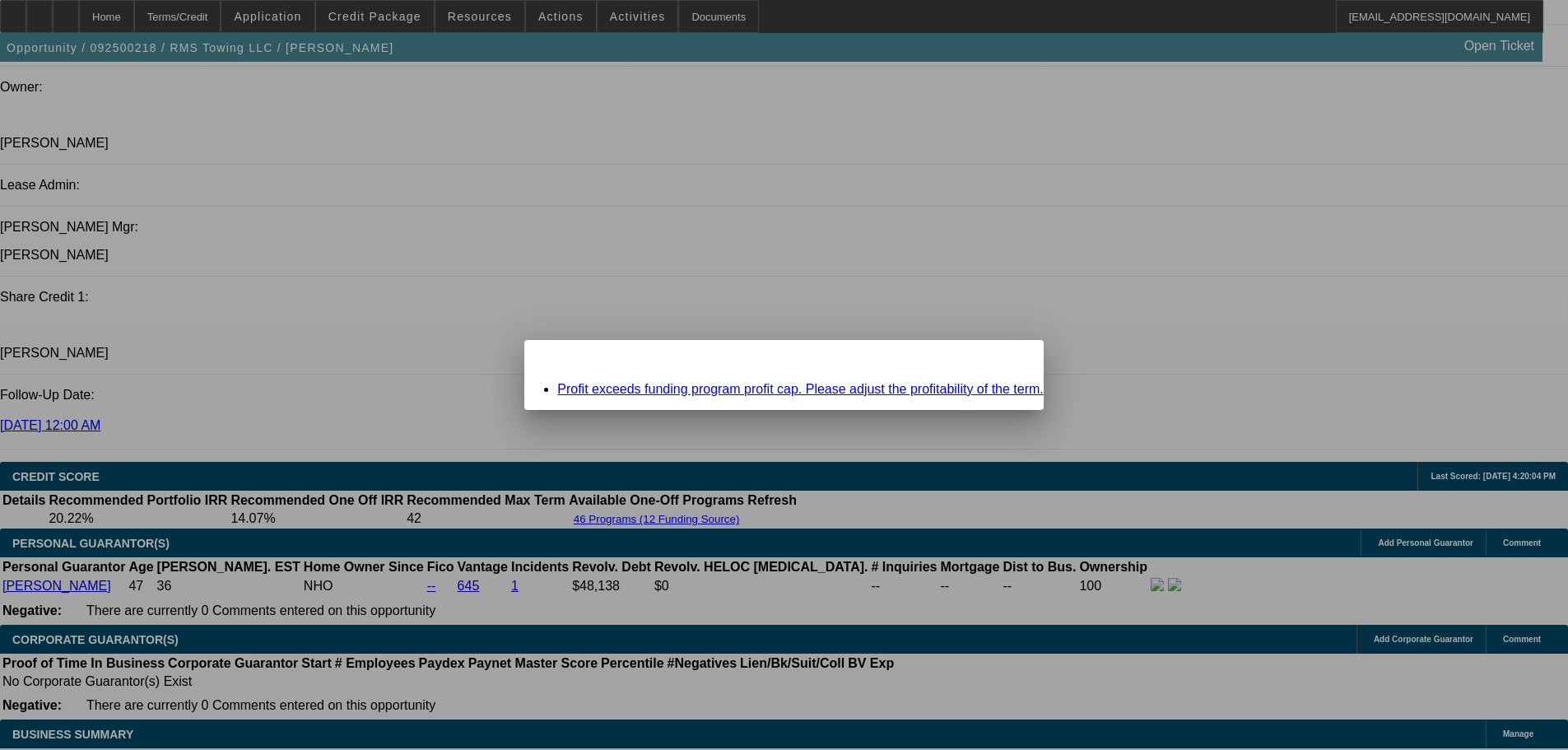
click at [1011, 358] on span "Close" at bounding box center [1022, 355] width 22 height 9
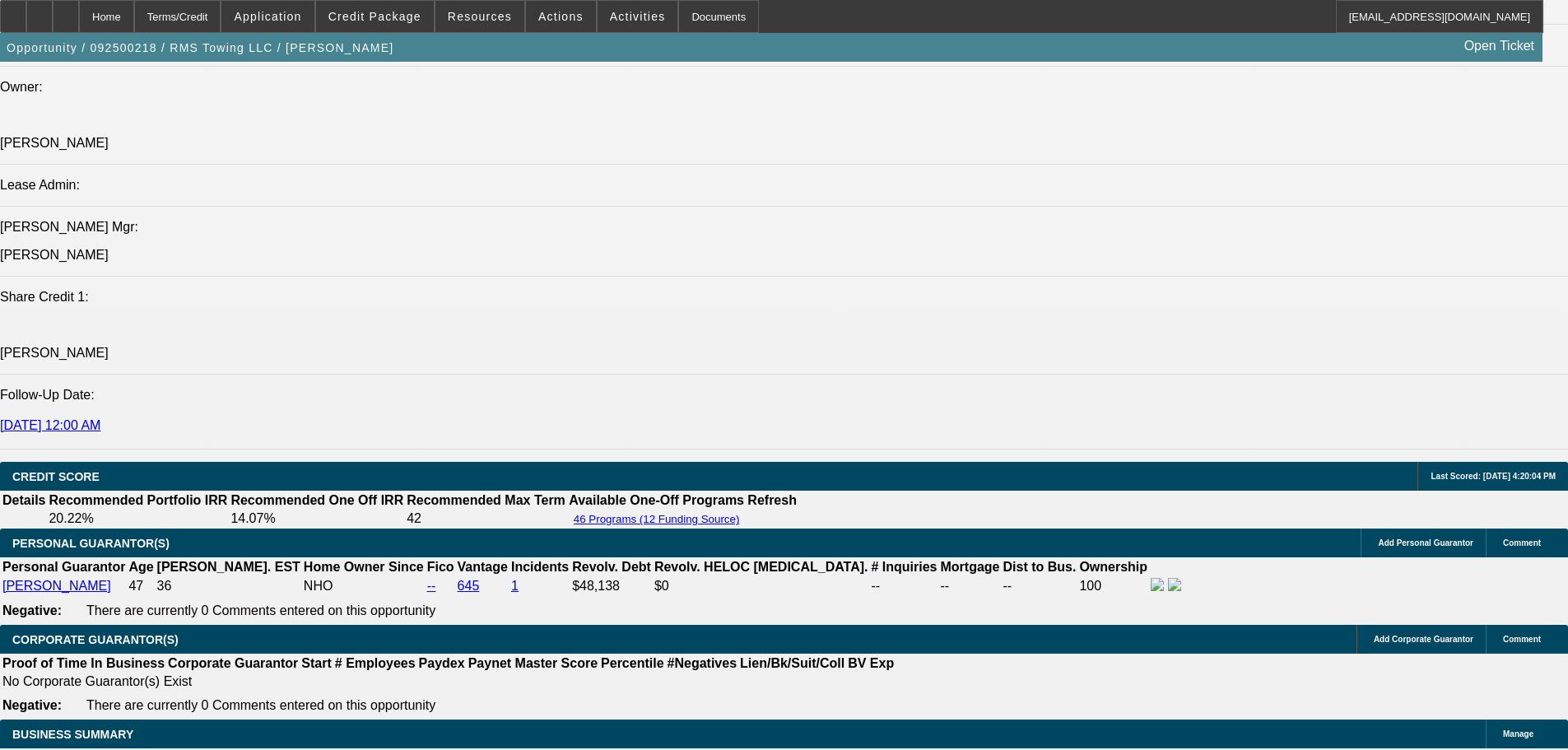
scroll to position [2340, 0]
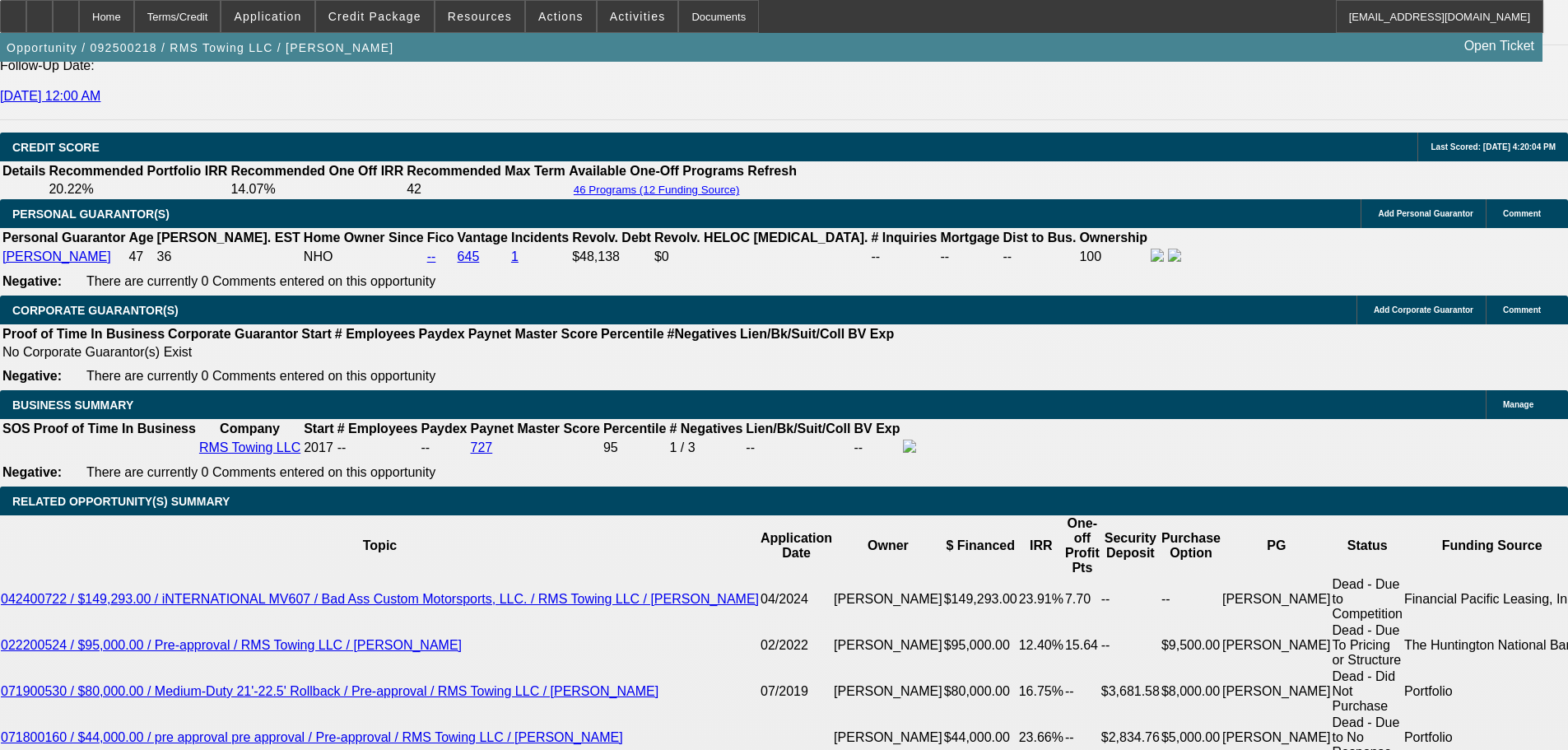
type input "UNKNOWN"
type input "10"
type input "$1,806.00"
type input "190"
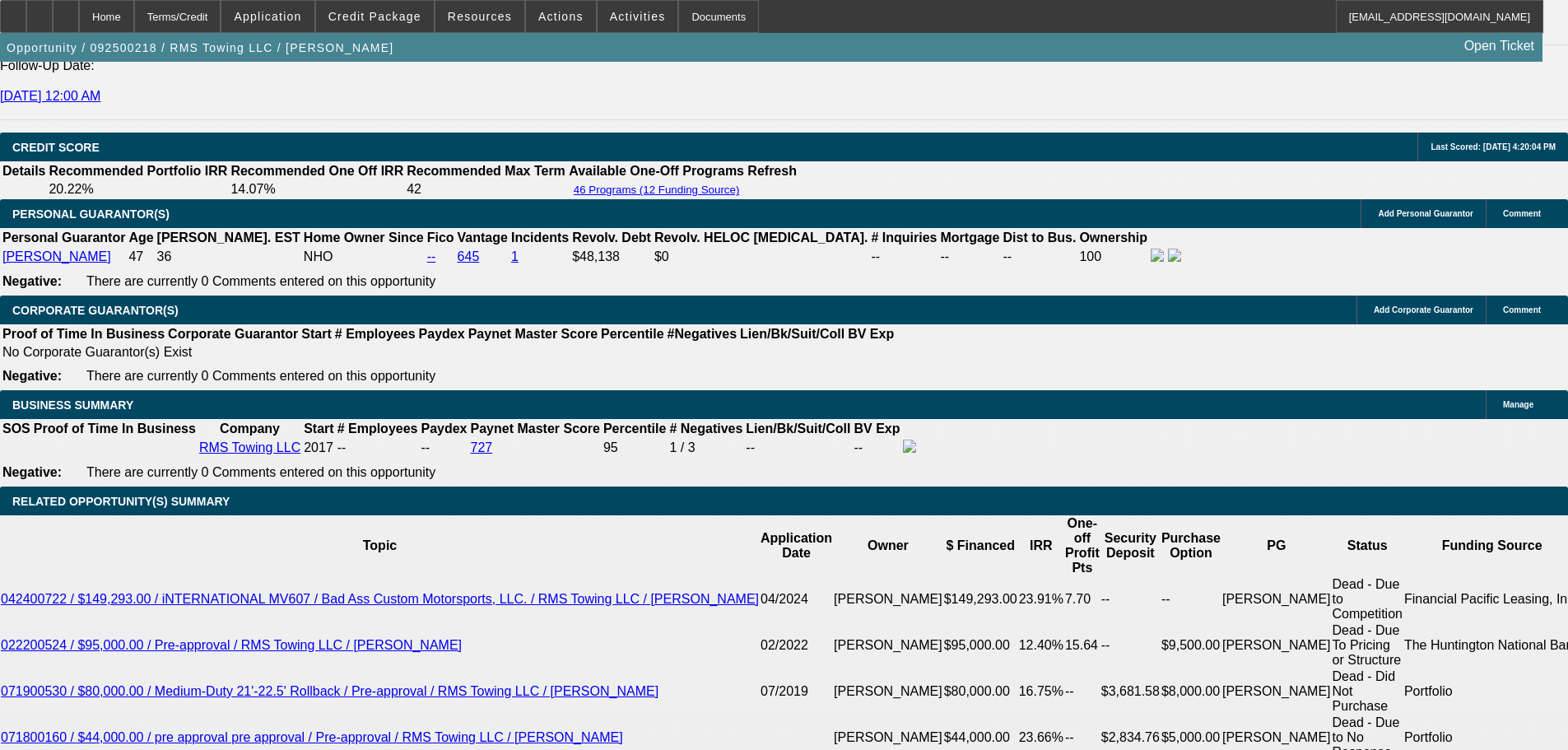
type input "$13,460.32"
type input "19"
type input "$2,204.95"
type input "19.9"
type input "$2,247.25"
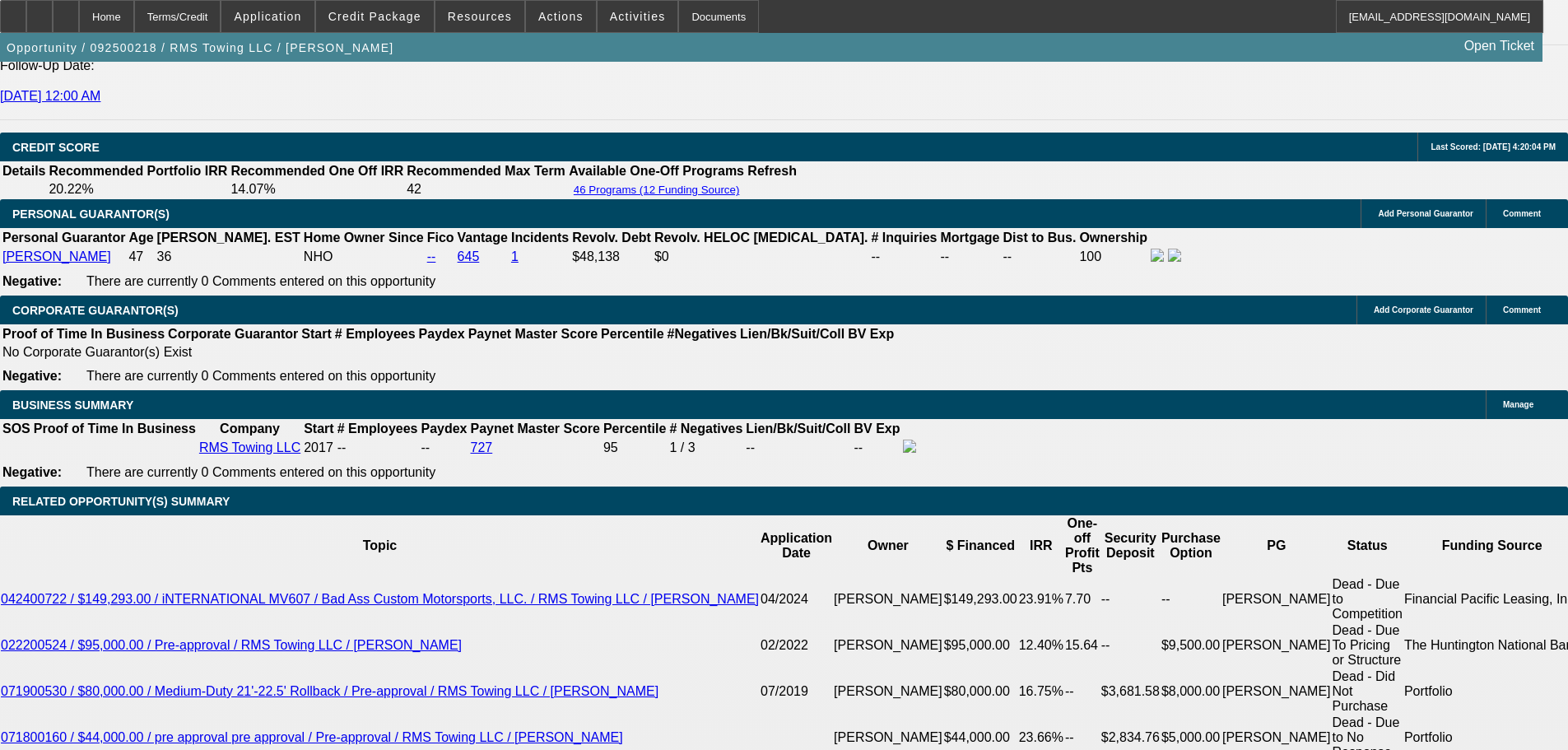
type input "19.95"
type input "$2,249.62"
type input "19.95"
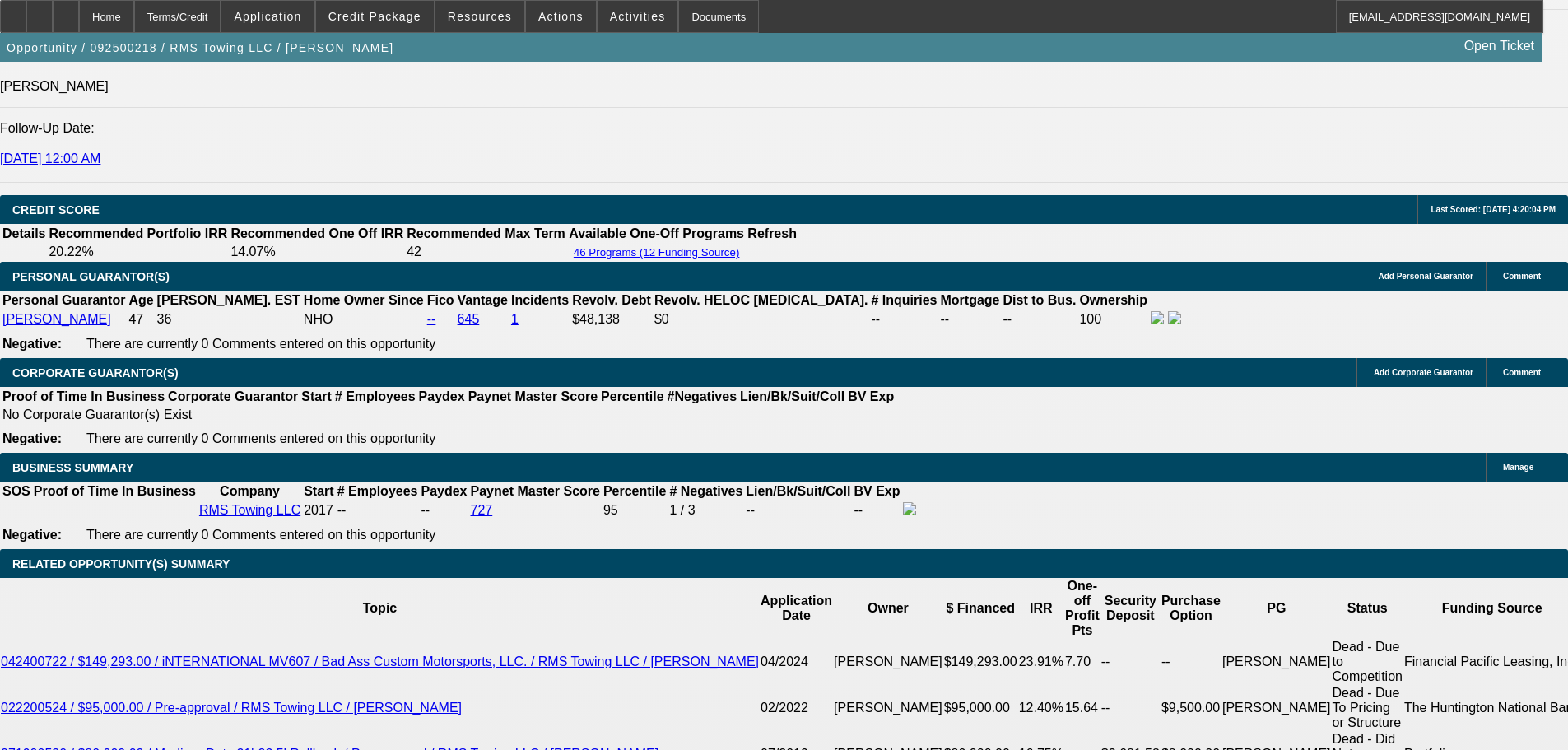
scroll to position [2176, 0]
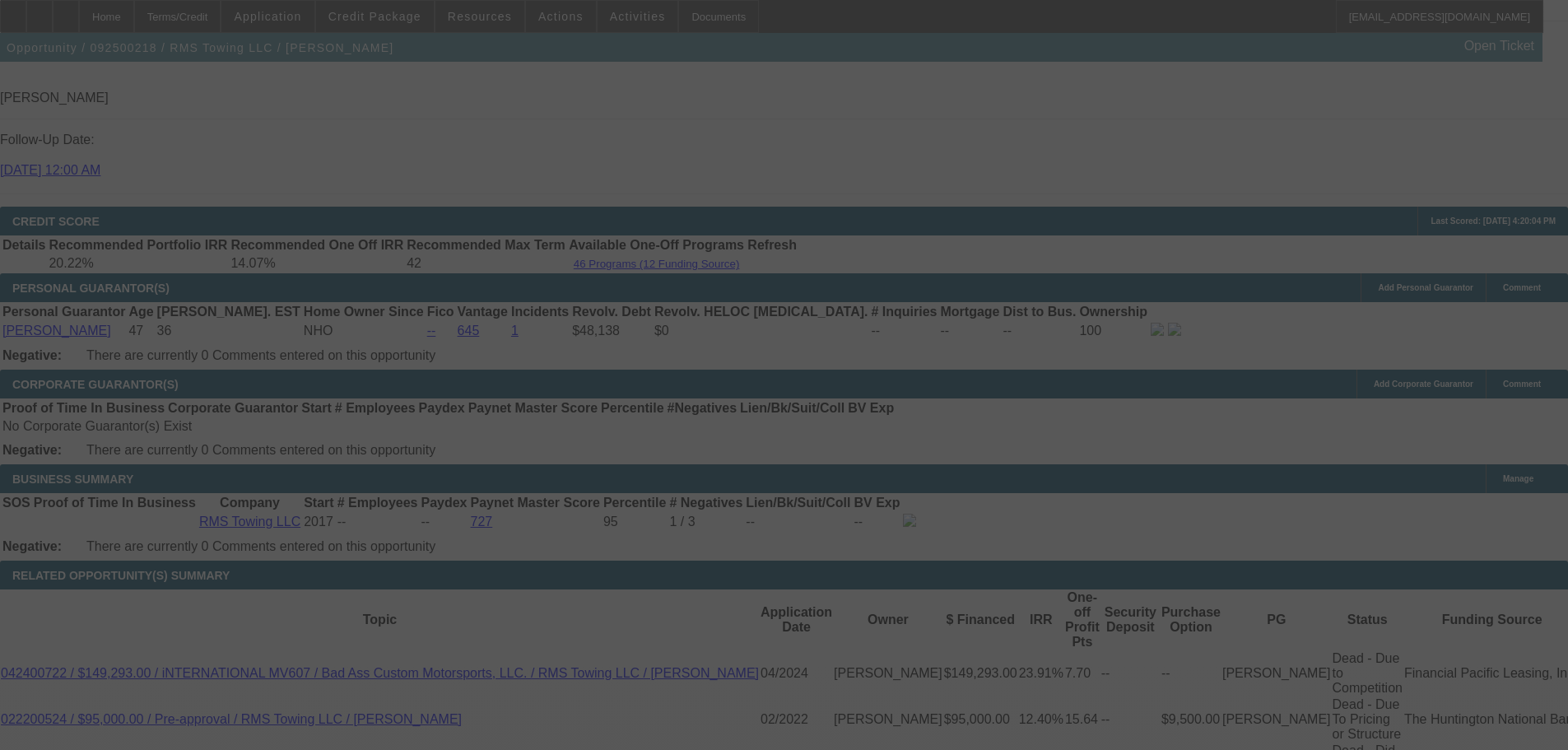
scroll to position [2340, 0]
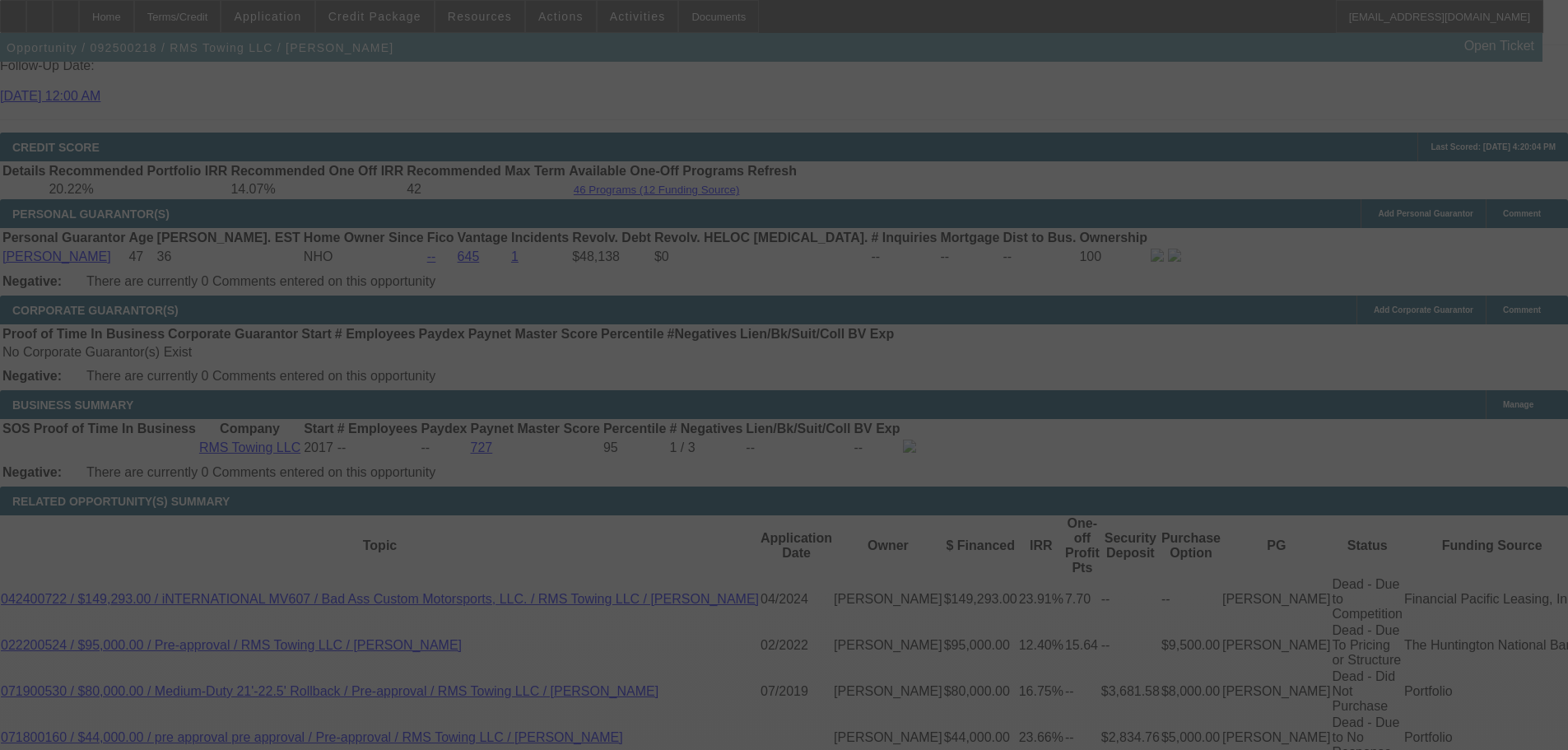
select select "0"
select select "3"
select select "0"
select select "6"
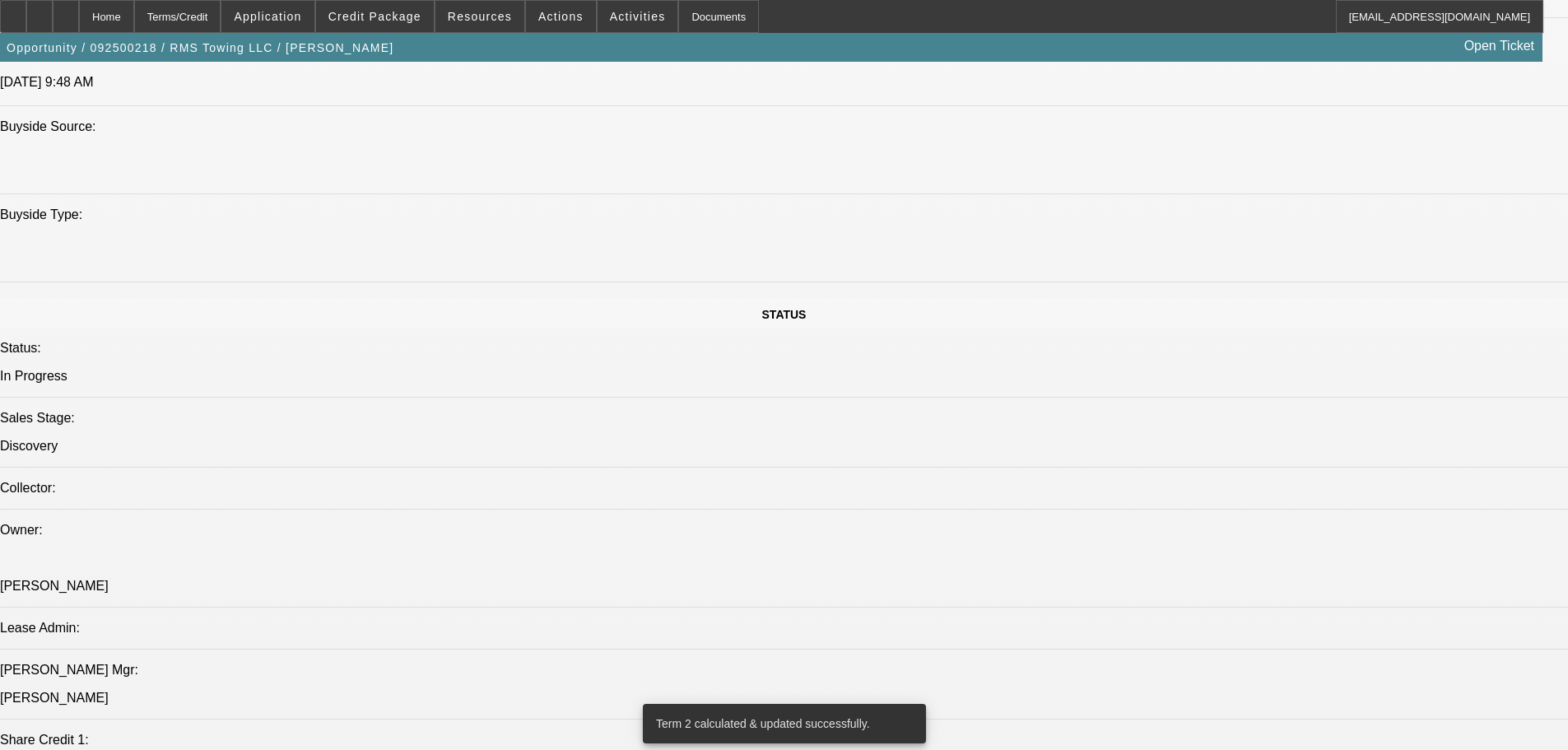
scroll to position [1435, 0]
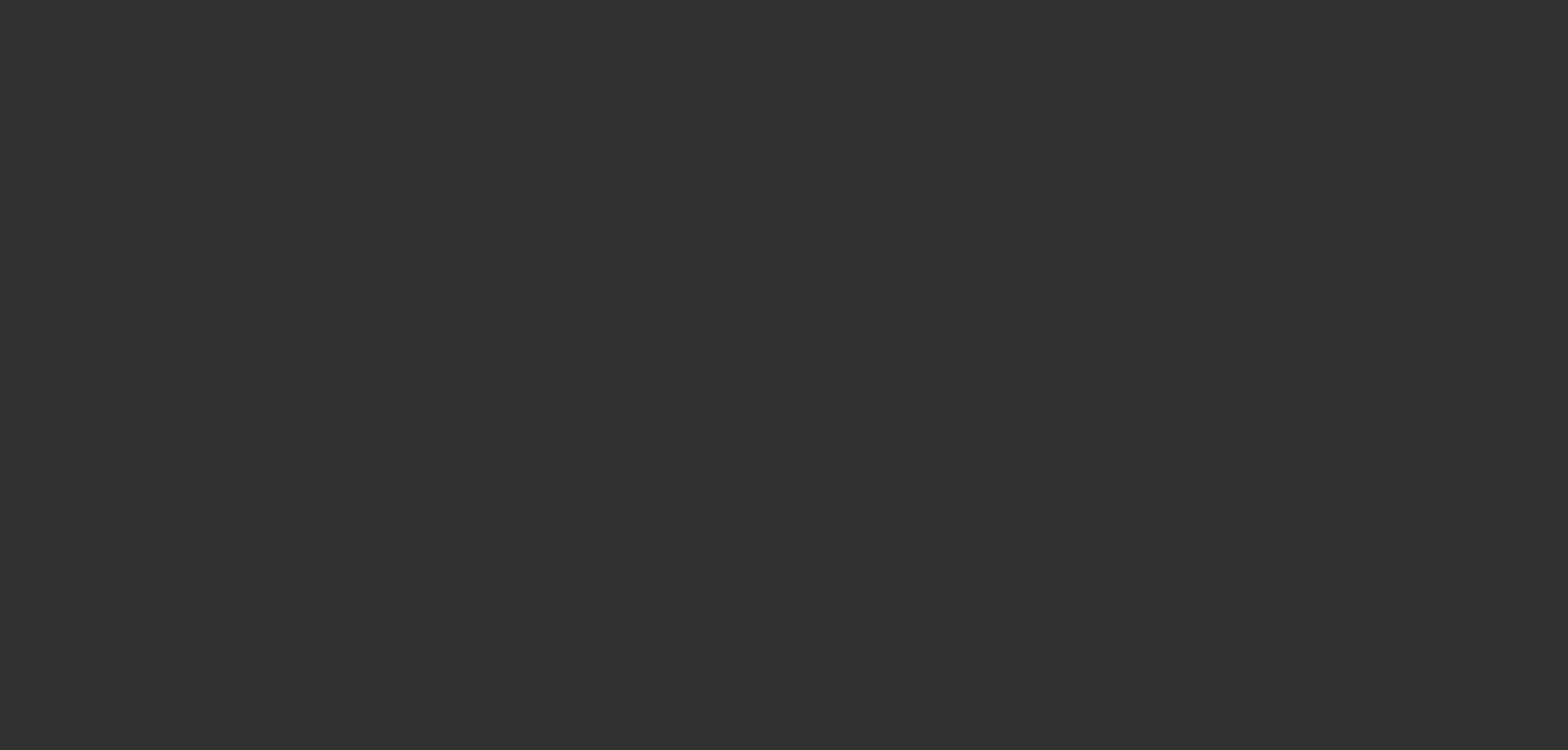
scroll to position [0, 0]
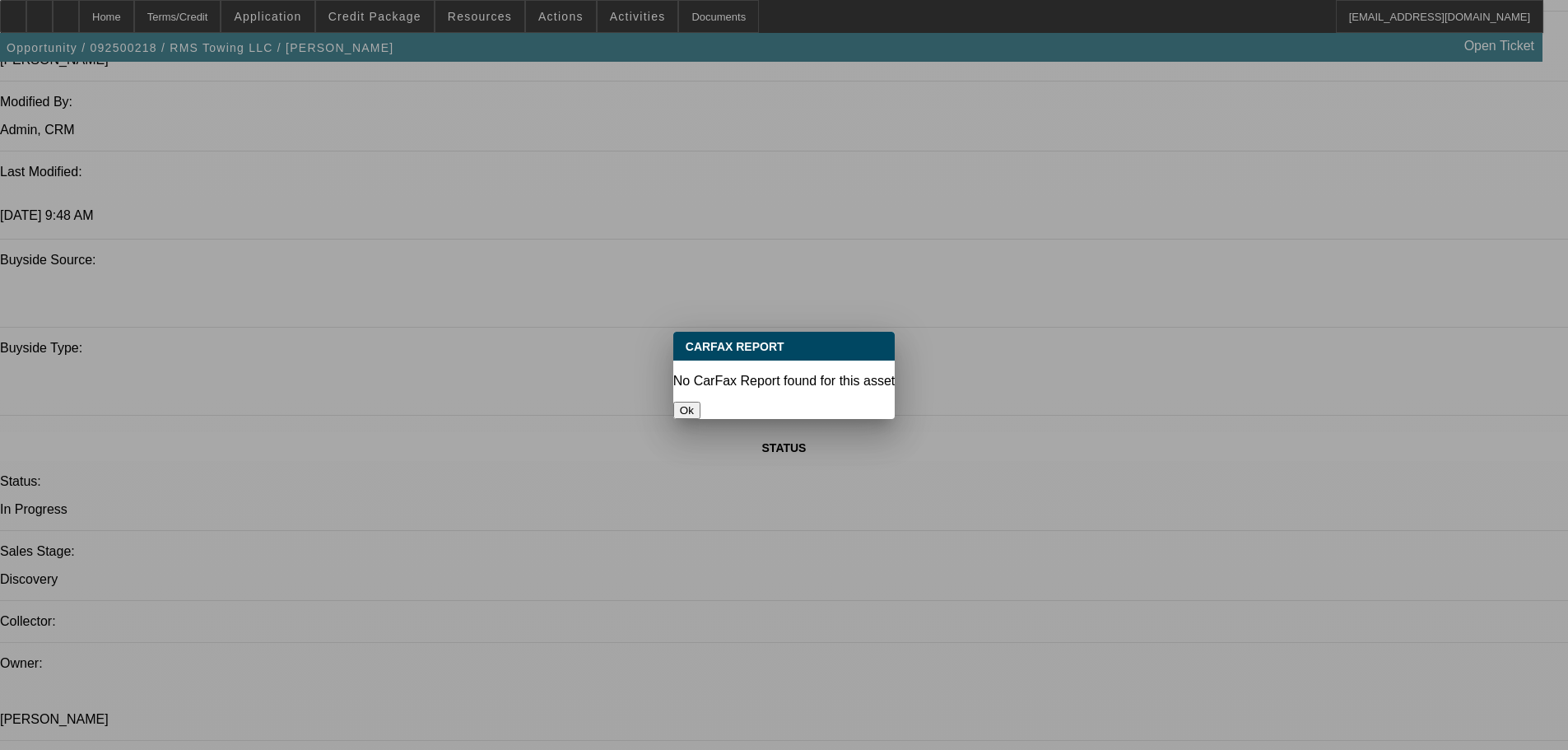
click at [764, 408] on div "Ok" at bounding box center [784, 410] width 221 height 18
click at [700, 402] on button "Ok" at bounding box center [686, 410] width 27 height 18
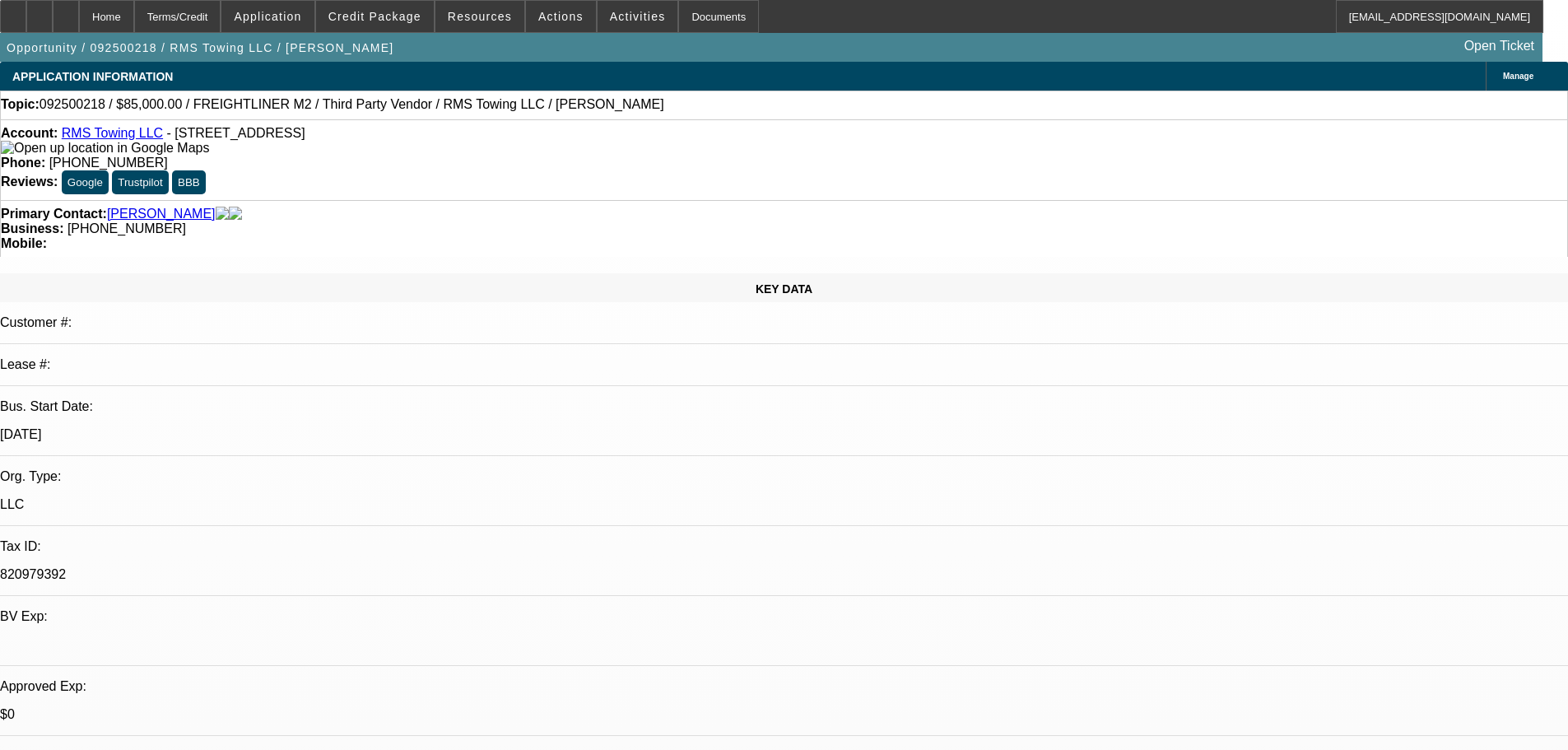
scroll to position [1435, 0]
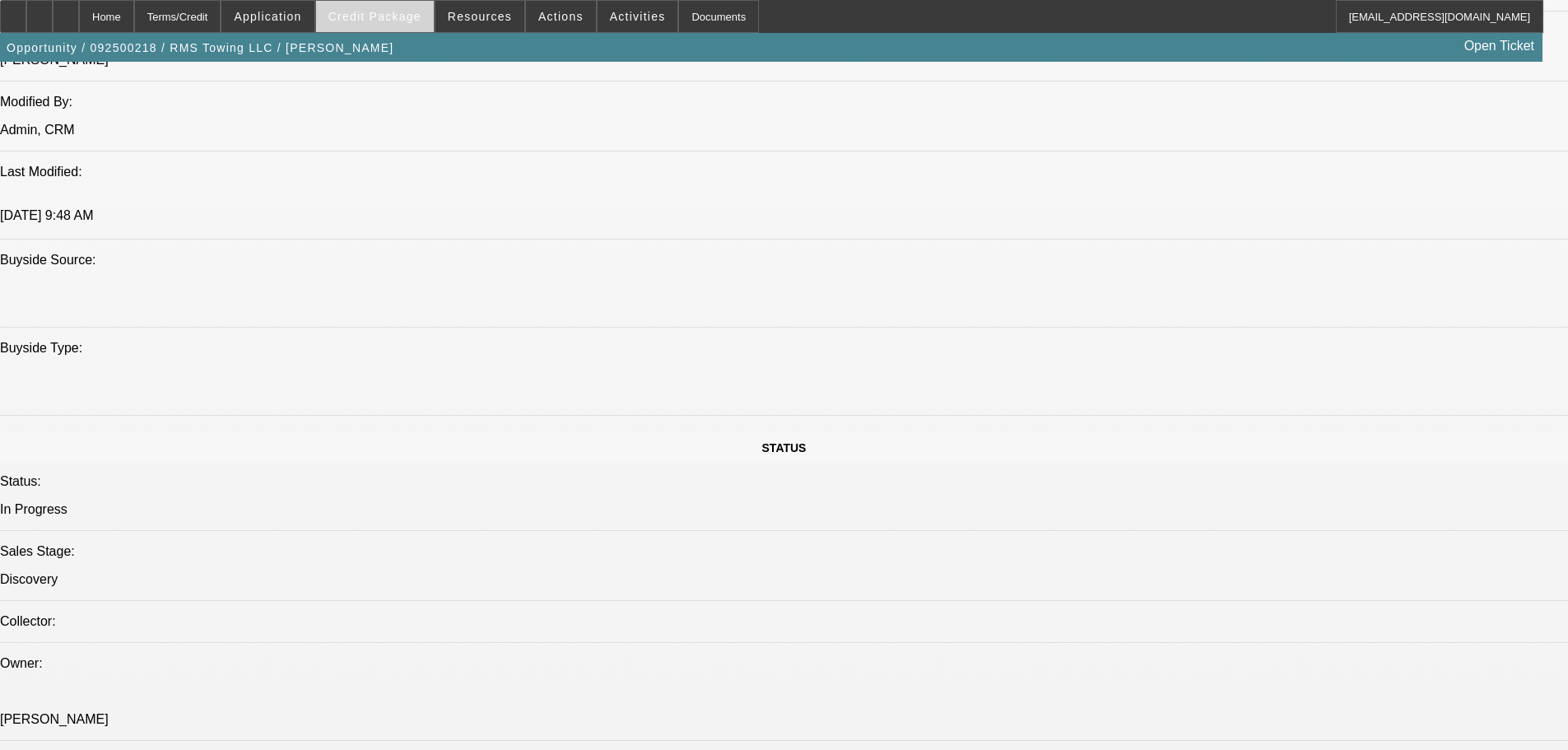
click at [401, 4] on span at bounding box center [374, 16] width 118 height 40
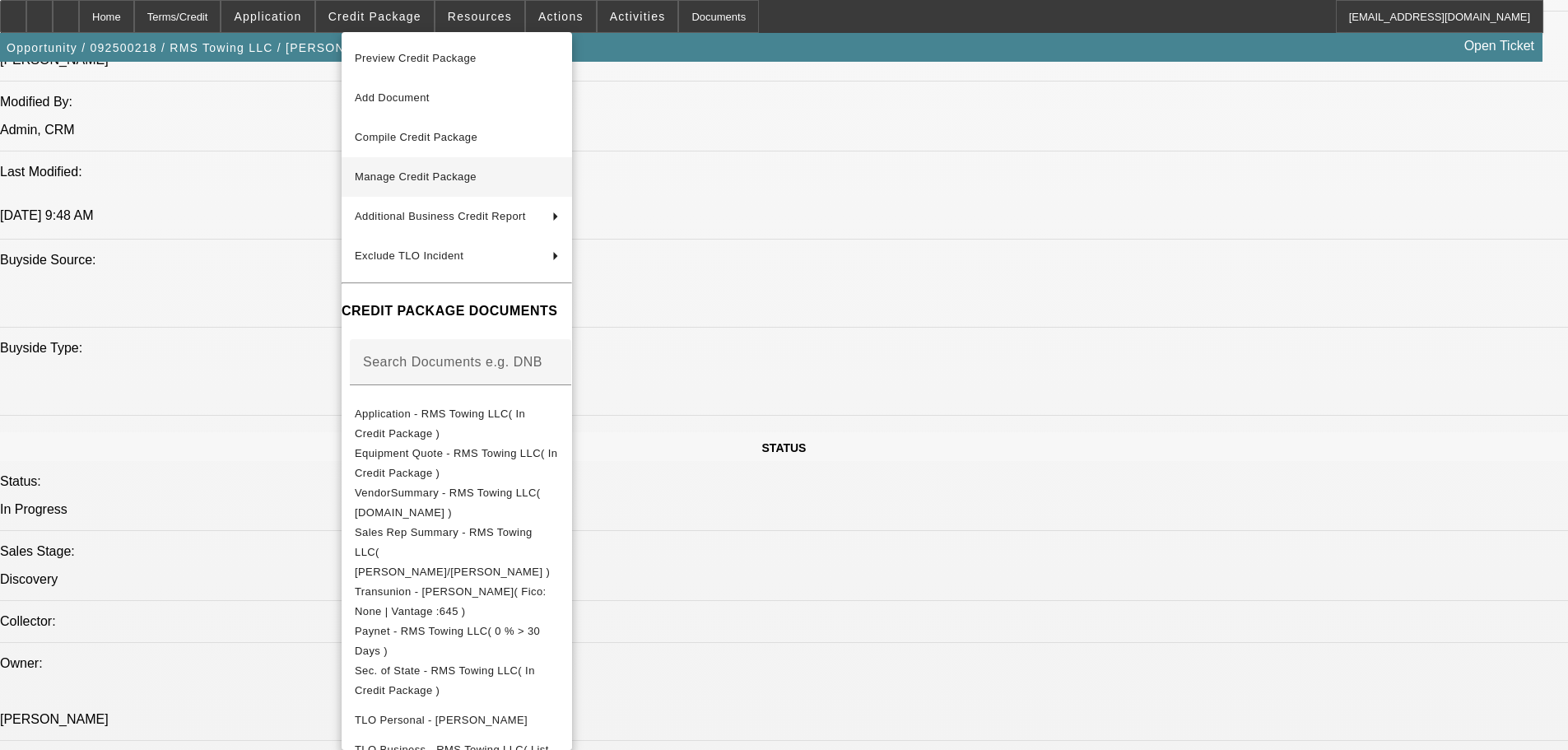
click at [535, 181] on span "Manage Credit Package" at bounding box center [457, 176] width 204 height 19
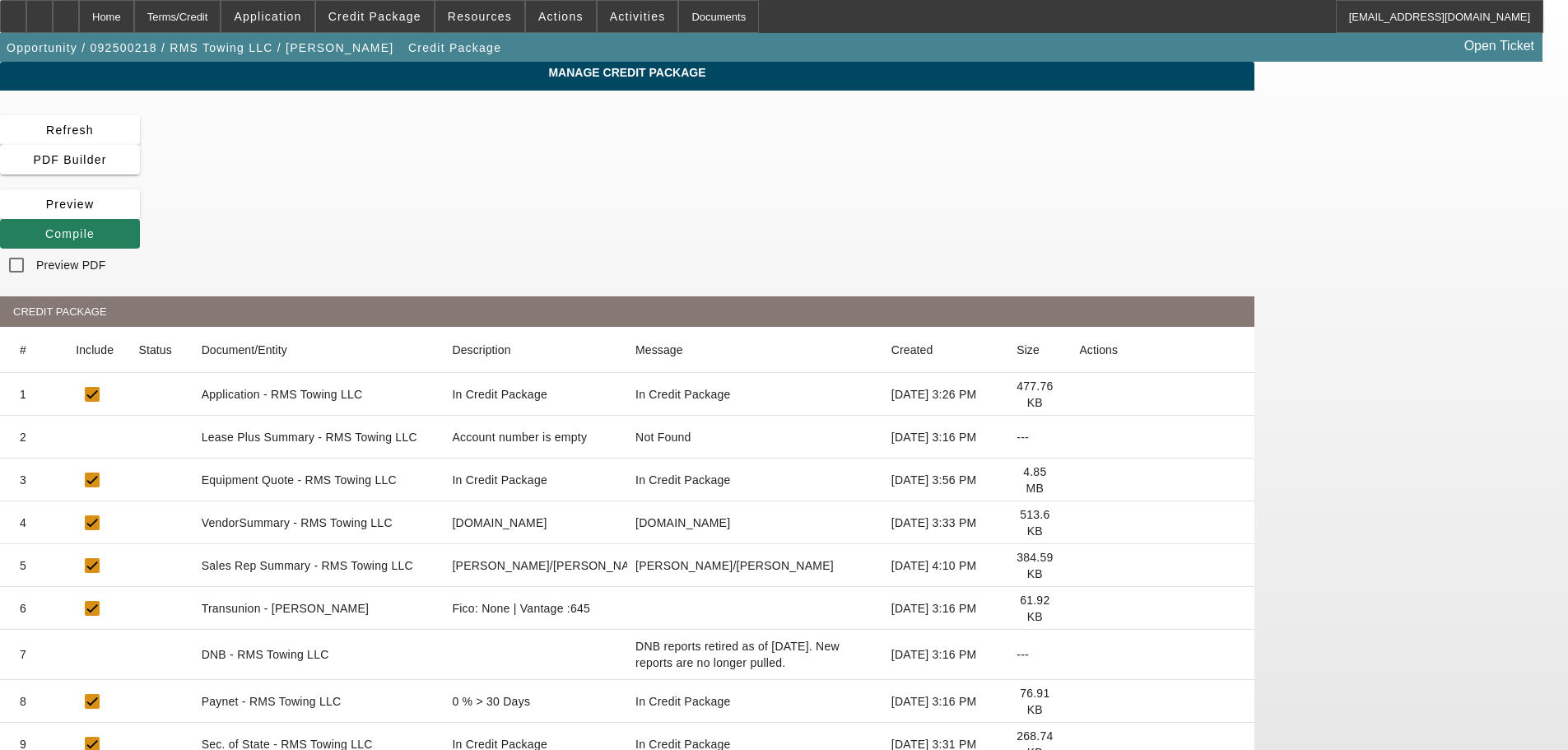
click at [45, 227] on icon at bounding box center [45, 234] width 0 height 13
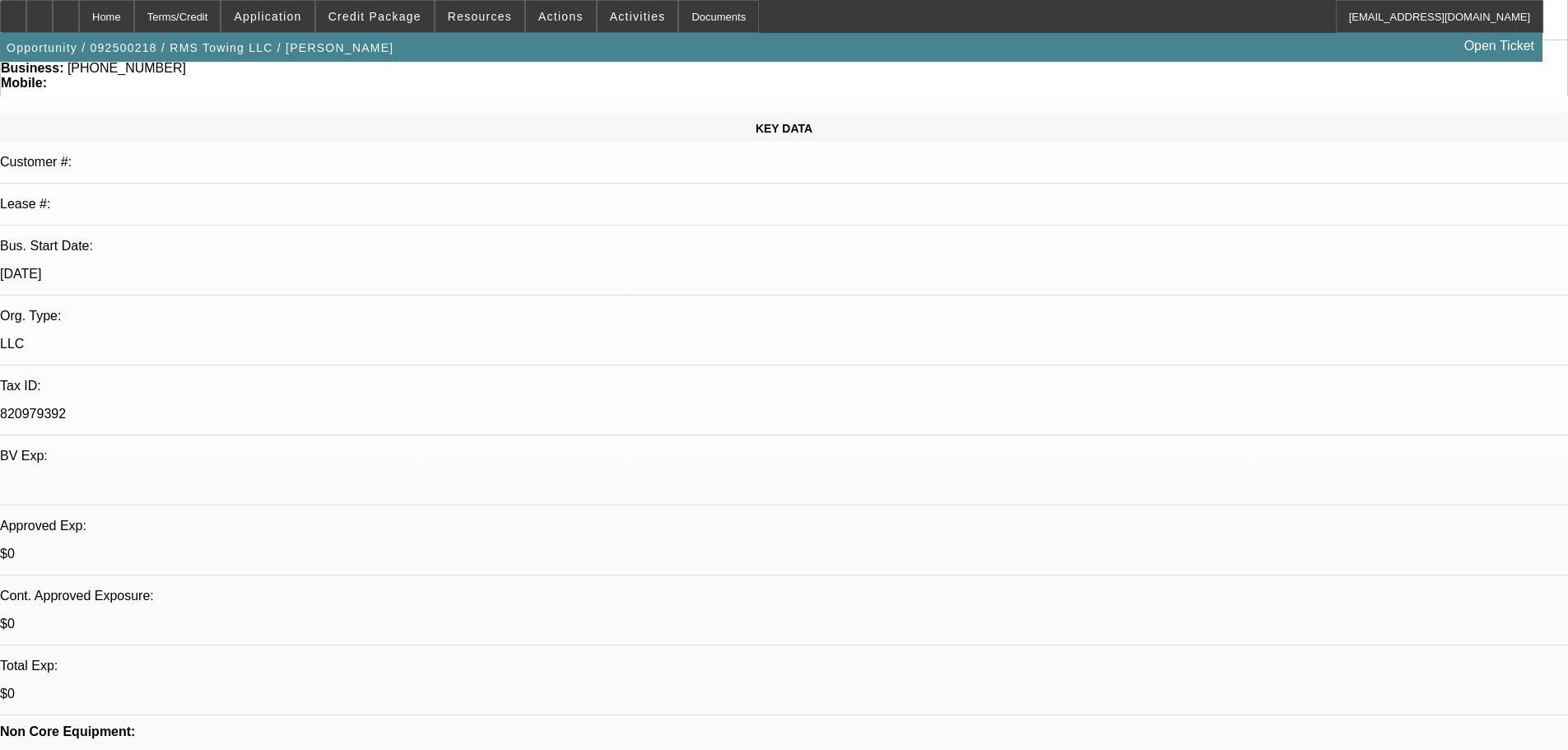
select select "0"
select select "3"
select select "0"
select select "6"
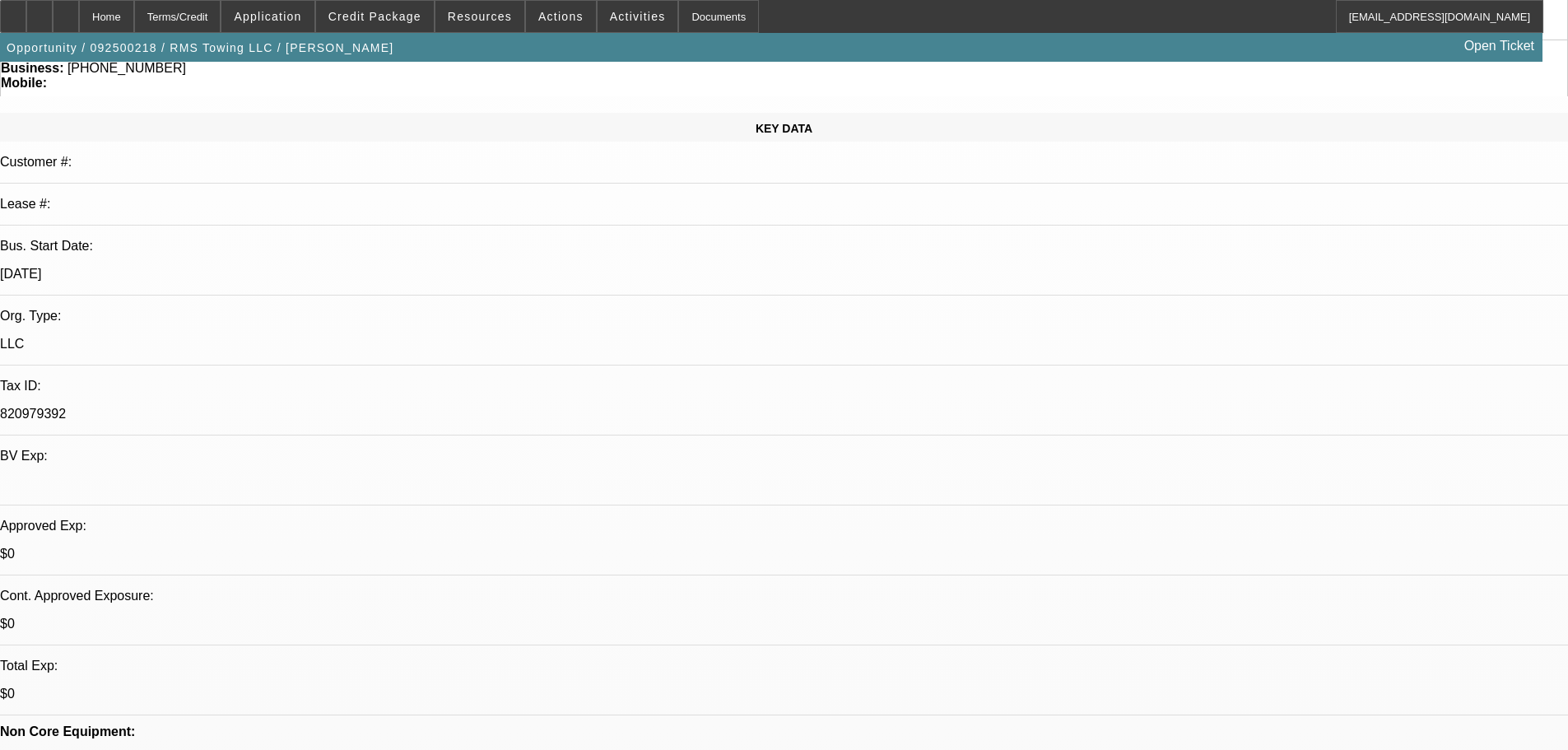
select select "0"
select select "3"
select select "0"
select select "6"
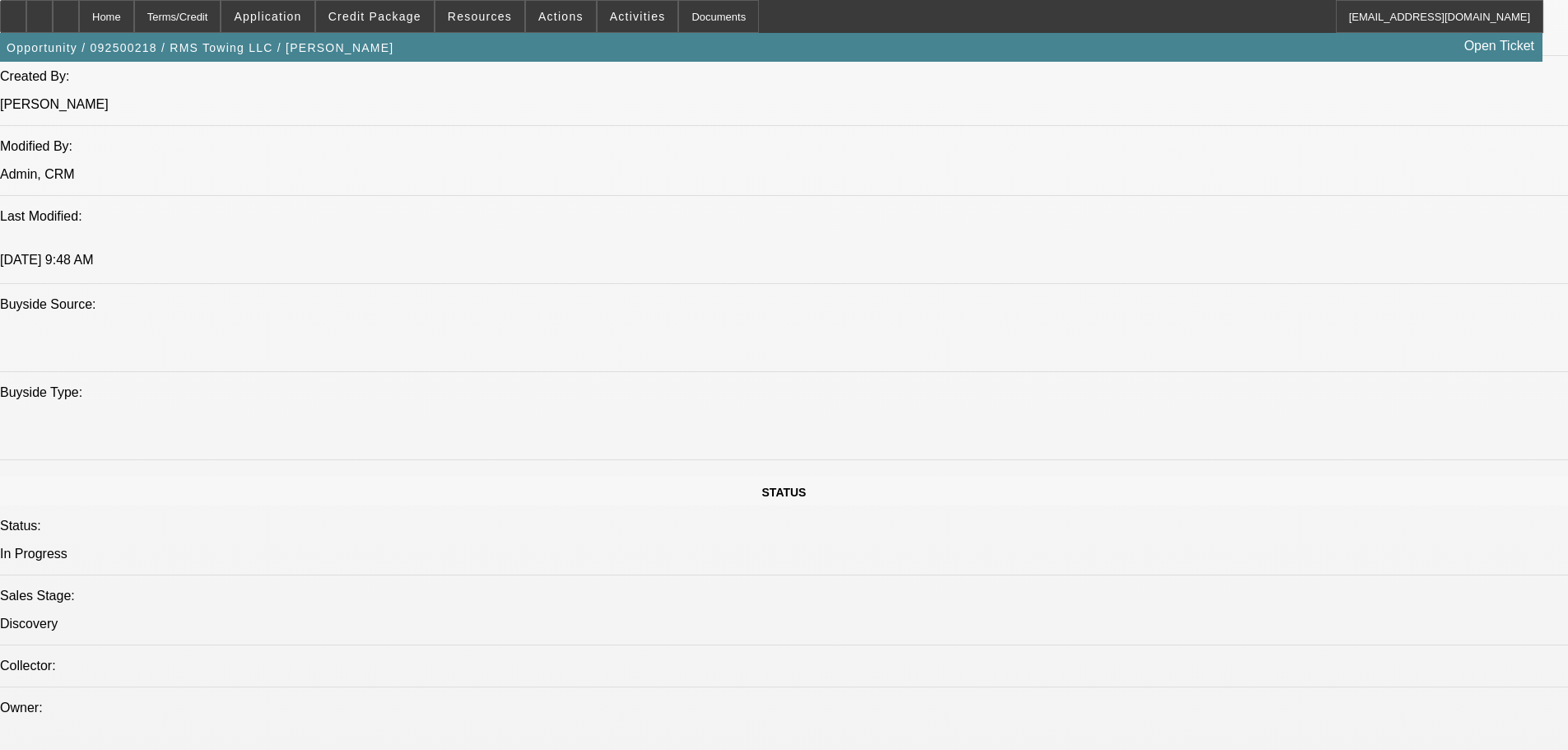
scroll to position [1481, 0]
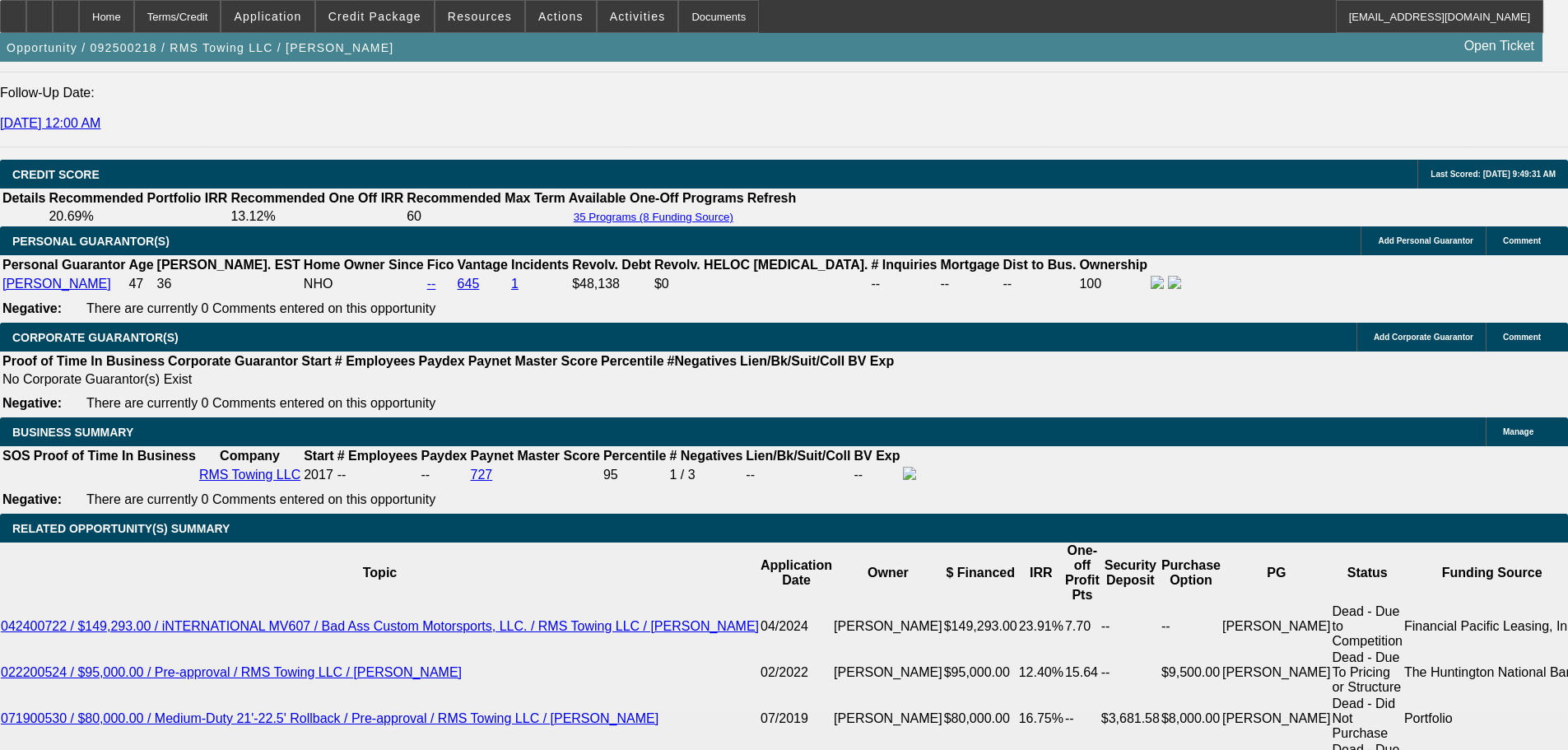
scroll to position [2412, 0]
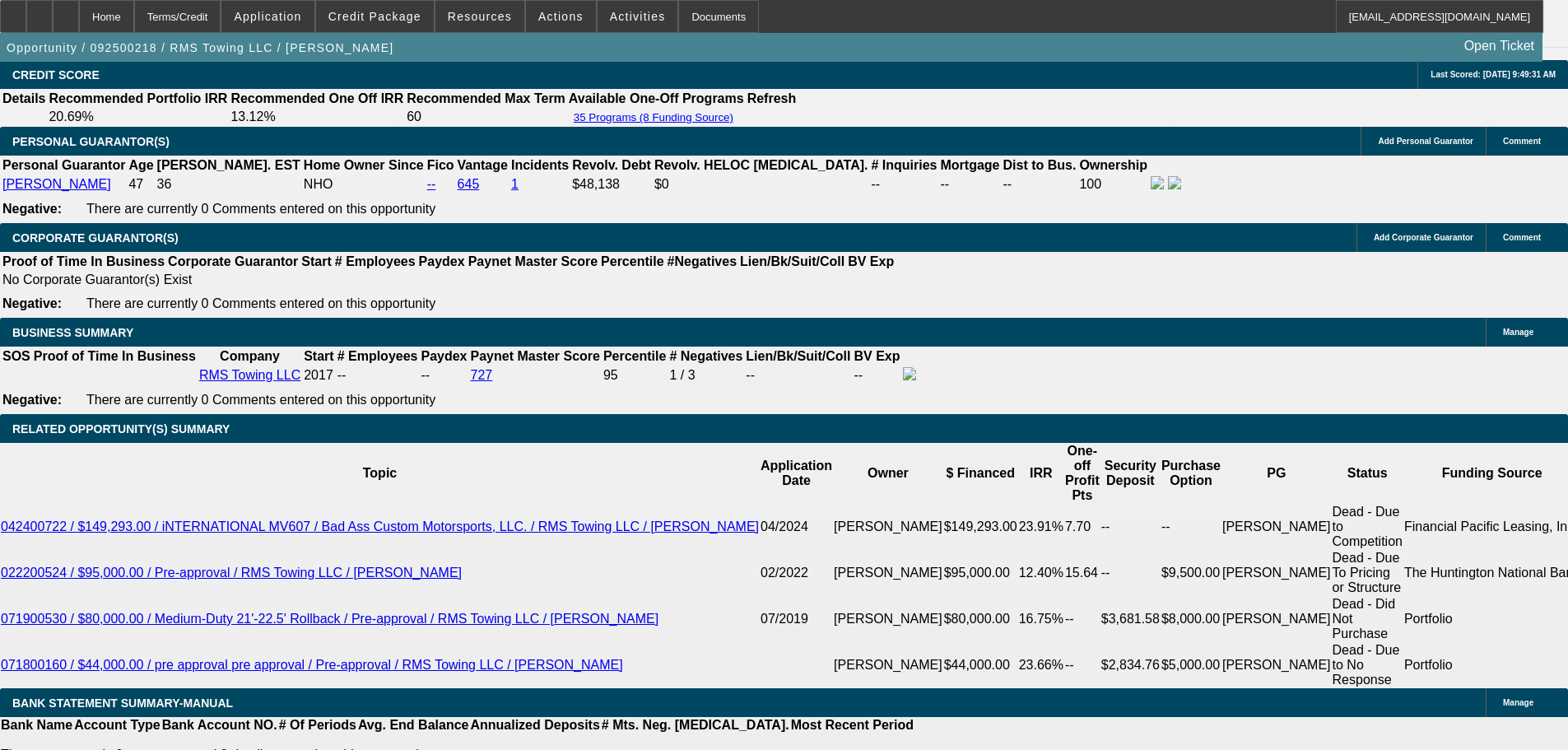
drag, startPoint x: 345, startPoint y: 589, endPoint x: 404, endPoint y: 590, distance: 59.0
drag, startPoint x: 404, startPoint y: 590, endPoint x: 337, endPoint y: 590, distance: 67.0
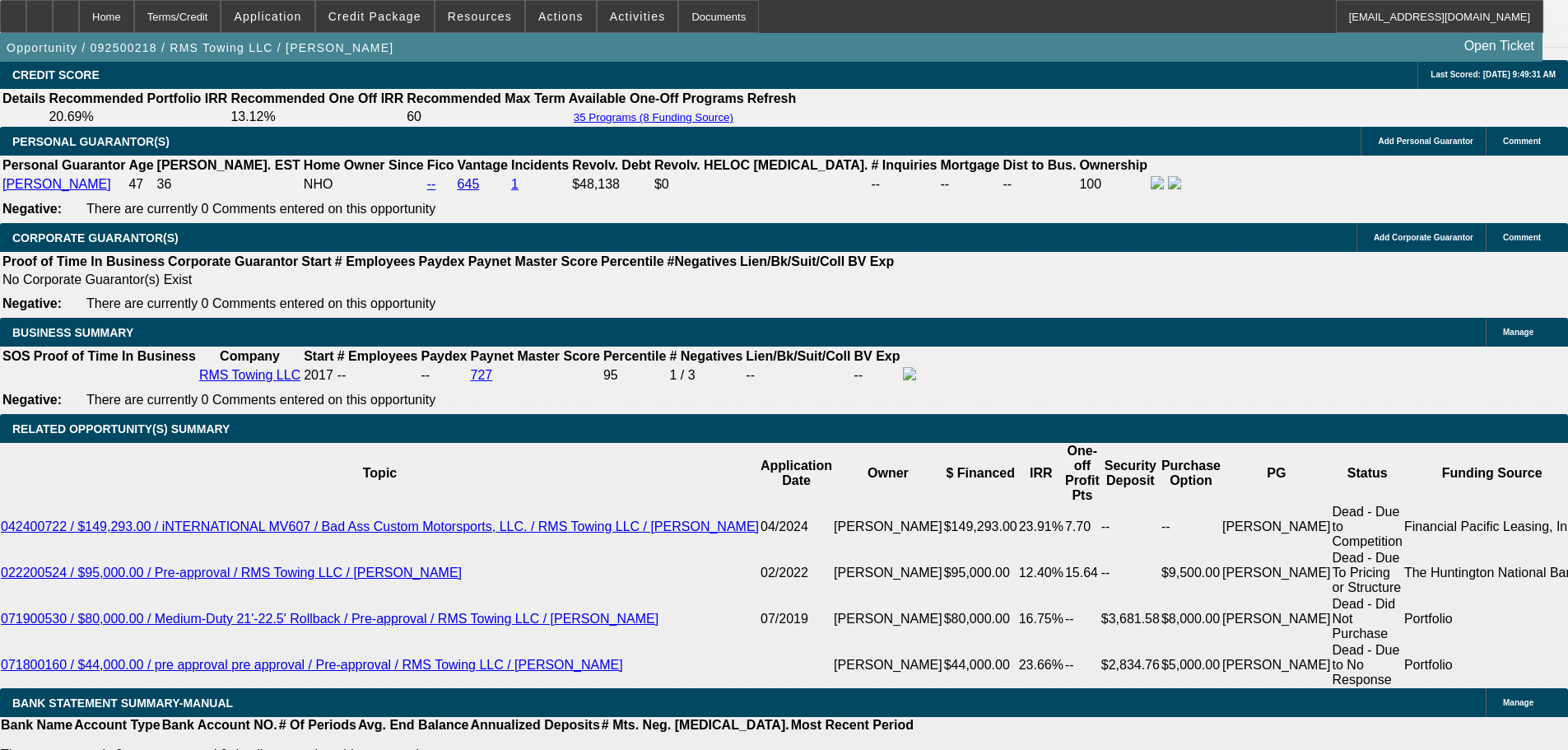
drag, startPoint x: 344, startPoint y: 590, endPoint x: 419, endPoint y: 588, distance: 75.0
drag, startPoint x: 407, startPoint y: 591, endPoint x: 344, endPoint y: 597, distance: 63.3
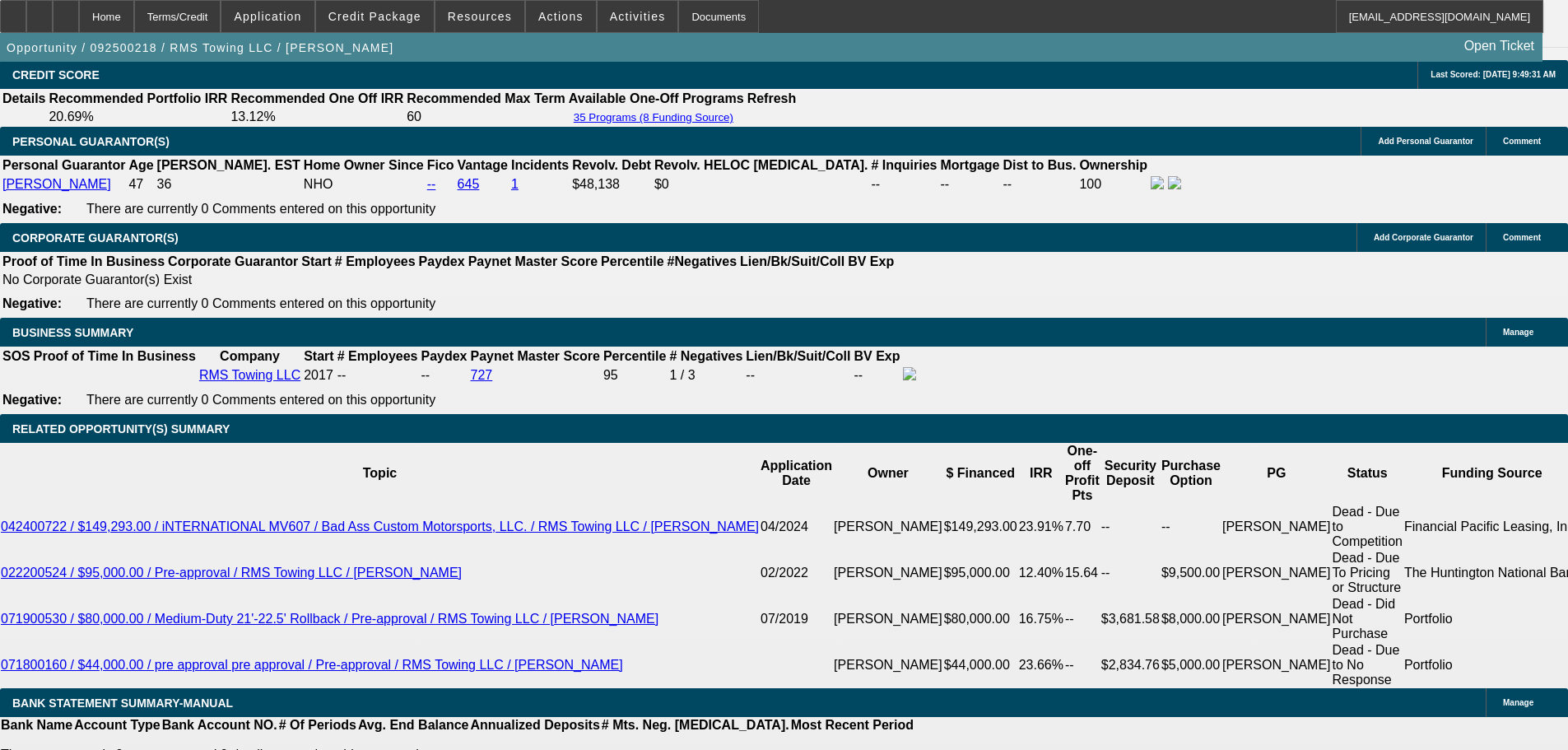
drag, startPoint x: 346, startPoint y: 590, endPoint x: 408, endPoint y: 590, distance: 62.0
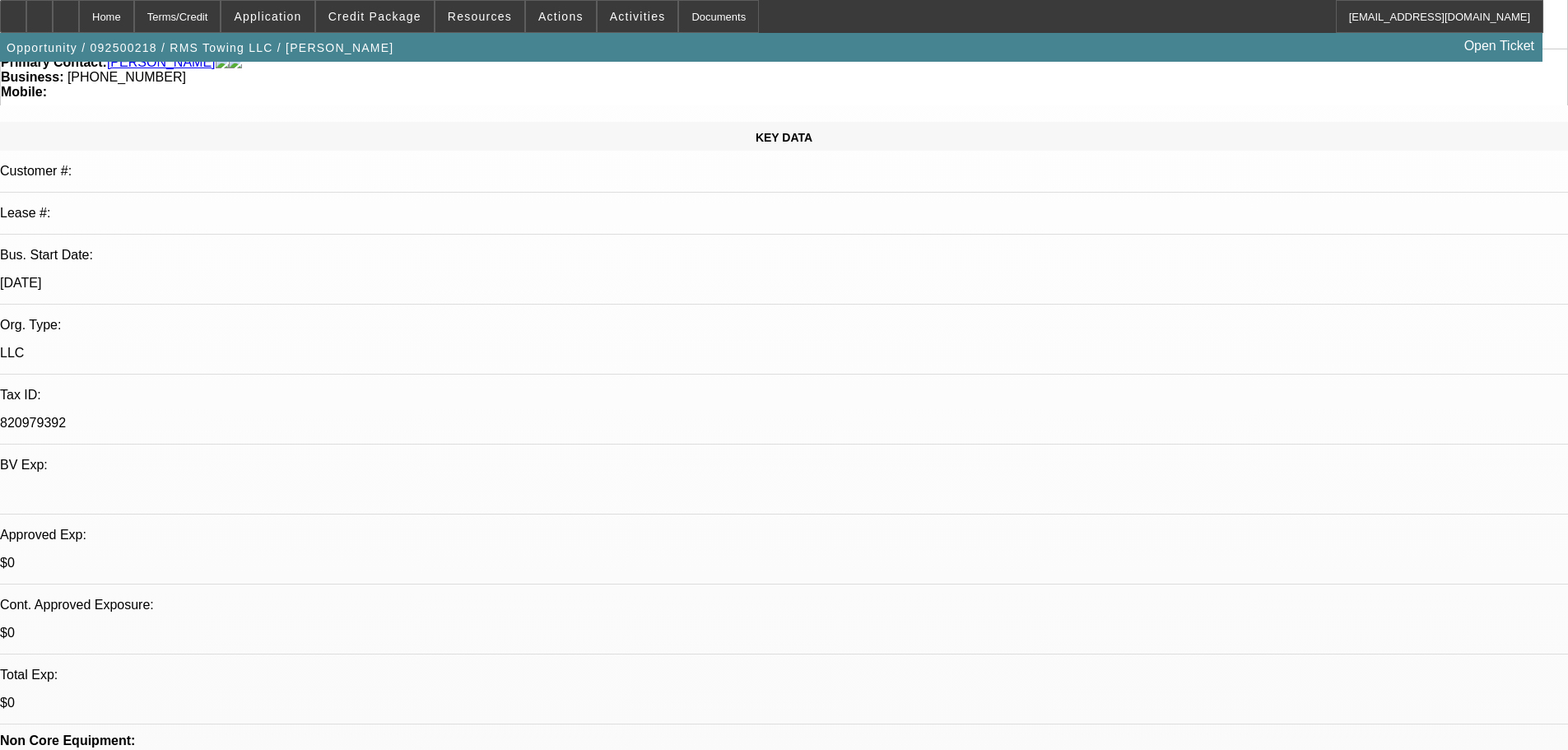
scroll to position [0, 0]
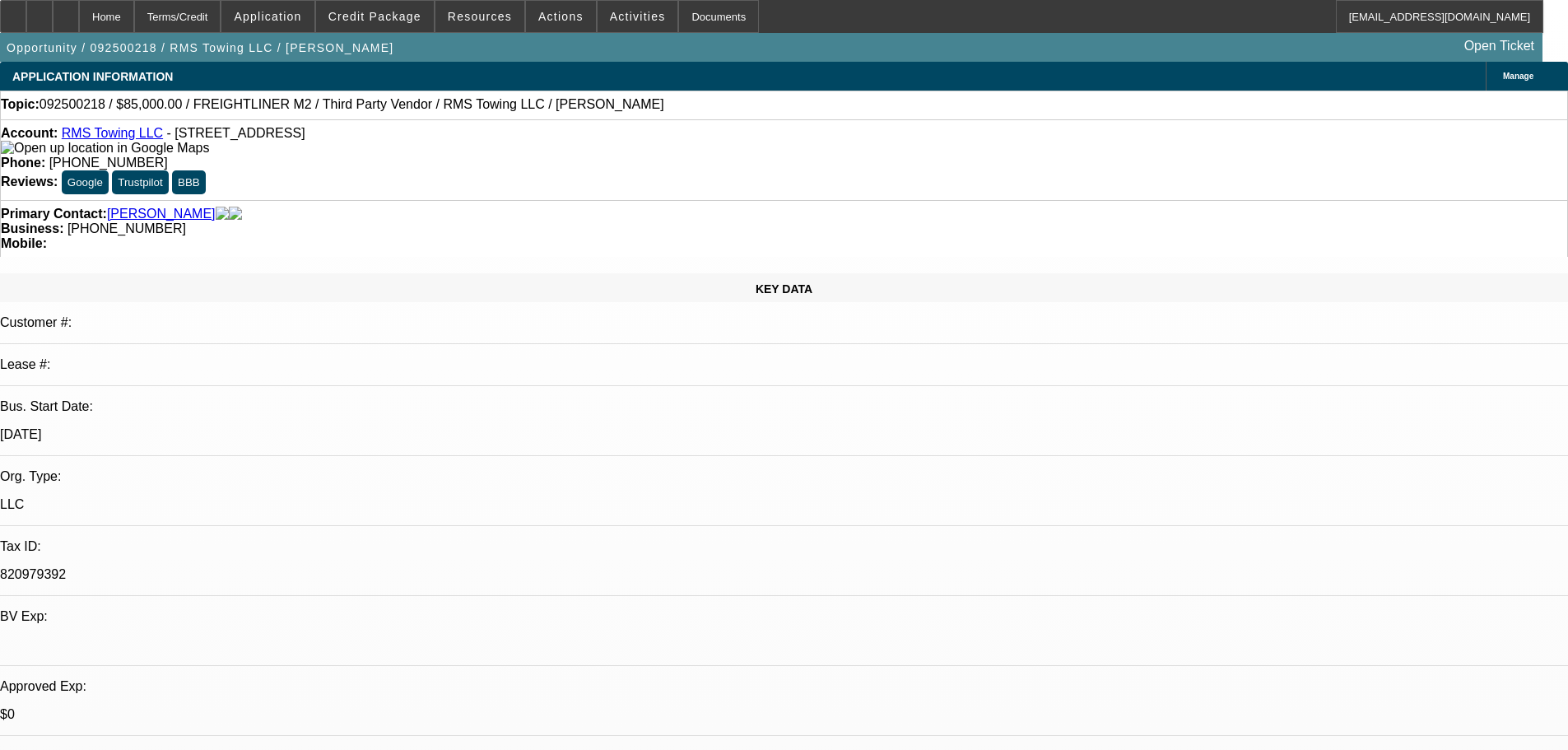
drag, startPoint x: 1354, startPoint y: 206, endPoint x: 1354, endPoint y: 177, distance: 29.0
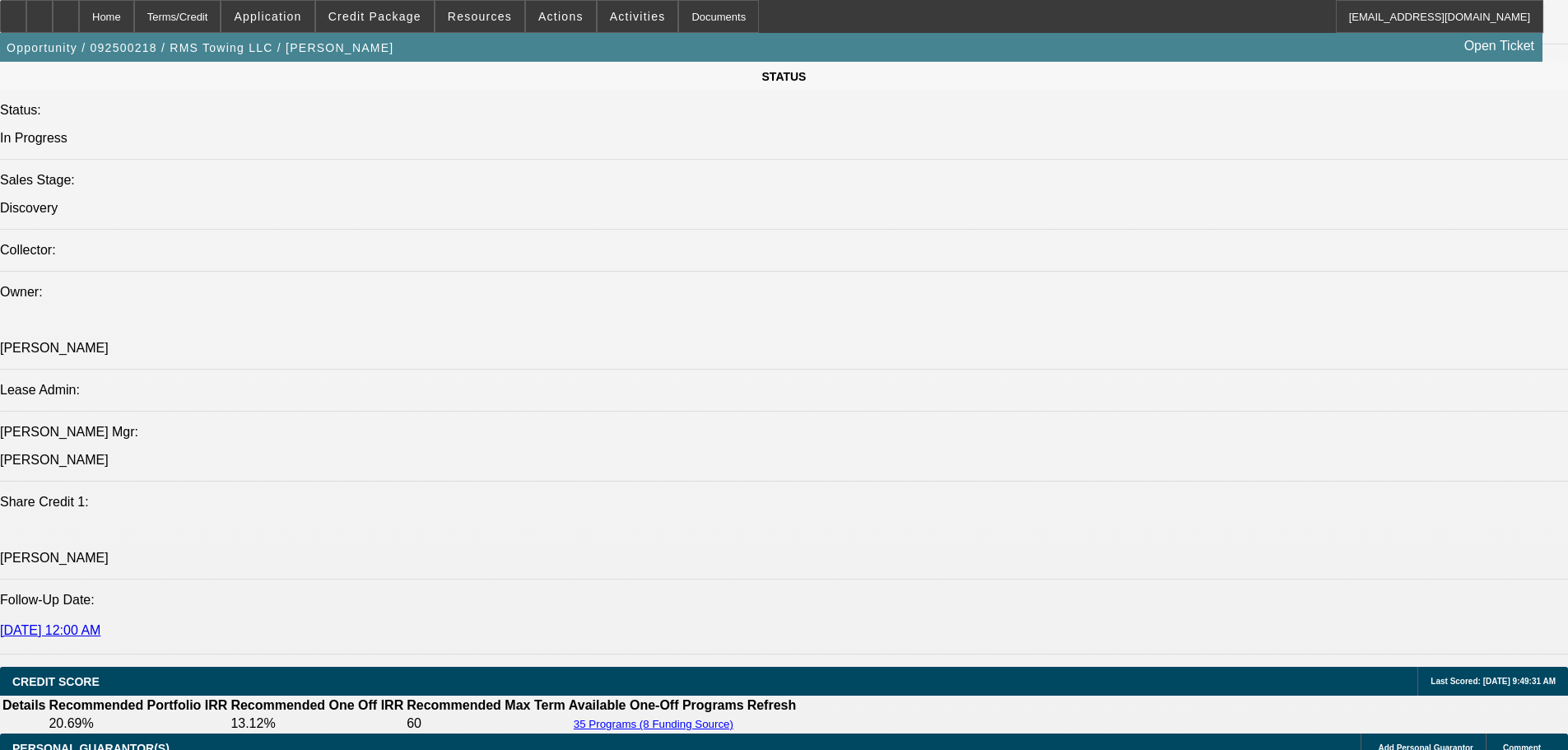
scroll to position [1893, 0]
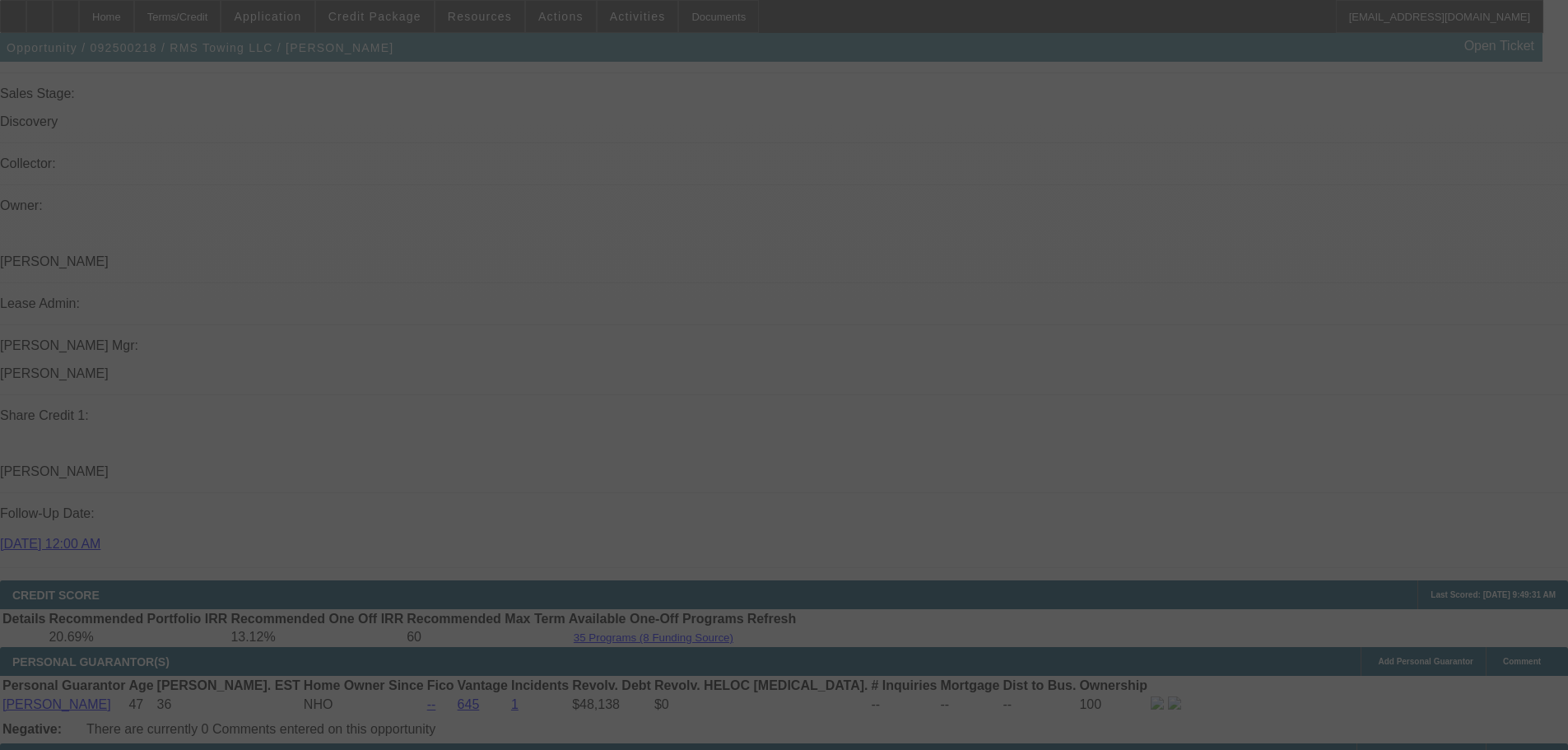
scroll to position [0, 0]
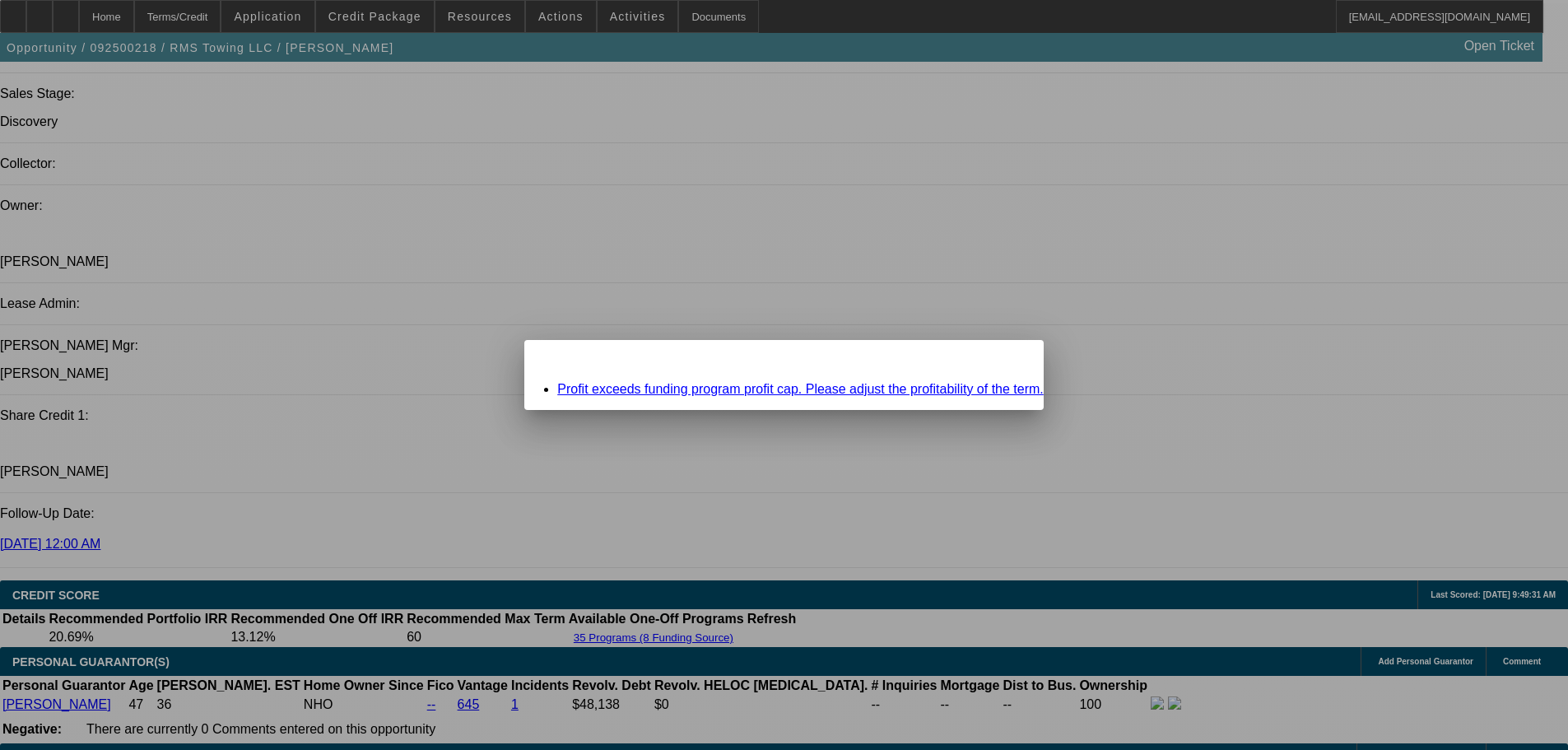
click at [1011, 358] on span "Close" at bounding box center [1022, 355] width 22 height 9
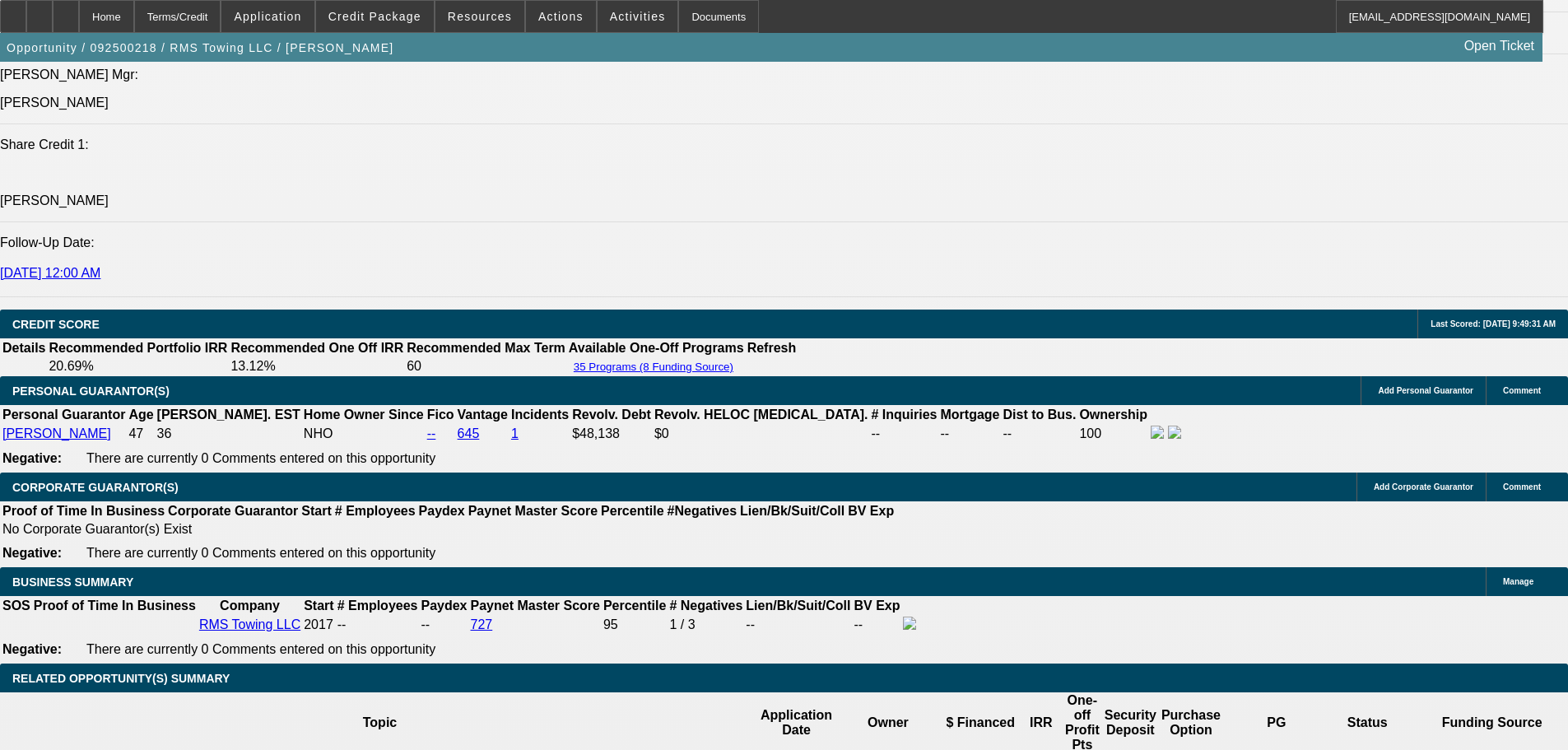
scroll to position [2221, 0]
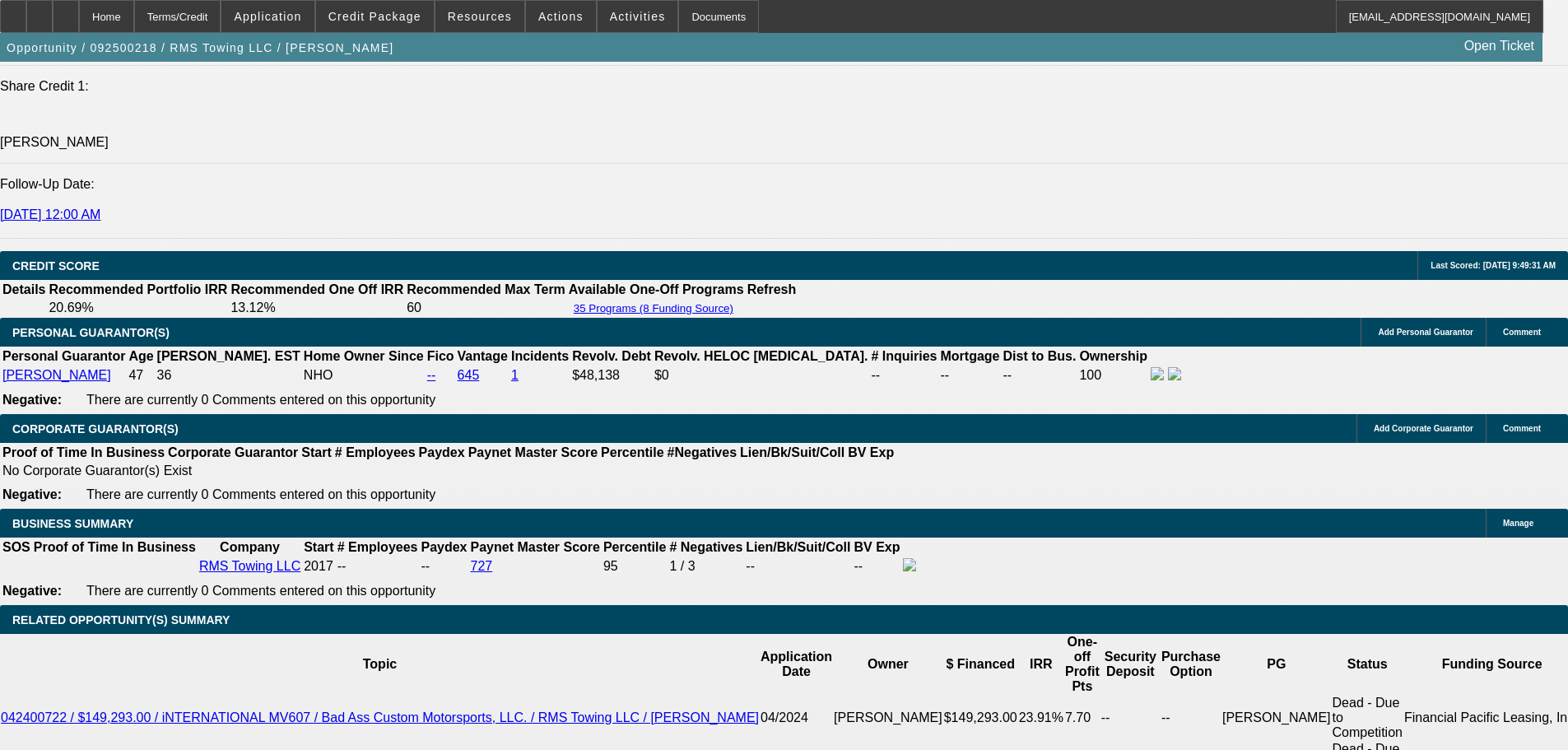
type input "UNKNOWN"
type input "120"
type input "$8,528.01"
type input "1920"
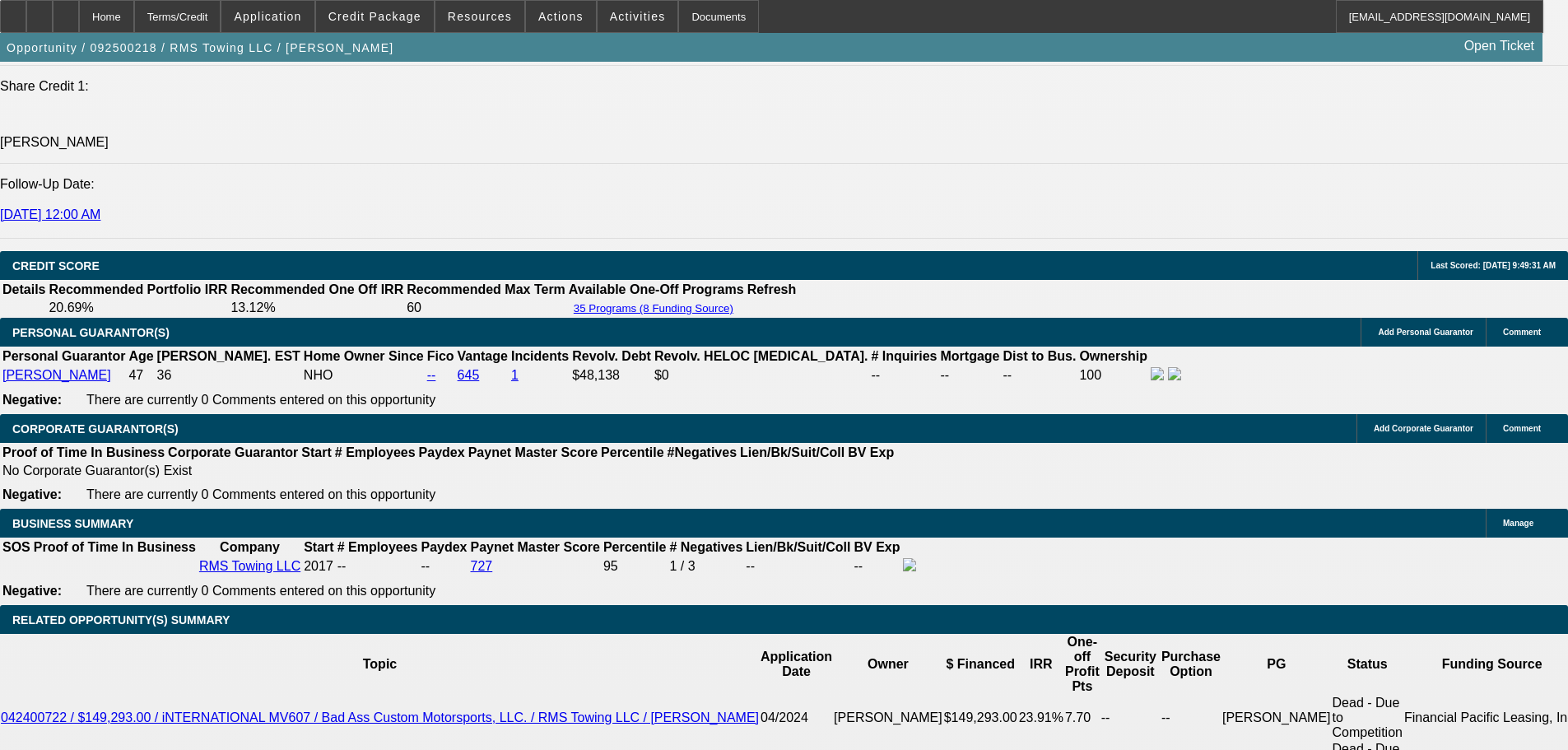
type input "19"
type input "$2,204.95"
type input "19.9"
type input "$2,247.25"
type input "19.8"
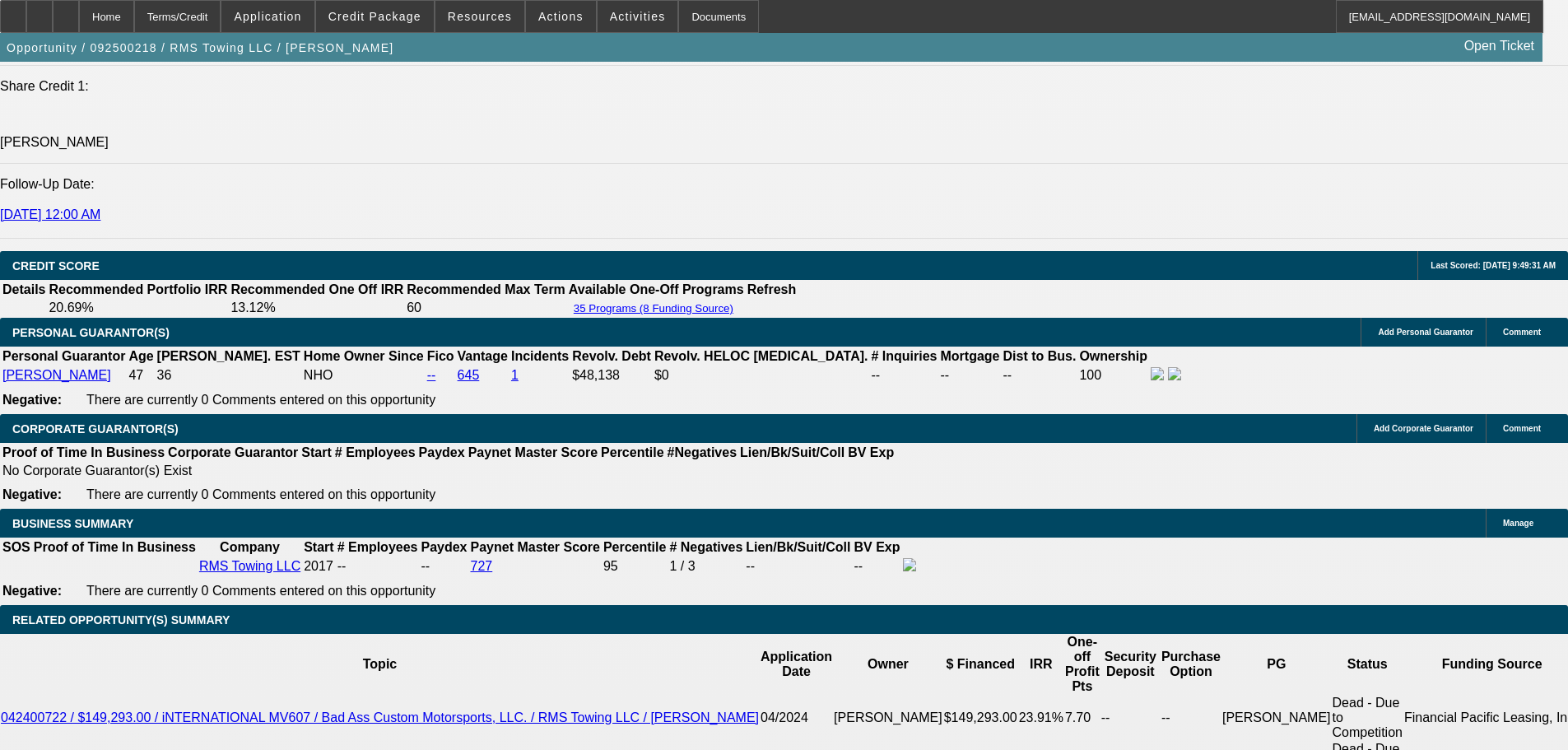
type input "$2,242.53"
type input "19.85"
type input "$2,244.89"
type input "19.85"
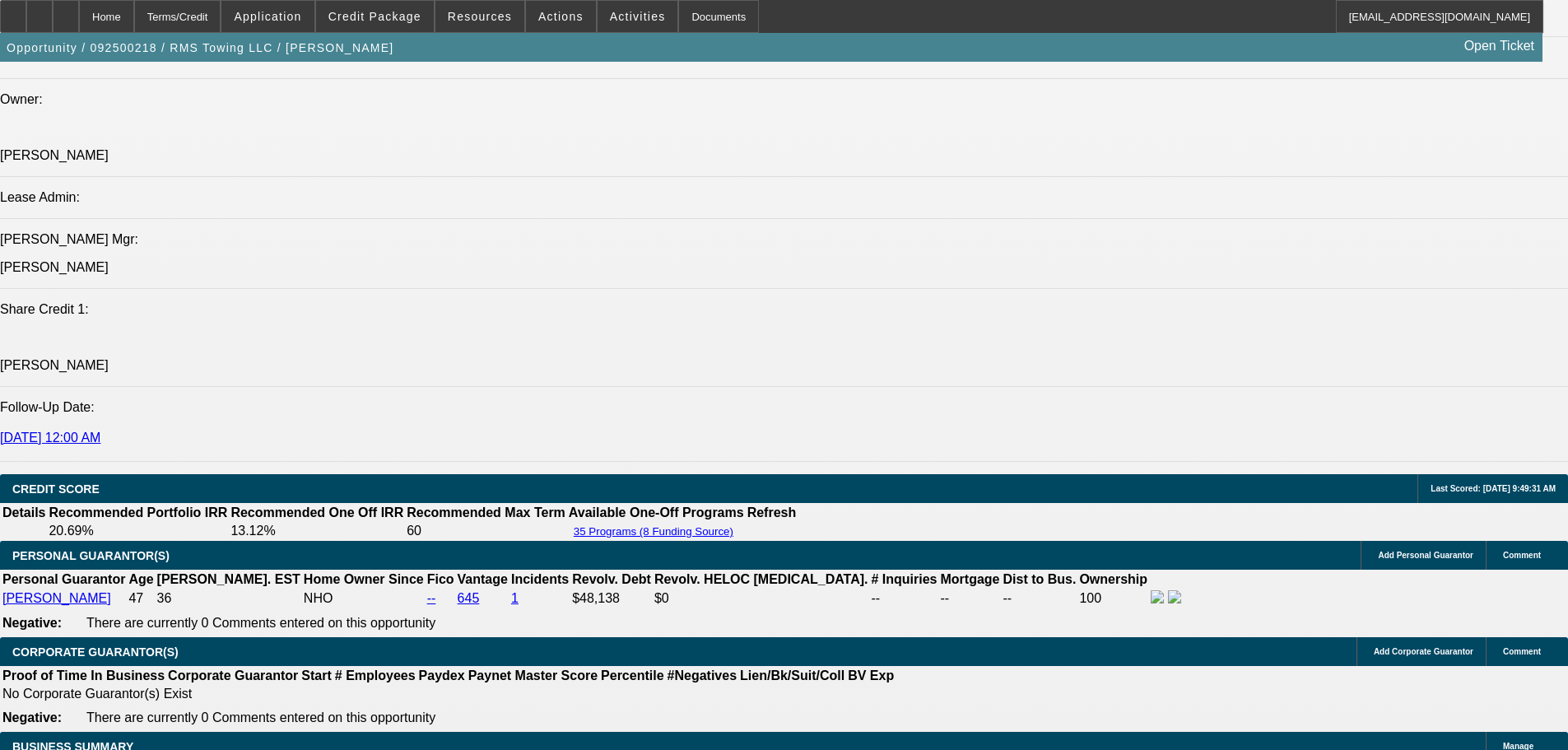
scroll to position [1974, 0]
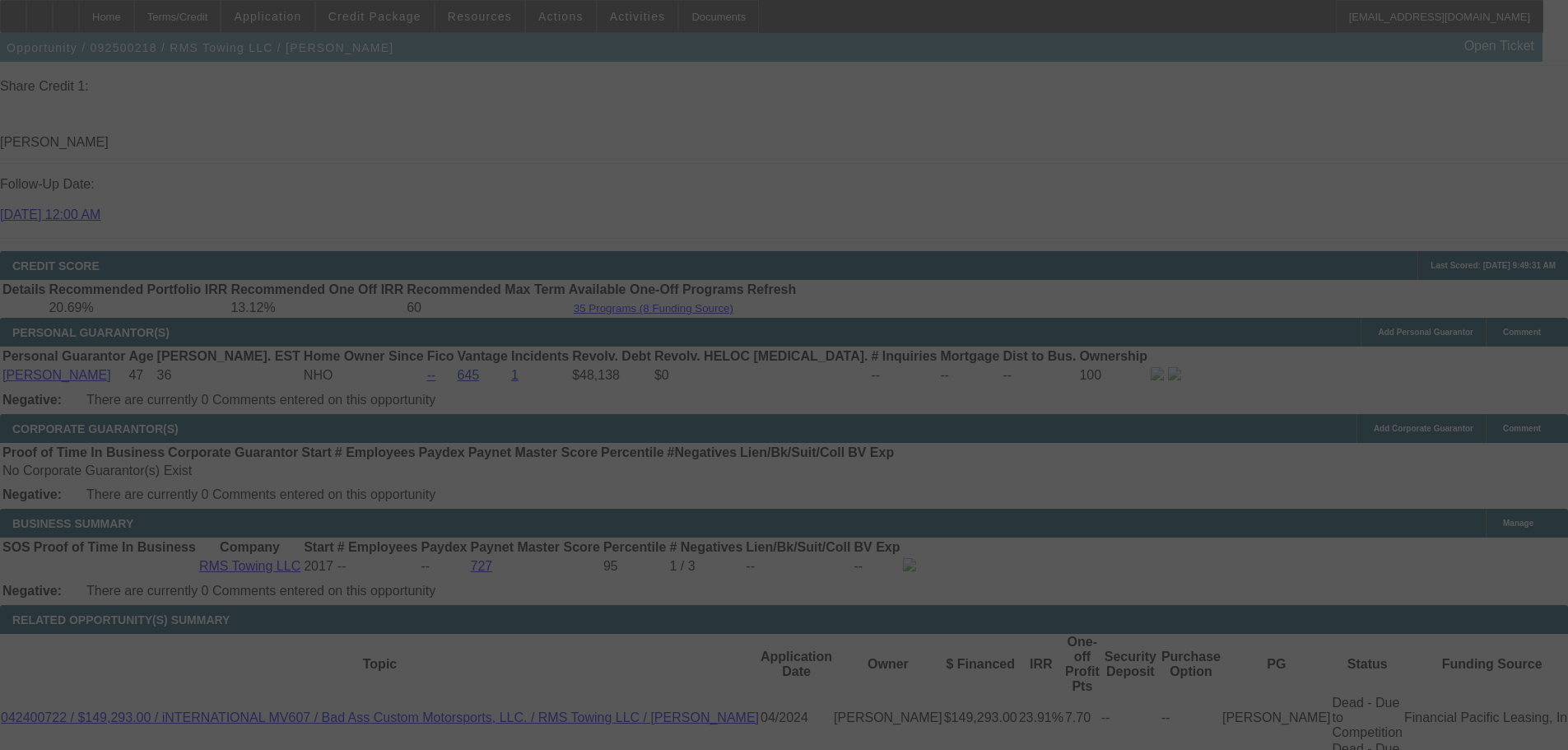
scroll to position [2468, 0]
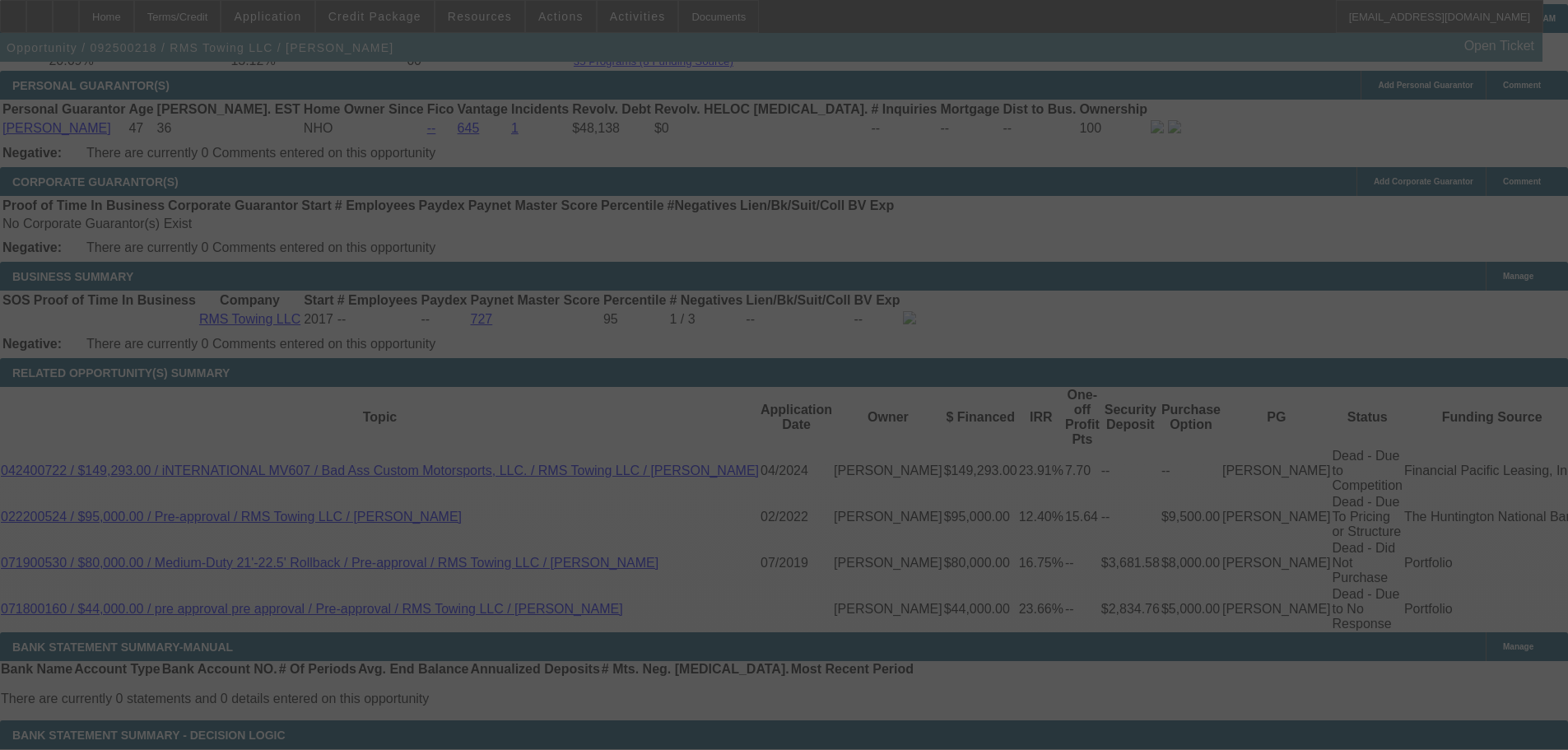
select select "0"
select select "3"
select select "0"
select select "6"
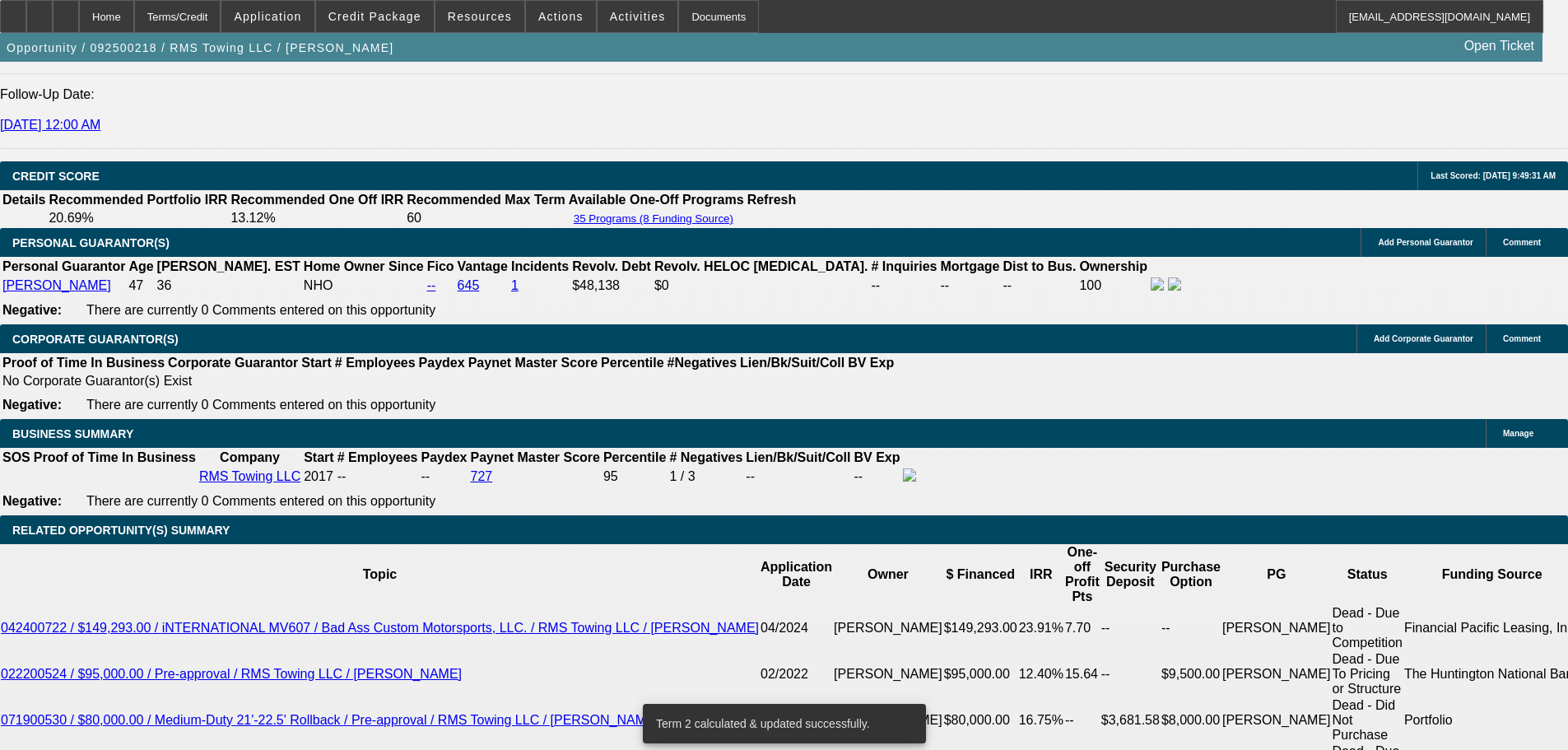
scroll to position [2221, 0]
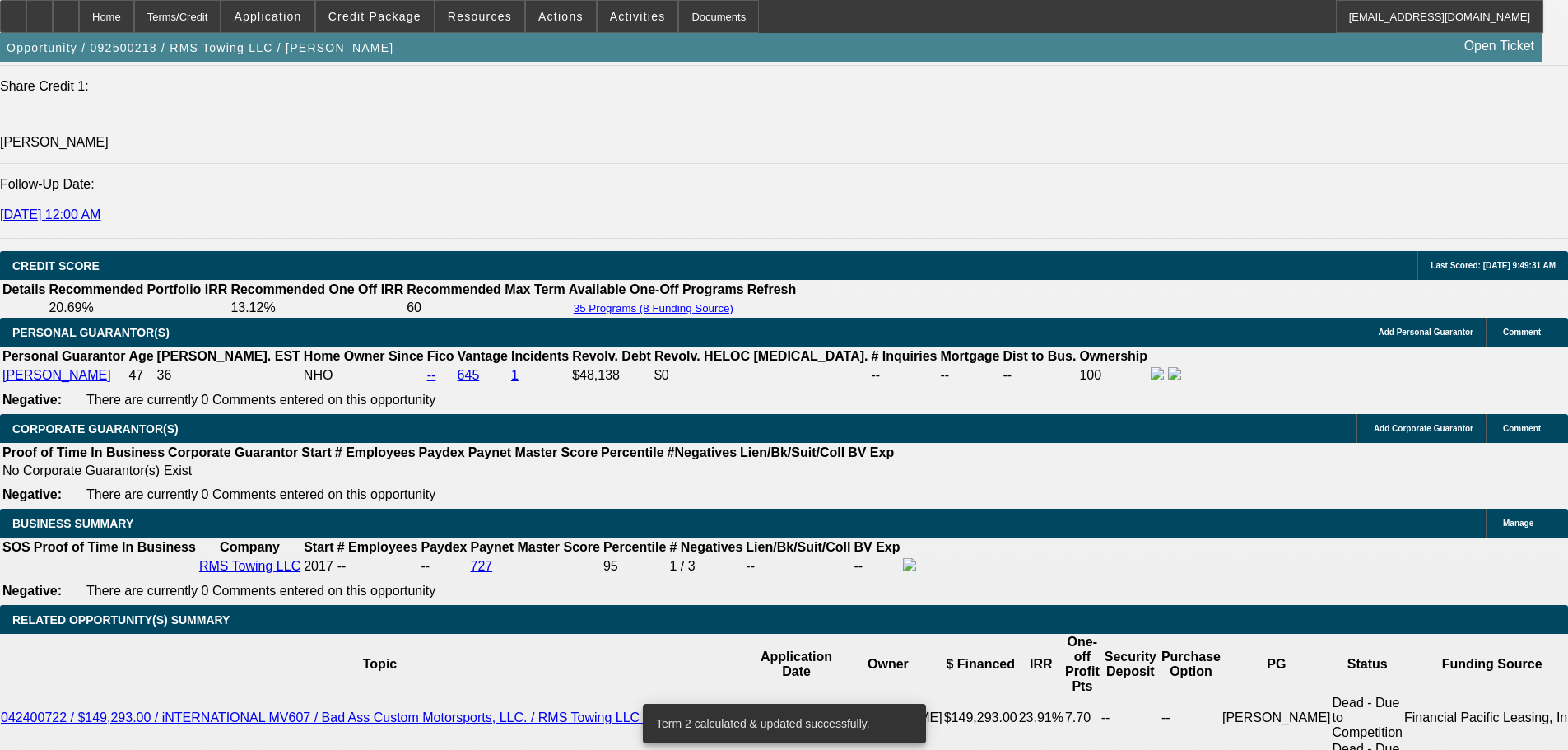
type input "19."
type input "UNKNOWN"
type input "$2,204.95"
type input "19.8"
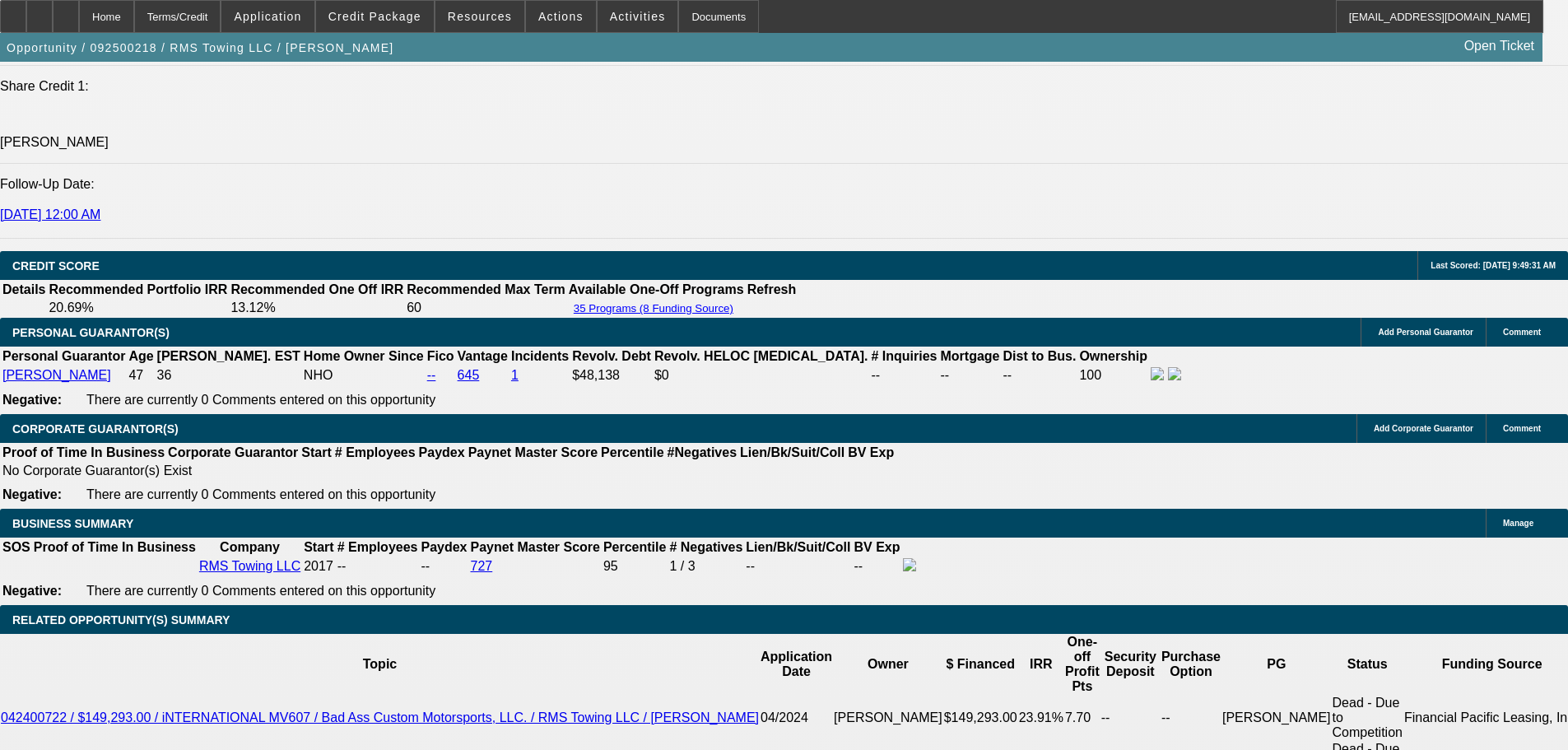
type input "$2,242.53"
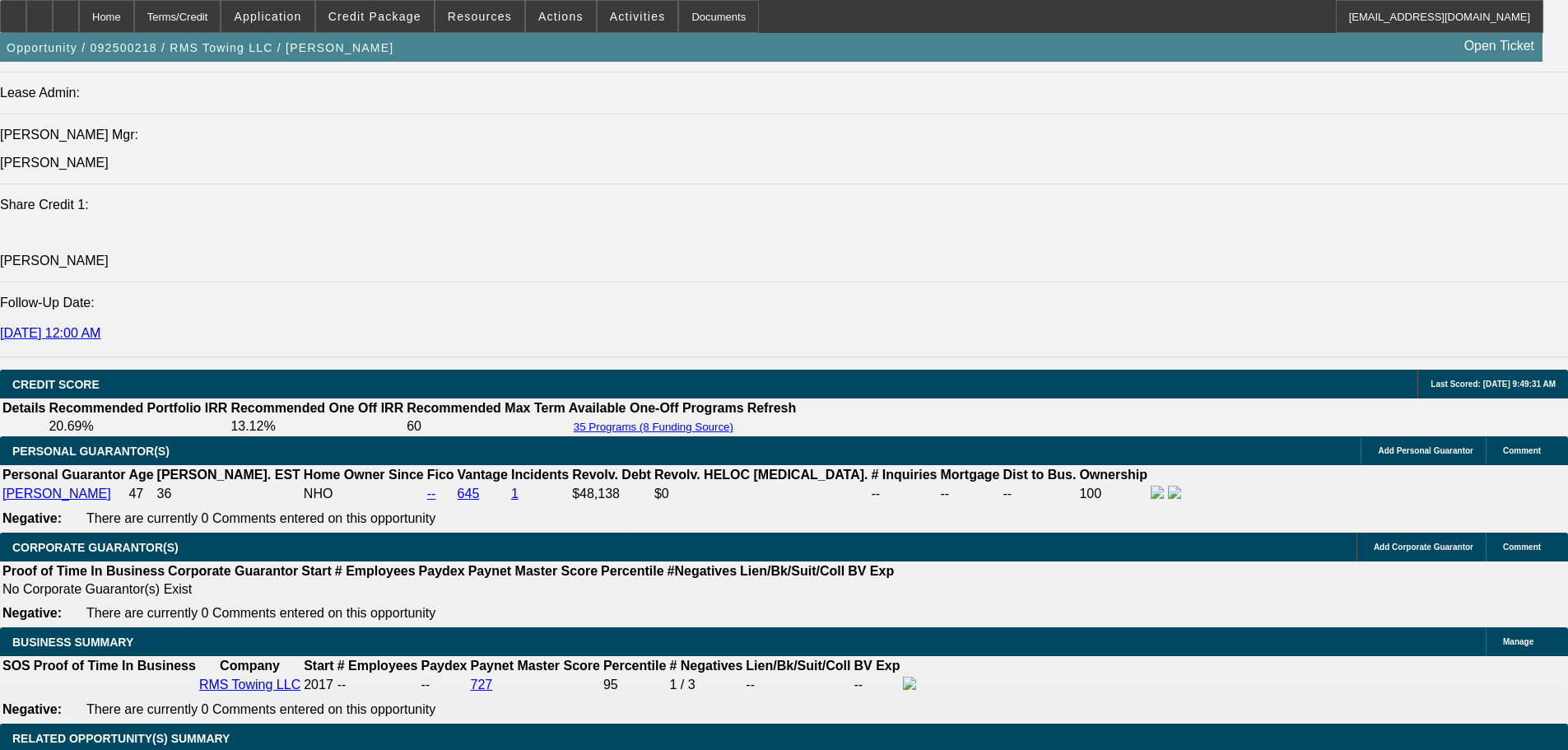
scroll to position [2057, 0]
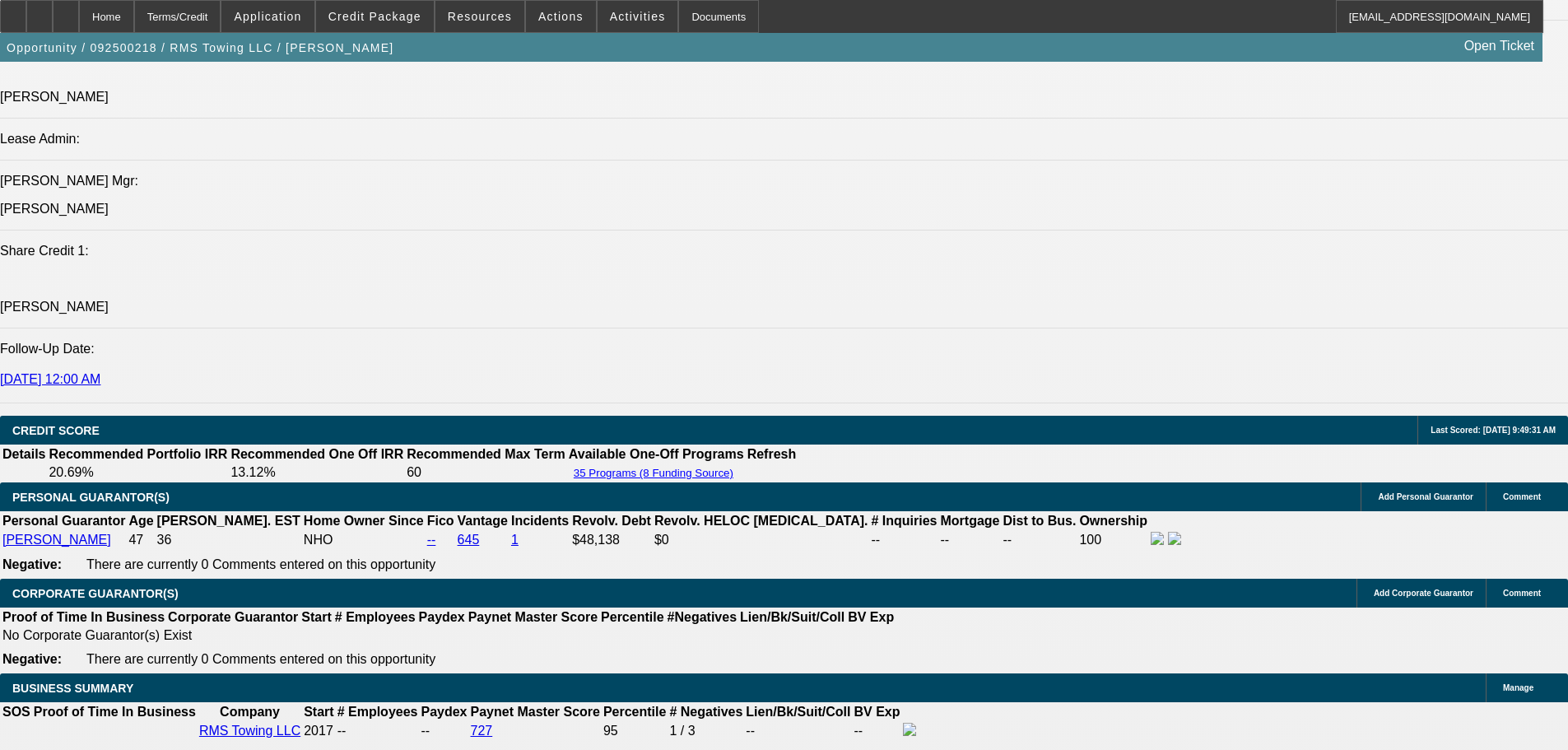
type input "19.8"
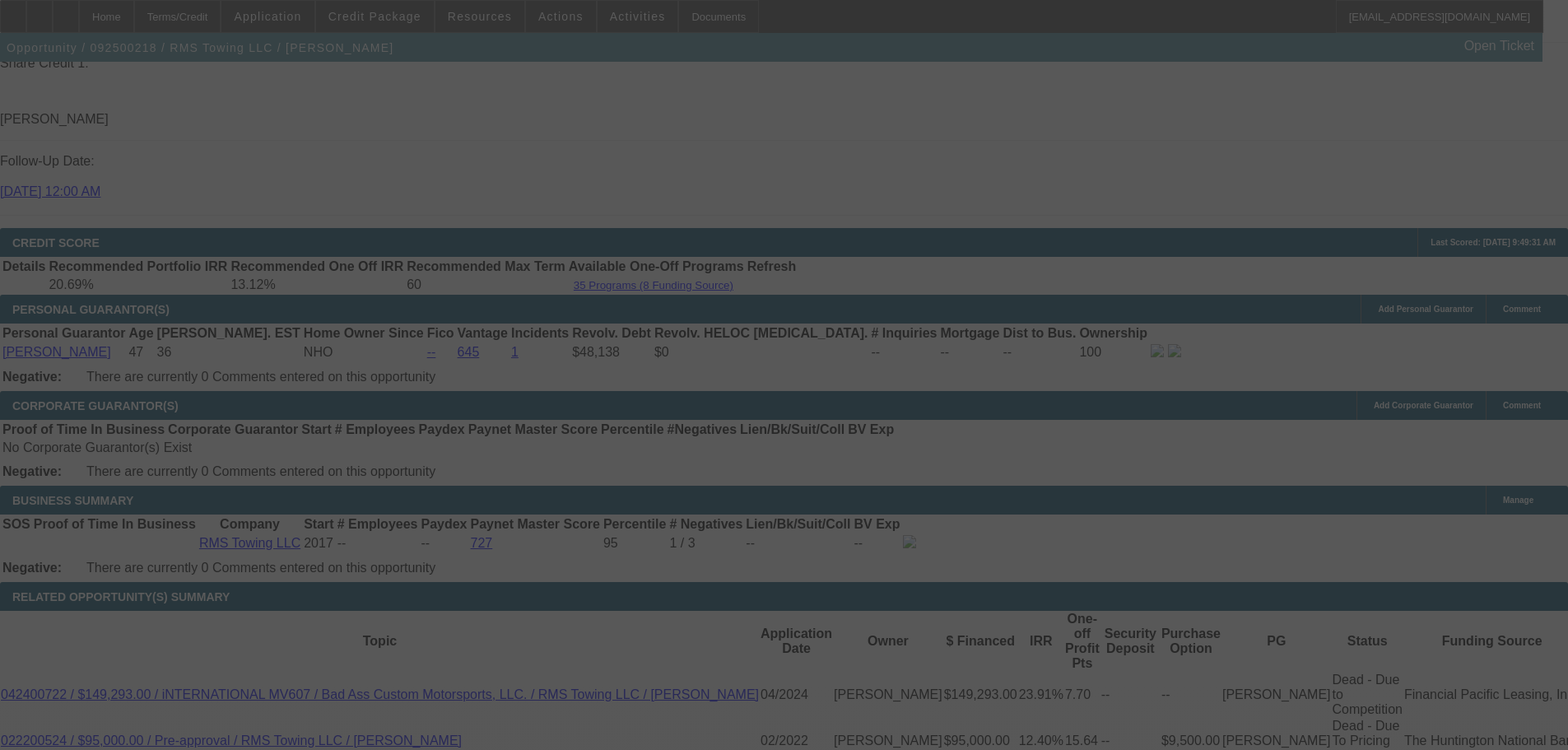
scroll to position [2386, 0]
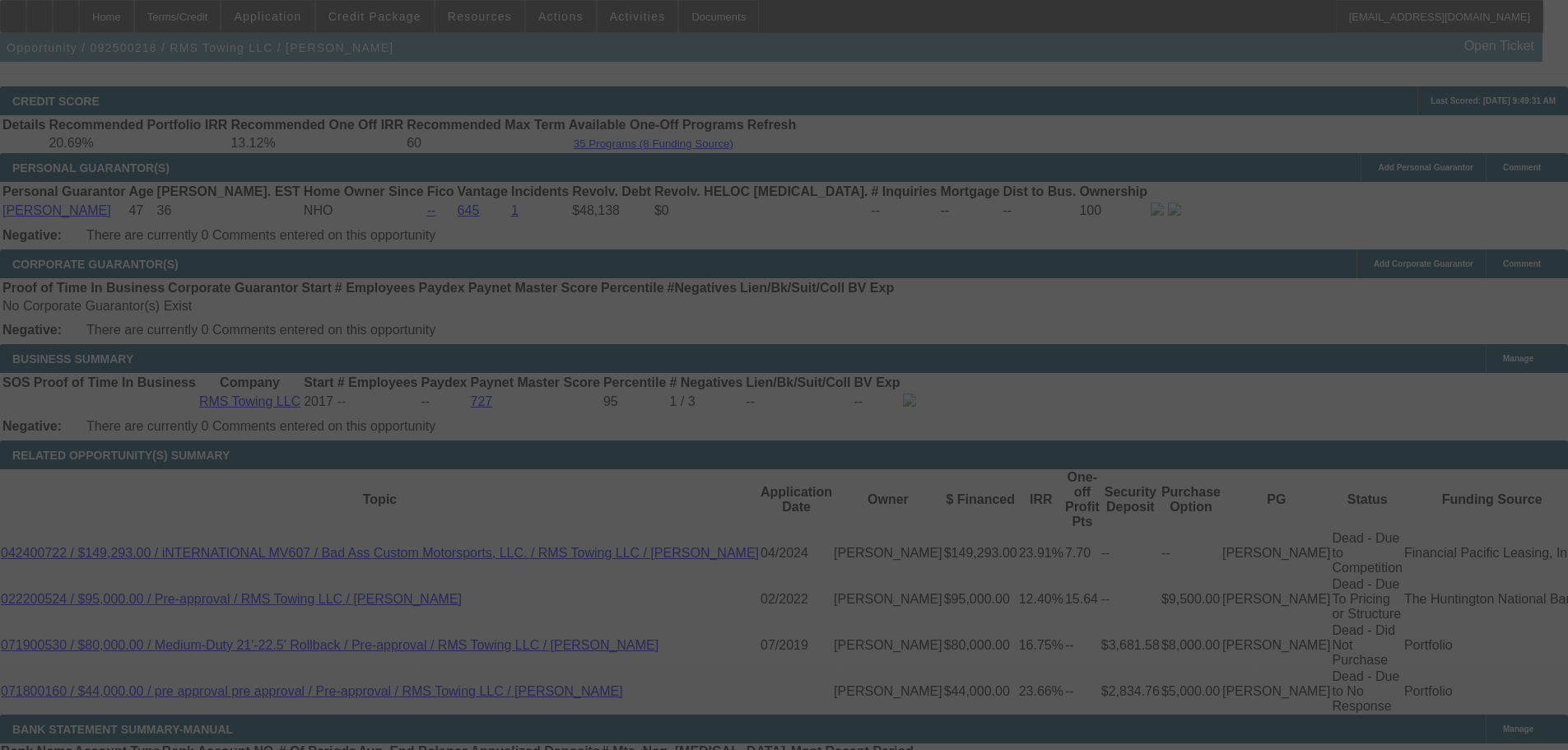
select select "0"
select select "3"
select select "0"
select select "6"
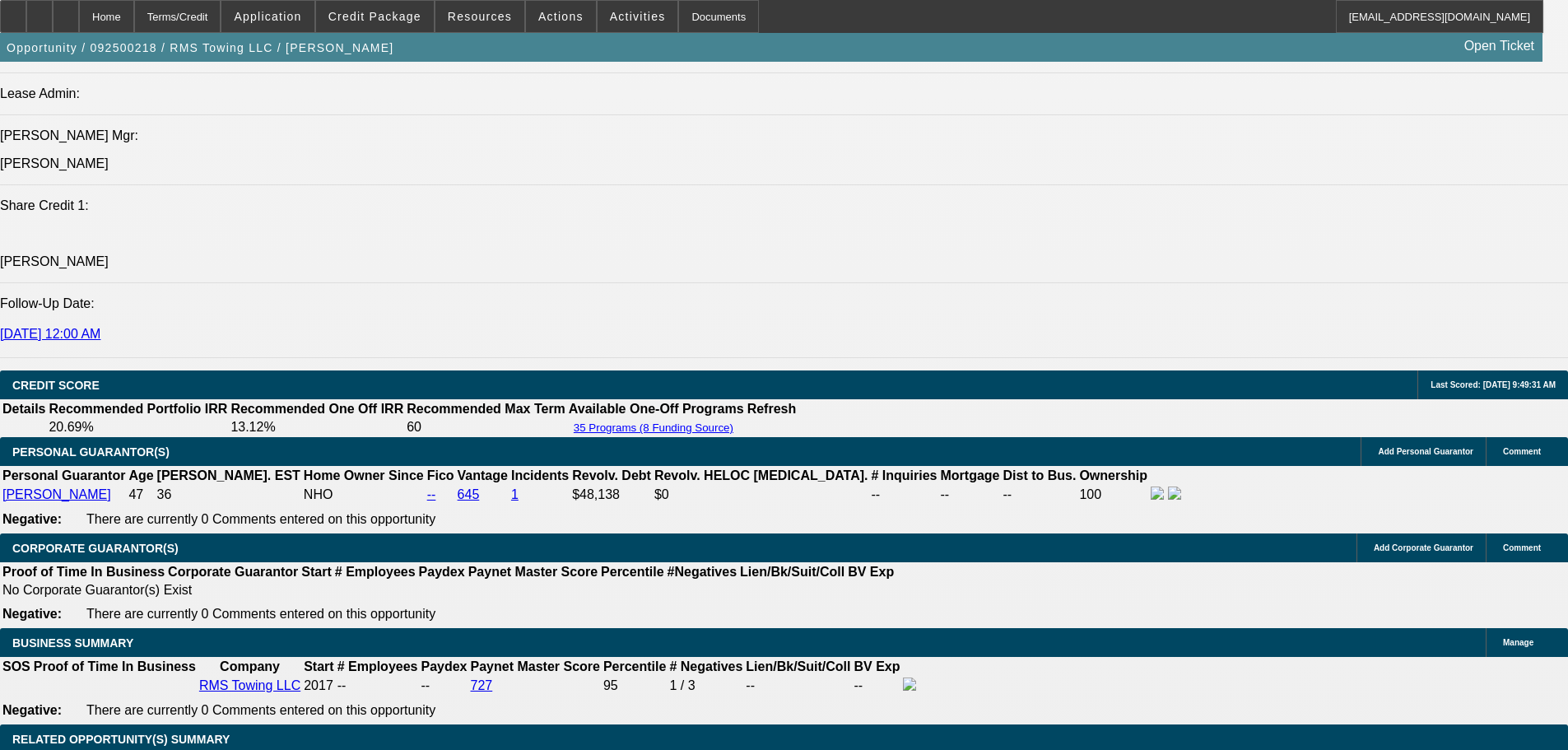
scroll to position [2213, 0]
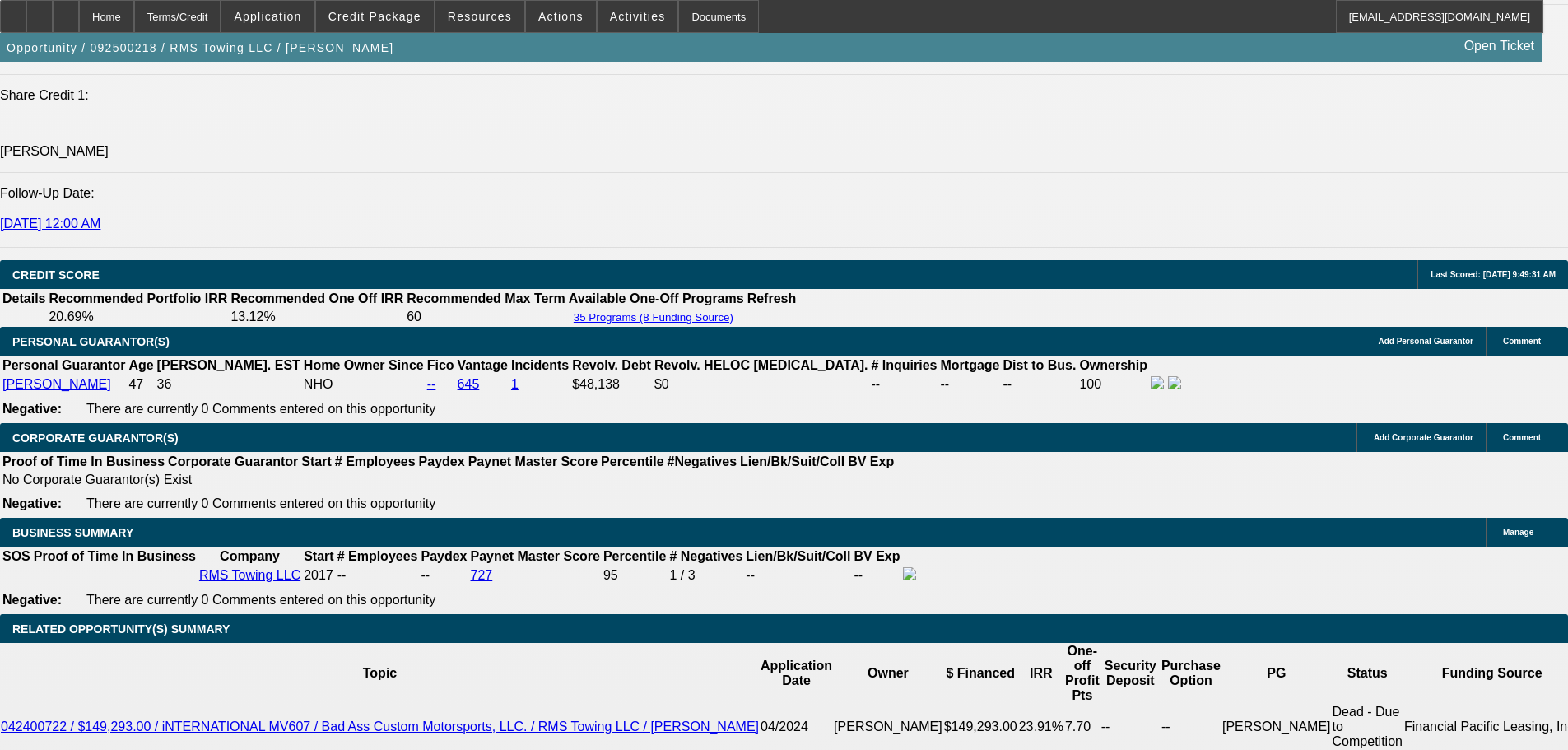
type input "19."
type input "UNKNOWN"
type input "$2,204.95"
type input "19.7"
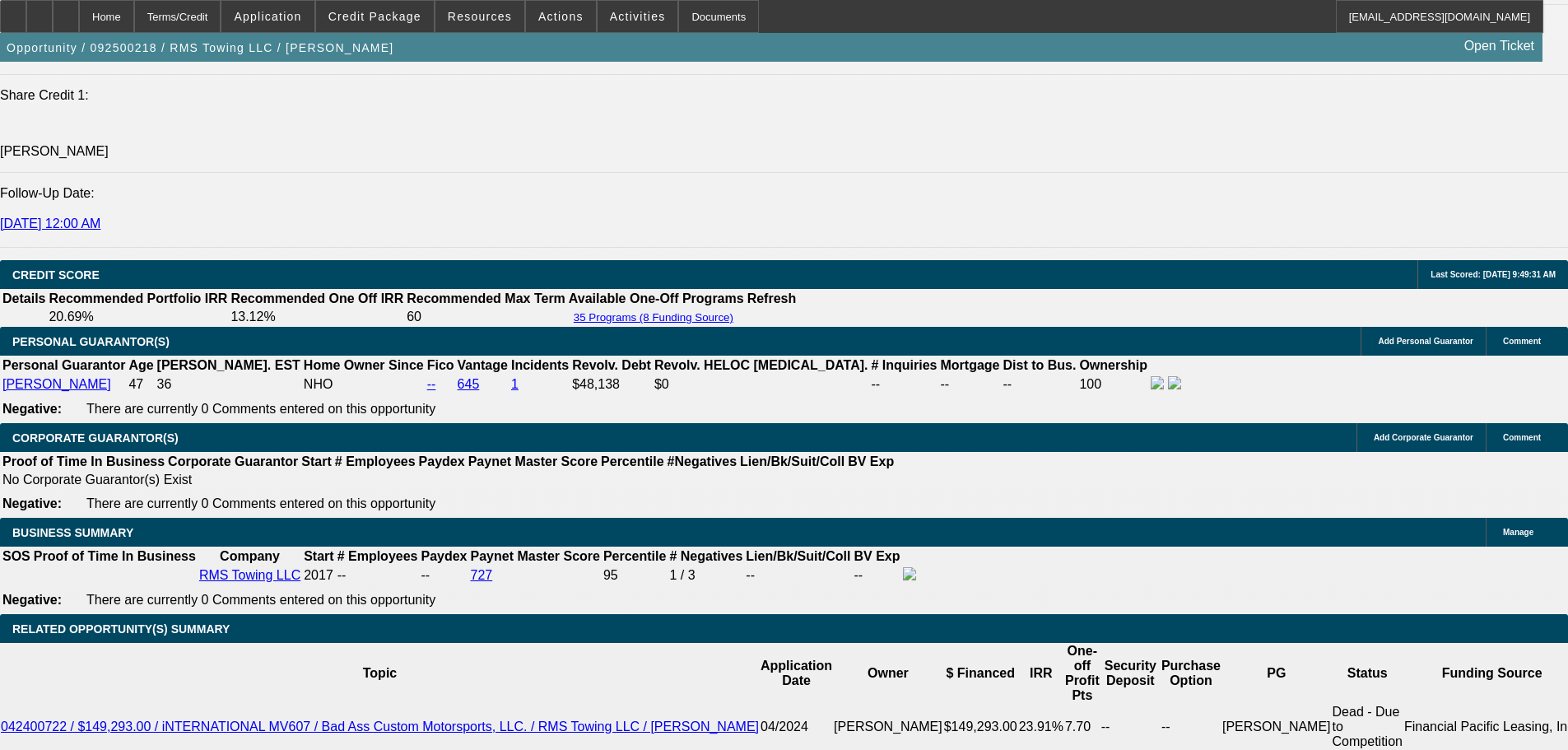
drag, startPoint x: 721, startPoint y: 405, endPoint x: 708, endPoint y: 409, distance: 13.6
type input "$2,237.82"
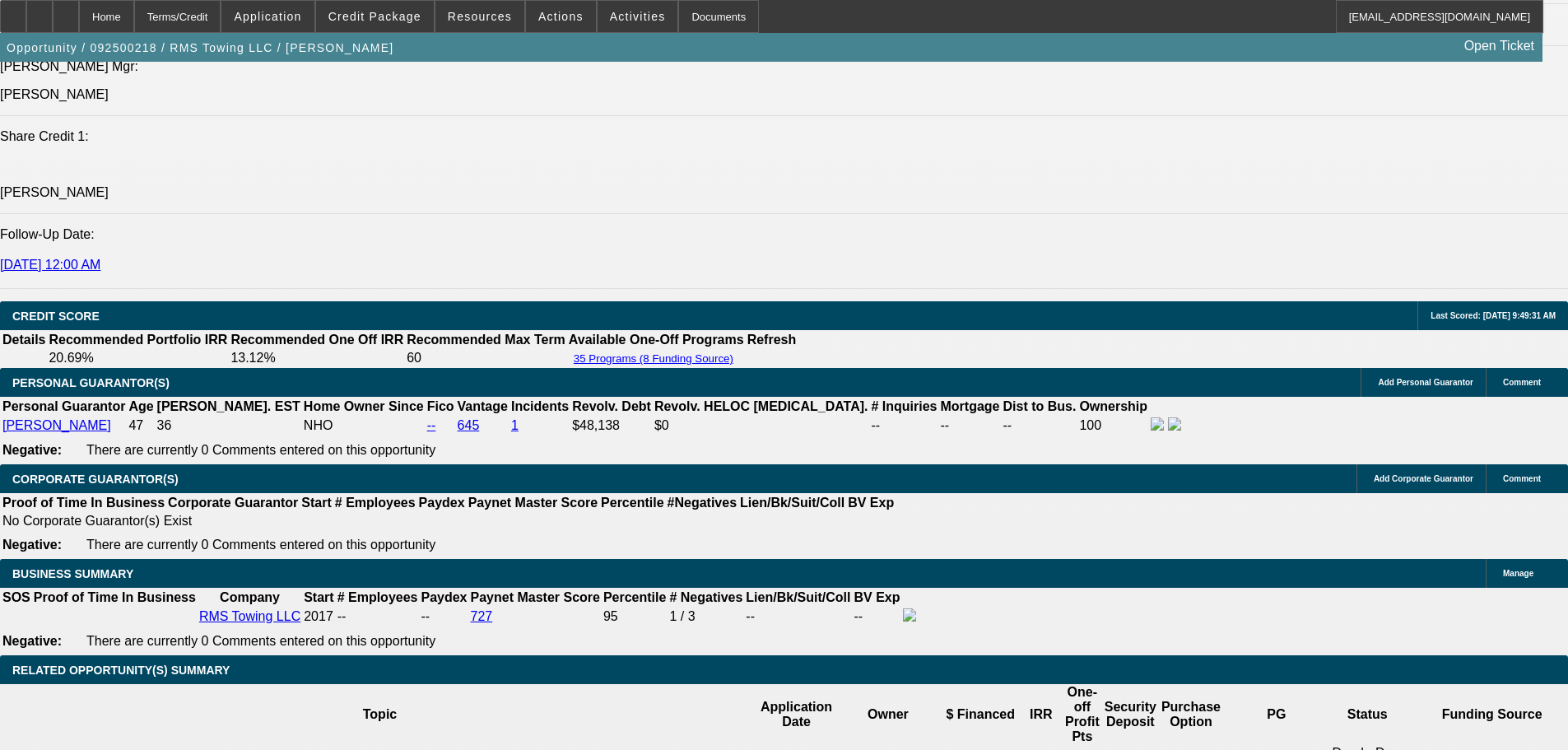
scroll to position [2130, 0]
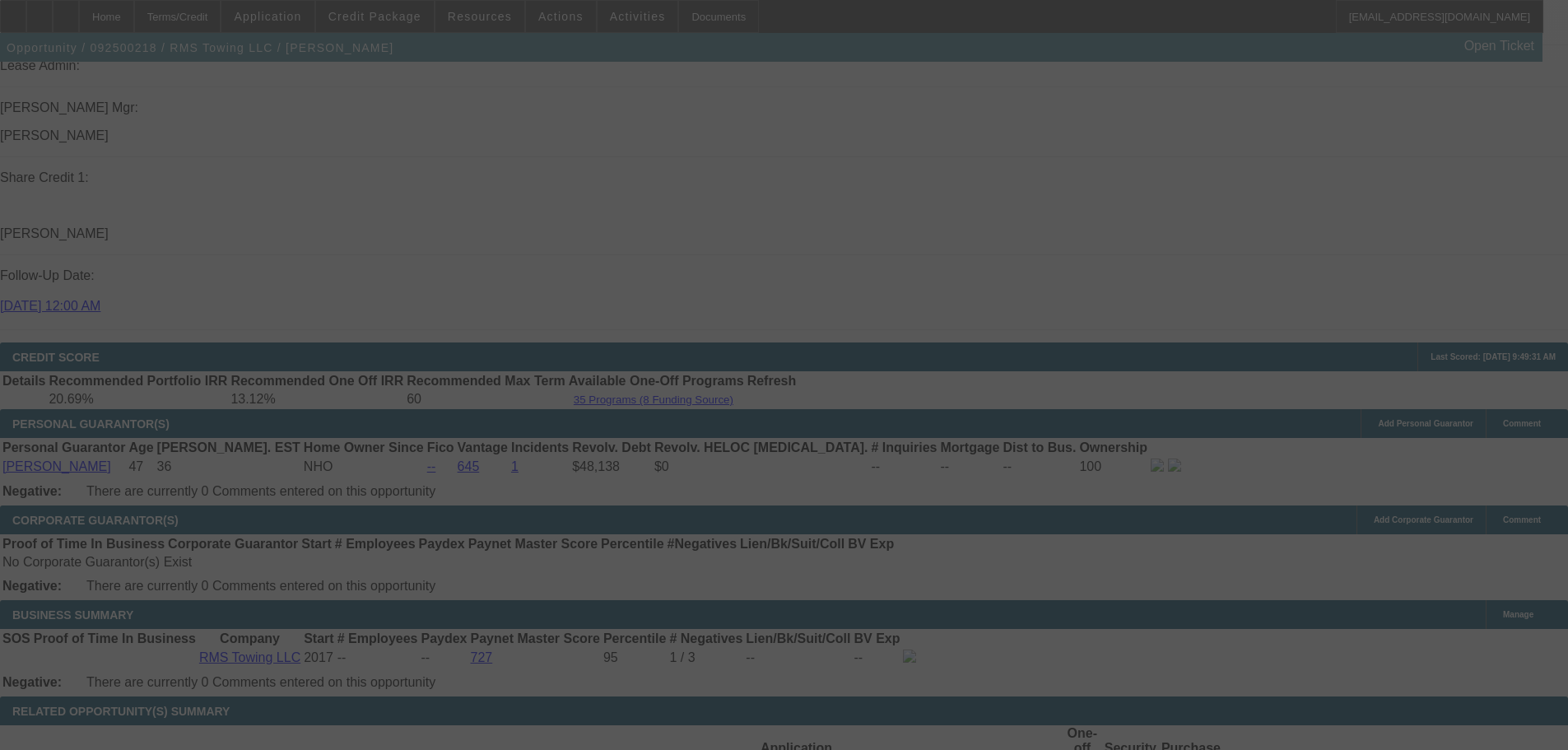
select select "0"
select select "3"
select select "0"
select select "6"
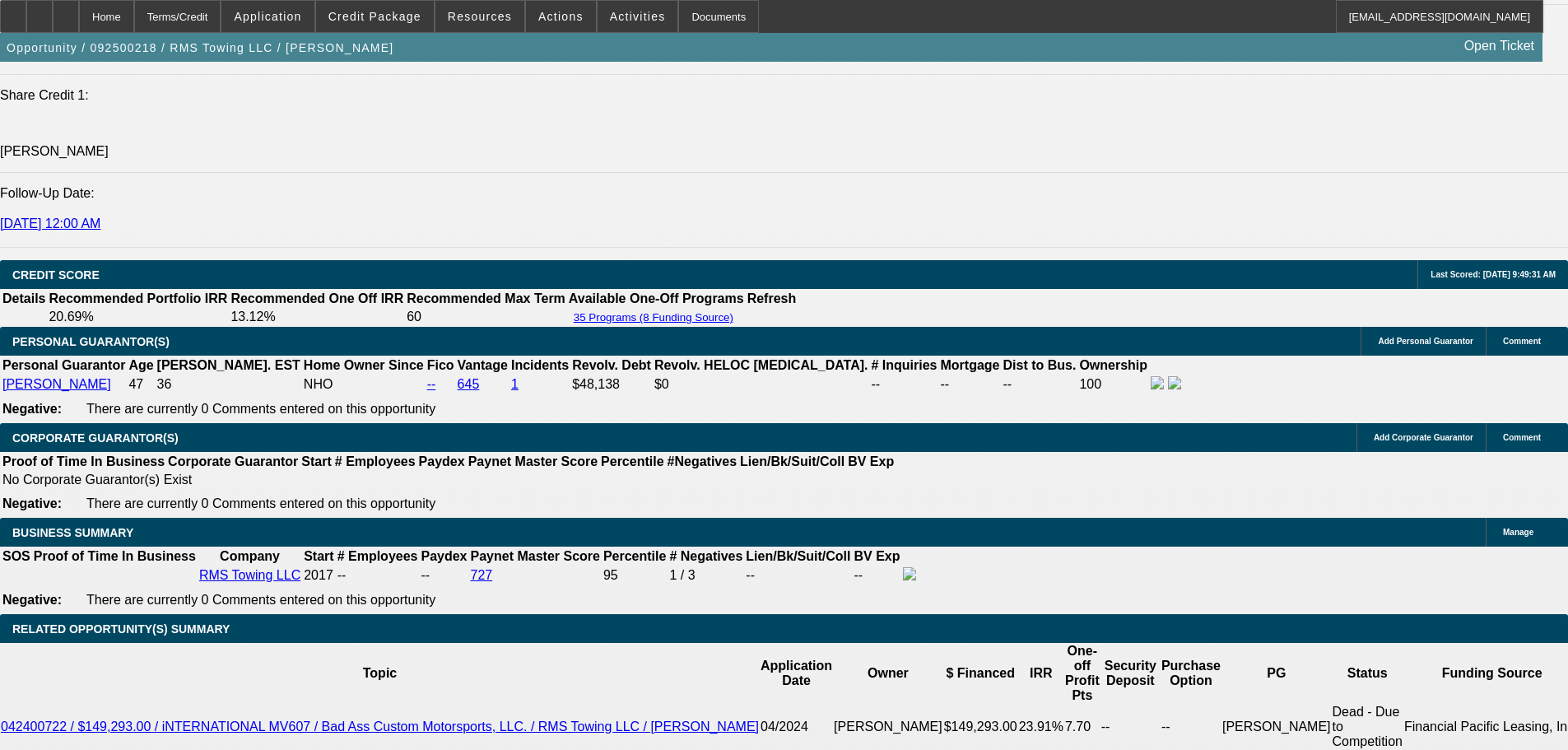
scroll to position [2048, 0]
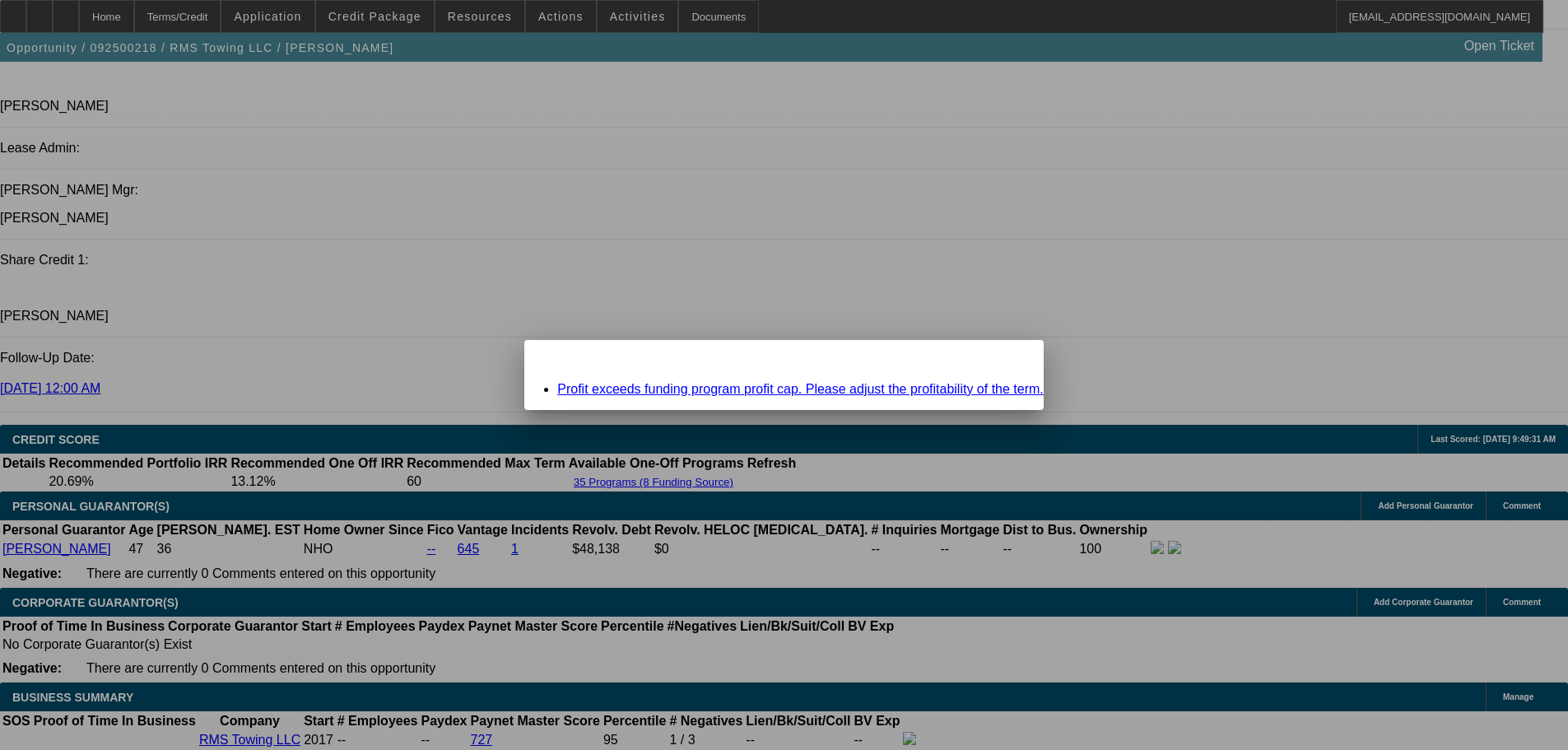
click at [1007, 358] on icon at bounding box center [1007, 355] width 0 height 9
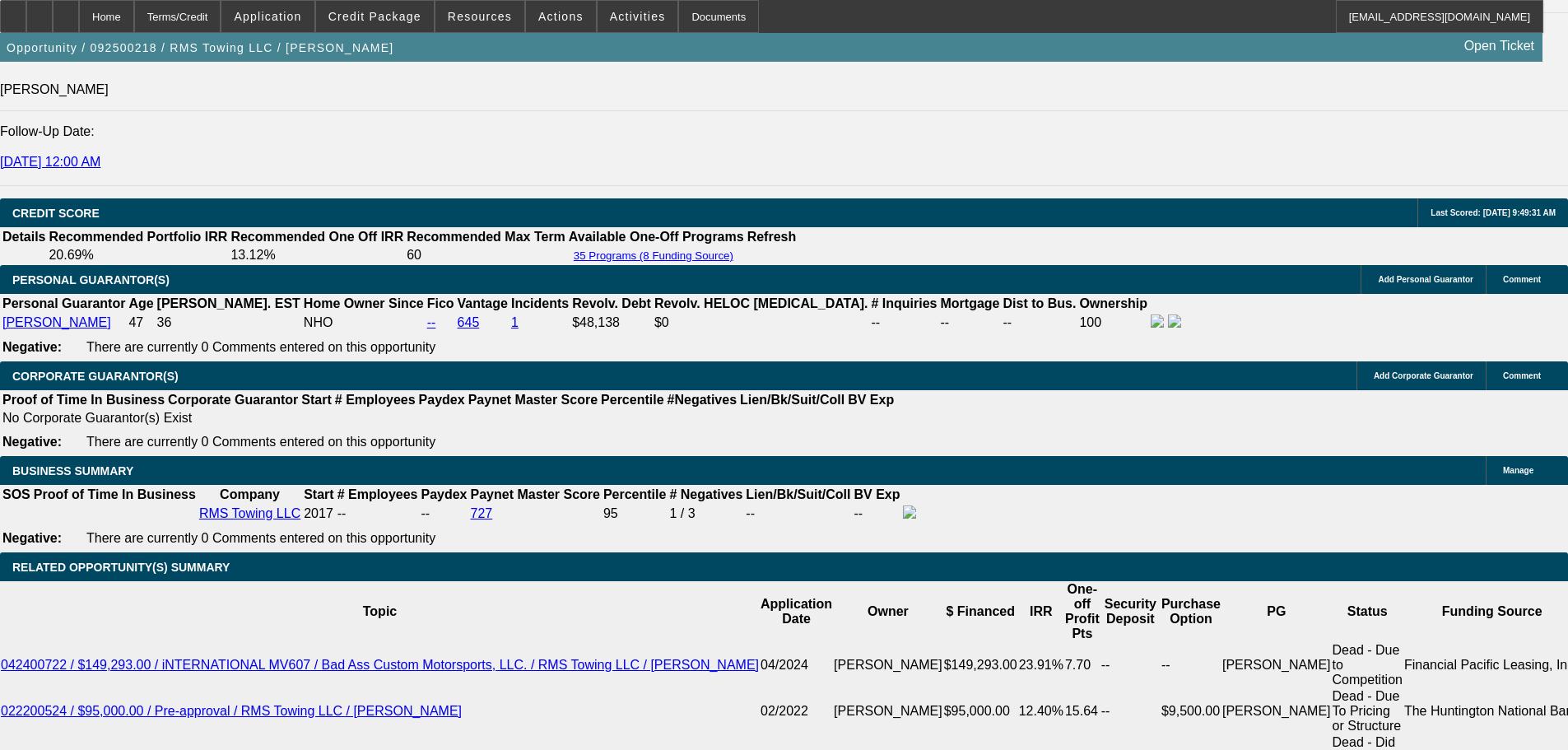
scroll to position [2377, 0]
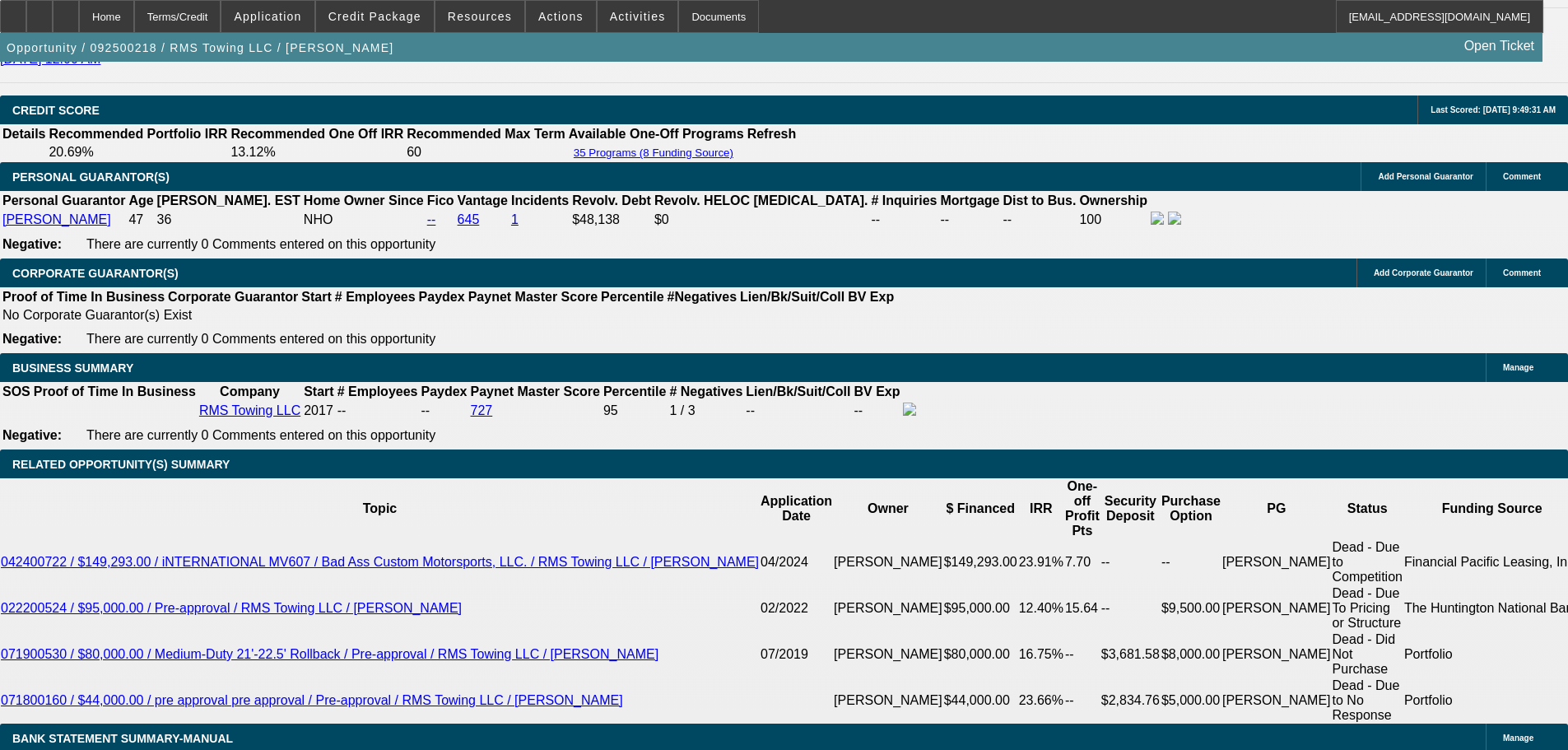
type input "19."
type input "UNKNOWN"
type input "19"
type input "$2,204.95"
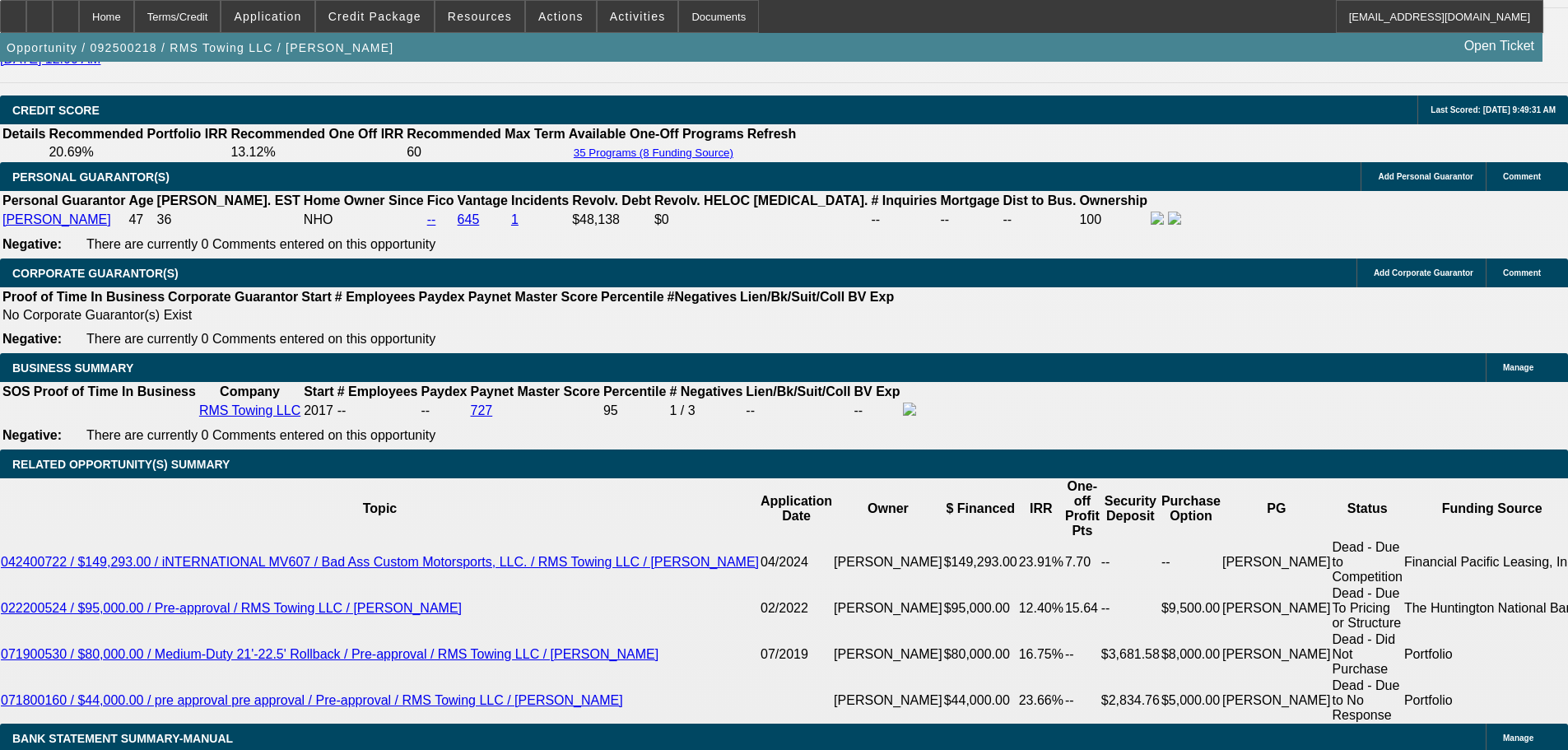
type input "19"
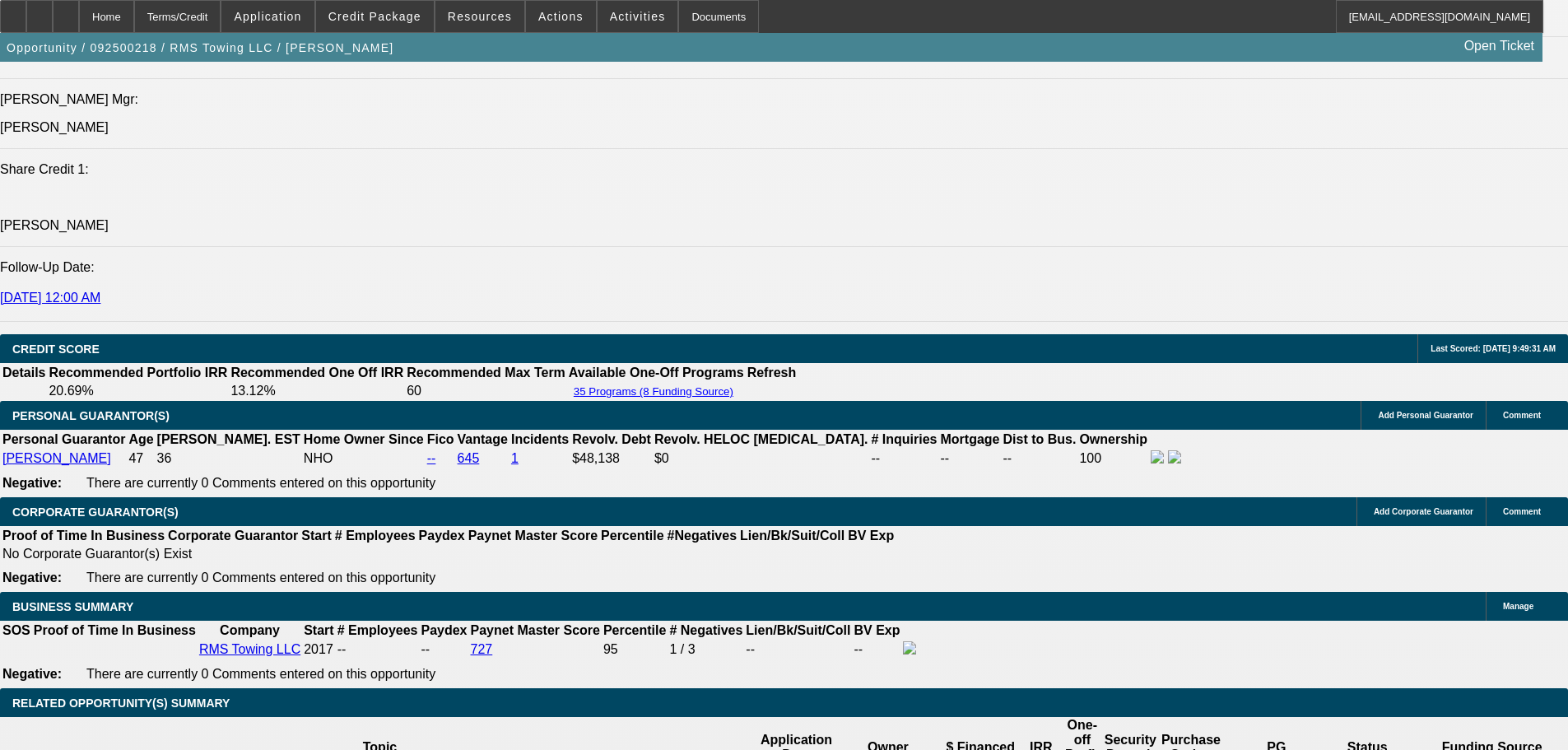
scroll to position [2130, 0]
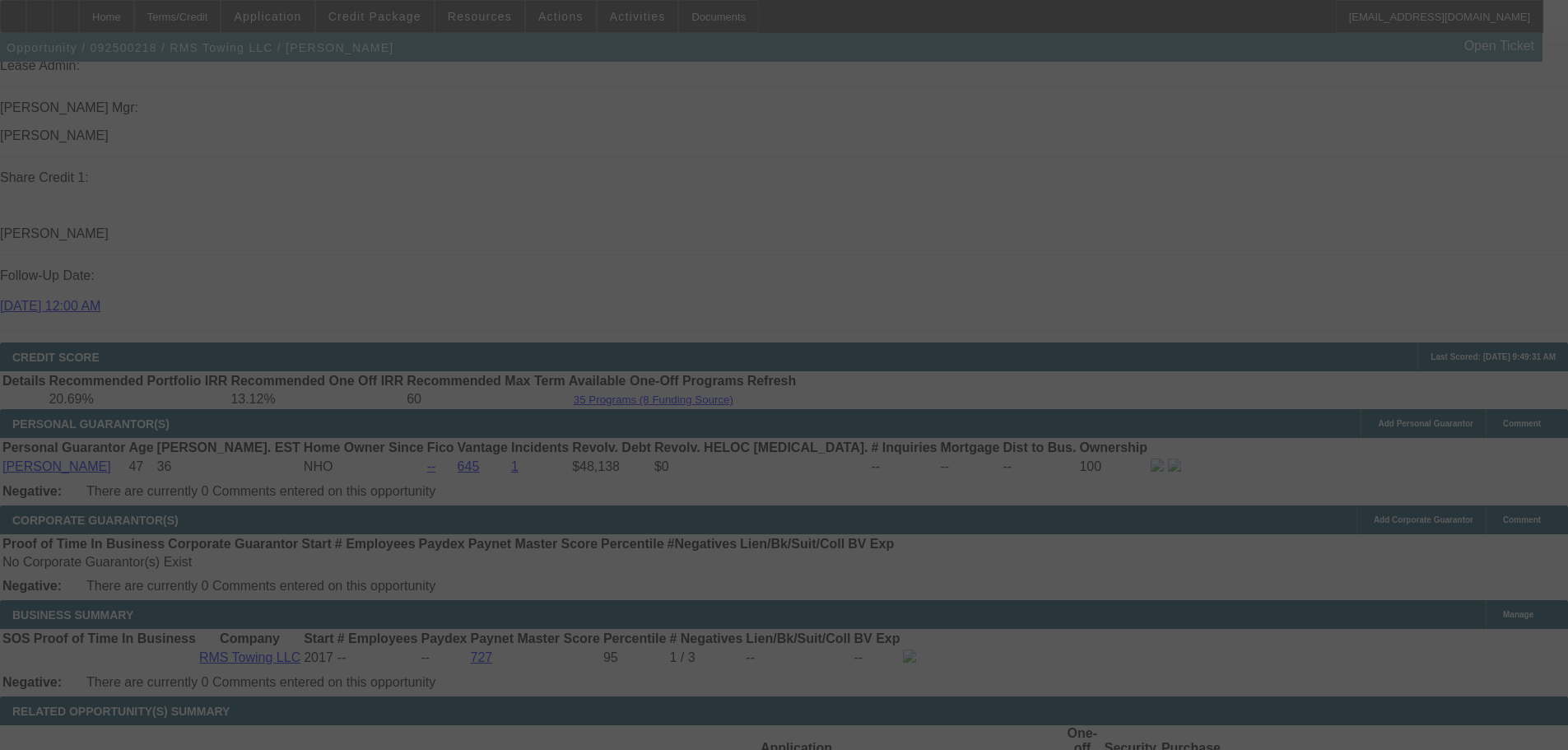
select select "0"
select select "3"
select select "0"
select select "6"
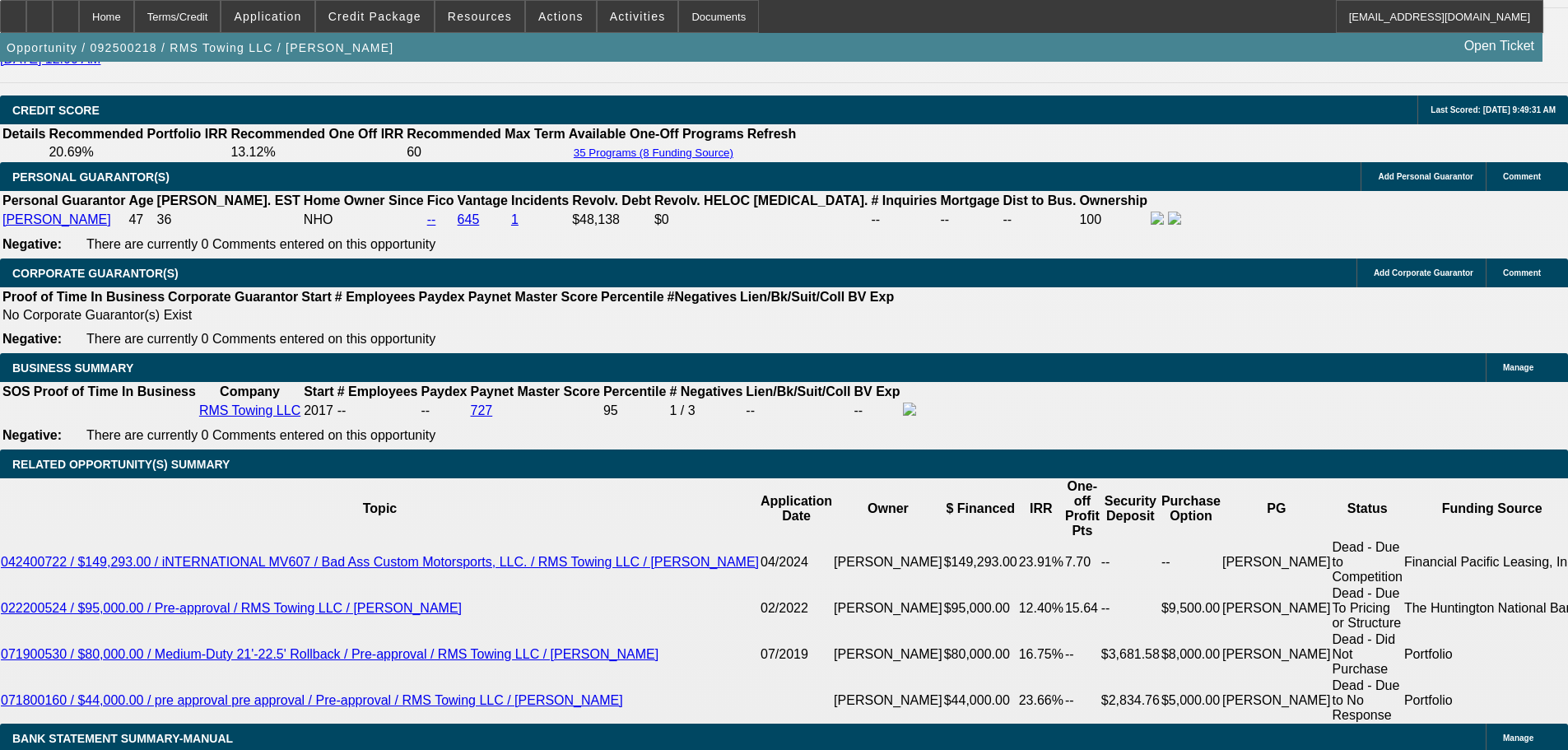
scroll to position [2295, 0]
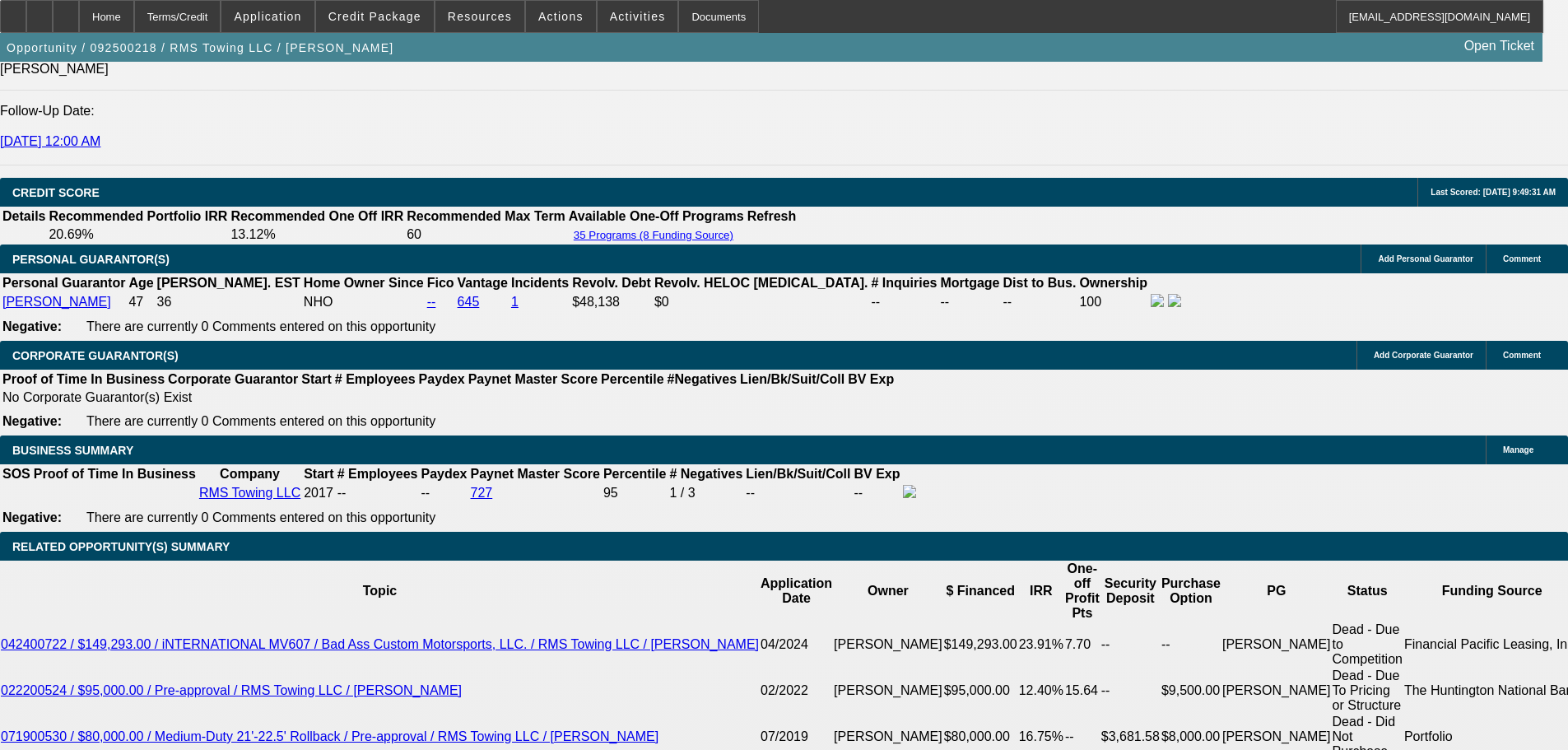
drag, startPoint x: 1269, startPoint y: 285, endPoint x: 1264, endPoint y: 317, distance: 32.4
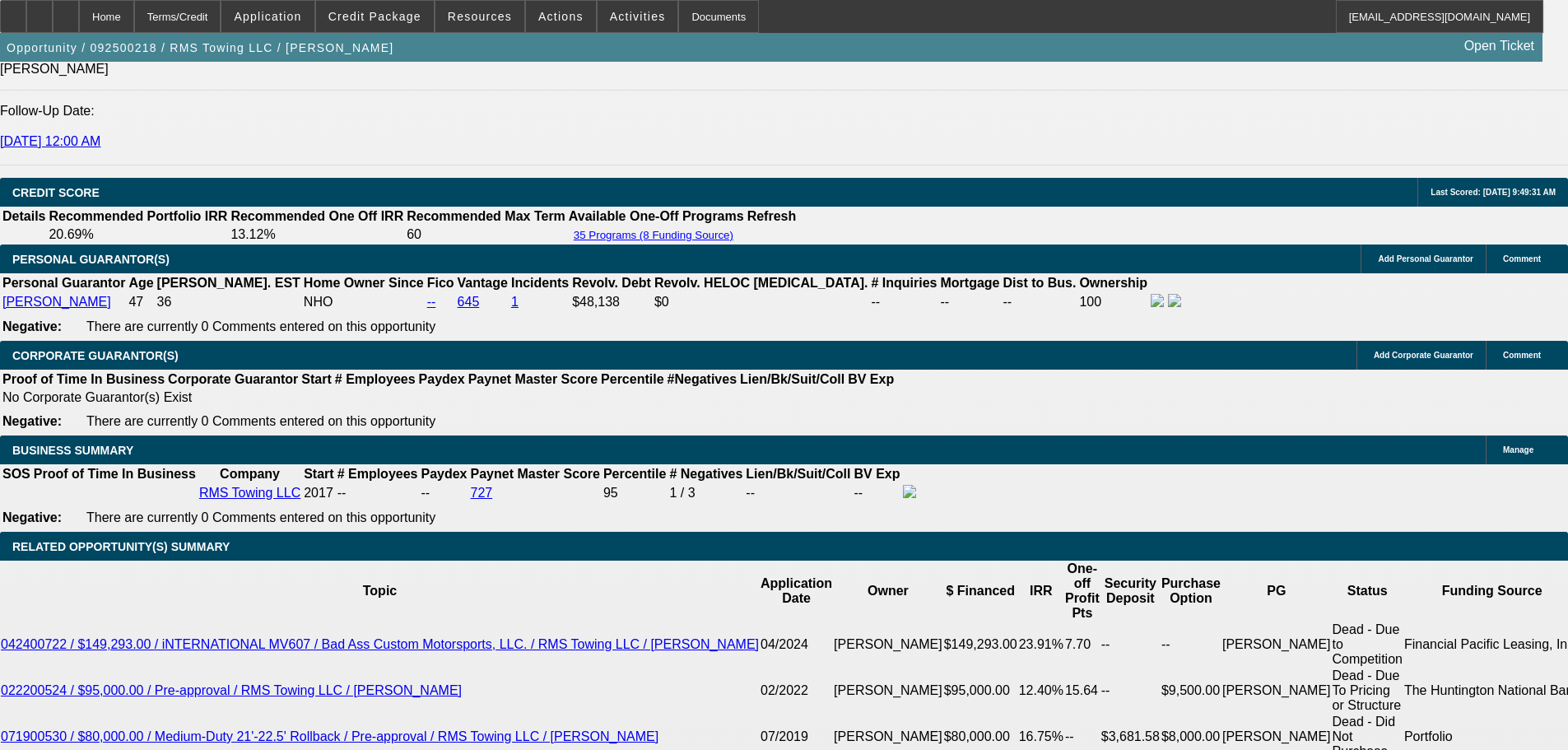
radio input "true"
paste textarea "https://www.facebook.com/marketplace/item/3675952609379866/?rdid=SbYO72zgLZl1zw…"
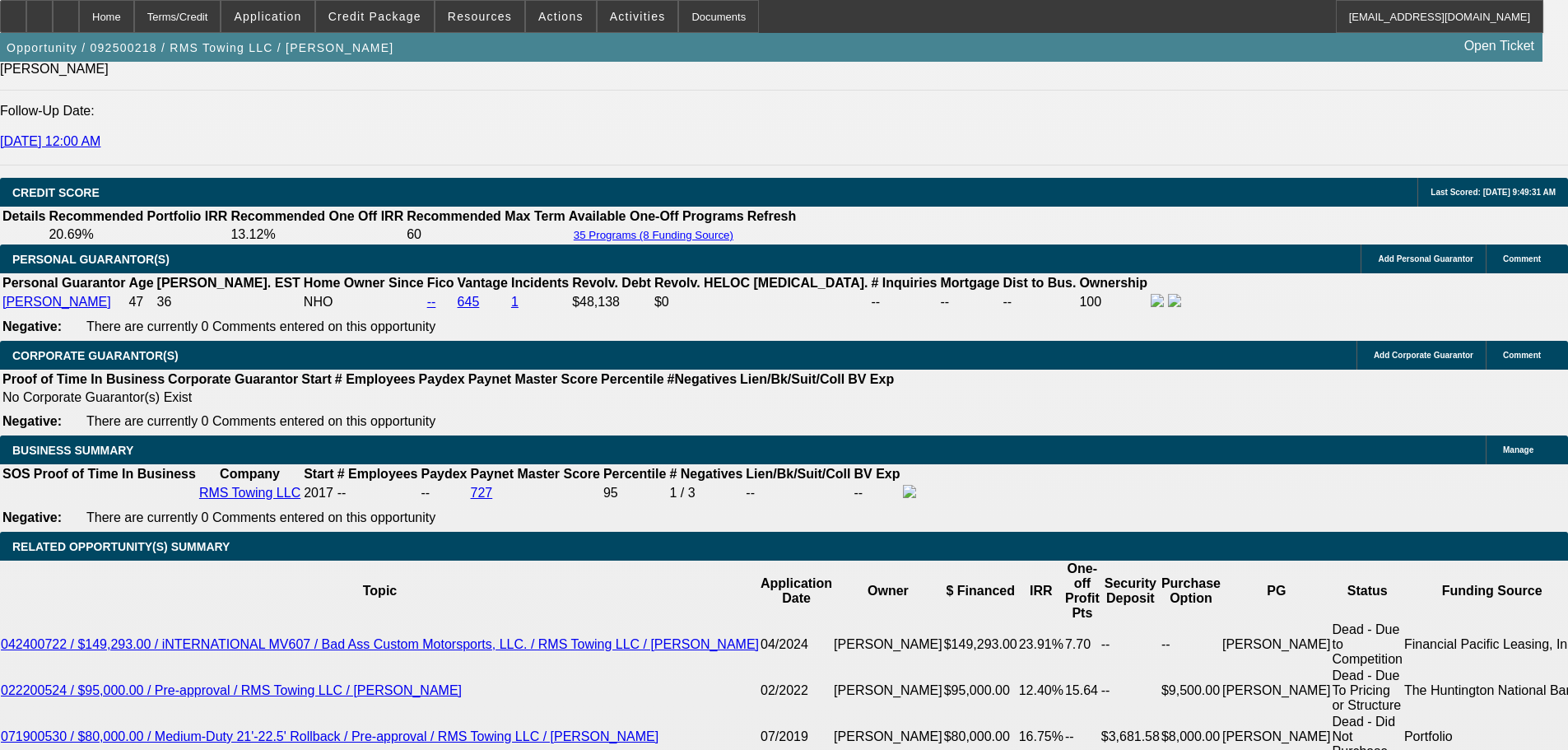
type textarea "https://www.facebook.com/marketplace/item/3675952609379866/?rdid=SbYO72zgLZl1zw…"
radio input "true"
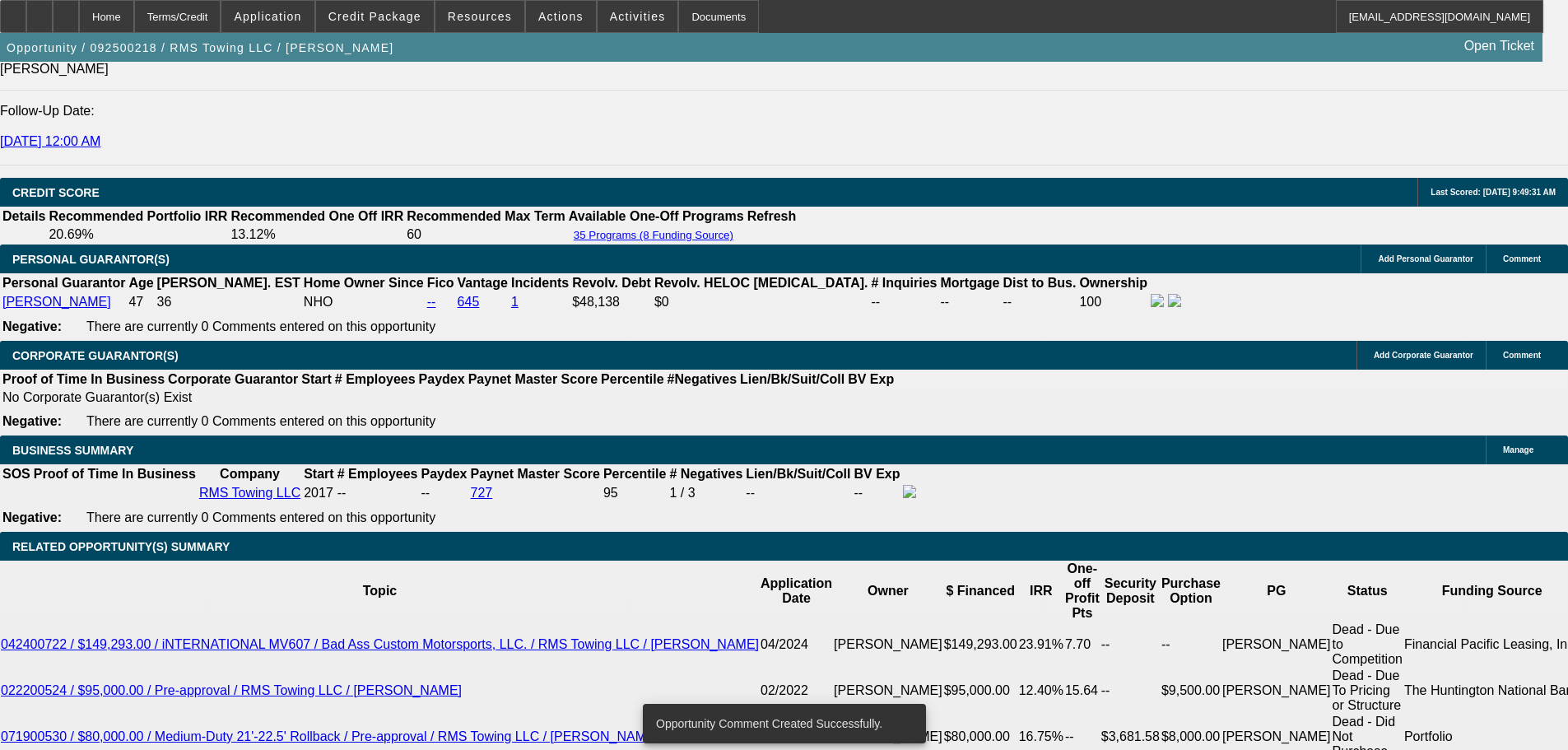
radio input "true"
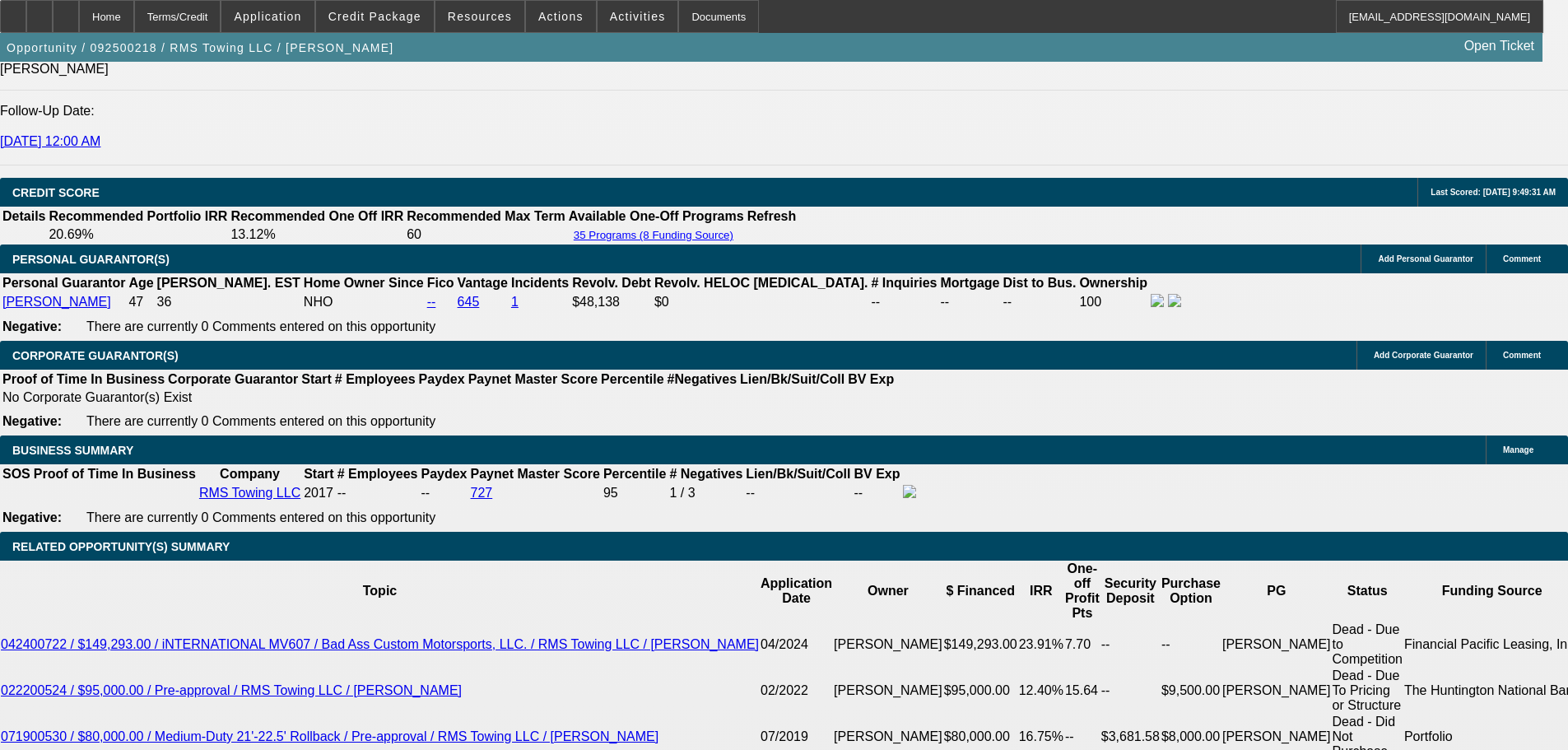
type textarea "9/23 tt ray, new truck, have pics-pending seller invoice for channel"
radio input "true"
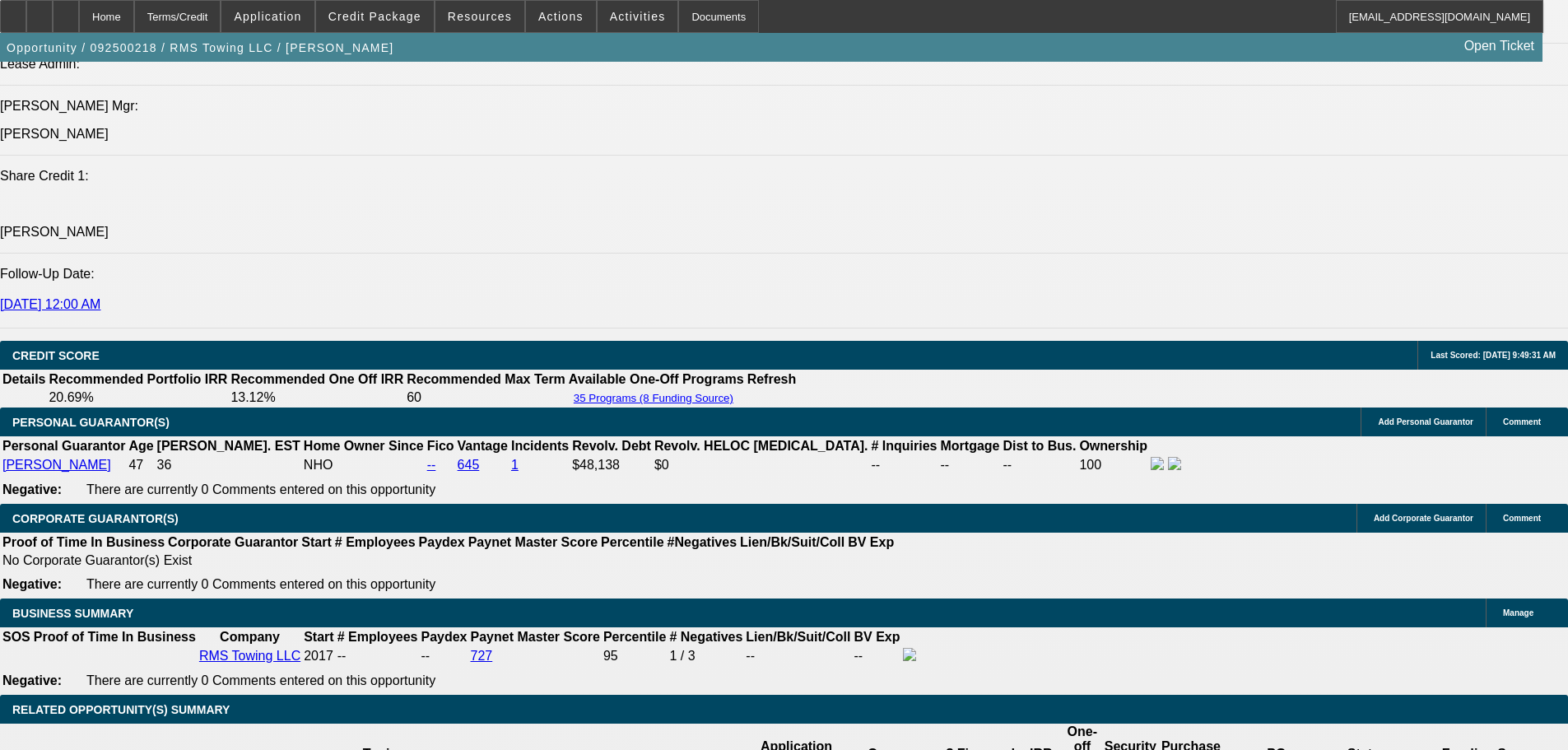
scroll to position [2130, 0]
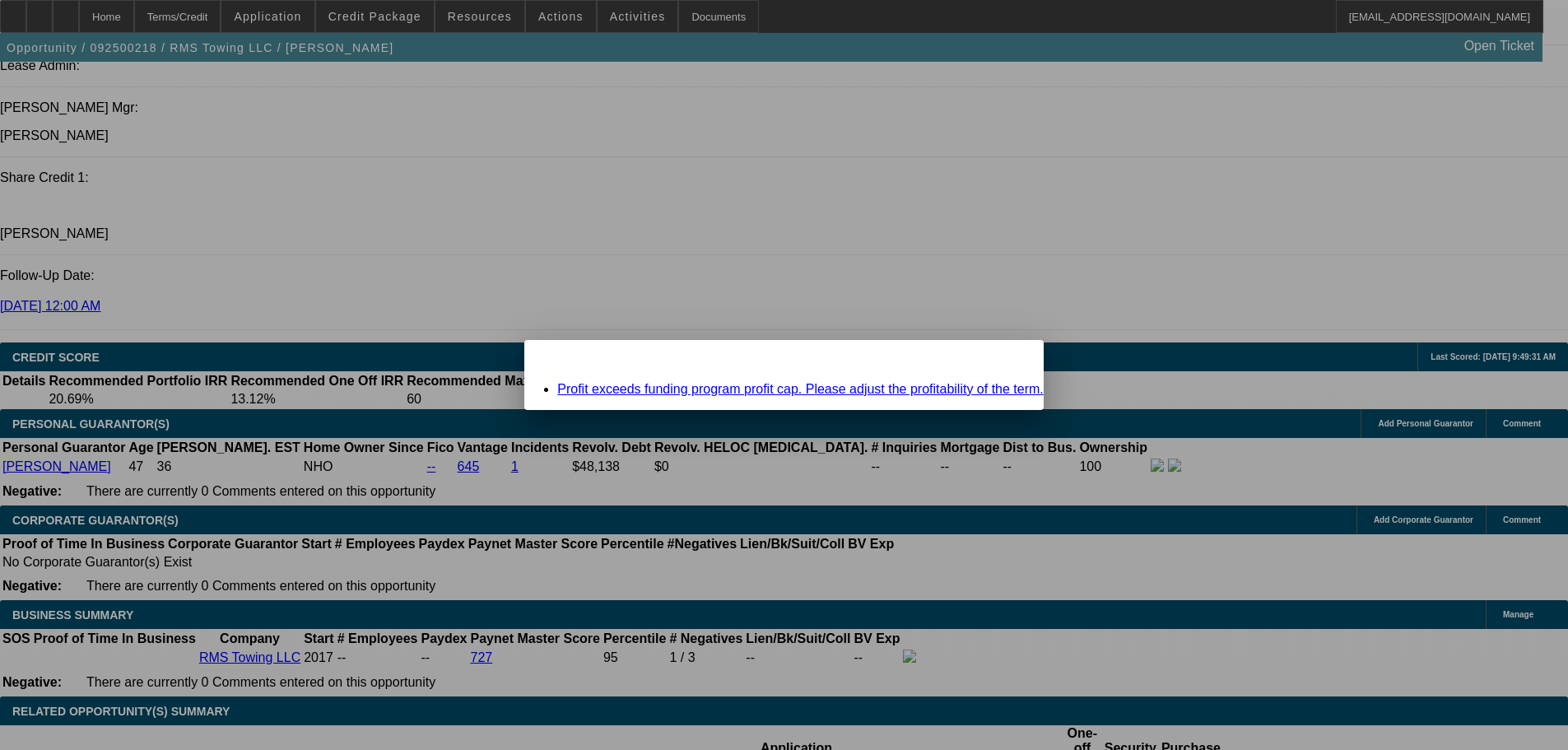
scroll to position [0, 0]
click at [1011, 358] on span "Close" at bounding box center [1022, 355] width 22 height 9
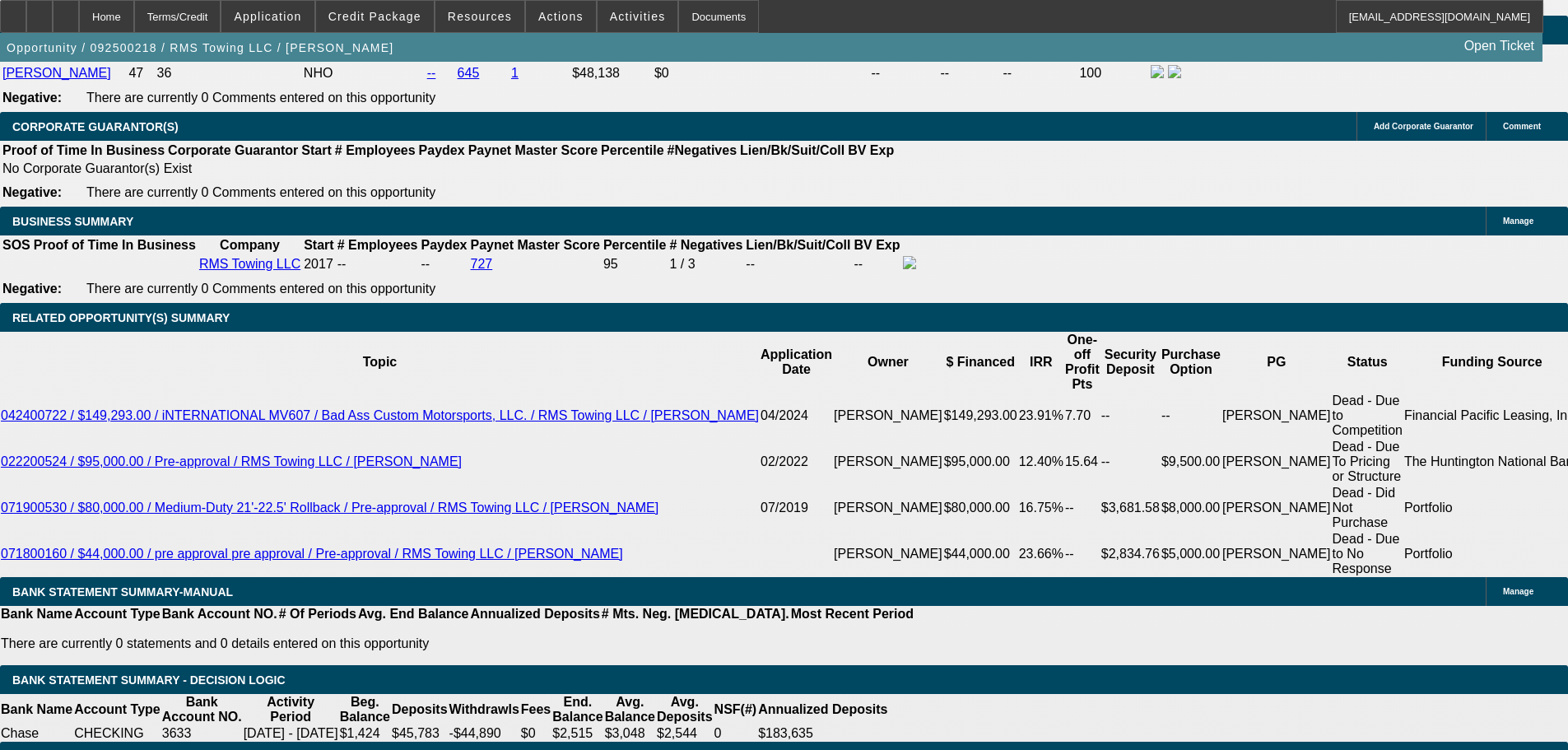
scroll to position [2295, 0]
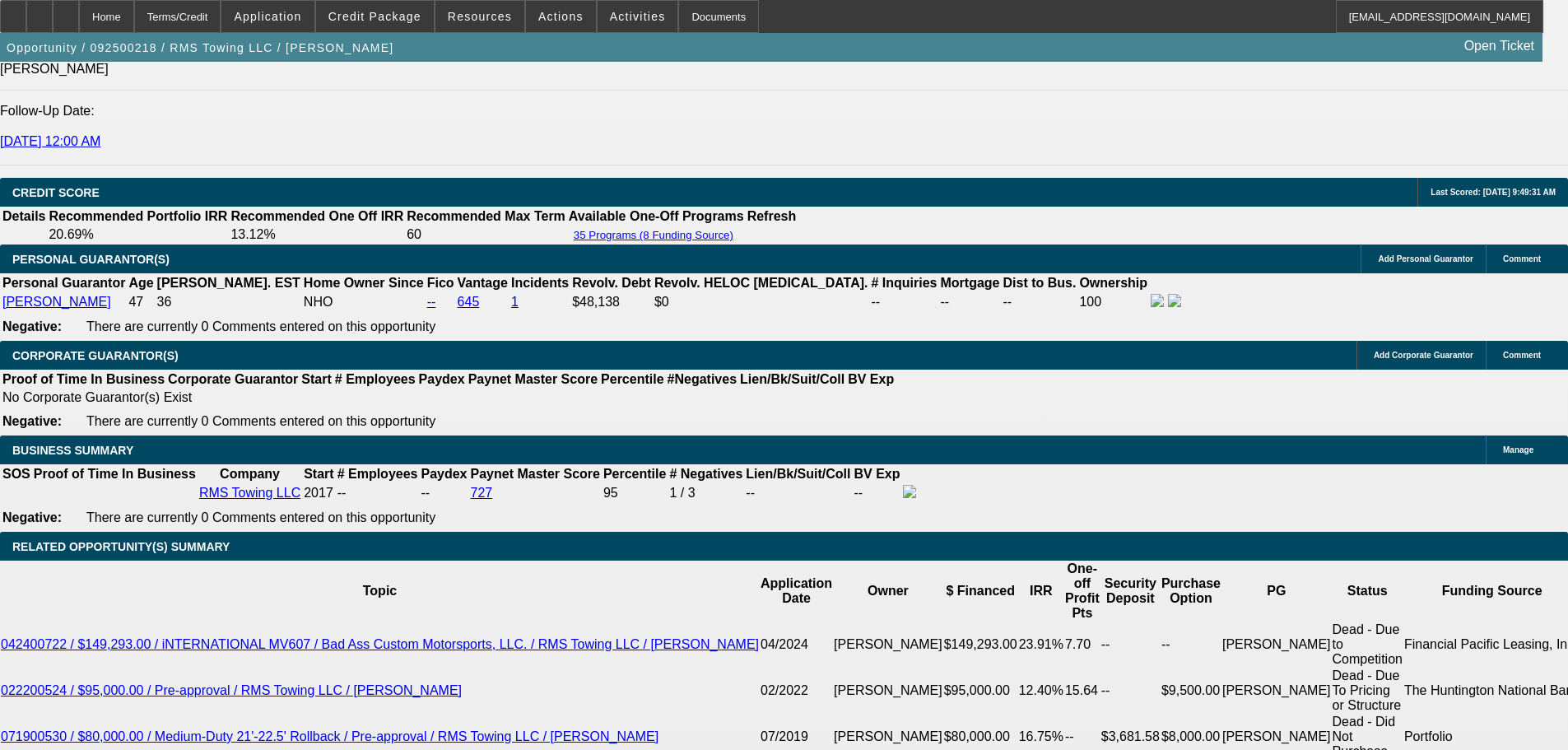
type input "UNKNOWN"
type input "1"
type input "$1,452.97"
type input "19"
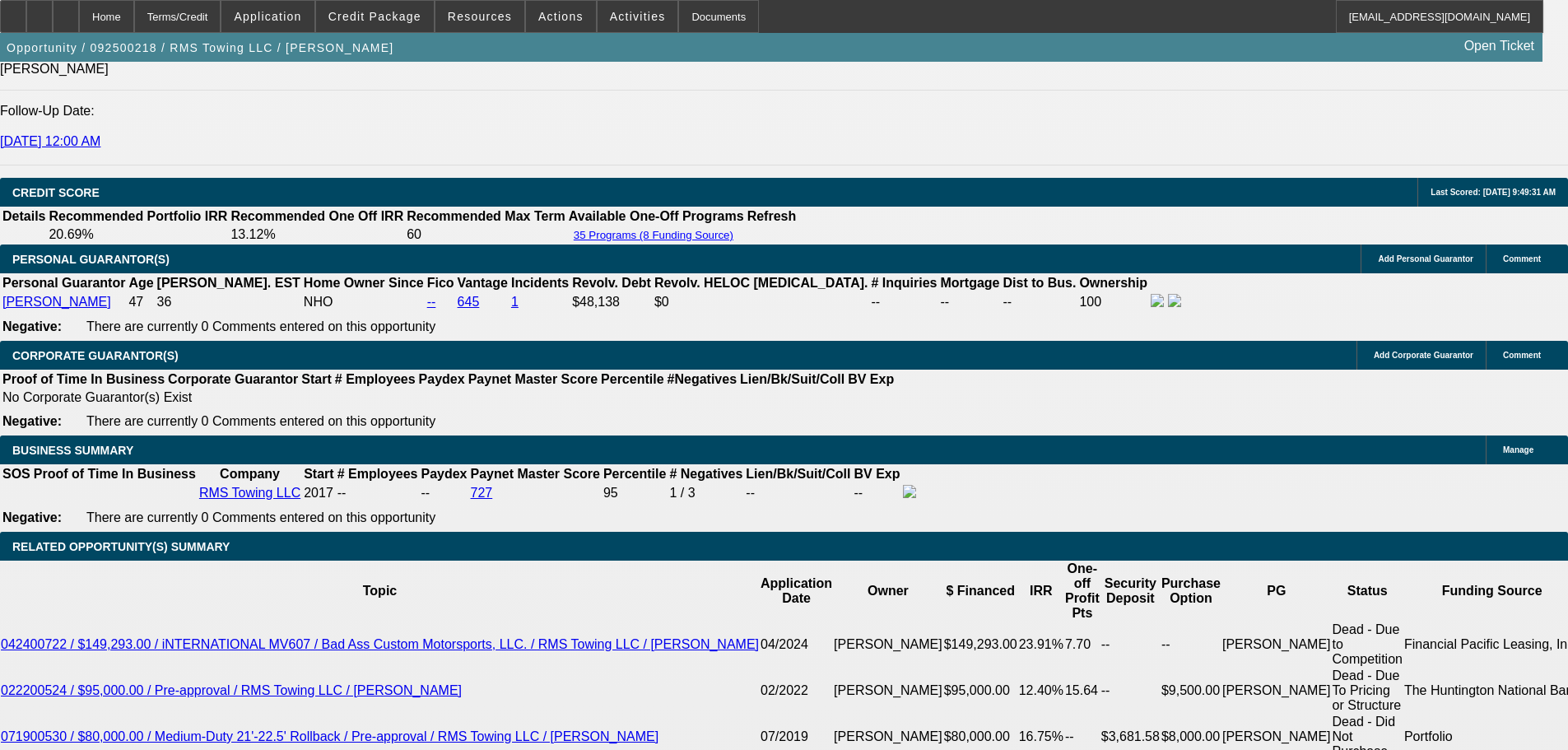
type input "$2,204.95"
type input "1"
type input "$1,452.97"
type input "18"
type input "$2,158.44"
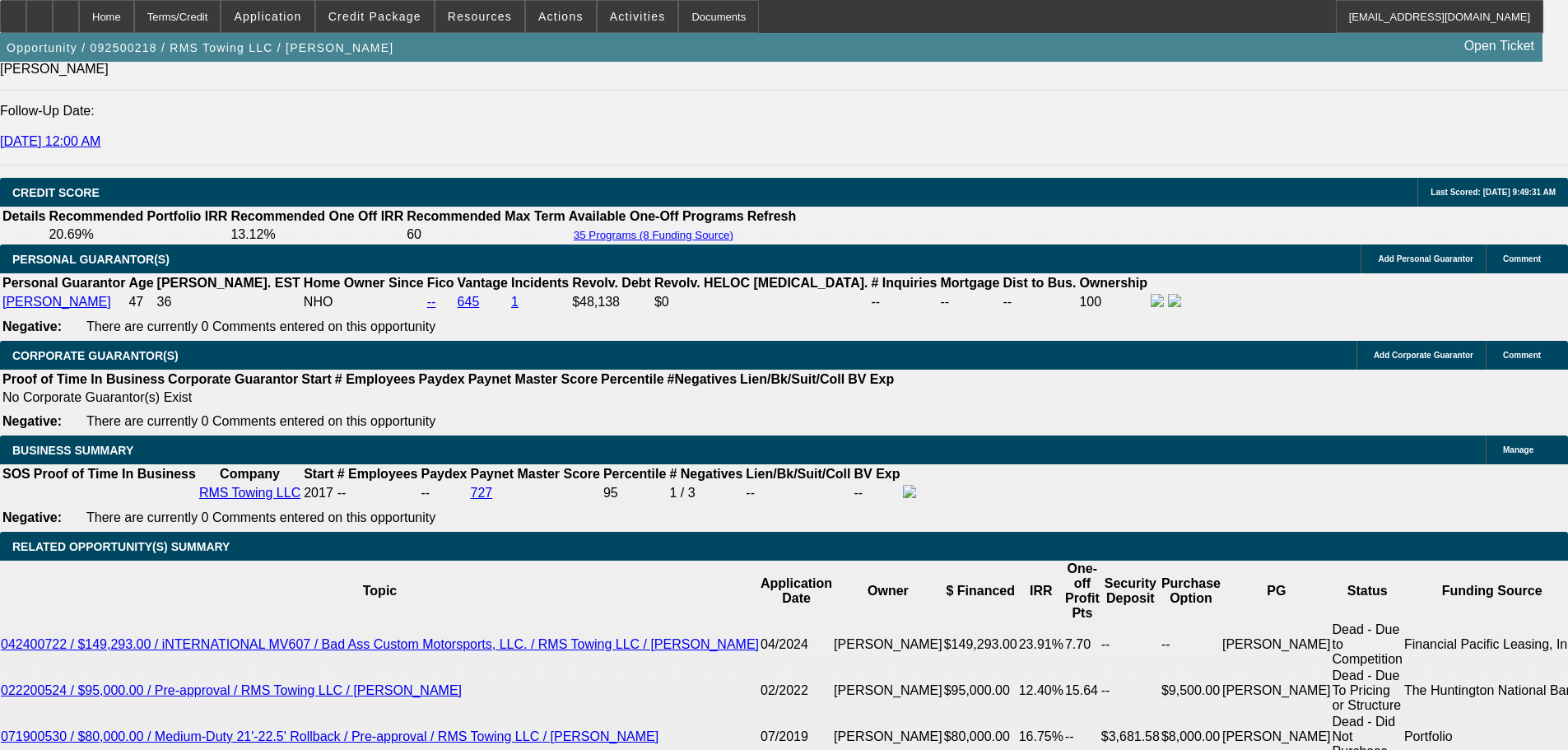
type input "18.5"
type input "$2,181.63"
type input "18."
type input "$2,158.44"
type input "18.9"
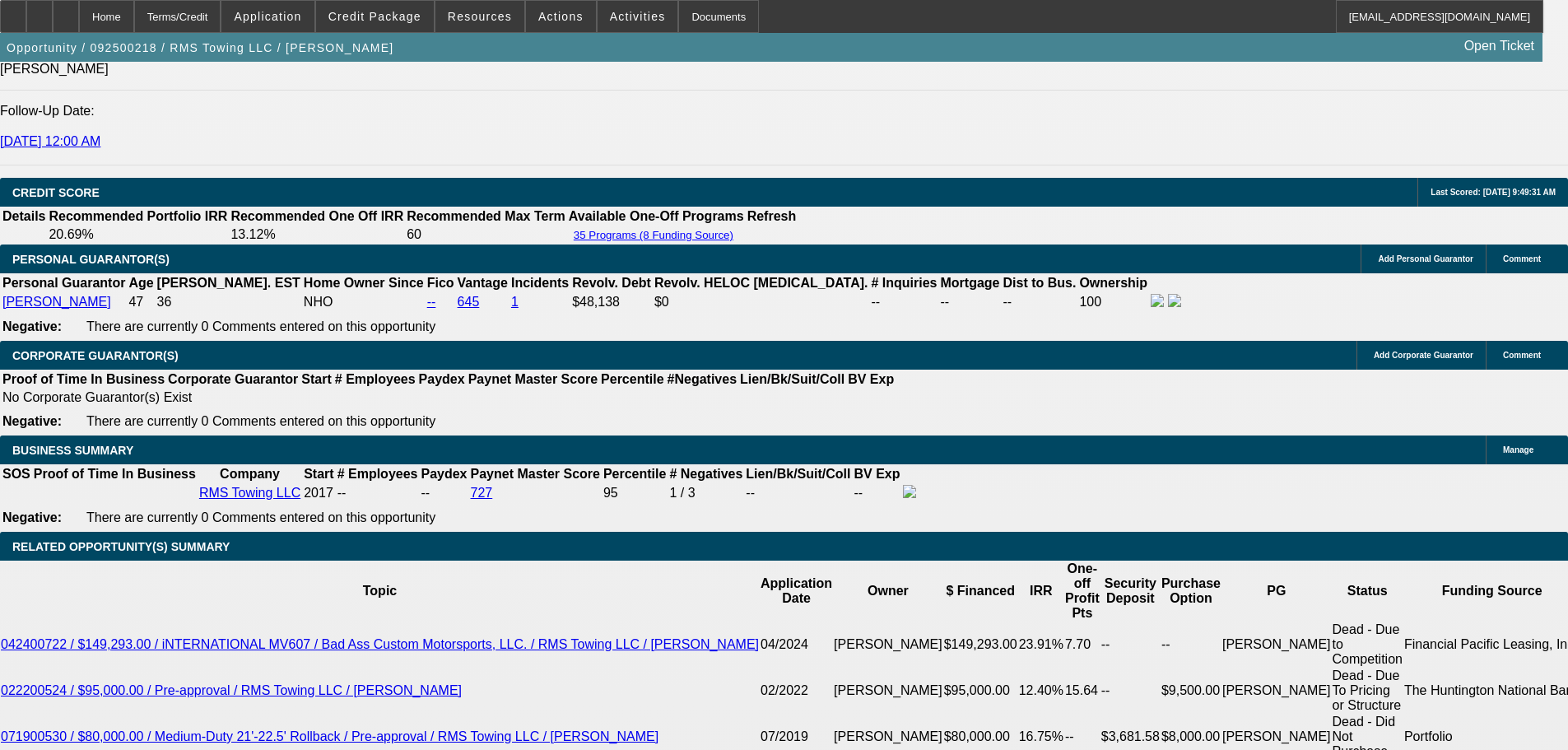
type input "$2,200.27"
type input "18.9"
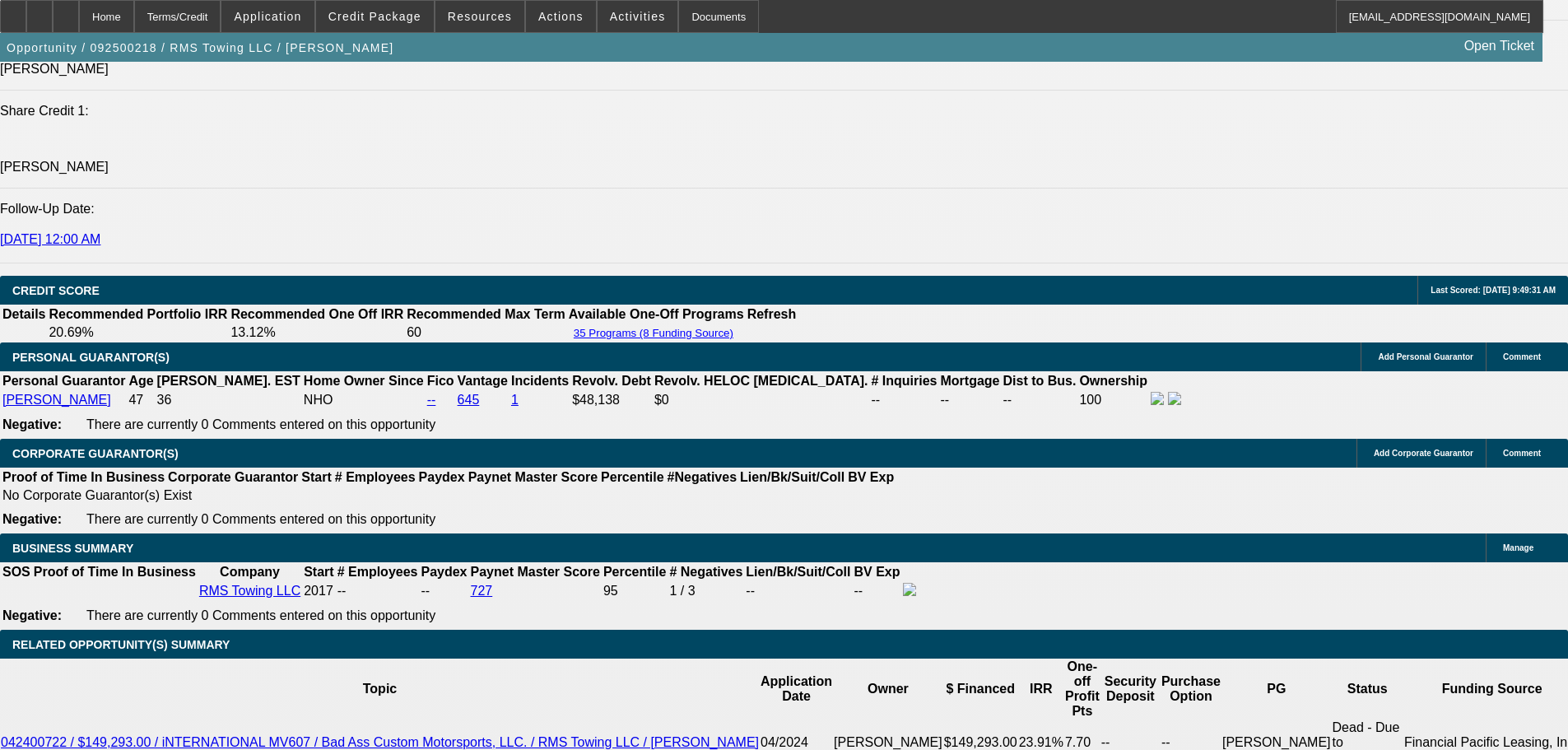
scroll to position [2048, 0]
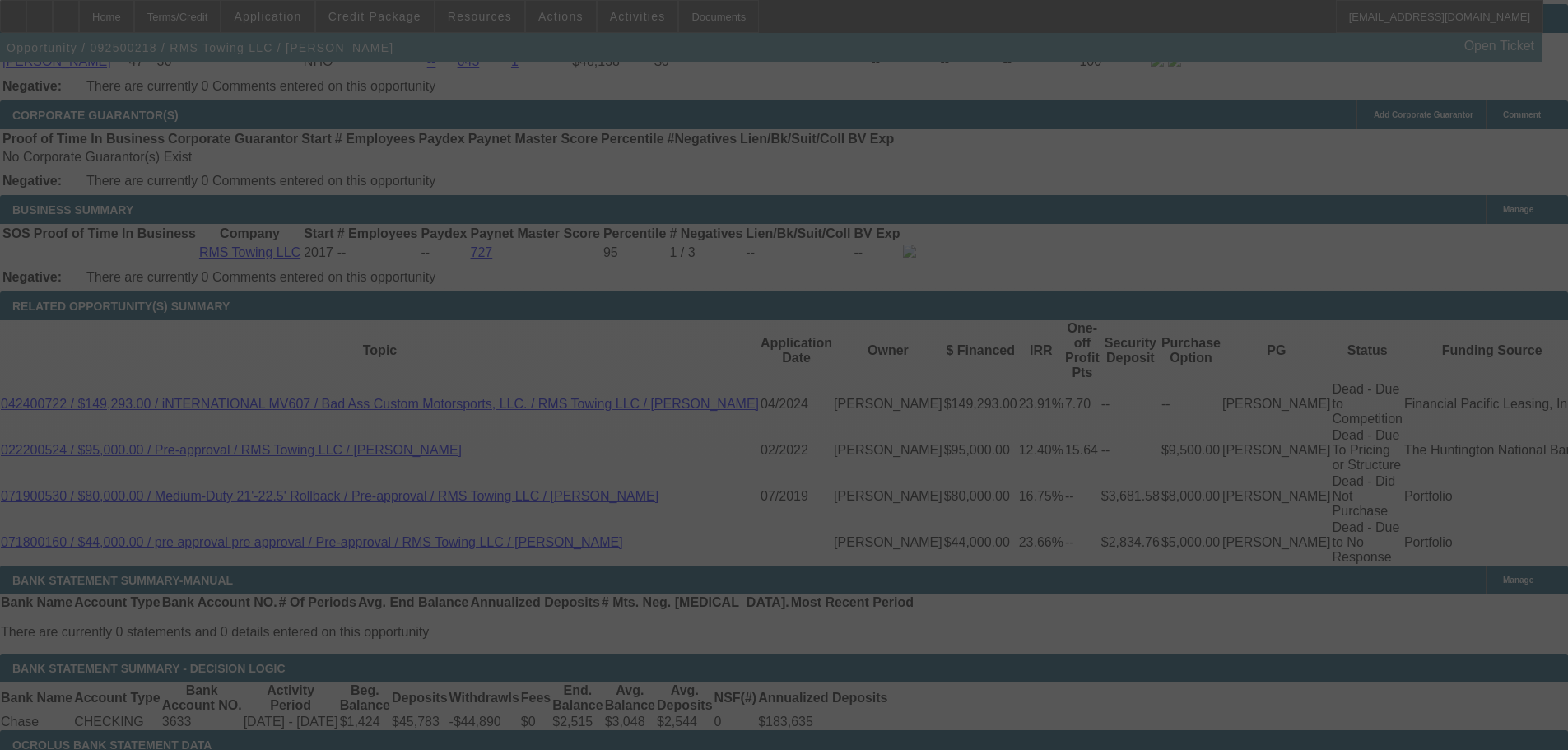
scroll to position [2377, 0]
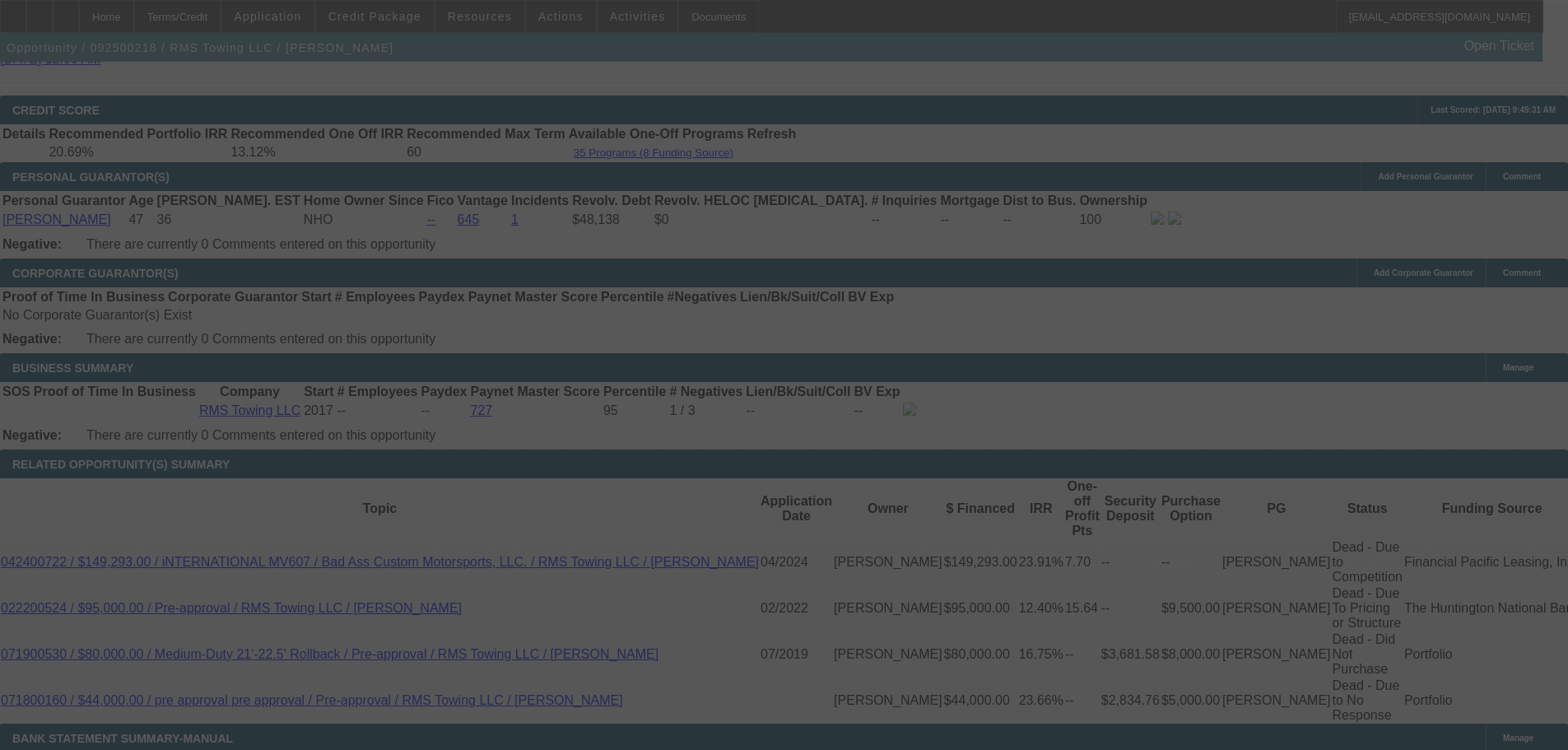
select select "0"
select select "3"
select select "0"
select select "6"
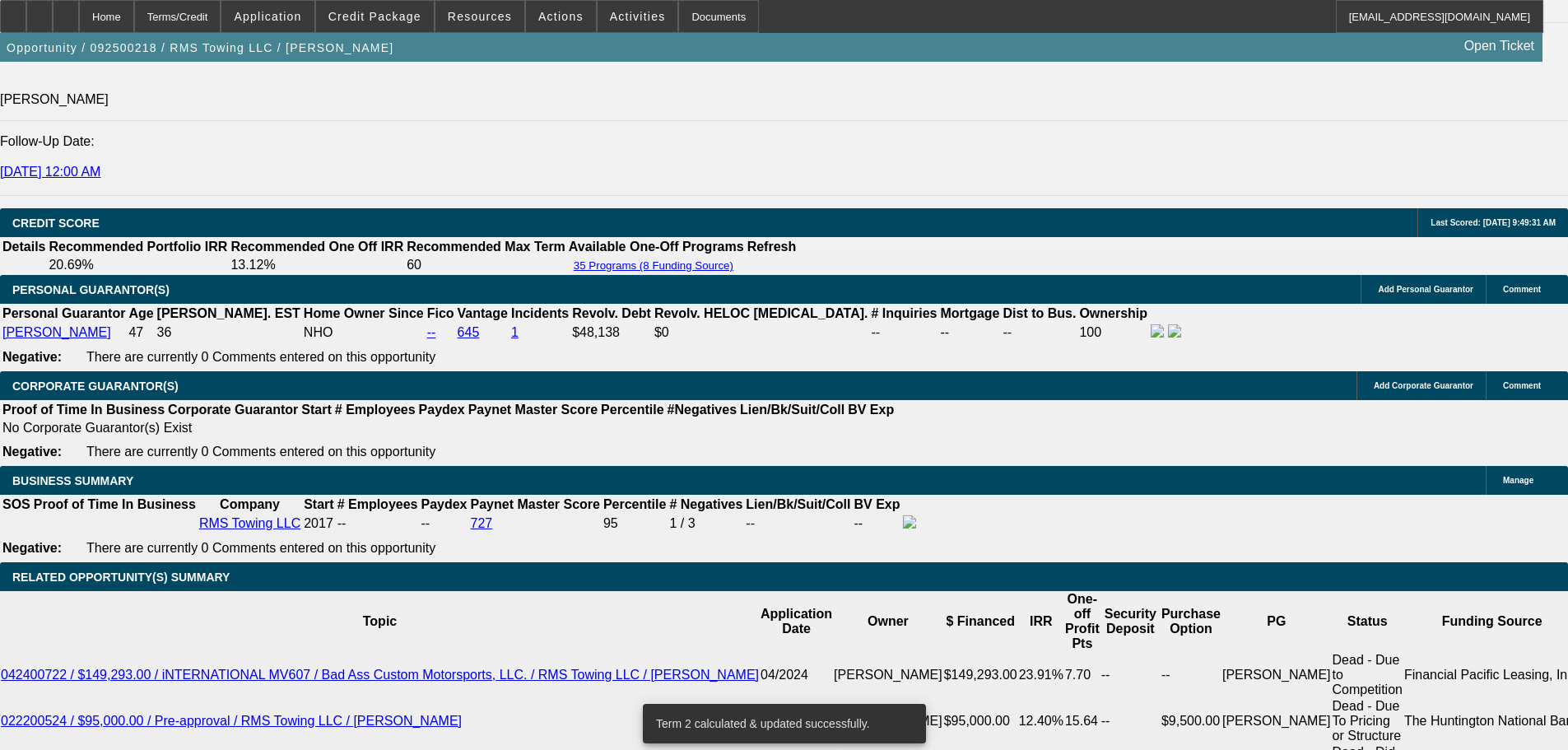
scroll to position [2121, 0]
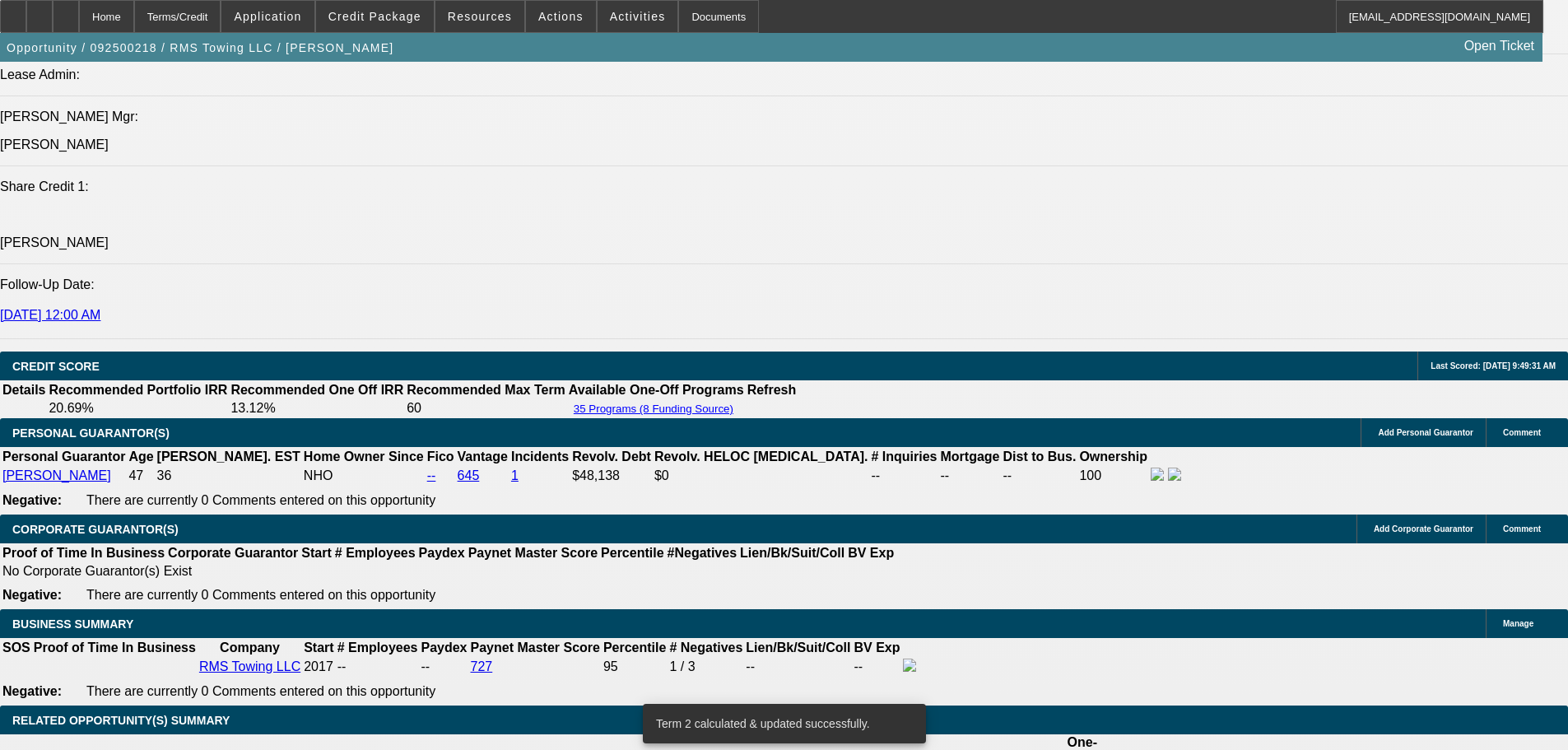
type input "18."
type input "UNKNOWN"
type input "$2,158.44"
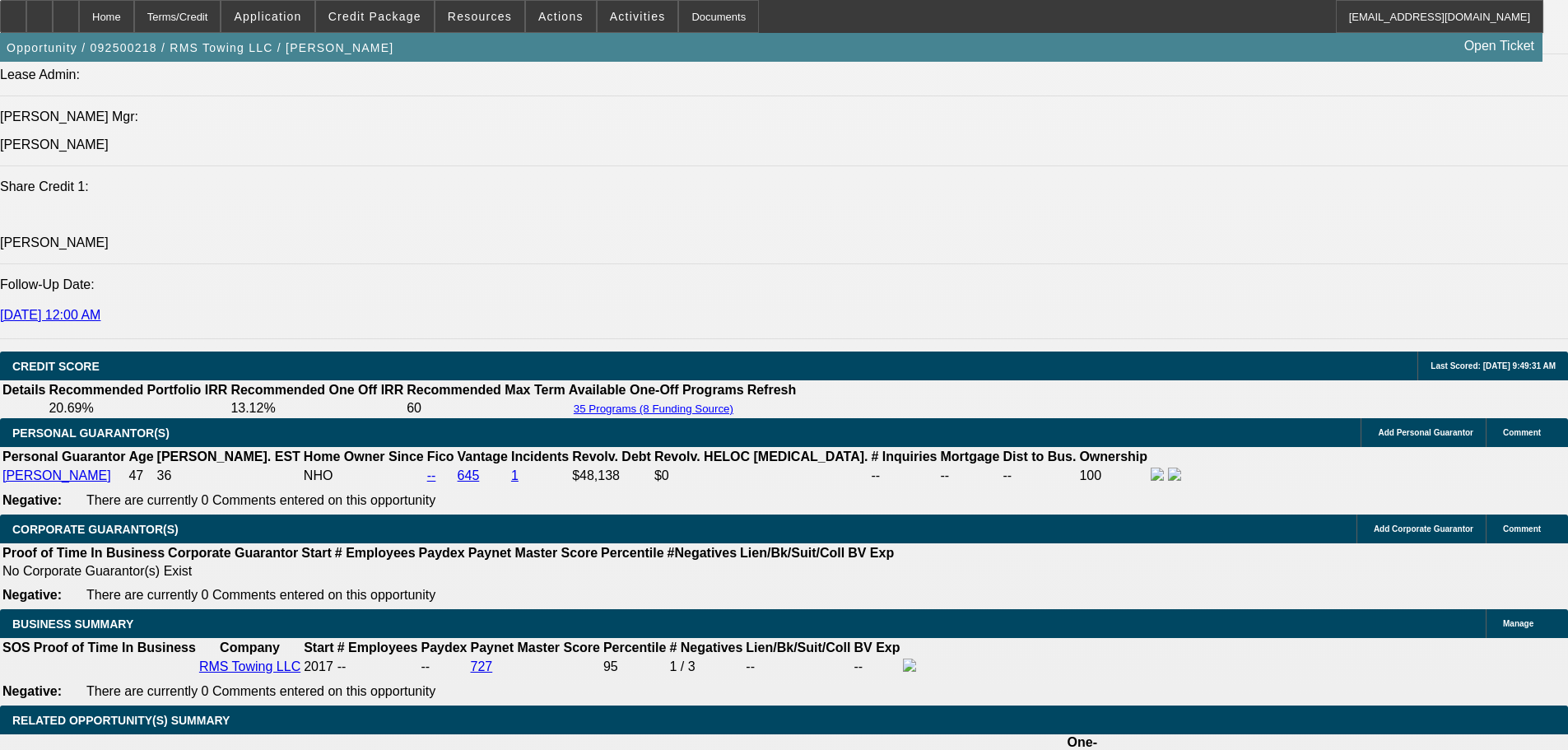
type input "18"
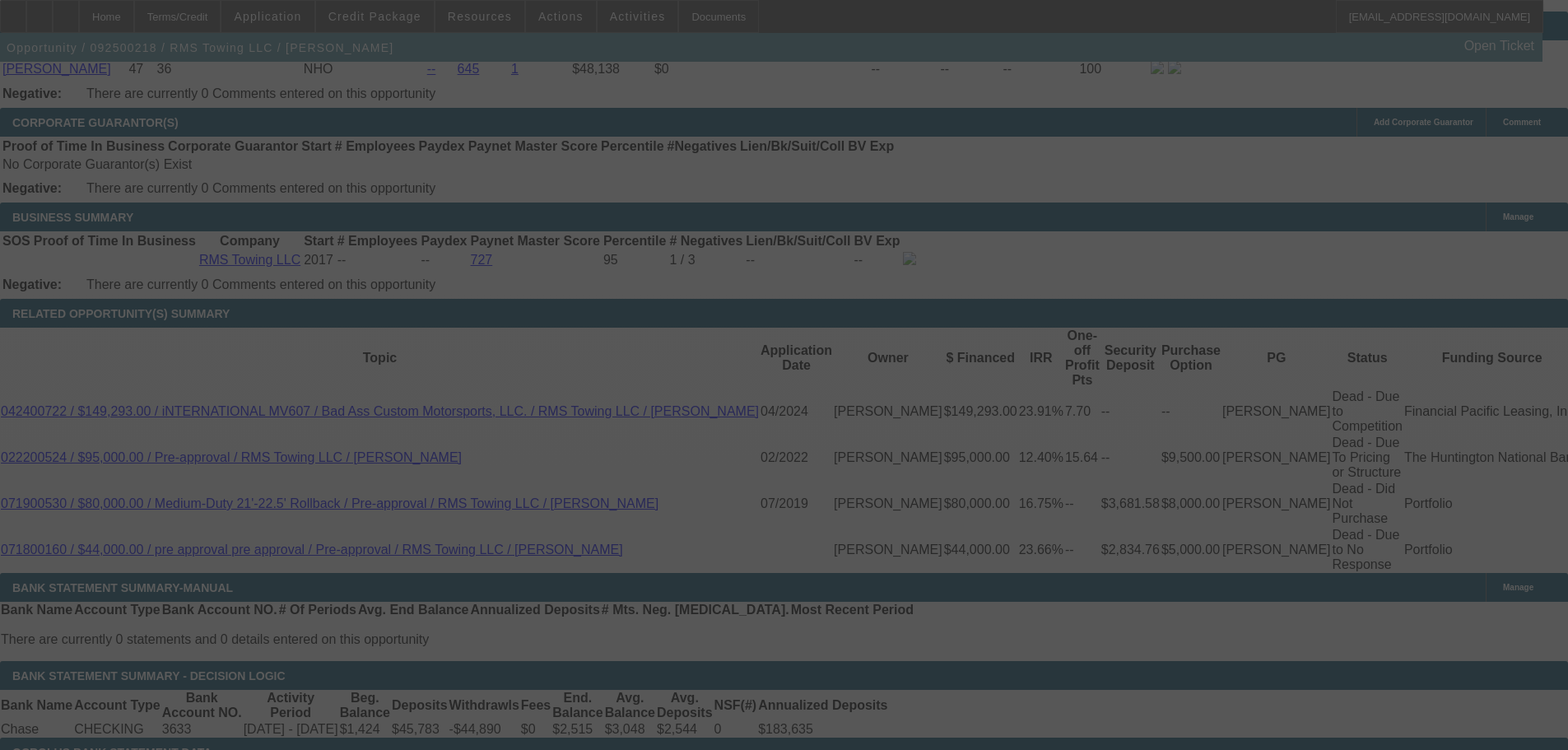
scroll to position [2532, 0]
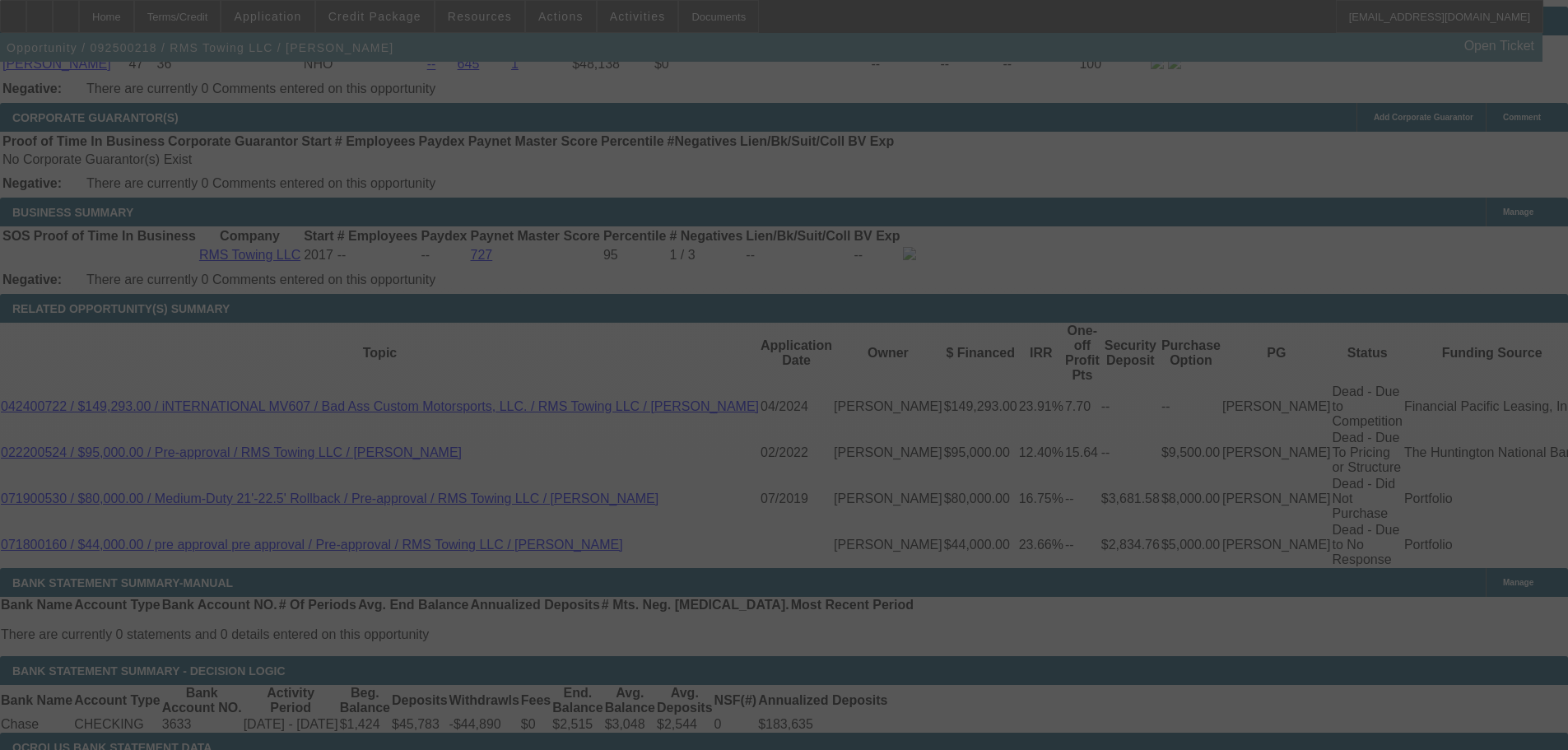
select select "0"
select select "3"
select select "0"
select select "6"
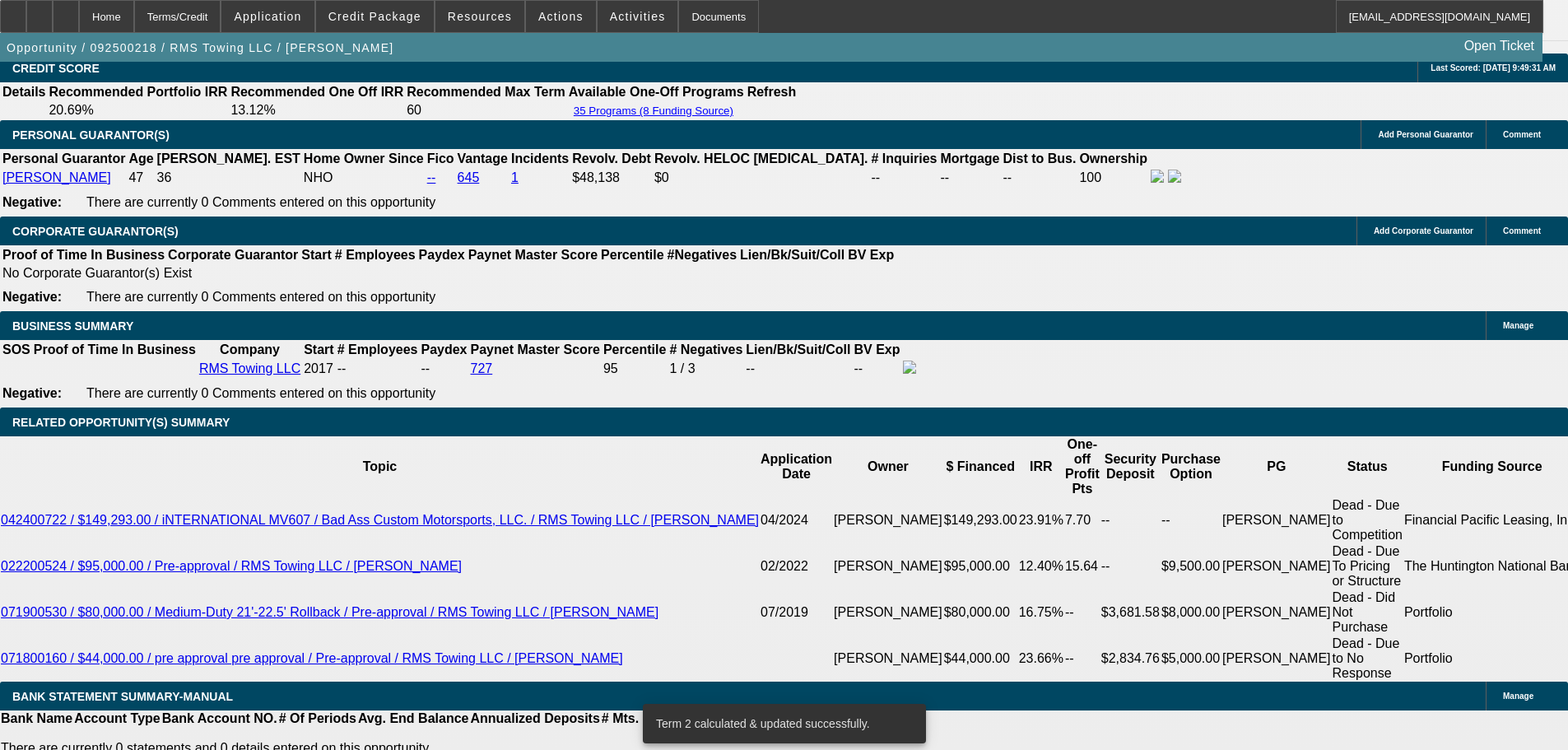
scroll to position [2286, 0]
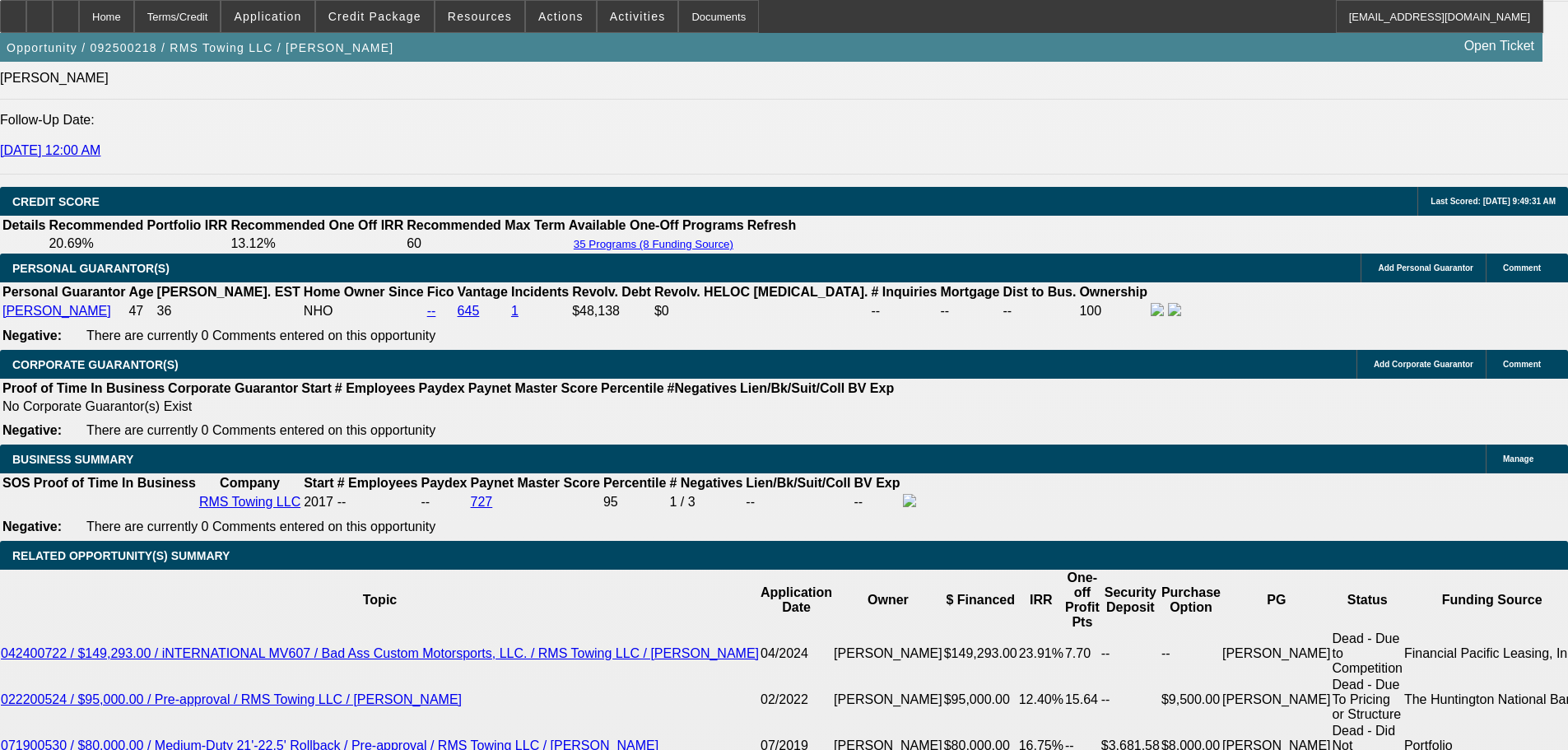
type input "18.8"
type input "UNKNOWN"
type input "$2,195.60"
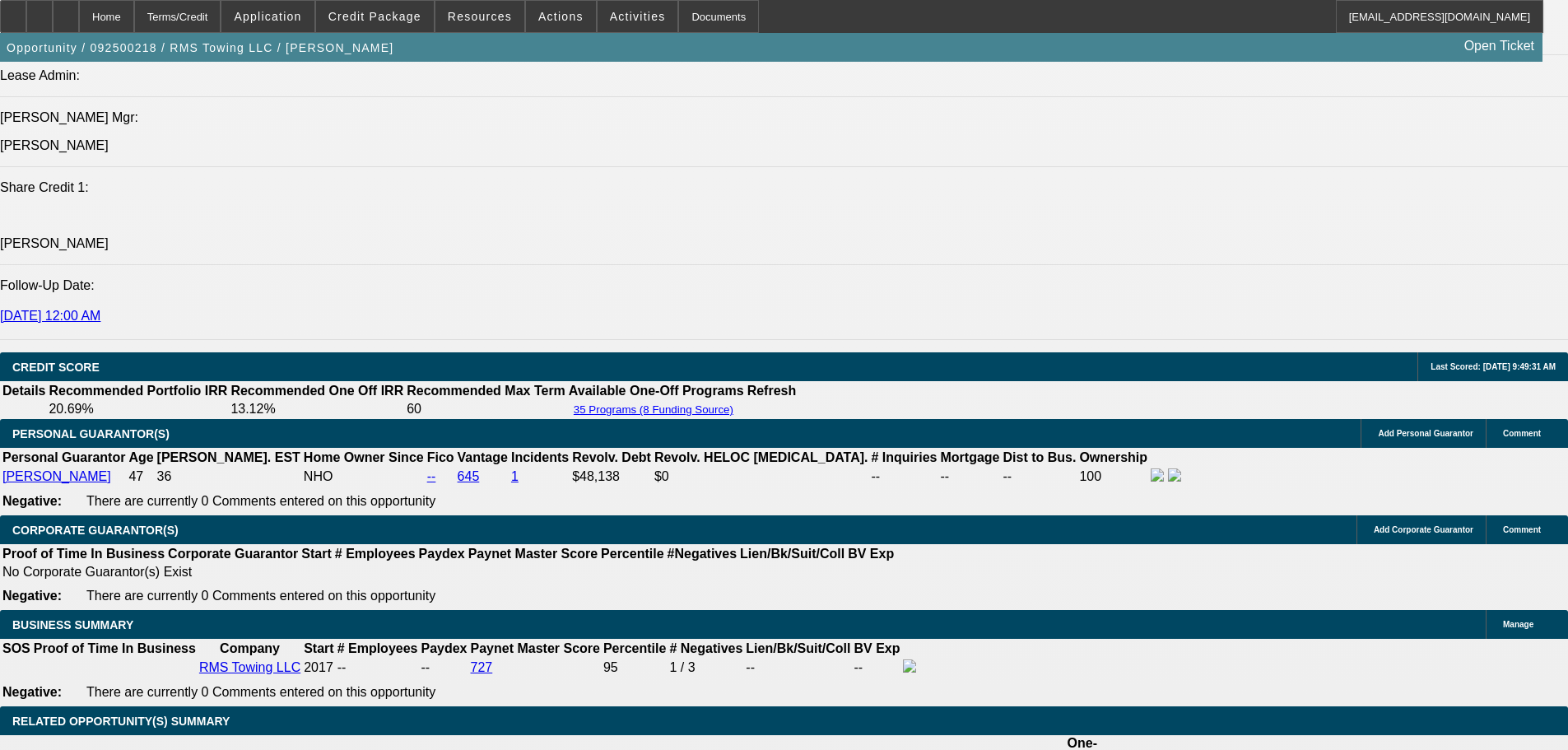
scroll to position [1957, 0]
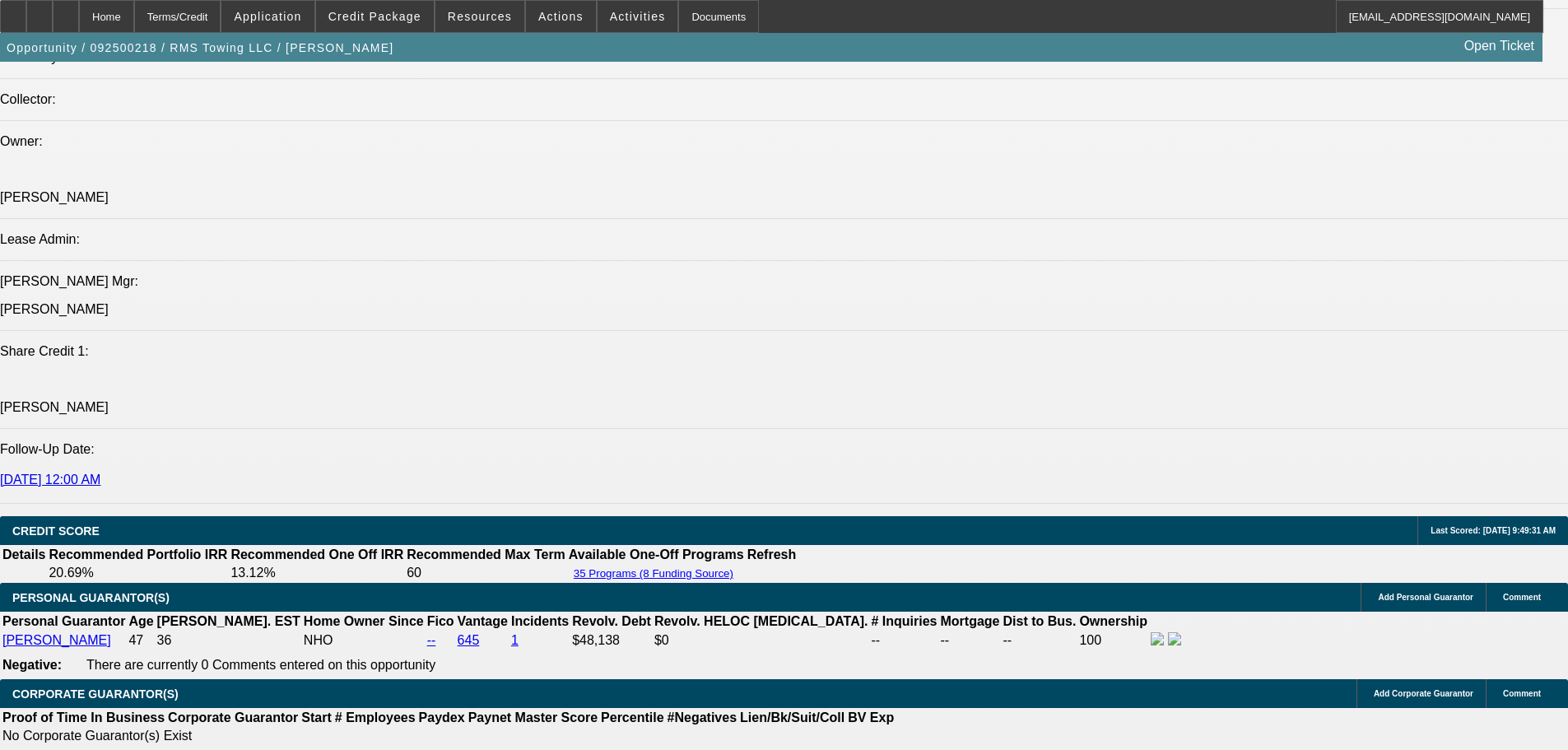
type input "18.8"
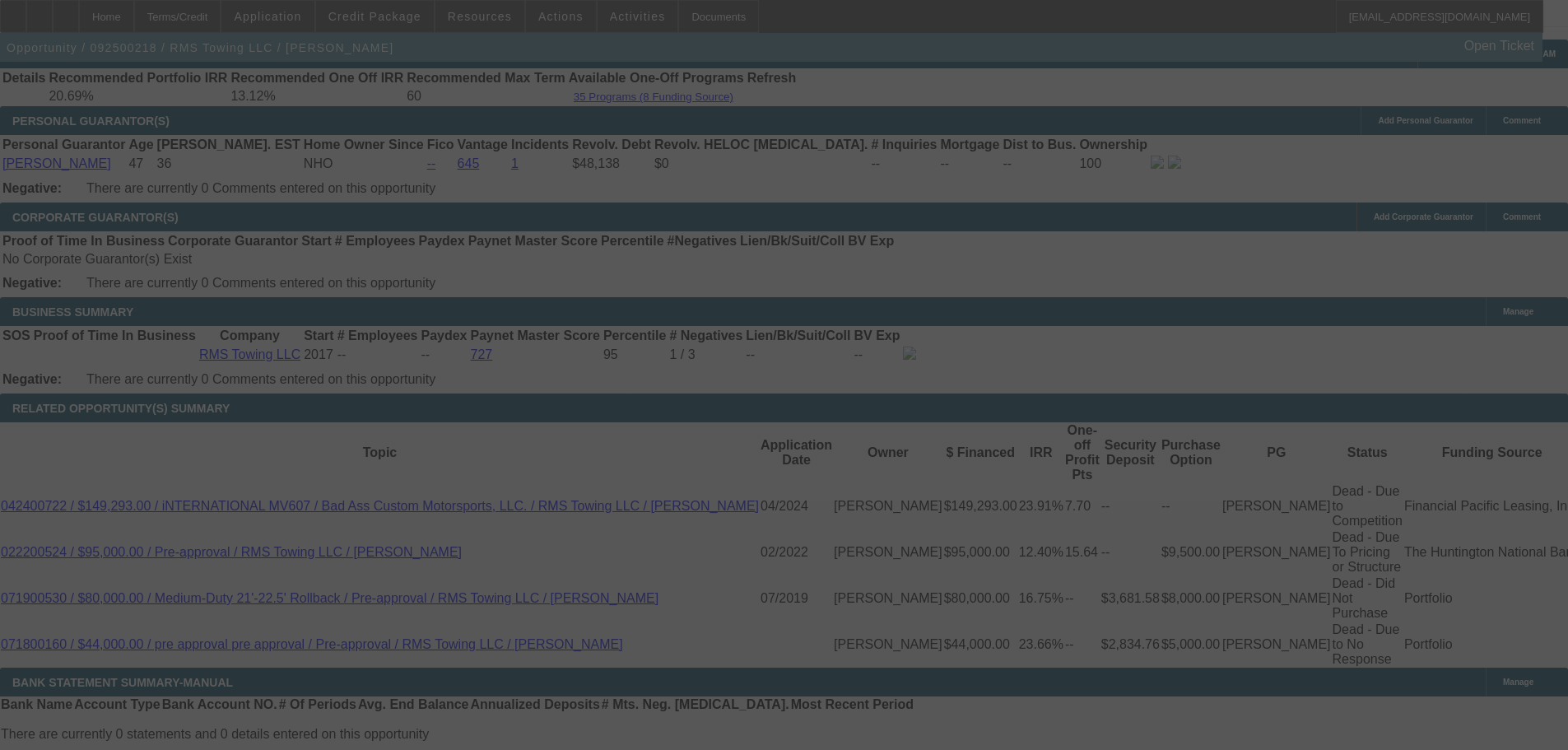
scroll to position [2450, 0]
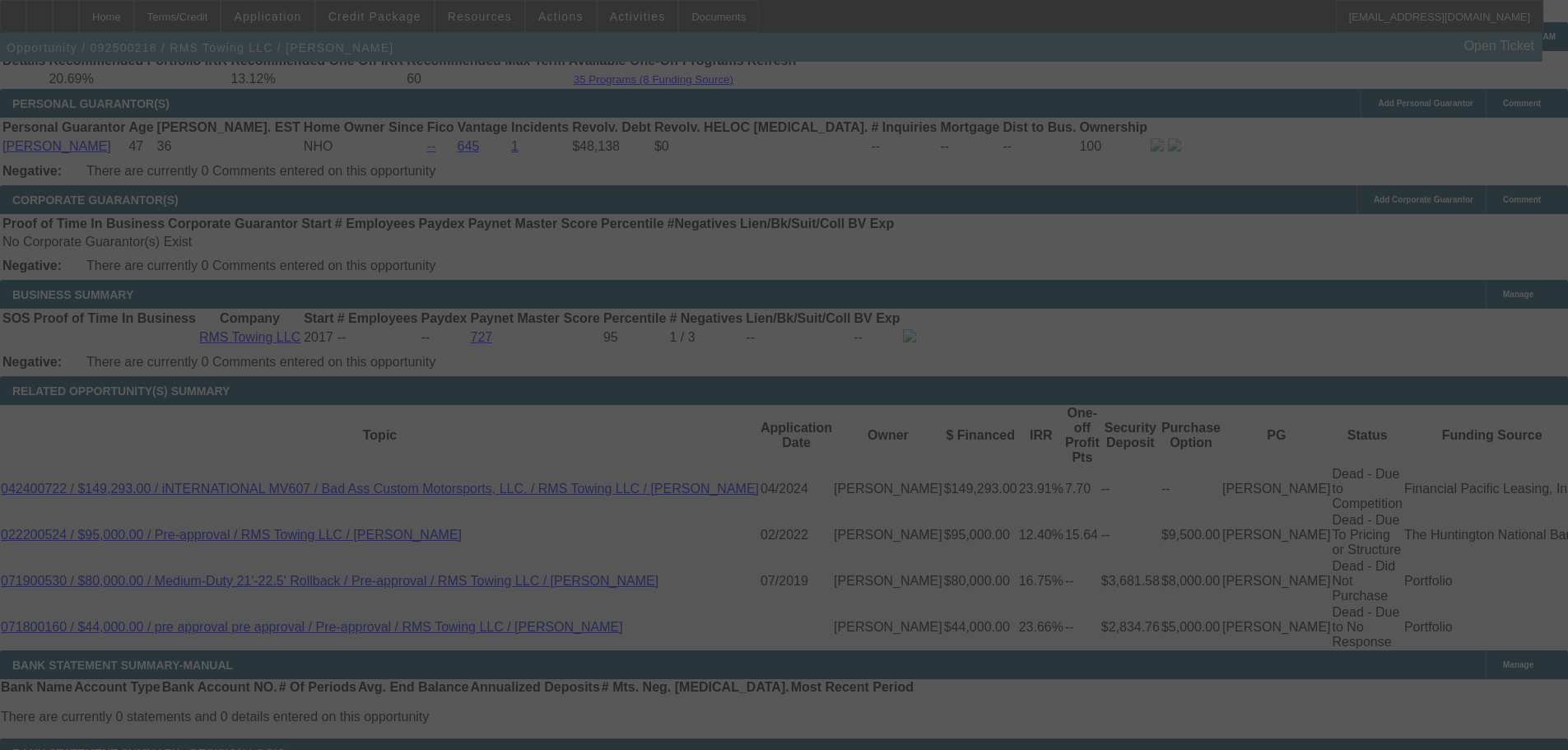
select select "0"
select select "3"
select select "0"
select select "6"
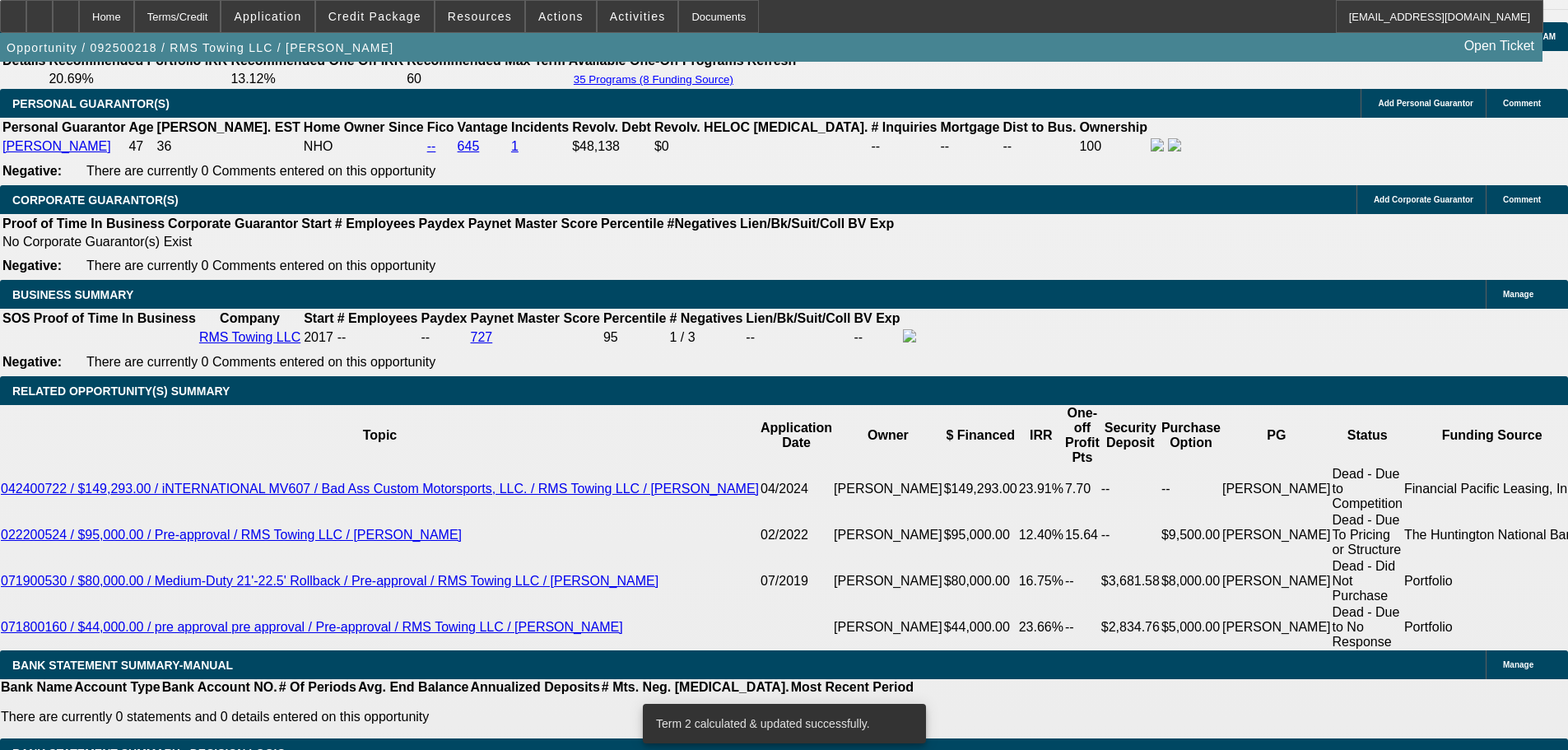
scroll to position [2204, 0]
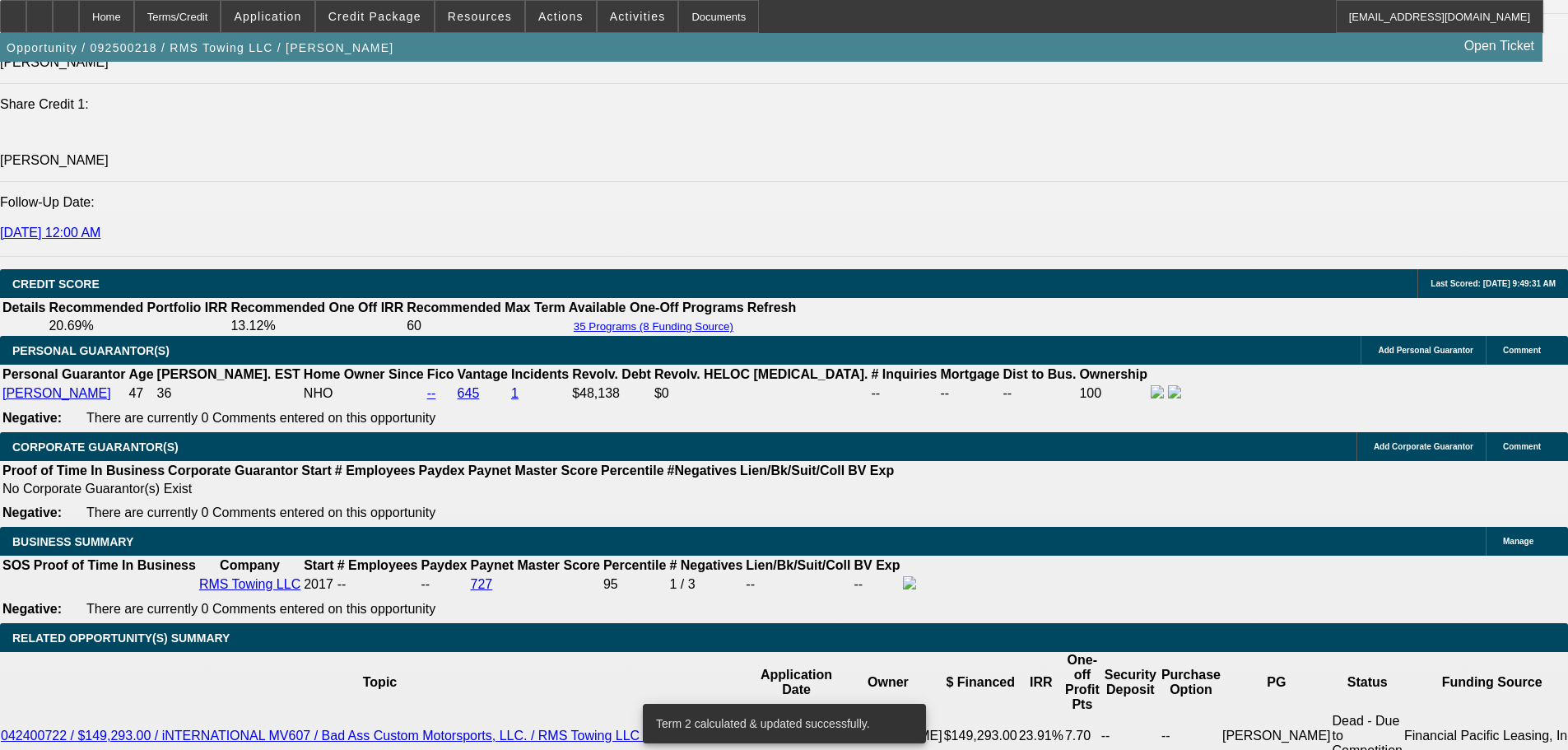
type input "18."
type input "UNKNOWN"
type input "$2,158.44"
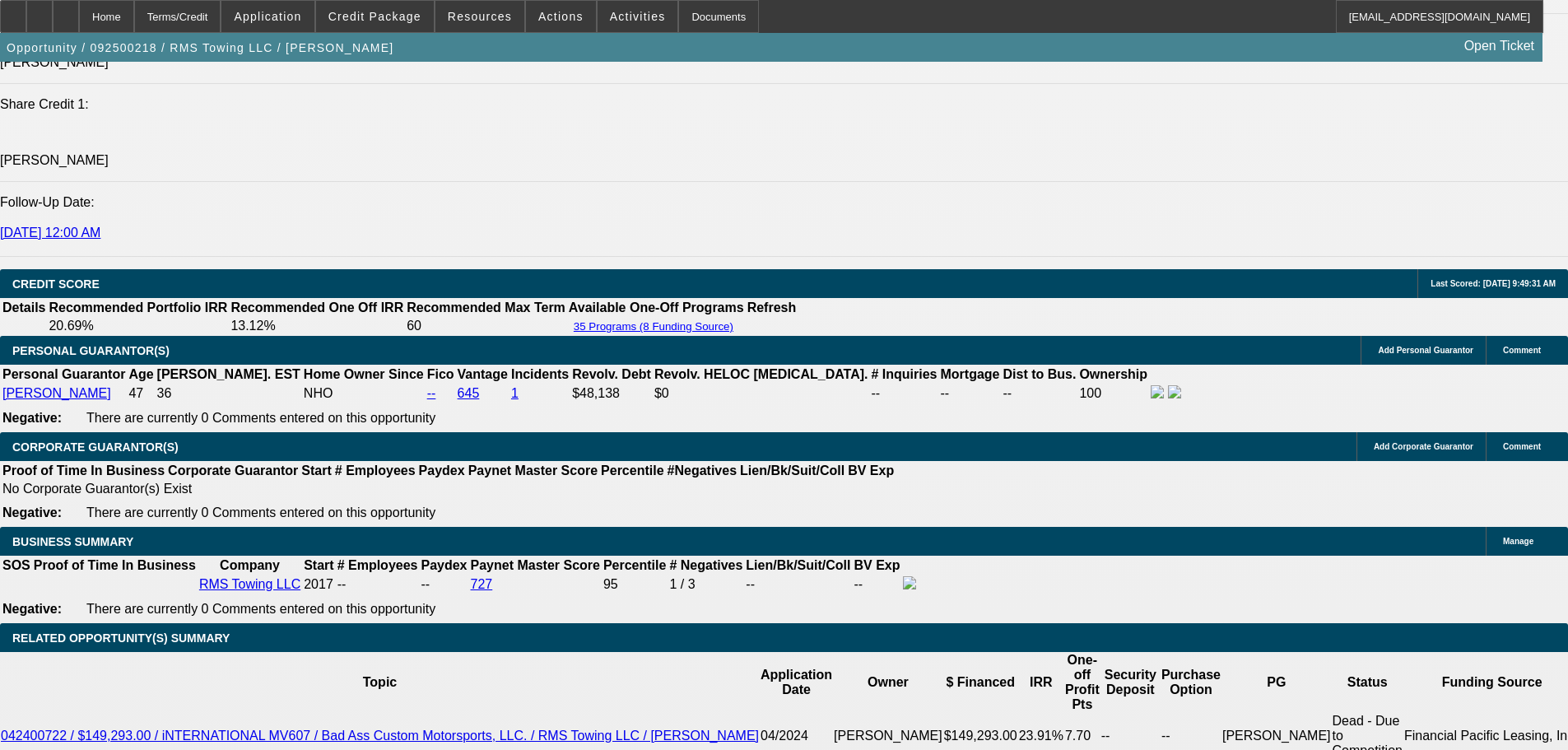
type input "18.6"
type input "$2,186.28"
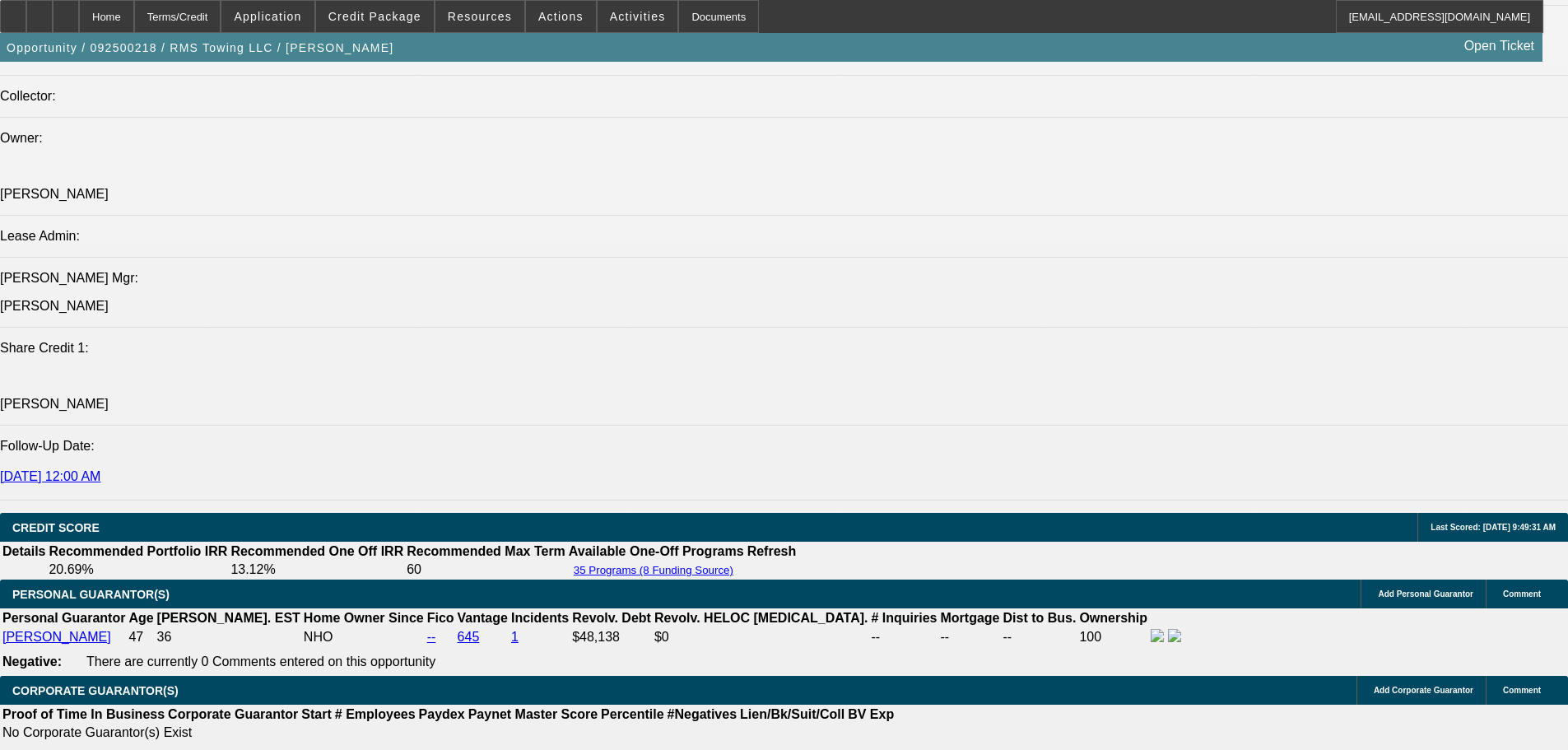
scroll to position [1957, 0]
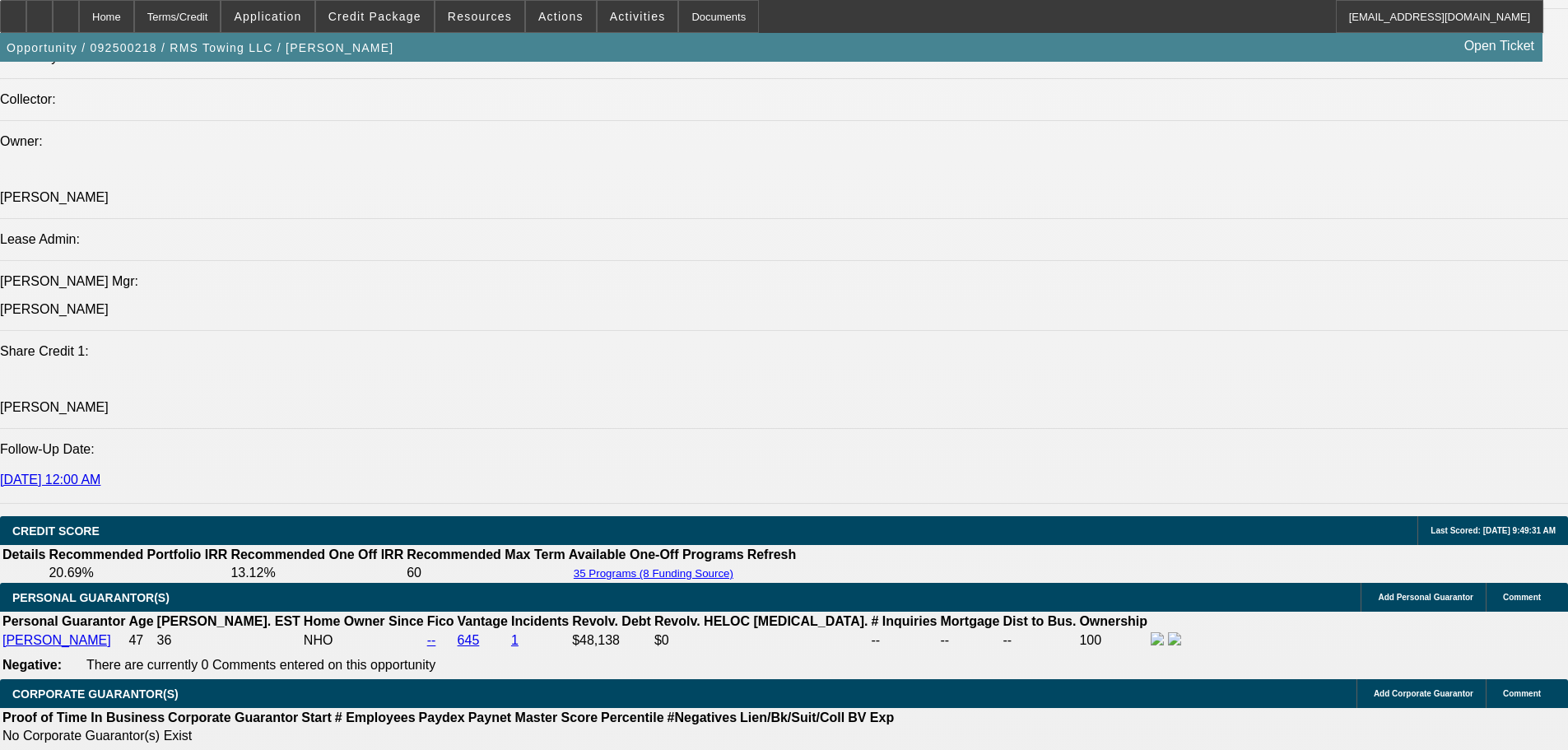
type input "18.6"
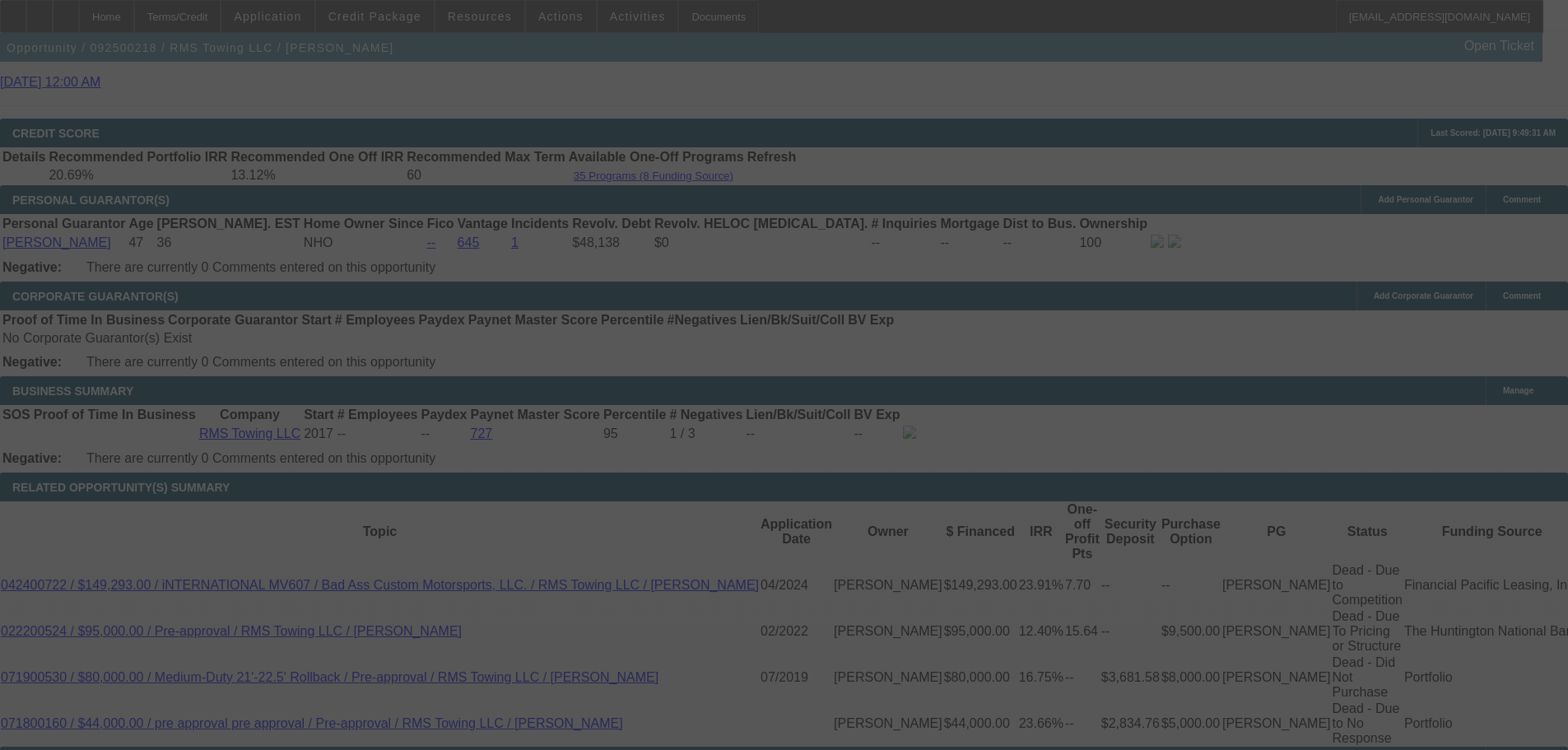
scroll to position [2368, 0]
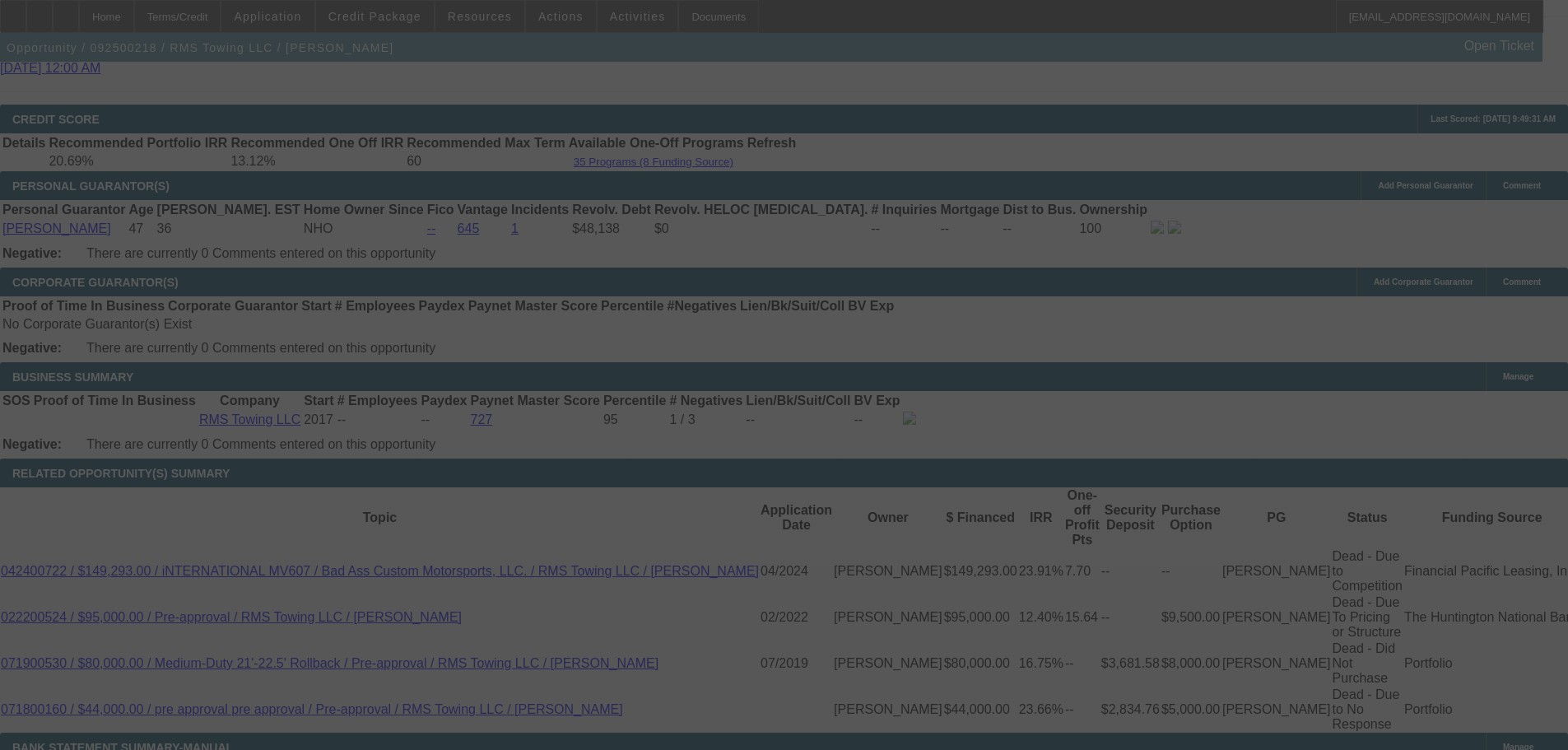
select select "0"
select select "3"
select select "0"
select select "6"
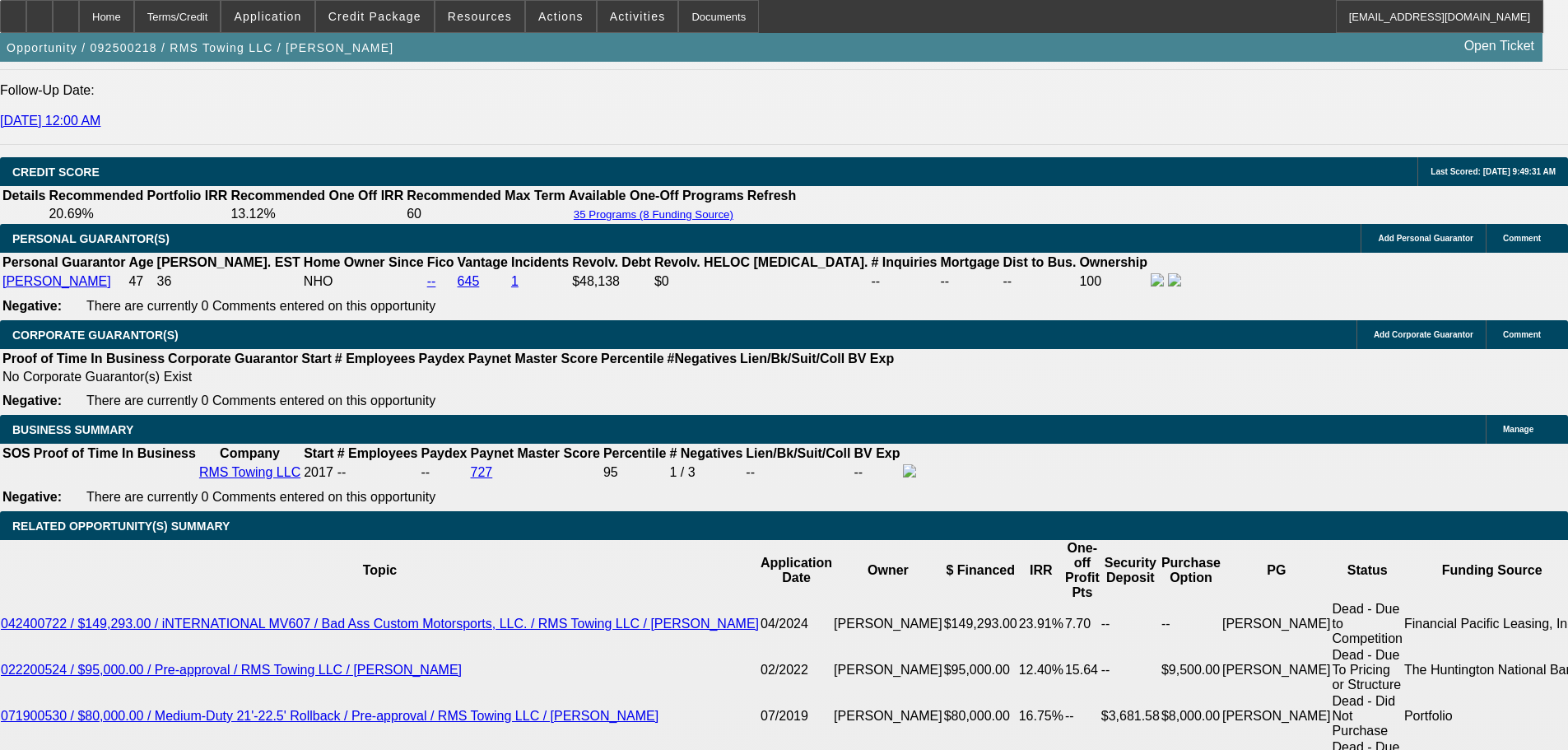
scroll to position [2524, 0]
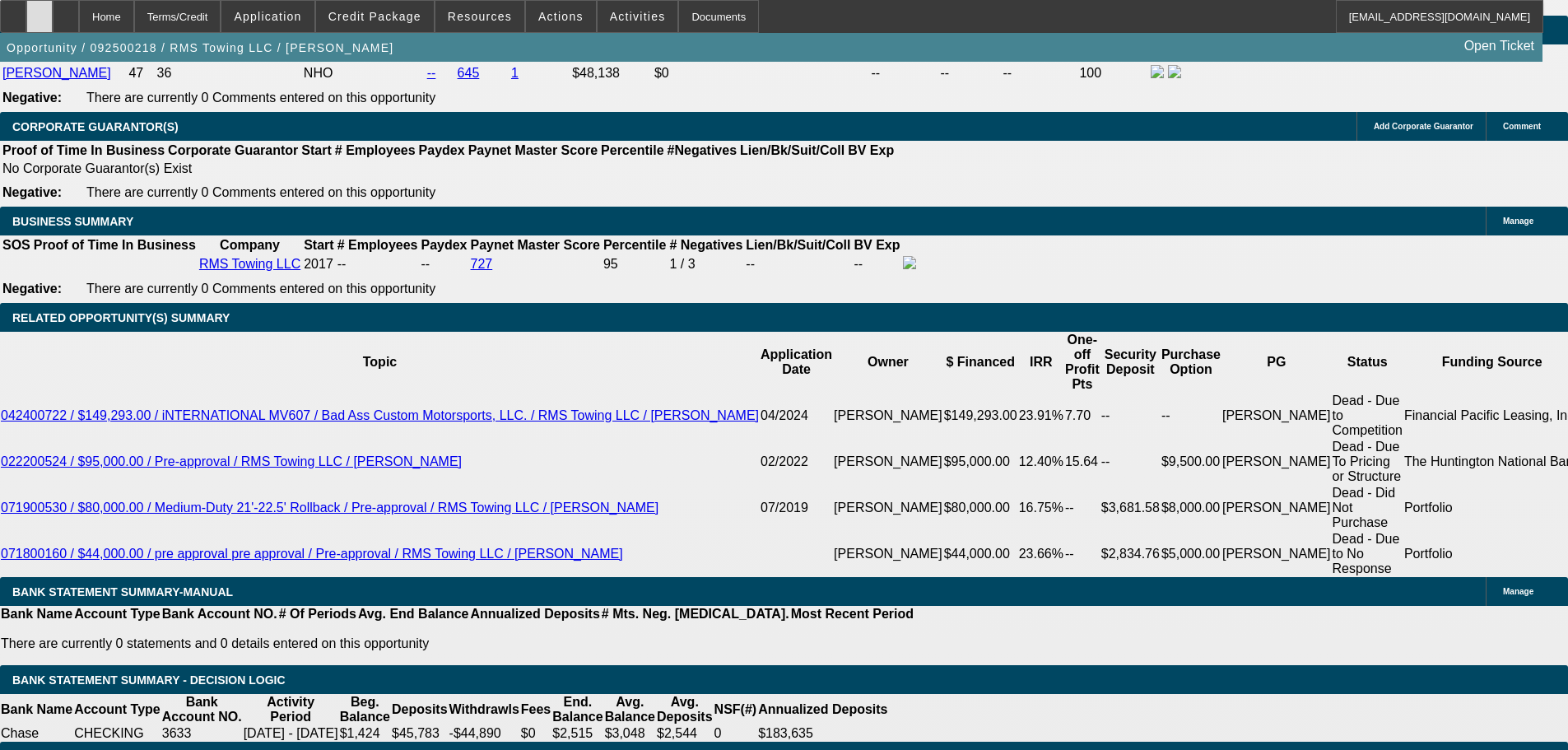
click at [53, 6] on div at bounding box center [39, 16] width 26 height 32
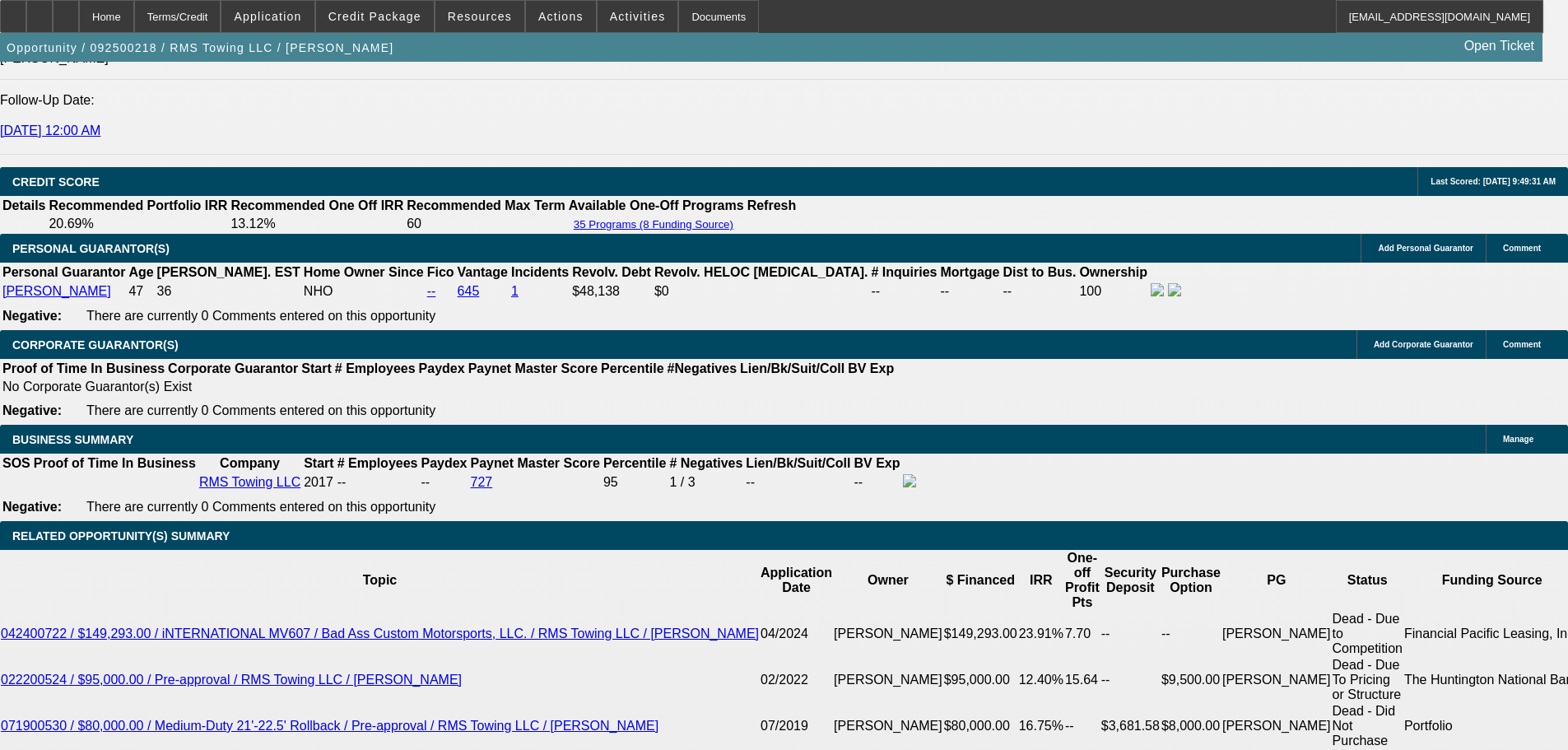
scroll to position [2277, 0]
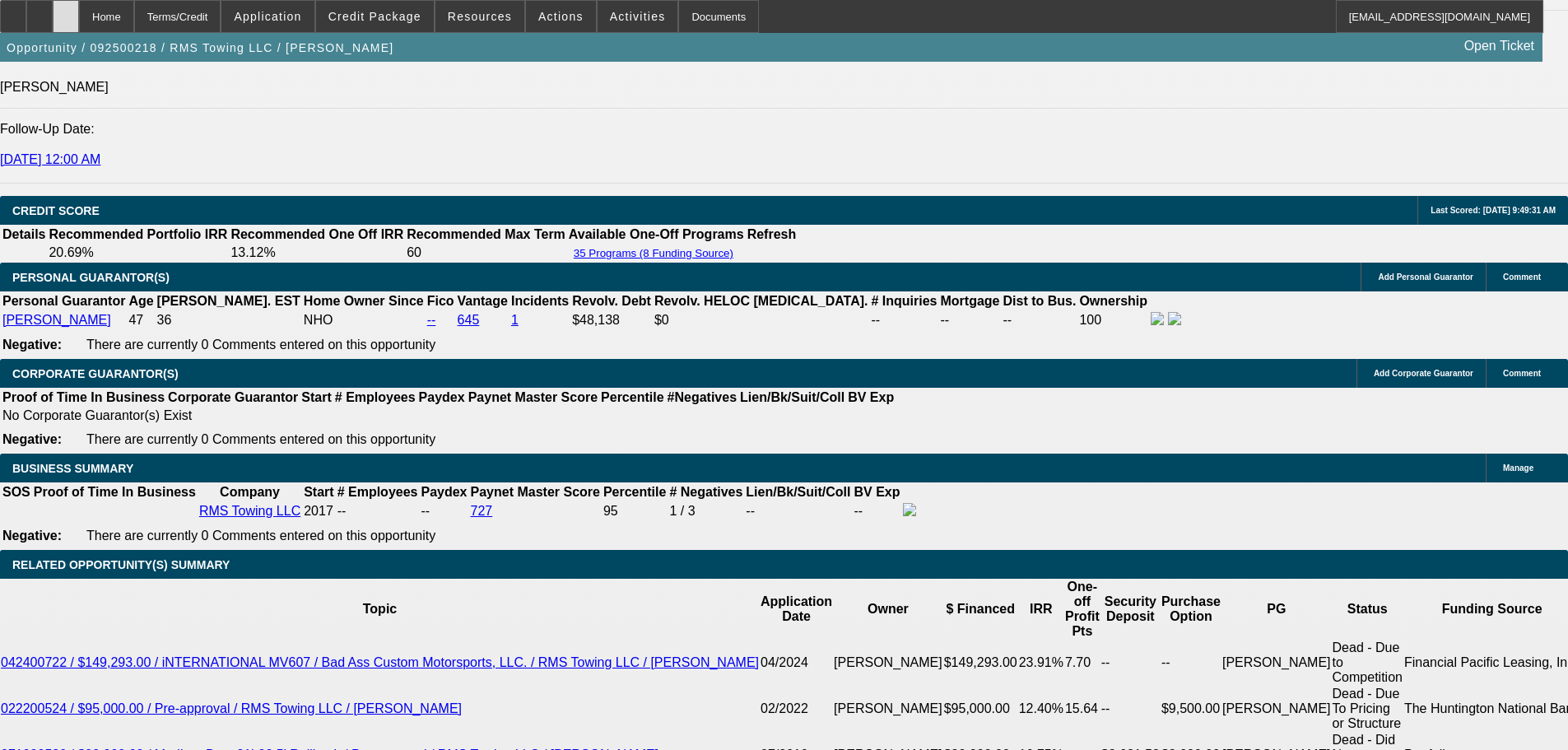
click at [79, 11] on div at bounding box center [66, 16] width 26 height 32
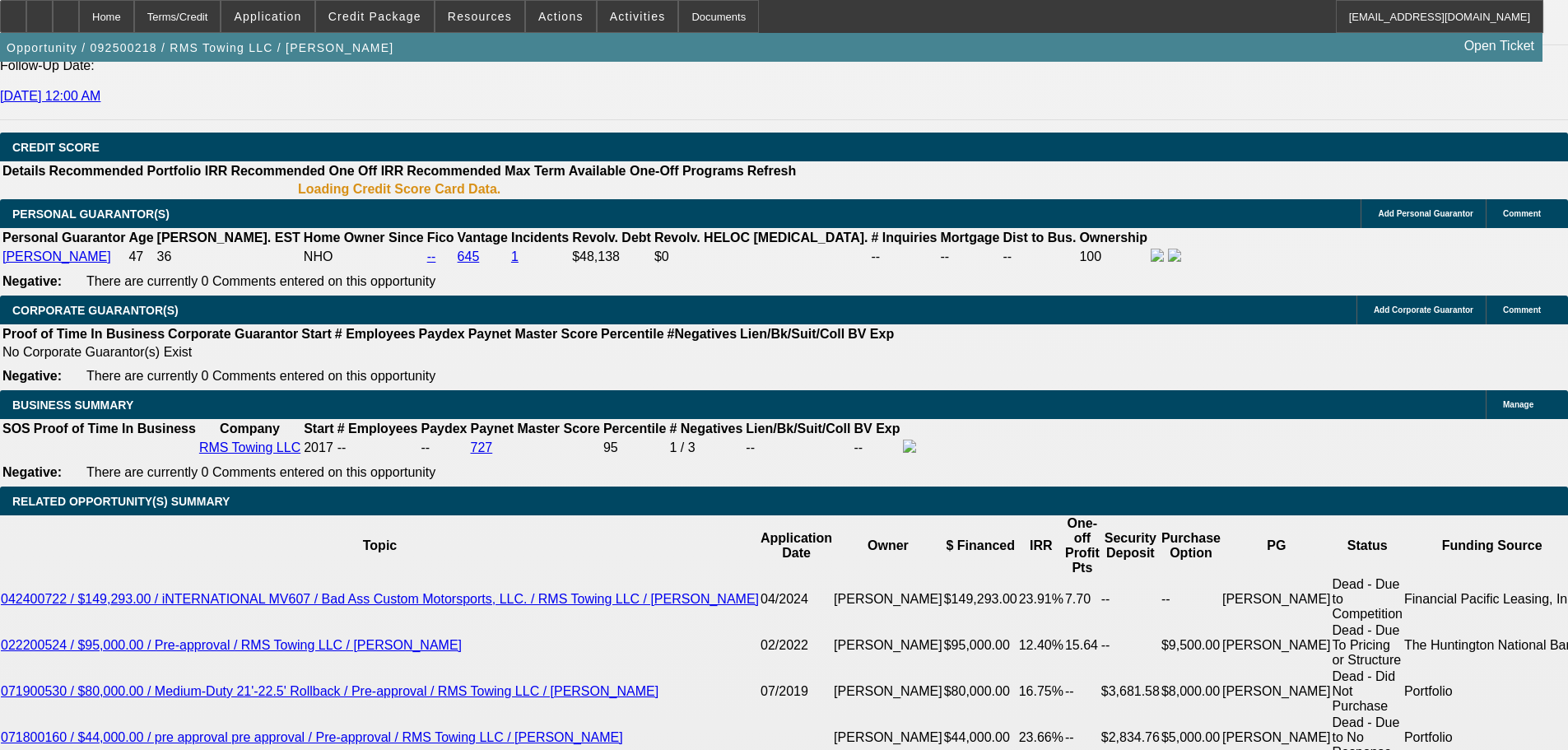
select select "0"
select select "3"
select select "0"
select select "6"
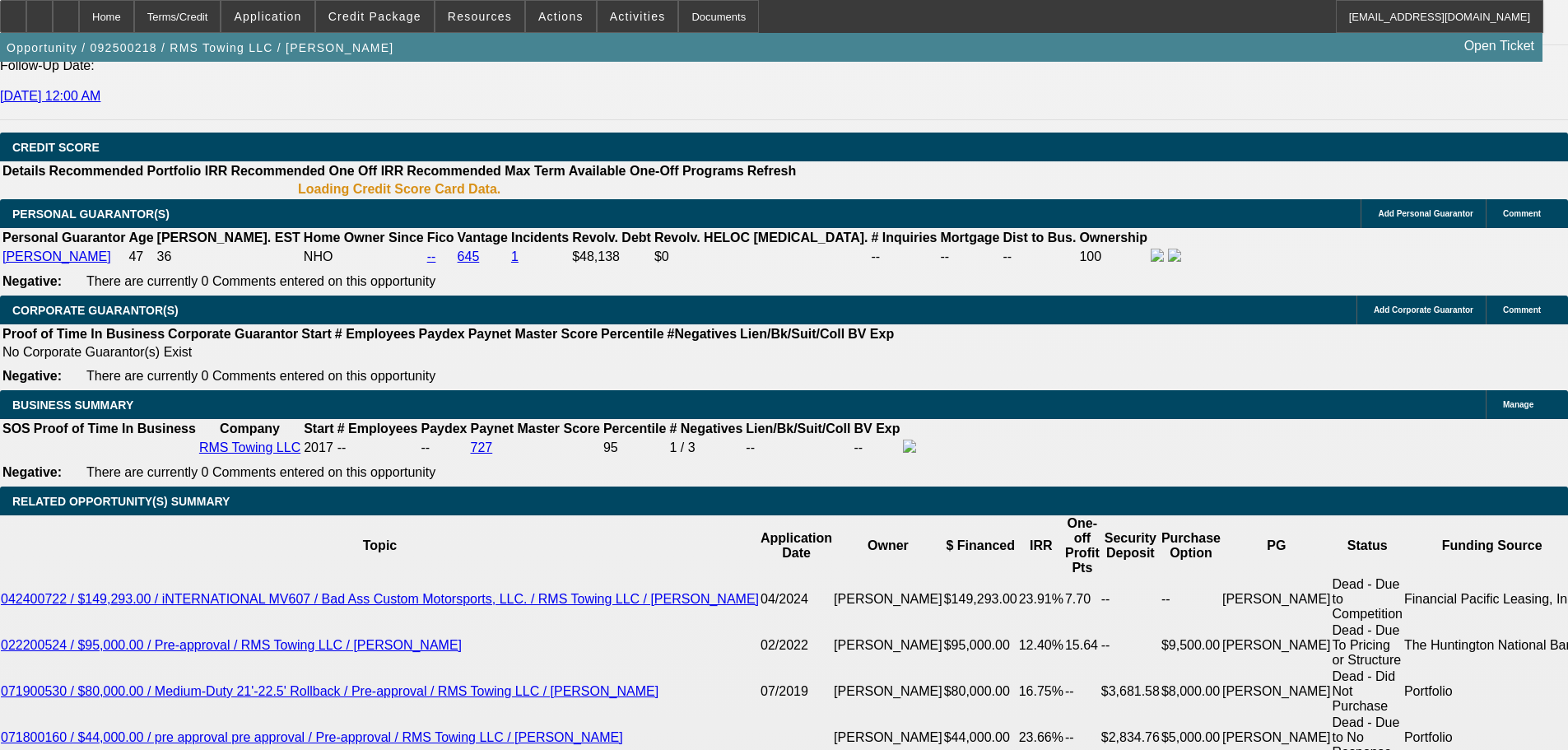
select select "0"
select select "3"
select select "0"
select select "6"
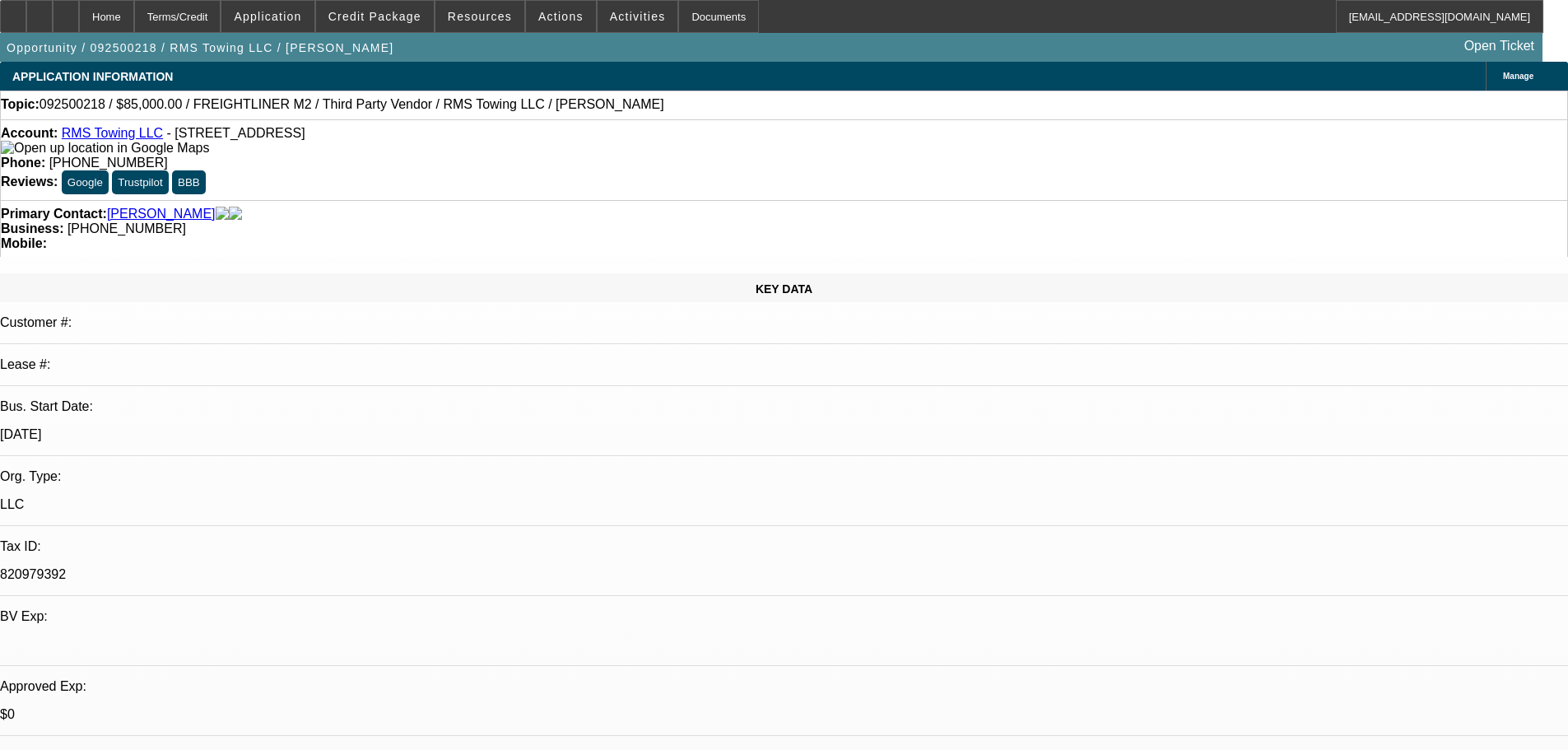
drag, startPoint x: 823, startPoint y: 259, endPoint x: 800, endPoint y: -99, distance: 358.7
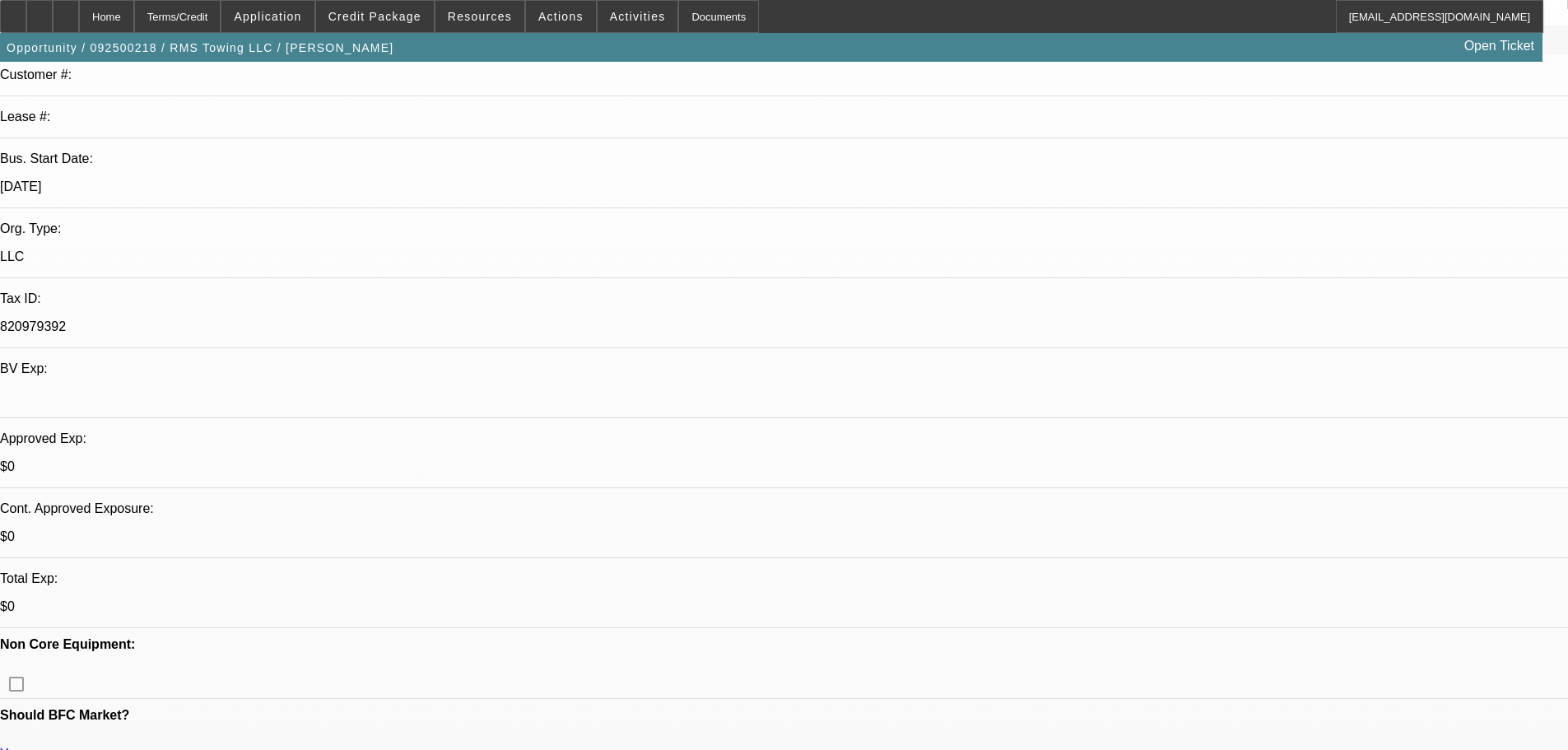
scroll to position [247, 0]
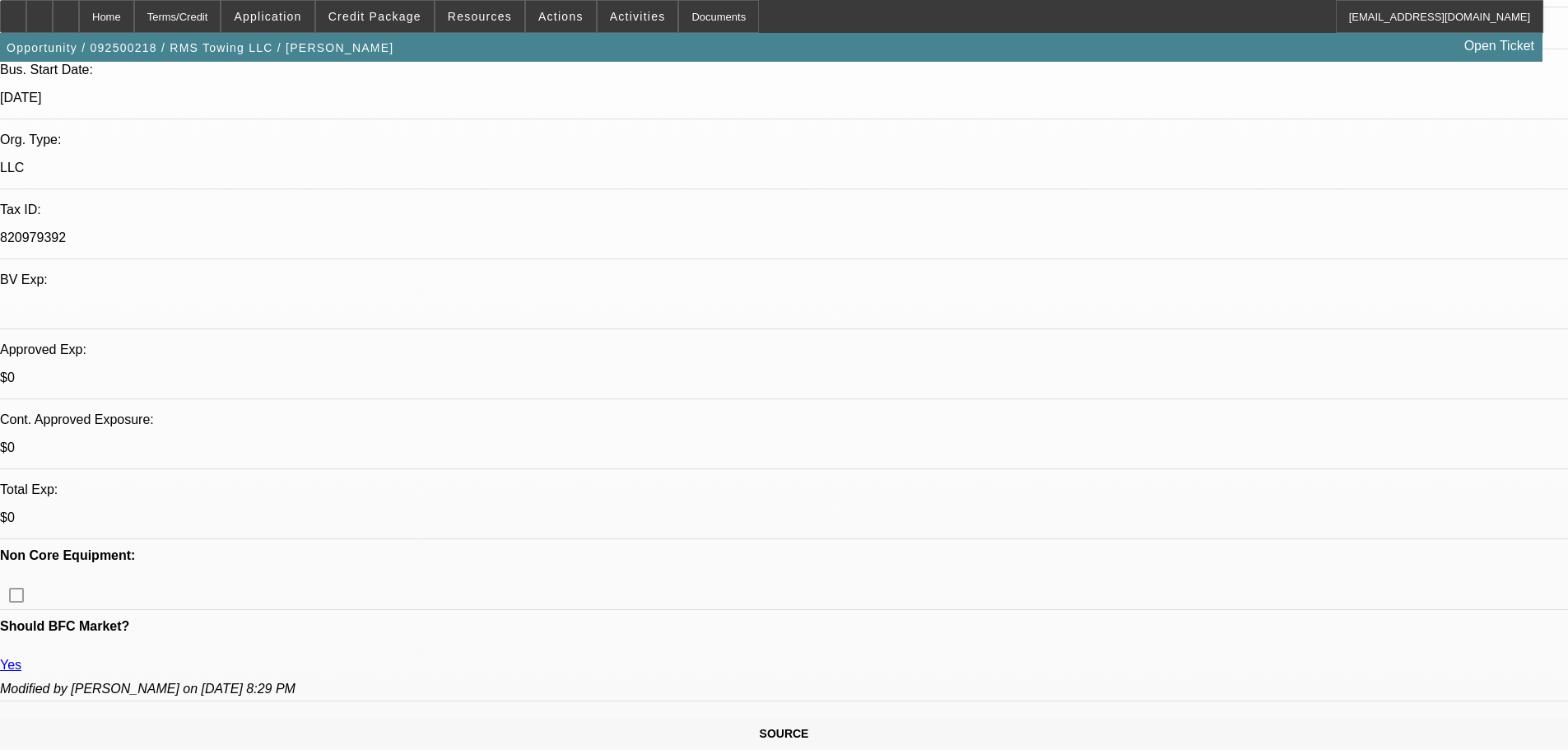
scroll to position [494, 0]
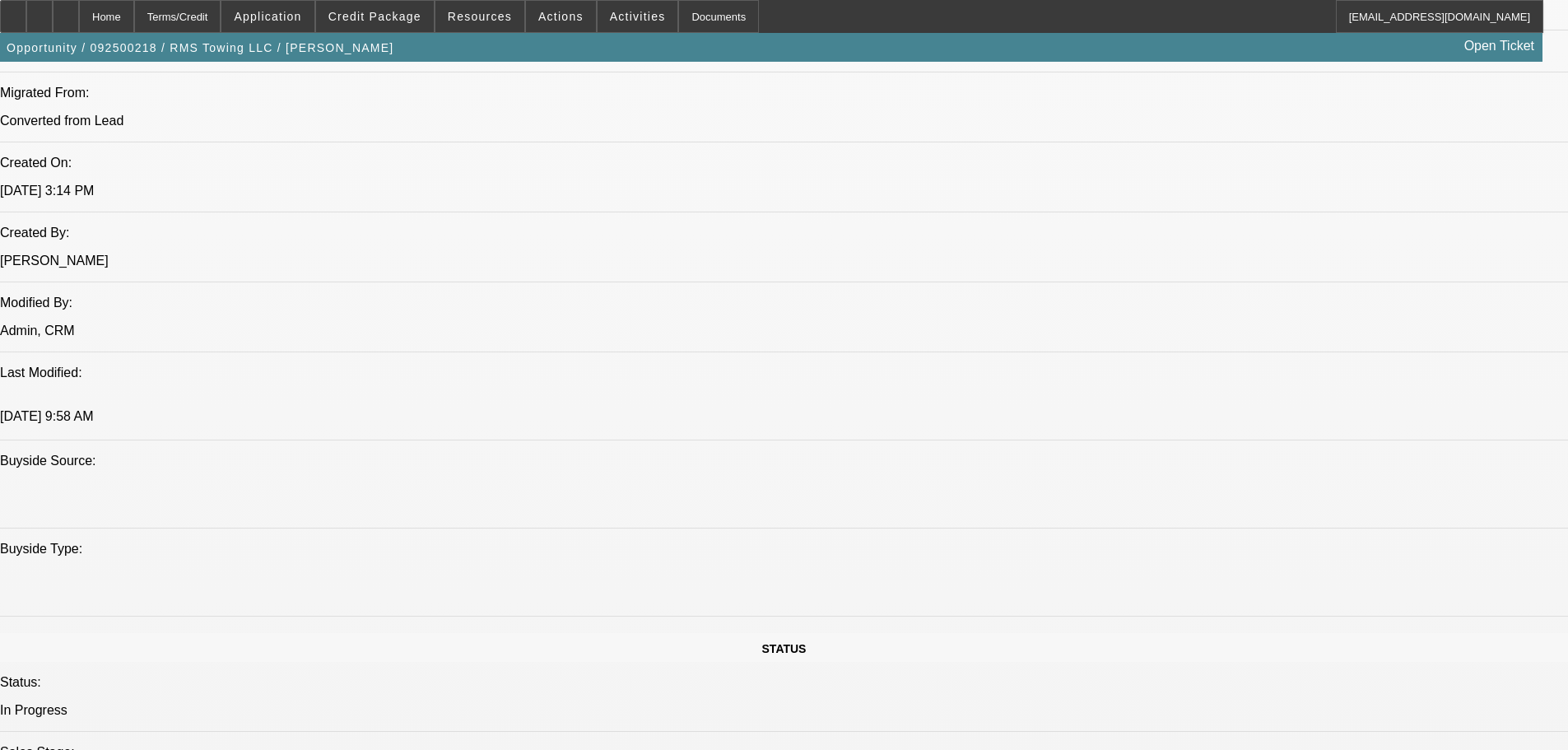
scroll to position [988, 0]
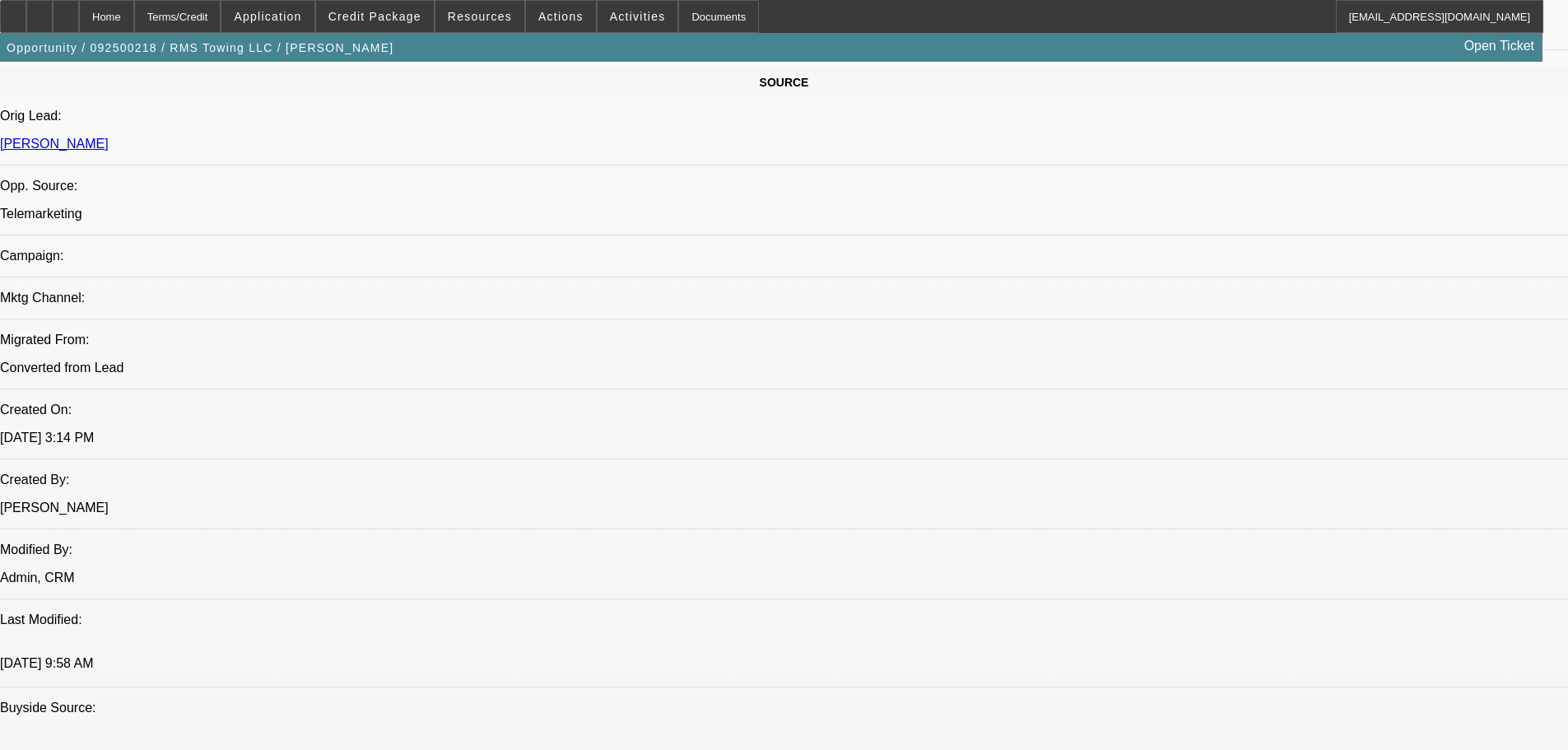
drag, startPoint x: 1026, startPoint y: 425, endPoint x: 760, endPoint y: 443, distance: 266.6
drag, startPoint x: 993, startPoint y: 428, endPoint x: 694, endPoint y: 430, distance: 299.0
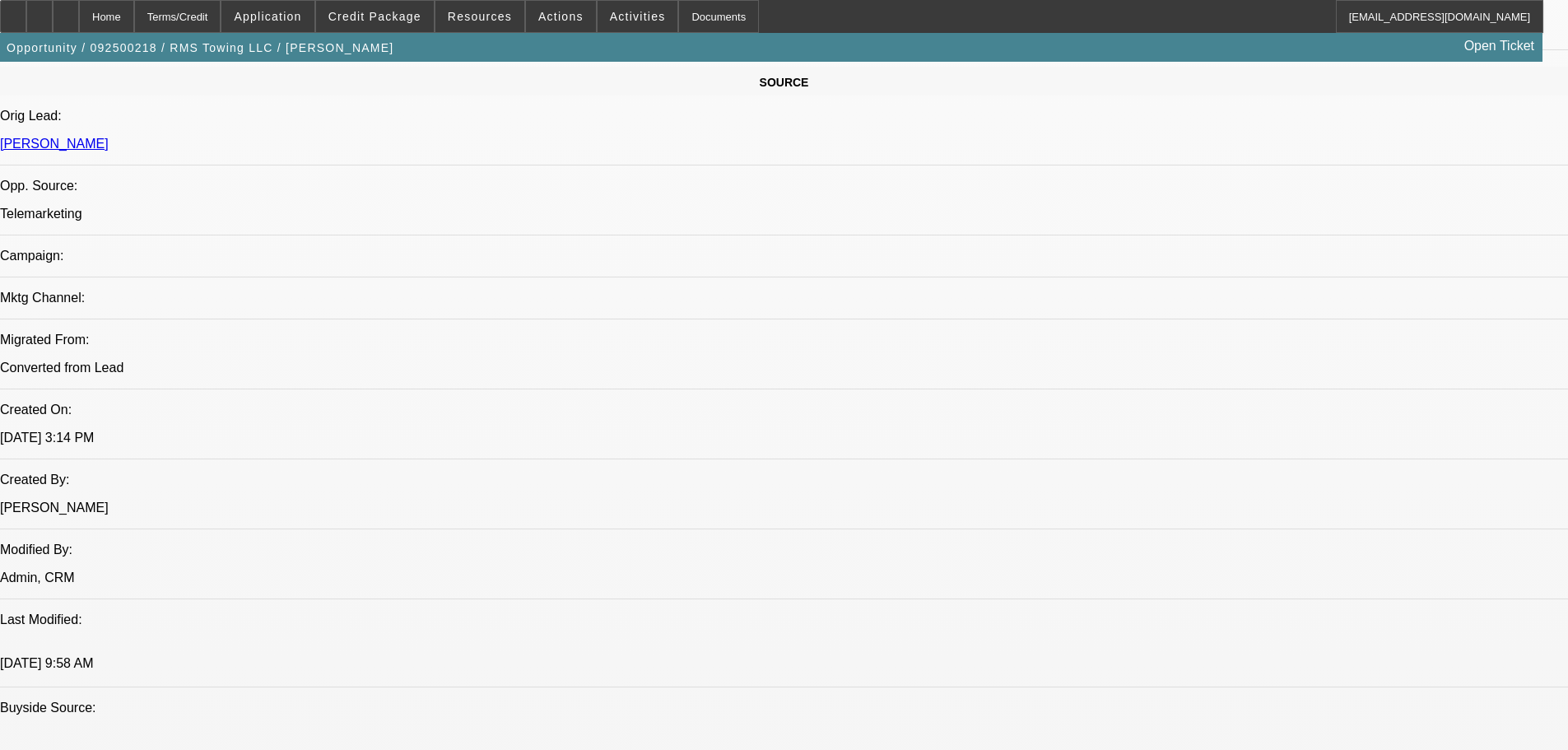
drag, startPoint x: 1012, startPoint y: 420, endPoint x: 946, endPoint y: 418, distance: 66.0
drag, startPoint x: 1026, startPoint y: 426, endPoint x: 942, endPoint y: 434, distance: 84.4
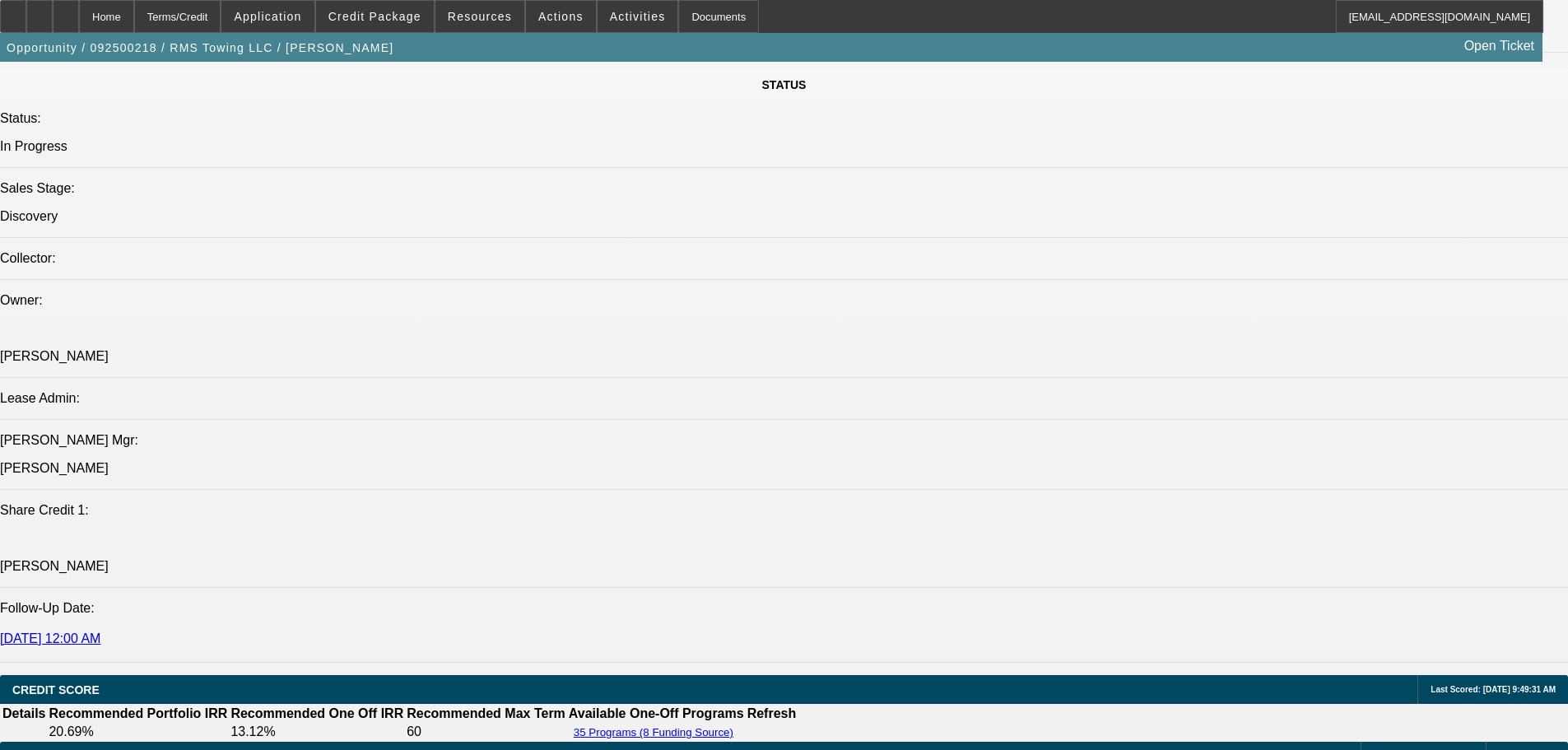
scroll to position [1893, 0]
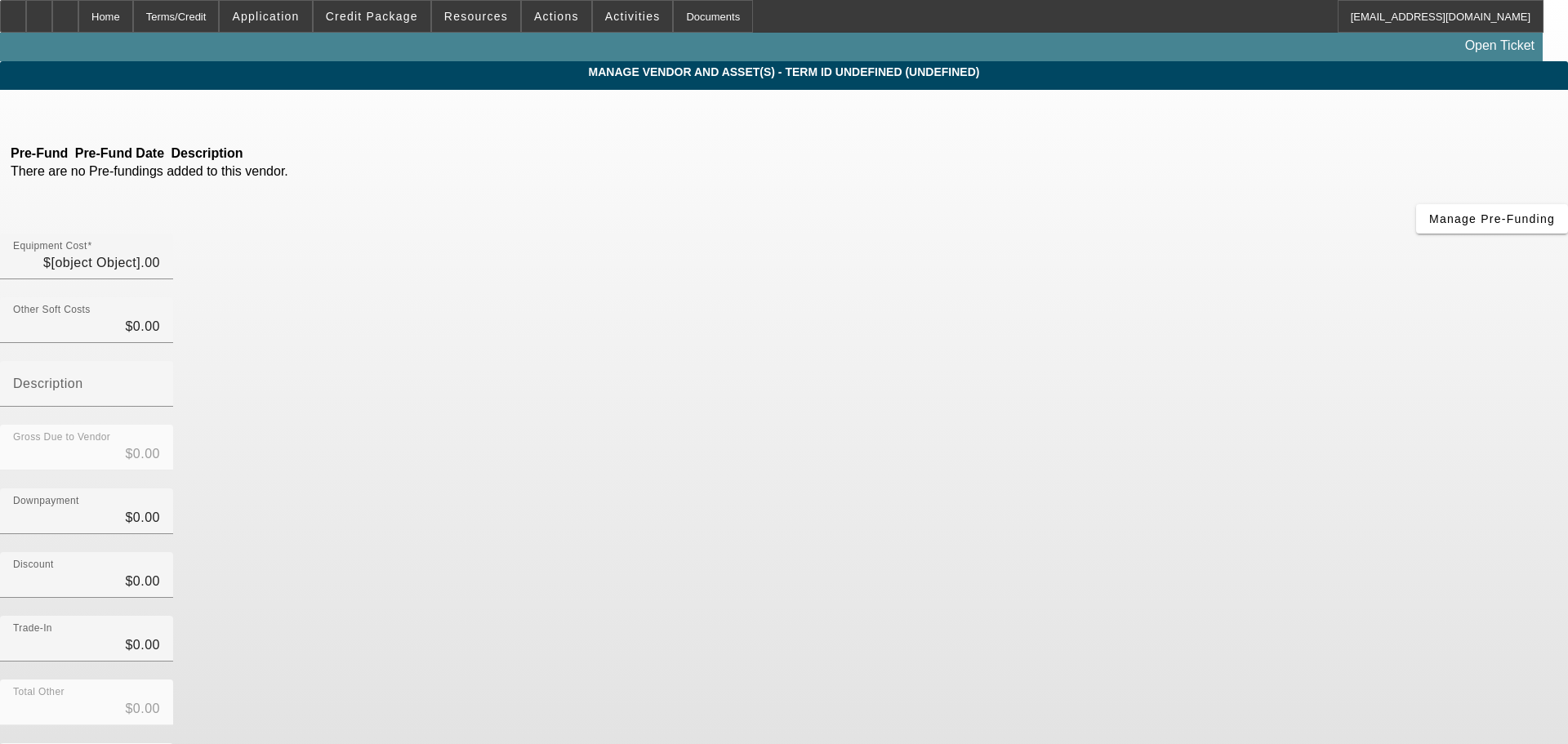
type input "$85,000.00"
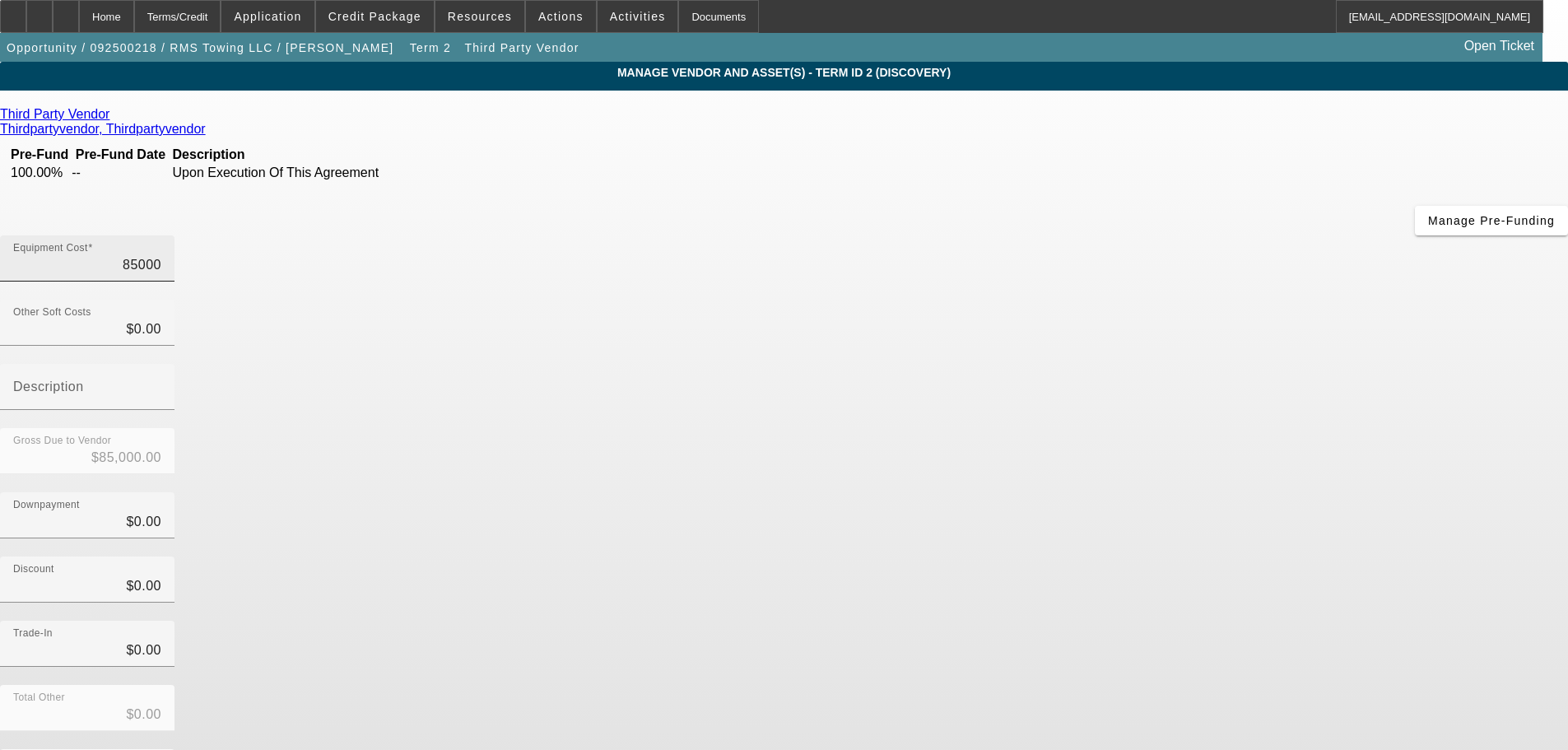
drag, startPoint x: 975, startPoint y: 146, endPoint x: 951, endPoint y: 132, distance: 27.8
click at [162, 255] on input "85000" at bounding box center [87, 265] width 149 height 19
drag, startPoint x: 978, startPoint y: 138, endPoint x: 1076, endPoint y: 184, distance: 108.3
click at [162, 255] on input "85000" at bounding box center [87, 265] width 149 height 19
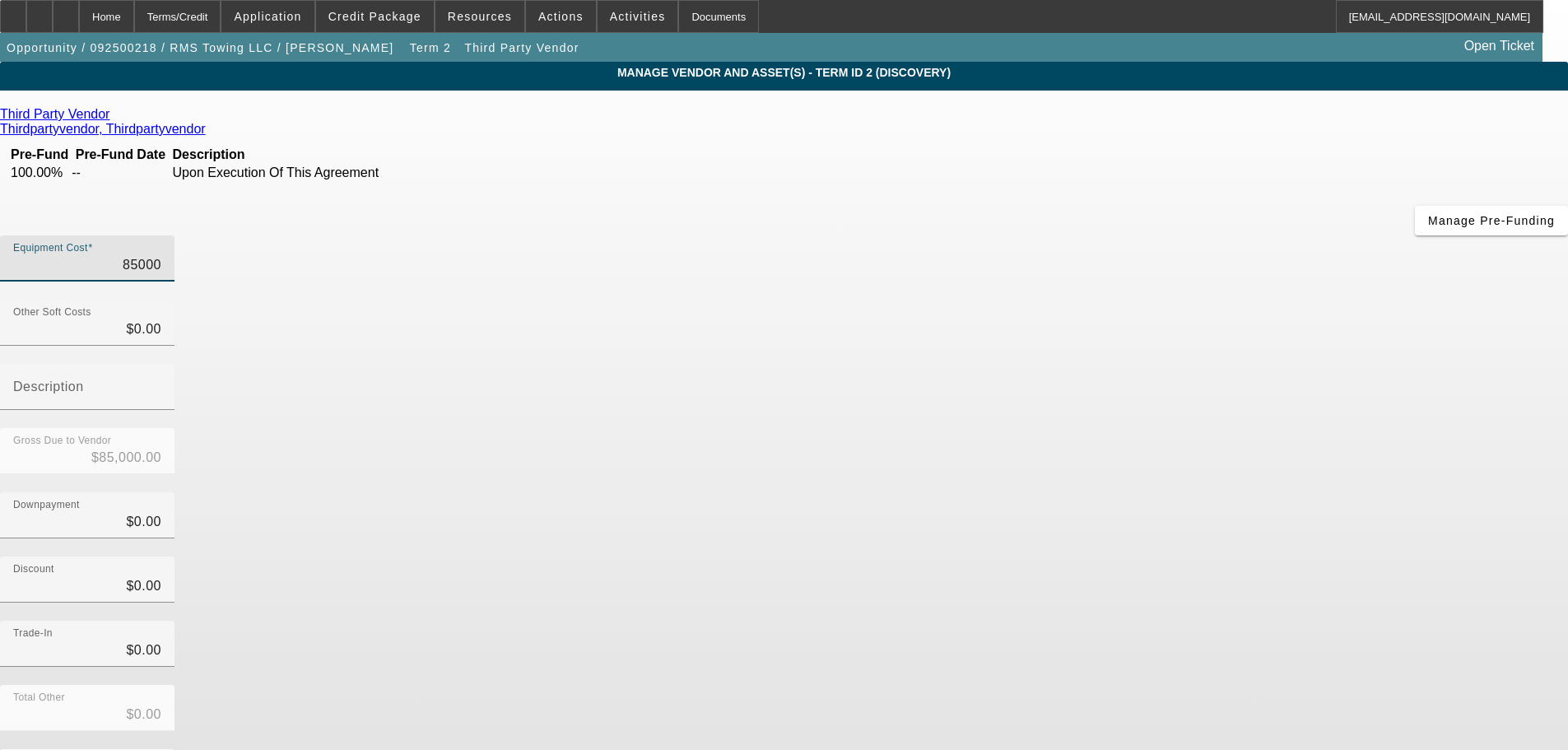
type input "8000"
type input "$8,000.00"
type input "83000"
type input "$83,000.00"
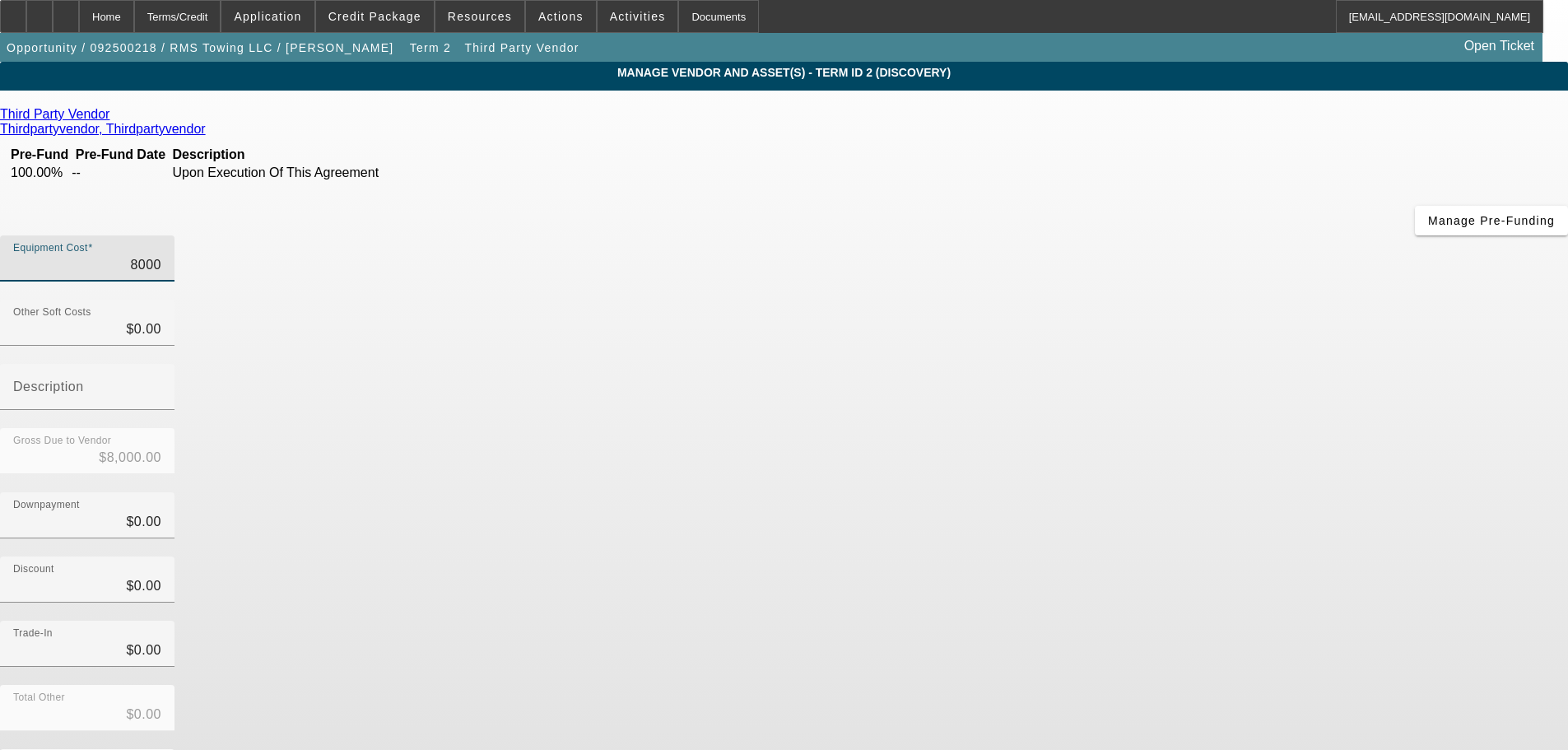
type input "$83,000.00"
click at [1100, 492] on div "Downpayment $0.00" at bounding box center [784, 524] width 1568 height 64
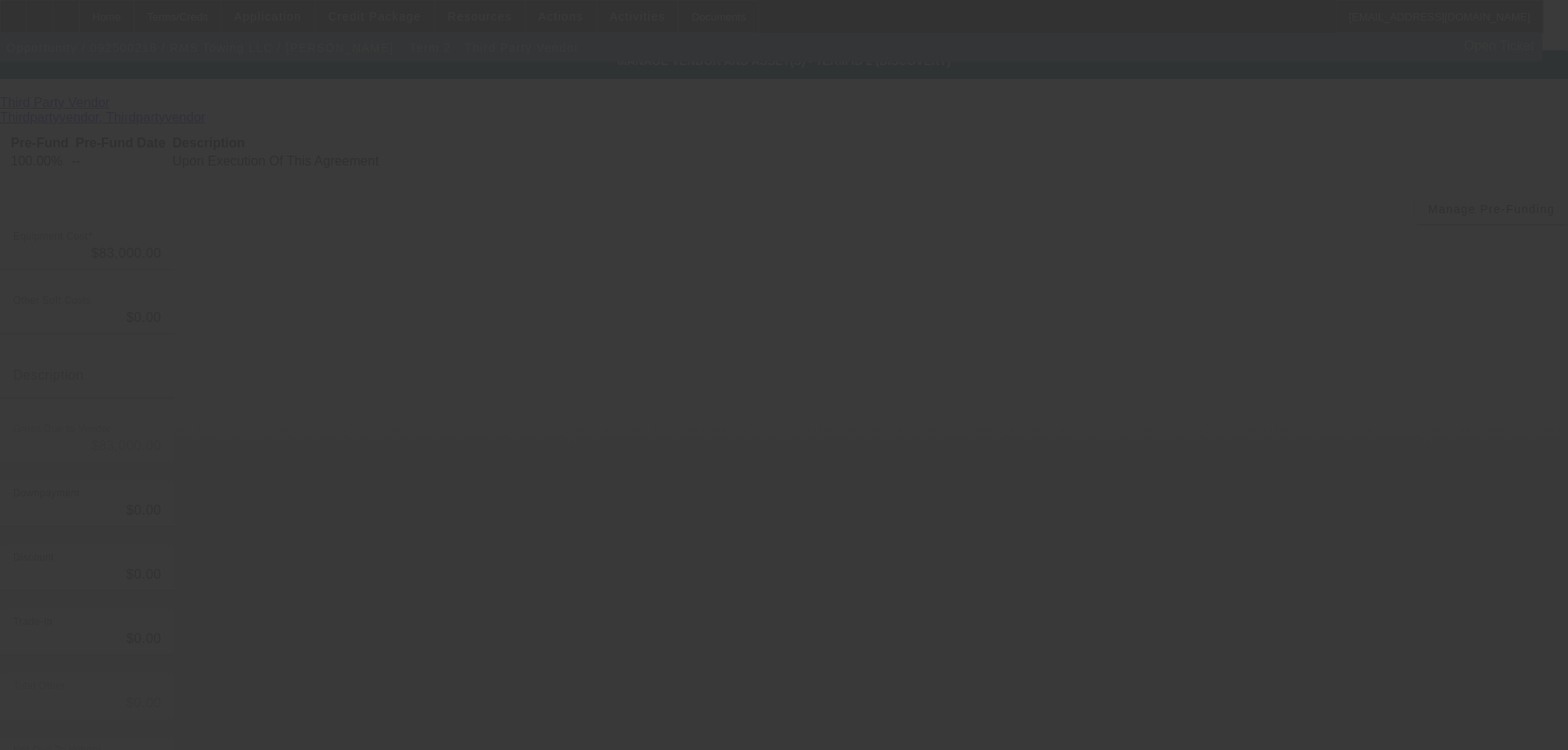
scroll to position [22, 0]
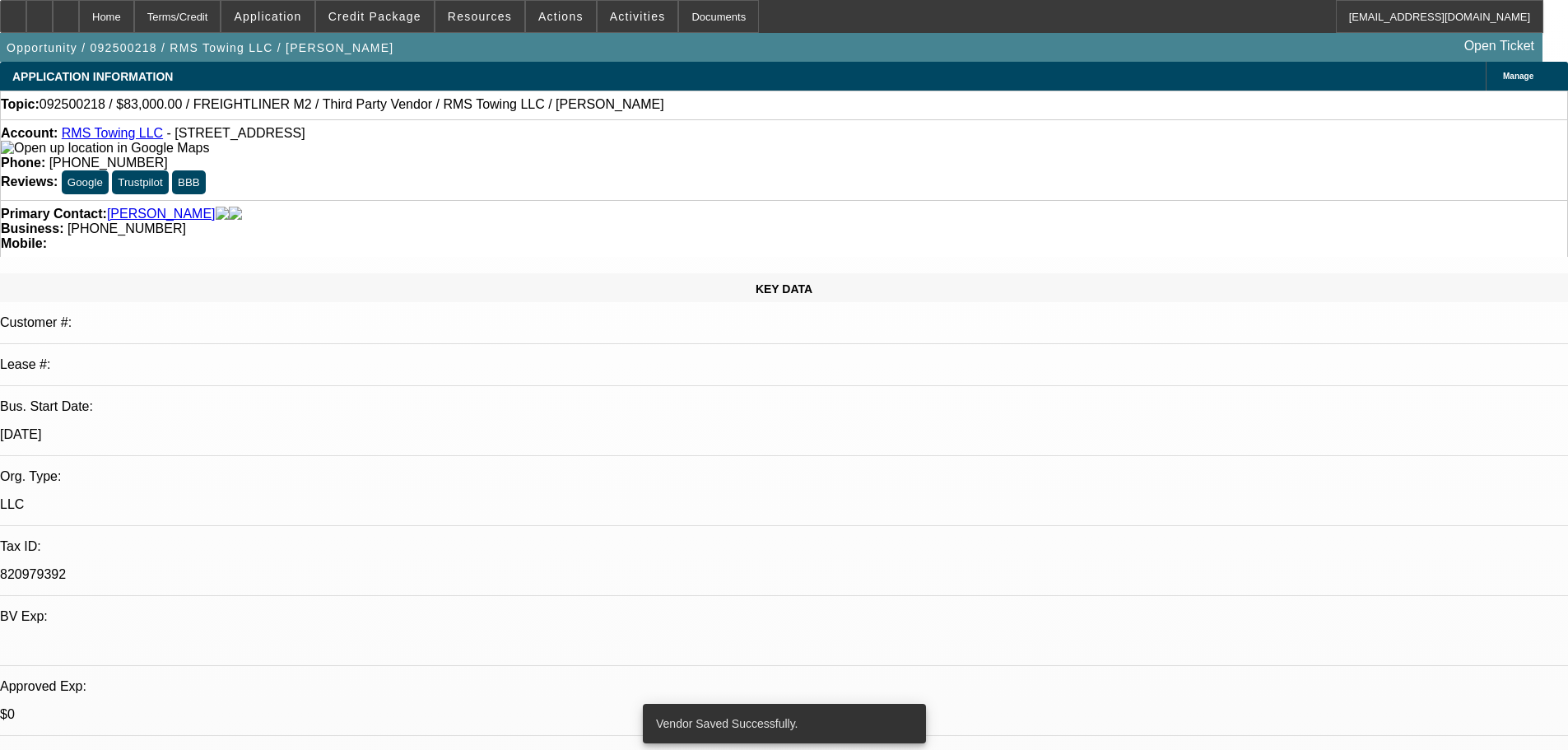
select select "0"
select select "3"
select select "0"
select select "6"
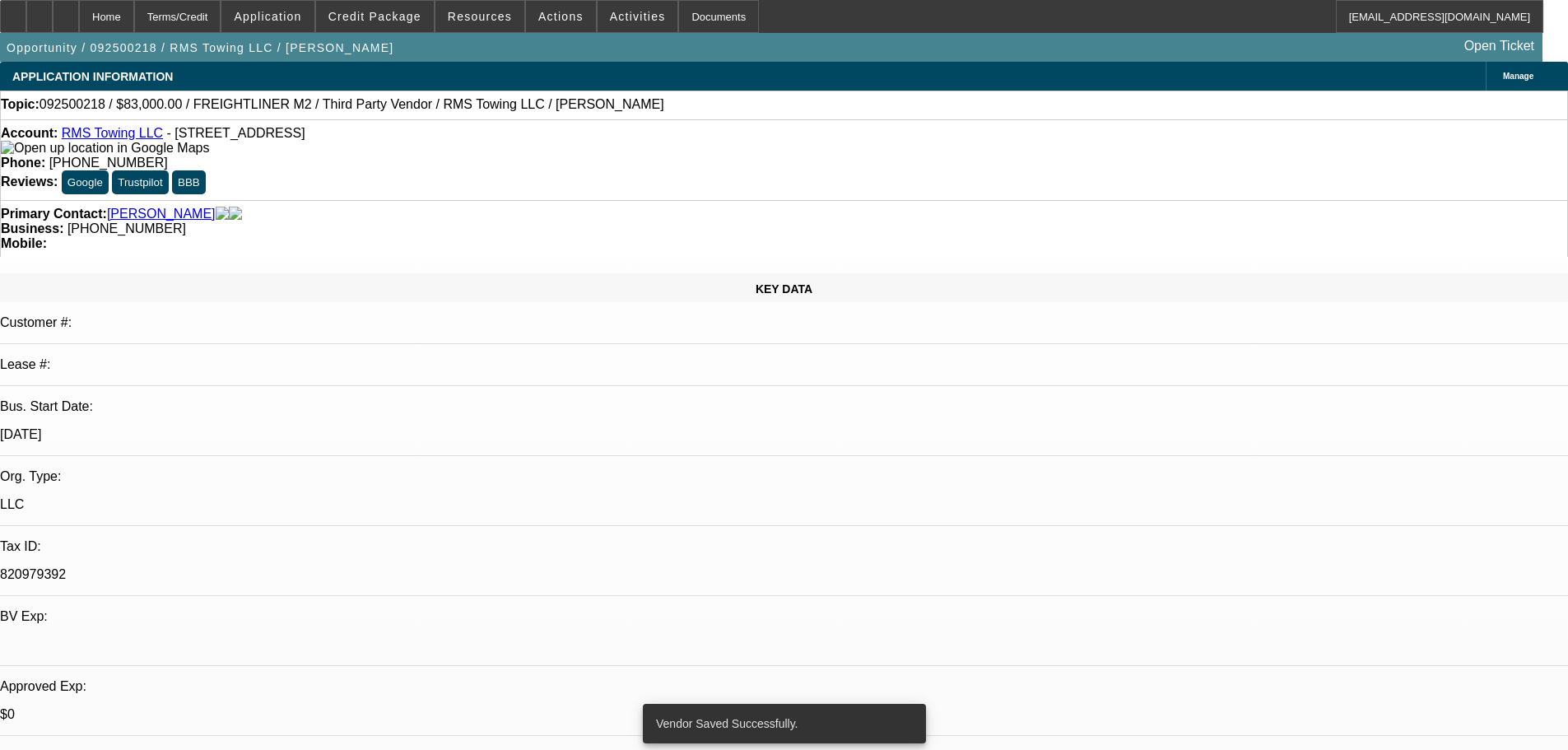
select select "0"
select select "3"
select select "0"
select select "6"
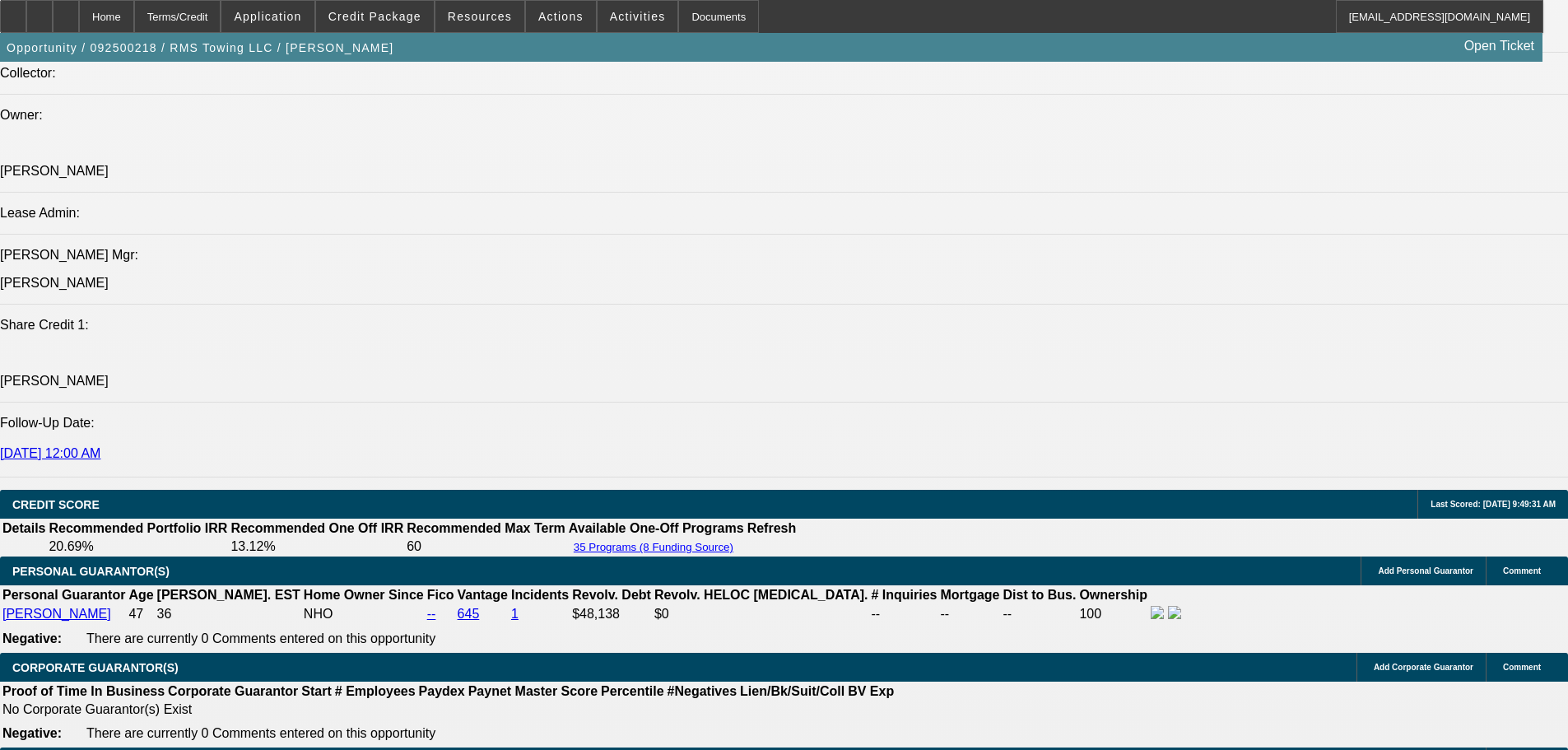
scroll to position [2140, 0]
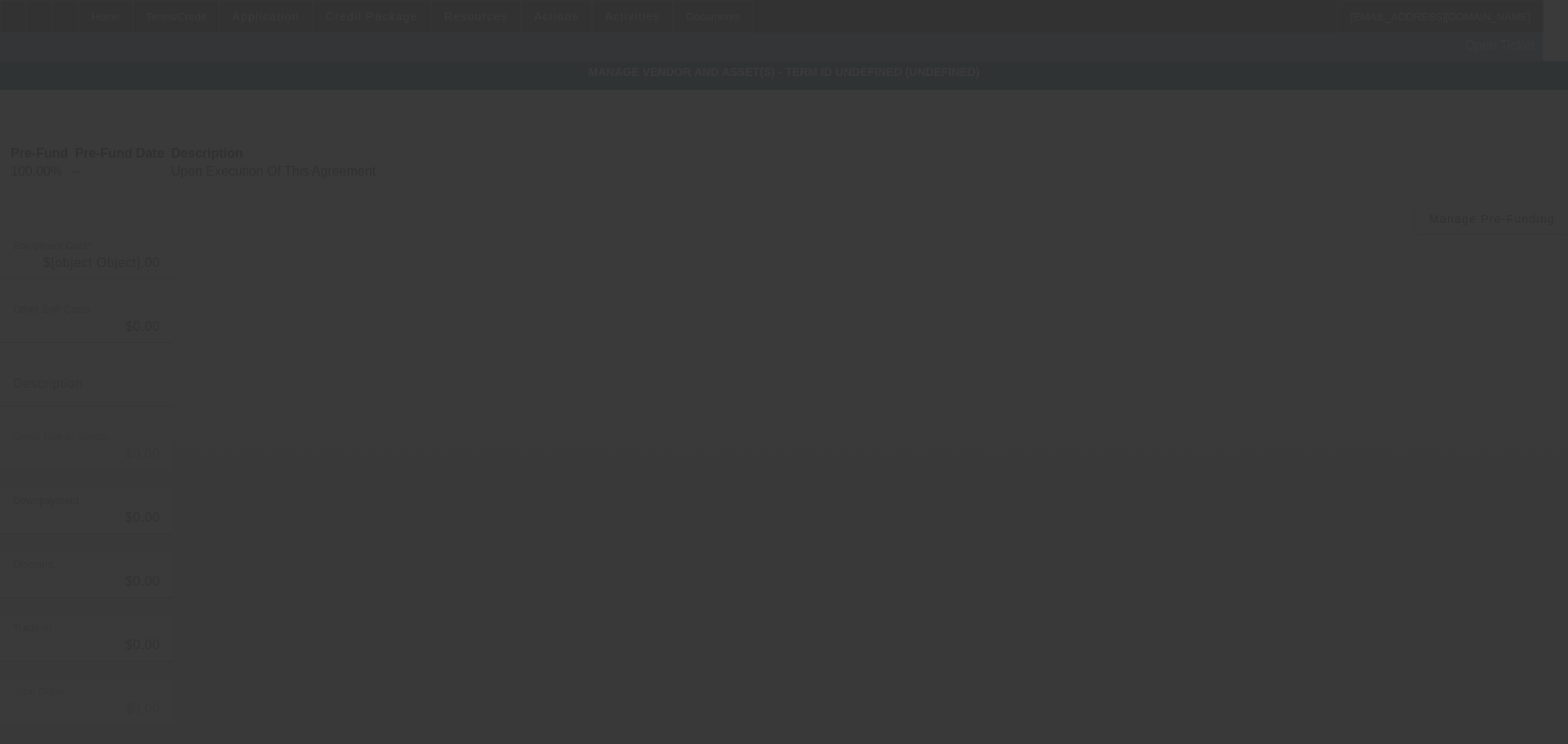
type input "$83,000.00"
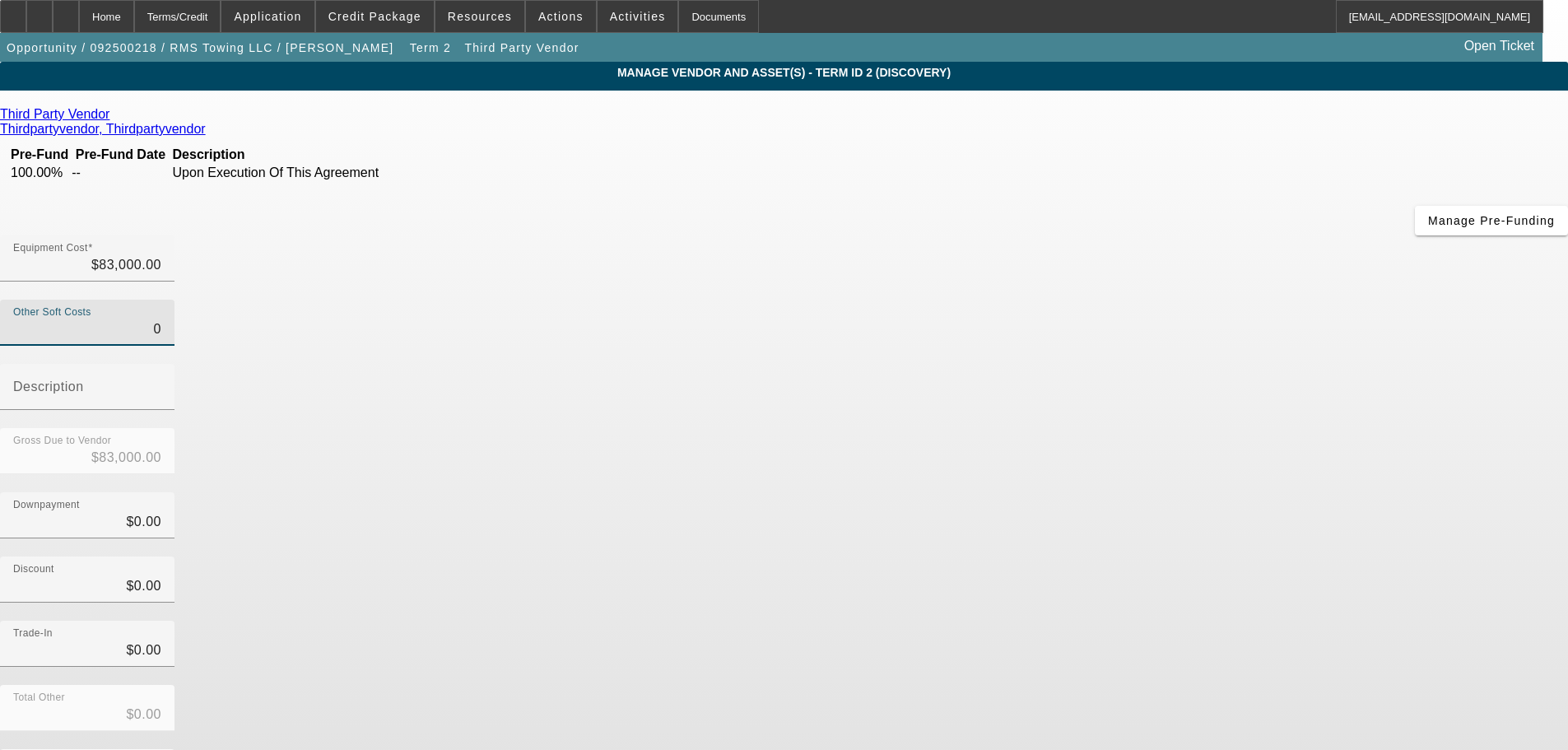
click at [162, 319] on input "0" at bounding box center [87, 329] width 149 height 19
type input "40"
type input "$83,040.00"
type input "490"
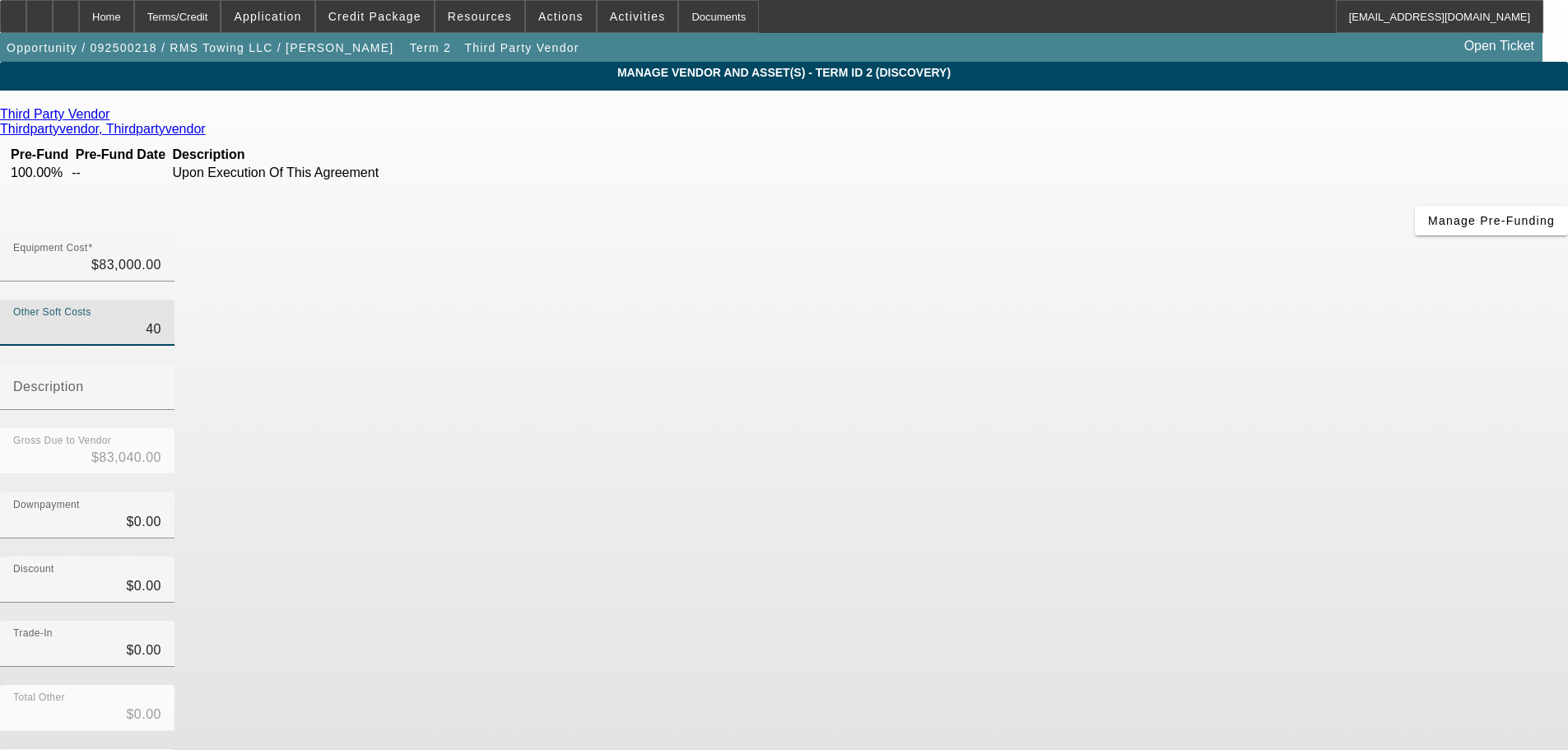
type input "$83,490.00"
type input "4980"
type input "$87,980.00"
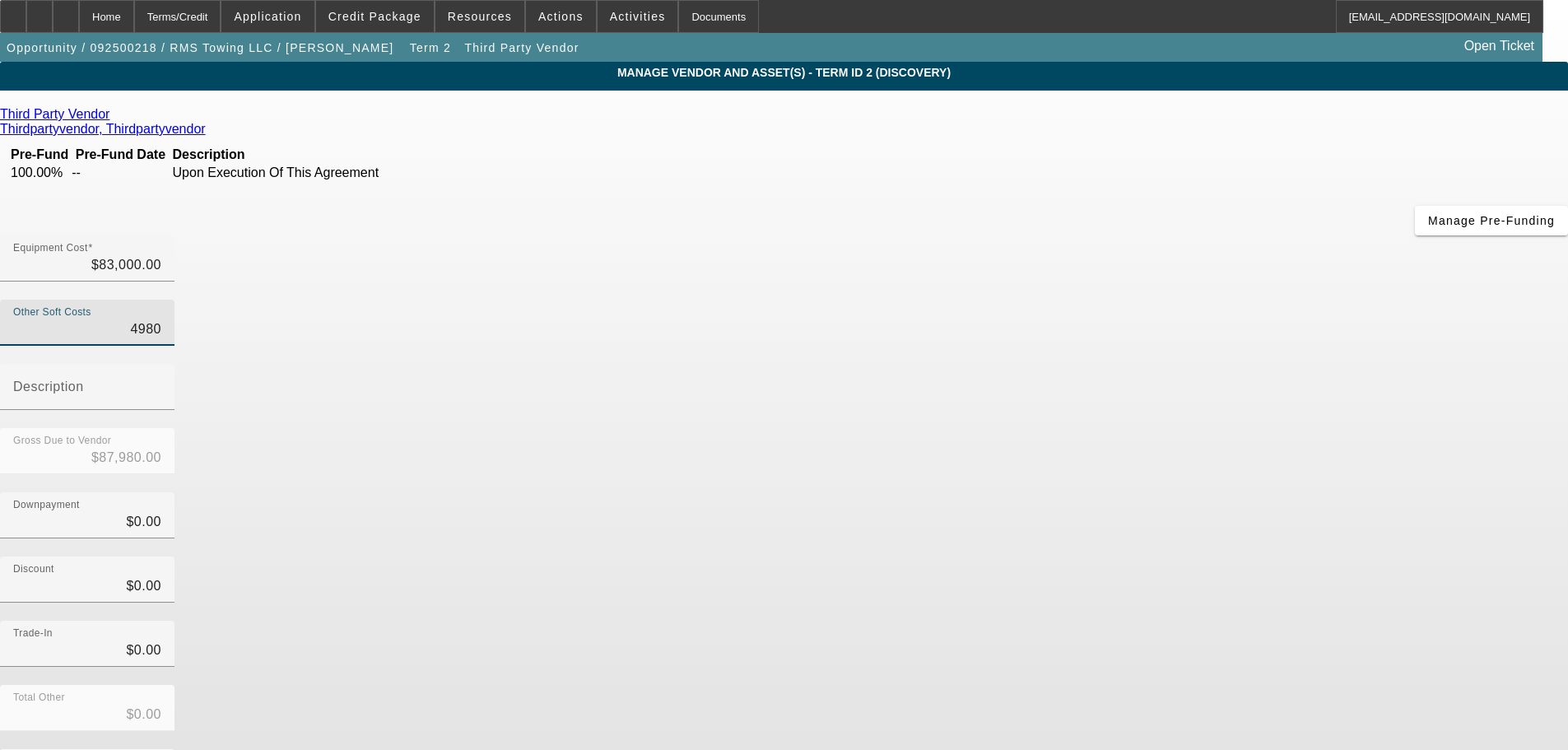
type input "$4,980.00"
drag, startPoint x: 1203, startPoint y: 400, endPoint x: 1157, endPoint y: 500, distance: 110.1
click at [1202, 556] on div "Discount $0.00" at bounding box center [784, 588] width 1568 height 64
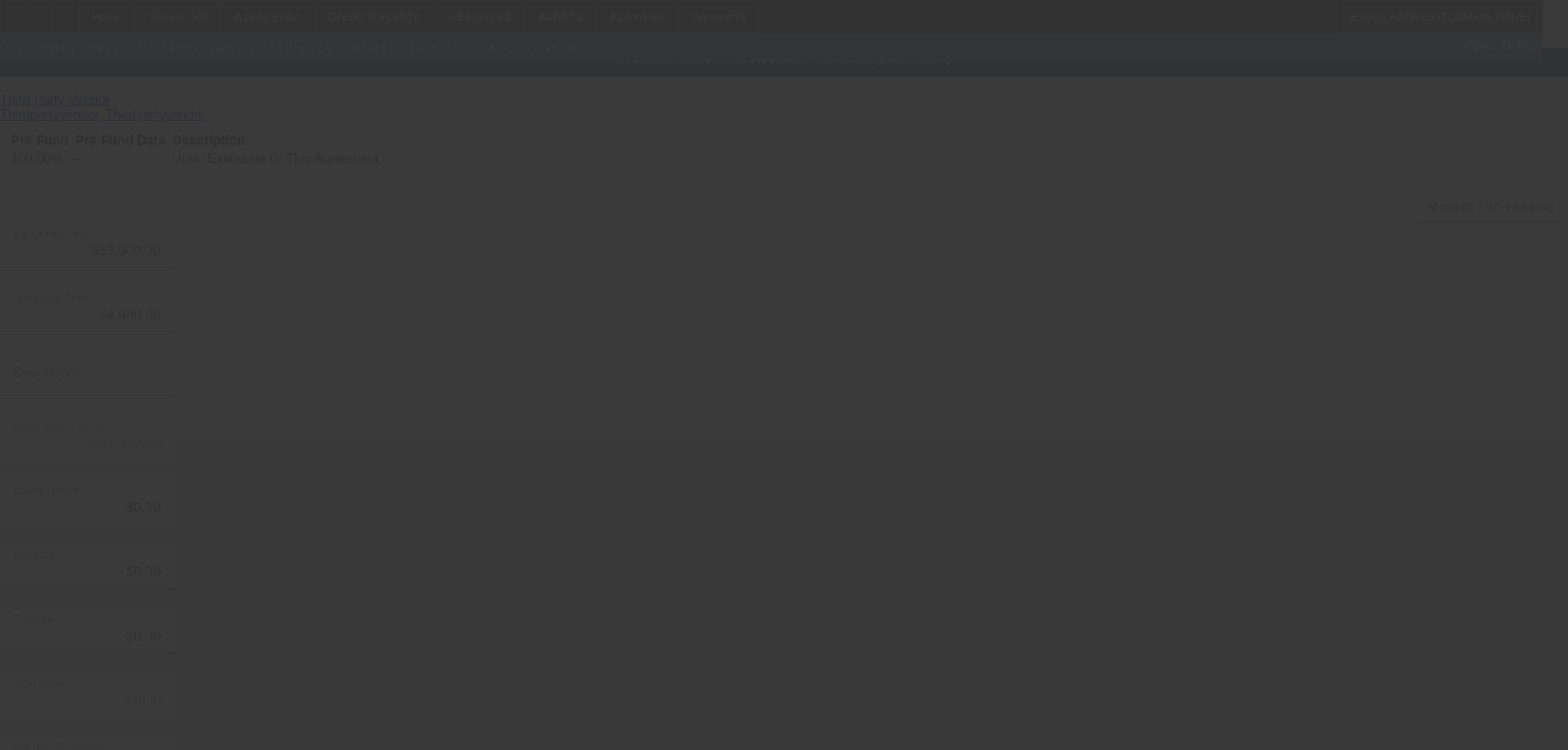
scroll to position [22, 0]
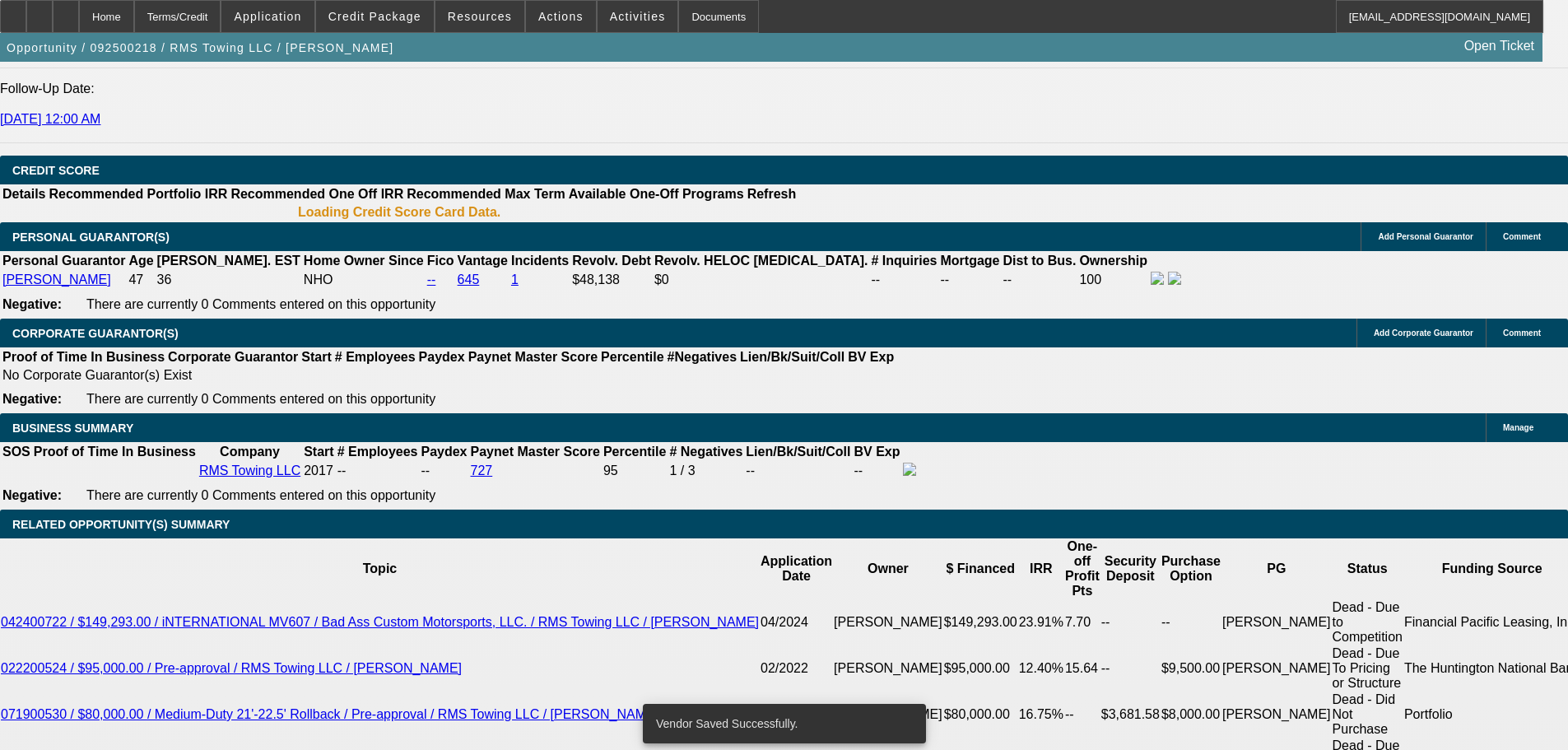
select select "0"
select select "3"
select select "0"
select select "6"
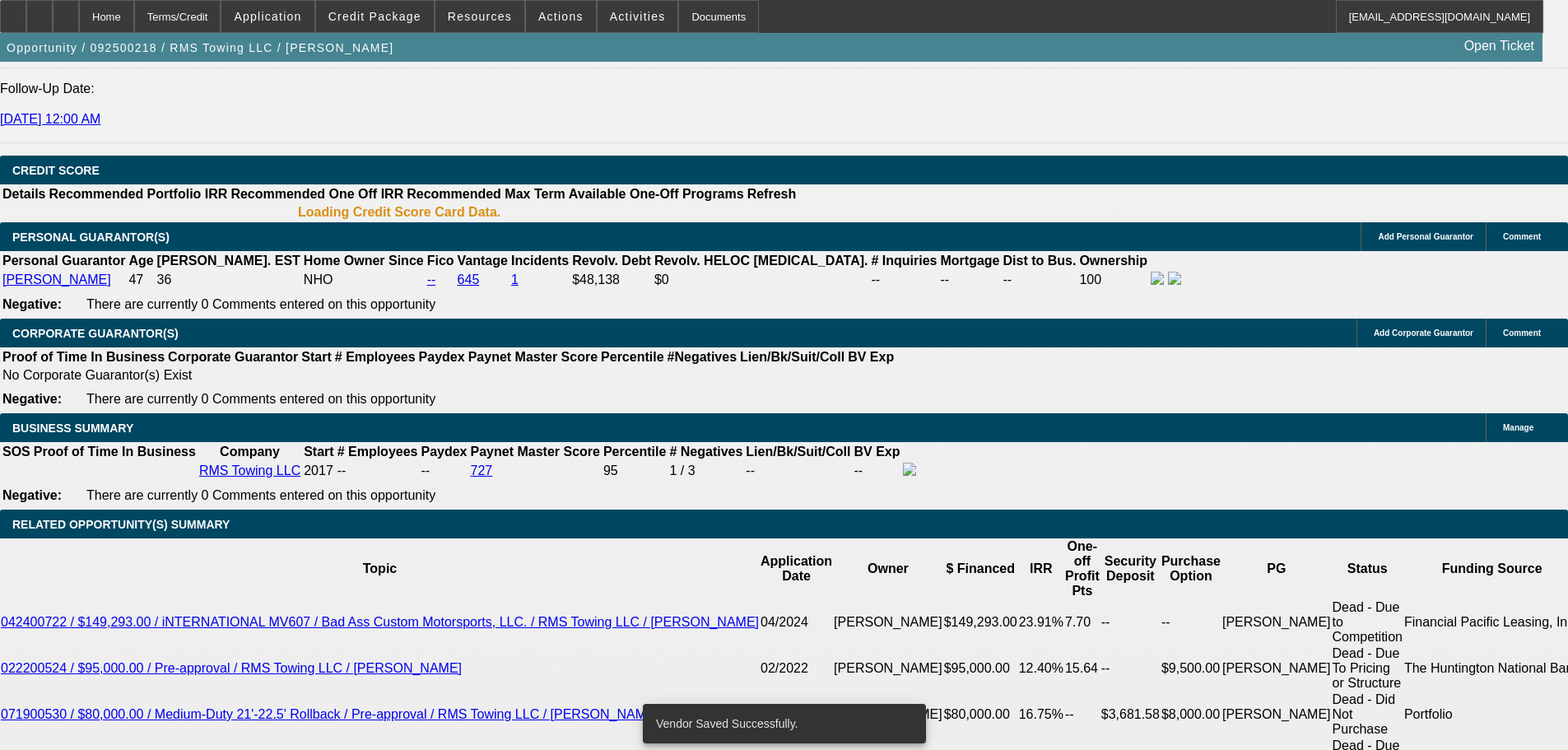
select select "0"
select select "3"
select select "0"
select select "6"
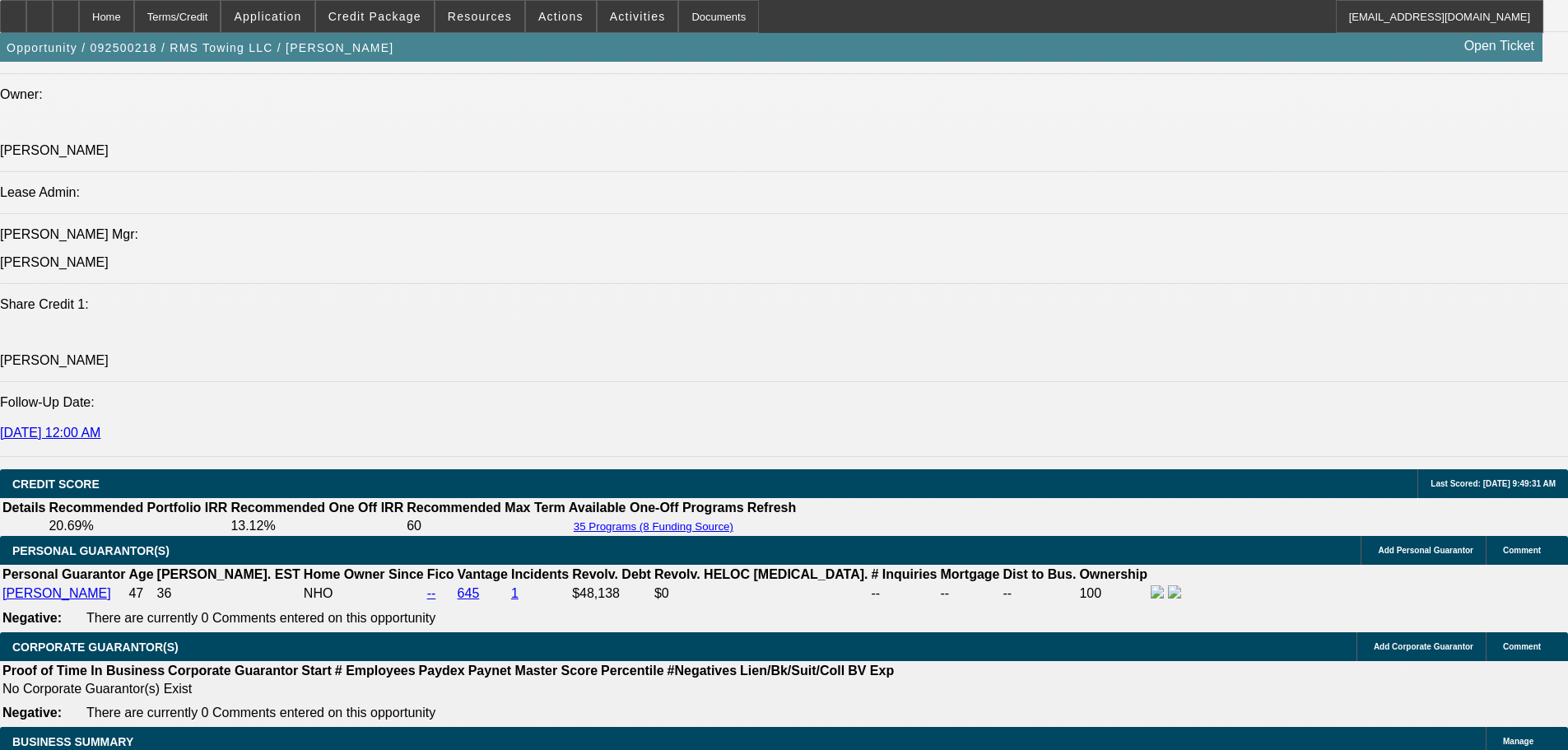
scroll to position [2194, 0]
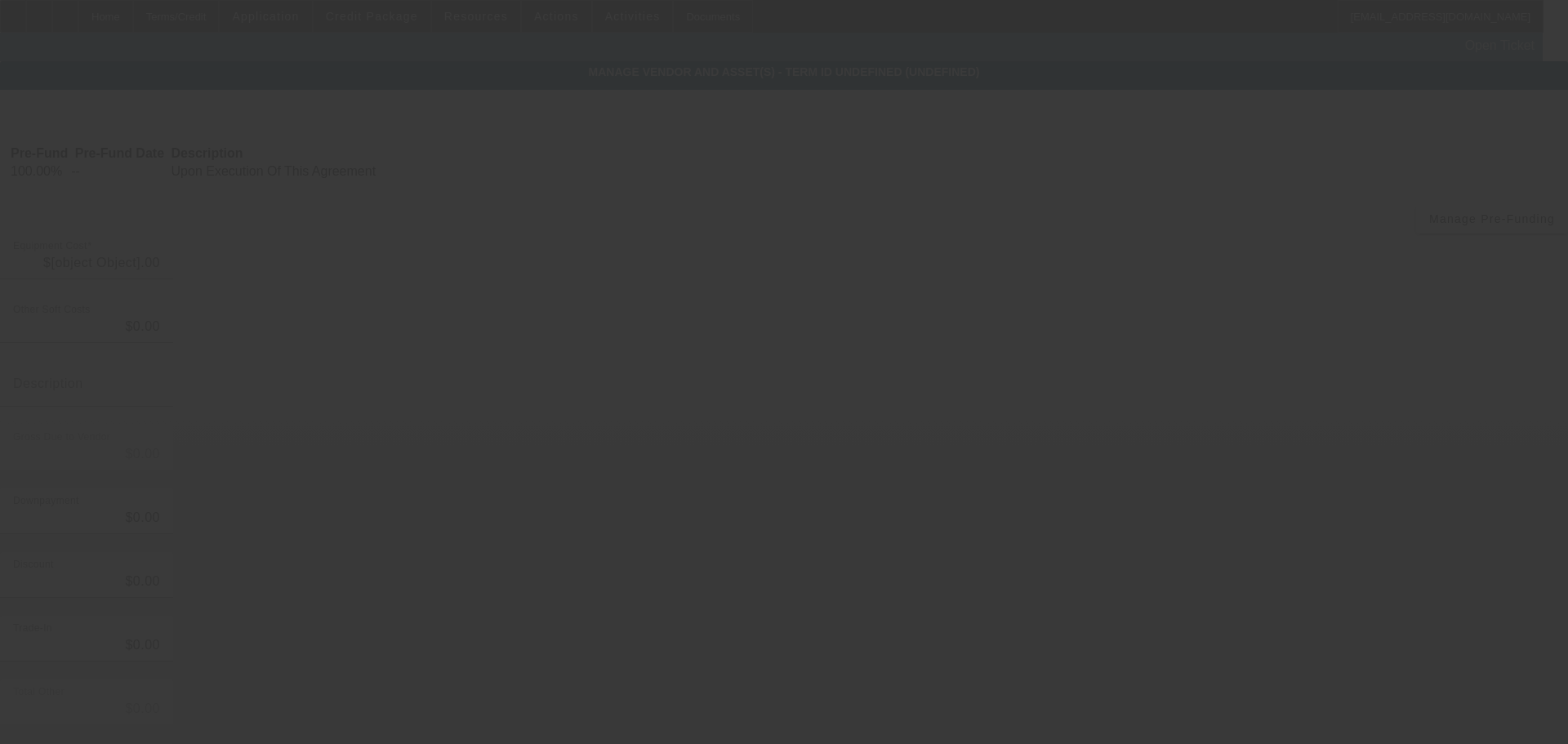
type input "$83,000.00"
type input "$4,980.00"
type input "$87,980.00"
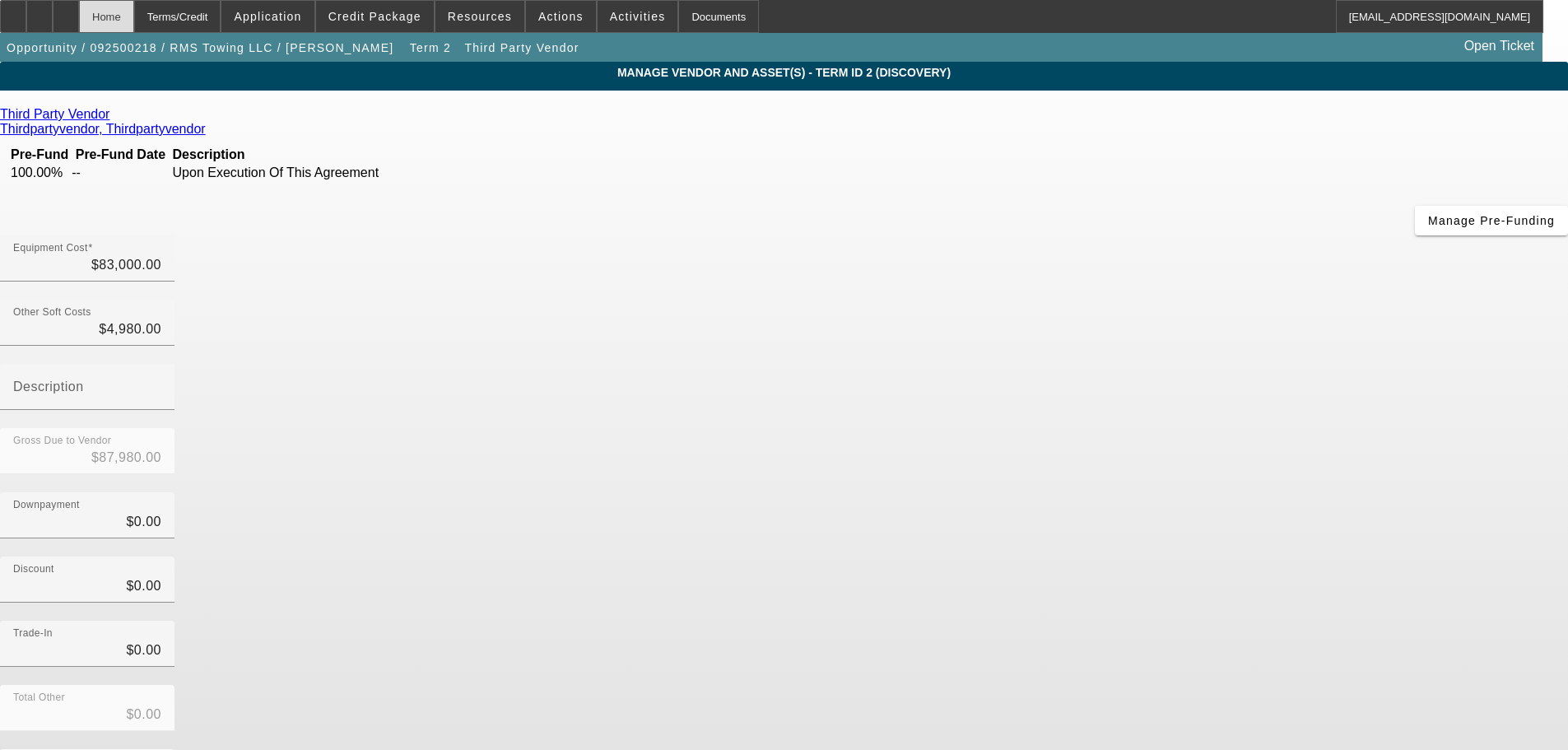
click at [134, 11] on div "Home" at bounding box center [106, 16] width 55 height 32
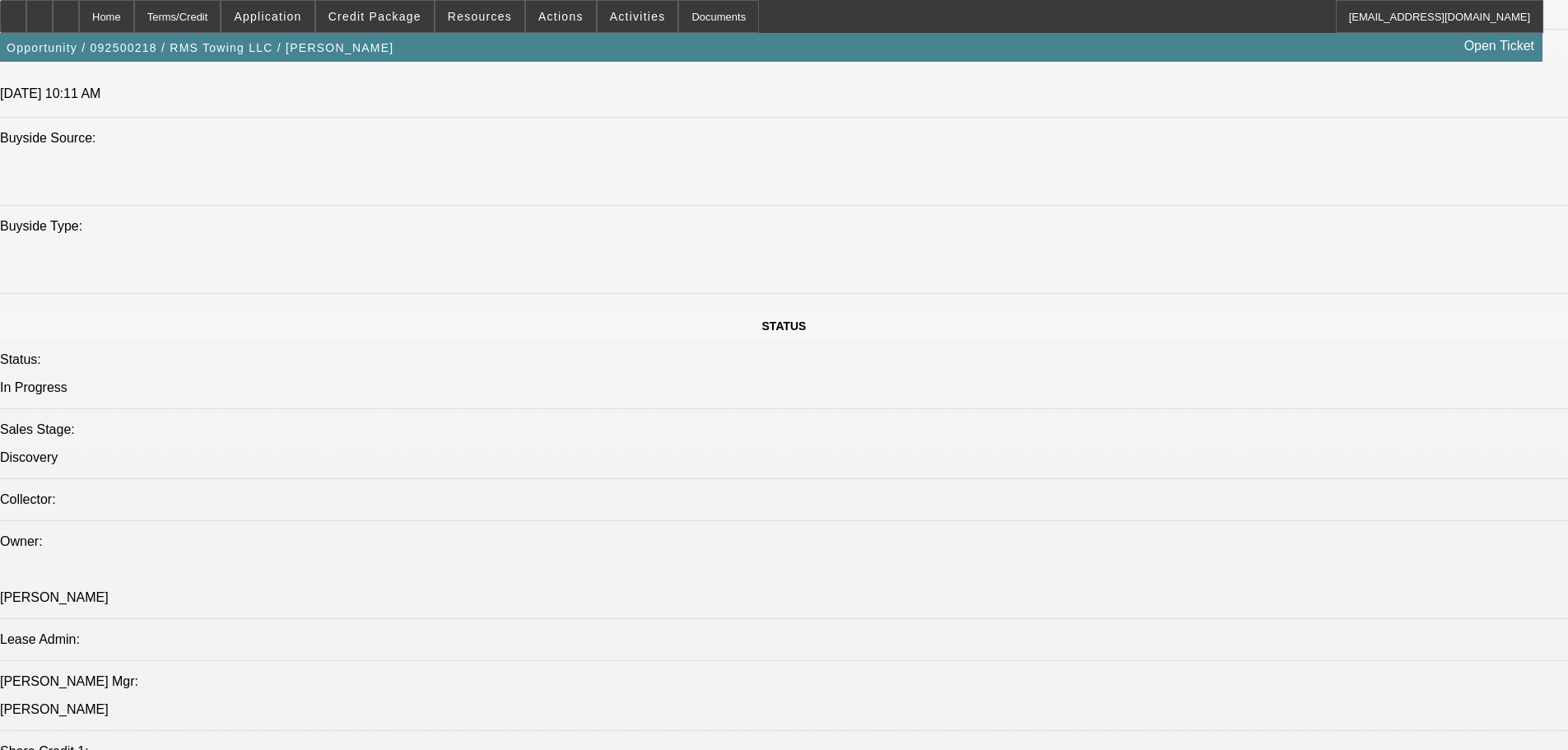
select select "0"
select select "3"
select select "0"
select select "6"
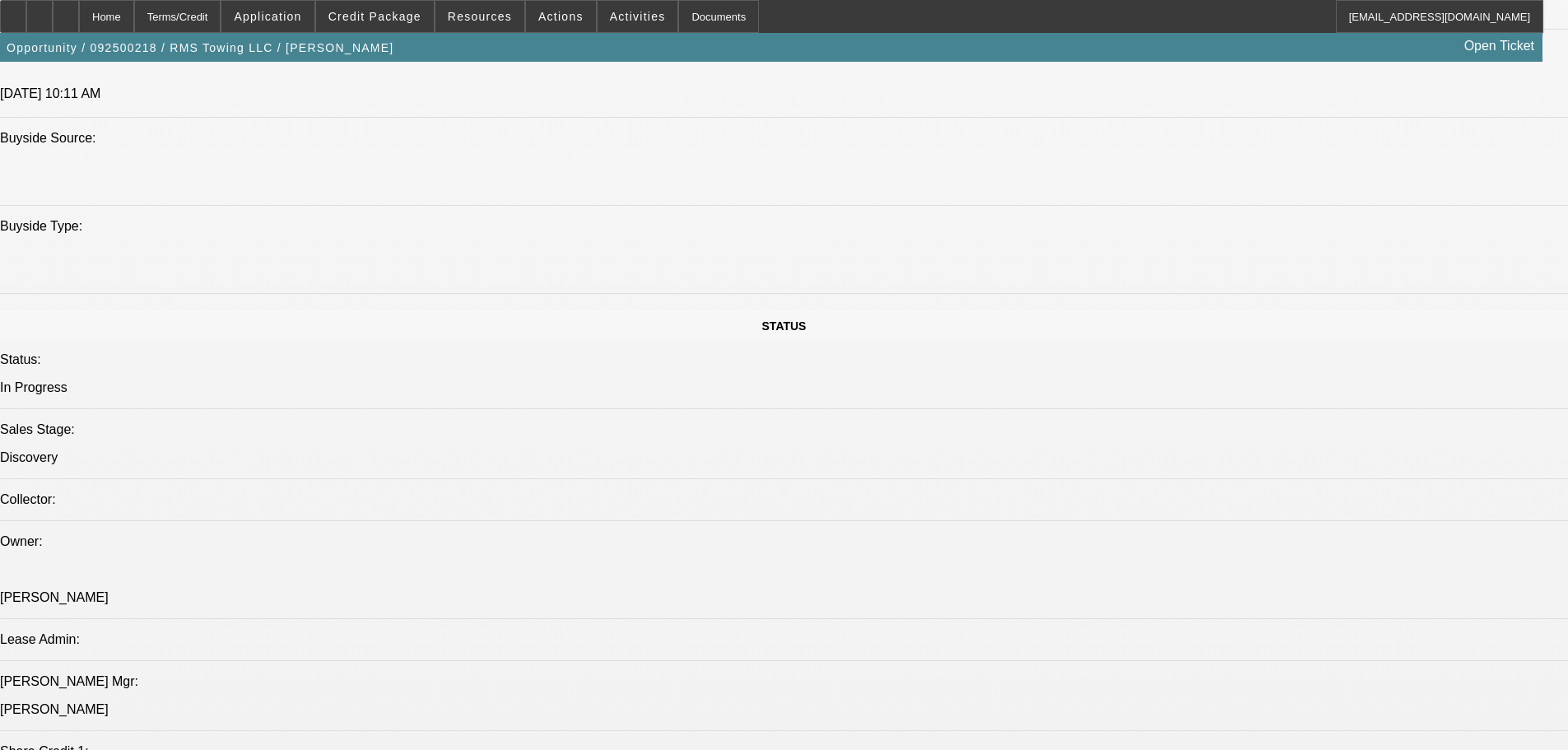
select select "0"
select select "3"
select select "0"
select select "6"
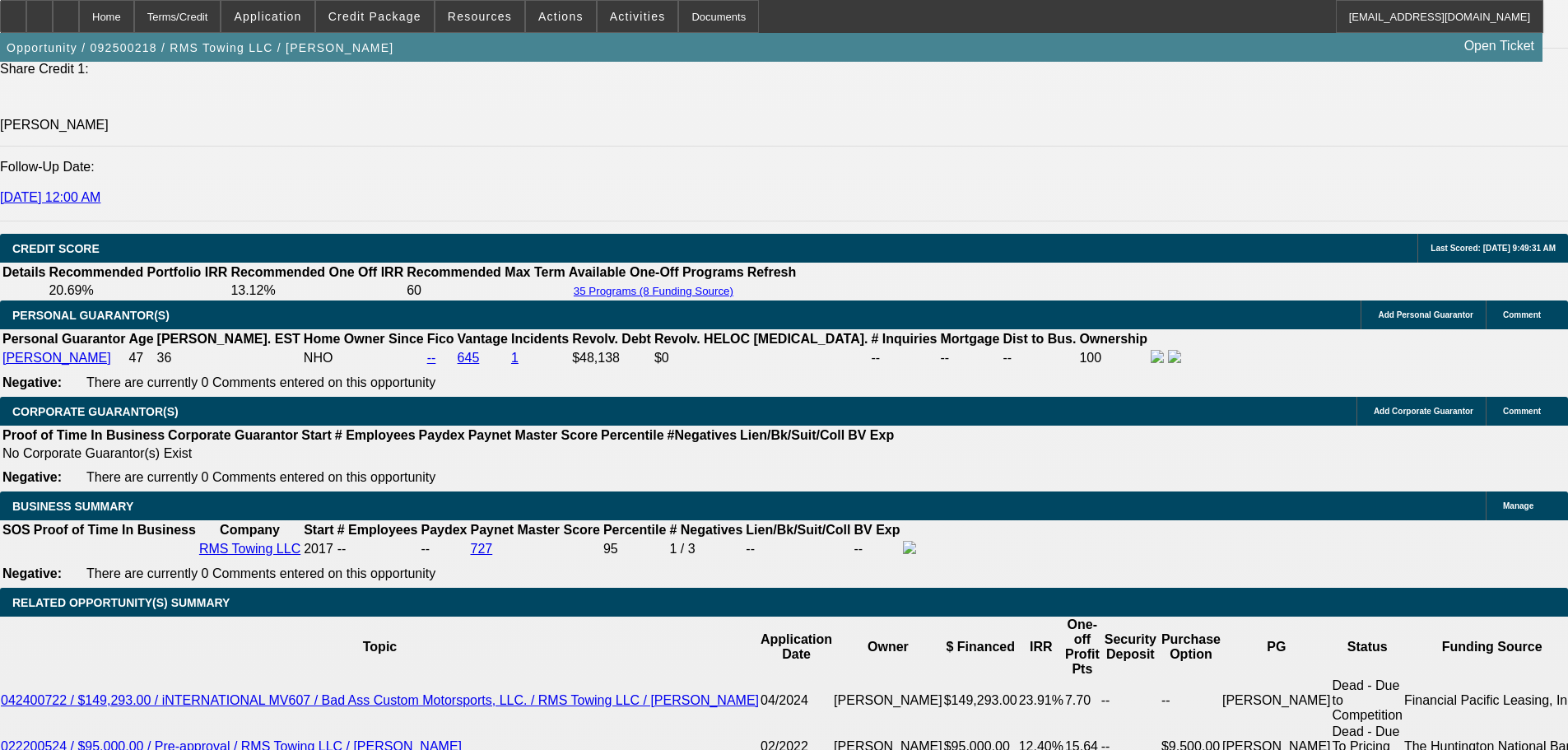
scroll to position [2215, 0]
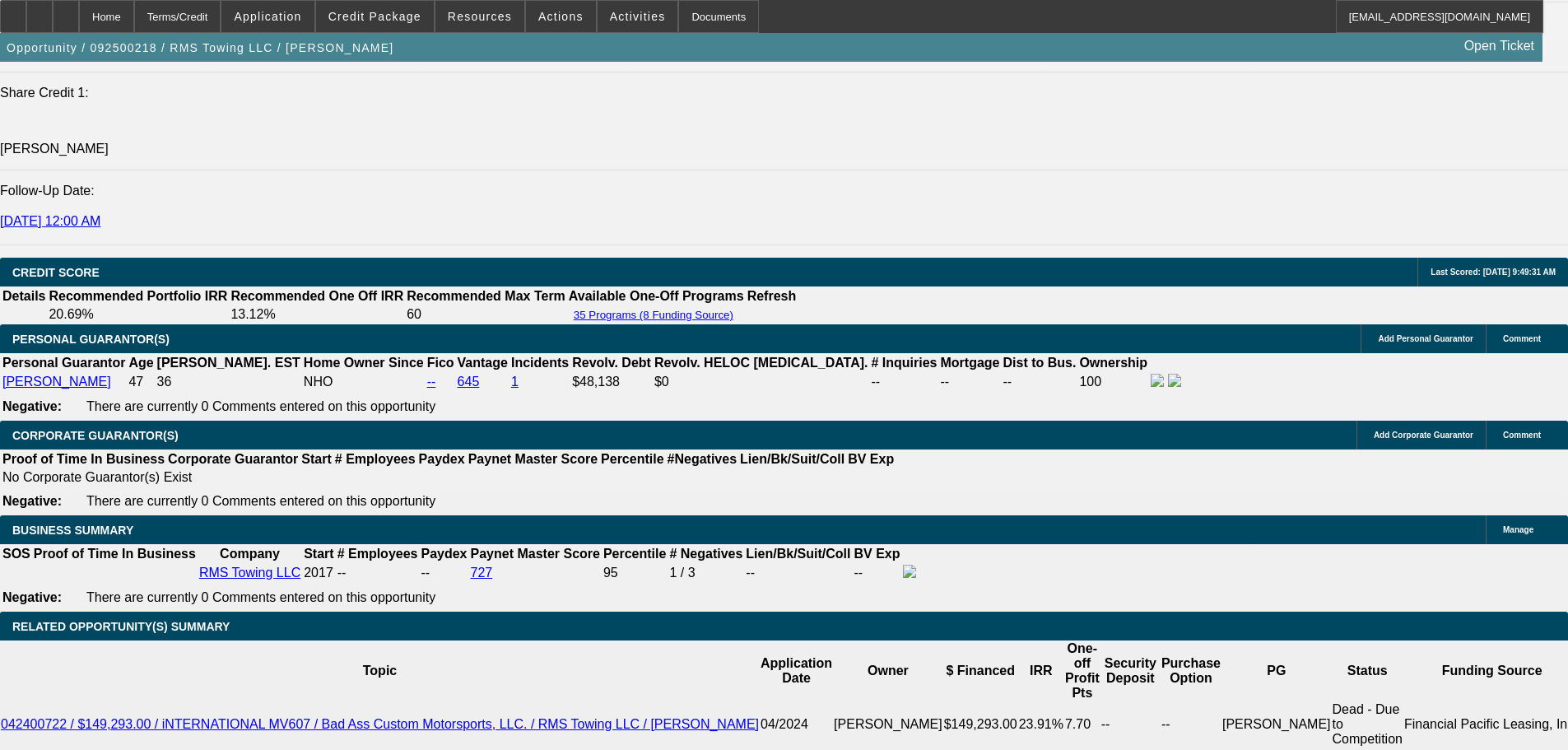
radio input "true"
type textarea "pending exact sales tax %"
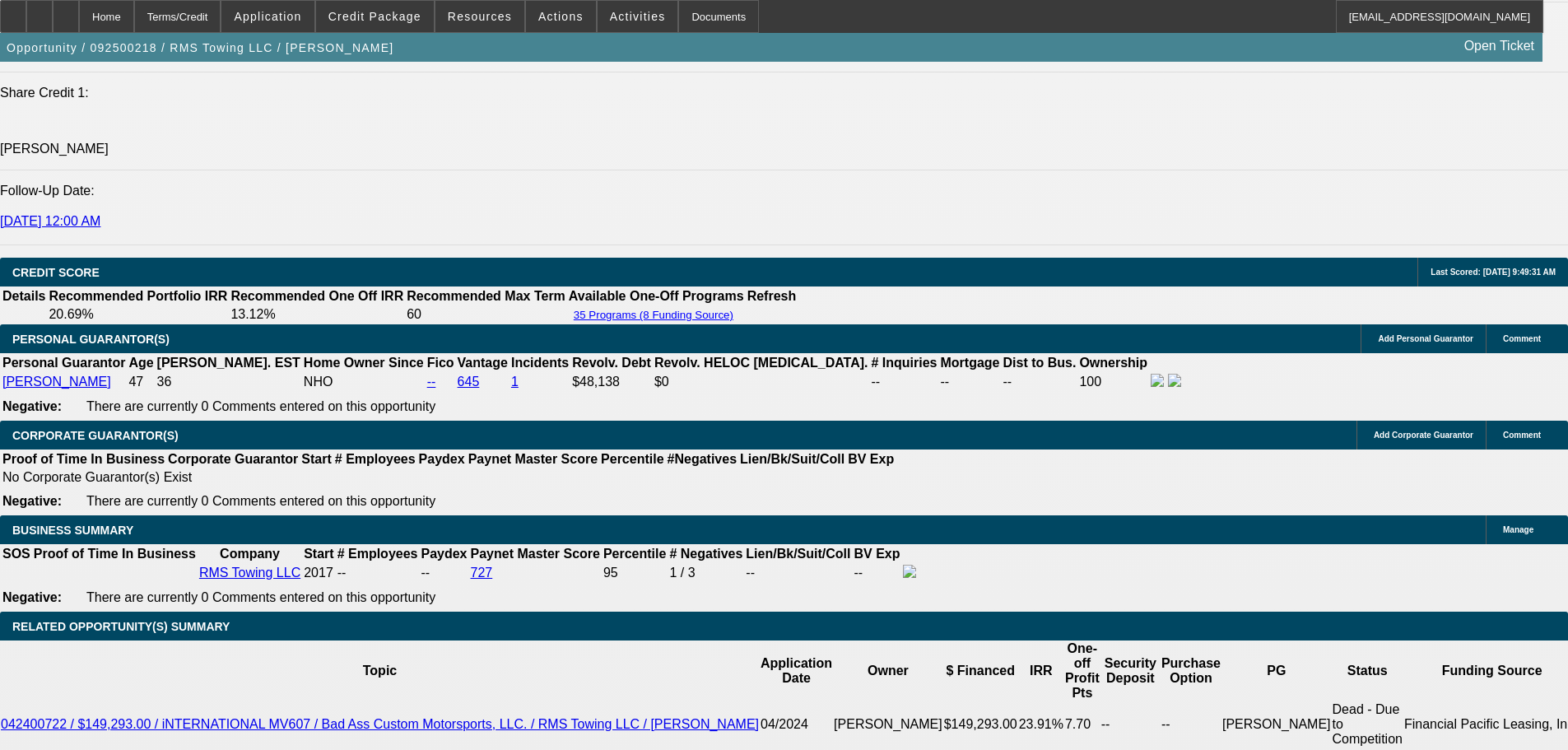
radio input "true"
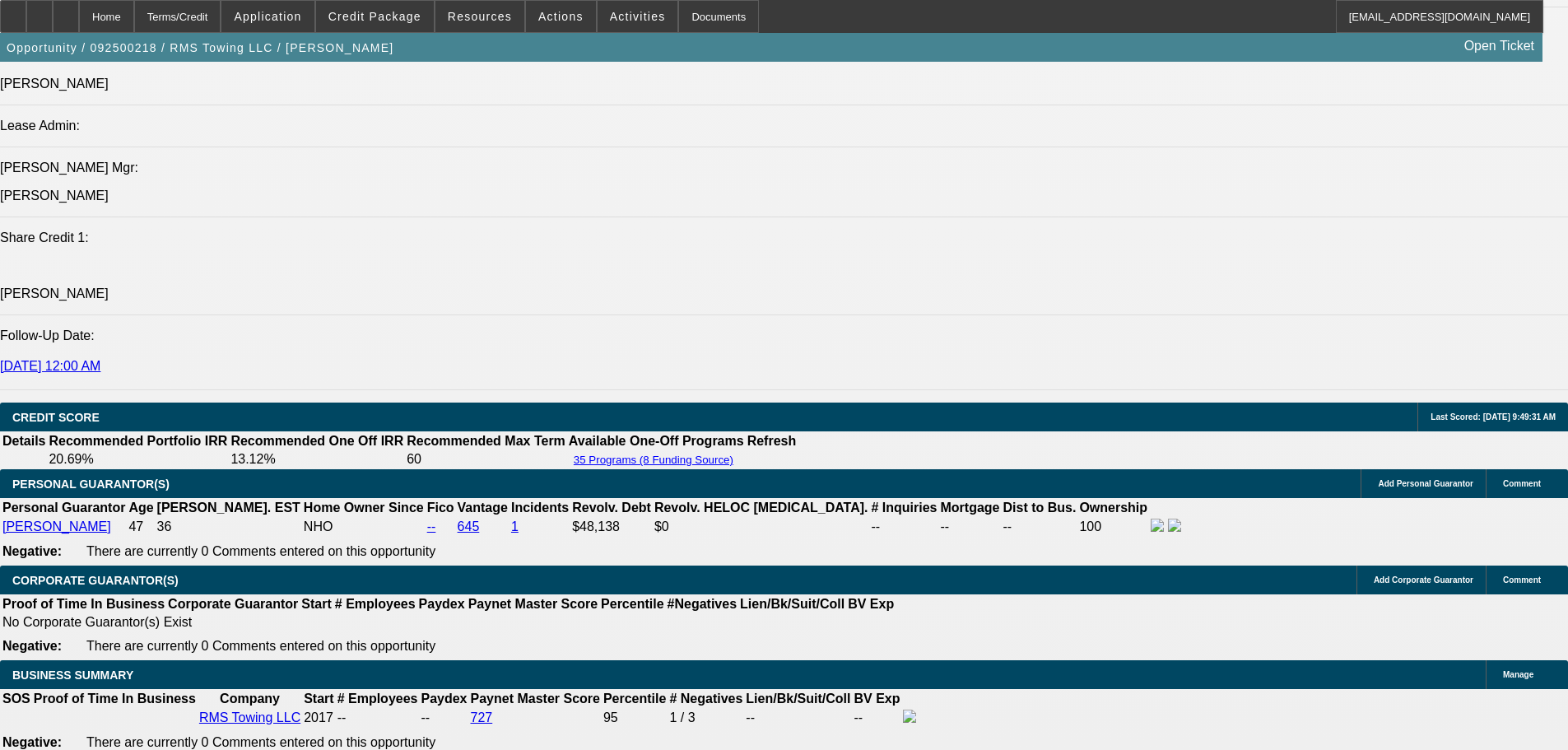
scroll to position [2221, 0]
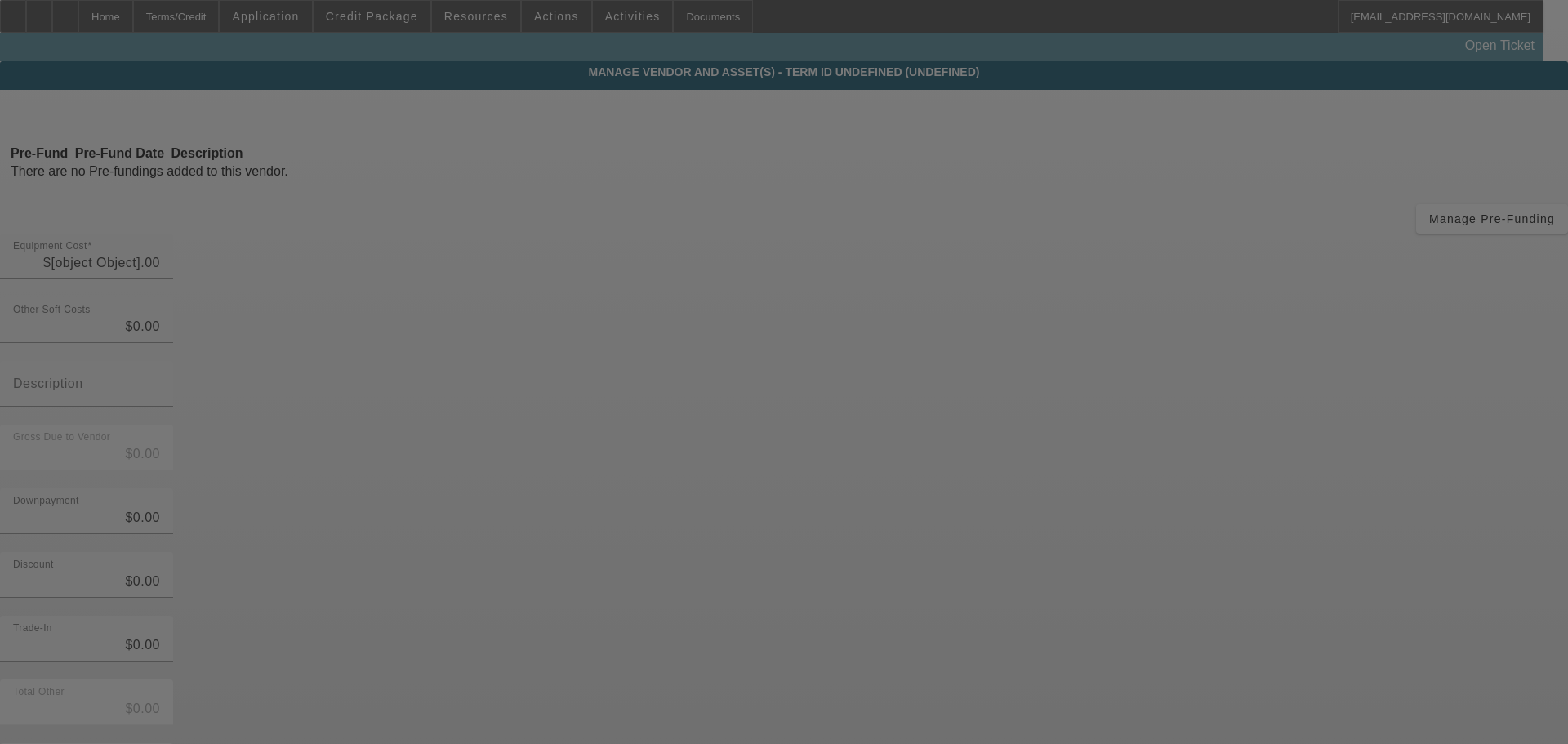
type input "$83,000.00"
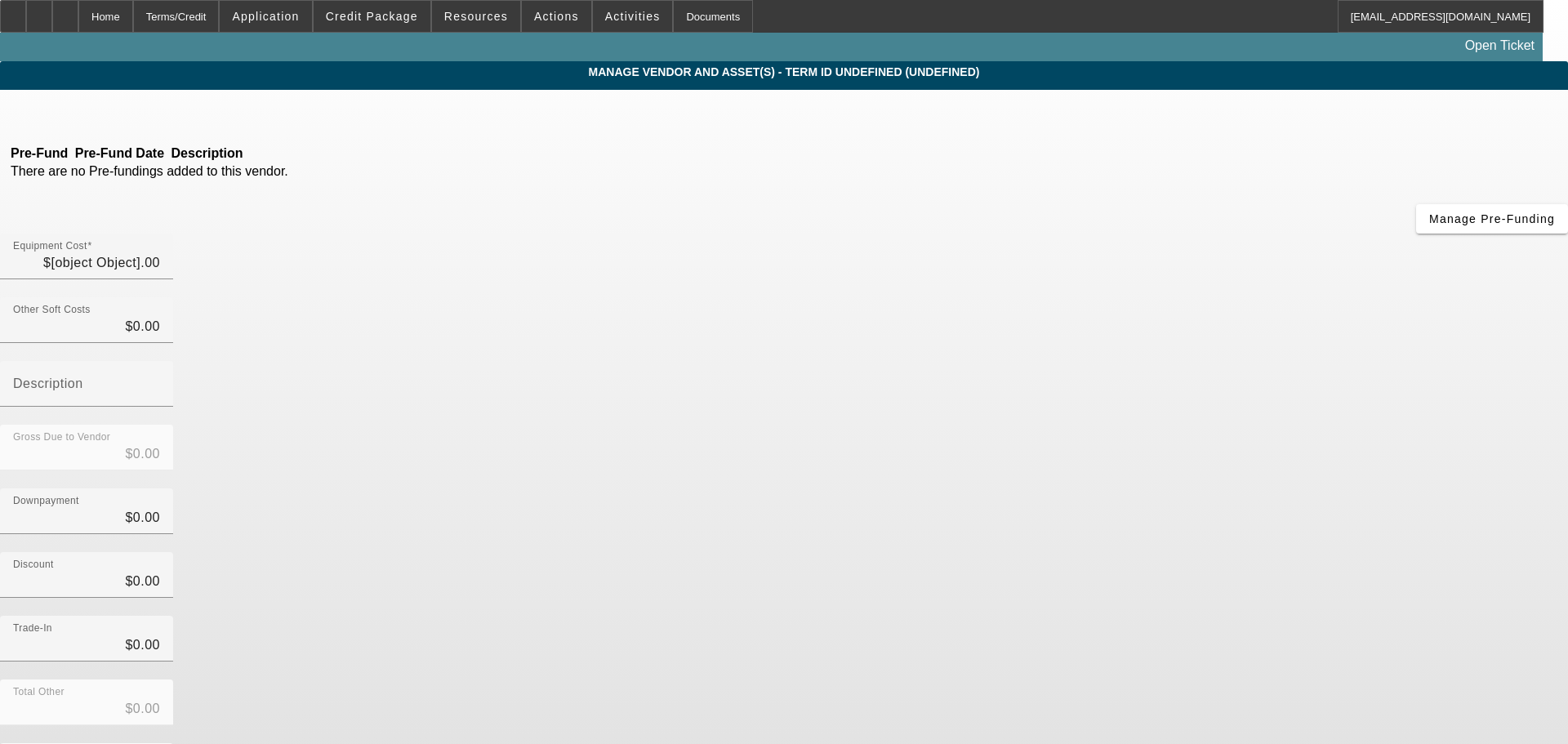
type input "$4,980.00"
type input "$87,980.00"
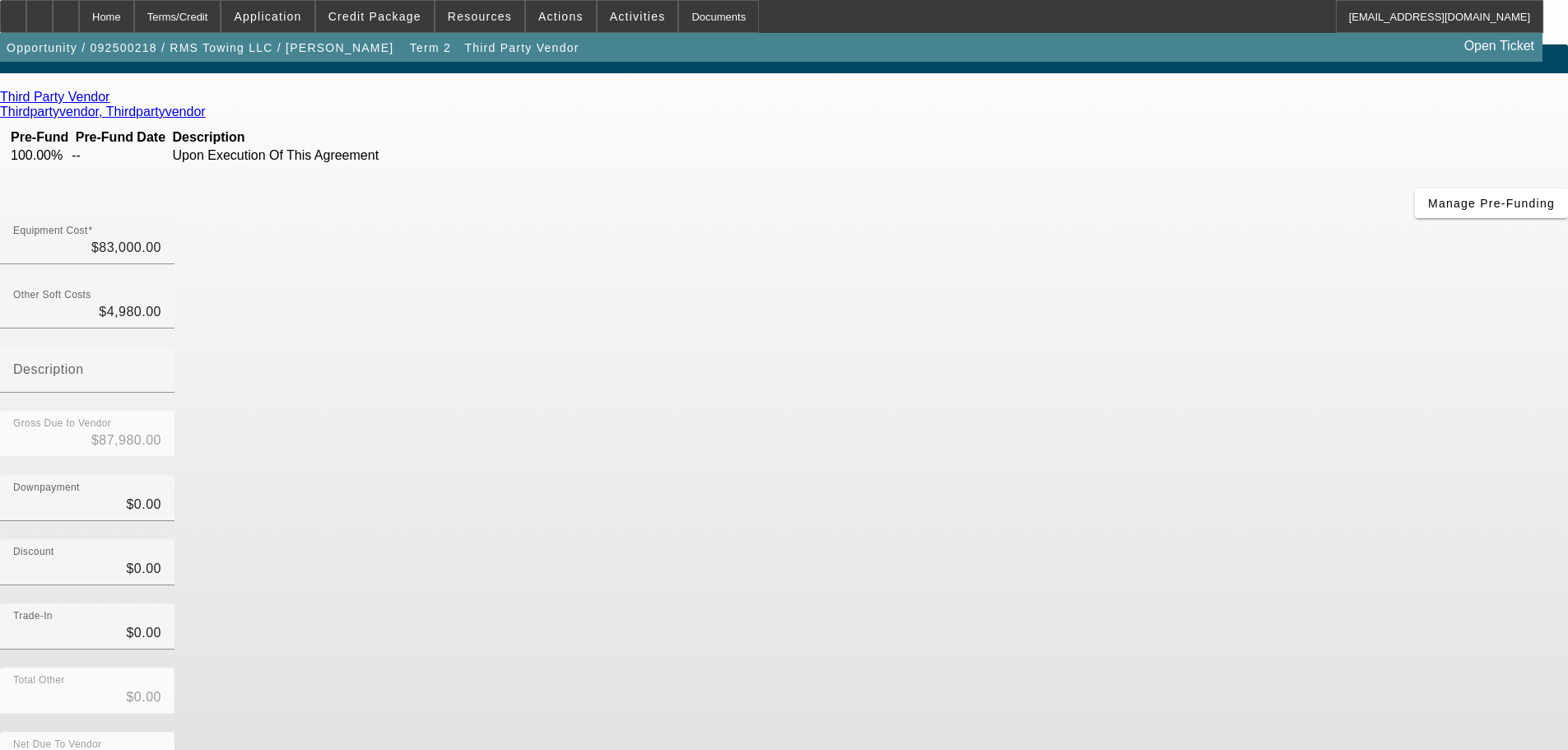
scroll to position [22, 0]
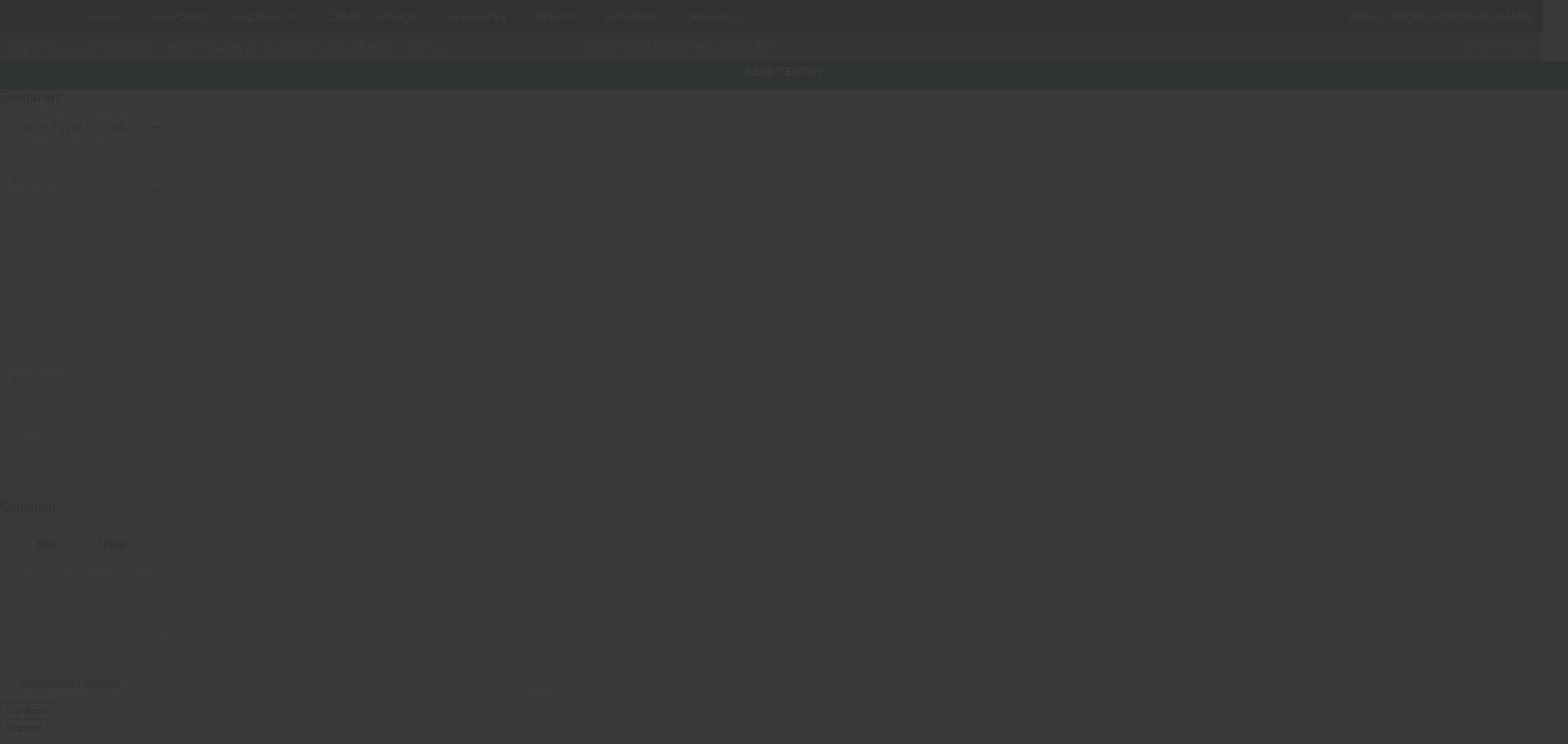
type input "3ALACWFC6LDJY5557"
type input "Freightliner"
type input "M2"
radio input "true"
type textarea "jerrdan rollback"
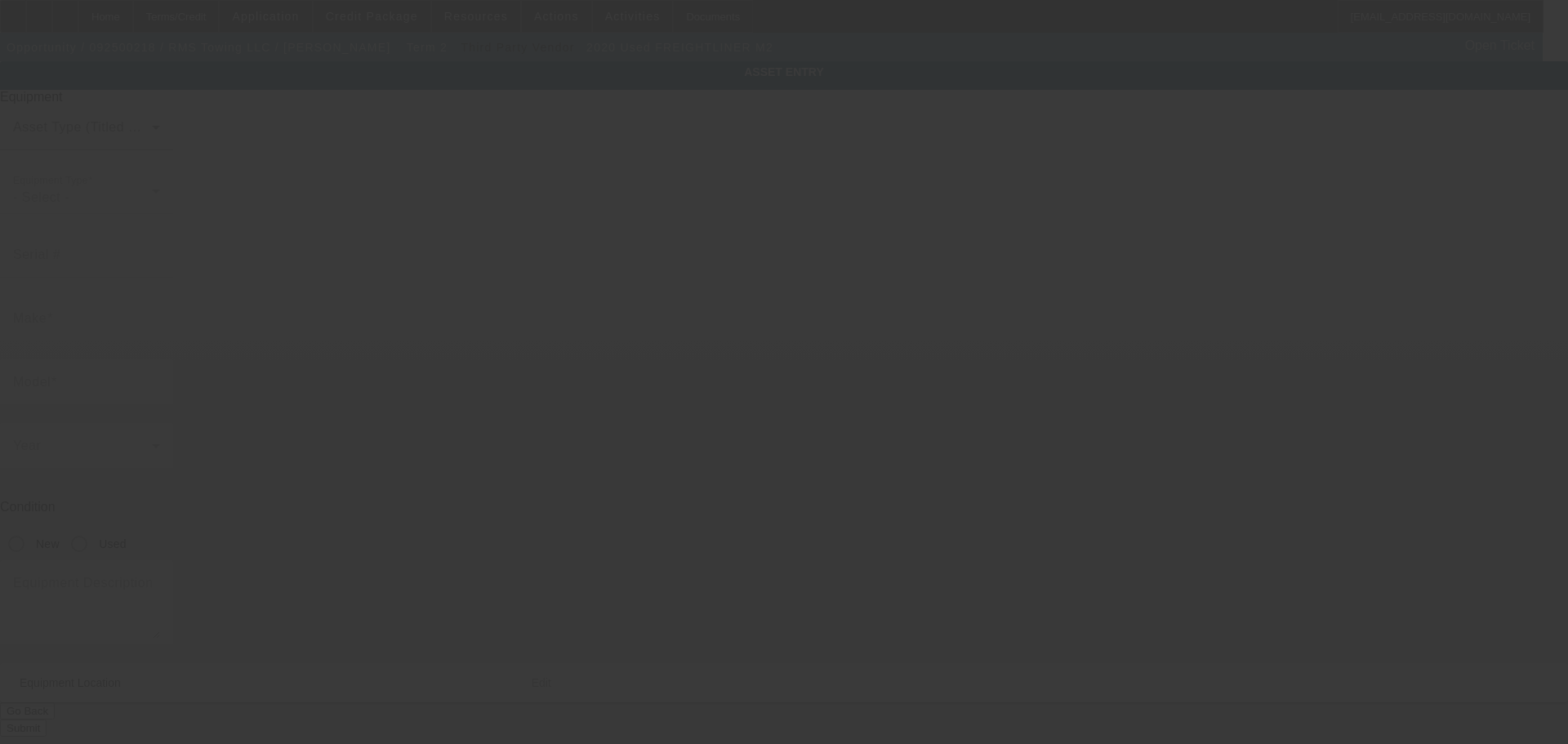
type input "1565 Reo Ave"
type input "Lincoln Park"
type input "48146"
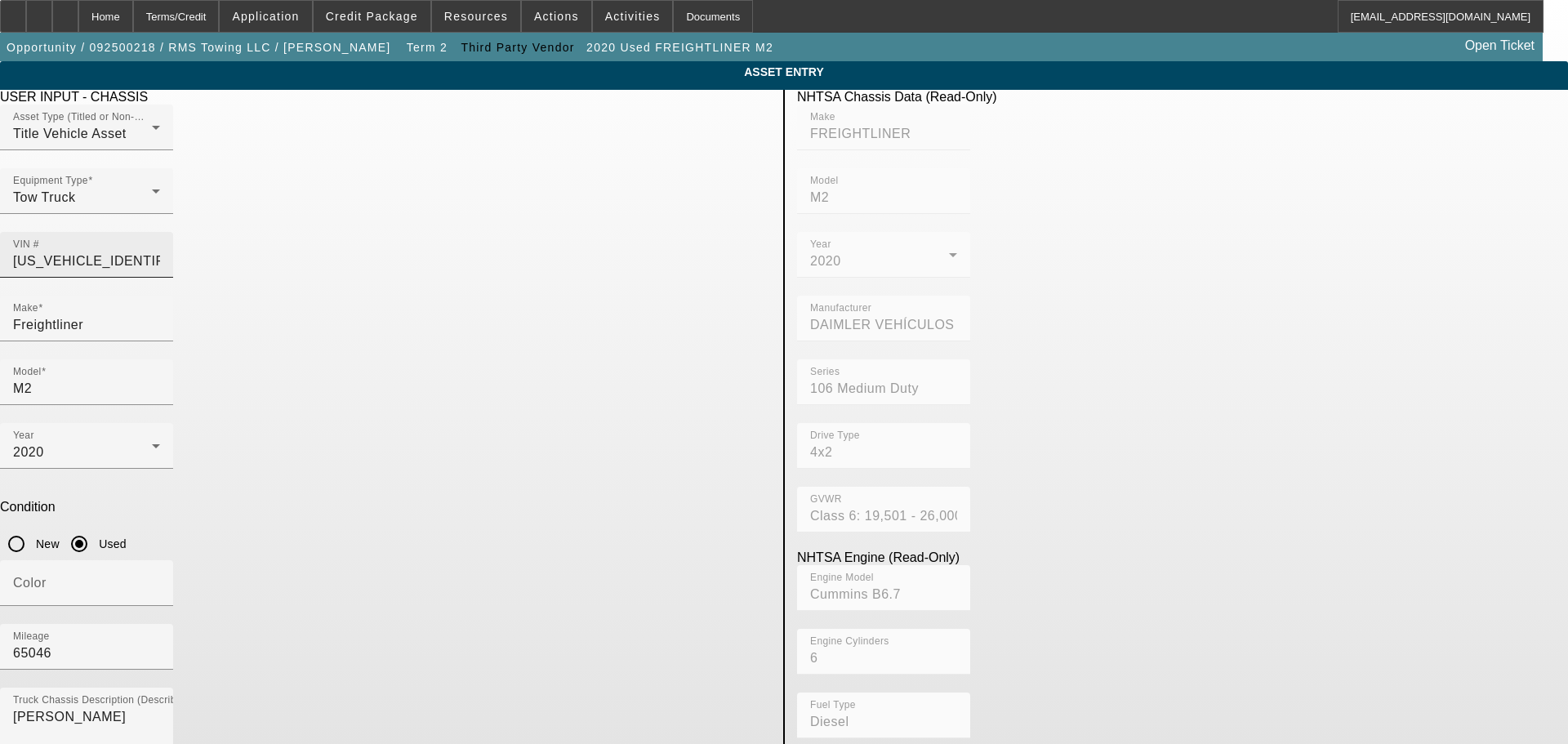
click at [160, 245] on div "VIN # 3ALACWFC6LDJY5557" at bounding box center [87, 255] width 147 height 46
click at [160, 251] on input "3ALACWFC6LDJY5557" at bounding box center [87, 261] width 147 height 19
click at [279, 420] on app-asset-collateral-manage "ASSET ENTRY Delete asset USER INPUT - CHASSIS Asset Type (Titled or Non-Titled)…" at bounding box center [784, 513] width 1568 height 905
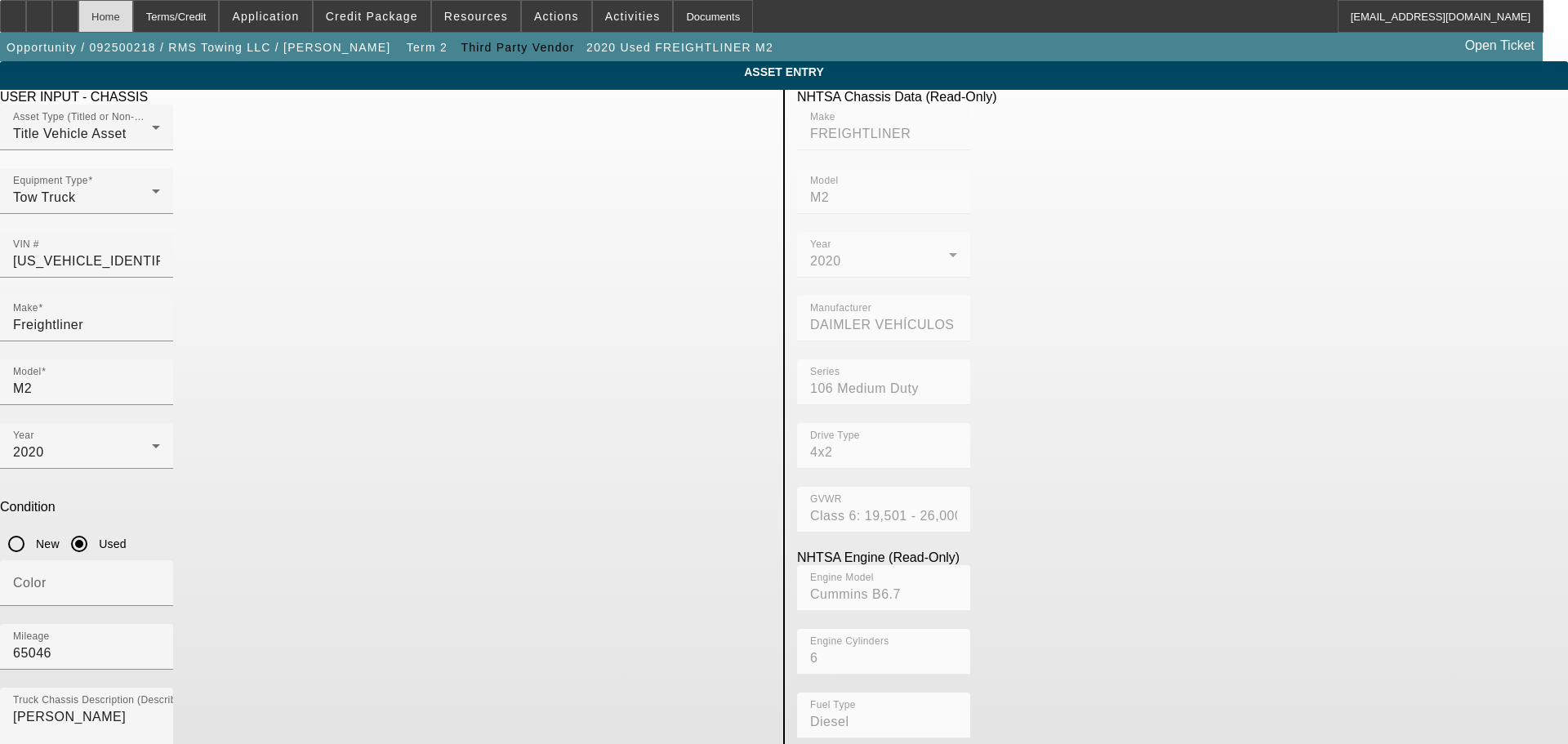
click at [133, 27] on div "Home" at bounding box center [105, 16] width 54 height 32
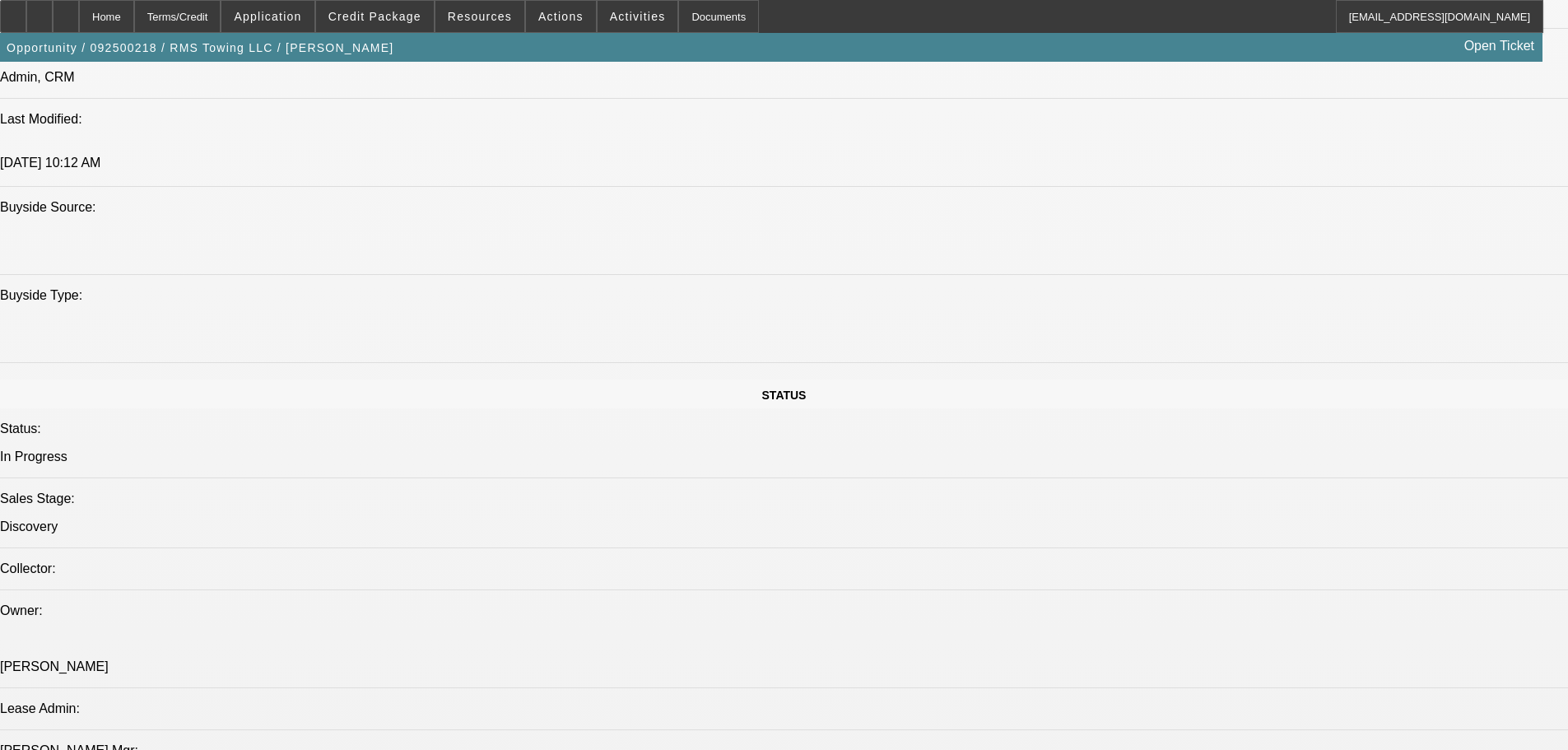
select select "0"
select select "3"
select select "0"
select select "6"
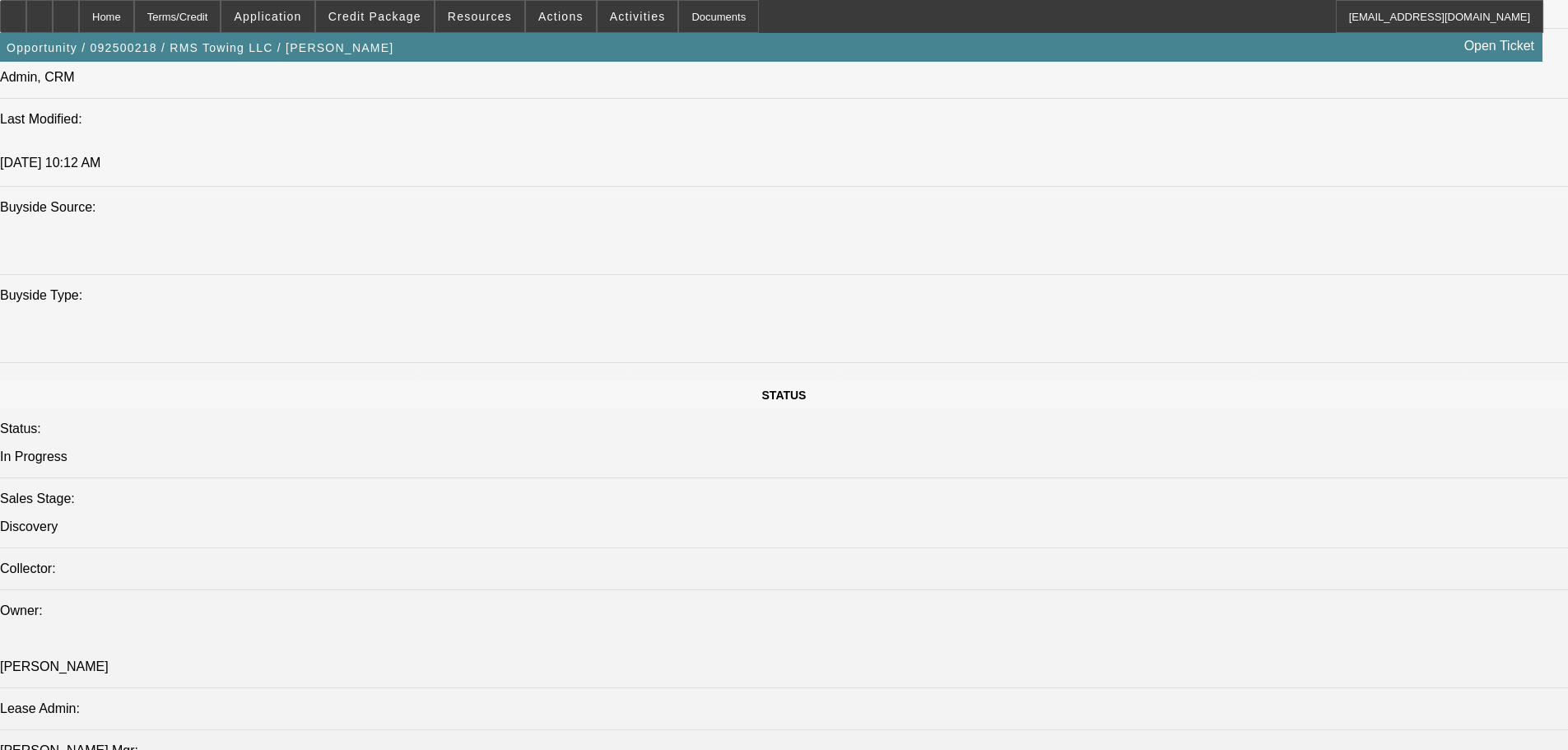
select select "0"
select select "3"
select select "0"
select select "6"
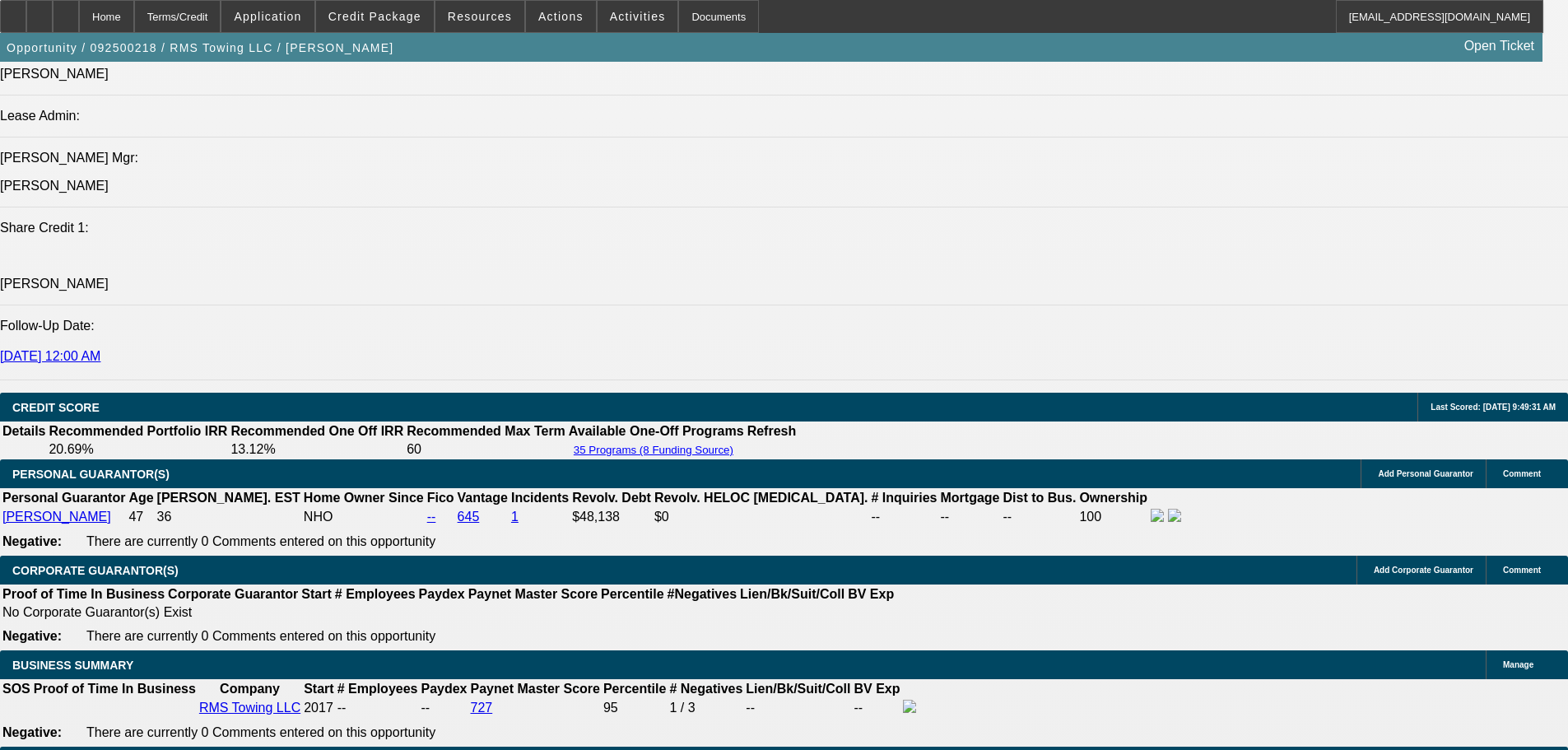
scroll to position [2256, 0]
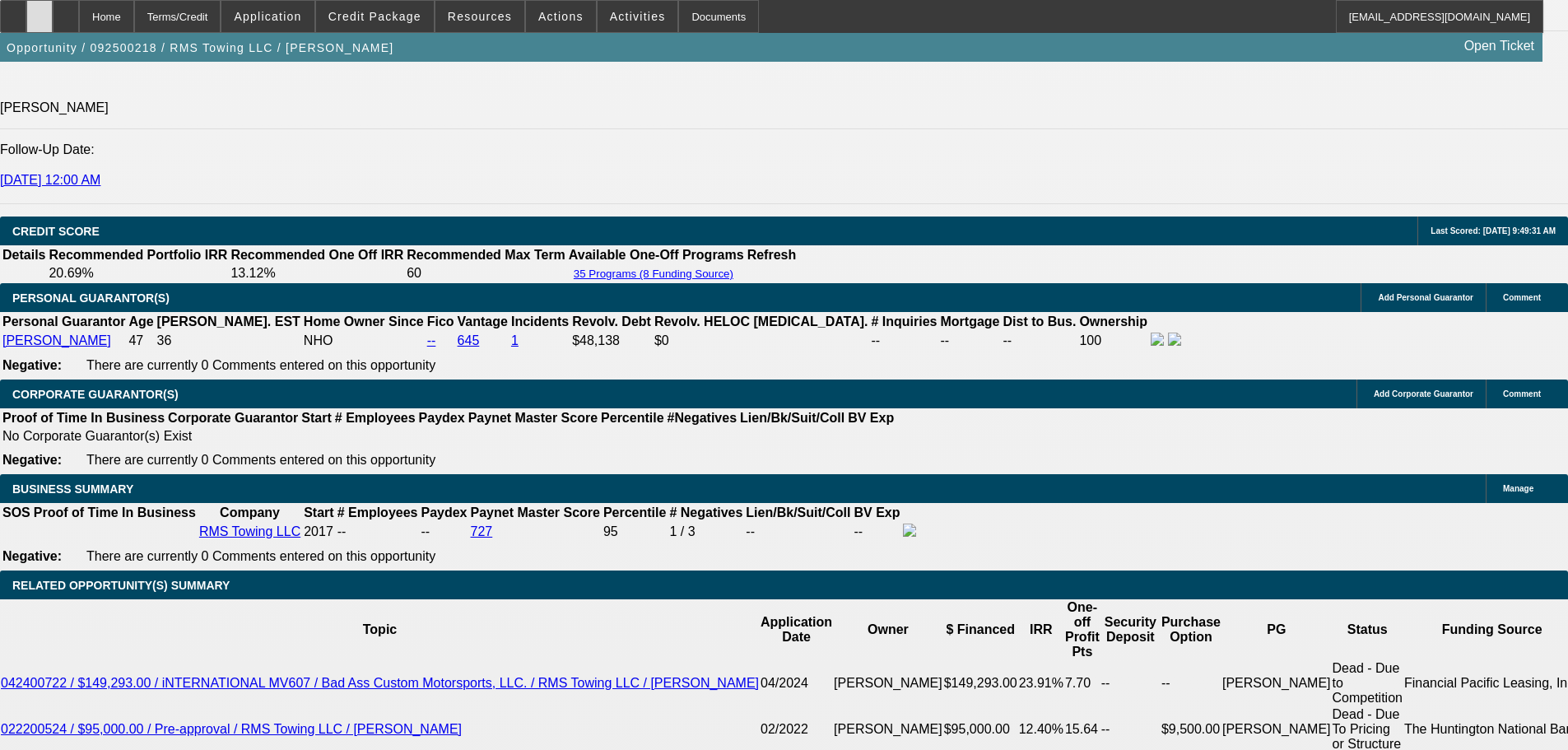
click at [53, 13] on div at bounding box center [39, 16] width 26 height 32
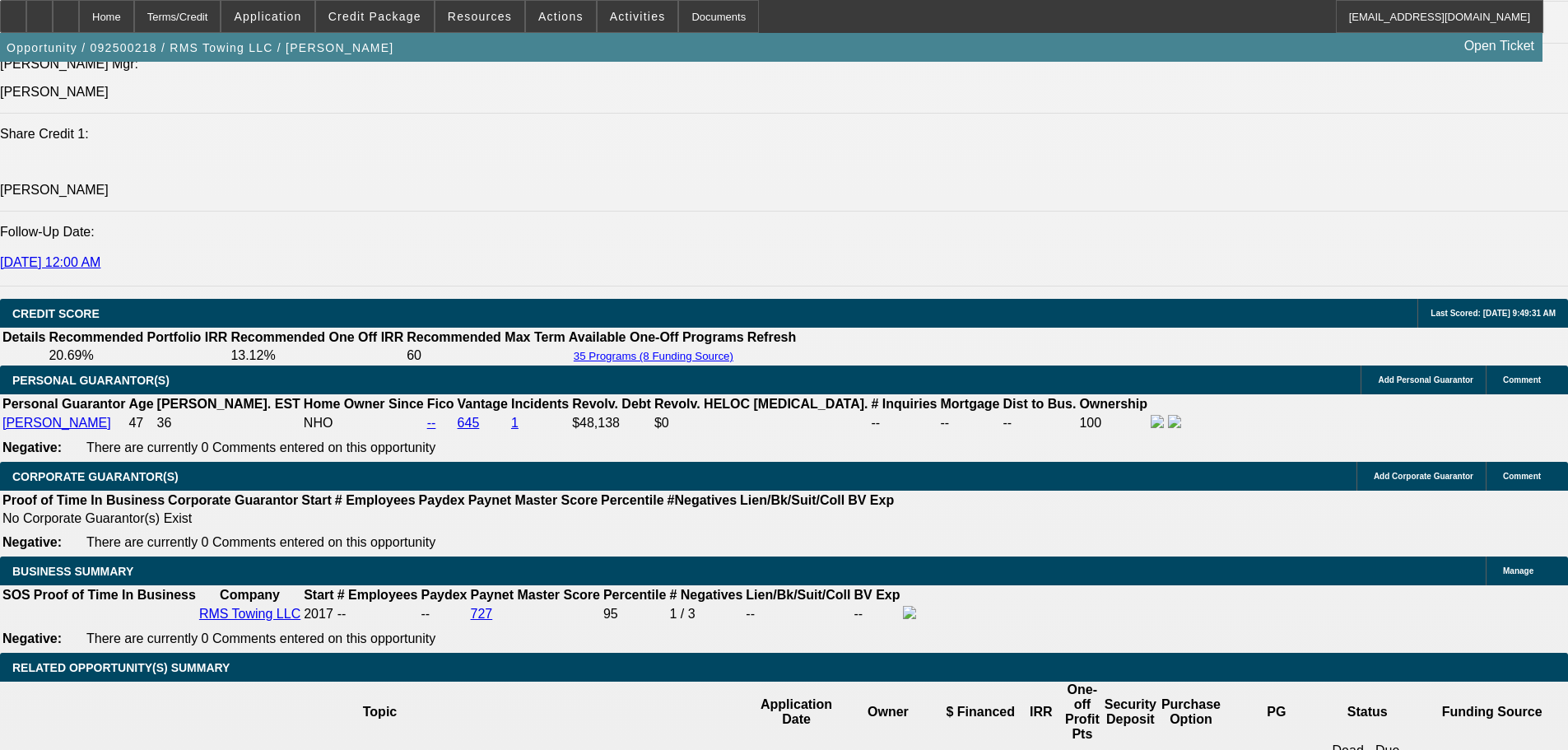
scroll to position [2338, 0]
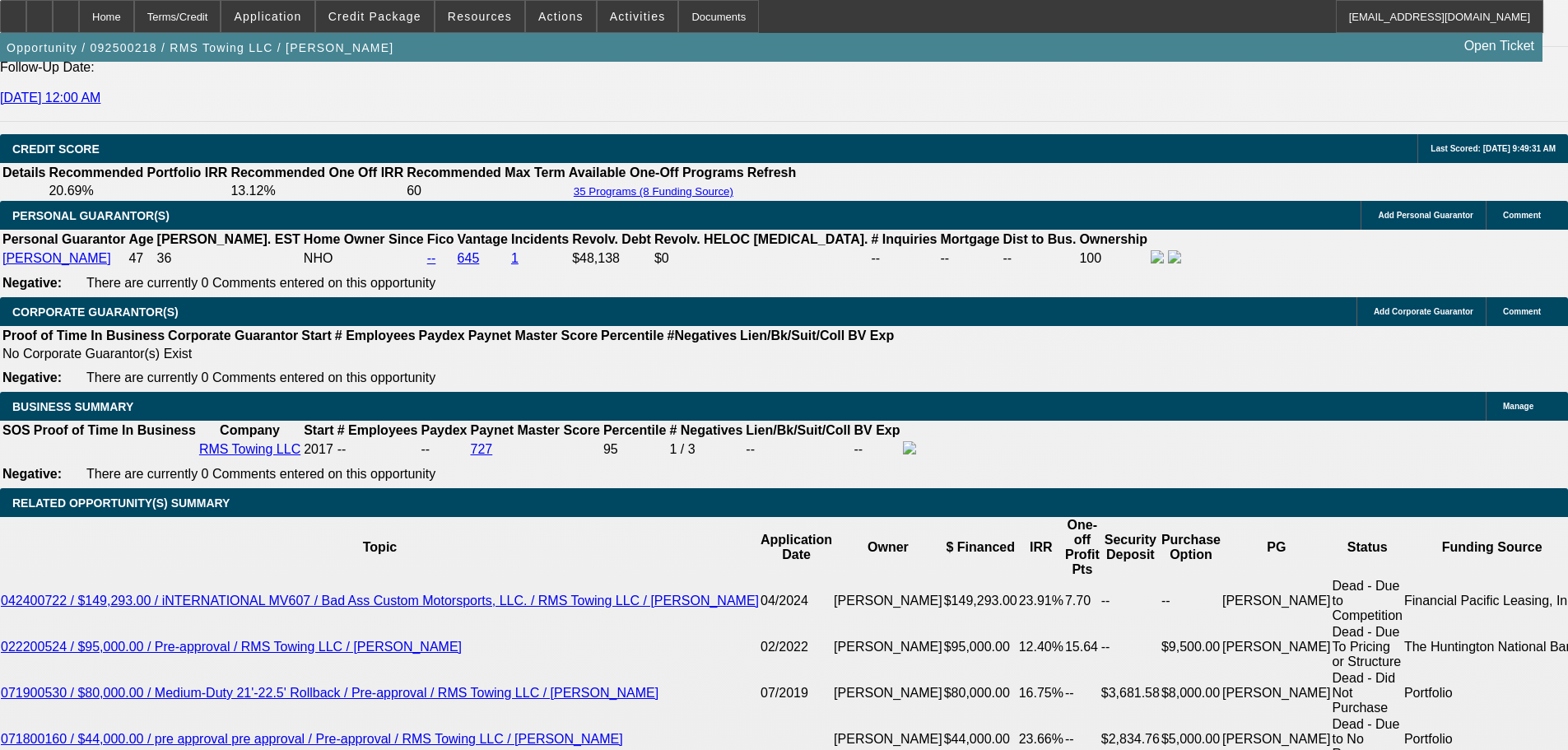
click at [385, 7] on span at bounding box center [374, 16] width 118 height 40
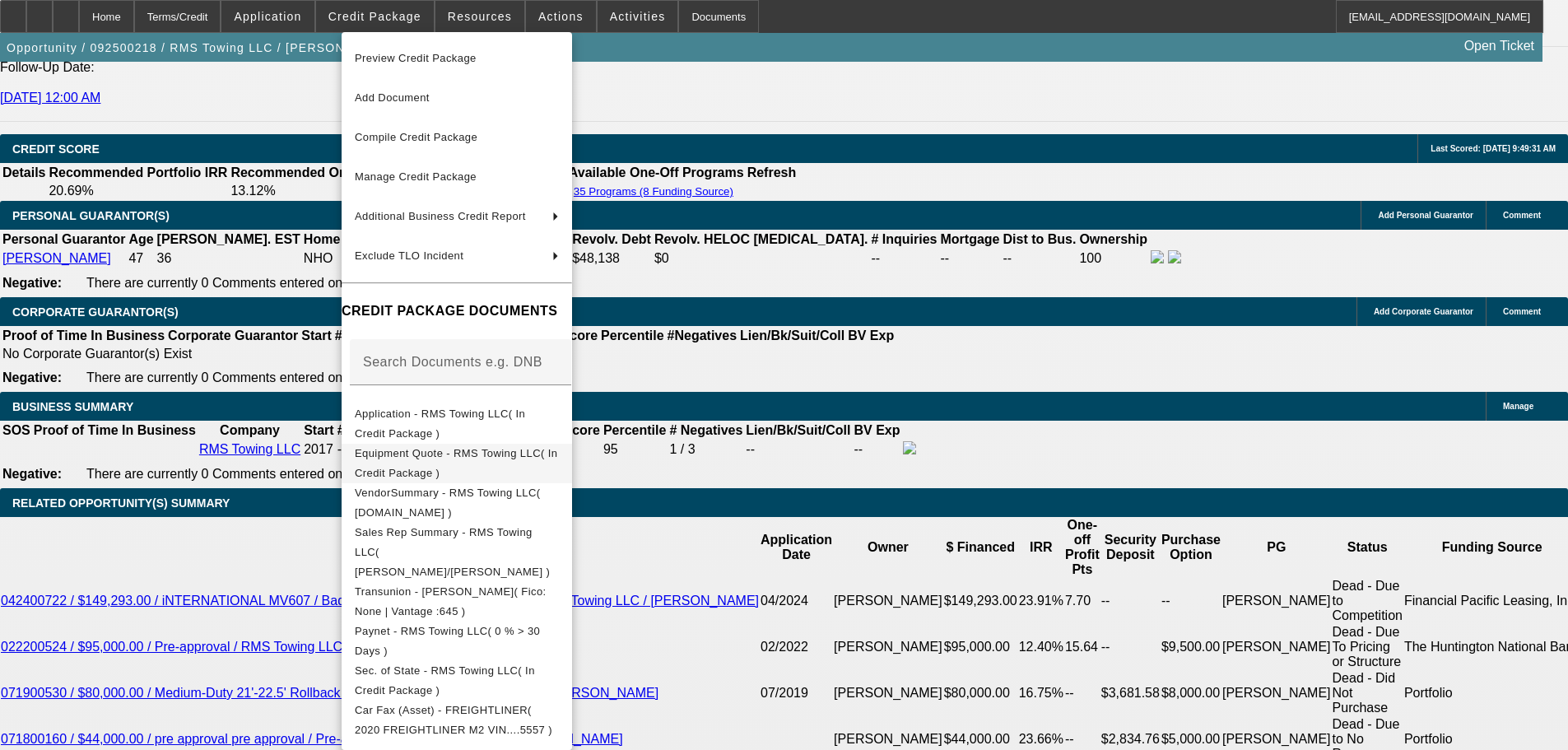
click at [557, 460] on span "Equipment Quote - RMS Towing LLC( In Credit Package )" at bounding box center [456, 462] width 202 height 32
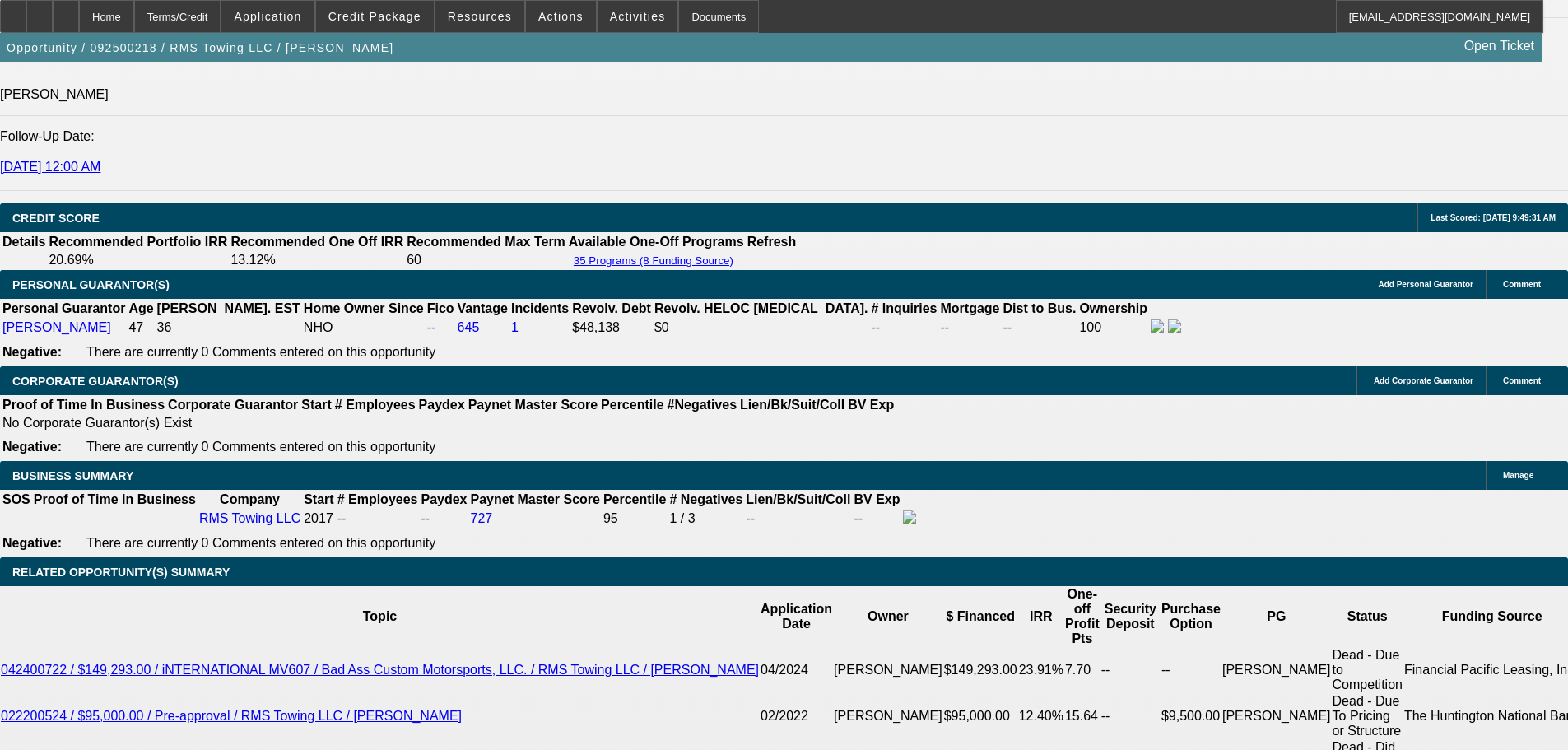
scroll to position [2174, 0]
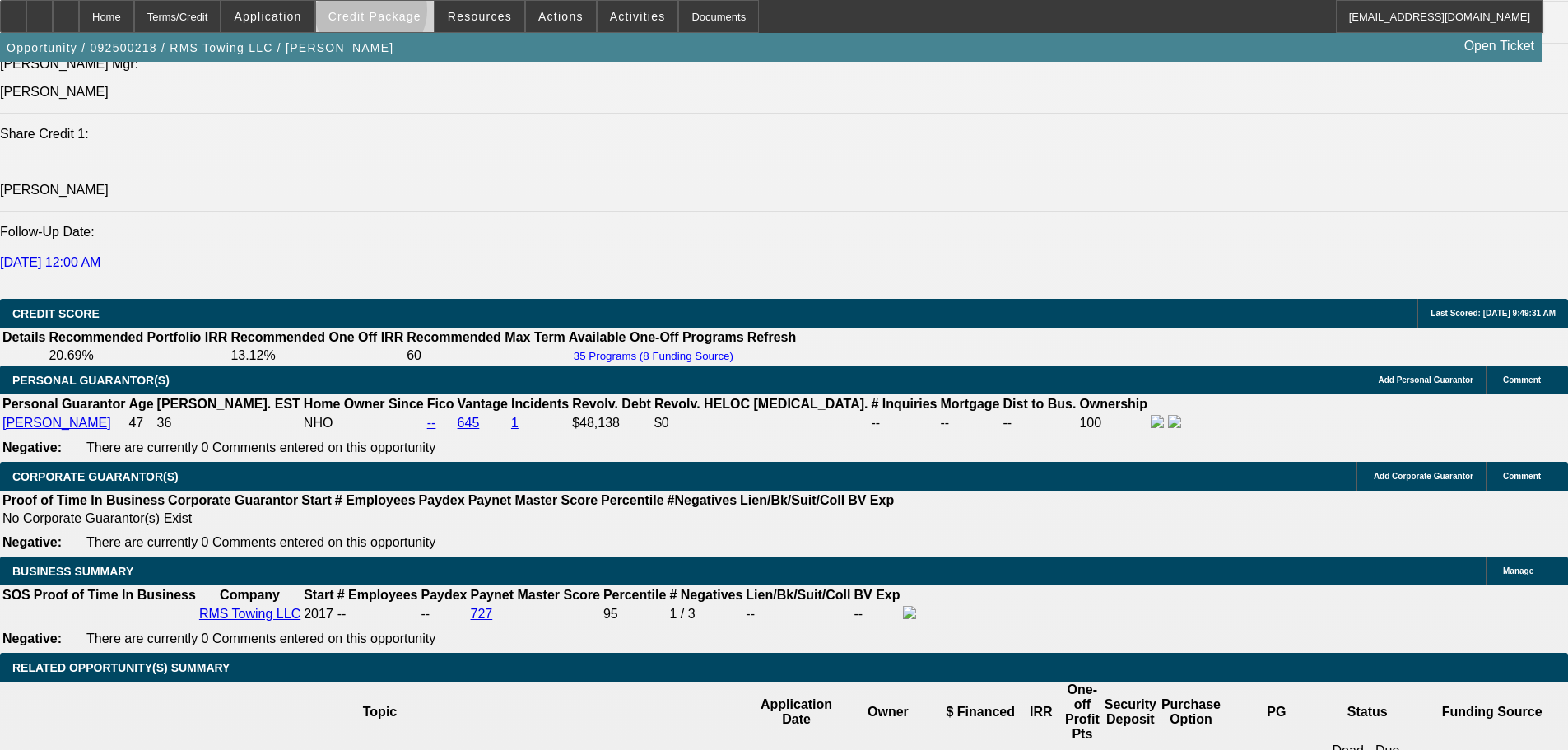
click at [396, 14] on span "Credit Package" at bounding box center [375, 17] width 93 height 13
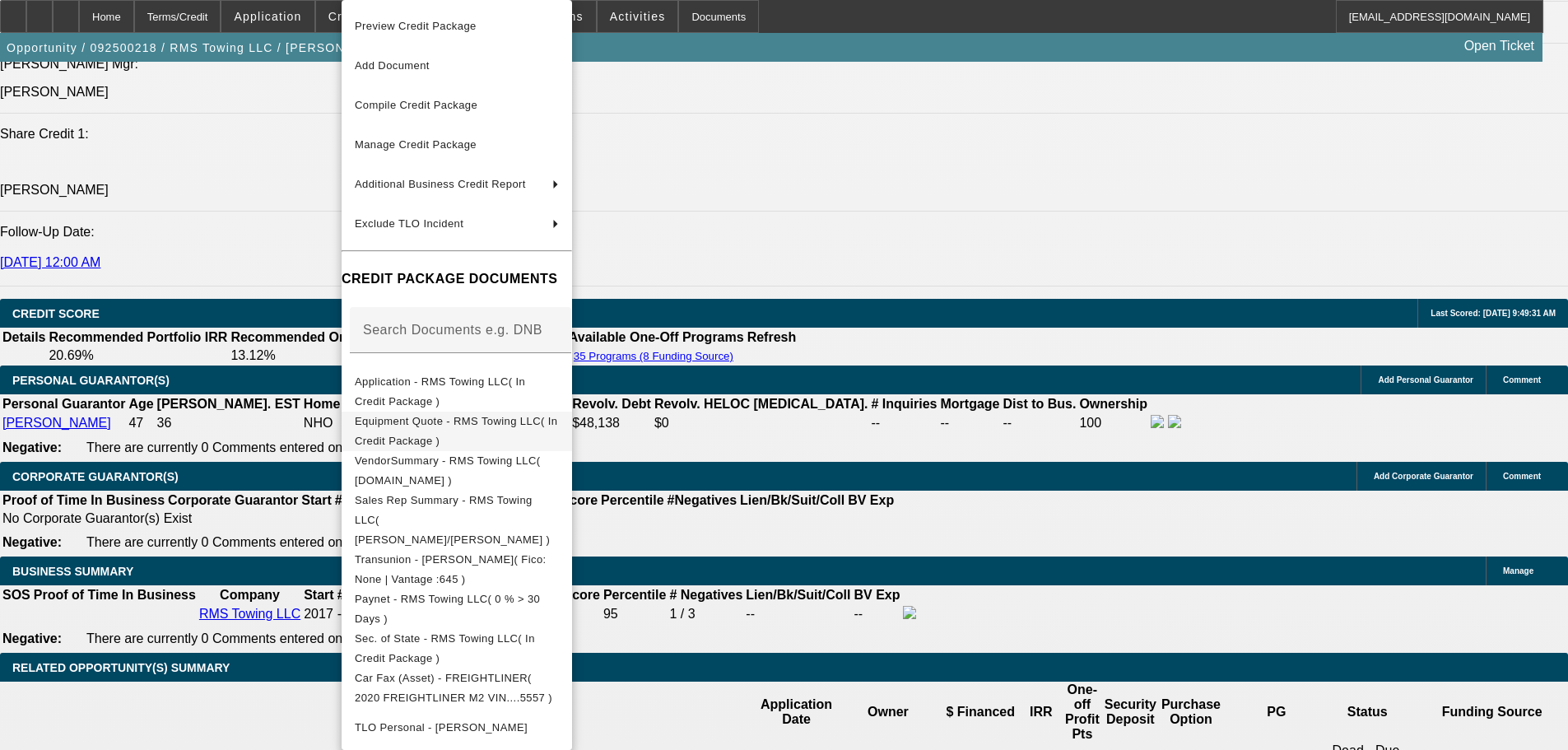
click at [559, 426] on span "Equipment Quote - RMS Towing LLC( In Credit Package )" at bounding box center [457, 431] width 204 height 40
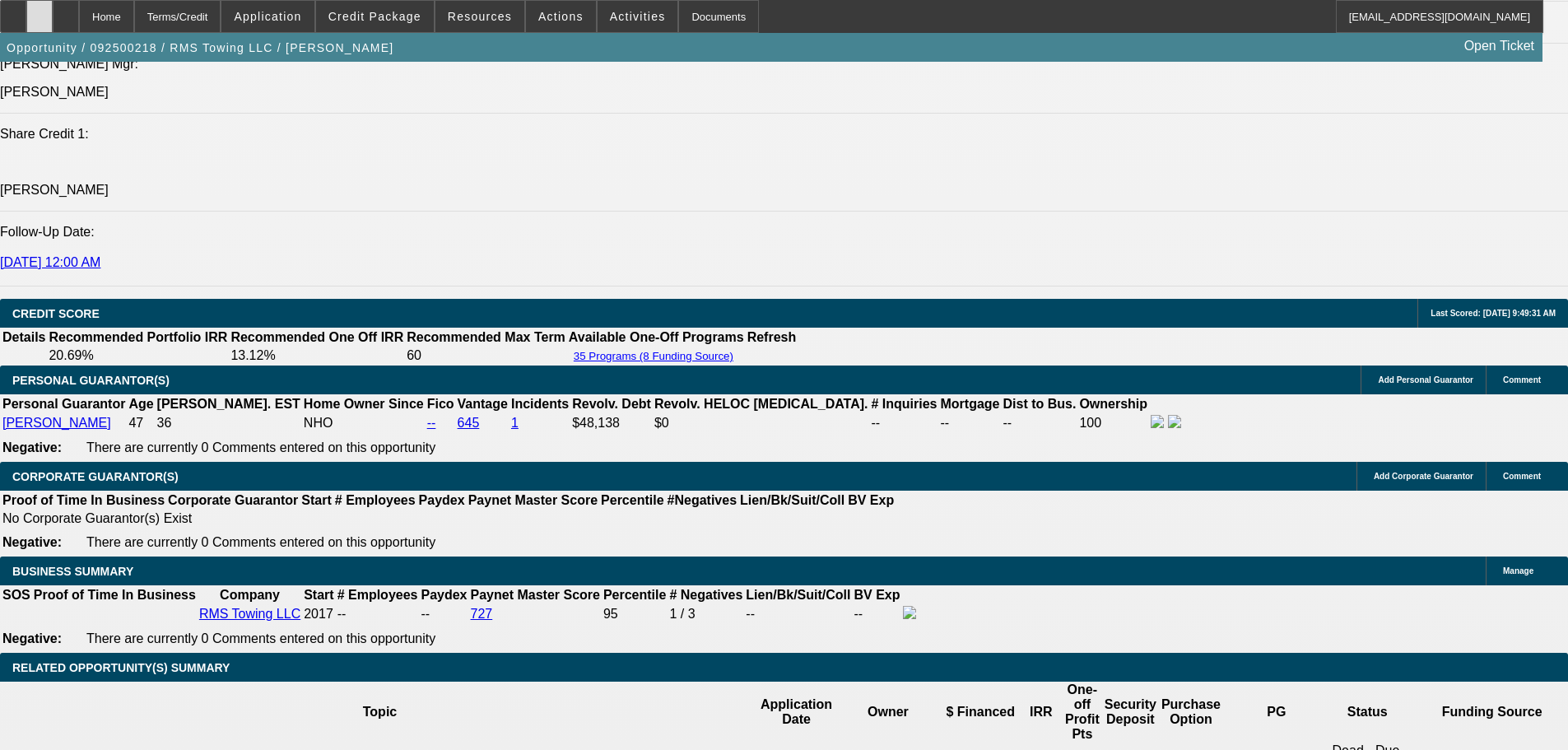
click at [40, 11] on icon at bounding box center [40, 11] width 0 height 0
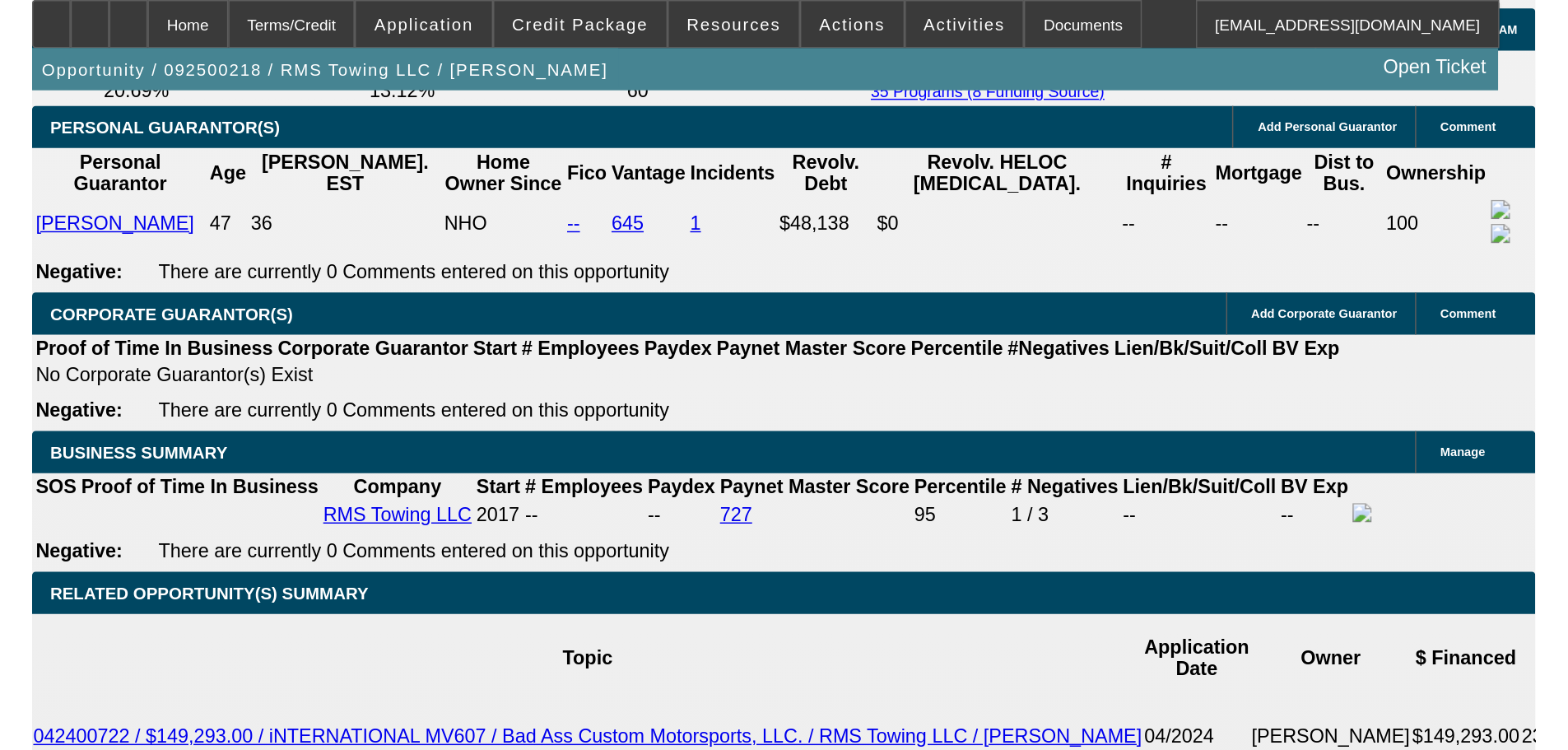
scroll to position [2091, 0]
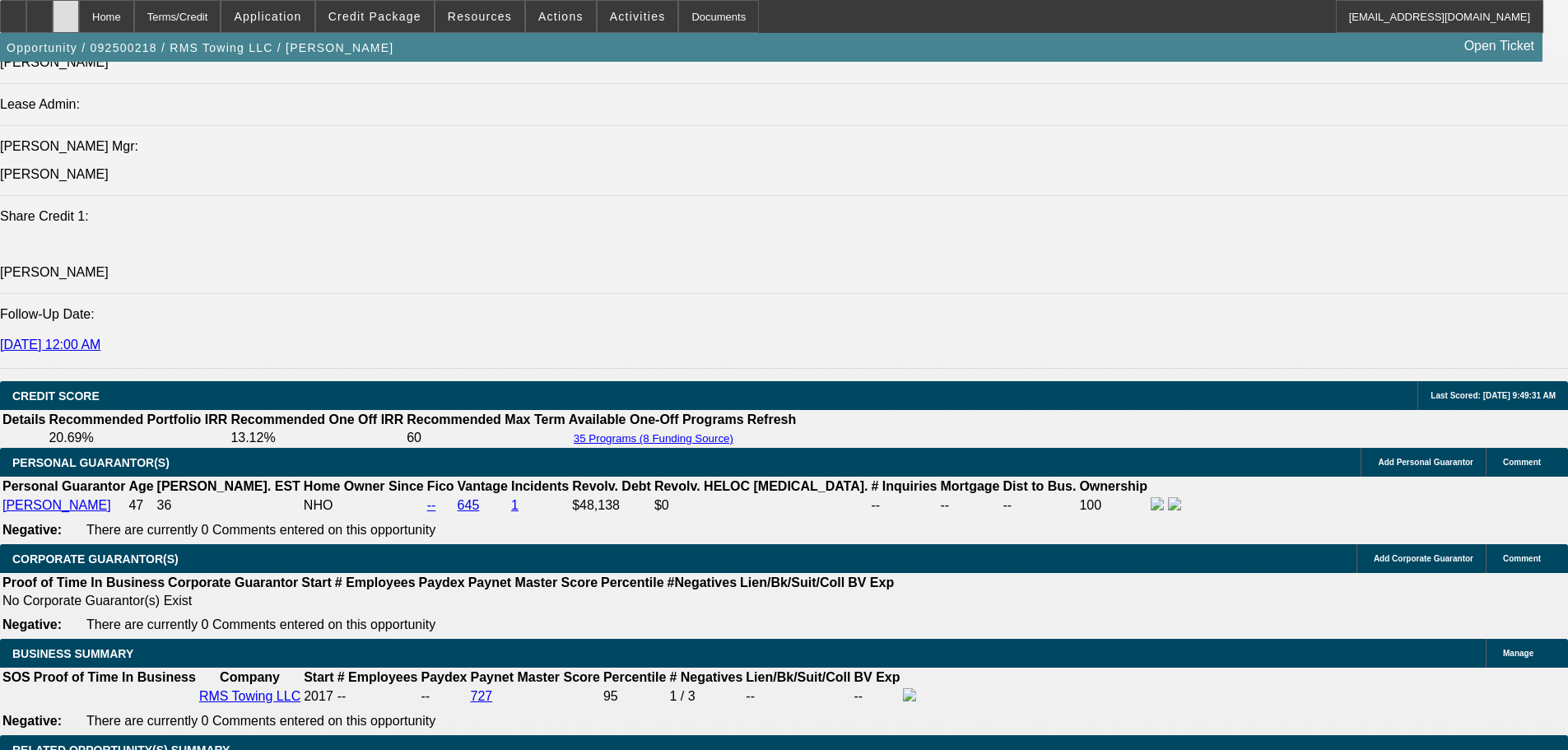
click at [66, 11] on icon at bounding box center [66, 11] width 0 height 0
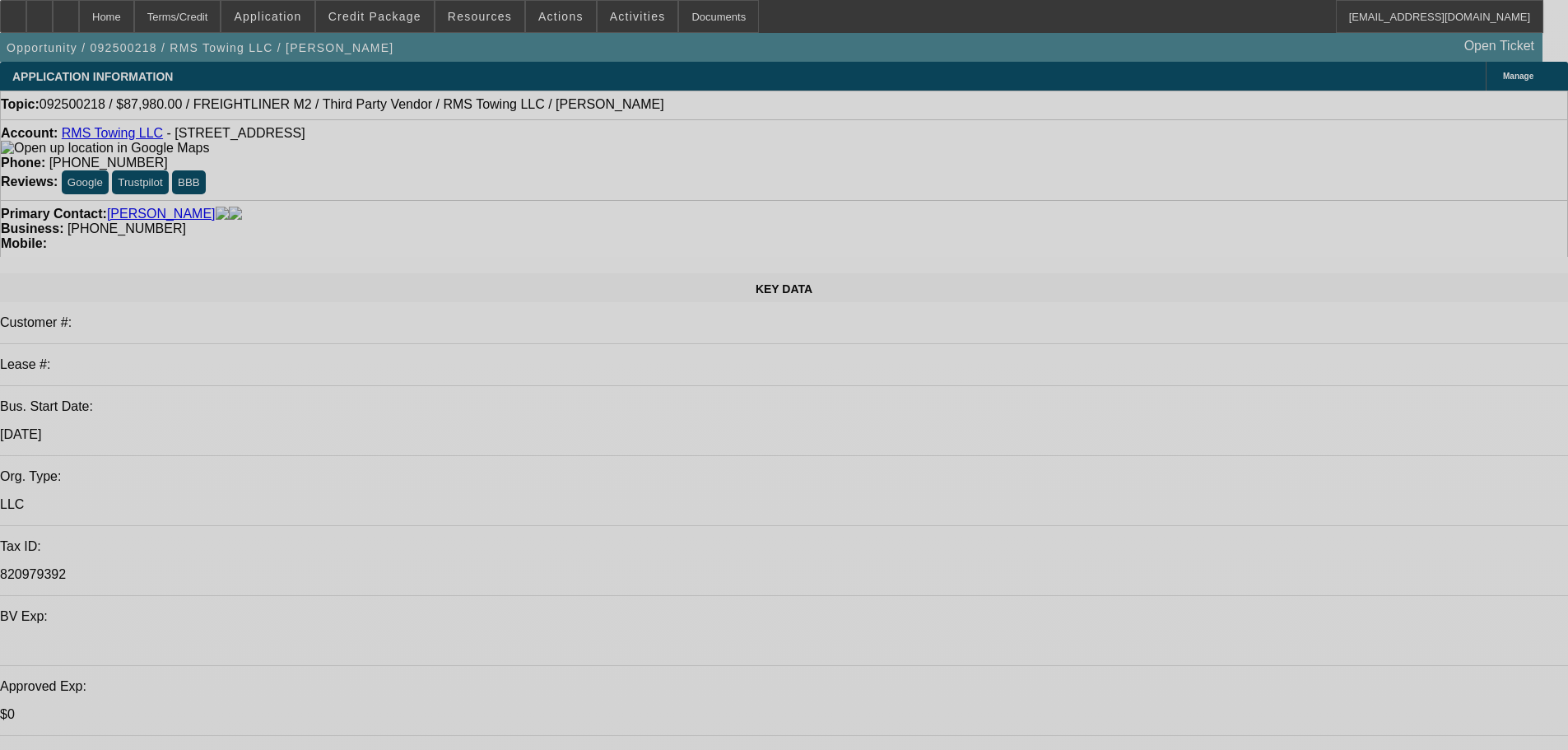
select select "0"
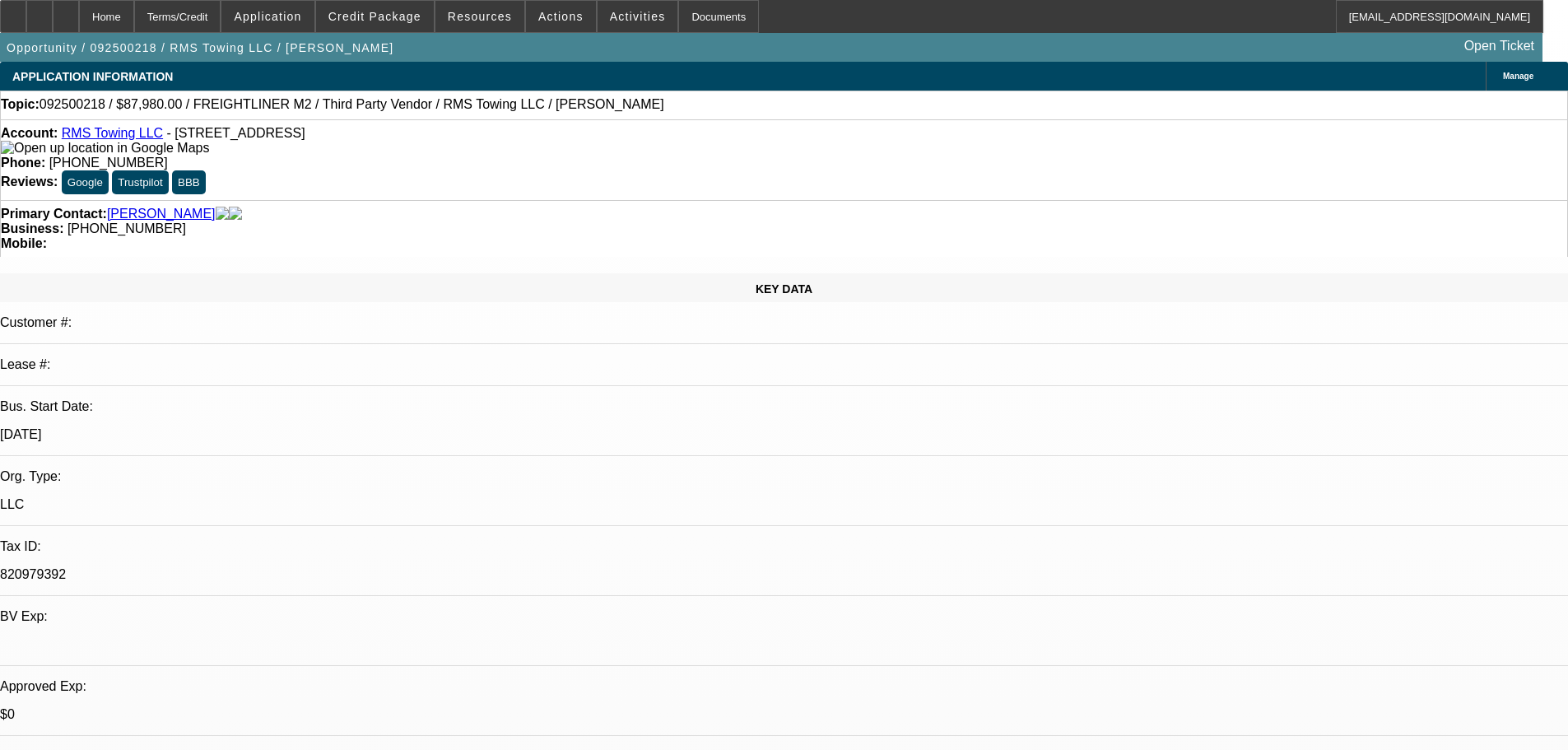
select select "0"
select select "3"
select select "0"
select select "6"
select select "0"
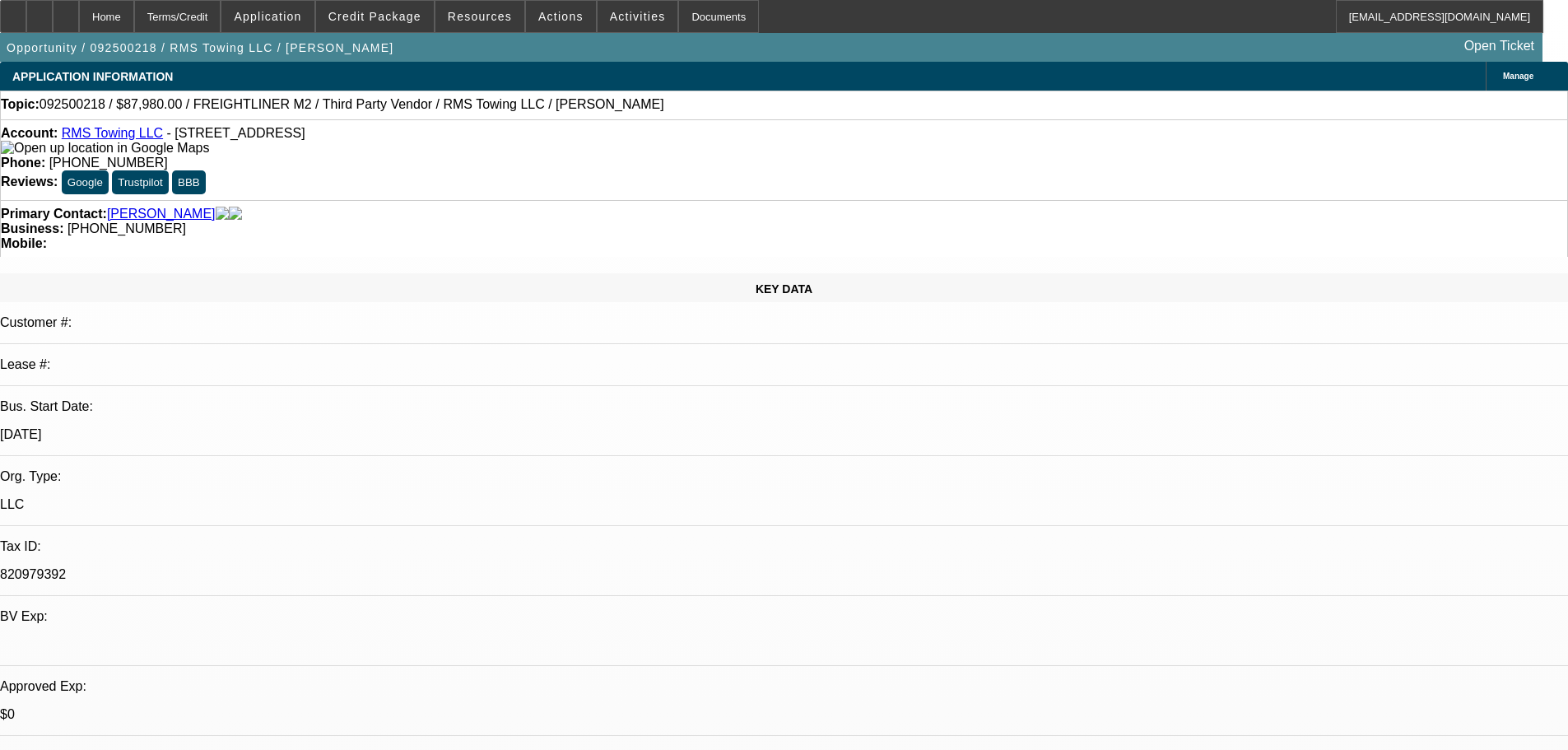
select select "0"
select select "3"
select select "0"
select select "6"
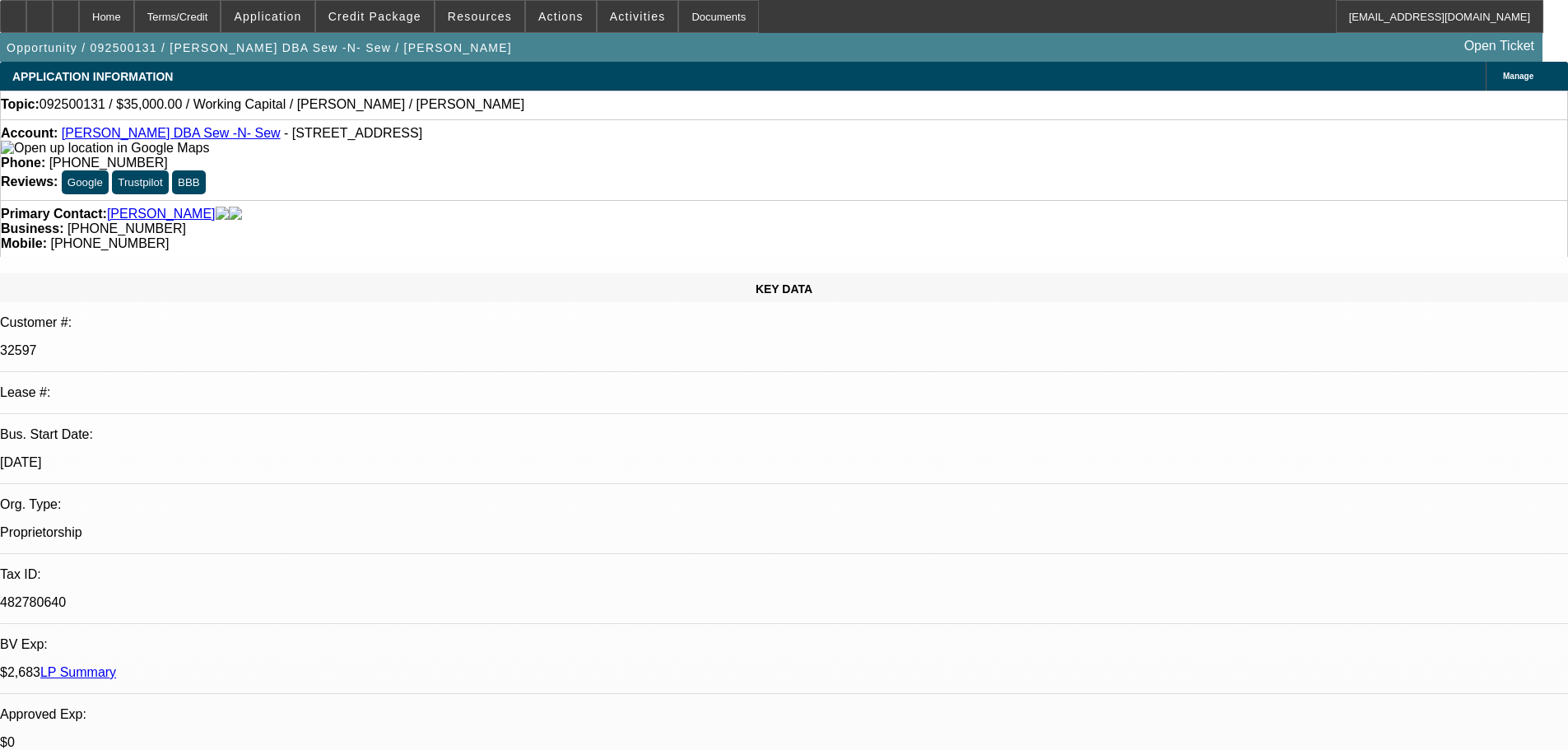
select select "0"
select select "2"
select select "0"
select select "6"
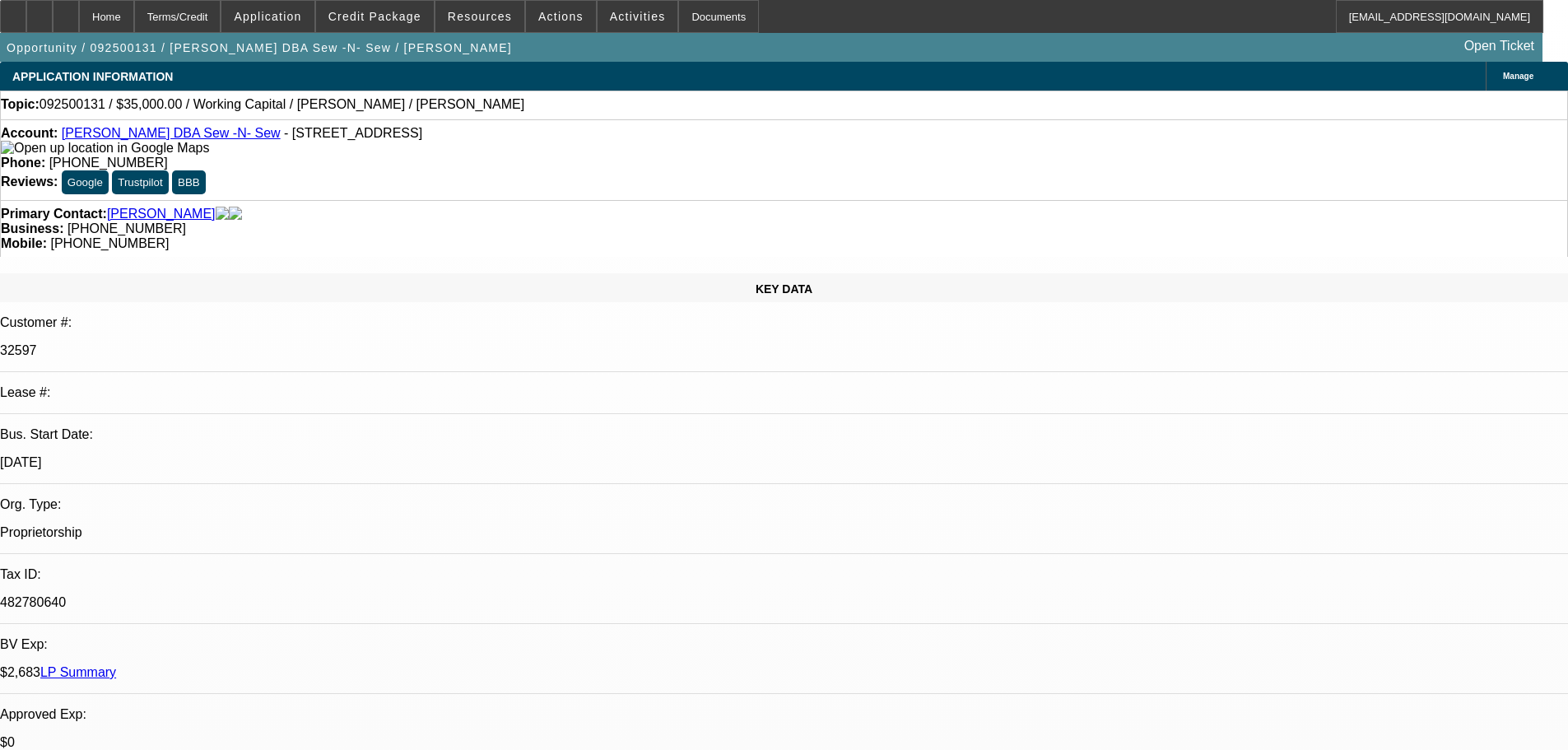
select select "0"
select select "2"
select select "0"
select select "6"
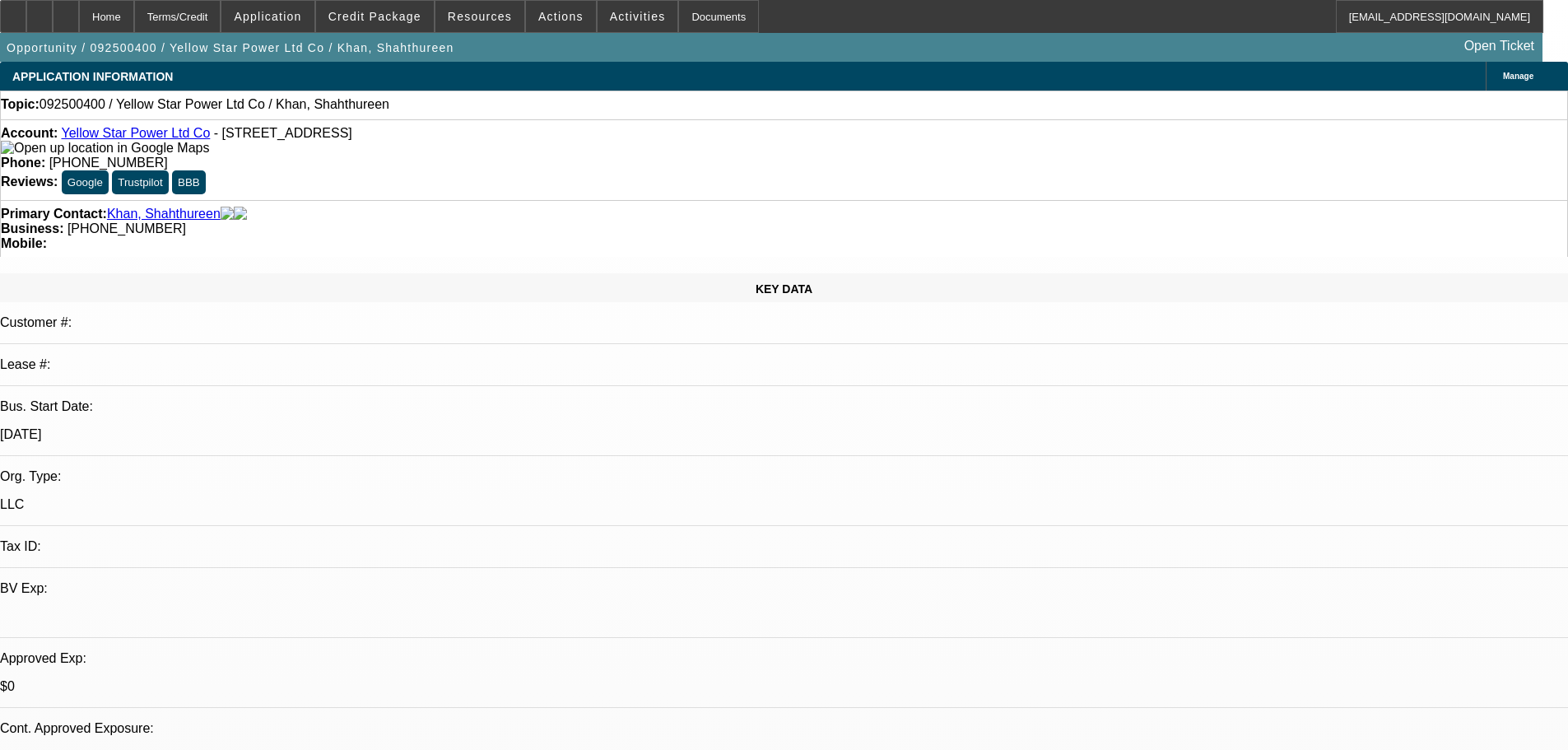
select select "0"
select select "2"
select select "0.1"
select select "4"
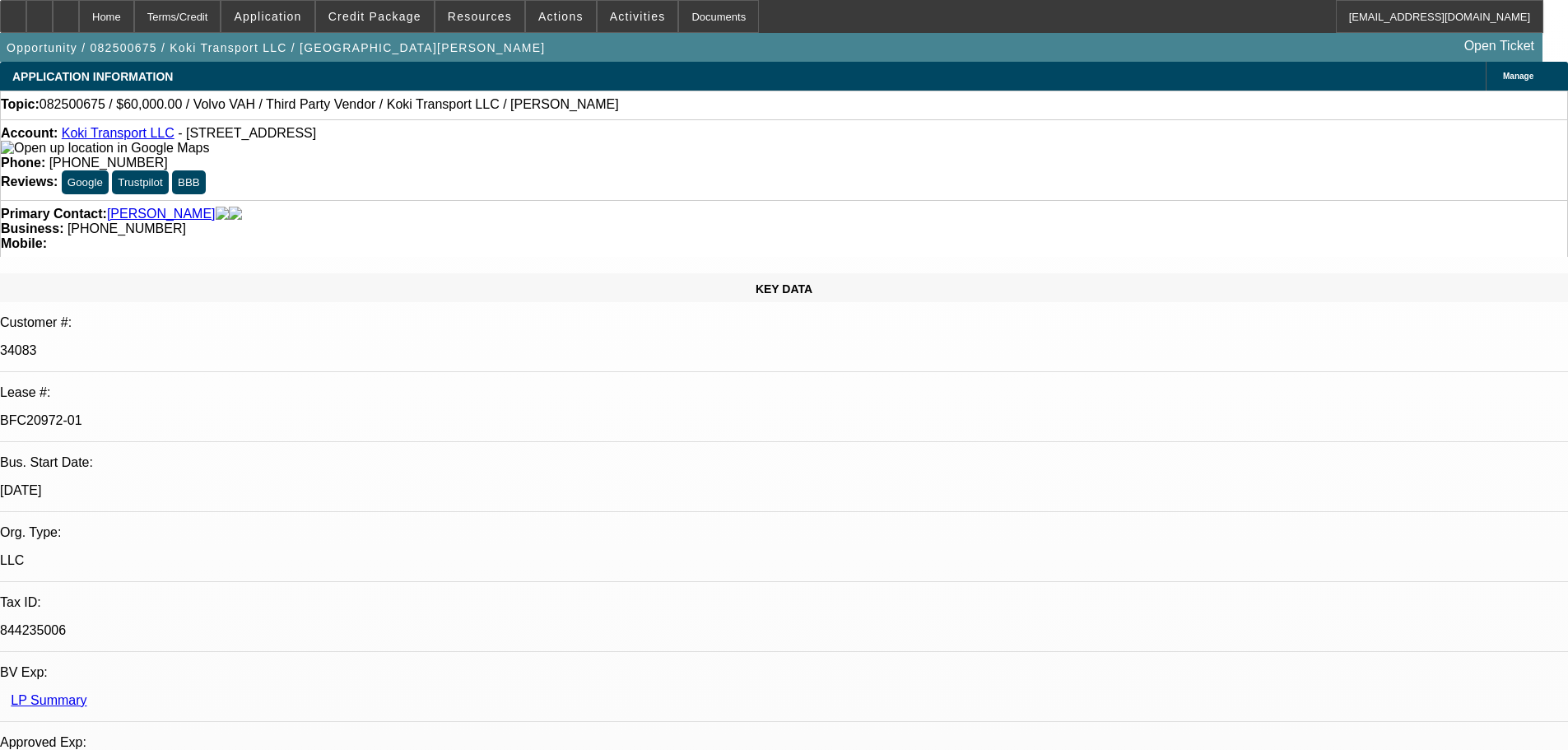
select select "0.2"
select select "2"
select select "0"
select select "6"
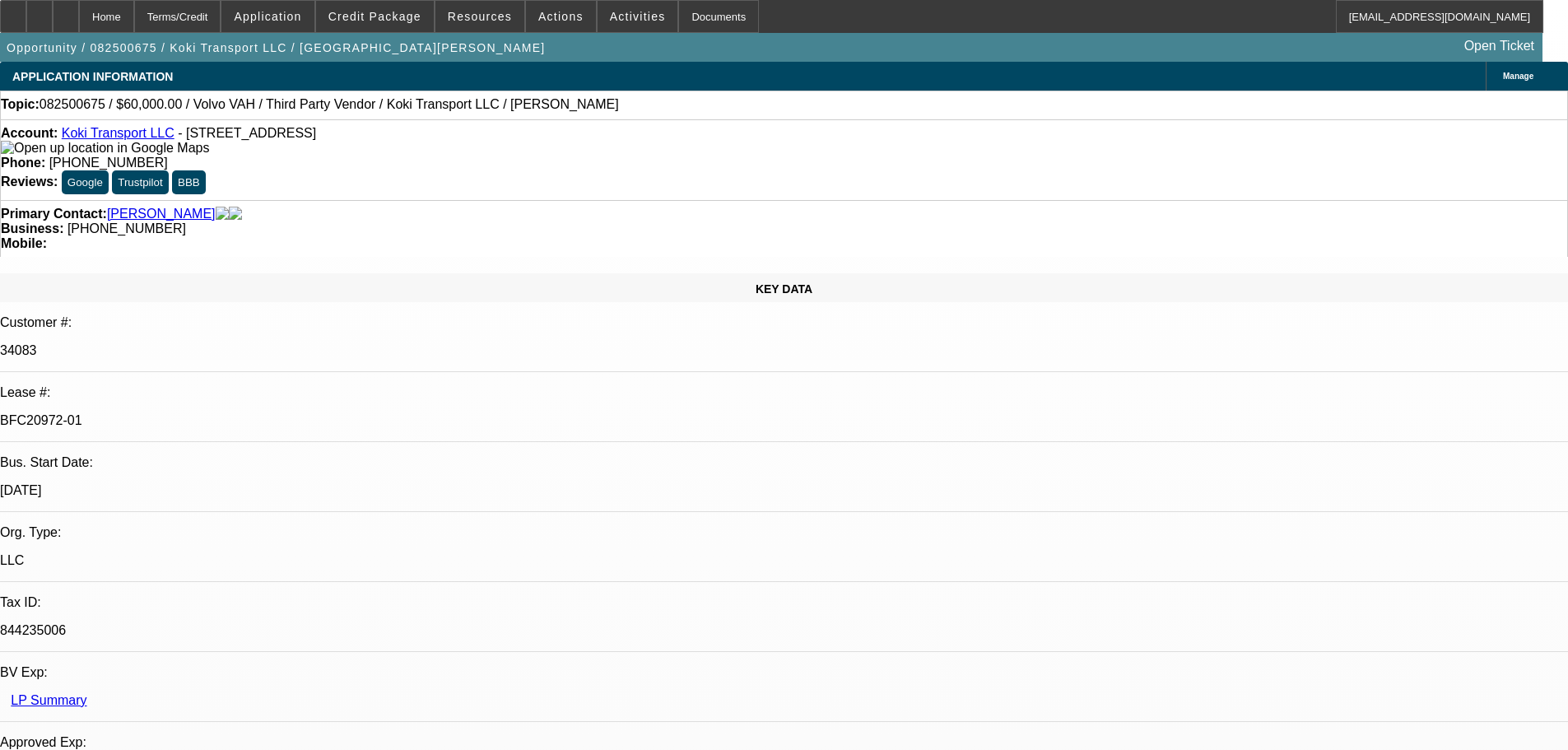
select select "0"
select select "2"
select select "0.1"
select select "4"
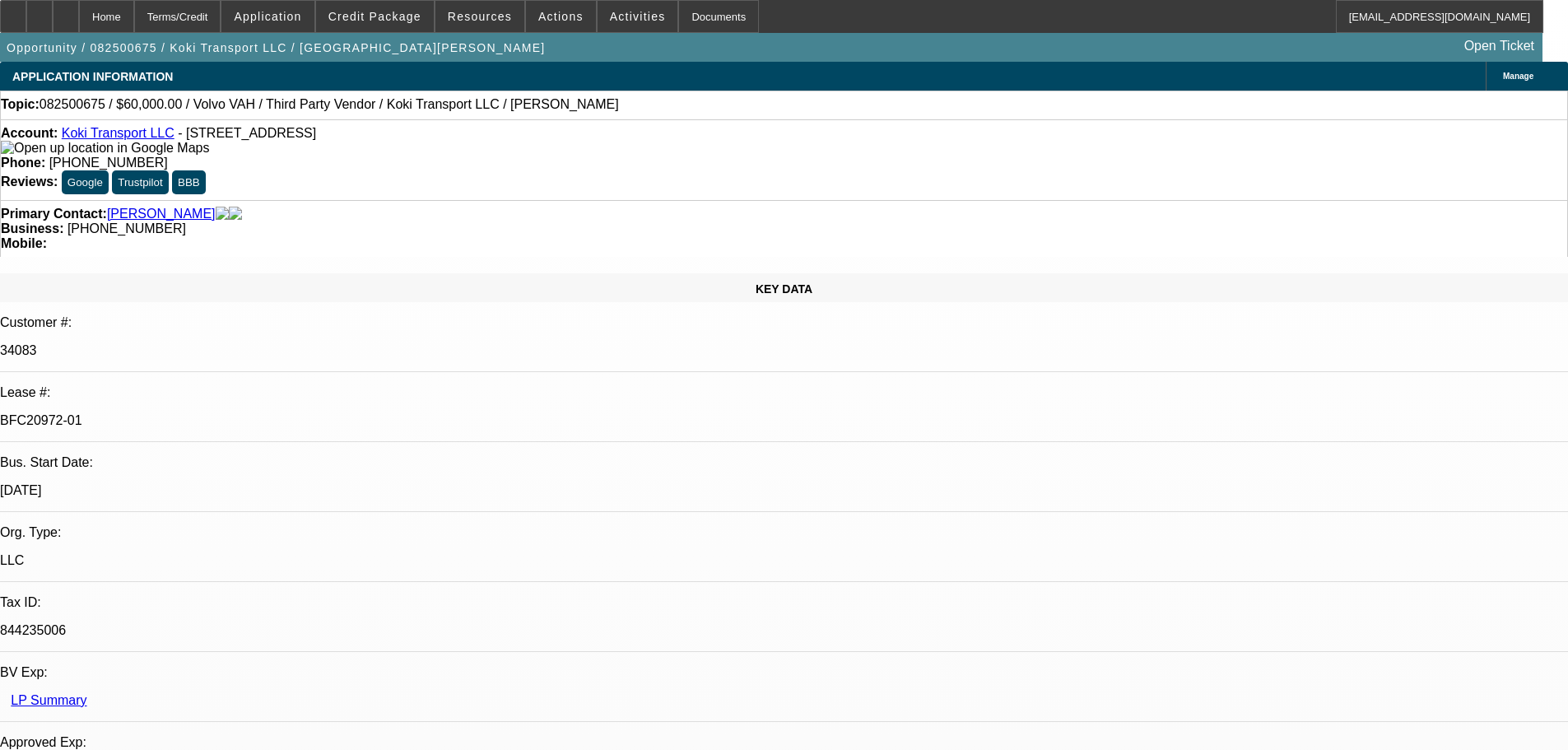
select select "0.2"
select select "2"
select select "0.1"
select select "4"
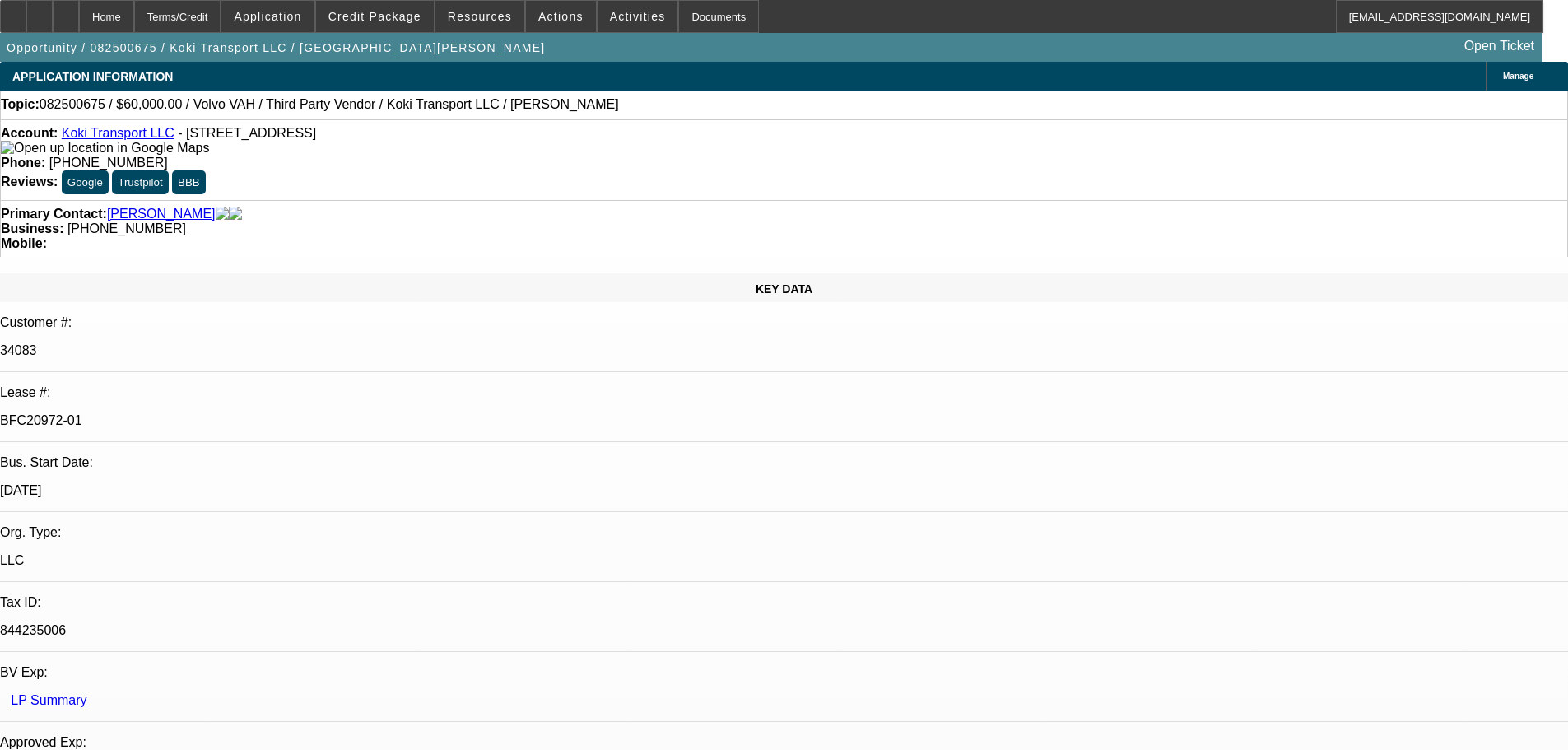
select select "0.15"
select select "2"
select select "0.1"
select select "4"
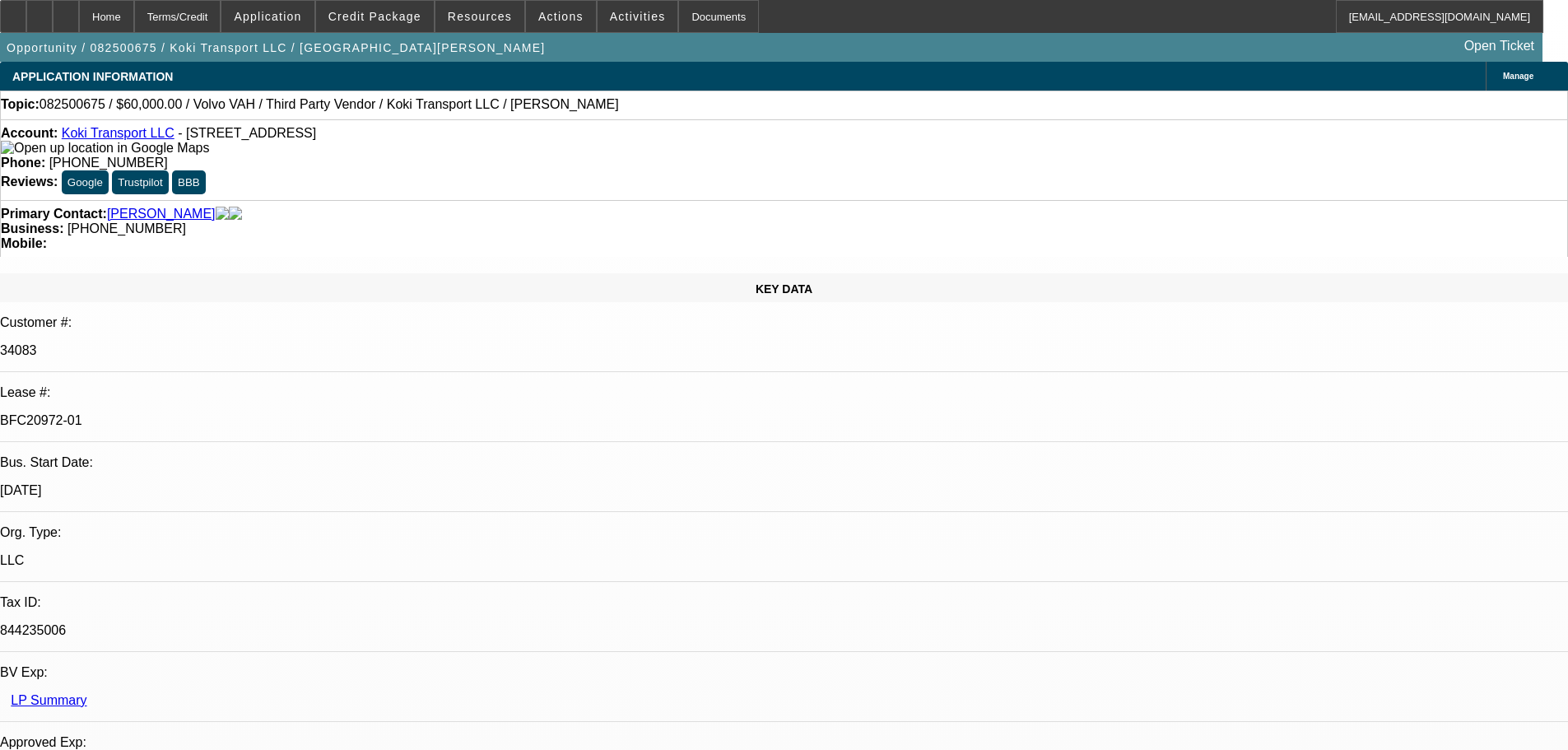
drag, startPoint x: 1380, startPoint y: 191, endPoint x: 1451, endPoint y: 126, distance: 96.3
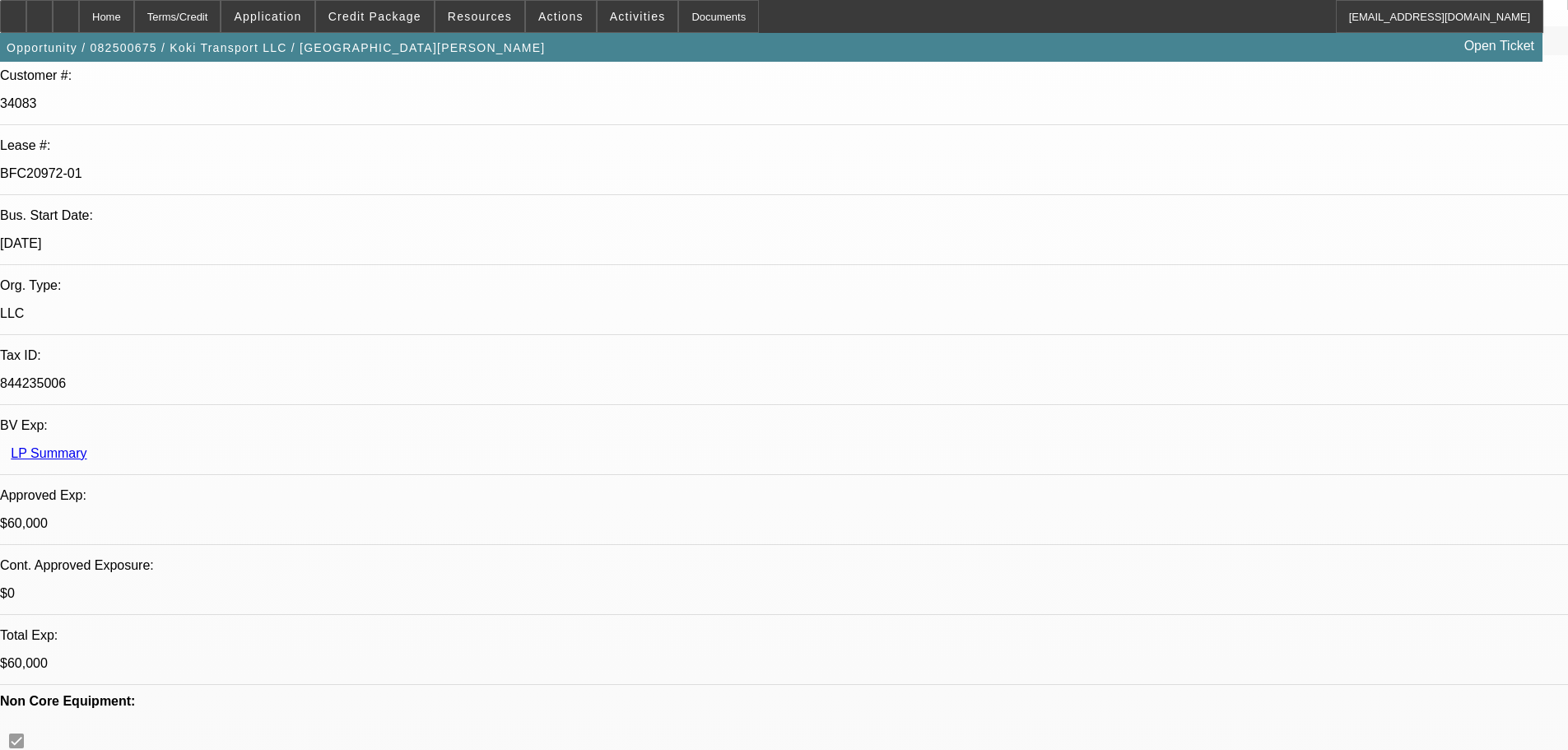
scroll to position [82, 0]
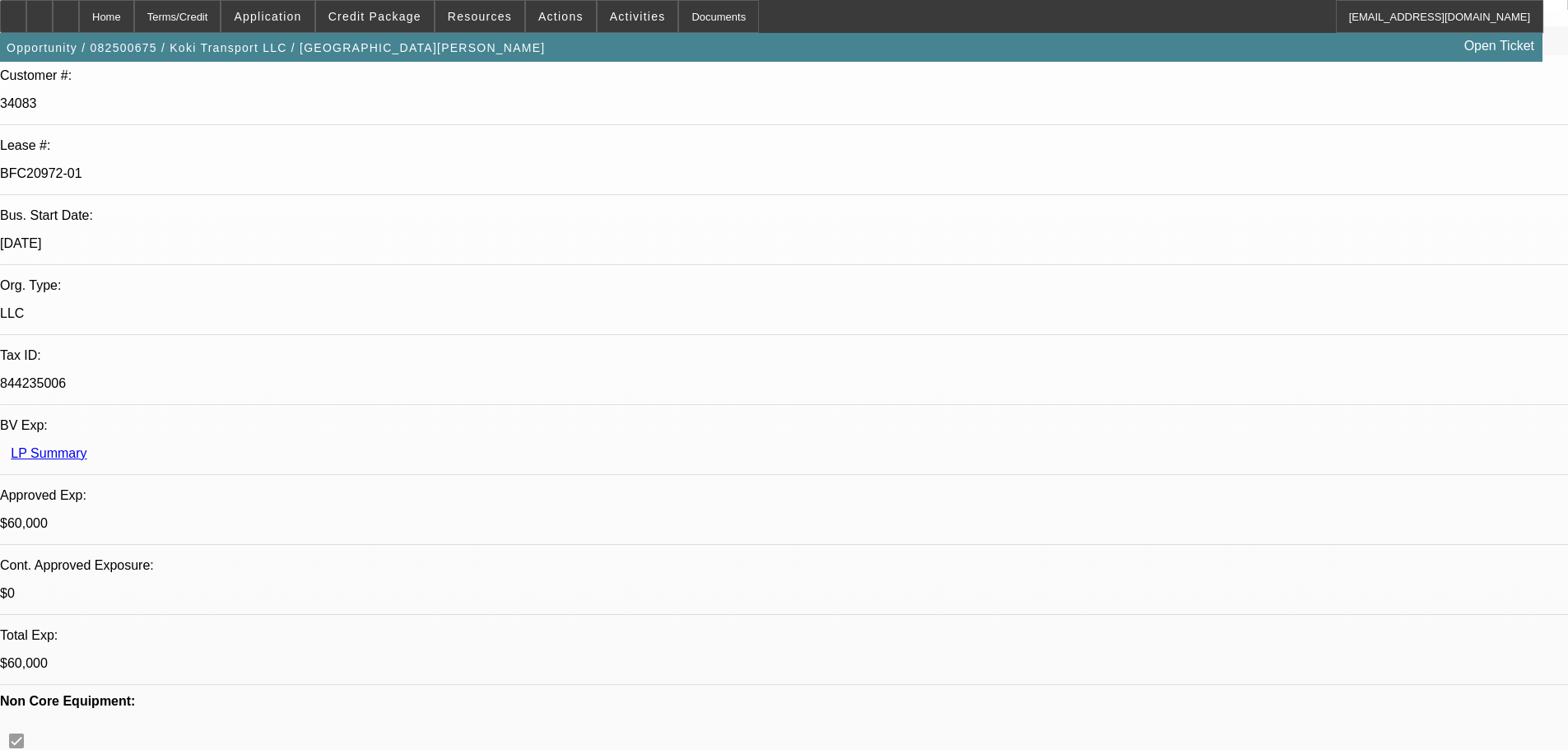
drag, startPoint x: 1391, startPoint y: 518, endPoint x: 1289, endPoint y: 513, distance: 102.1
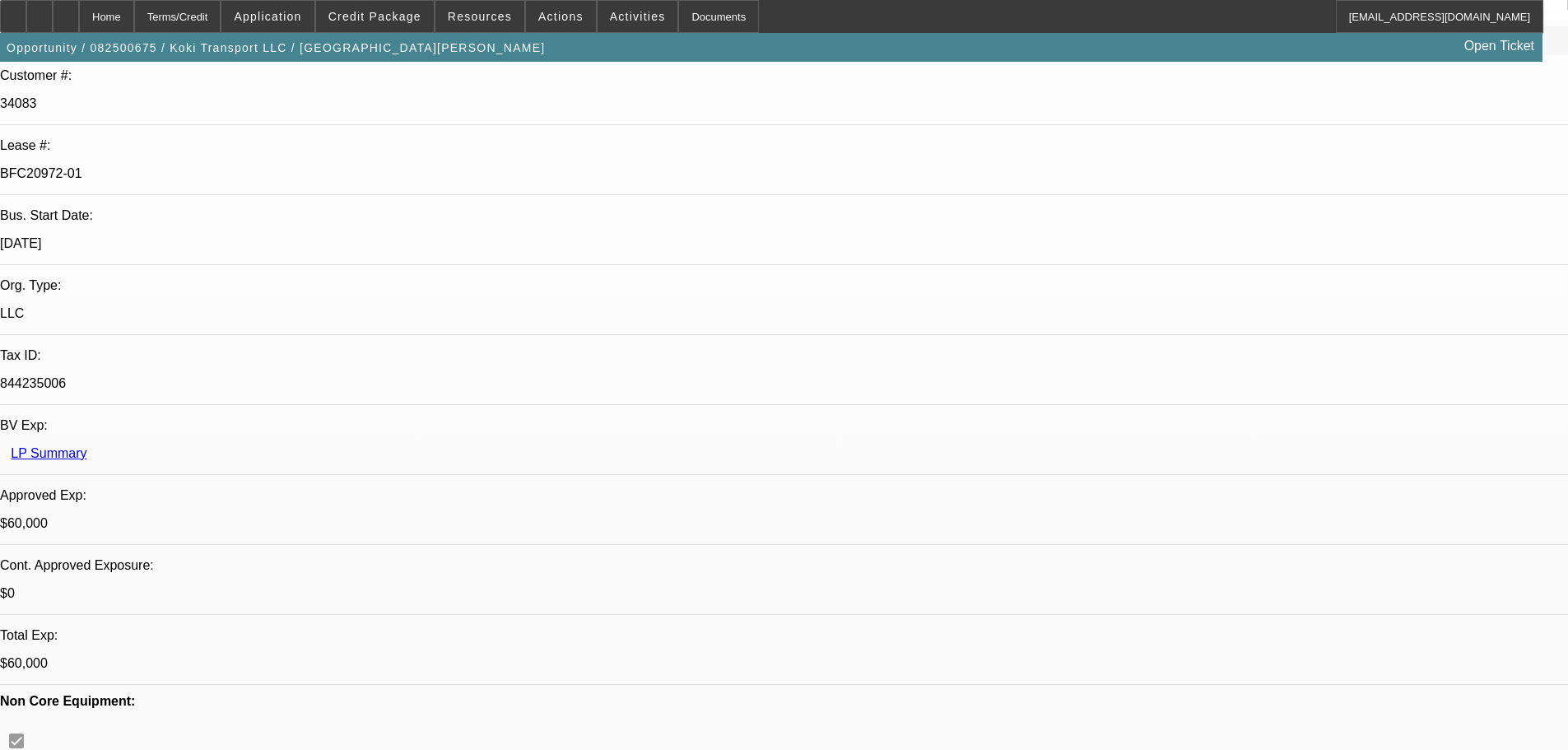
drag, startPoint x: 1284, startPoint y: 518, endPoint x: 1388, endPoint y: 520, distance: 104.0
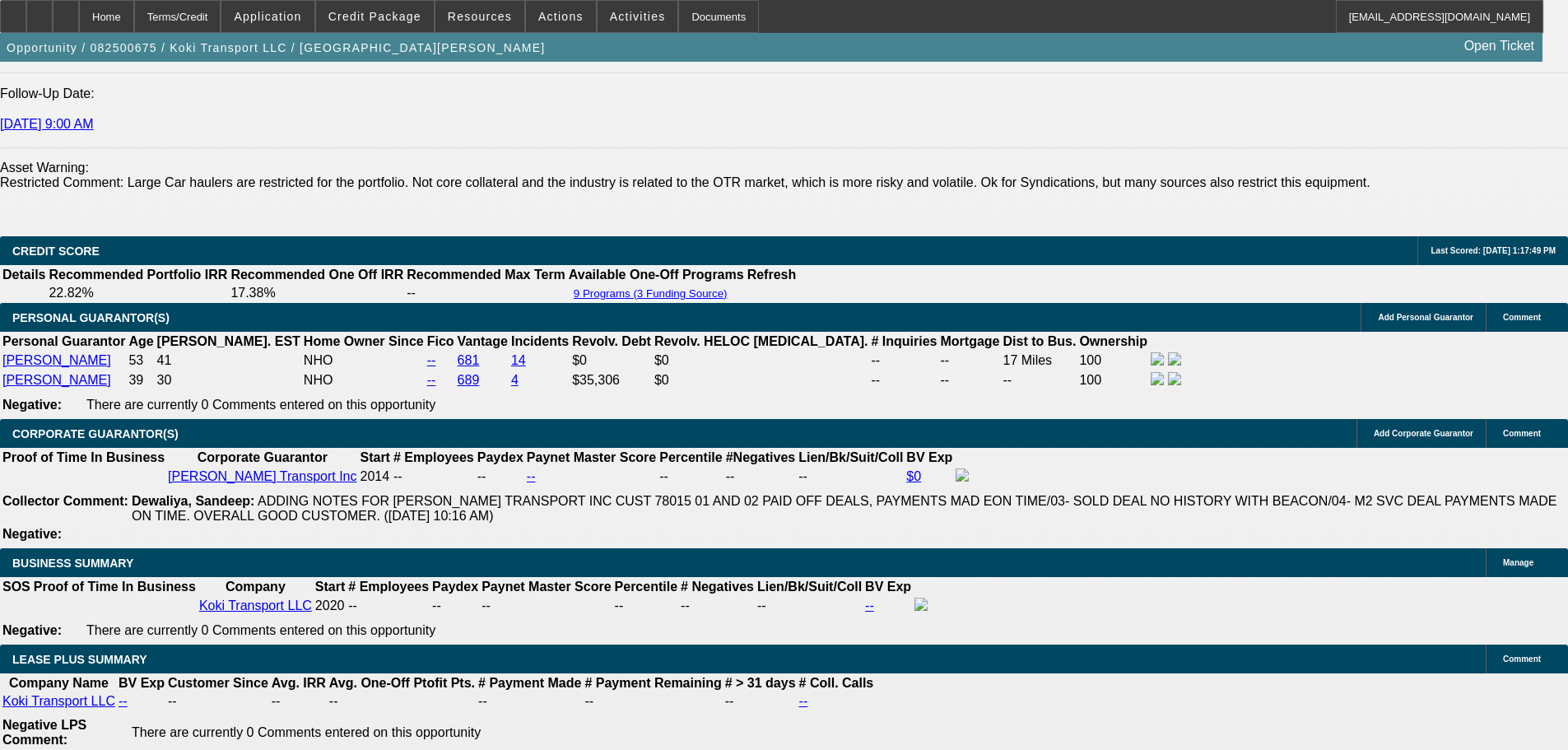
scroll to position [2468, 0]
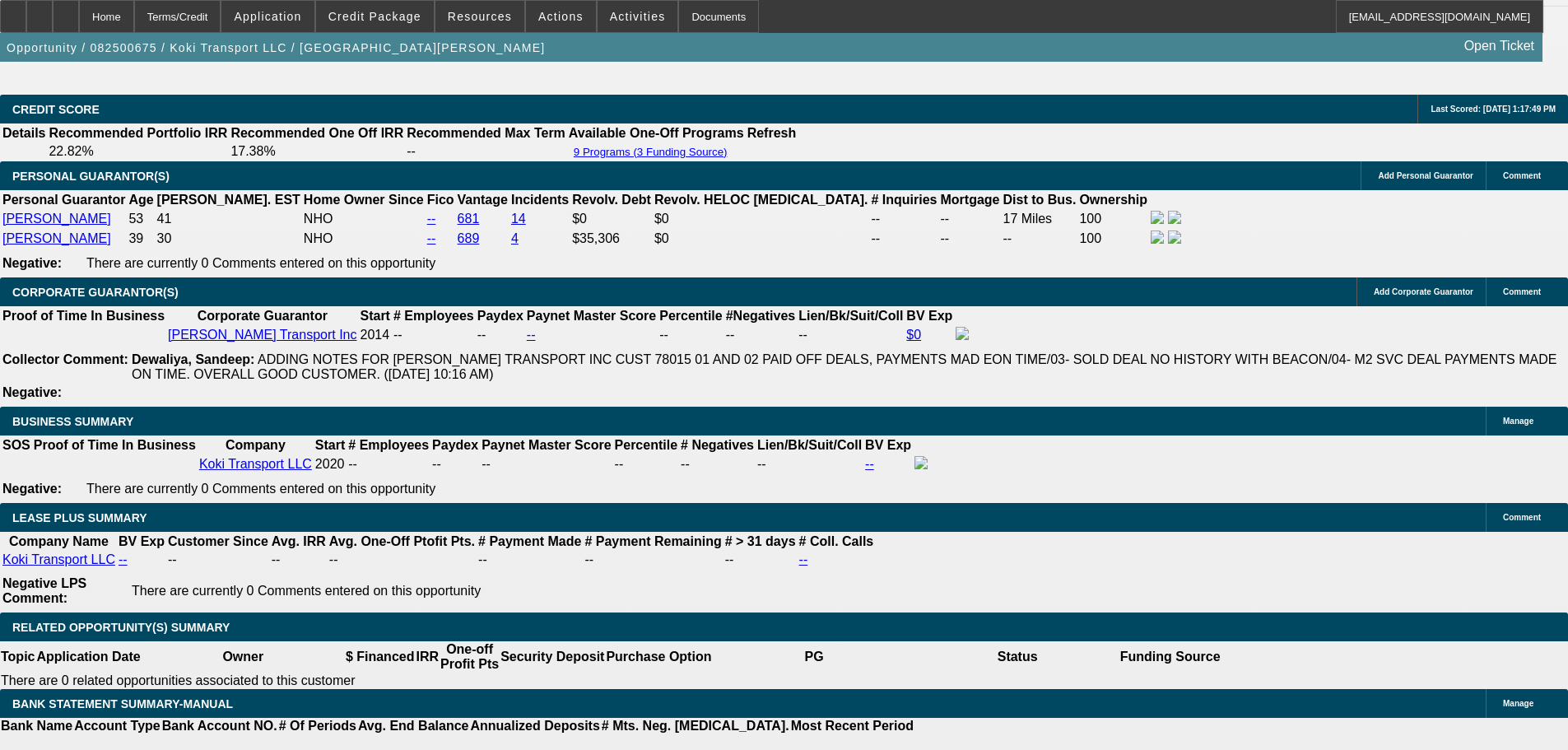
drag, startPoint x: 1341, startPoint y: 515, endPoint x: 1237, endPoint y: 512, distance: 104.0
drag, startPoint x: 1238, startPoint y: 519, endPoint x: 1343, endPoint y: 511, distance: 105.3
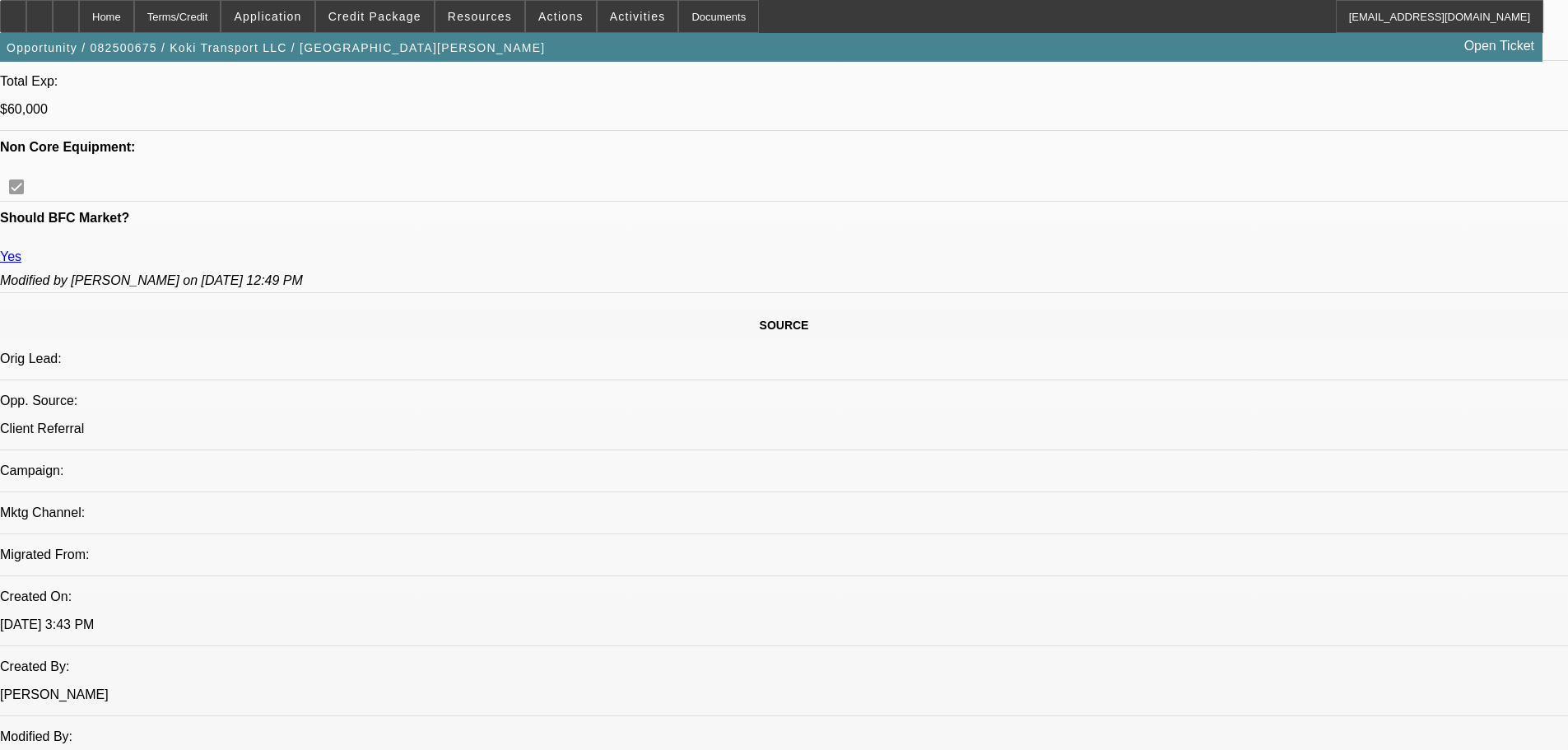
scroll to position [777, 0]
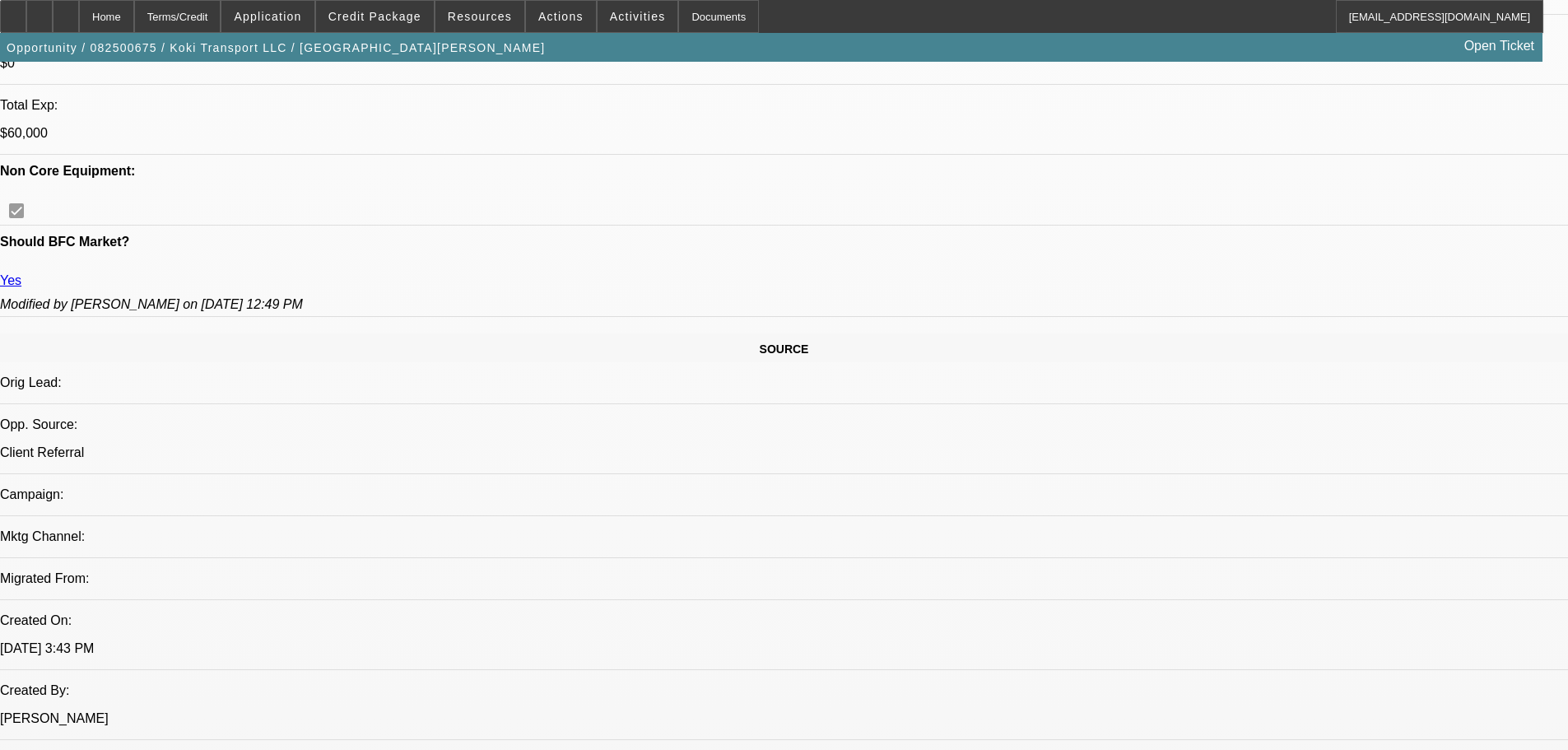
drag, startPoint x: 1111, startPoint y: 318, endPoint x: 1292, endPoint y: 413, distance: 204.4
drag, startPoint x: 1270, startPoint y: 420, endPoint x: 1128, endPoint y: 321, distance: 173.1
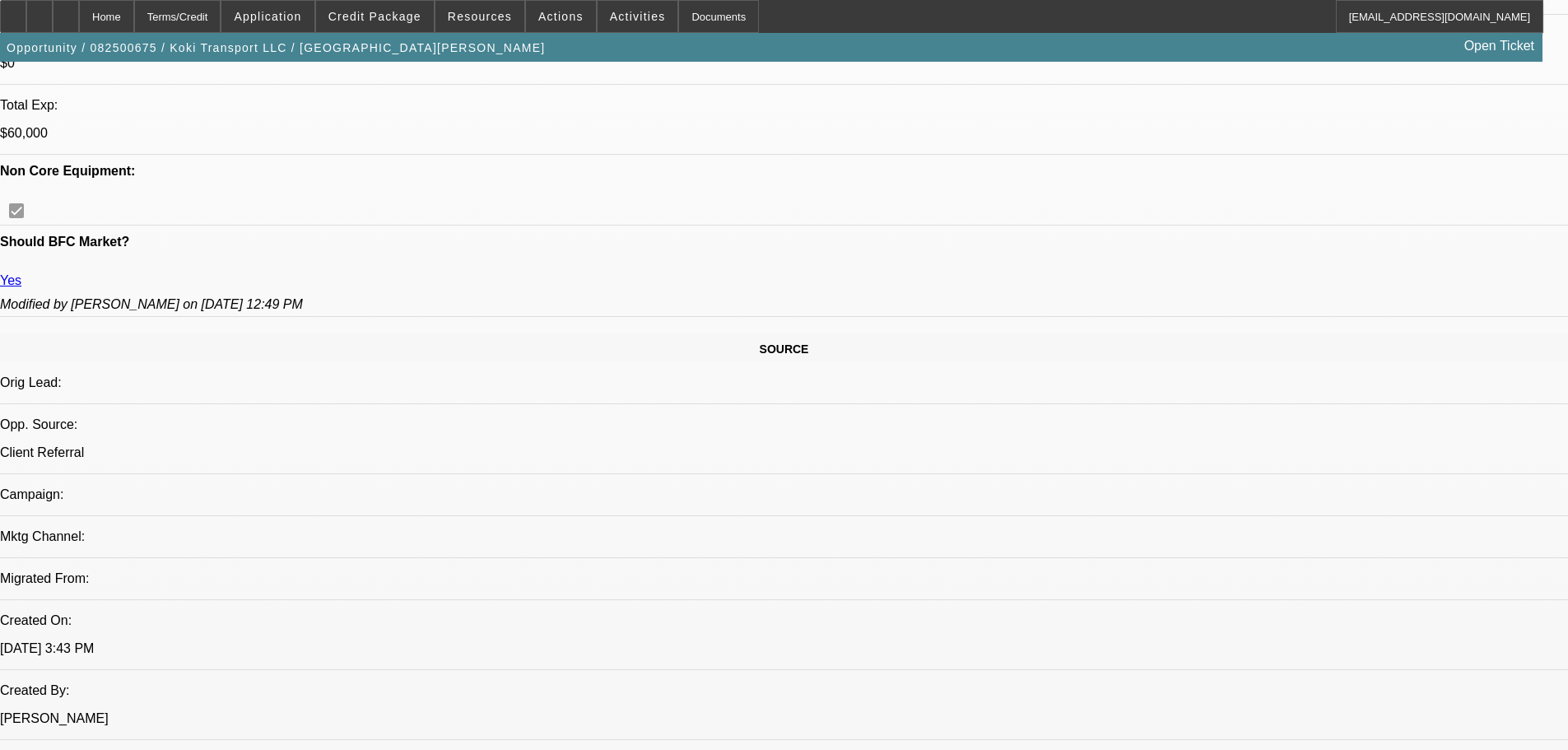
drag, startPoint x: 1139, startPoint y: 394, endPoint x: 1351, endPoint y: 420, distance: 213.6
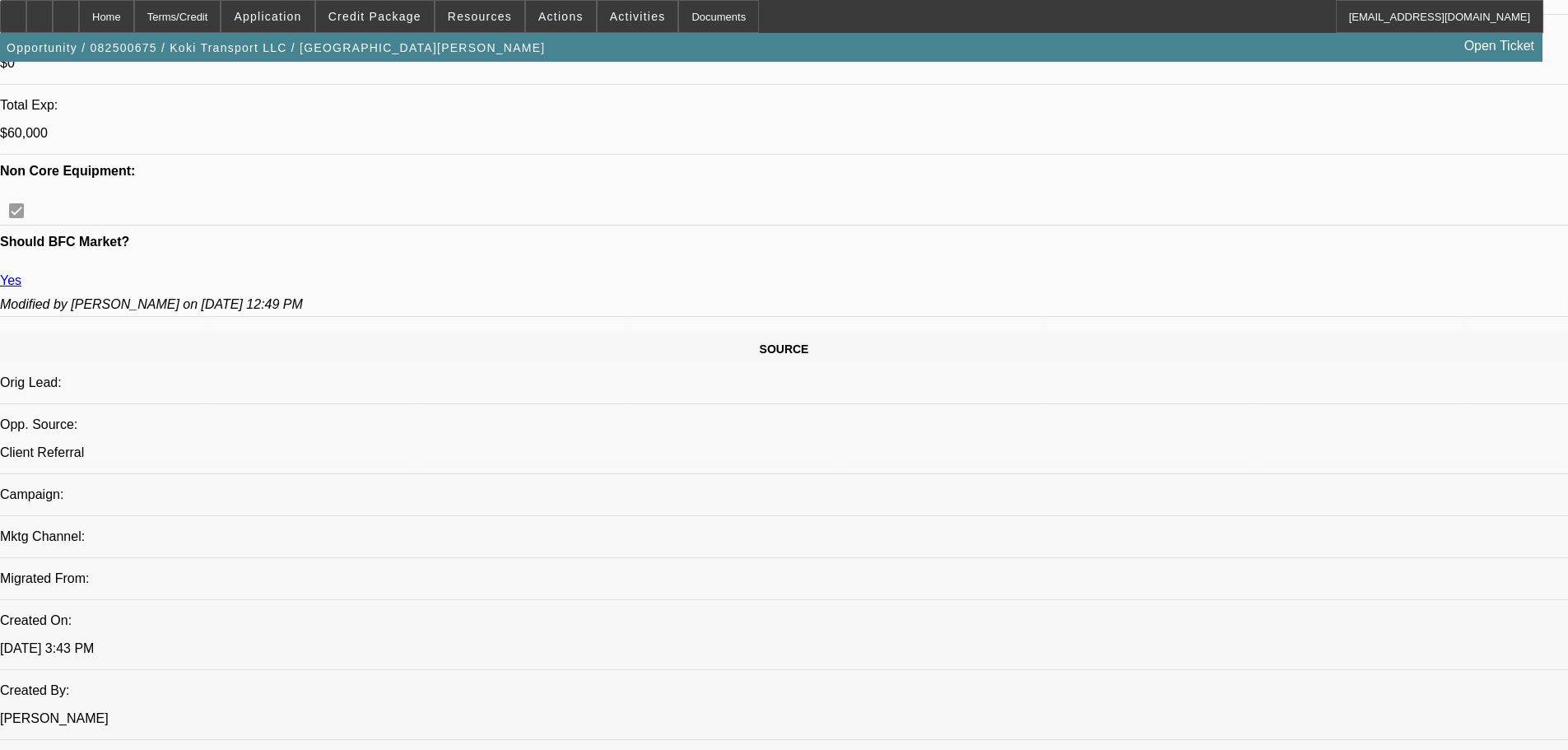
drag, startPoint x: 1471, startPoint y: 417, endPoint x: 1213, endPoint y: 402, distance: 258.4
drag, startPoint x: 1203, startPoint y: 411, endPoint x: 1476, endPoint y: 413, distance: 273.0
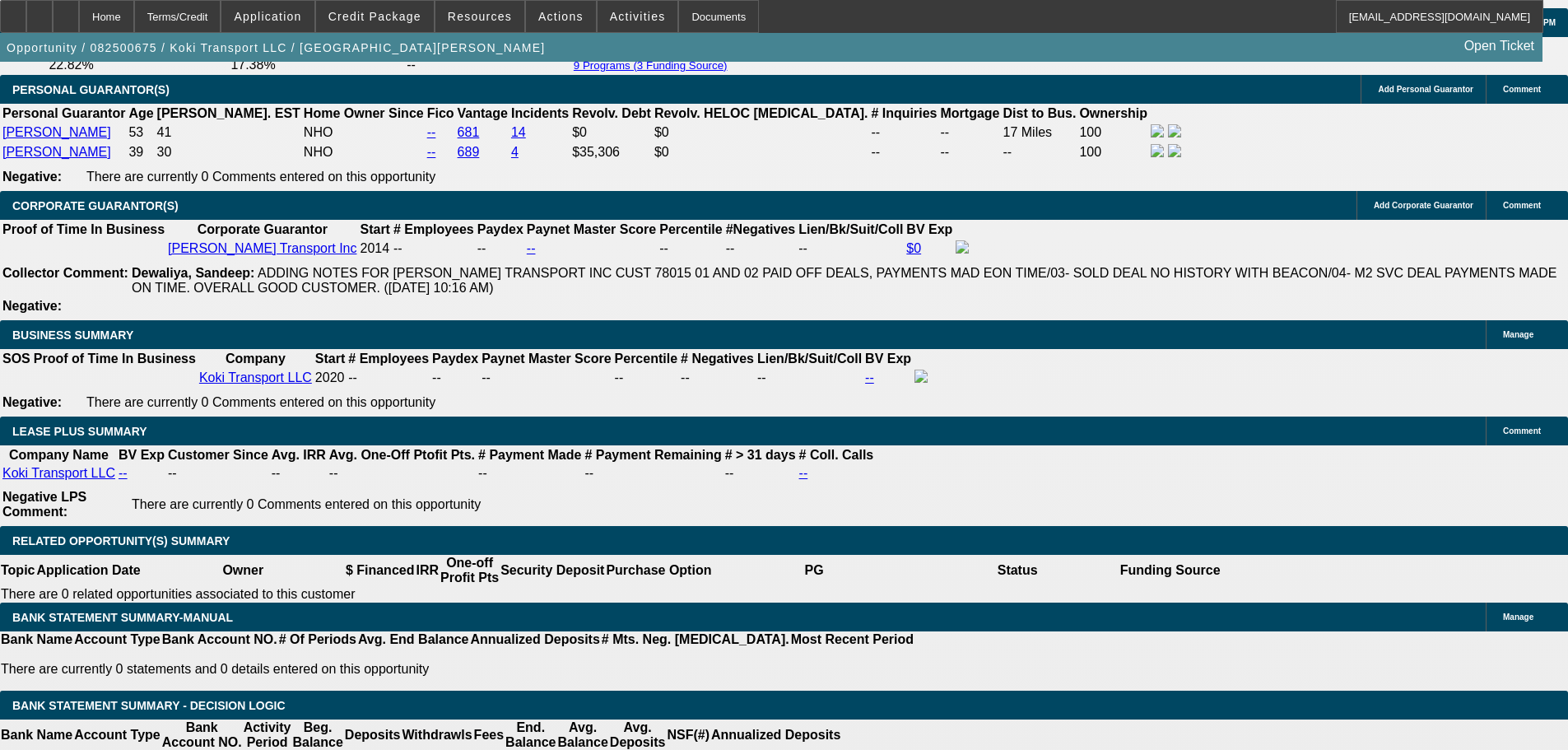
scroll to position [2670, 0]
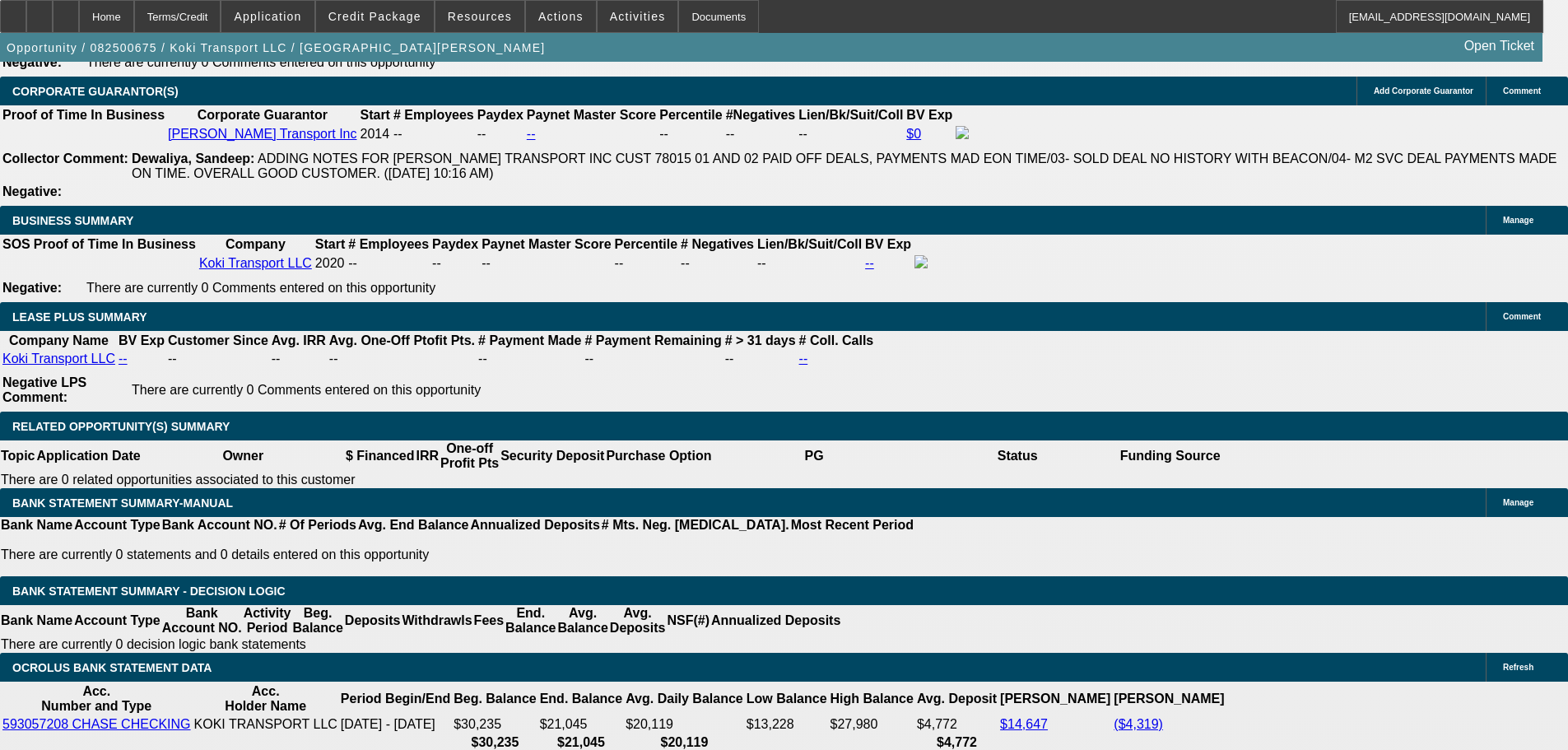
drag, startPoint x: 1103, startPoint y: 436, endPoint x: 1347, endPoint y: 459, distance: 245.1
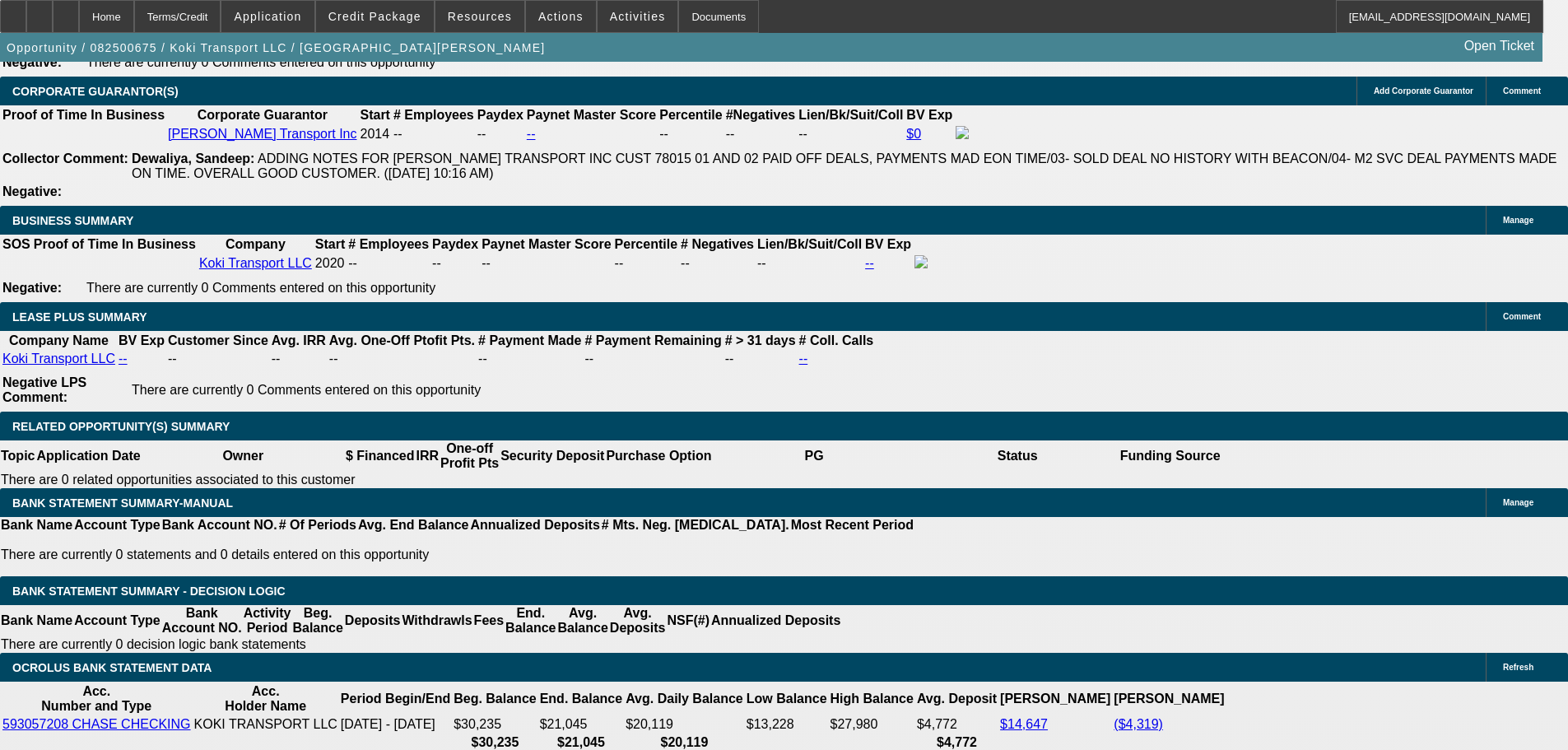
drag, startPoint x: 1335, startPoint y: 459, endPoint x: 1057, endPoint y: 436, distance: 278.9
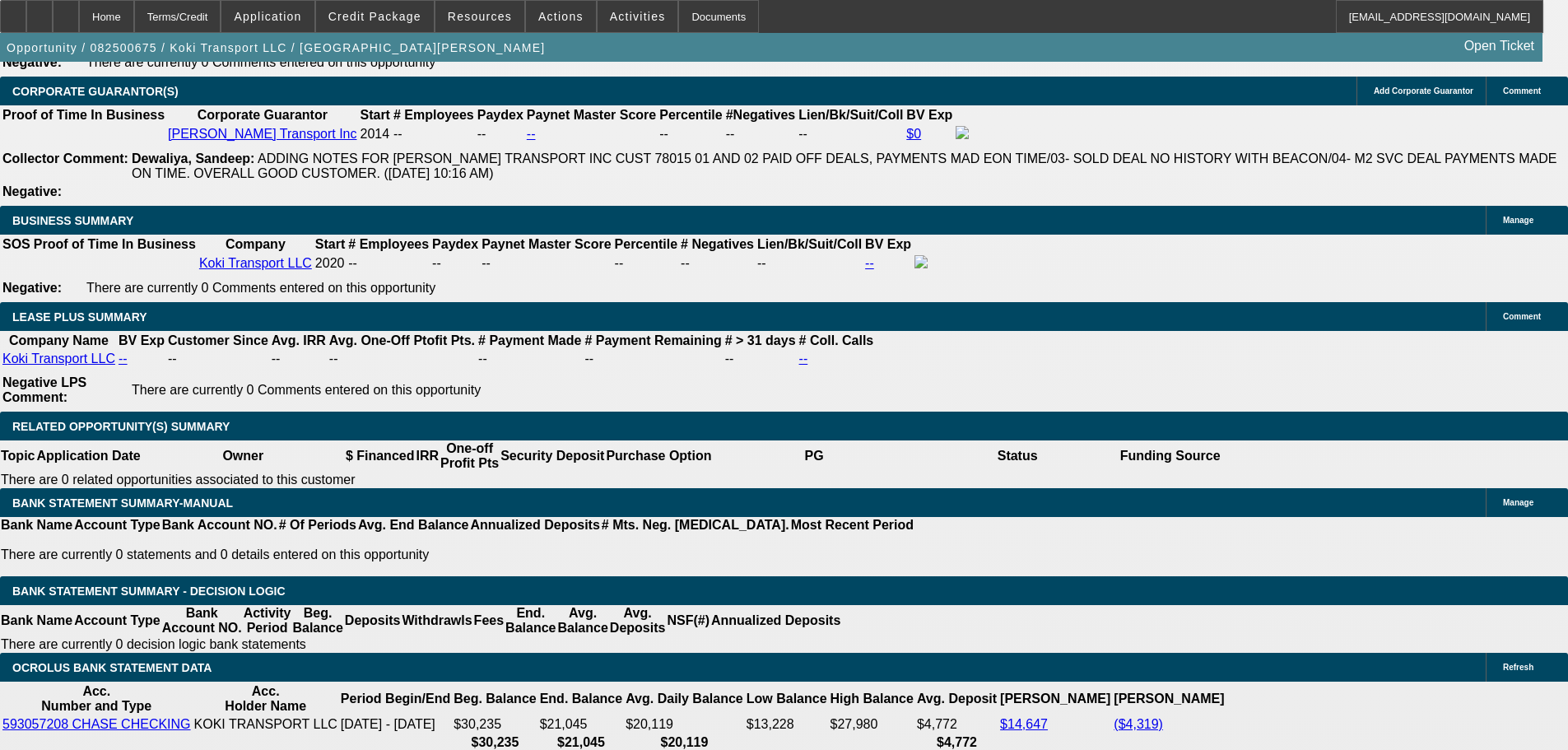
drag, startPoint x: 1062, startPoint y: 444, endPoint x: 1337, endPoint y: 461, distance: 275.5
drag, startPoint x: 1337, startPoint y: 461, endPoint x: 1062, endPoint y: 440, distance: 275.8
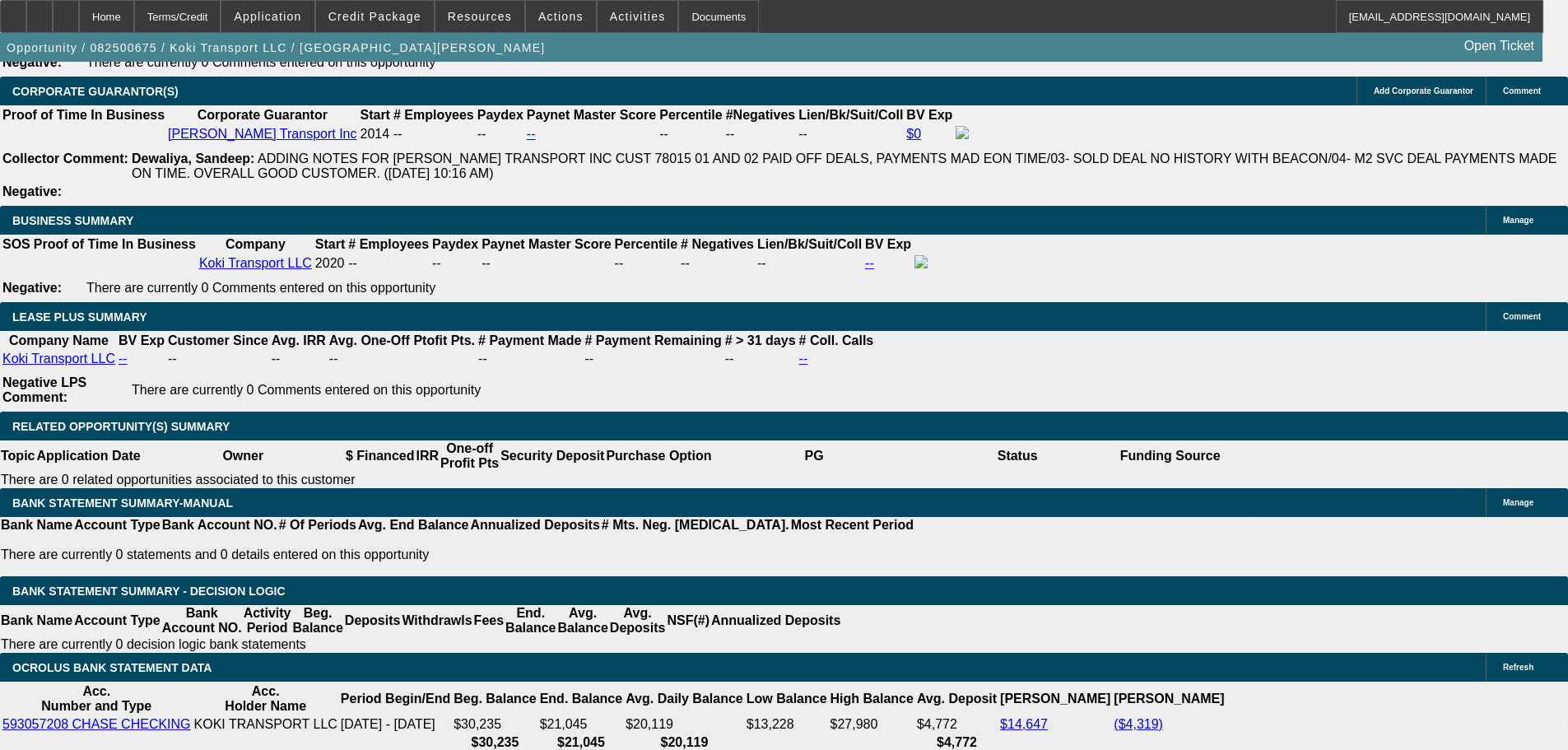
drag, startPoint x: 1061, startPoint y: 440, endPoint x: 1334, endPoint y: 457, distance: 273.5
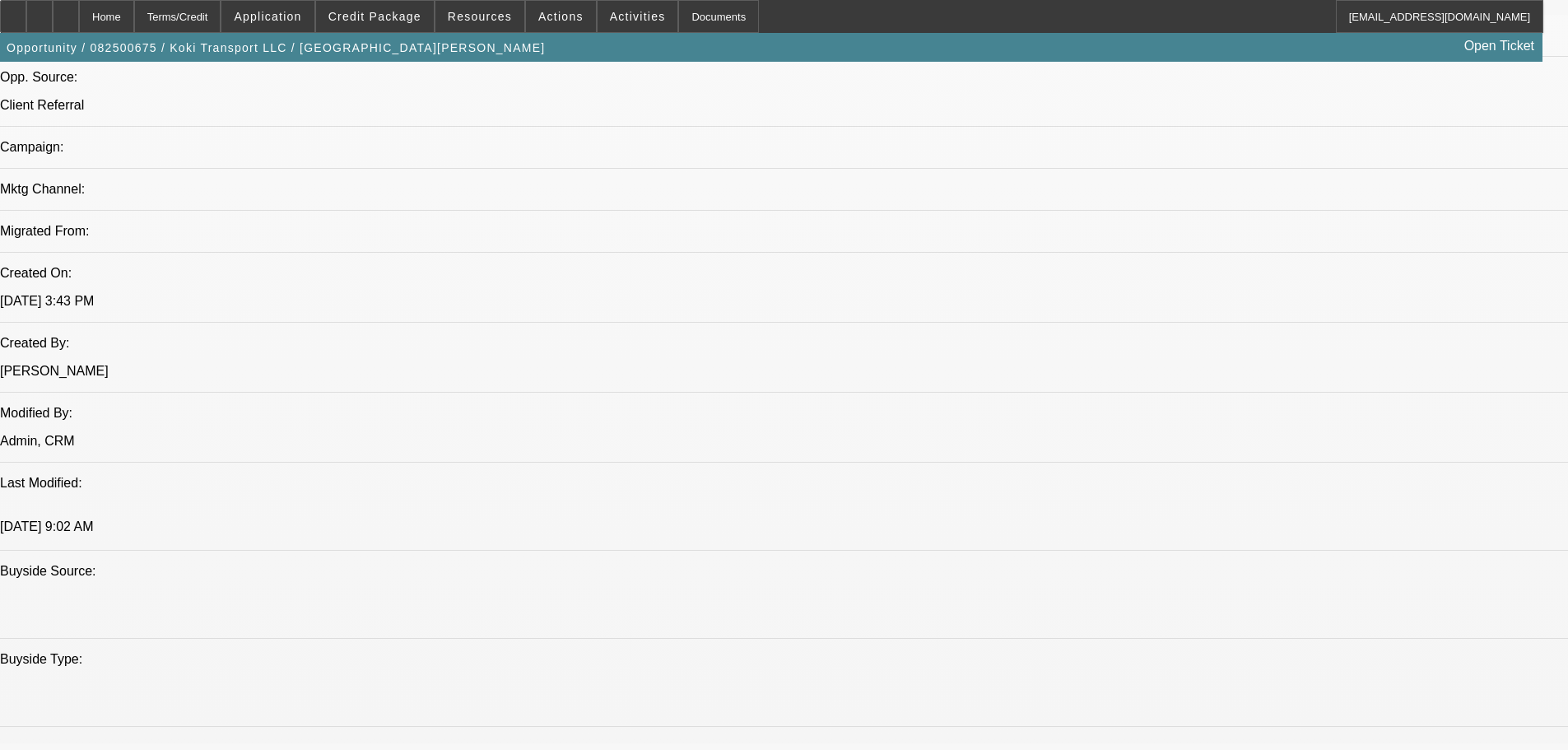
drag, startPoint x: 563, startPoint y: 341, endPoint x: 488, endPoint y: 84, distance: 267.7
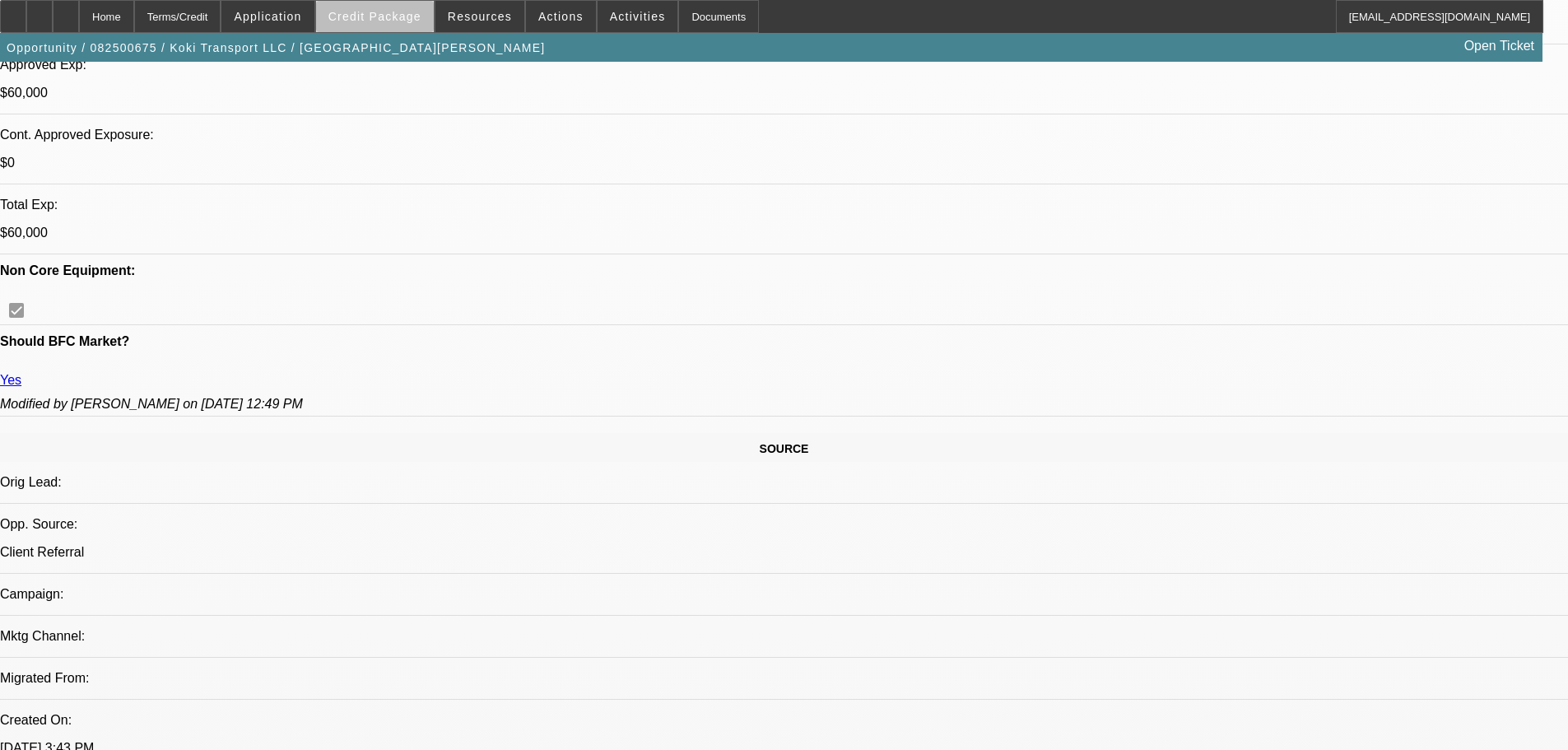
click at [408, 24] on span at bounding box center [374, 16] width 118 height 40
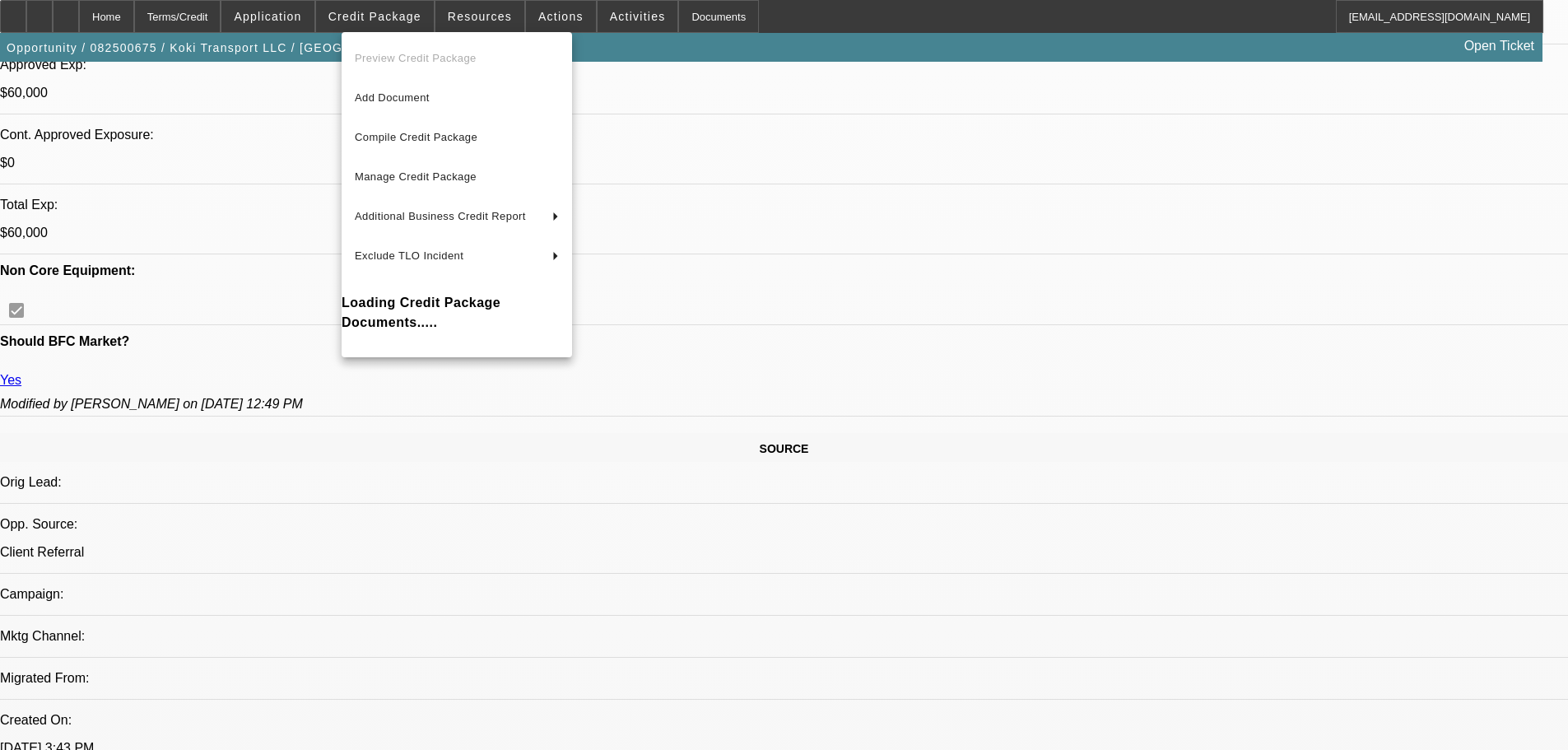
click at [1011, 396] on div at bounding box center [784, 375] width 1568 height 750
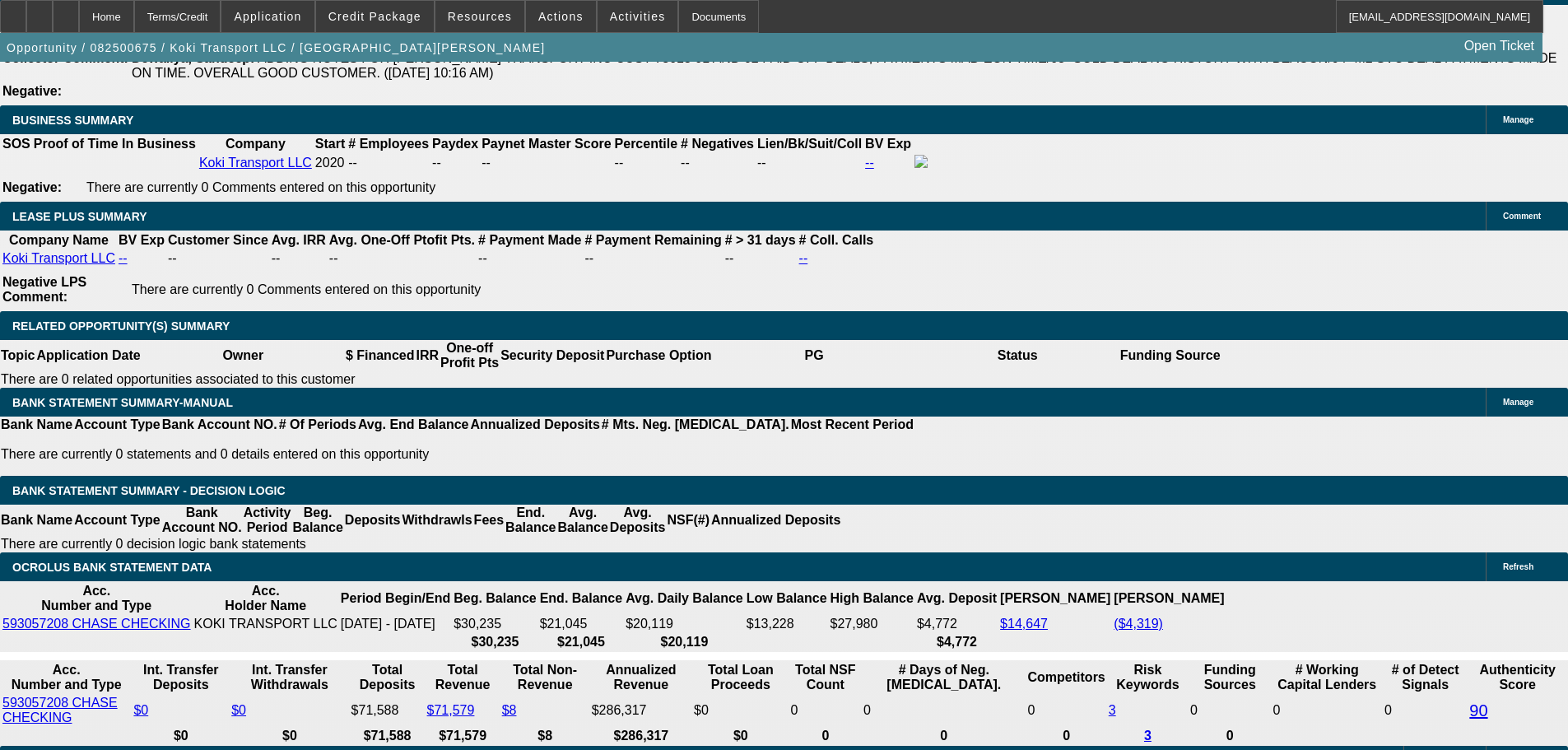
scroll to position [2652, 0]
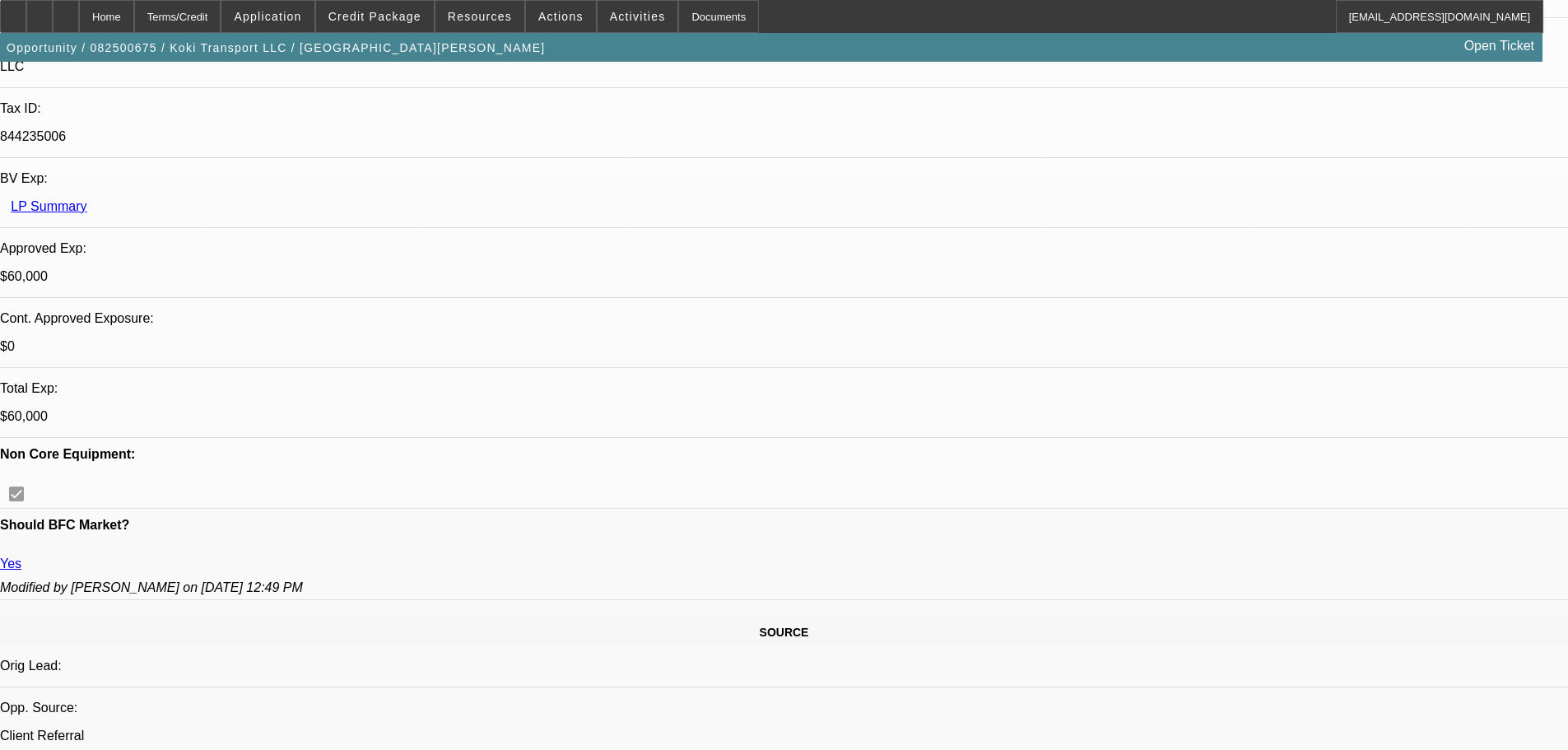
scroll to position [658, 0]
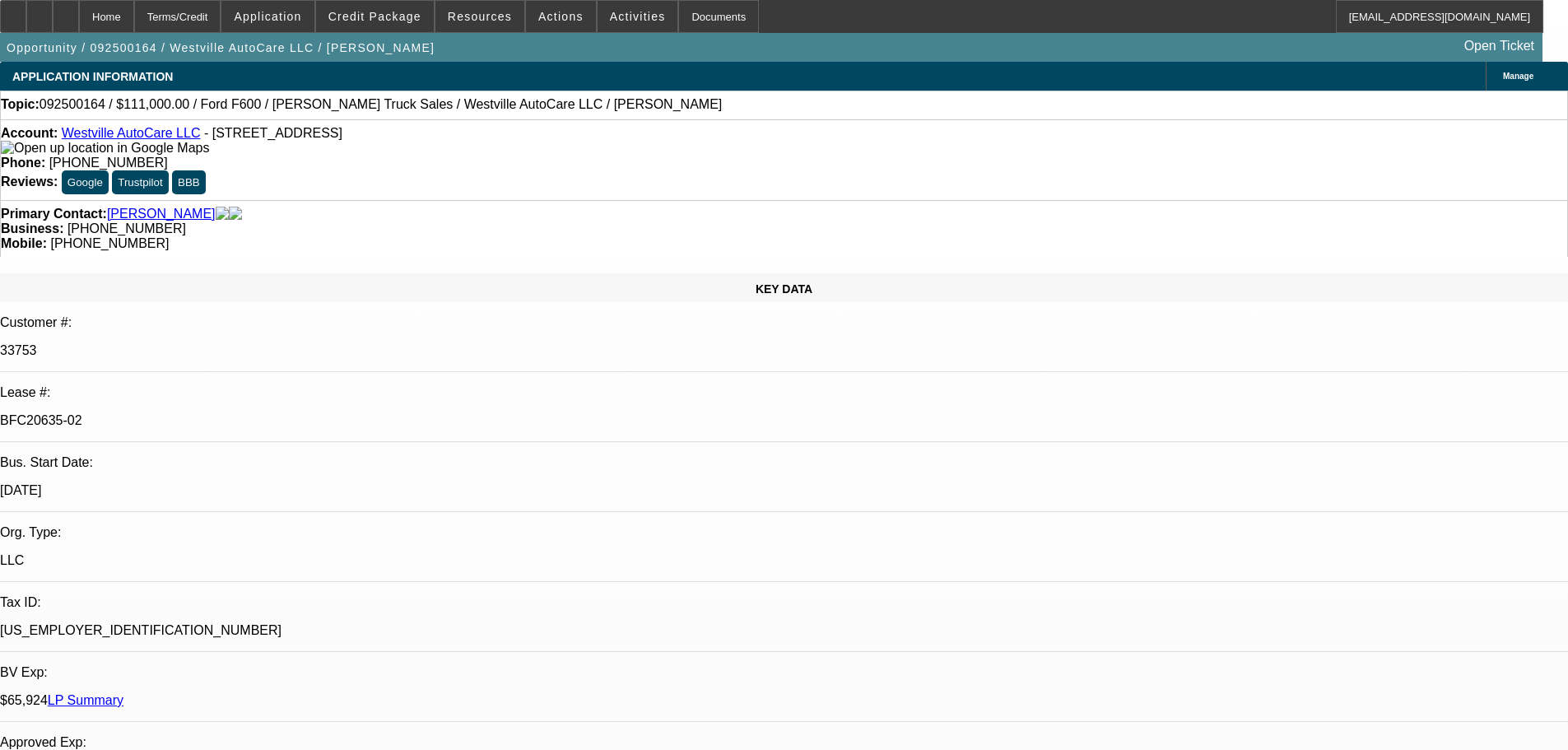
select select "0"
select select "2"
select select "0"
select select "6"
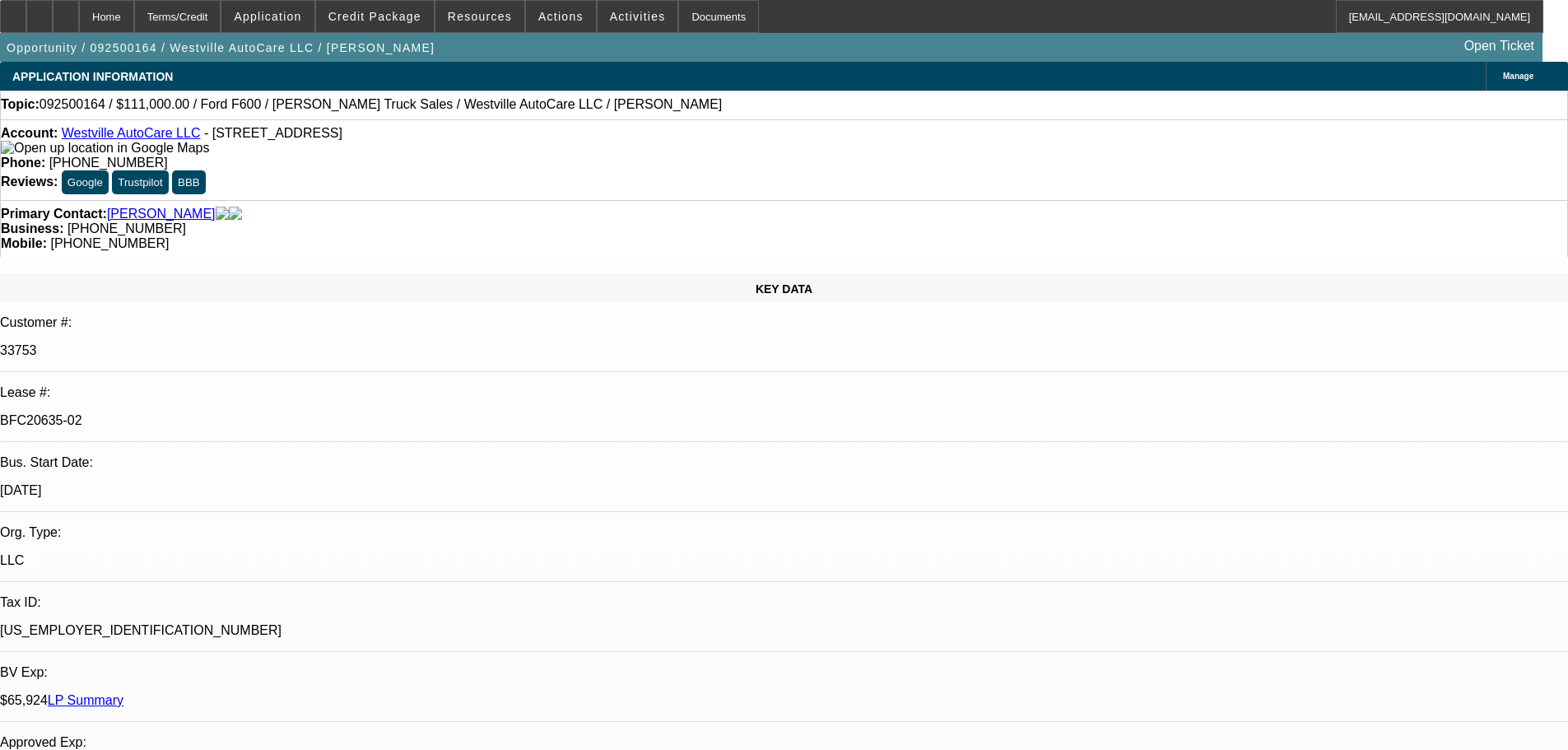
select select "0"
select select "2"
select select "0"
select select "6"
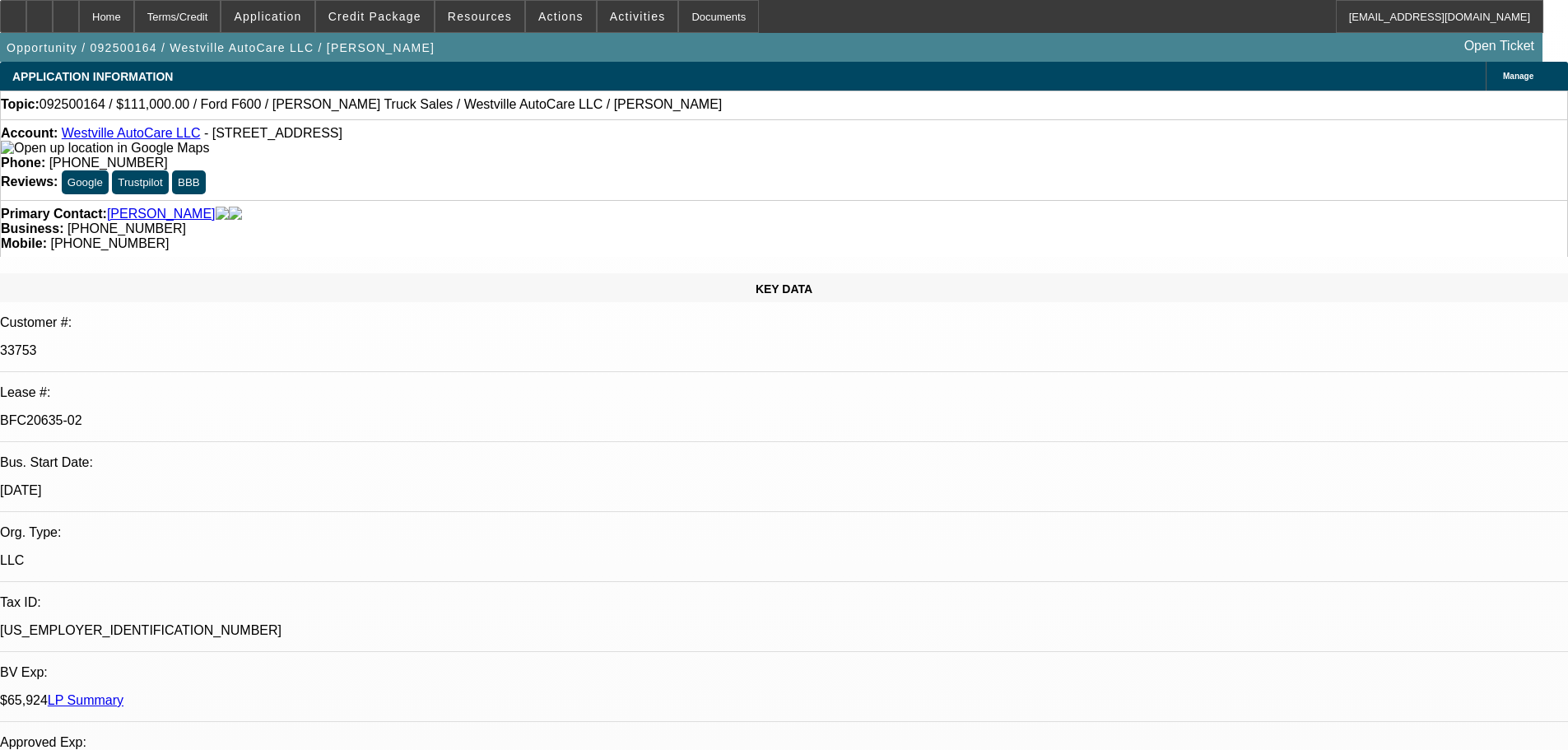
select select "0"
select select "2"
select select "0"
select select "6"
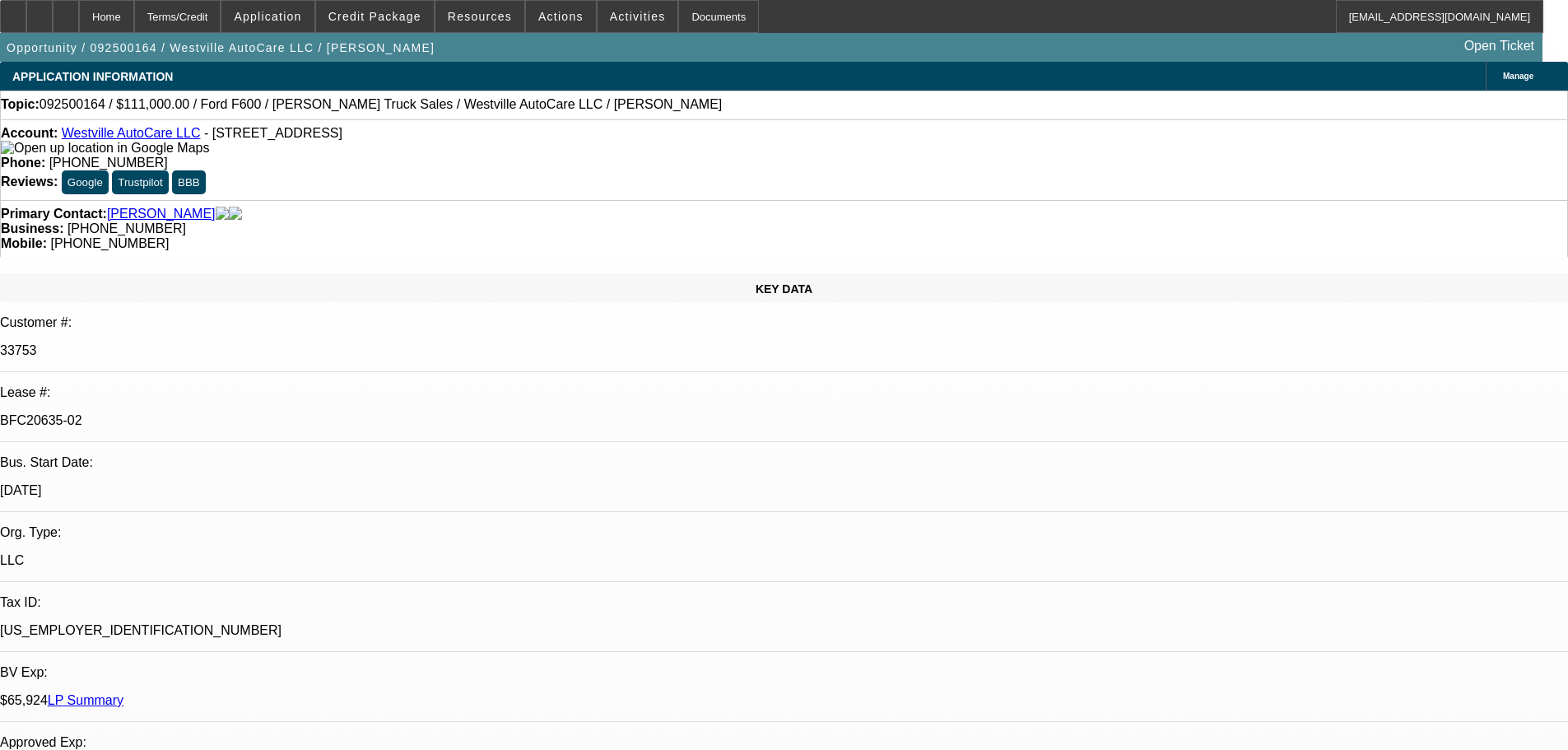
select select "0"
select select "2"
select select "0"
select select "6"
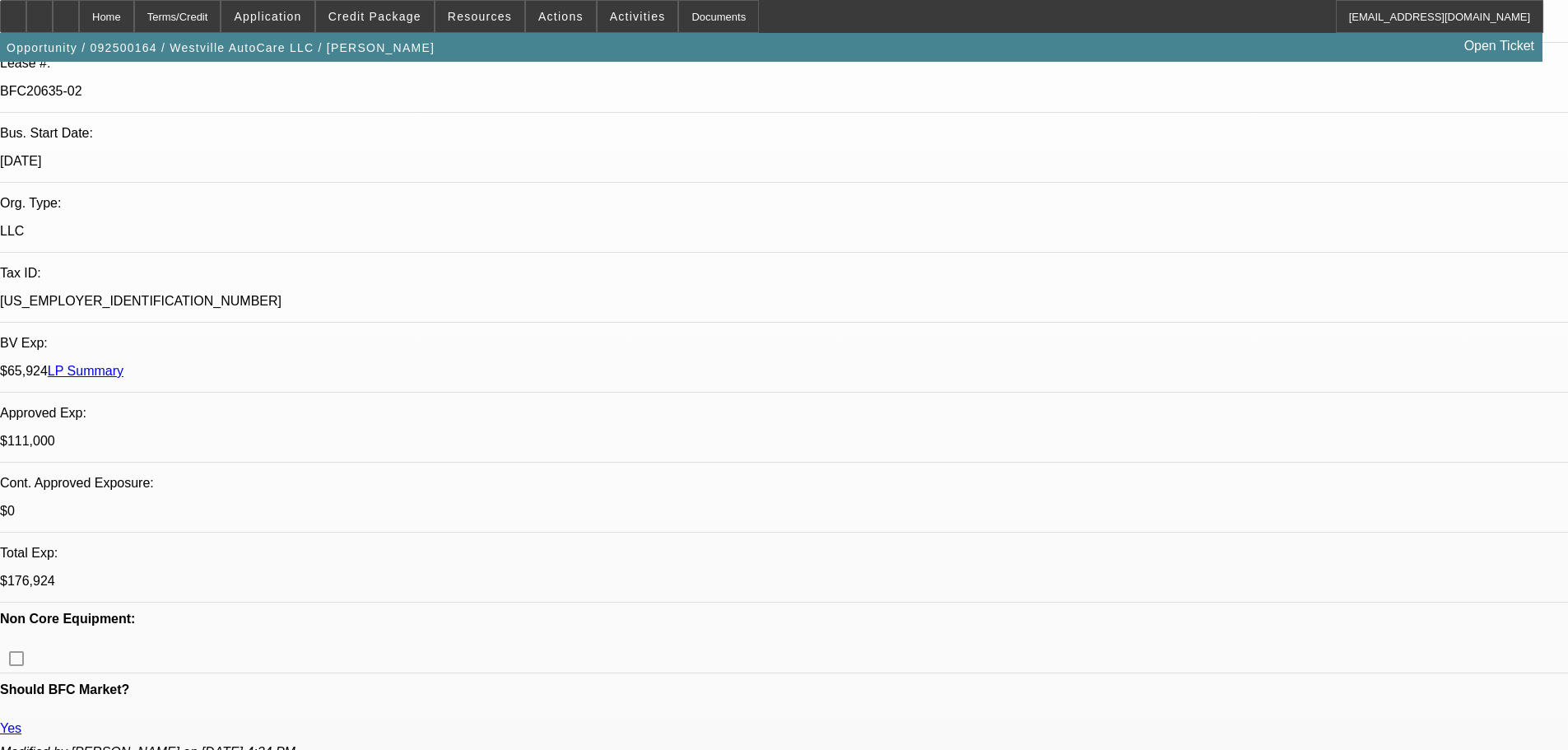
drag, startPoint x: 1180, startPoint y: 467, endPoint x: 1051, endPoint y: 442, distance: 131.4
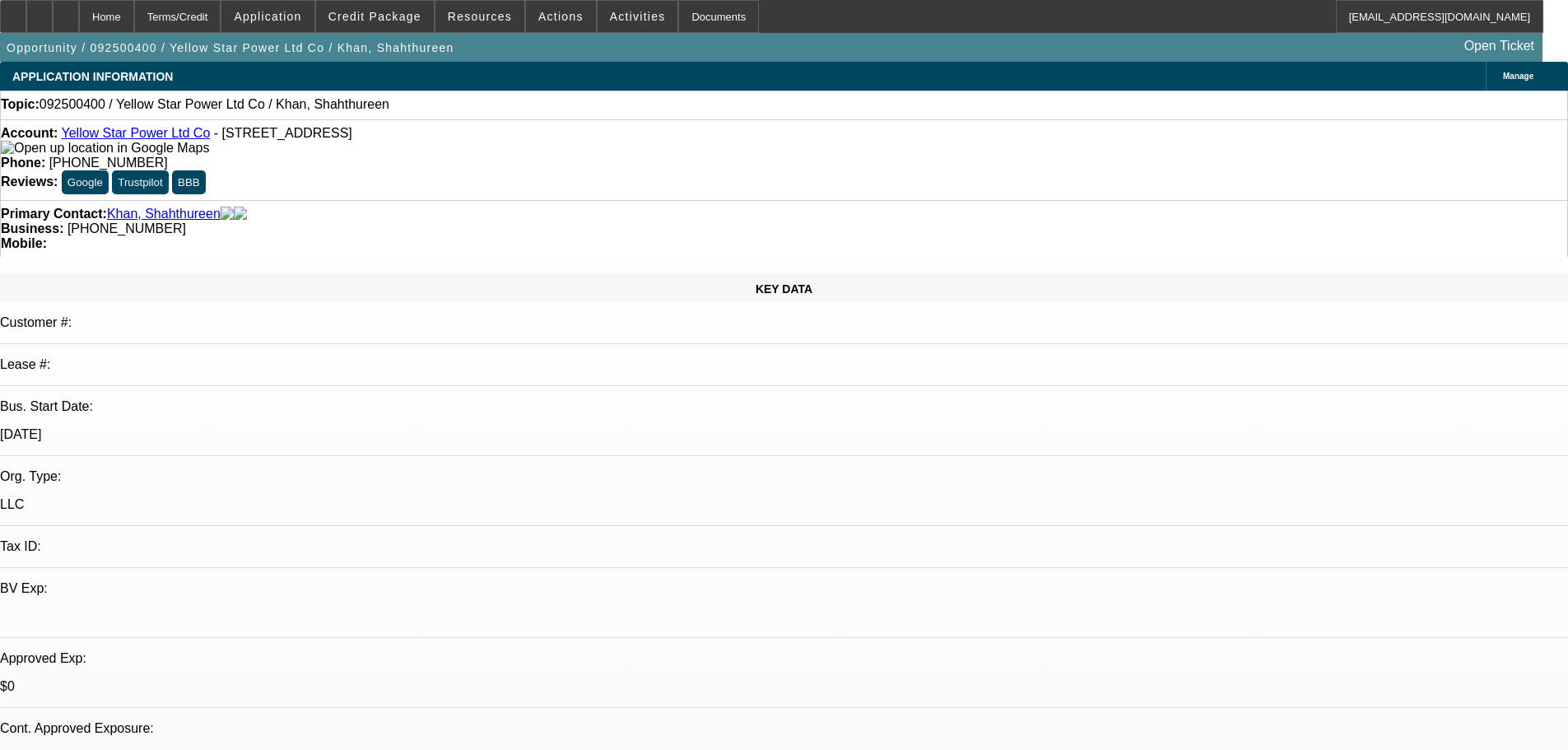
select select "0"
select select "2"
select select "0.1"
select select "4"
